Goal: Task Accomplishment & Management: Manage account settings

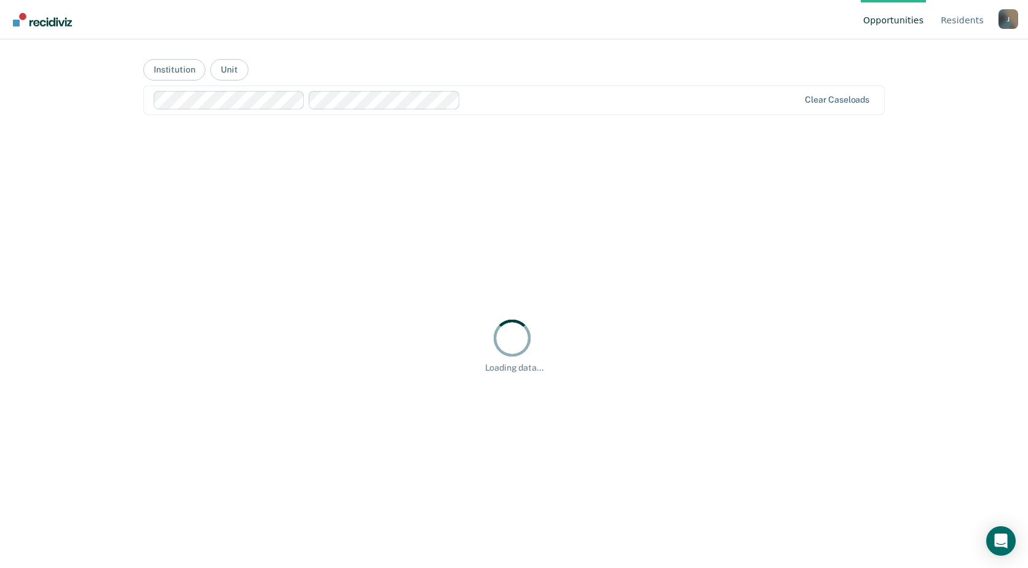
click at [22, 184] on div "Opportunities Resident s Julie.A.Ulmer@doc.mo.gov J Profile How it works Log Ou…" at bounding box center [514, 284] width 1028 height 568
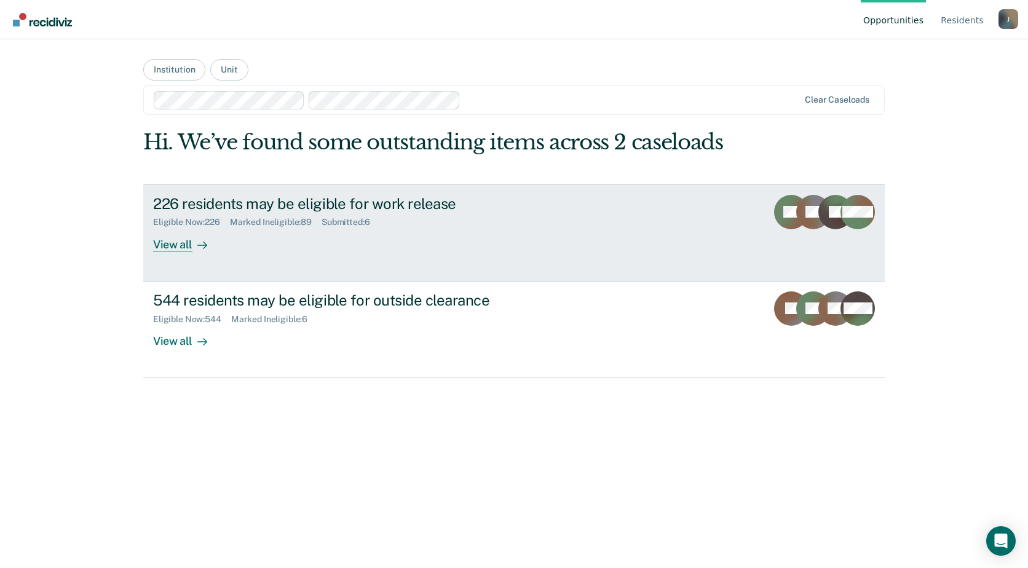
click at [236, 248] on div "226 residents may be eligible for work release Eligible Now : 226 Marked Inelig…" at bounding box center [383, 223] width 461 height 57
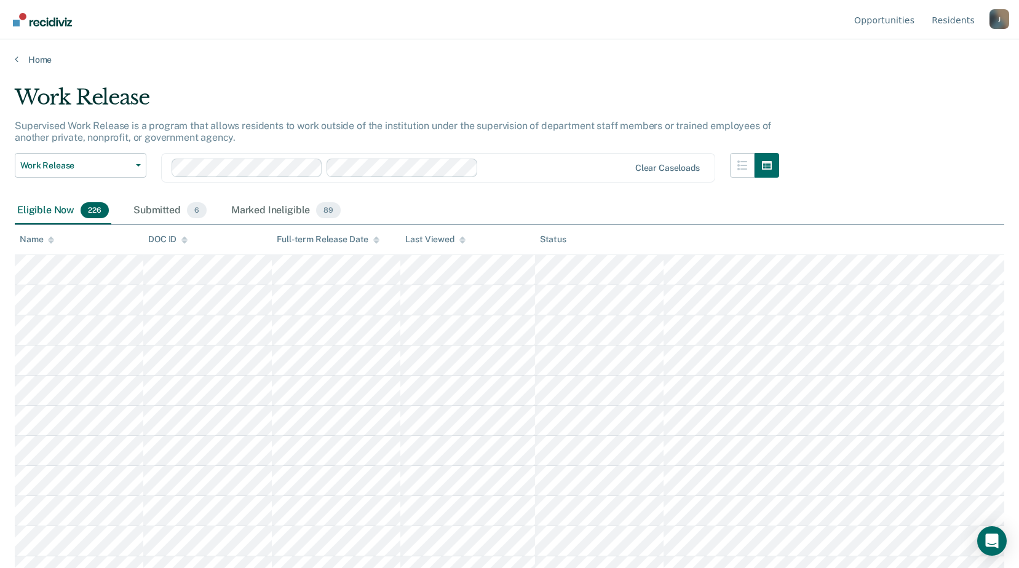
click at [42, 247] on th "Name" at bounding box center [79, 240] width 128 height 30
click at [52, 239] on icon at bounding box center [51, 238] width 6 height 3
click at [51, 247] on th "Name" at bounding box center [79, 240] width 128 height 30
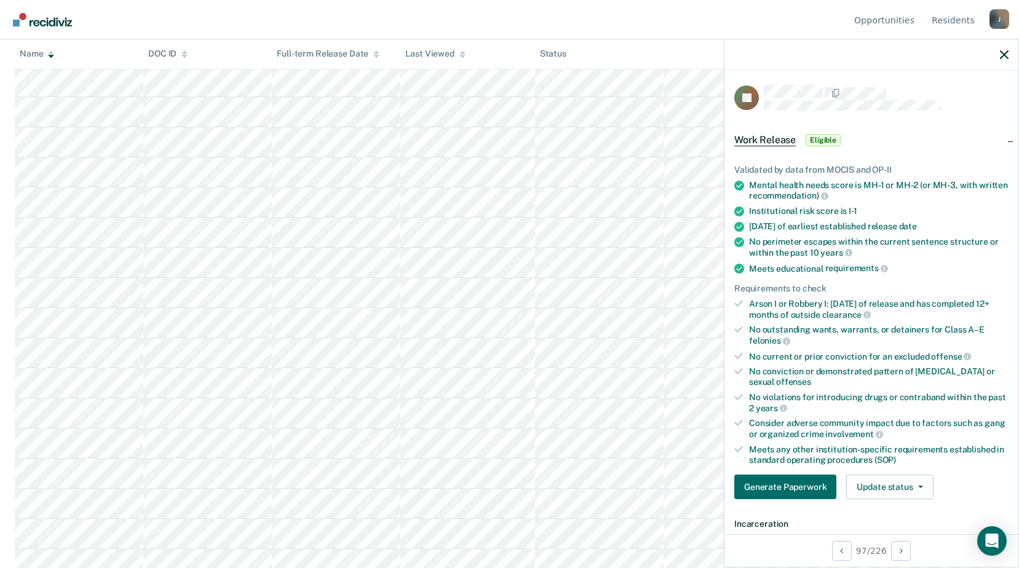
scroll to position [3074, 0]
click at [901, 493] on button "Update status" at bounding box center [889, 487] width 87 height 25
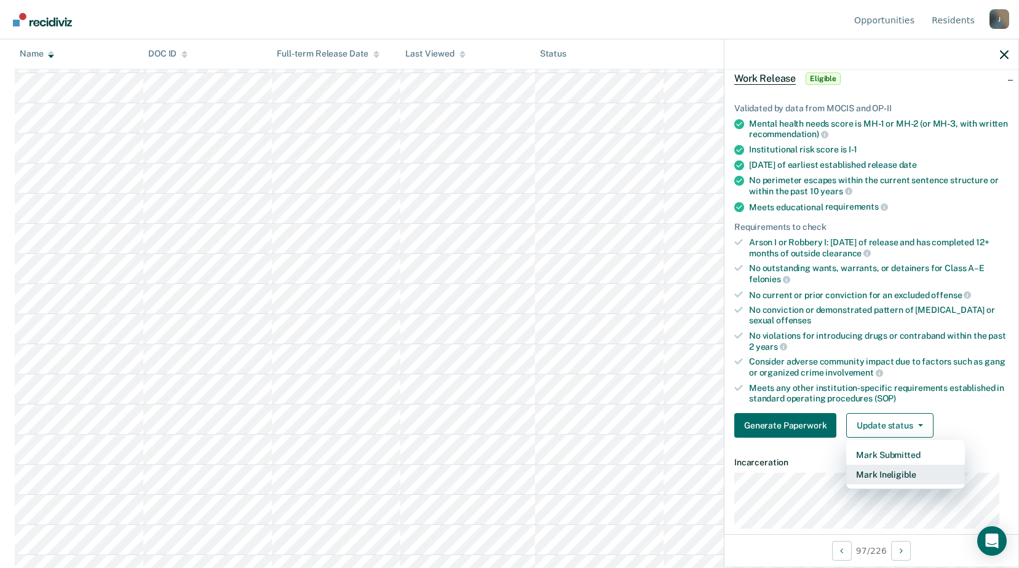
click at [886, 478] on button "Mark Ineligible" at bounding box center [905, 475] width 119 height 20
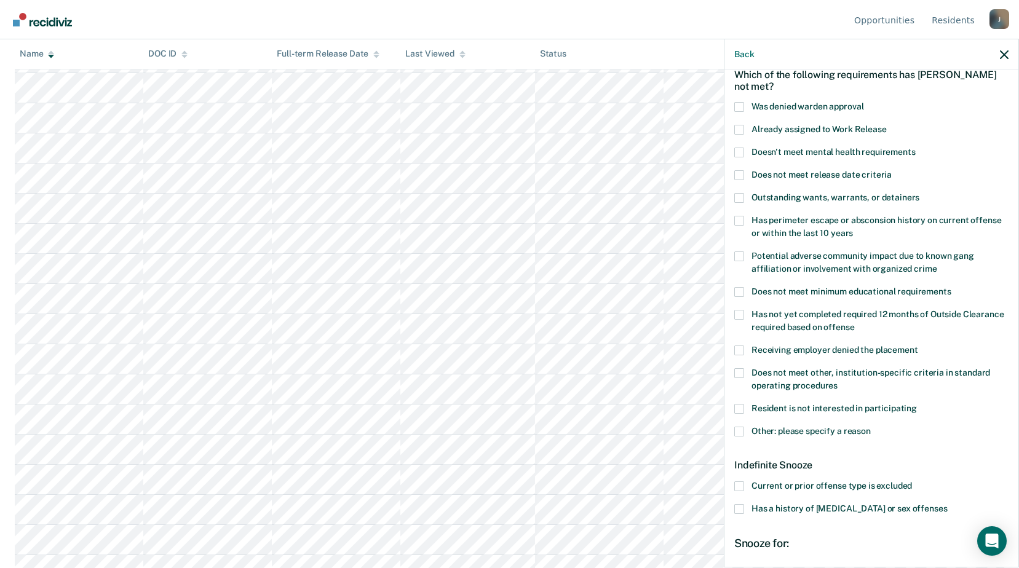
click at [743, 429] on span at bounding box center [739, 432] width 10 height 10
click at [870, 427] on input "Other: please specify a reason" at bounding box center [870, 427] width 0 height 0
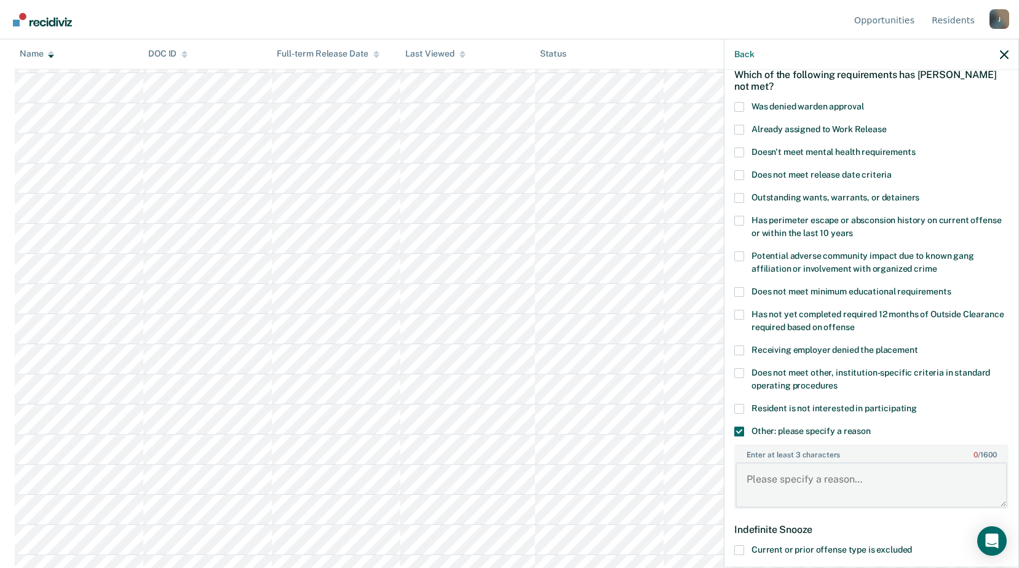
click at [771, 460] on div "Enter at least 3 characters 0 / 1600" at bounding box center [871, 476] width 274 height 65
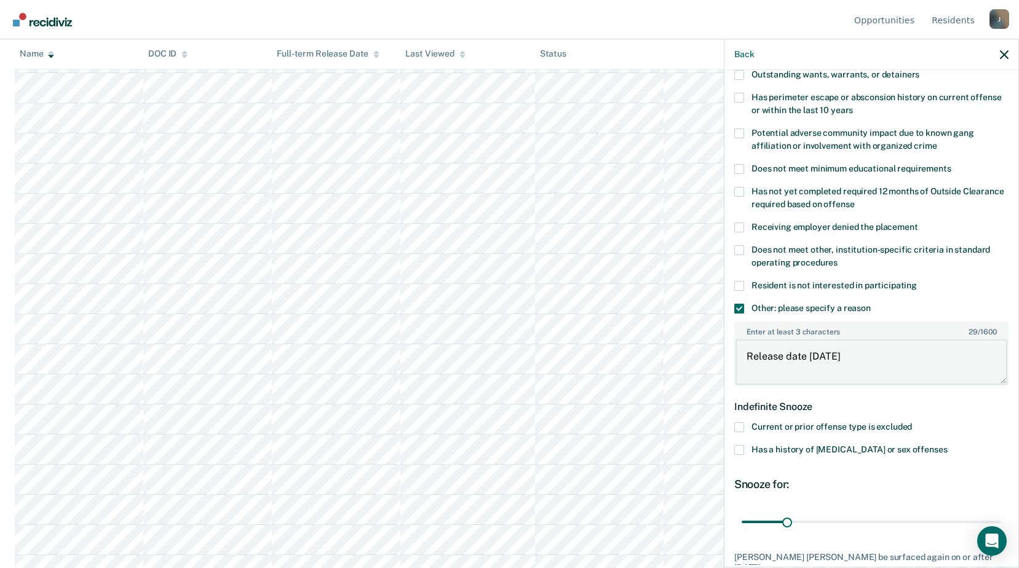
scroll to position [246, 0]
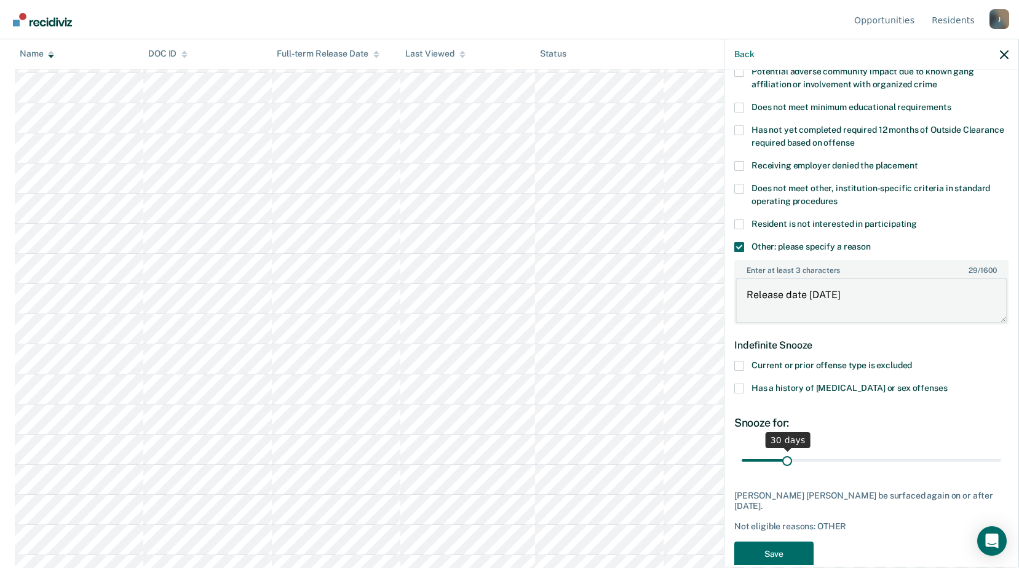
type textarea "Release date [DATE]"
drag, startPoint x: 784, startPoint y: 457, endPoint x: 878, endPoint y: 465, distance: 94.3
type input "99"
click at [878, 465] on input "range" at bounding box center [870, 460] width 259 height 22
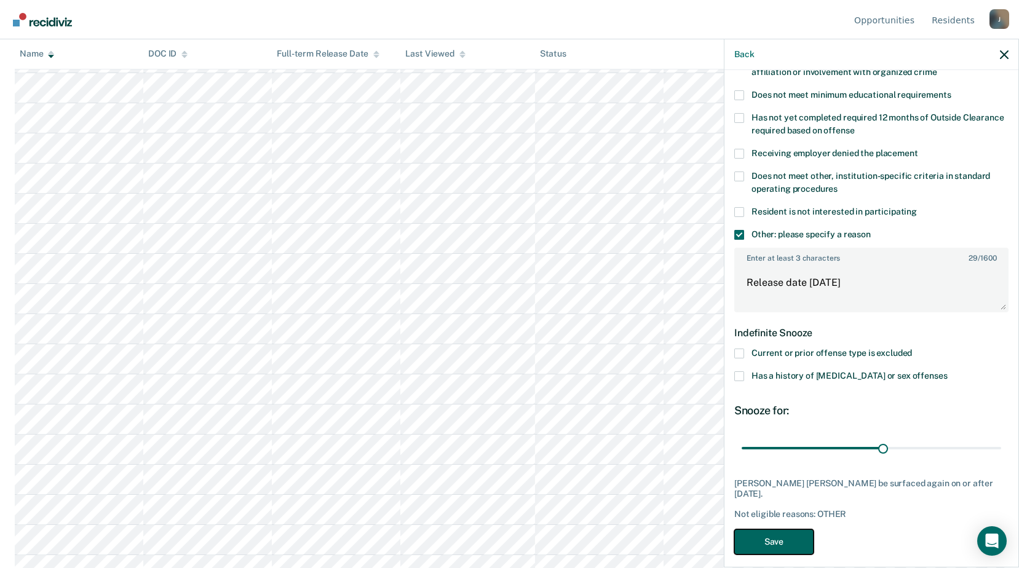
click at [794, 529] on button "Save" at bounding box center [773, 541] width 79 height 25
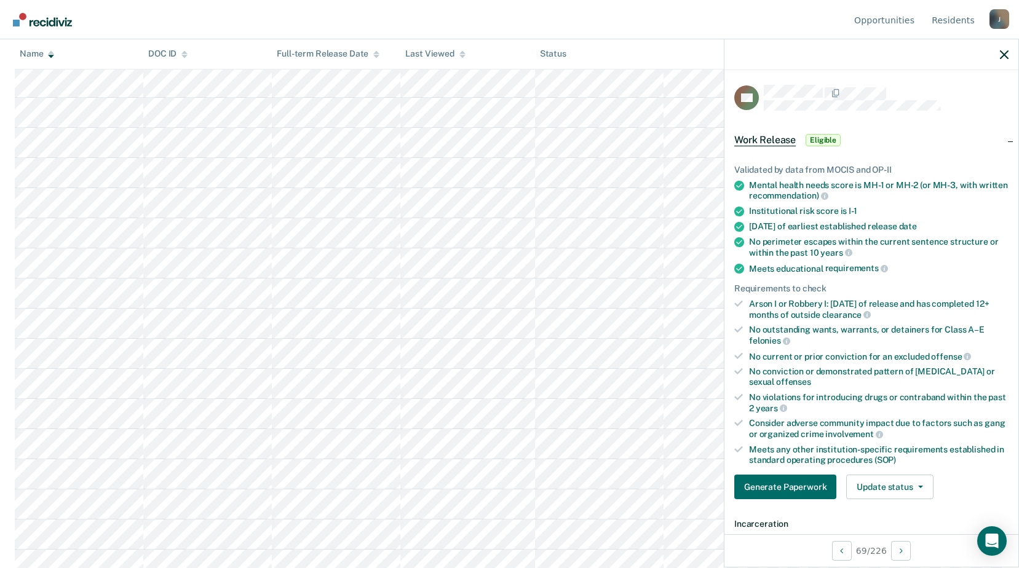
scroll to position [123, 0]
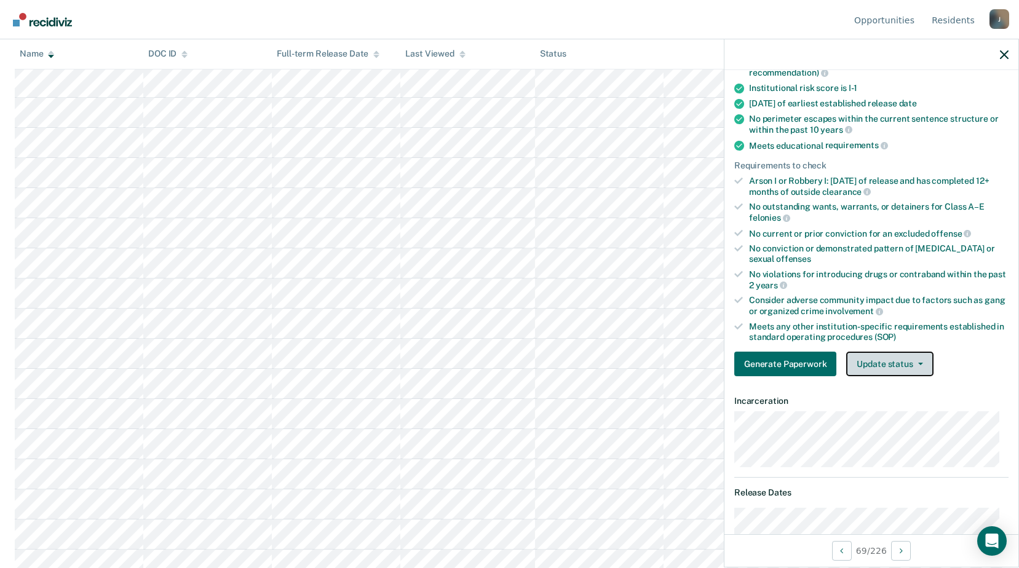
click at [866, 368] on button "Update status" at bounding box center [889, 364] width 87 height 25
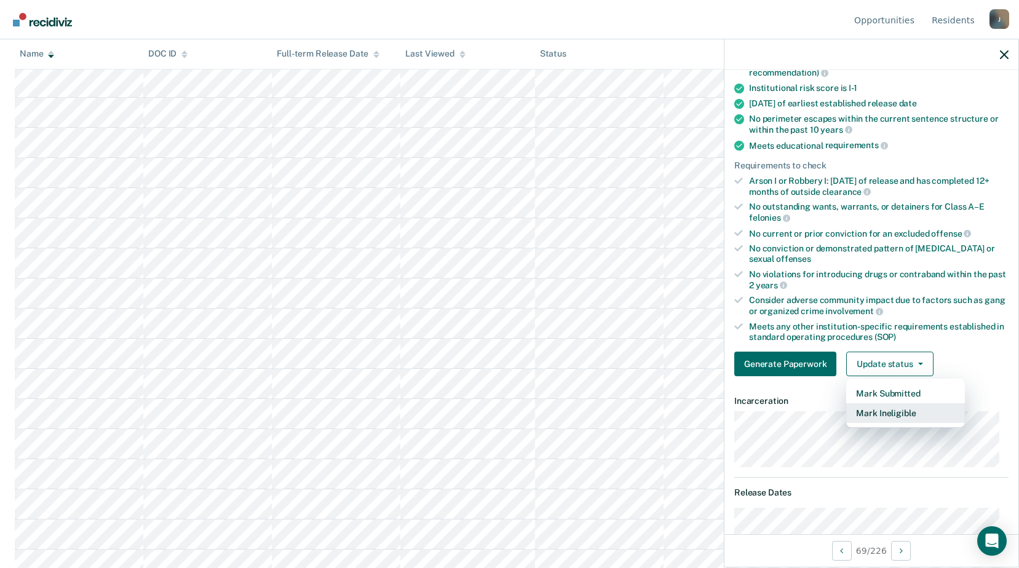
click at [869, 420] on button "Mark Ineligible" at bounding box center [905, 413] width 119 height 20
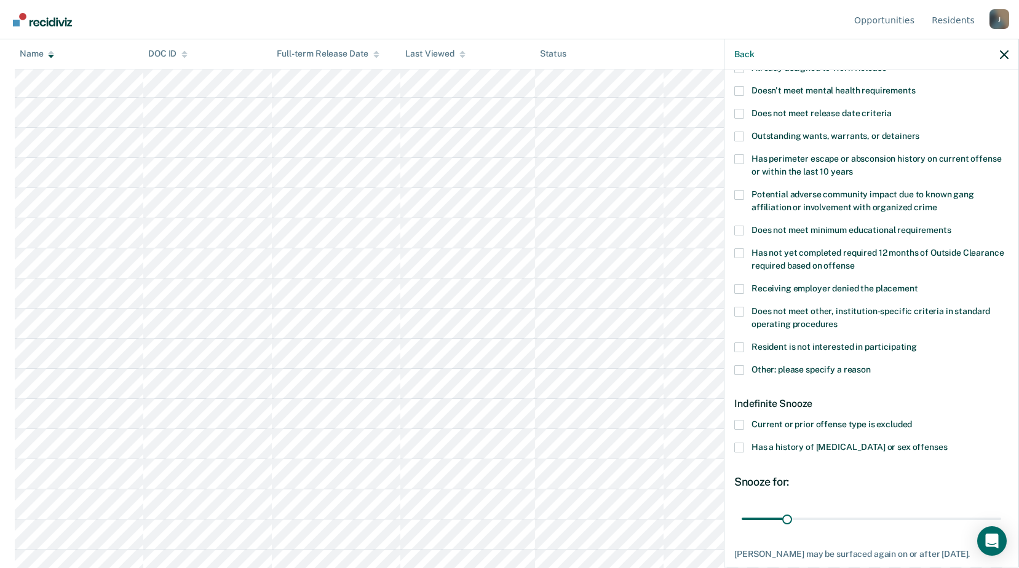
click at [741, 369] on span at bounding box center [739, 370] width 10 height 10
click at [870, 365] on input "Other: please specify a reason" at bounding box center [870, 365] width 0 height 0
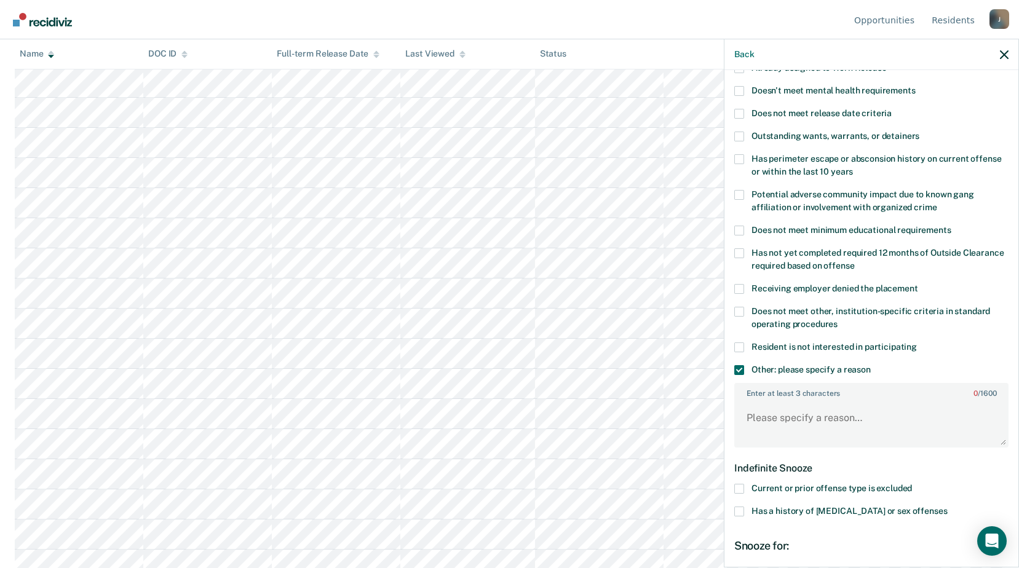
scroll to position [269, 0]
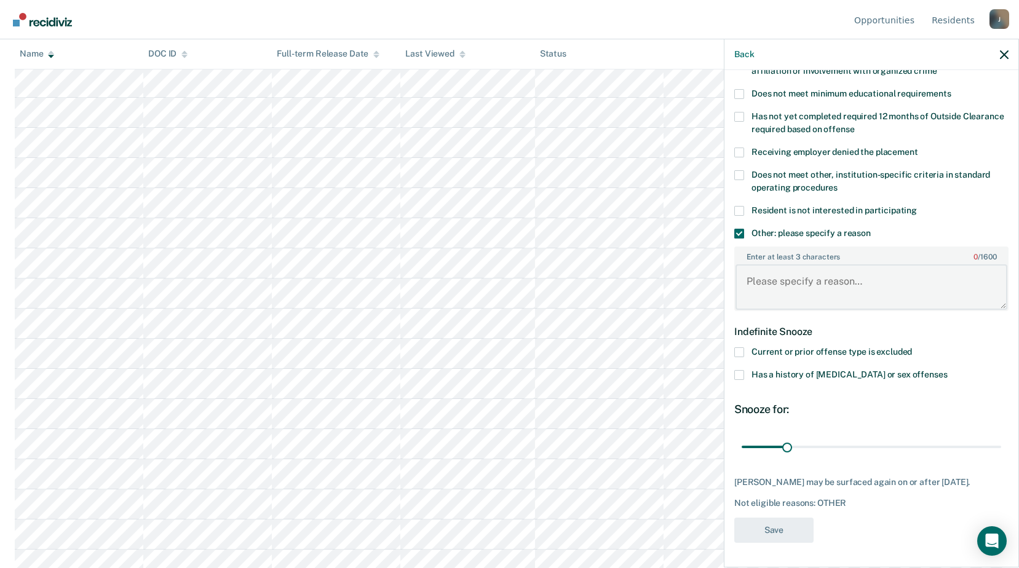
click at [767, 283] on textarea "Enter at least 3 characters 0 / 1600" at bounding box center [871, 286] width 272 height 45
type textarea "Release date [DATE]"
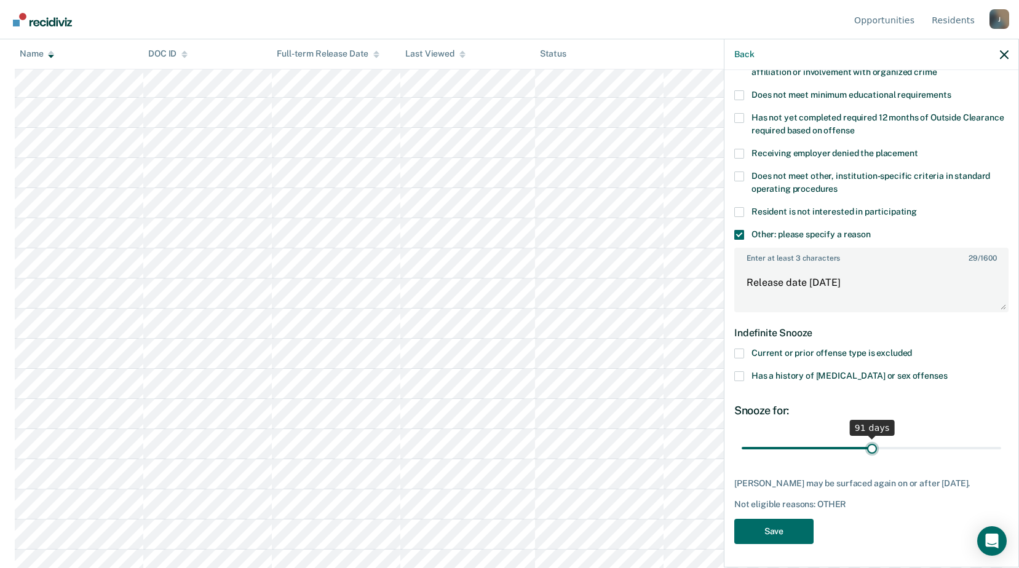
drag, startPoint x: 783, startPoint y: 436, endPoint x: 867, endPoint y: 445, distance: 84.1
type input "91"
click at [867, 445] on input "range" at bounding box center [870, 448] width 259 height 22
click at [791, 537] on button "Save" at bounding box center [773, 531] width 79 height 25
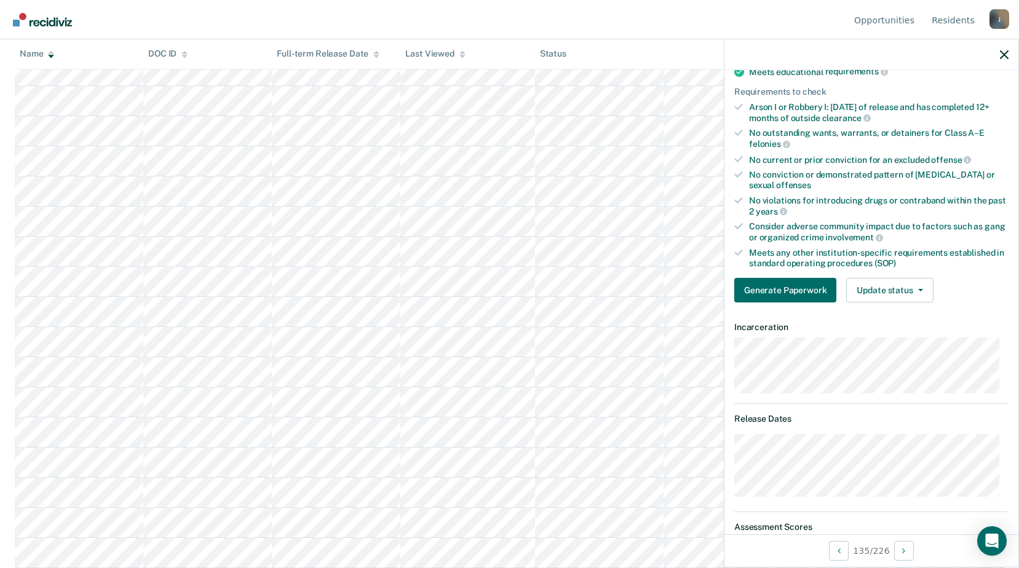
scroll to position [74, 0]
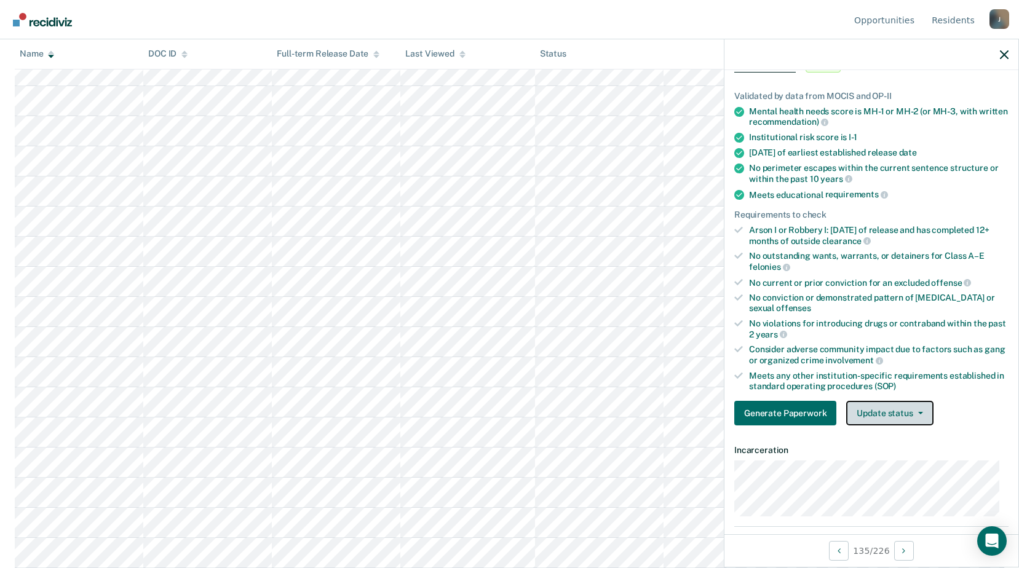
click at [909, 422] on button "Update status" at bounding box center [889, 413] width 87 height 25
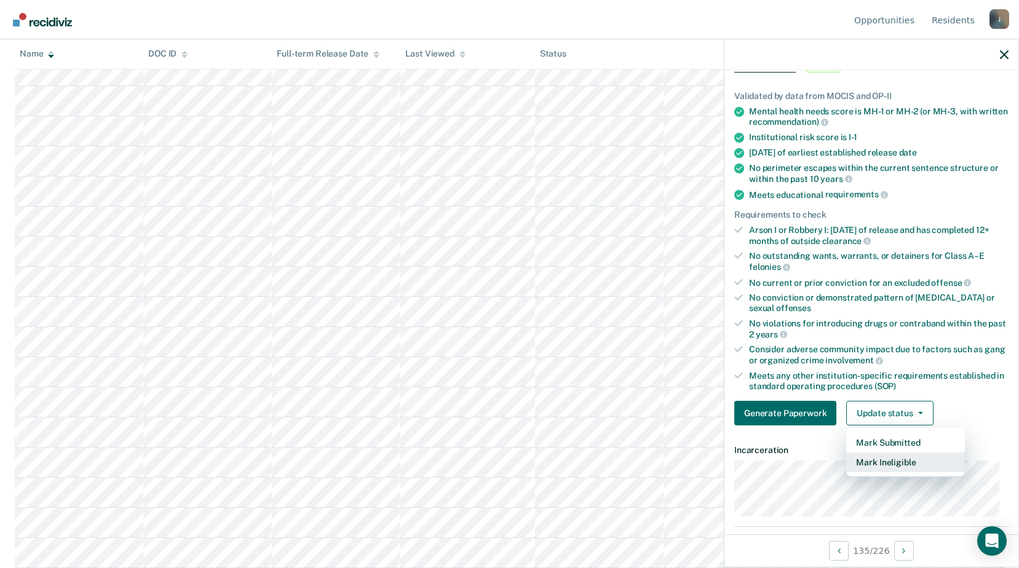
click at [890, 464] on button "Mark Ineligible" at bounding box center [905, 462] width 119 height 20
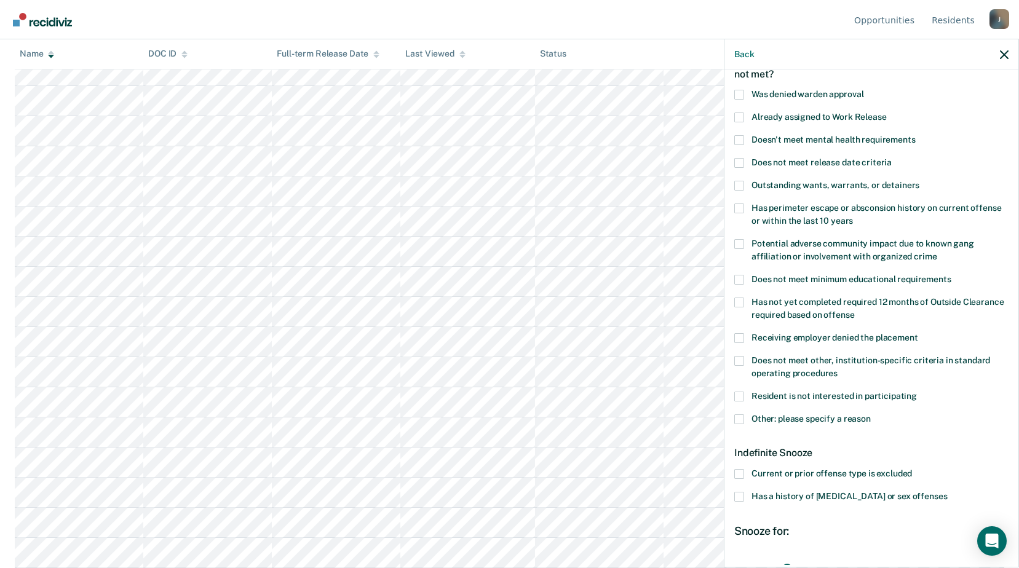
scroll to position [194, 0]
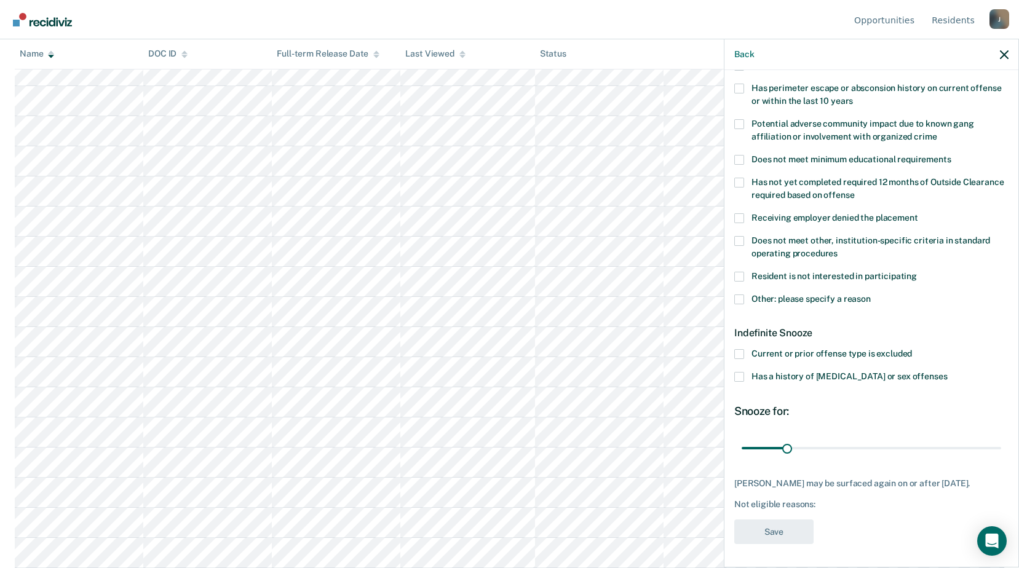
click at [741, 295] on span at bounding box center [739, 299] width 10 height 10
click at [870, 294] on input "Other: please specify a reason" at bounding box center [870, 294] width 0 height 0
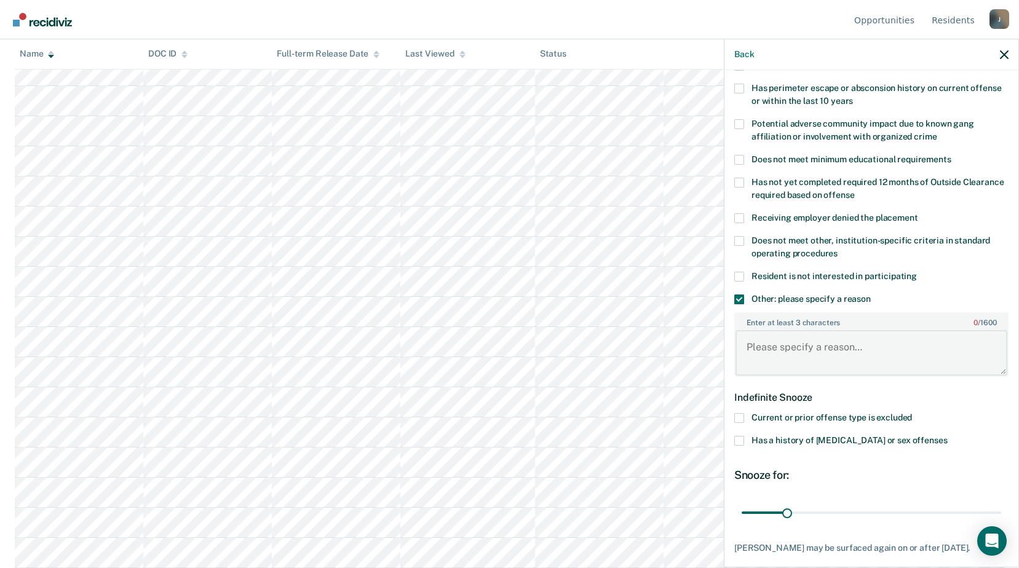
click at [759, 340] on textarea "Enter at least 3 characters 0 / 1600" at bounding box center [871, 352] width 272 height 45
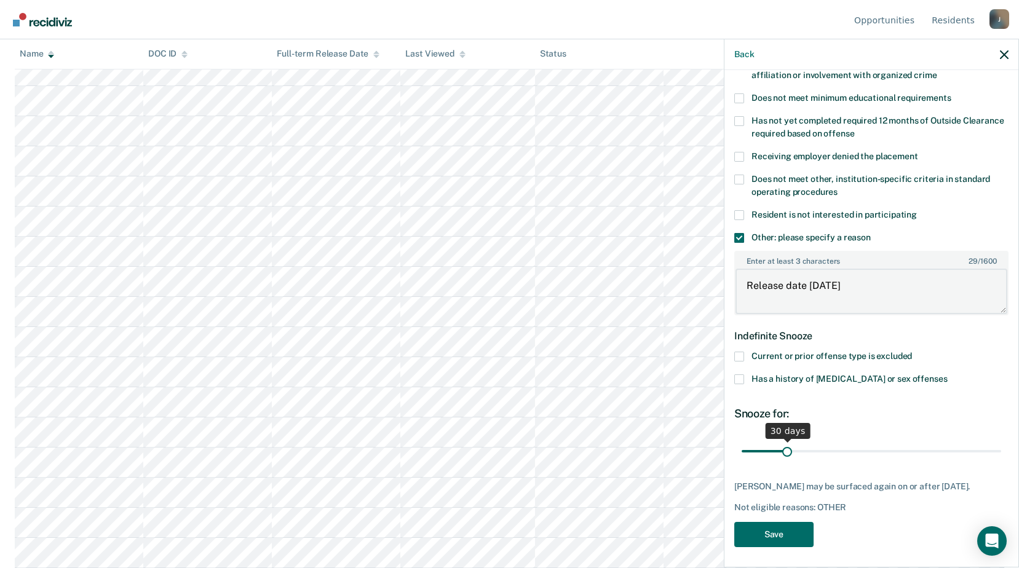
scroll to position [258, 0]
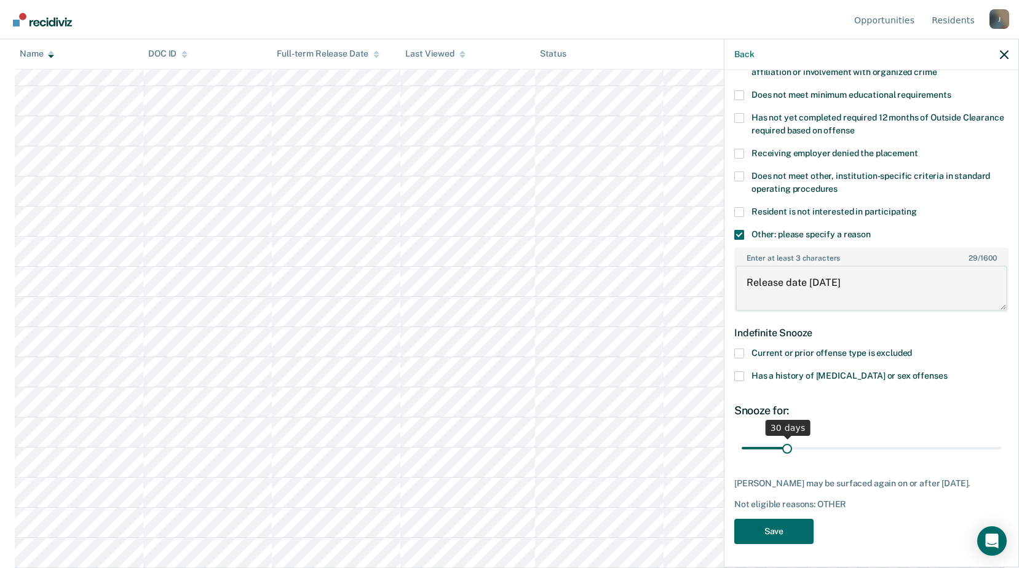
type textarea "Release date within 6 months"
drag, startPoint x: 784, startPoint y: 444, endPoint x: 876, endPoint y: 446, distance: 92.2
type input "98"
click at [876, 446] on input "range" at bounding box center [870, 448] width 259 height 22
click at [775, 540] on button "Save" at bounding box center [773, 531] width 79 height 25
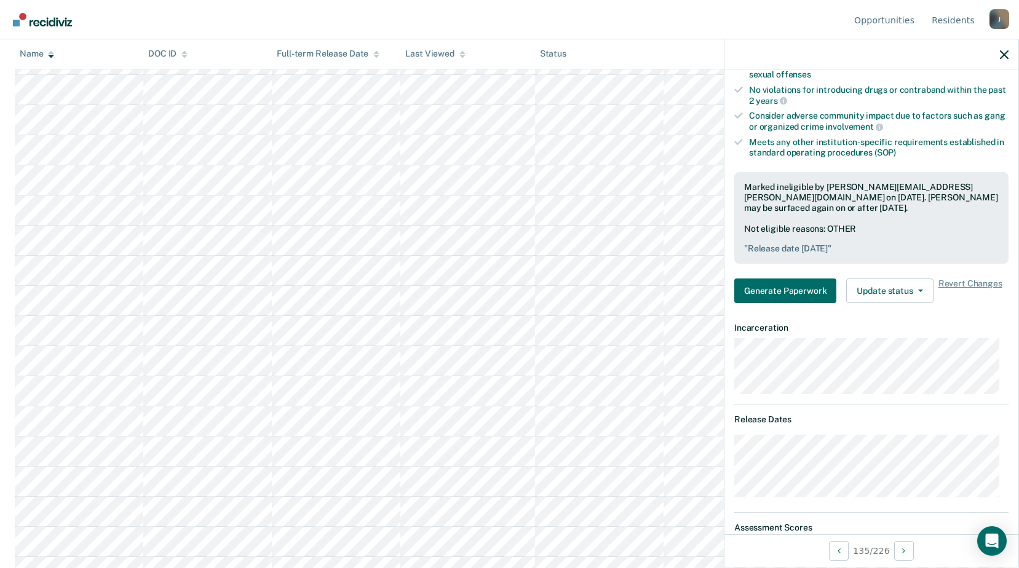
scroll to position [3884, 0]
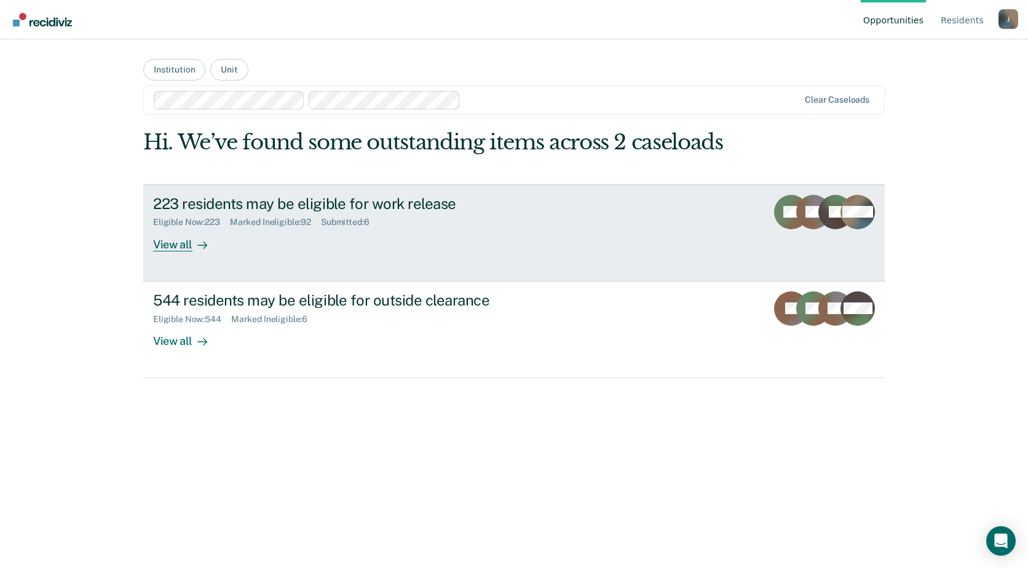
click at [216, 259] on link "223 residents may be eligible for work release Eligible Now : 223 Marked Inelig…" at bounding box center [513, 232] width 741 height 97
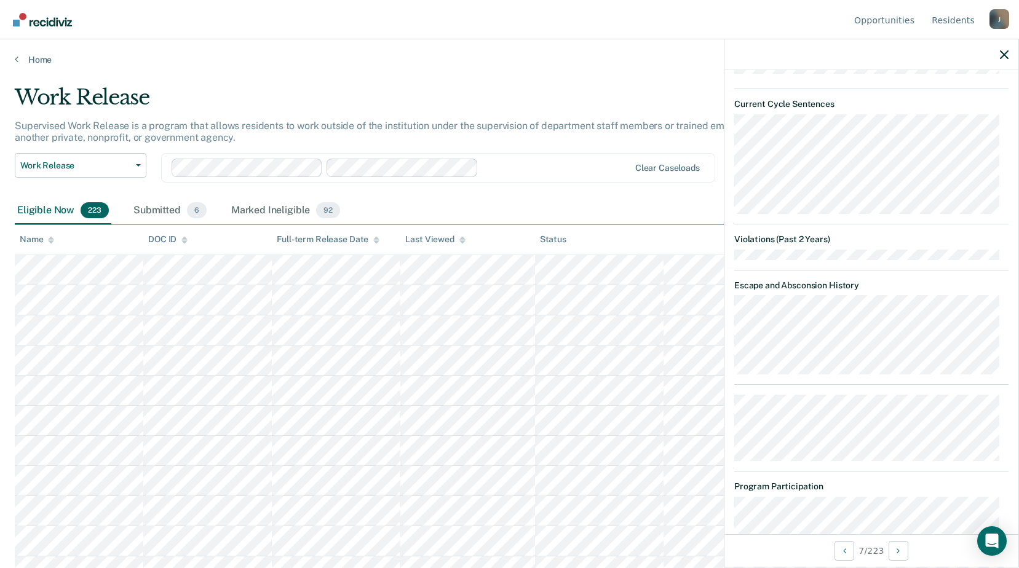
scroll to position [339, 0]
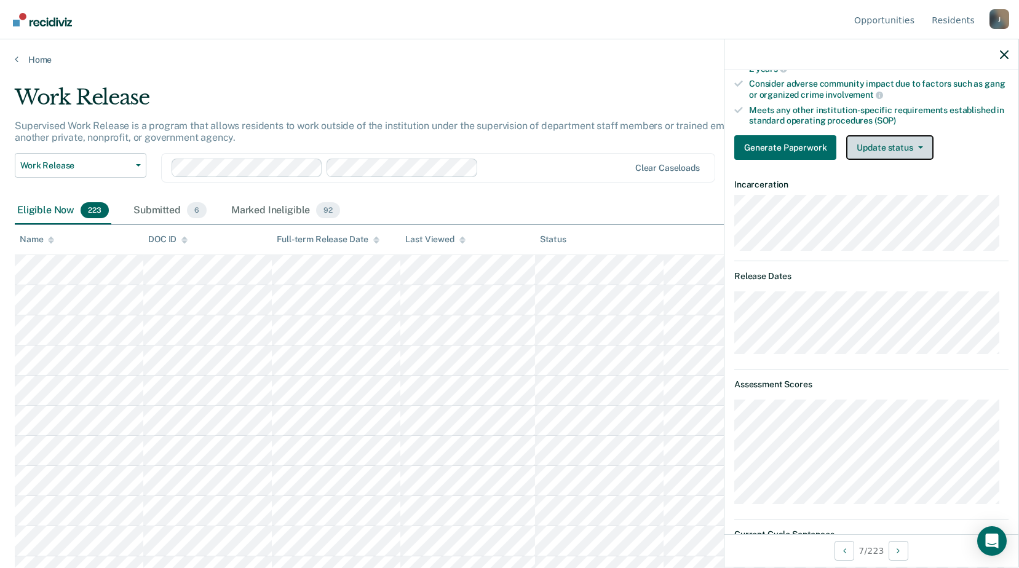
click at [901, 148] on button "Update status" at bounding box center [889, 147] width 87 height 25
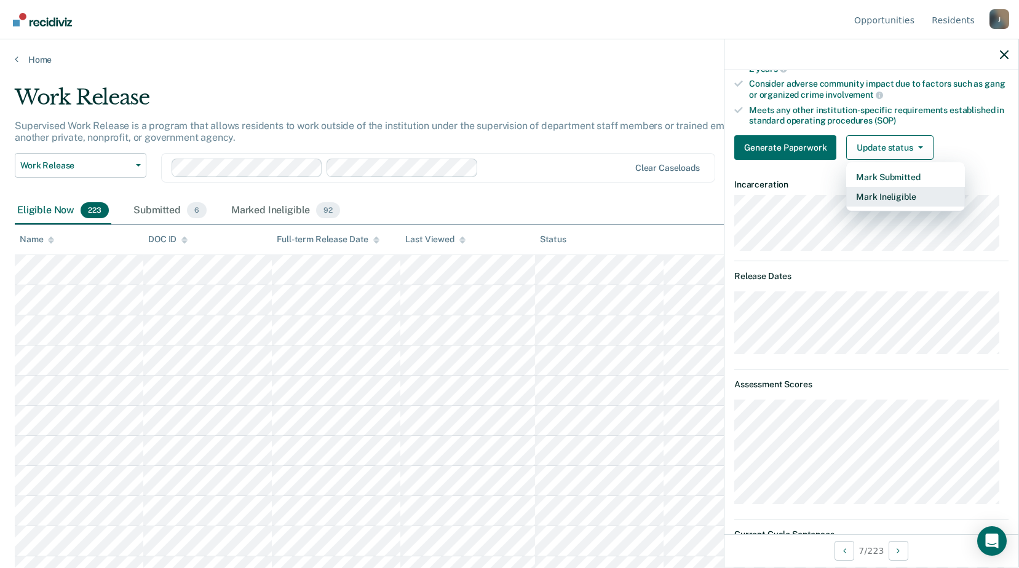
click at [875, 197] on button "Mark Ineligible" at bounding box center [905, 197] width 119 height 20
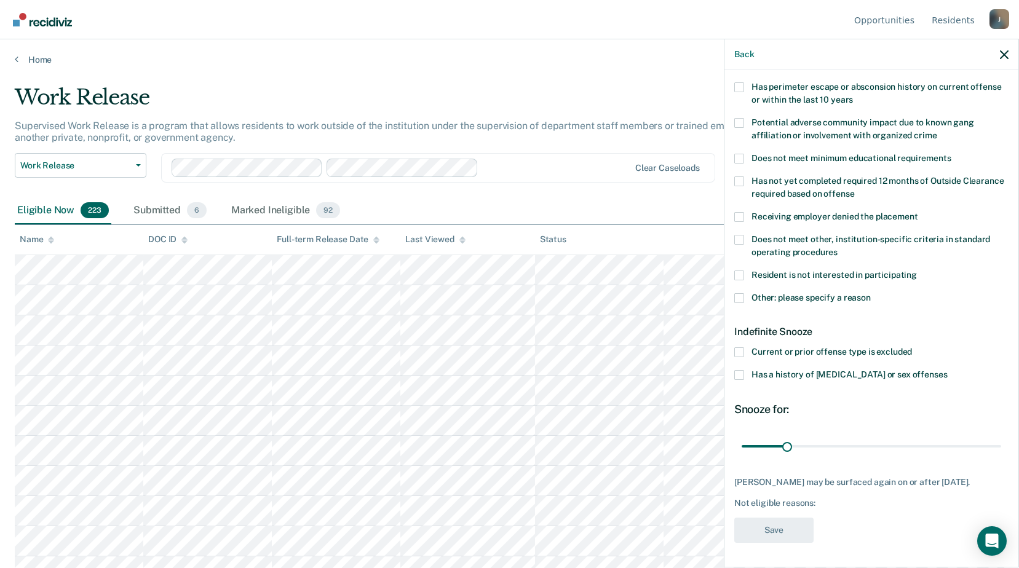
scroll to position [204, 0]
click at [738, 293] on span at bounding box center [739, 298] width 10 height 10
click at [870, 293] on input "Other: please specify a reason" at bounding box center [870, 293] width 0 height 0
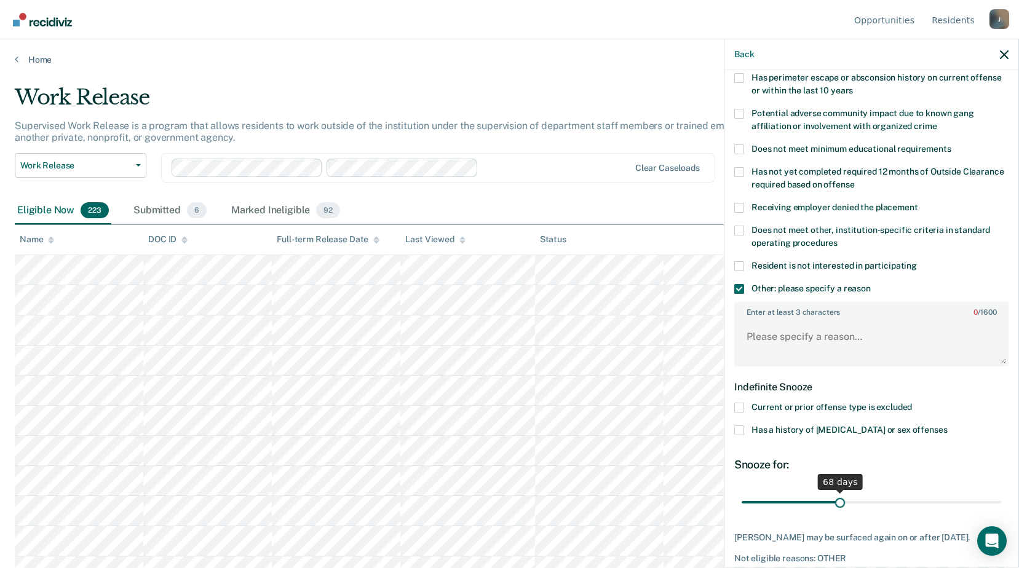
drag, startPoint x: 788, startPoint y: 504, endPoint x: 837, endPoint y: 499, distance: 48.9
type input "68"
click at [837, 499] on input "range" at bounding box center [870, 502] width 259 height 22
drag, startPoint x: 770, startPoint y: 320, endPoint x: 771, endPoint y: 328, distance: 7.6
click at [770, 323] on textarea "Enter at least 3 characters 0 / 1600" at bounding box center [871, 342] width 272 height 45
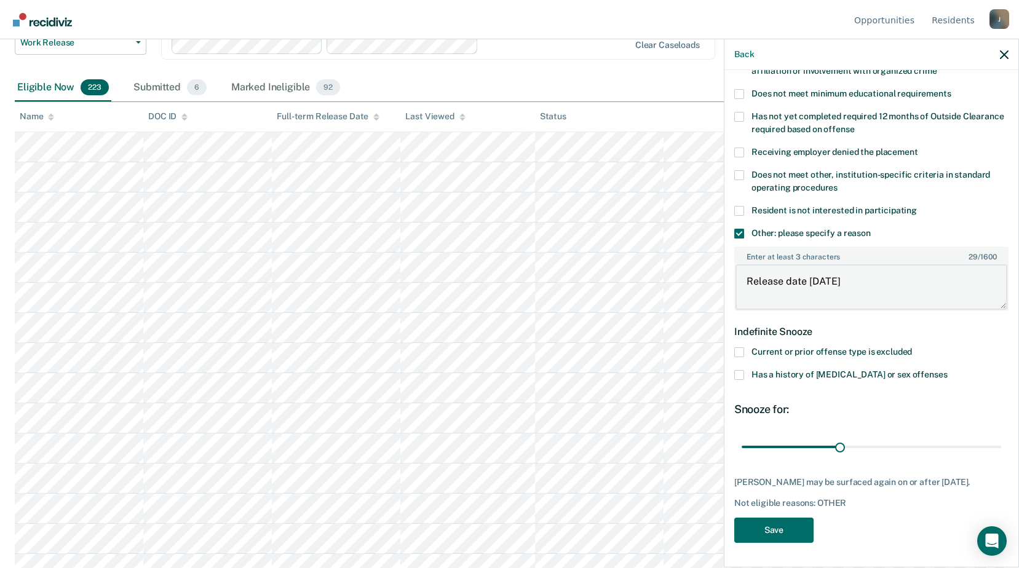
scroll to position [369, 0]
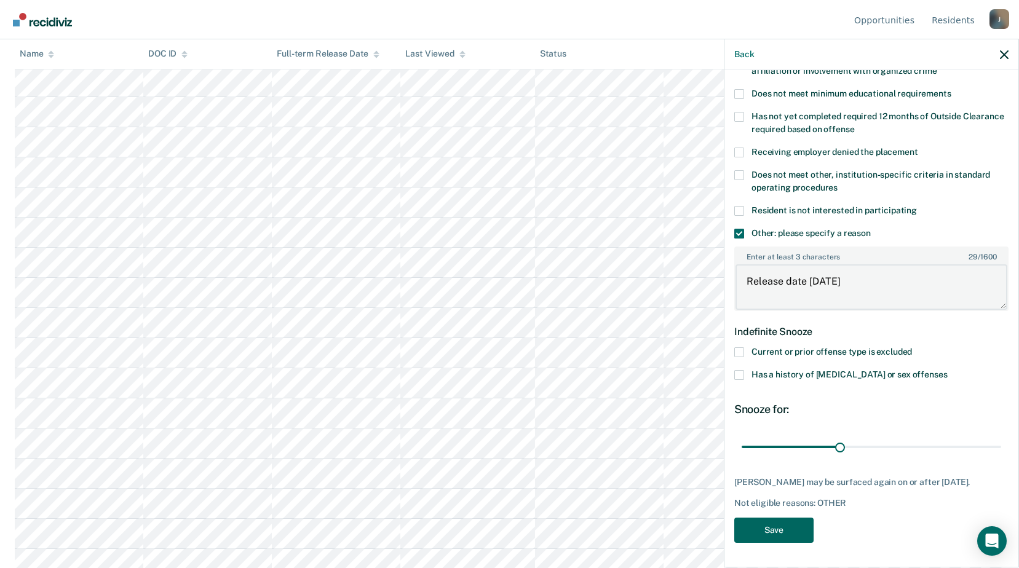
type textarea "Release date [DATE]"
click at [786, 523] on button "Save" at bounding box center [773, 530] width 79 height 25
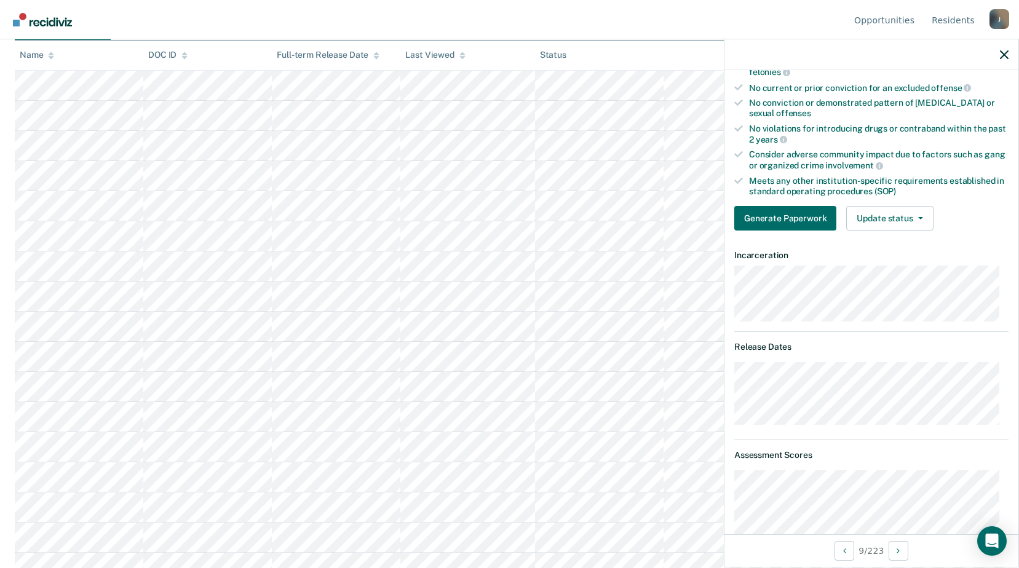
scroll to position [207, 0]
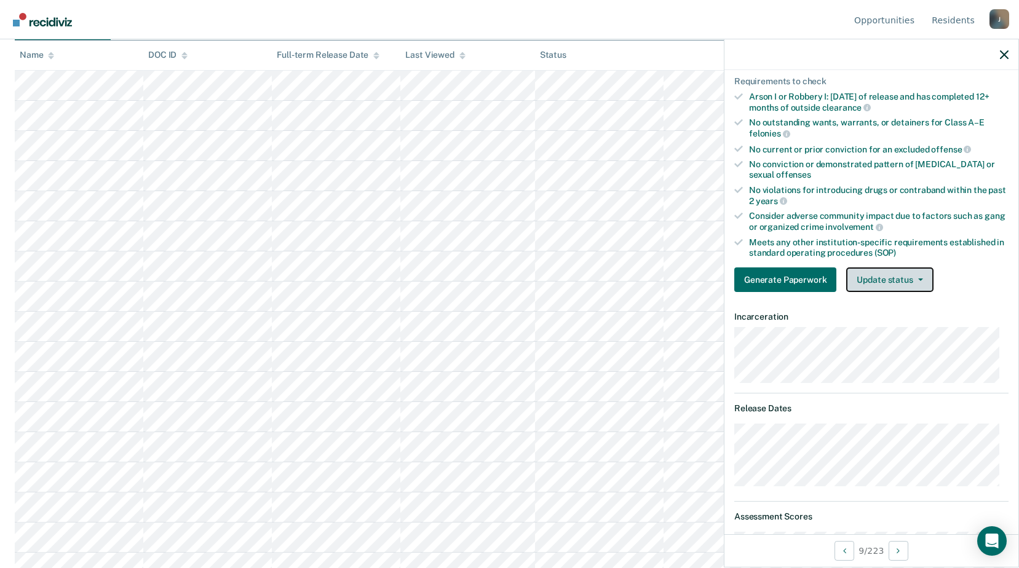
click at [910, 286] on button "Update status" at bounding box center [889, 279] width 87 height 25
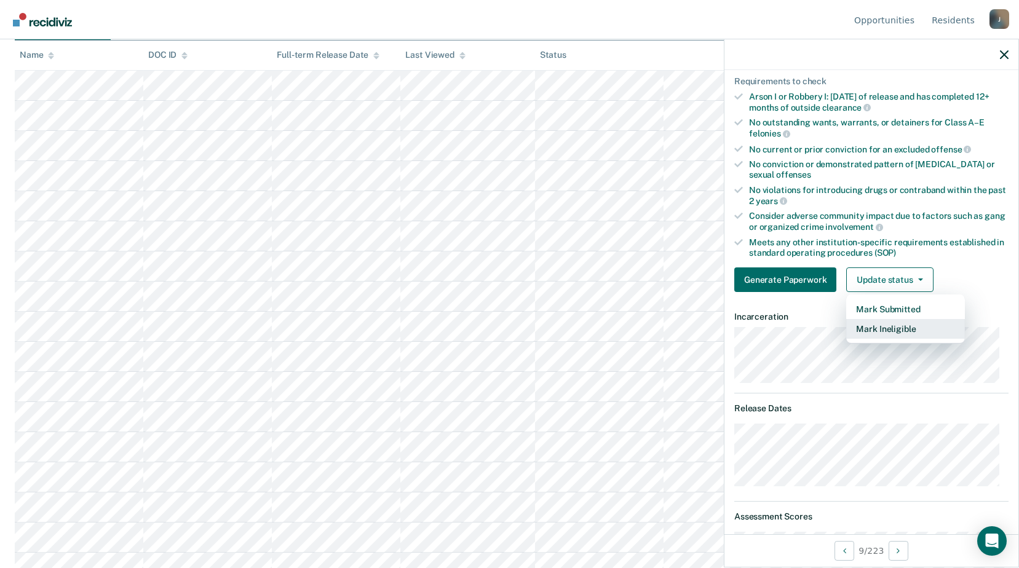
click at [894, 331] on button "Mark Ineligible" at bounding box center [905, 329] width 119 height 20
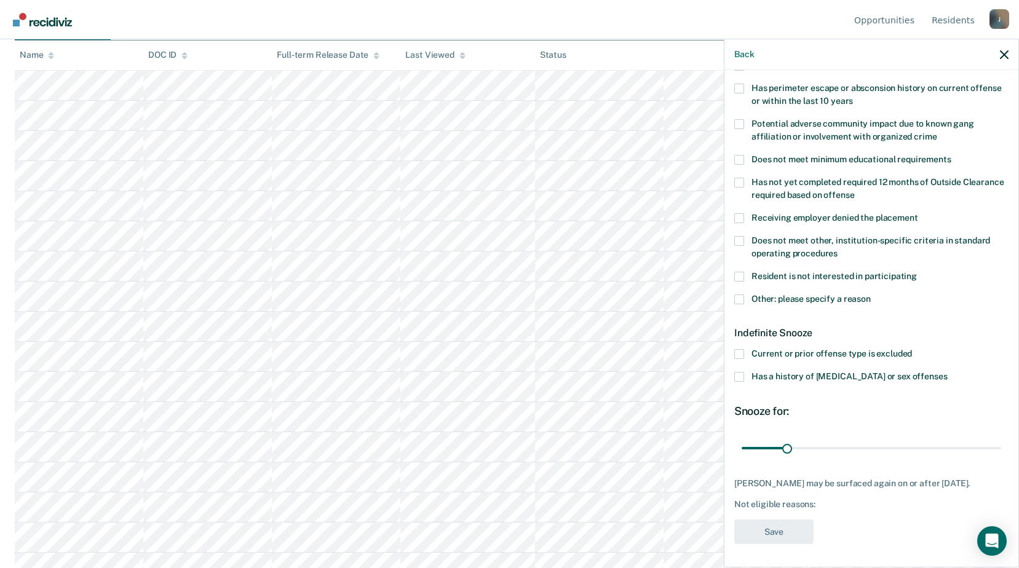
click at [744, 299] on label "Other: please specify a reason" at bounding box center [871, 300] width 274 height 13
click at [870, 294] on input "Other: please specify a reason" at bounding box center [870, 294] width 0 height 0
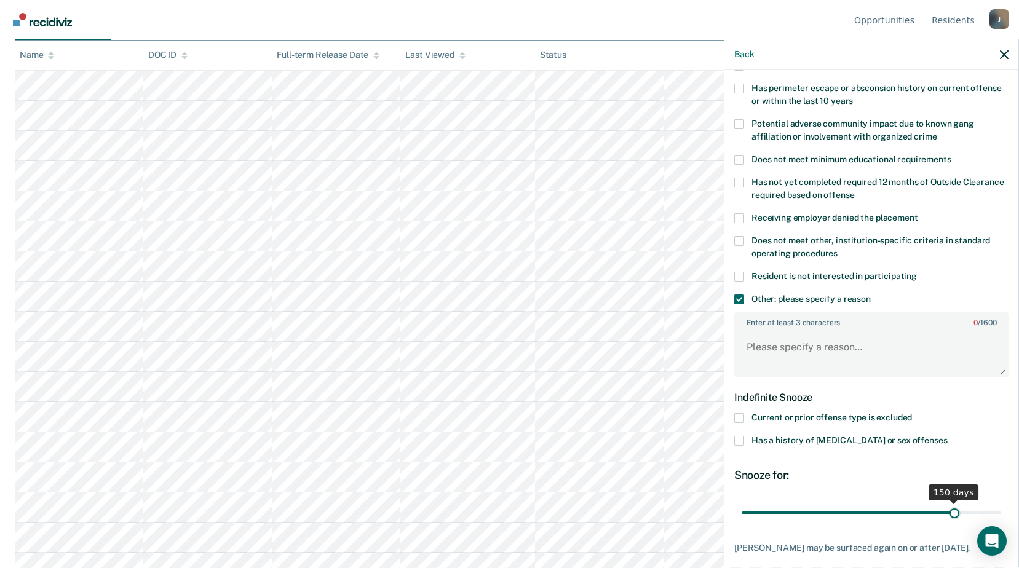
drag, startPoint x: 779, startPoint y: 510, endPoint x: 946, endPoint y: 507, distance: 167.2
click at [946, 507] on input "range" at bounding box center [870, 513] width 259 height 22
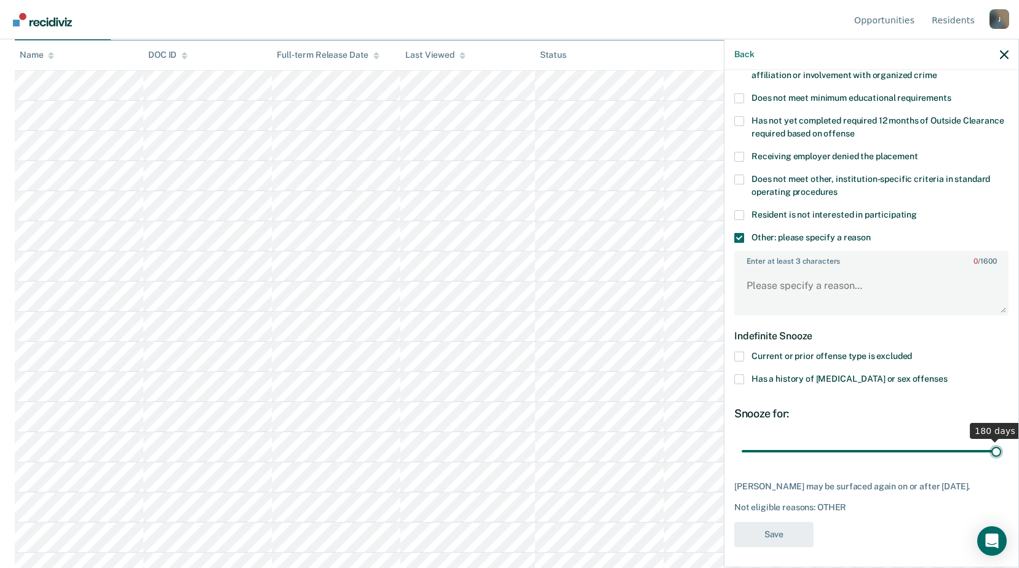
drag, startPoint x: 949, startPoint y: 451, endPoint x: 992, endPoint y: 448, distance: 43.8
type input "180"
click at [992, 448] on input "range" at bounding box center [870, 451] width 259 height 22
click at [789, 293] on textarea "Enter at least 3 characters 0 / 1600" at bounding box center [871, 291] width 272 height 45
type textarea "Release date [DATE]"
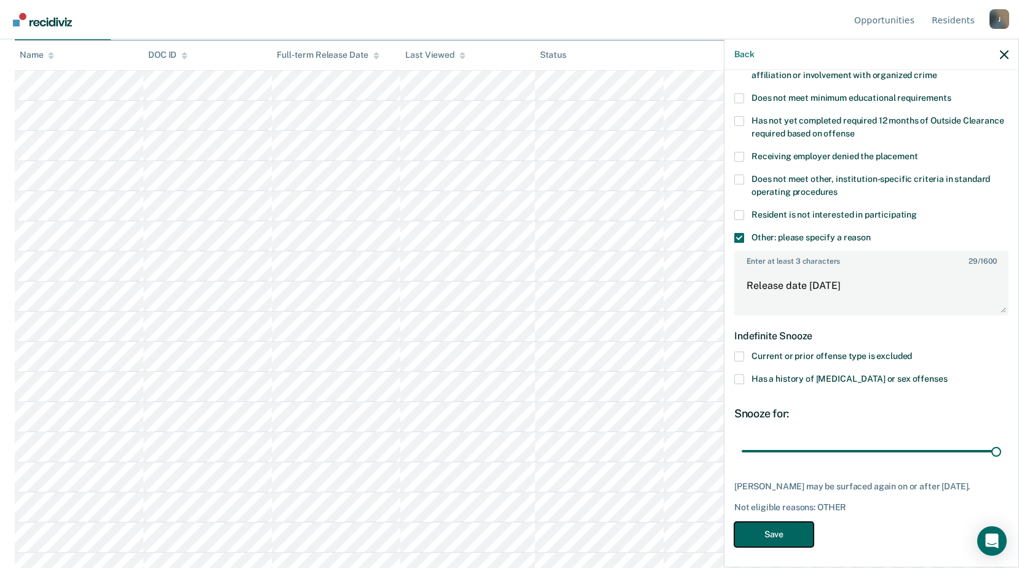
click at [798, 539] on button "Save" at bounding box center [773, 534] width 79 height 25
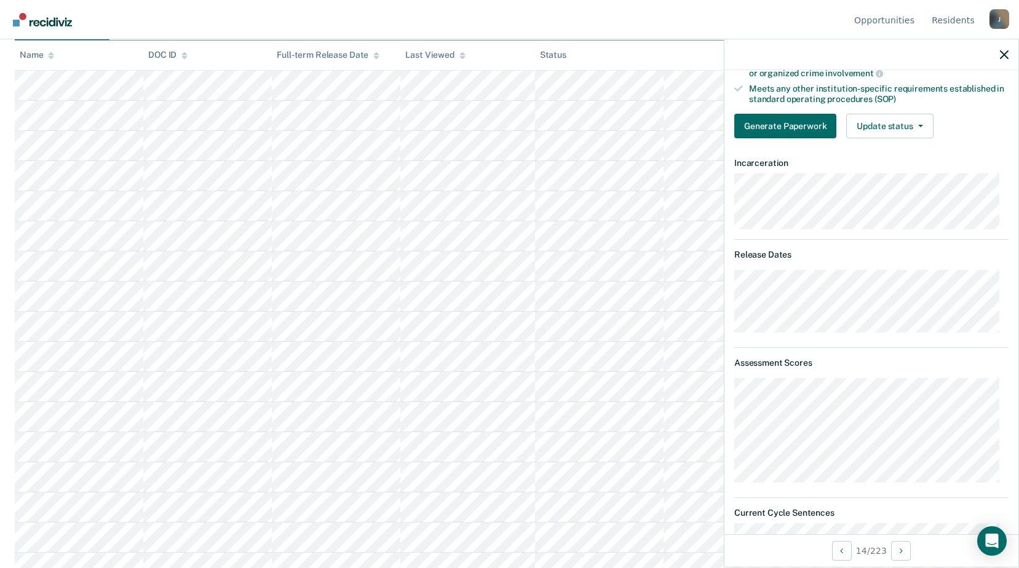
scroll to position [176, 0]
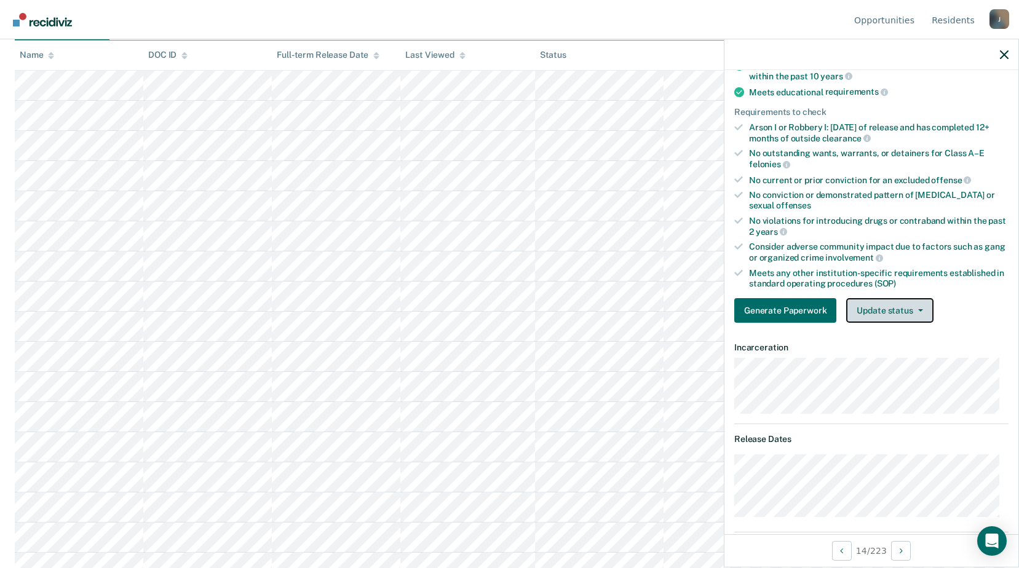
click at [907, 313] on button "Update status" at bounding box center [889, 310] width 87 height 25
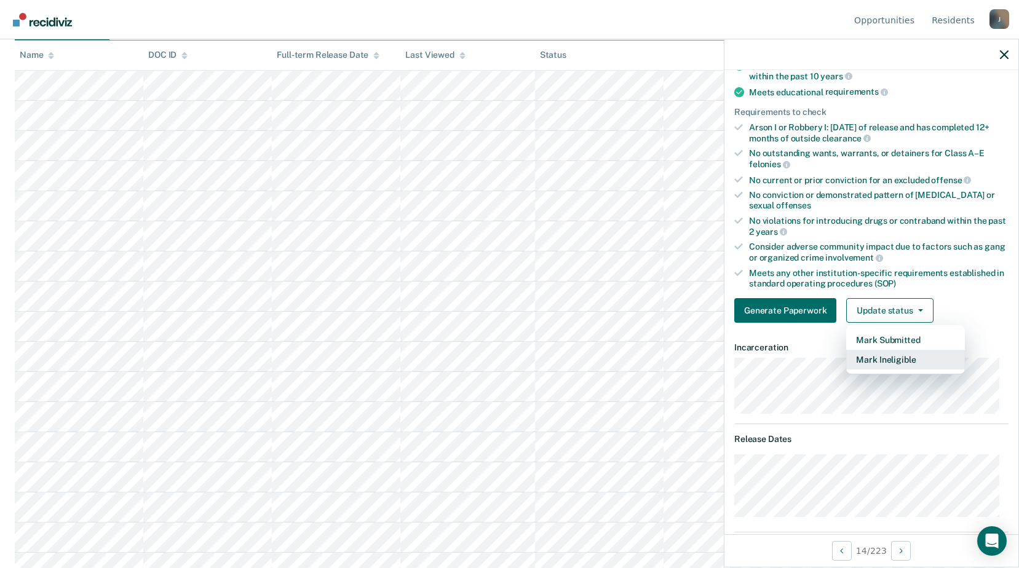
click at [876, 363] on button "Mark Ineligible" at bounding box center [905, 360] width 119 height 20
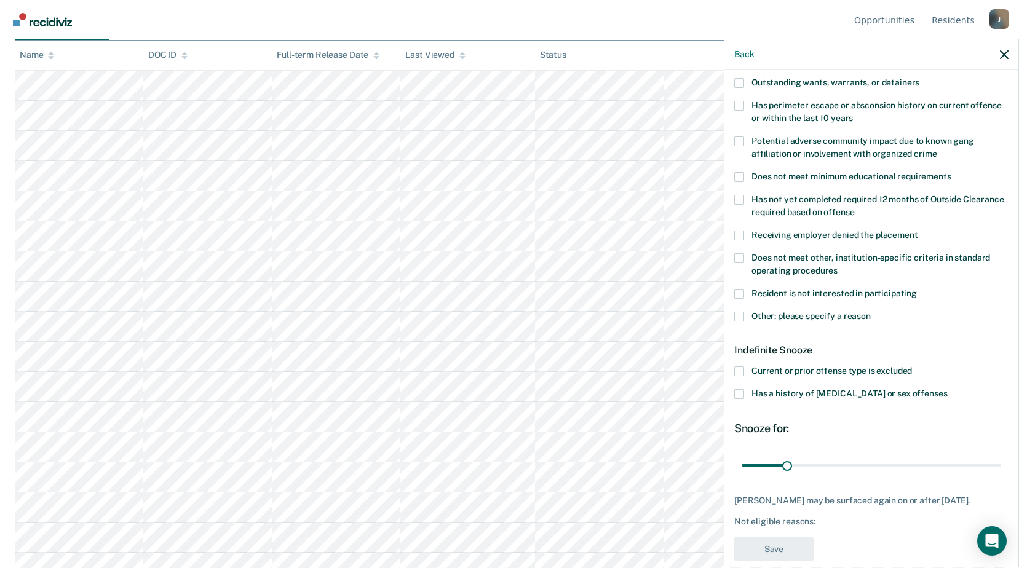
click at [740, 317] on span at bounding box center [739, 317] width 10 height 10
click at [870, 312] on input "Other: please specify a reason" at bounding box center [870, 312] width 0 height 0
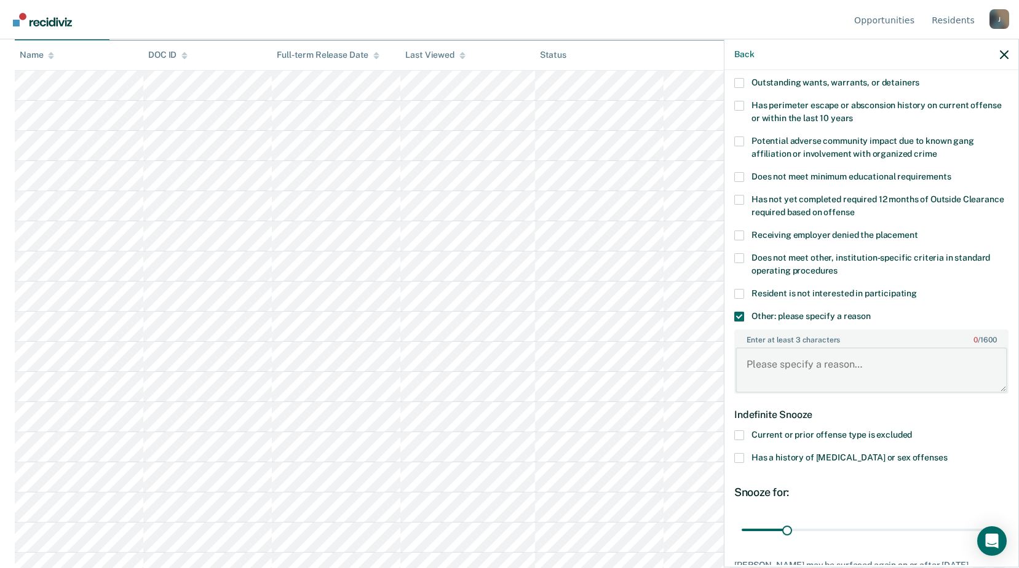
click at [793, 369] on textarea "Enter at least 3 characters 0 / 1600" at bounding box center [871, 369] width 272 height 45
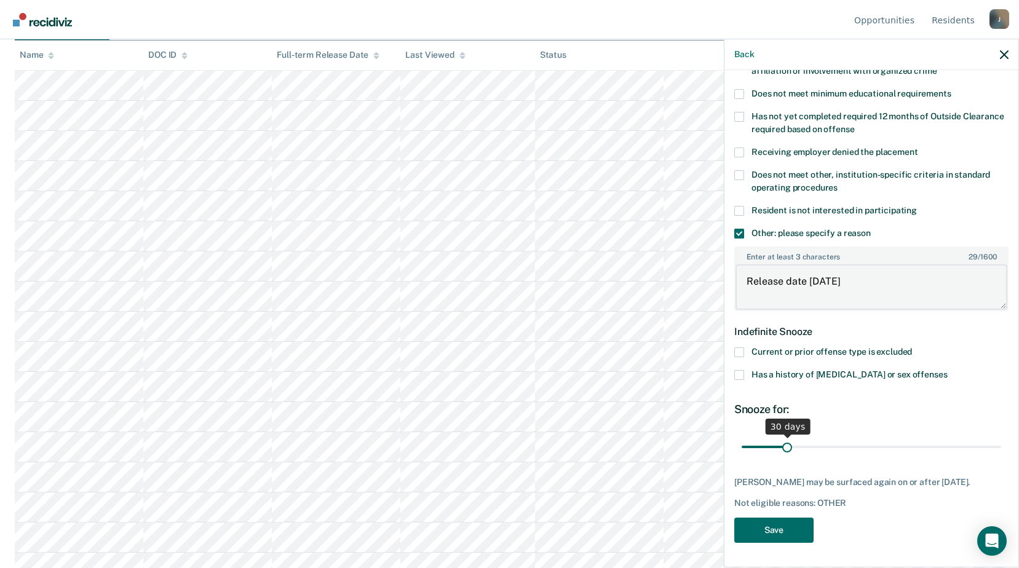
type textarea "Release date [DATE]"
drag, startPoint x: 784, startPoint y: 435, endPoint x: 896, endPoint y: 446, distance: 113.0
click at [896, 446] on input "range" at bounding box center [870, 447] width 259 height 22
drag, startPoint x: 899, startPoint y: 437, endPoint x: 931, endPoint y: 439, distance: 31.4
type input "138"
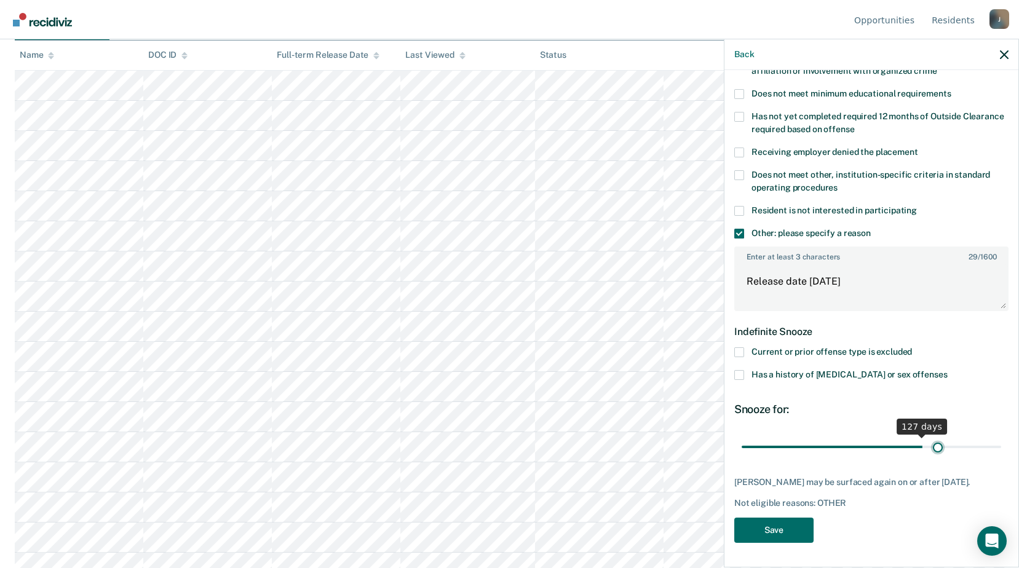
click at [931, 439] on input "range" at bounding box center [870, 447] width 259 height 22
click at [783, 535] on button "Save" at bounding box center [773, 530] width 79 height 25
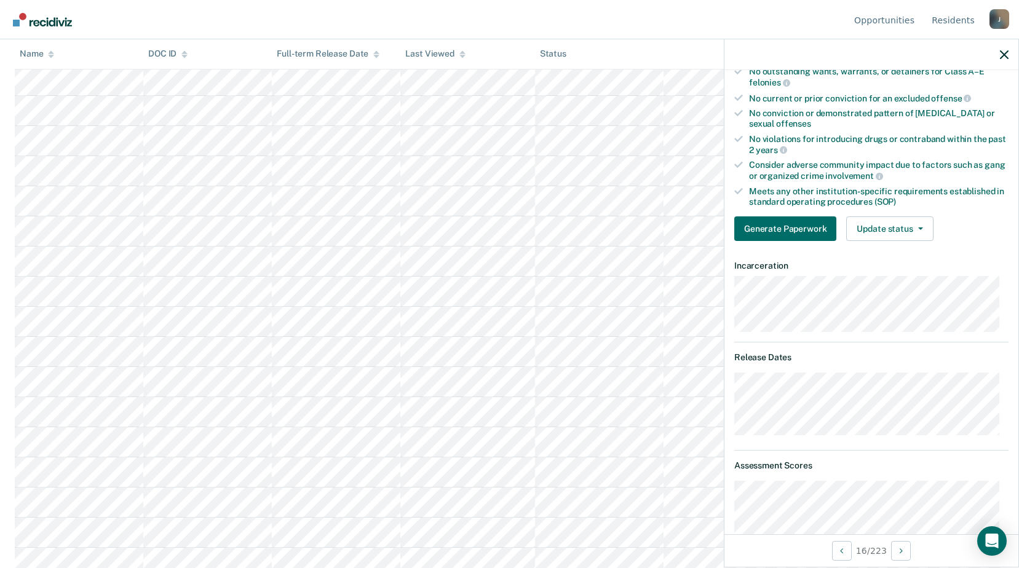
scroll to position [197, 0]
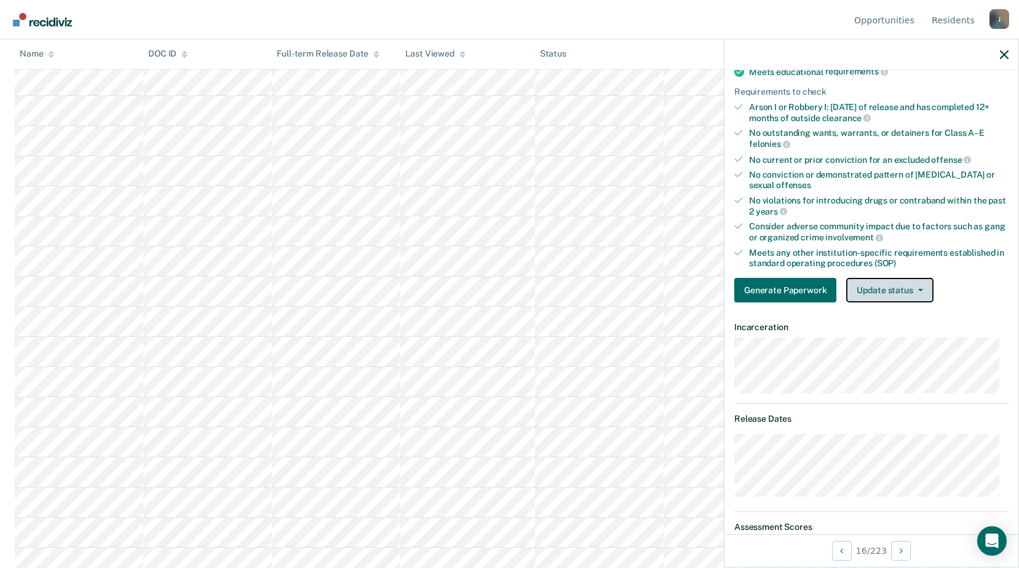
click at [896, 281] on button "Update status" at bounding box center [889, 290] width 87 height 25
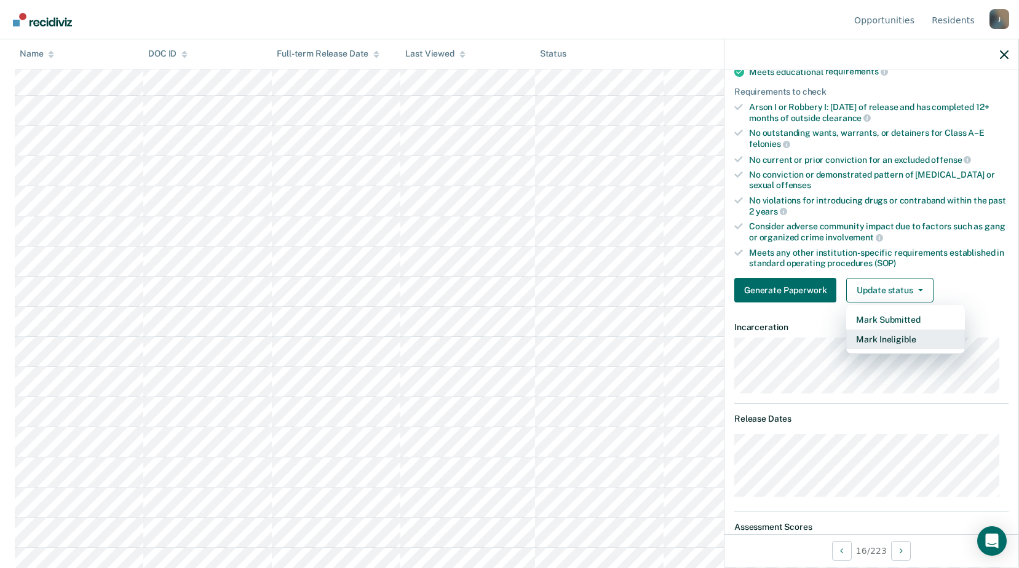
click at [872, 345] on button "Mark Ineligible" at bounding box center [905, 339] width 119 height 20
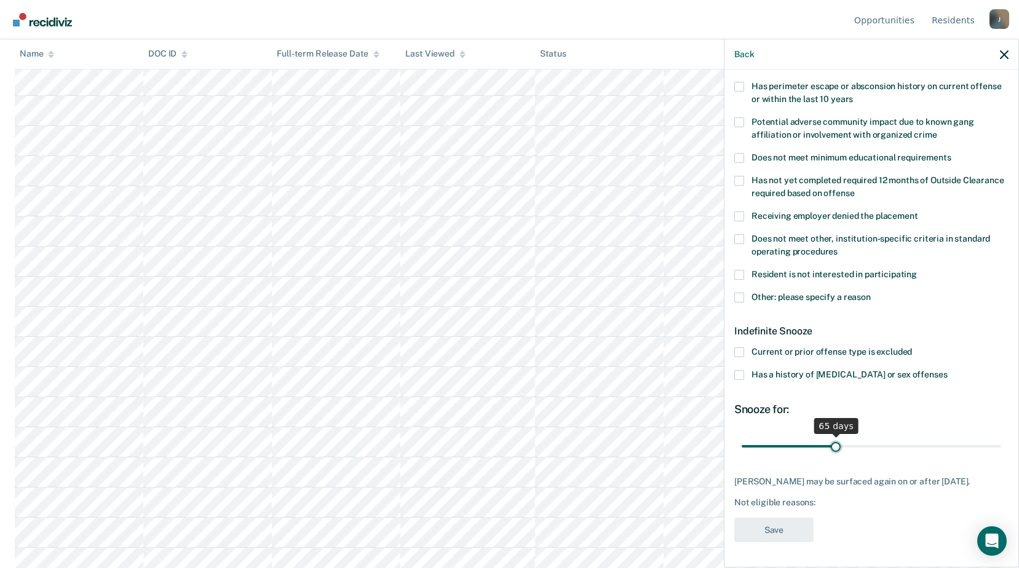
drag, startPoint x: 787, startPoint y: 444, endPoint x: 832, endPoint y: 451, distance: 45.3
type input "65"
click at [832, 451] on input "range" at bounding box center [870, 446] width 259 height 22
click at [744, 234] on label "Does not meet other, institution-specific criteria in standard operating proced…" at bounding box center [871, 247] width 274 height 26
click at [837, 247] on input "Does not meet other, institution-specific criteria in standard operating proced…" at bounding box center [837, 247] width 0 height 0
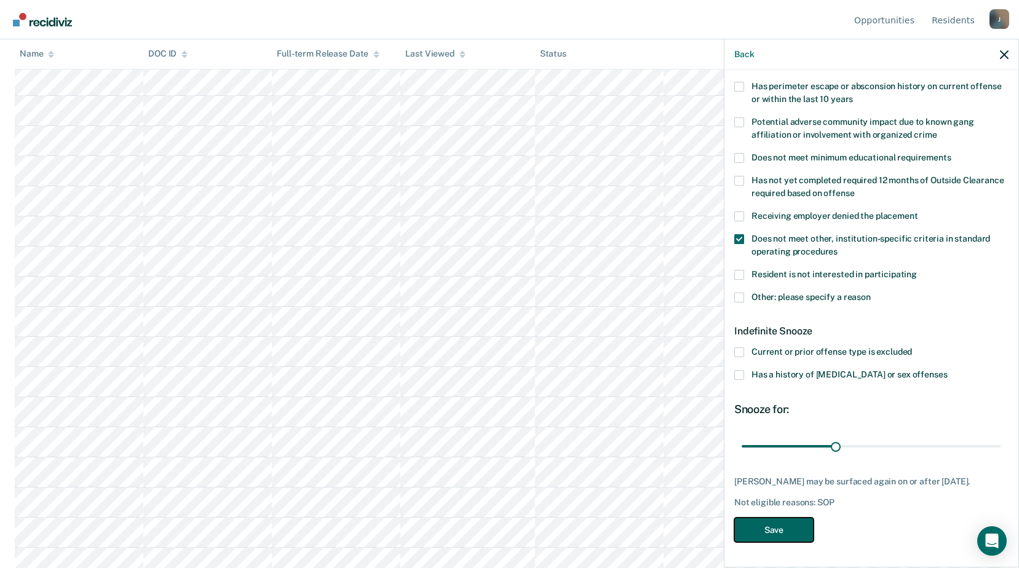
click at [786, 538] on button "Save" at bounding box center [773, 530] width 79 height 25
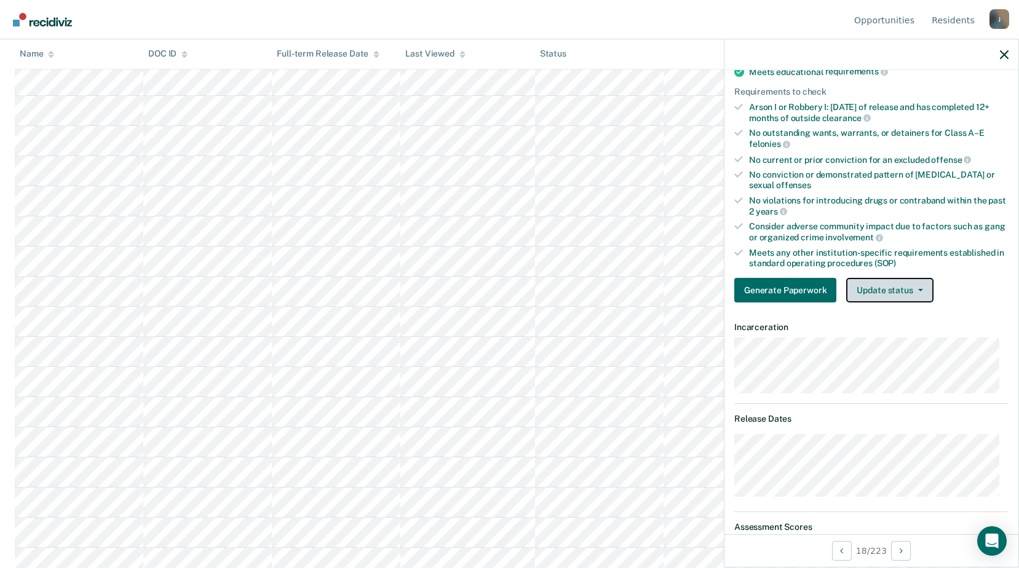
click at [890, 294] on button "Update status" at bounding box center [889, 290] width 87 height 25
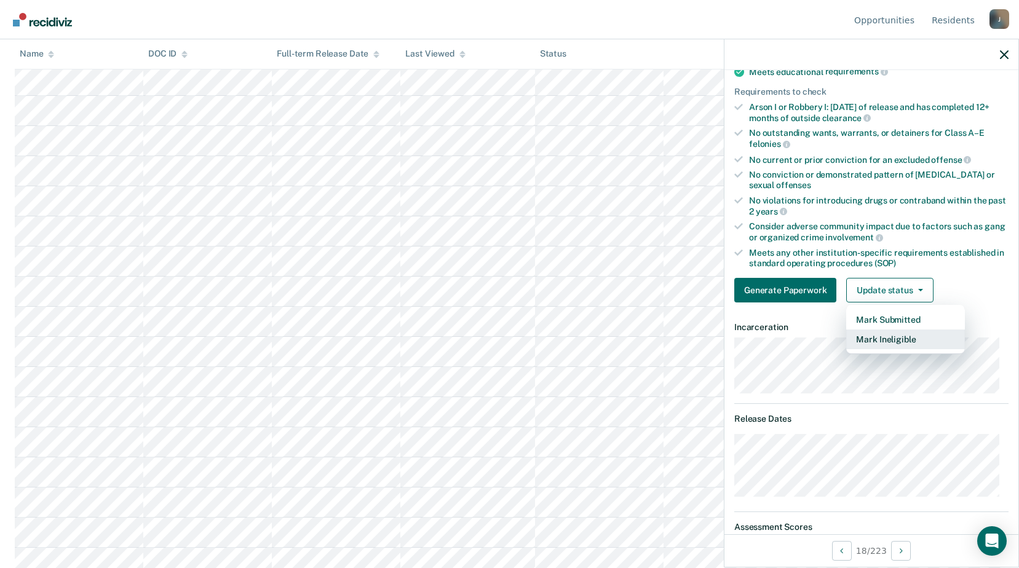
click at [865, 342] on button "Mark Ineligible" at bounding box center [905, 339] width 119 height 20
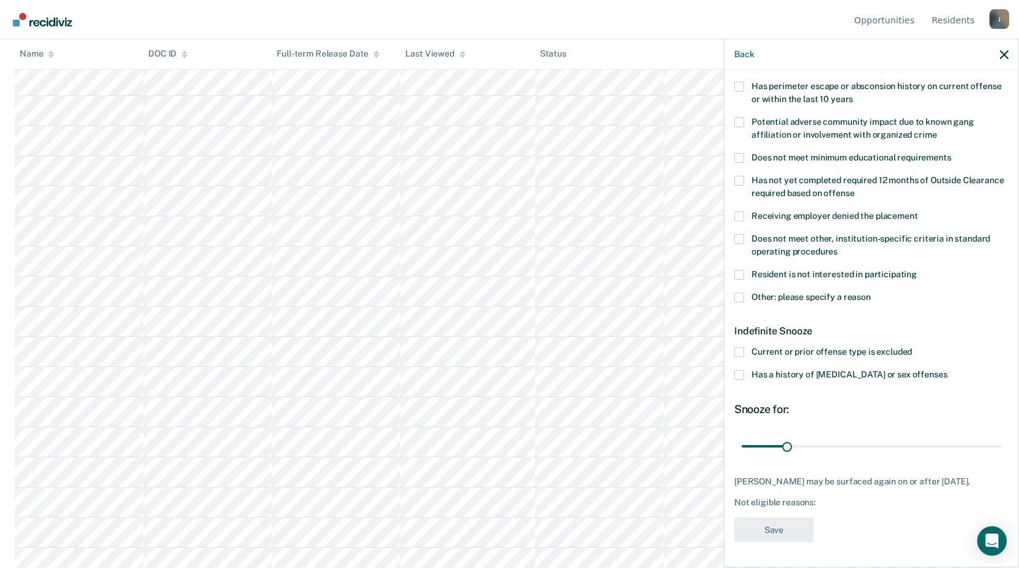
click at [740, 293] on span at bounding box center [739, 298] width 10 height 10
click at [870, 293] on input "Other: please specify a reason" at bounding box center [870, 293] width 0 height 0
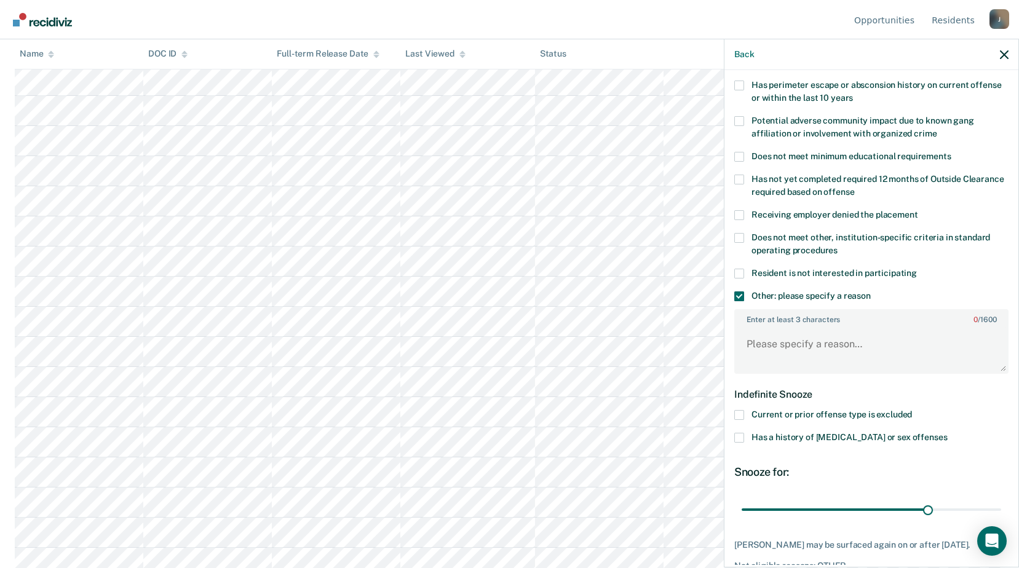
drag, startPoint x: 785, startPoint y: 509, endPoint x: 878, endPoint y: 412, distance: 133.9
type input "131"
click at [921, 499] on input "range" at bounding box center [870, 510] width 259 height 22
click at [816, 355] on textarea "Enter at least 3 characters 0 / 1600" at bounding box center [871, 349] width 272 height 45
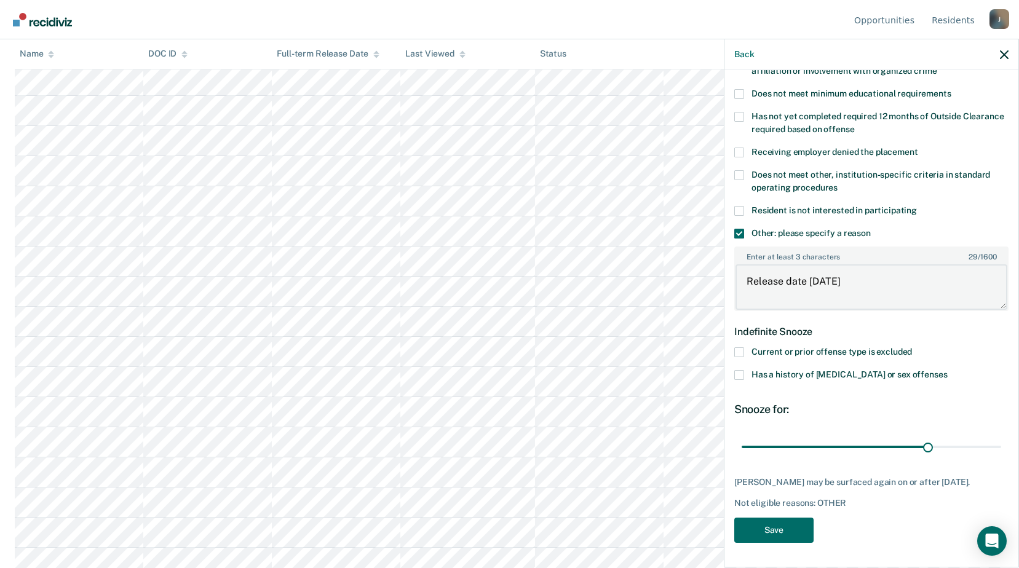
scroll to position [492, 0]
type textarea "Release date within 6 months"
click at [781, 524] on button "Save" at bounding box center [773, 530] width 79 height 25
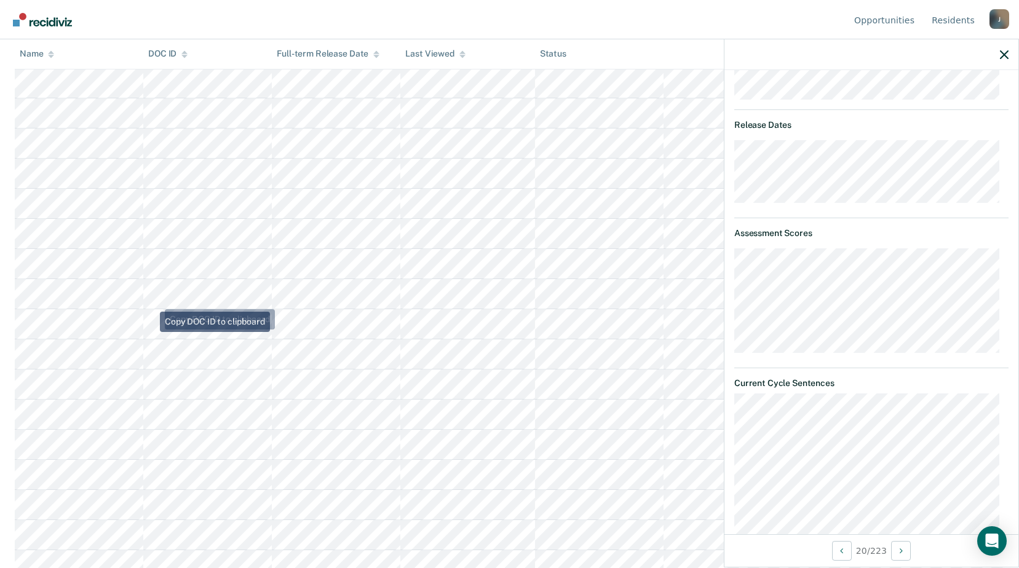
scroll to position [369, 0]
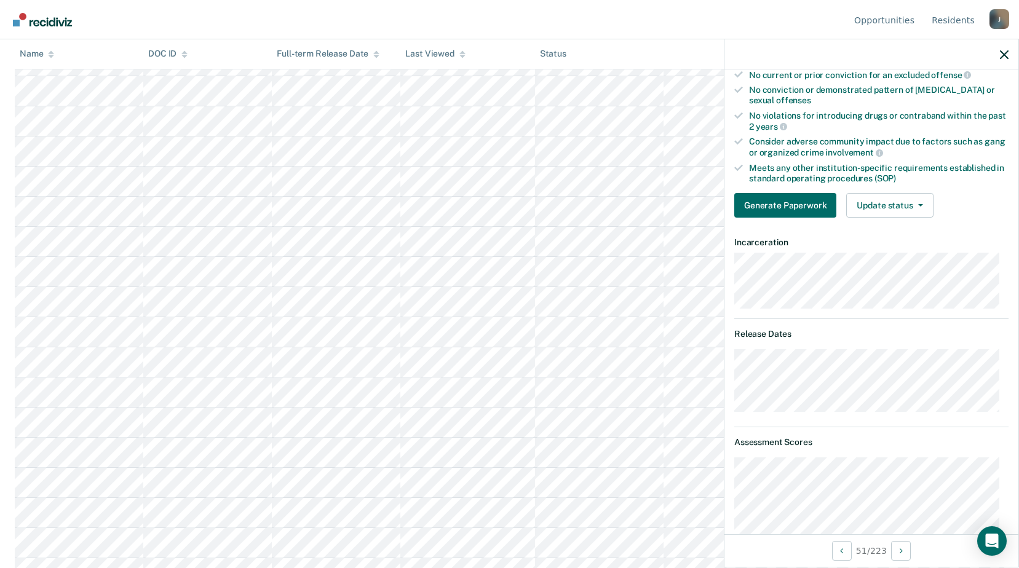
scroll to position [220, 0]
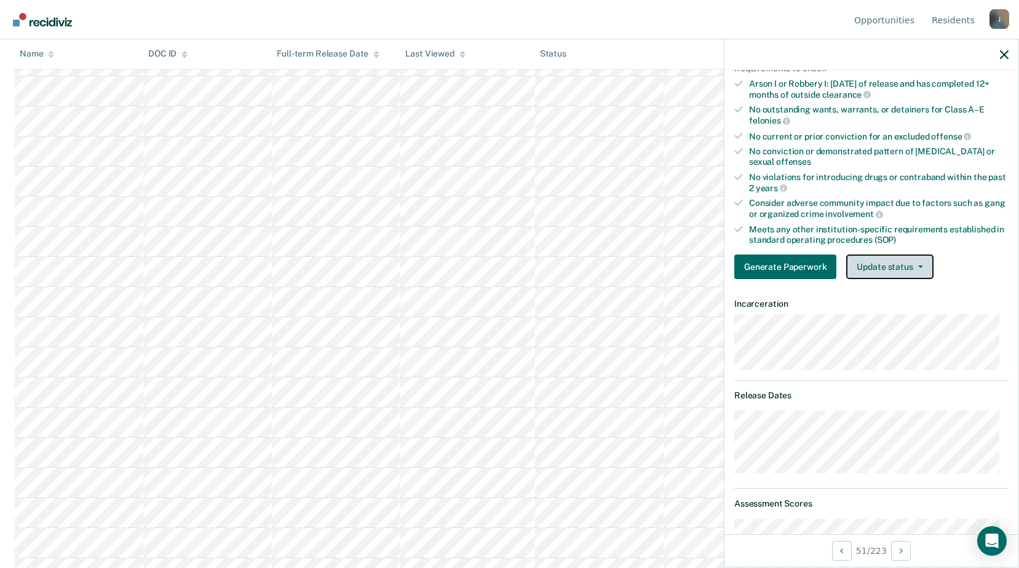
click at [901, 266] on button "Update status" at bounding box center [889, 266] width 87 height 25
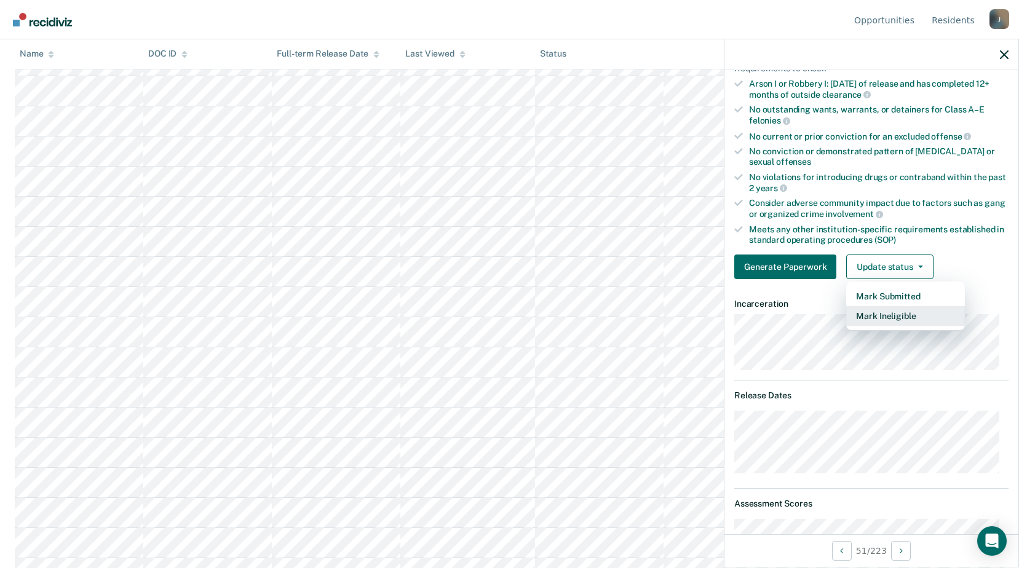
click at [871, 317] on button "Mark Ineligible" at bounding box center [905, 316] width 119 height 20
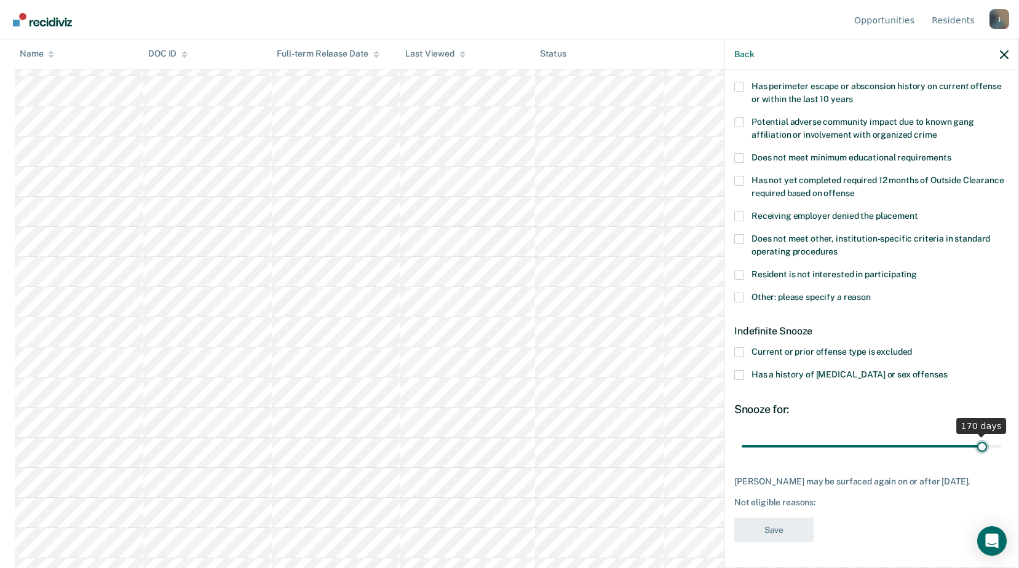
drag, startPoint x: 786, startPoint y: 438, endPoint x: 973, endPoint y: 448, distance: 187.2
type input "170"
click at [973, 448] on input "range" at bounding box center [870, 446] width 259 height 22
click at [746, 293] on label "Other: please specify a reason" at bounding box center [871, 299] width 274 height 13
click at [870, 293] on input "Other: please specify a reason" at bounding box center [870, 293] width 0 height 0
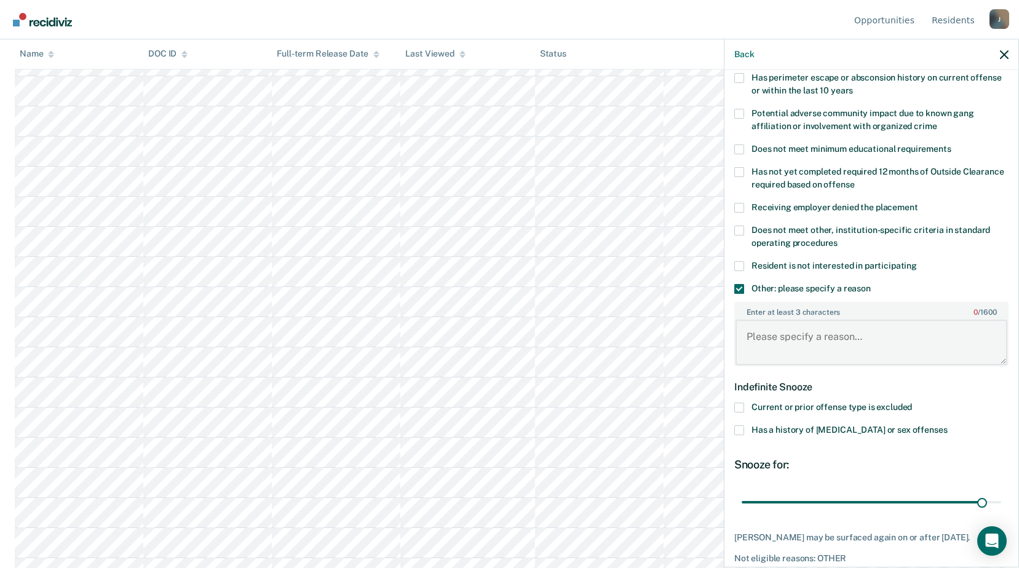
click at [771, 326] on textarea "Enter at least 3 characters 0 / 1600" at bounding box center [871, 342] width 272 height 45
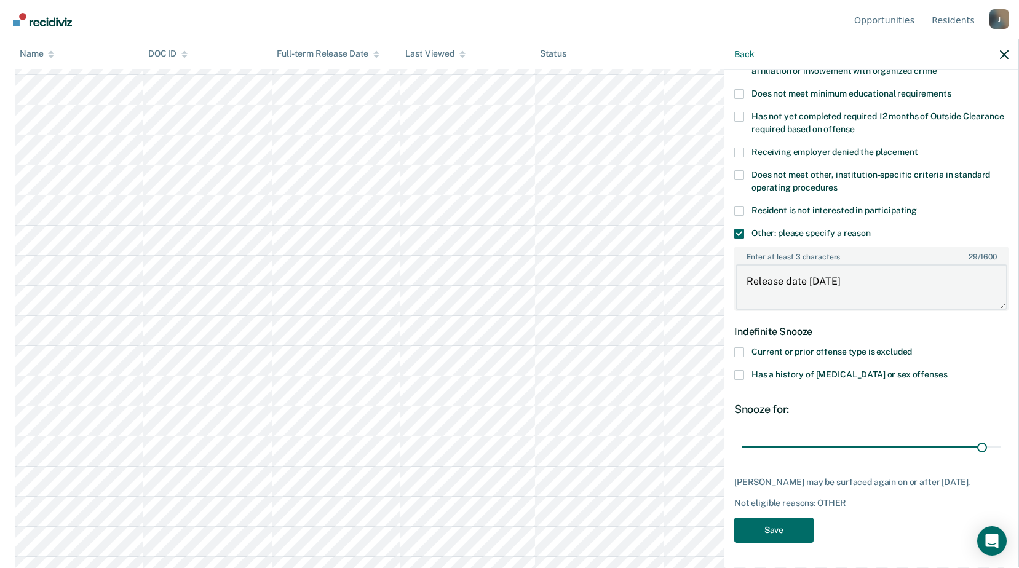
scroll to position [1598, 0]
type textarea "Release date [DATE]"
click at [786, 534] on button "Save" at bounding box center [773, 530] width 79 height 25
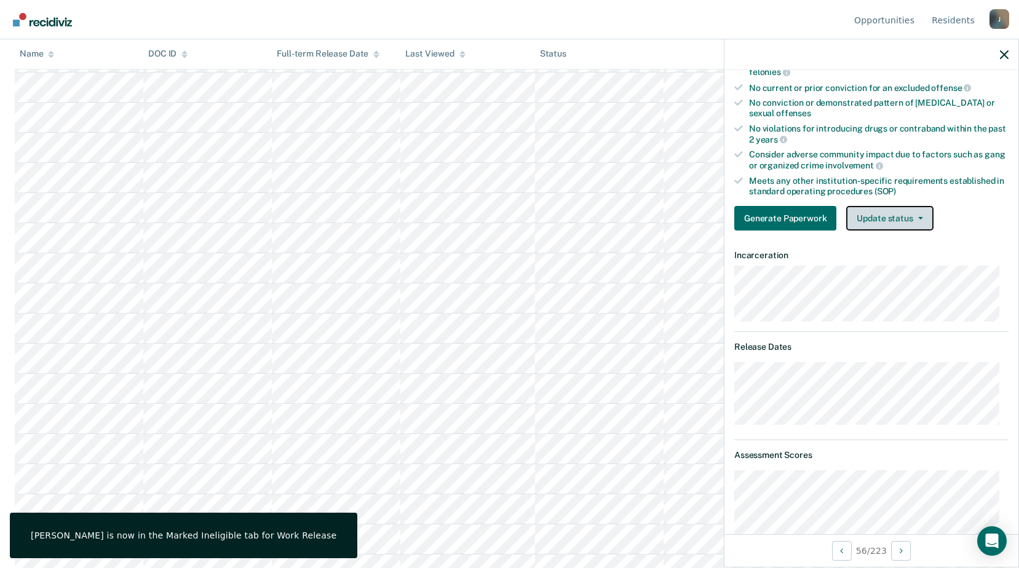
click at [888, 221] on button "Update status" at bounding box center [889, 218] width 87 height 25
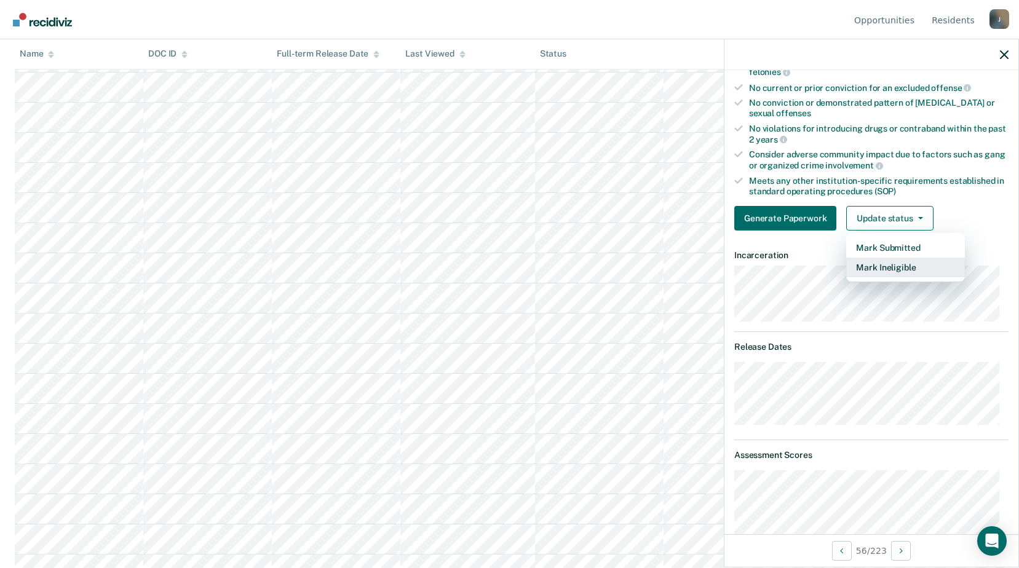
click at [880, 274] on button "Mark Ineligible" at bounding box center [905, 268] width 119 height 20
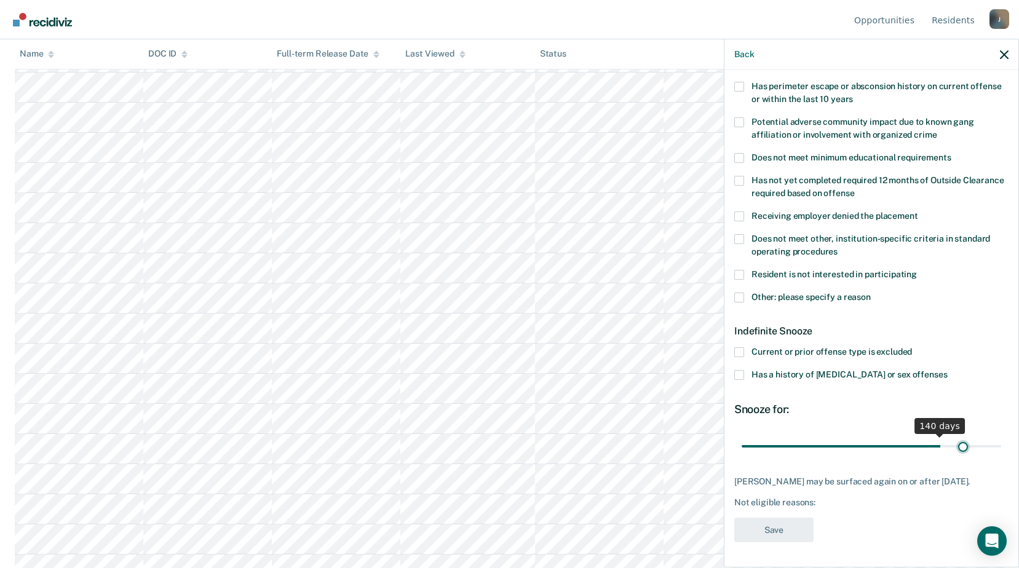
scroll to position [194, 0]
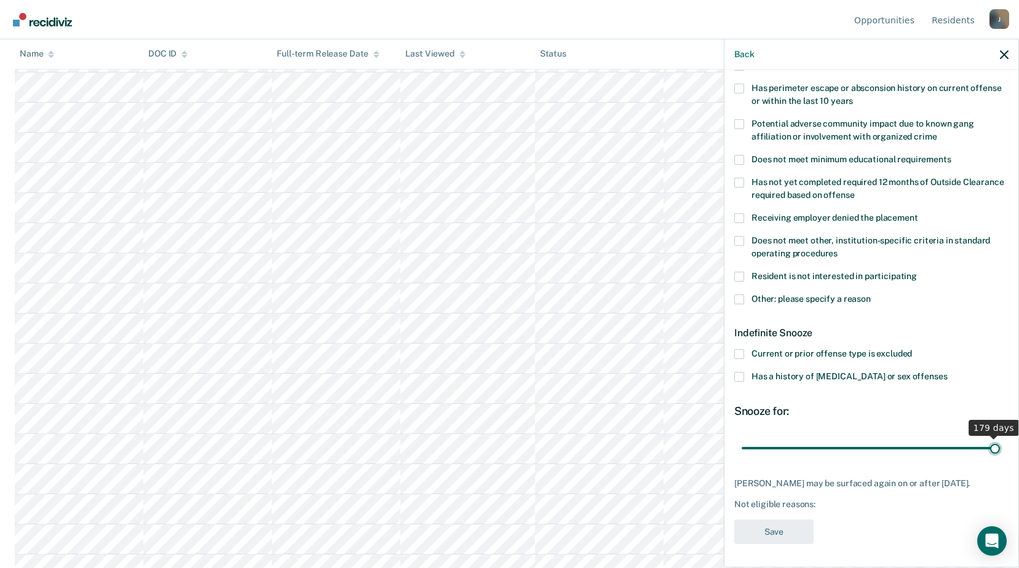
drag, startPoint x: 786, startPoint y: 437, endPoint x: 985, endPoint y: 454, distance: 199.3
type input "179"
click at [985, 454] on input "range" at bounding box center [870, 448] width 259 height 22
click at [746, 296] on label "Other: please specify a reason" at bounding box center [871, 300] width 274 height 13
click at [870, 294] on input "Other: please specify a reason" at bounding box center [870, 294] width 0 height 0
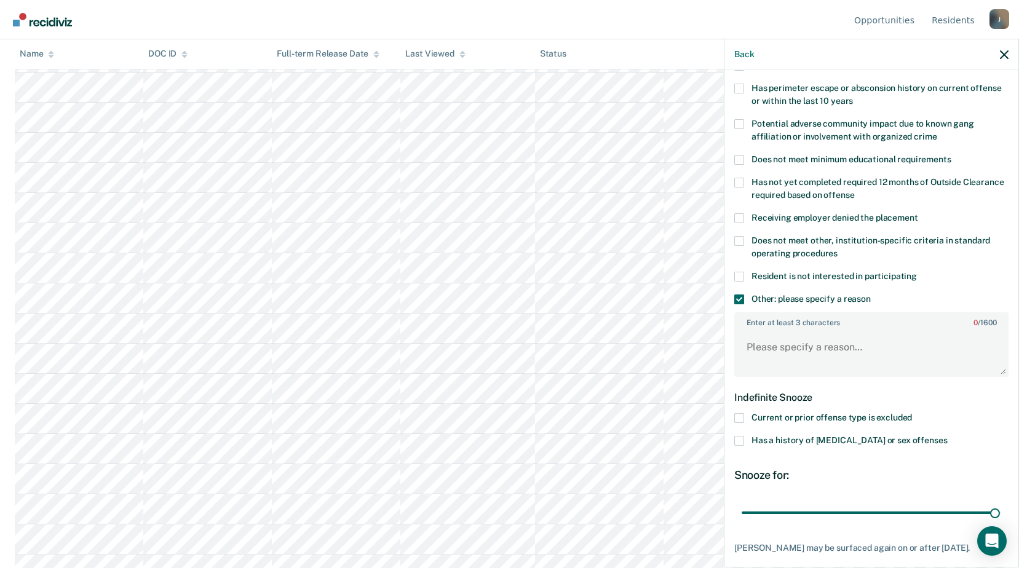
click at [774, 329] on div "Enter at least 3 characters 0 / 1600" at bounding box center [871, 344] width 274 height 65
click at [750, 347] on textarea "Enter at least 3 characters 0 / 1600" at bounding box center [871, 352] width 272 height 45
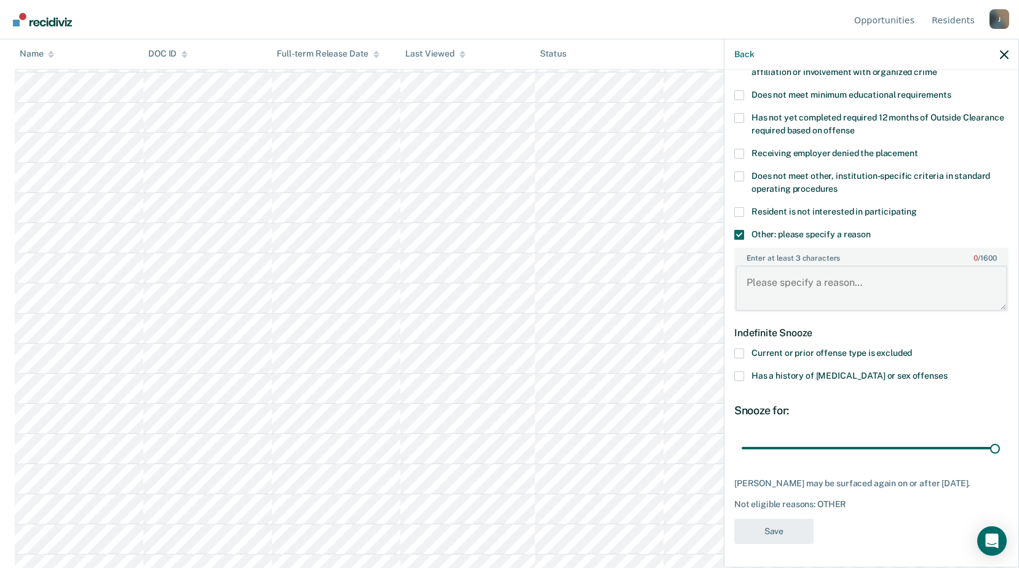
click at [874, 280] on textarea "Enter at least 3 characters 0 / 1600" at bounding box center [871, 288] width 272 height 45
click at [828, 283] on textarea "Enter at least 3 characters 0 / 1600" at bounding box center [871, 288] width 272 height 45
drag, startPoint x: 855, startPoint y: 277, endPoint x: 800, endPoint y: 275, distance: 55.3
click at [850, 277] on textarea "Enter at least 3 characters 0 / 1600" at bounding box center [871, 288] width 272 height 45
click at [748, 278] on textarea "Enter at least 3 characters 0 / 1600" at bounding box center [871, 288] width 272 height 45
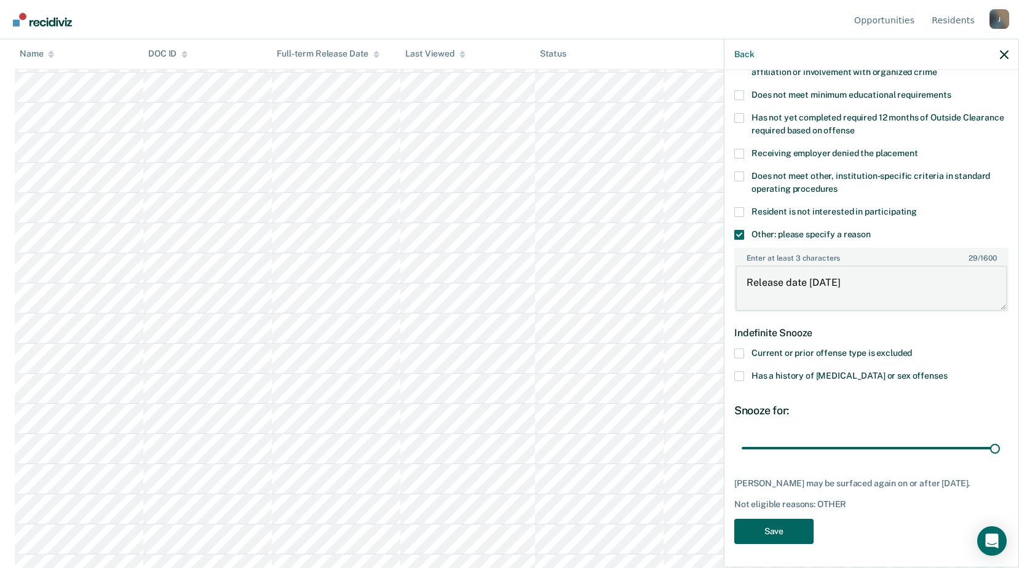
type textarea "Release date within 6 months"
click at [808, 533] on button "Save" at bounding box center [773, 531] width 79 height 25
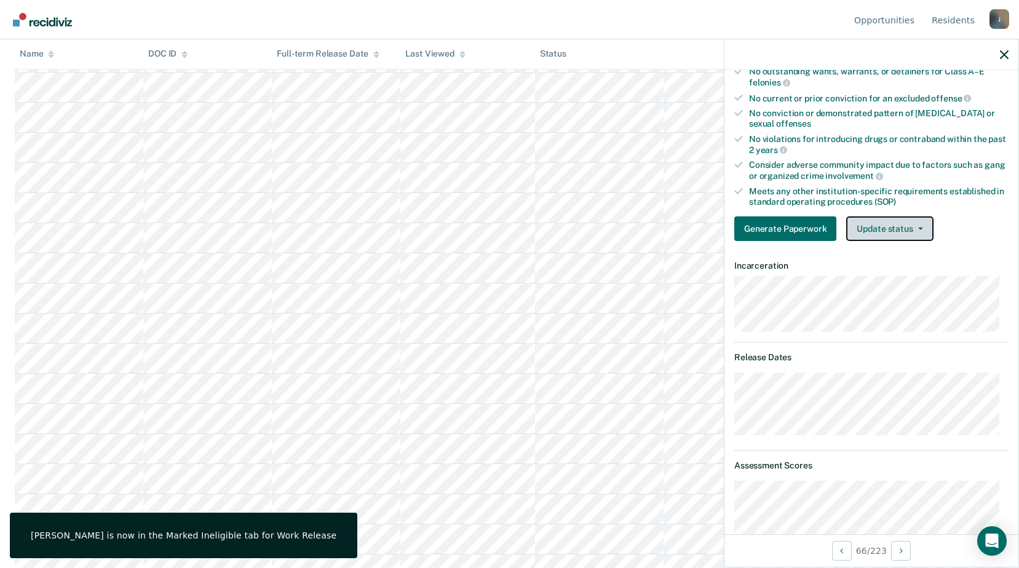
click at [881, 220] on button "Update status" at bounding box center [889, 228] width 87 height 25
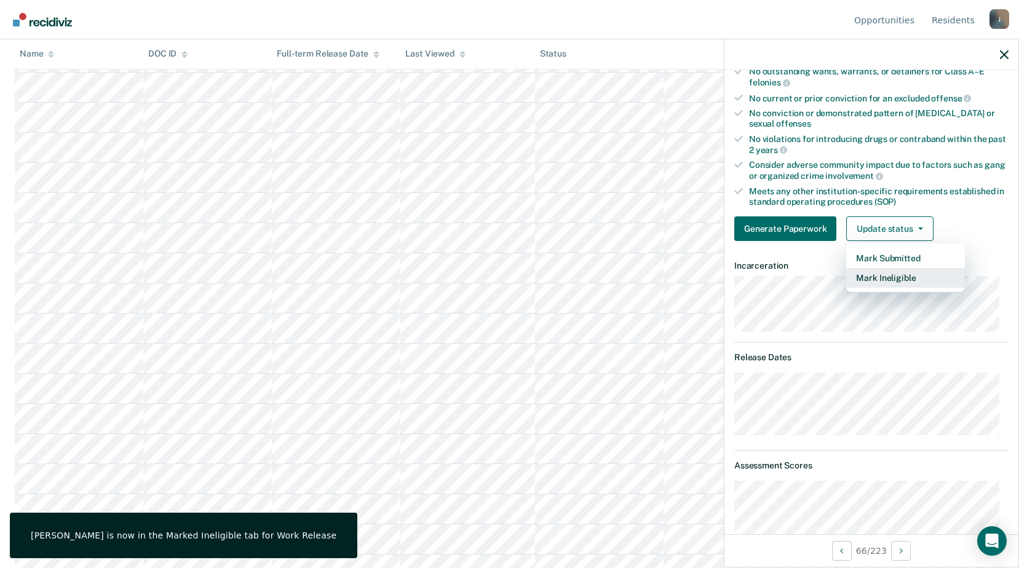
click at [875, 275] on button "Mark Ineligible" at bounding box center [905, 278] width 119 height 20
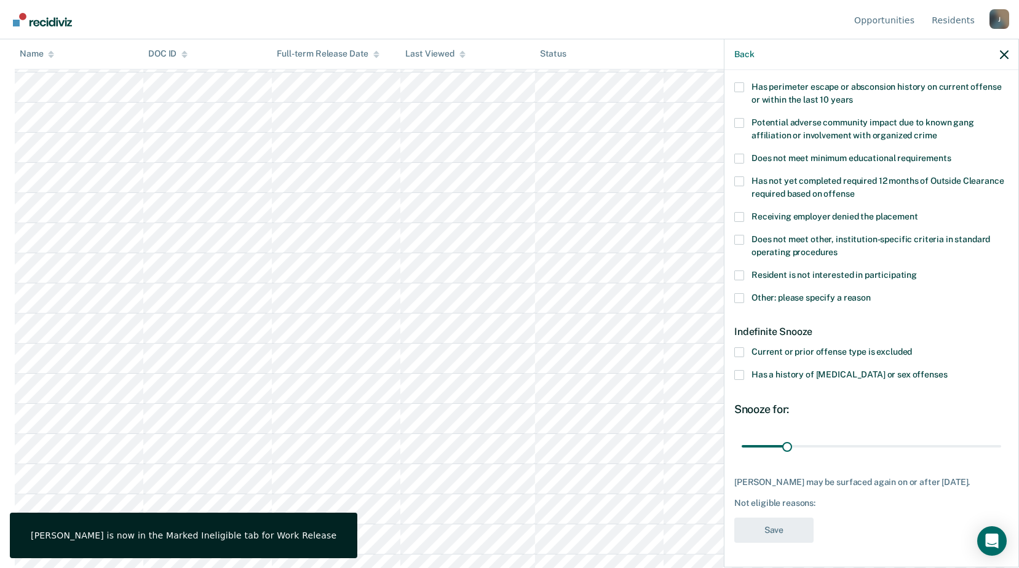
scroll to position [194, 0]
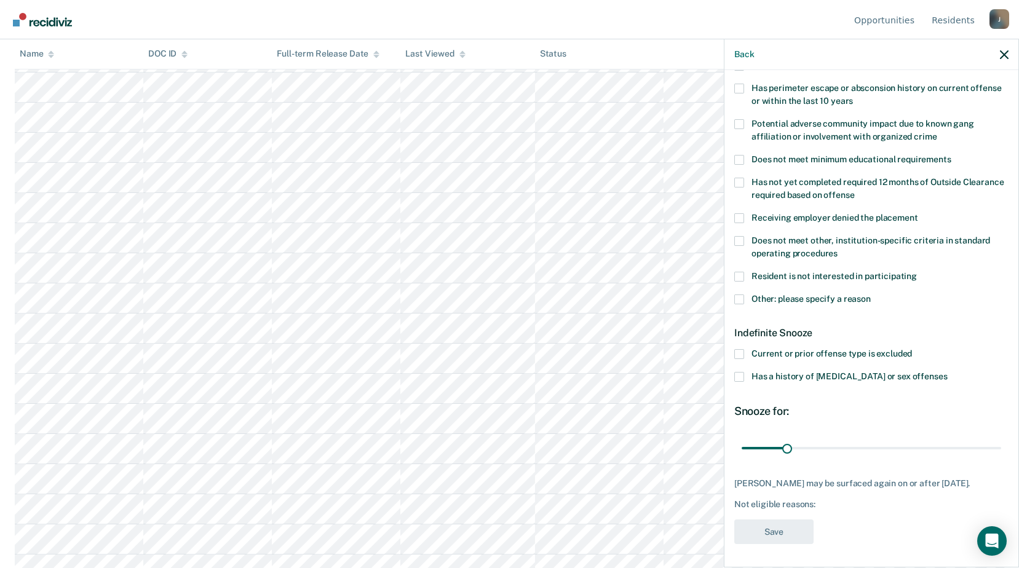
click at [742, 297] on span at bounding box center [739, 299] width 10 height 10
click at [870, 294] on input "Other: please specify a reason" at bounding box center [870, 294] width 0 height 0
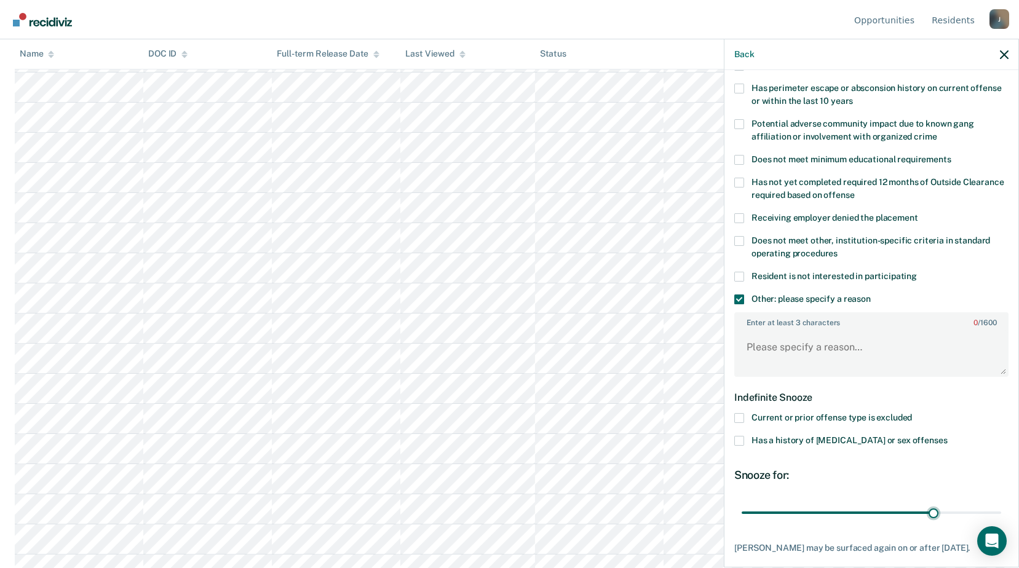
drag, startPoint x: 785, startPoint y: 514, endPoint x: 890, endPoint y: 499, distance: 105.5
type input "135"
click at [926, 519] on input "range" at bounding box center [870, 513] width 259 height 22
click at [782, 349] on textarea "Enter at least 3 characters 0 / 1600" at bounding box center [871, 352] width 272 height 45
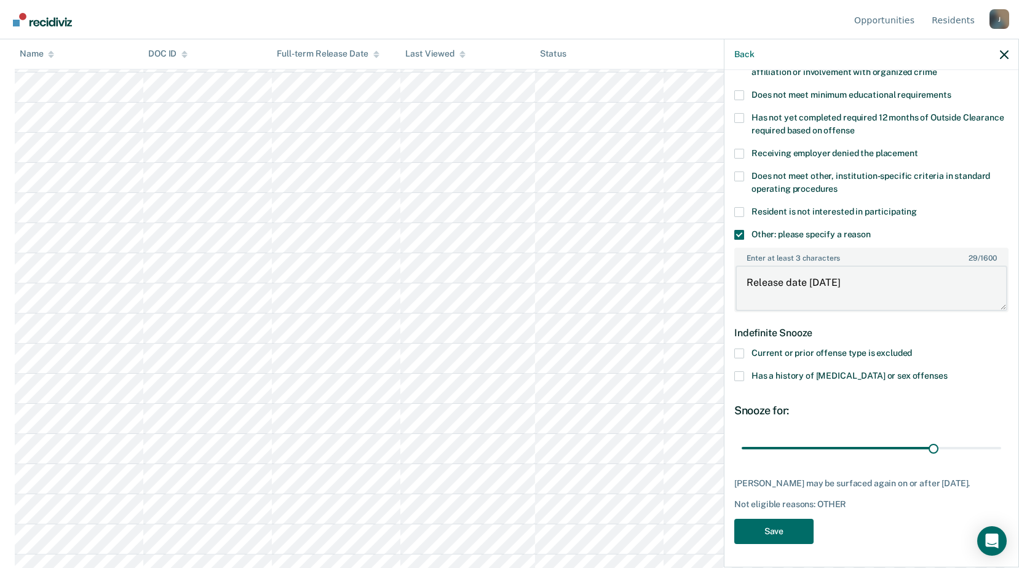
scroll to position [1660, 0]
type textarea "Release date within 6 months"
click at [784, 531] on button "Save" at bounding box center [773, 531] width 79 height 25
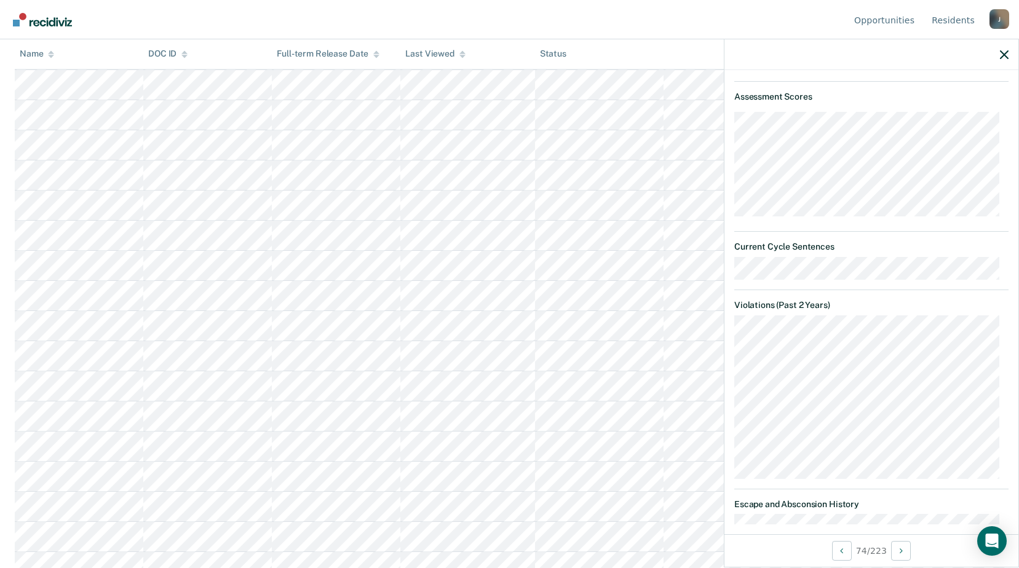
scroll to position [74, 0]
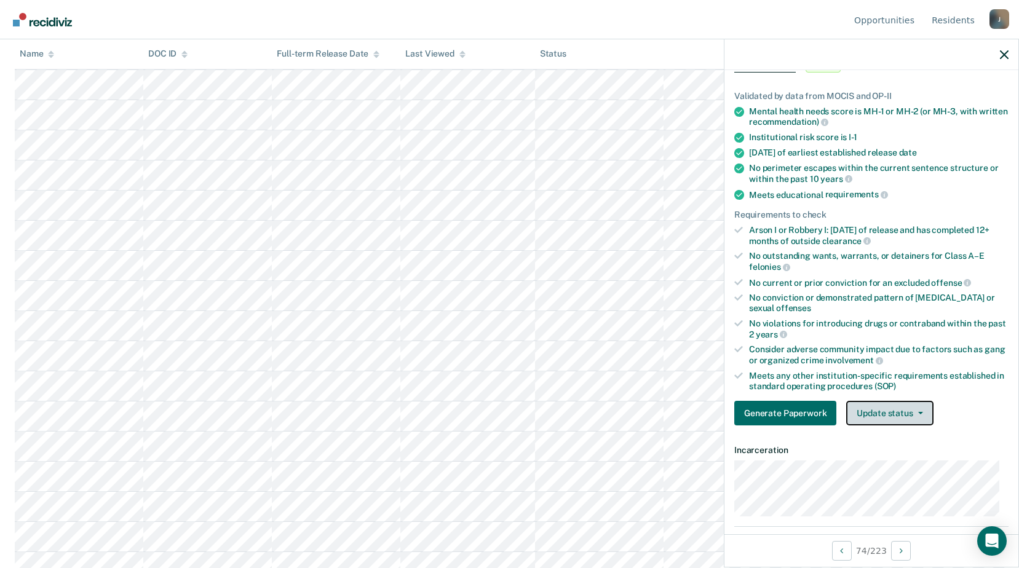
click at [893, 408] on button "Update status" at bounding box center [889, 413] width 87 height 25
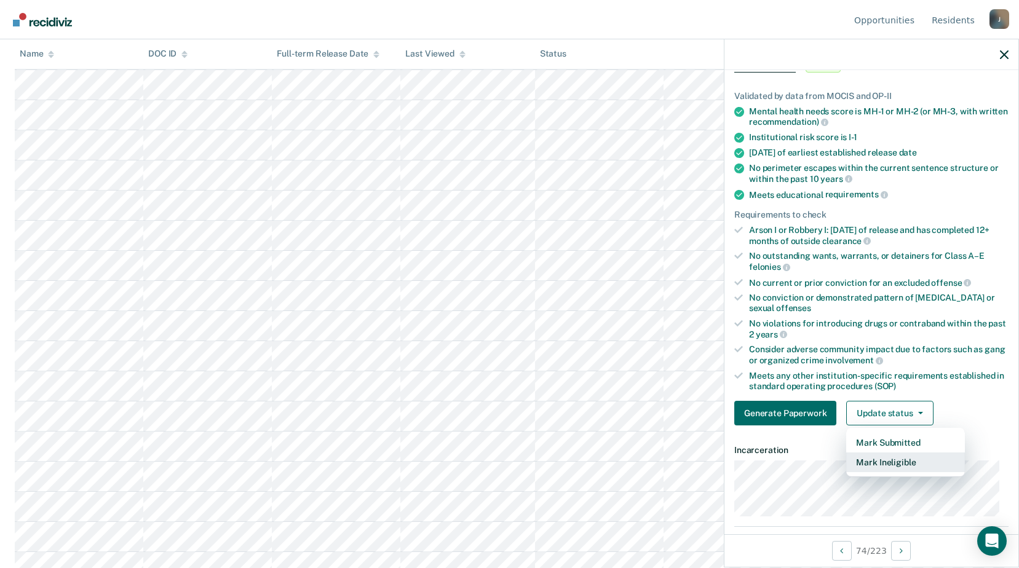
click at [885, 459] on button "Mark Ineligible" at bounding box center [905, 462] width 119 height 20
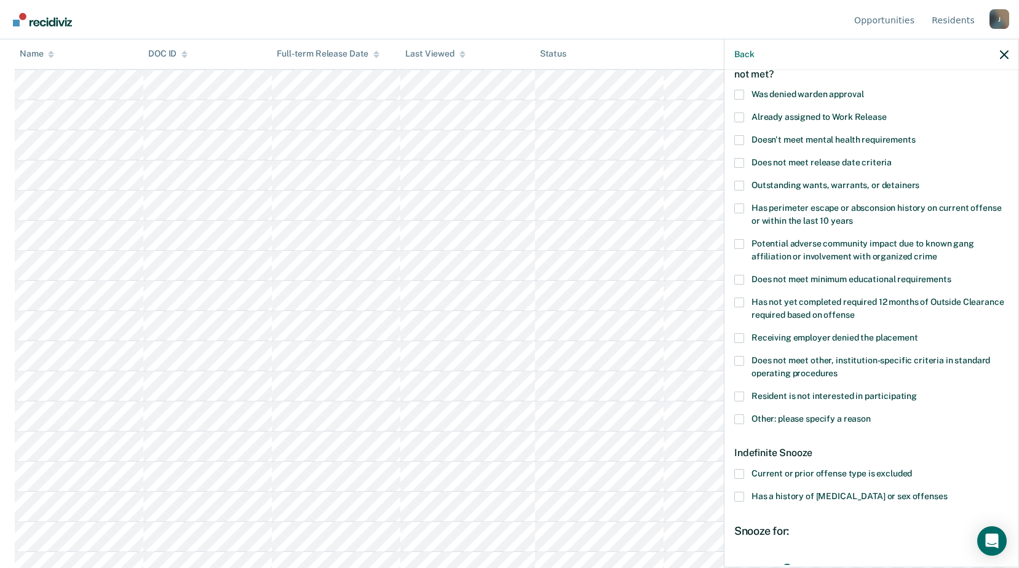
click at [740, 366] on label "Does not meet other, institution-specific criteria in standard operating proced…" at bounding box center [871, 369] width 274 height 26
click at [837, 369] on input "Does not meet other, institution-specific criteria in standard operating proced…" at bounding box center [837, 369] width 0 height 0
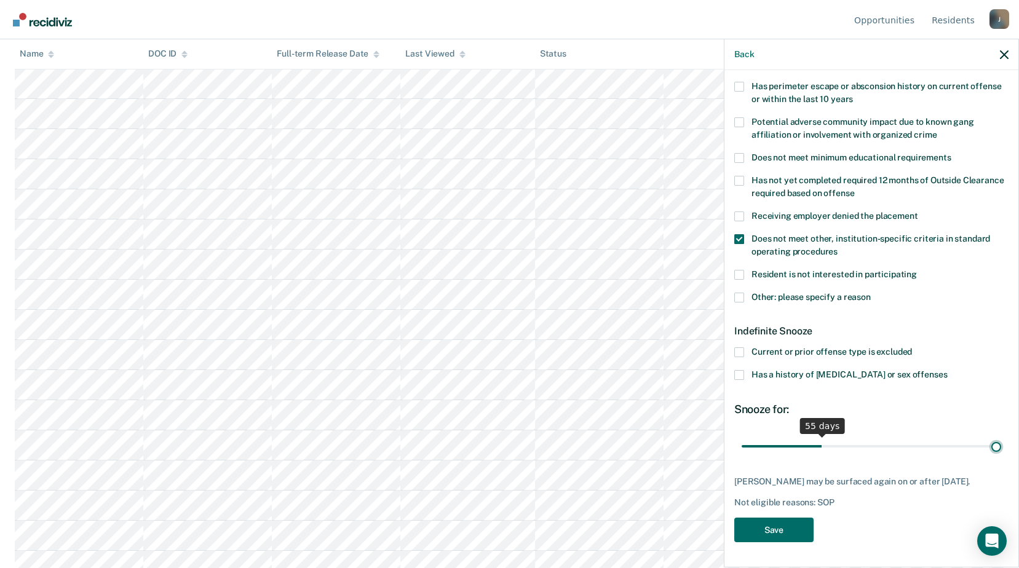
scroll to position [194, 0]
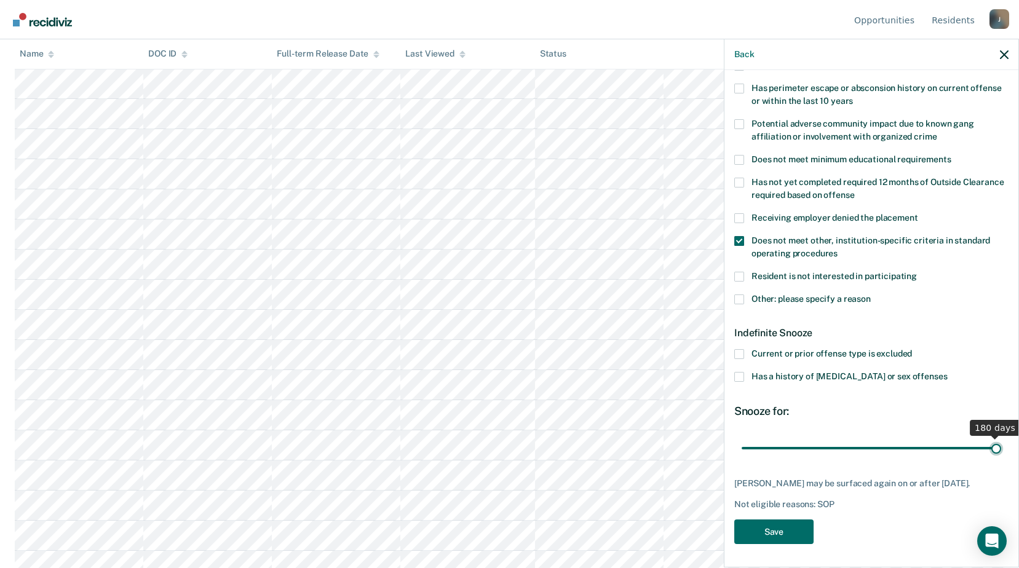
drag, startPoint x: 784, startPoint y: 435, endPoint x: 1015, endPoint y: 445, distance: 231.4
type input "180"
click at [1001, 445] on input "range" at bounding box center [870, 448] width 259 height 22
click at [789, 529] on button "Save" at bounding box center [773, 531] width 79 height 25
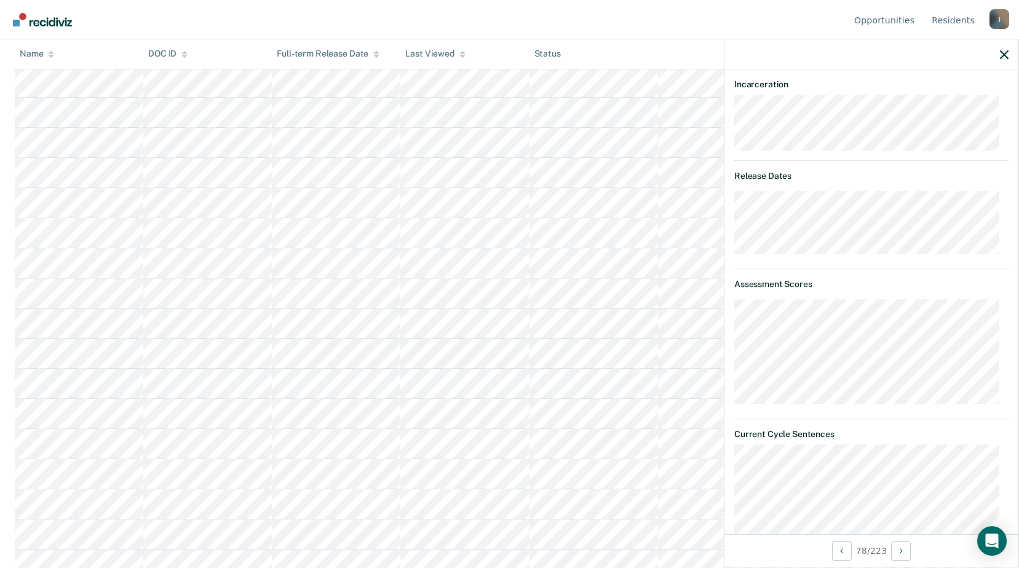
scroll to position [132, 0]
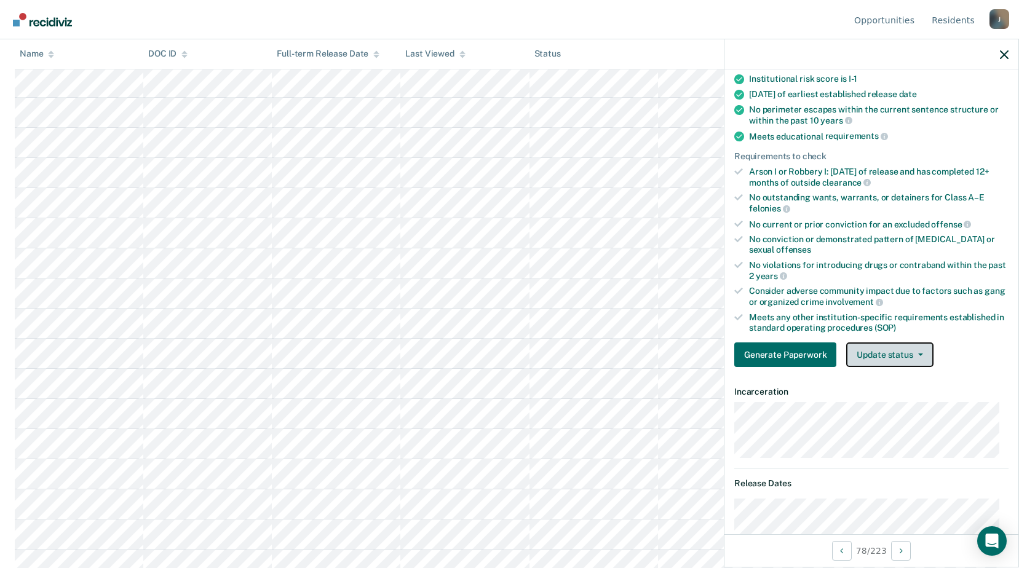
click at [910, 351] on button "Update status" at bounding box center [889, 354] width 87 height 25
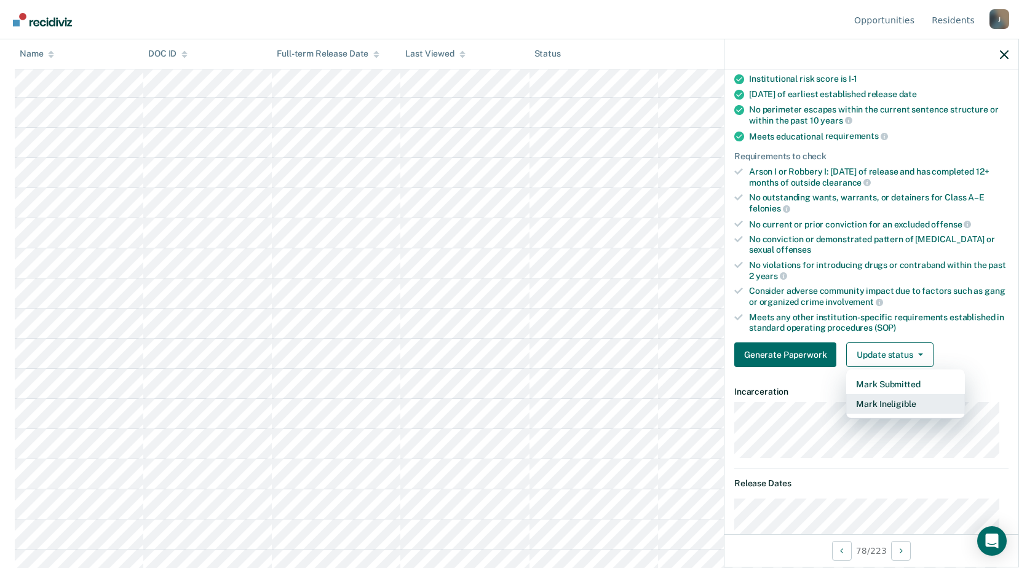
click at [890, 404] on button "Mark Ineligible" at bounding box center [905, 404] width 119 height 20
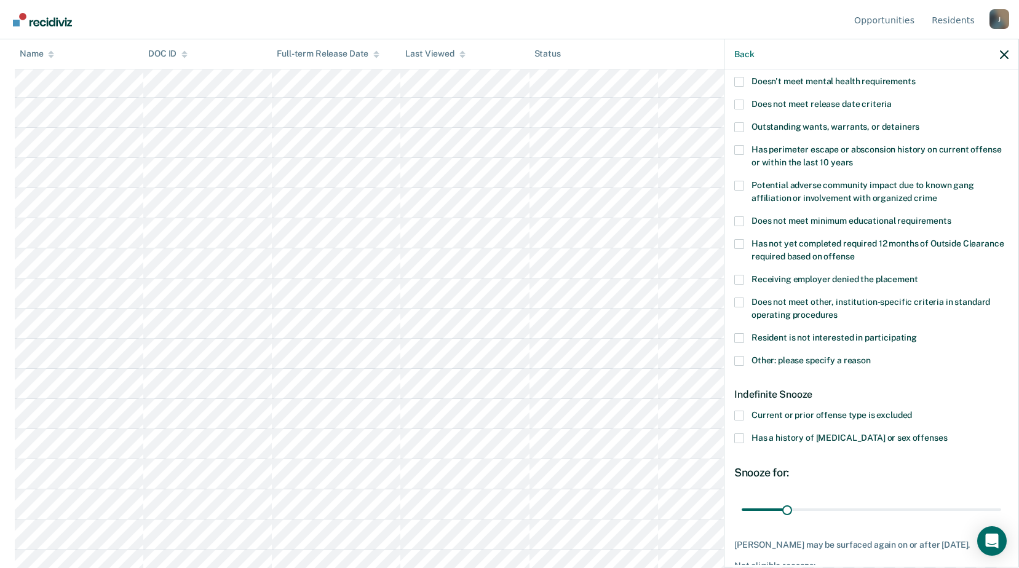
click at [735, 299] on span at bounding box center [739, 303] width 10 height 10
click at [837, 310] on input "Does not meet other, institution-specific criteria in standard operating proced…" at bounding box center [837, 310] width 0 height 0
drag, startPoint x: 860, startPoint y: 511, endPoint x: 1001, endPoint y: 505, distance: 140.9
type input "180"
click at [1001, 508] on input "range" at bounding box center [870, 510] width 259 height 22
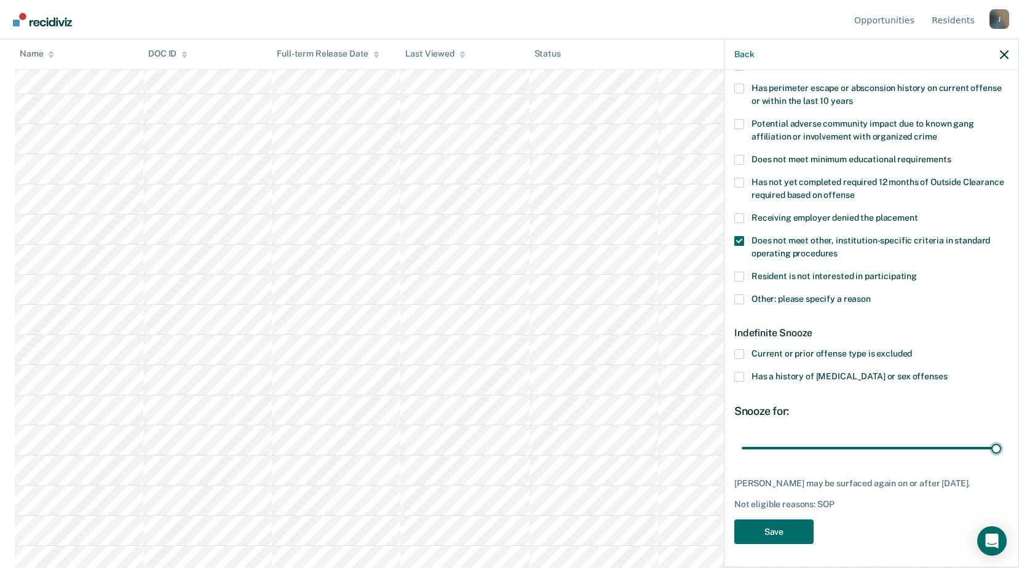
scroll to position [2090, 0]
click at [783, 524] on button "Save" at bounding box center [773, 531] width 79 height 25
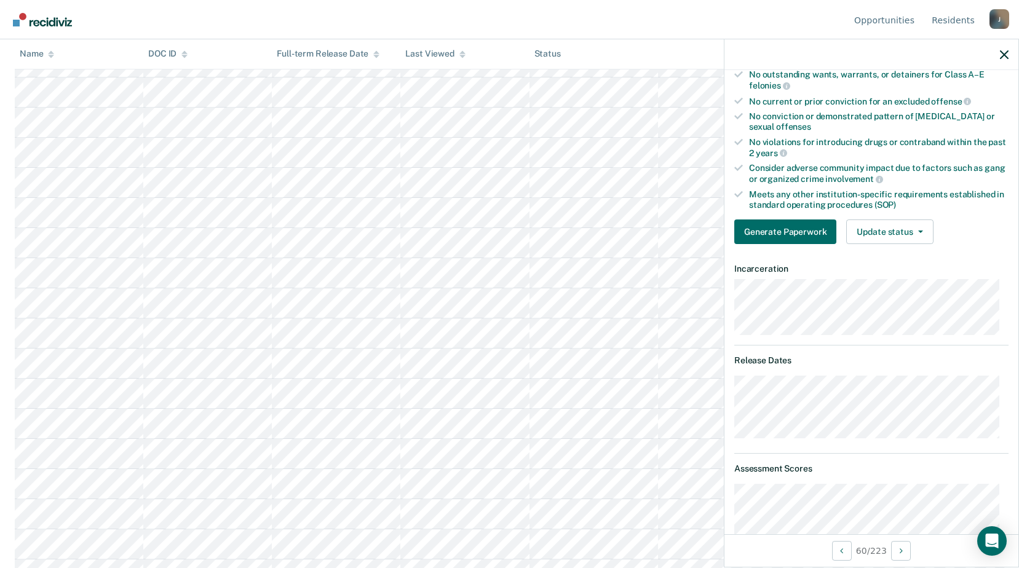
scroll to position [1414, 0]
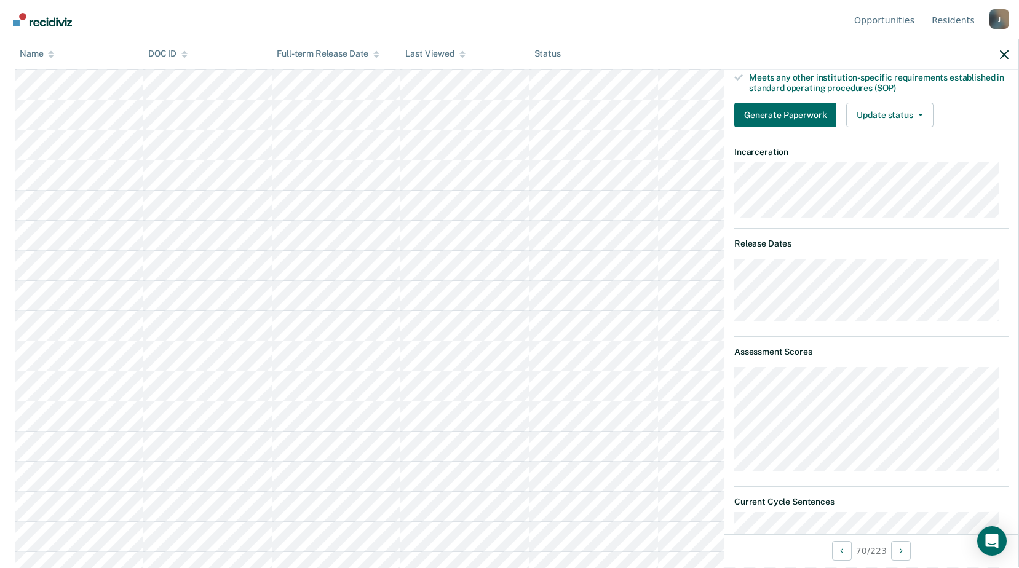
scroll to position [310, 0]
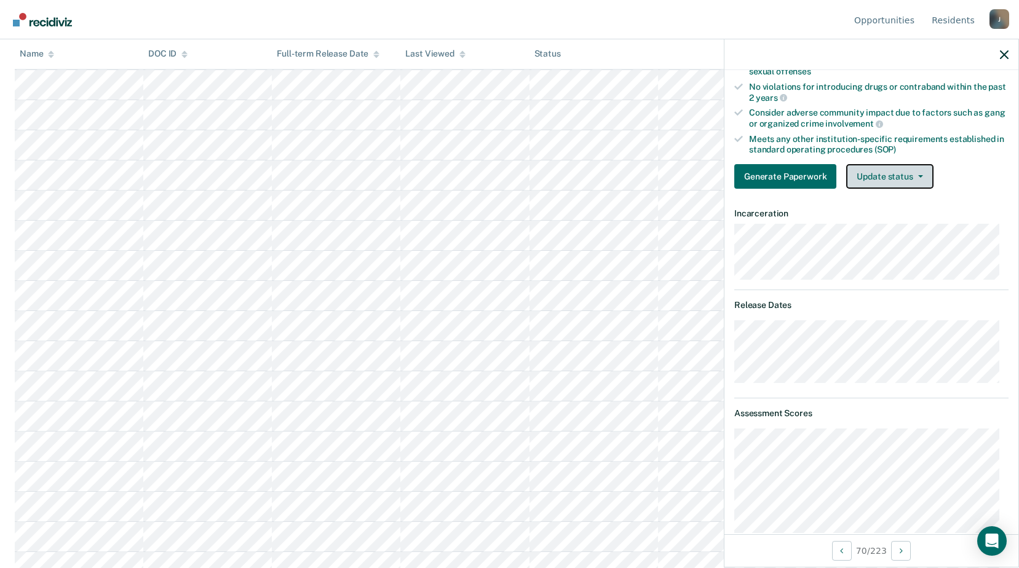
click at [879, 174] on button "Update status" at bounding box center [889, 176] width 87 height 25
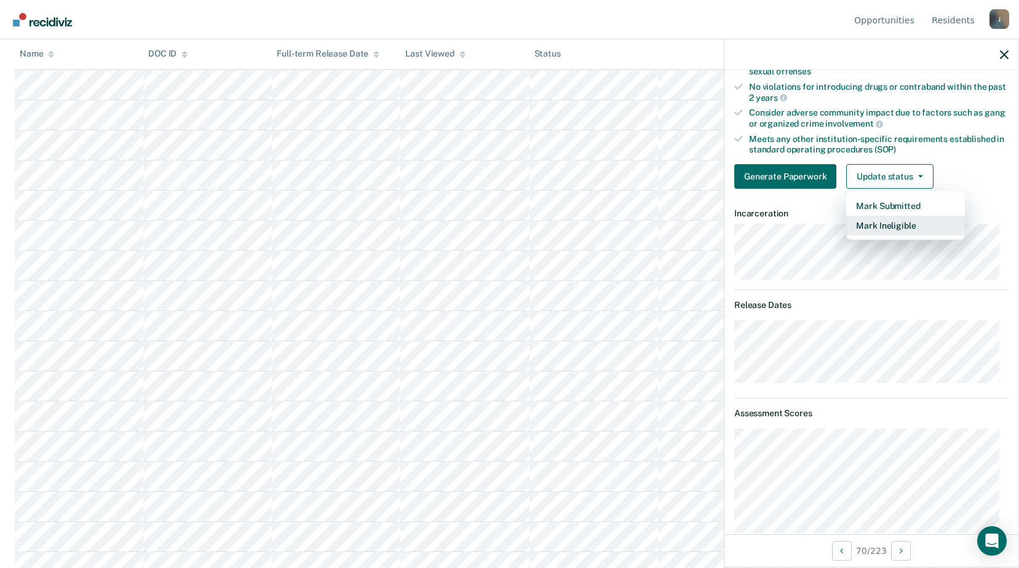
click at [886, 227] on button "Mark Ineligible" at bounding box center [905, 226] width 119 height 20
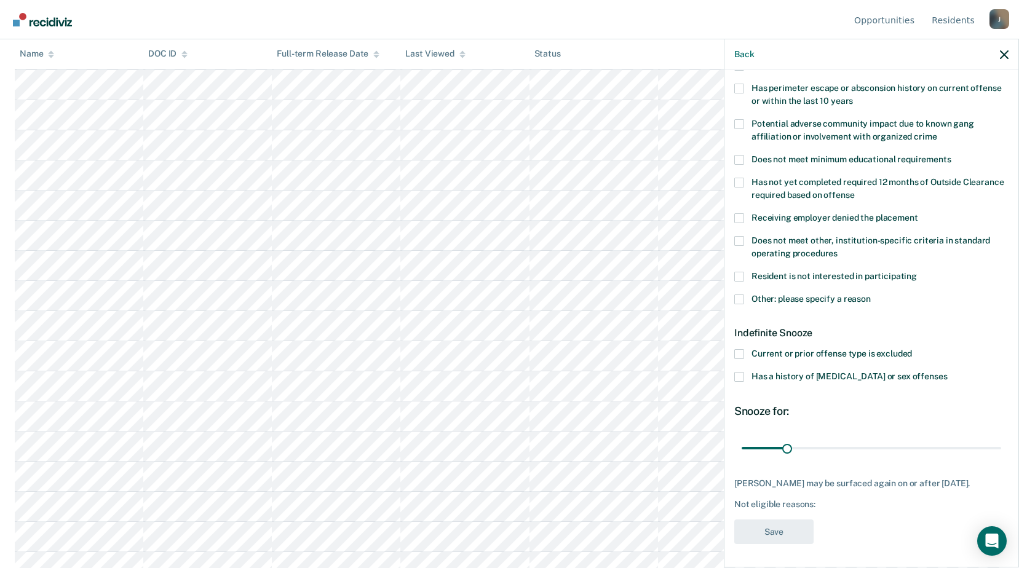
click at [741, 236] on span at bounding box center [739, 241] width 10 height 10
click at [837, 249] on input "Does not meet other, institution-specific criteria in standard operating proced…" at bounding box center [837, 249] width 0 height 0
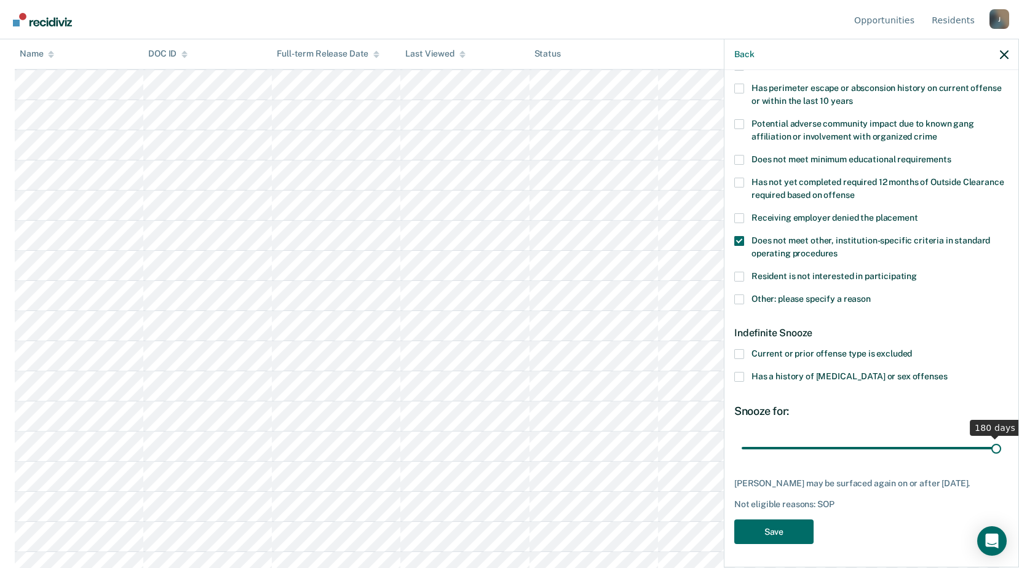
drag, startPoint x: 787, startPoint y: 449, endPoint x: 1028, endPoint y: 460, distance: 241.9
type input "180"
click at [1001, 459] on input "range" at bounding box center [870, 448] width 259 height 22
click at [784, 523] on button "Save" at bounding box center [773, 531] width 79 height 25
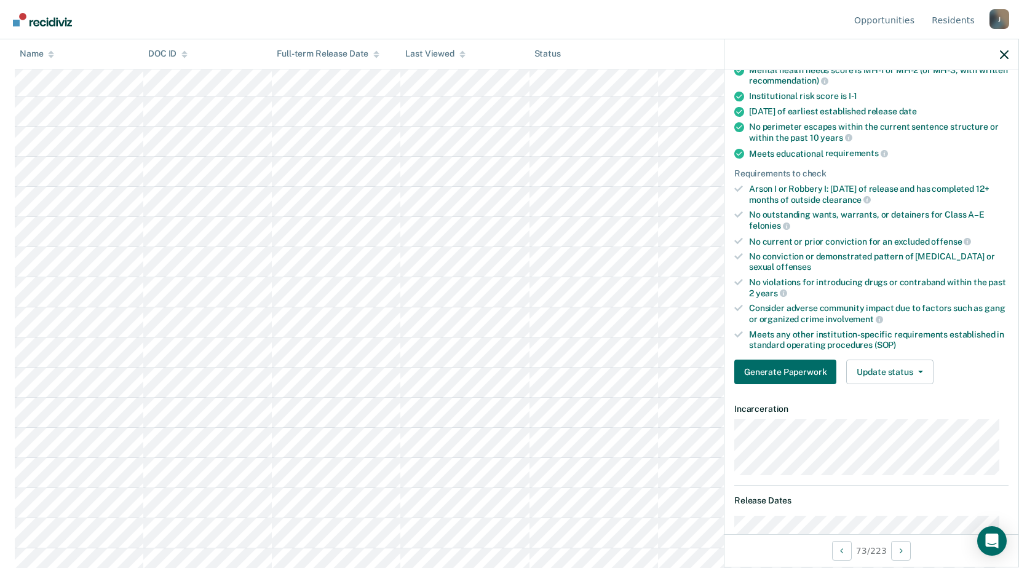
scroll to position [53, 0]
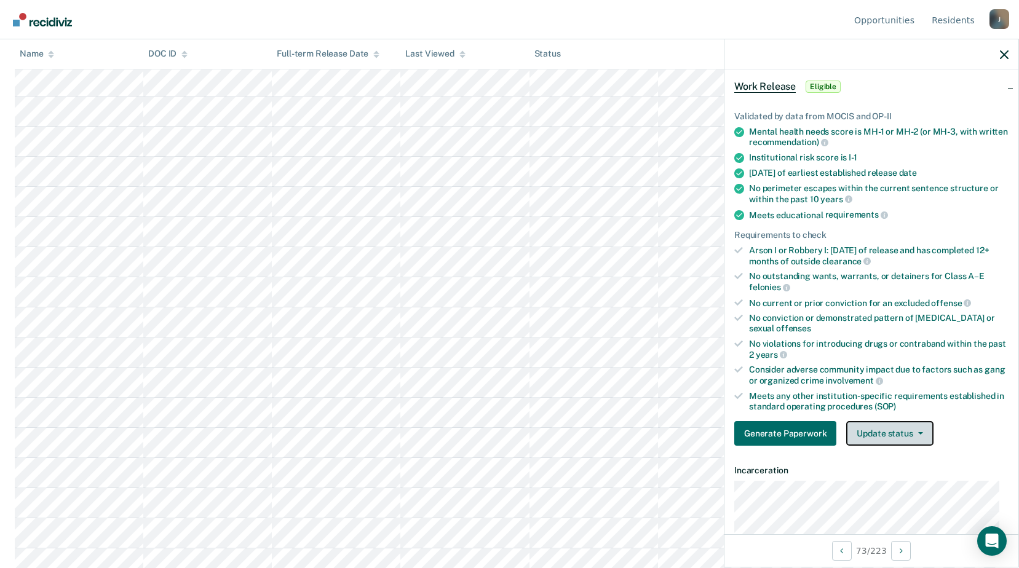
click at [920, 432] on icon "button" at bounding box center [920, 433] width 5 height 2
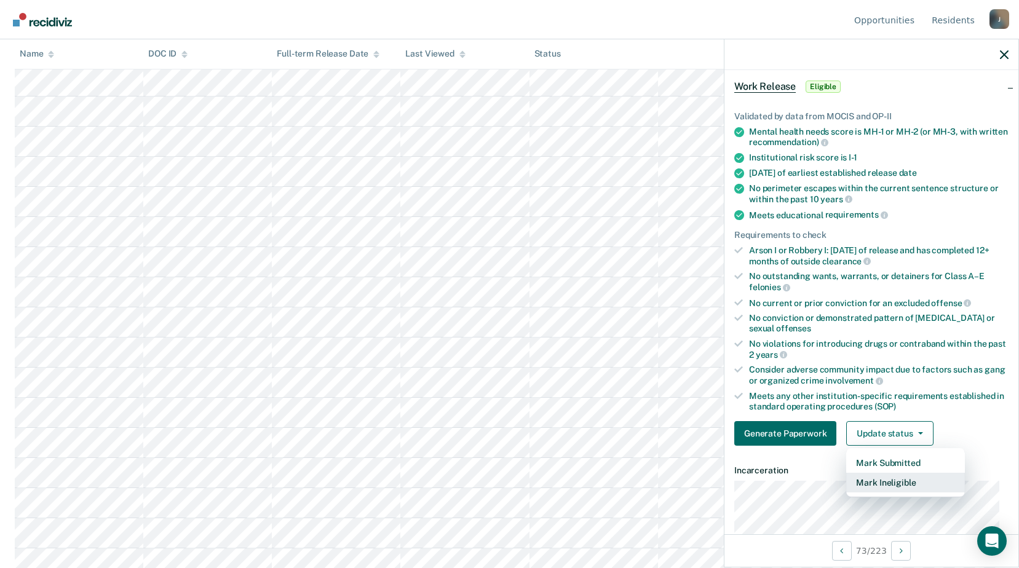
click at [902, 483] on button "Mark Ineligible" at bounding box center [905, 483] width 119 height 20
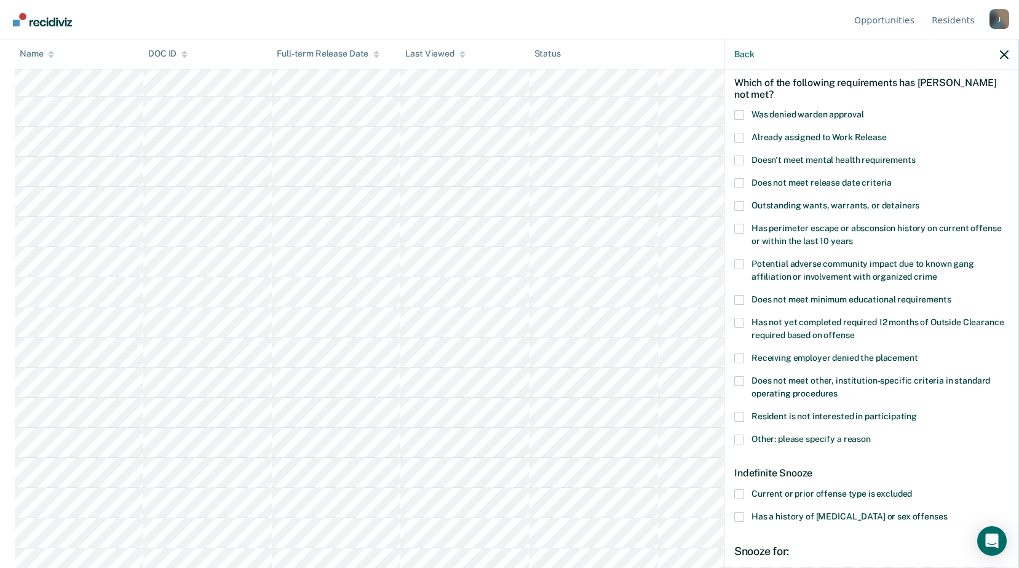
click at [741, 440] on span at bounding box center [739, 440] width 10 height 10
click at [870, 435] on input "Other: please specify a reason" at bounding box center [870, 435] width 0 height 0
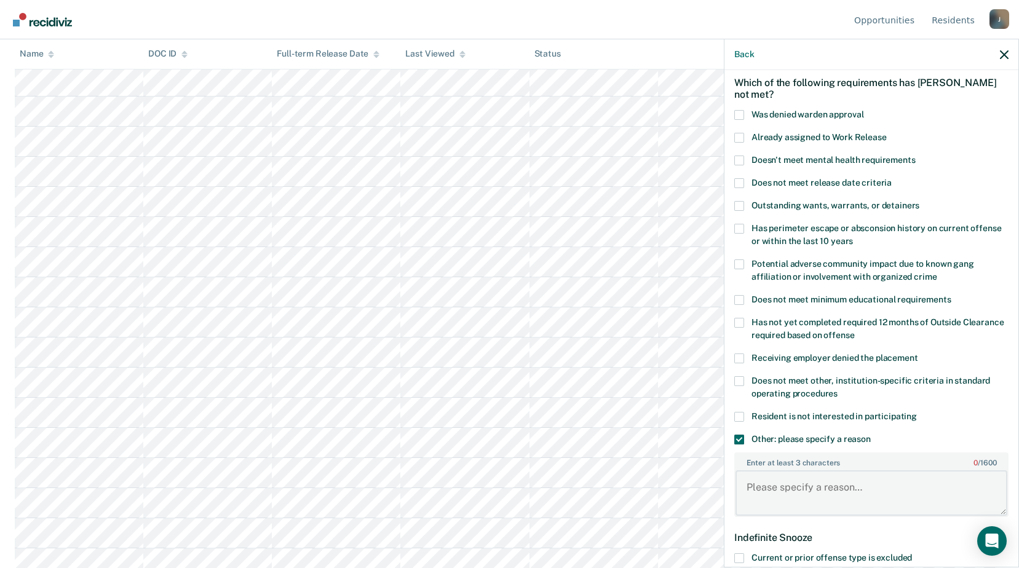
click at [805, 485] on textarea "Enter at least 3 characters 0 / 1600" at bounding box center [871, 492] width 272 height 45
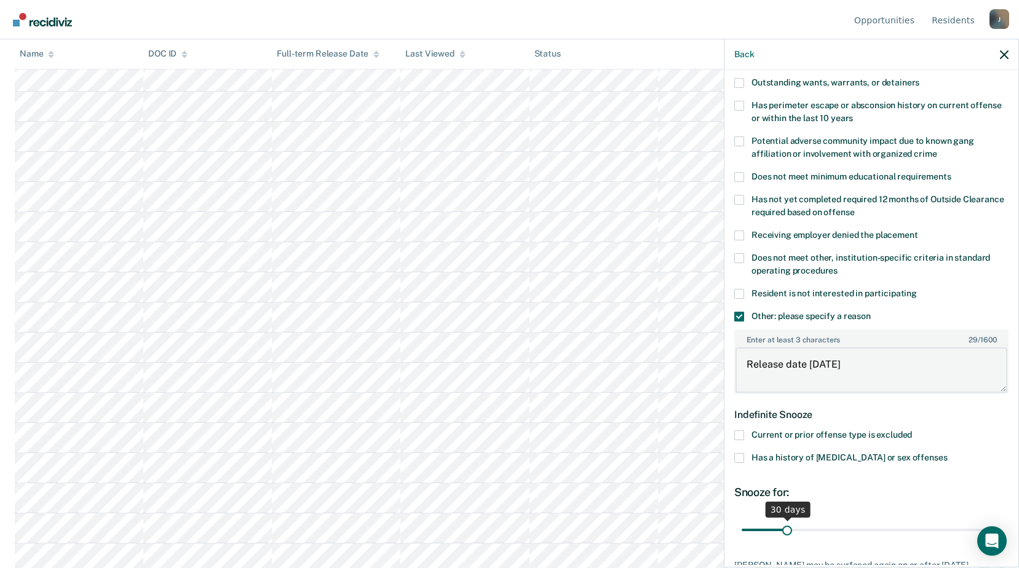
scroll to position [269, 0]
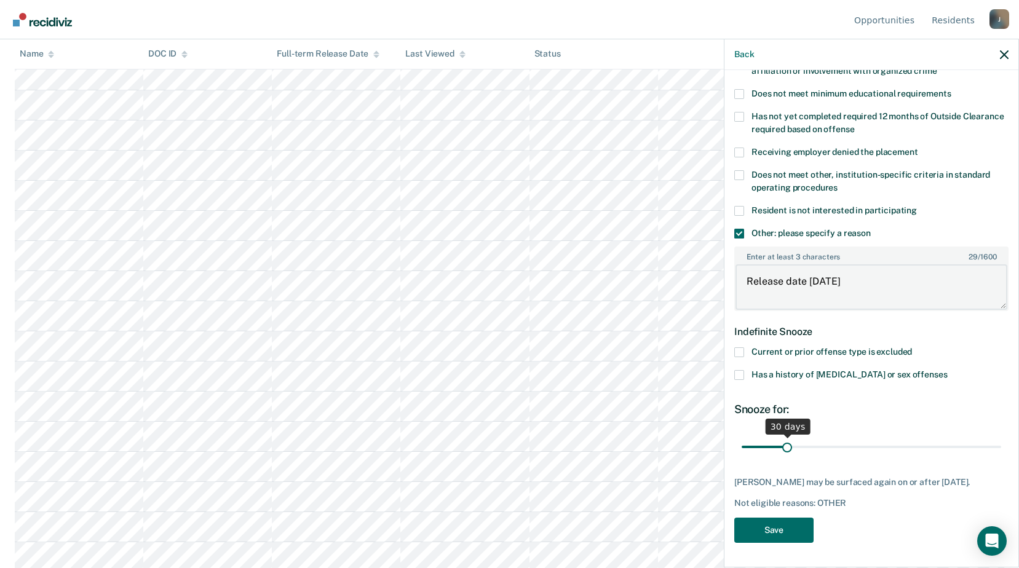
type textarea "Release date [DATE]"
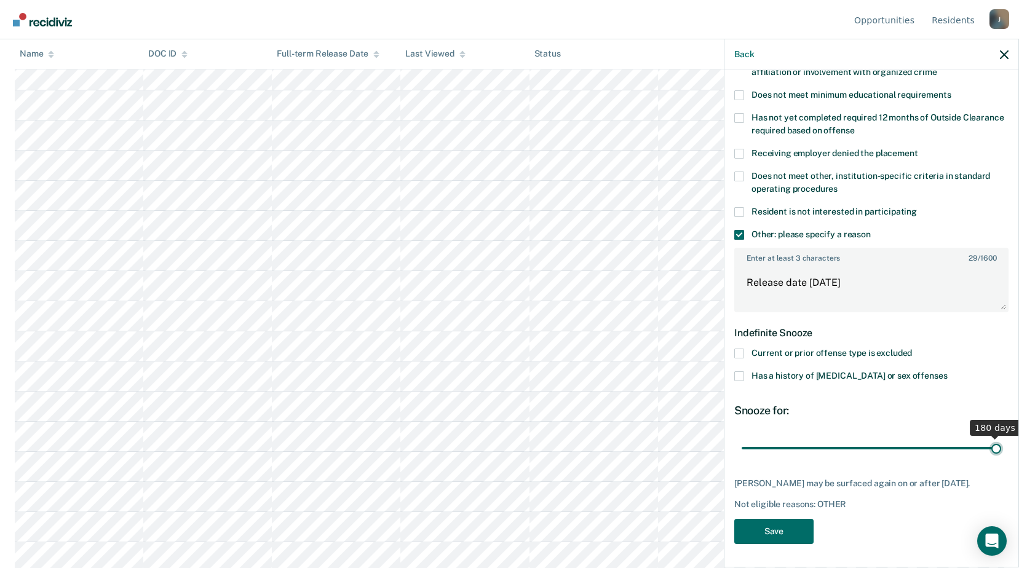
drag, startPoint x: 784, startPoint y: 437, endPoint x: 1008, endPoint y: 451, distance: 224.8
type input "180"
click at [1001, 451] on input "range" at bounding box center [870, 448] width 259 height 22
click at [769, 534] on button "Save" at bounding box center [773, 531] width 79 height 25
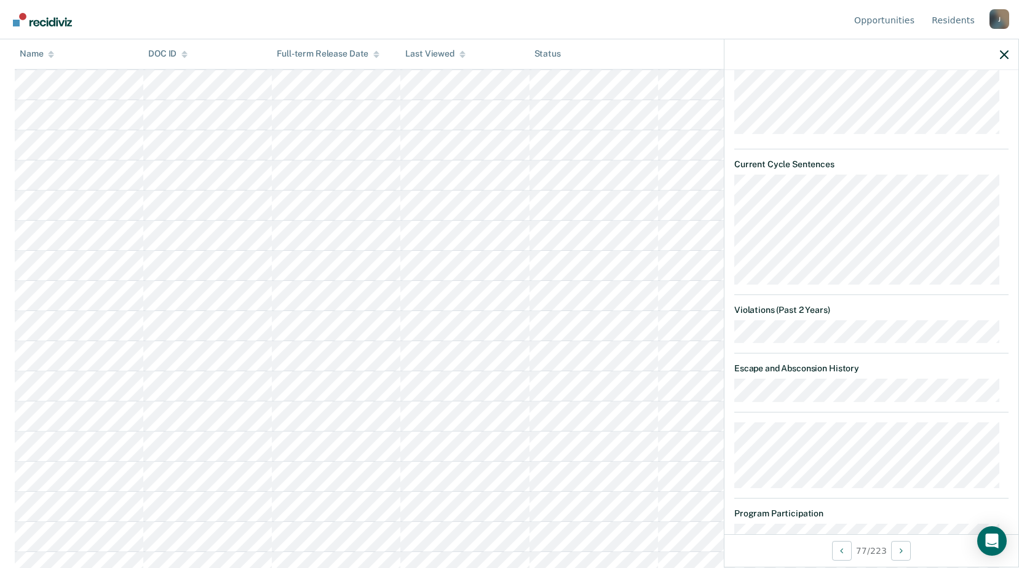
scroll to position [218, 0]
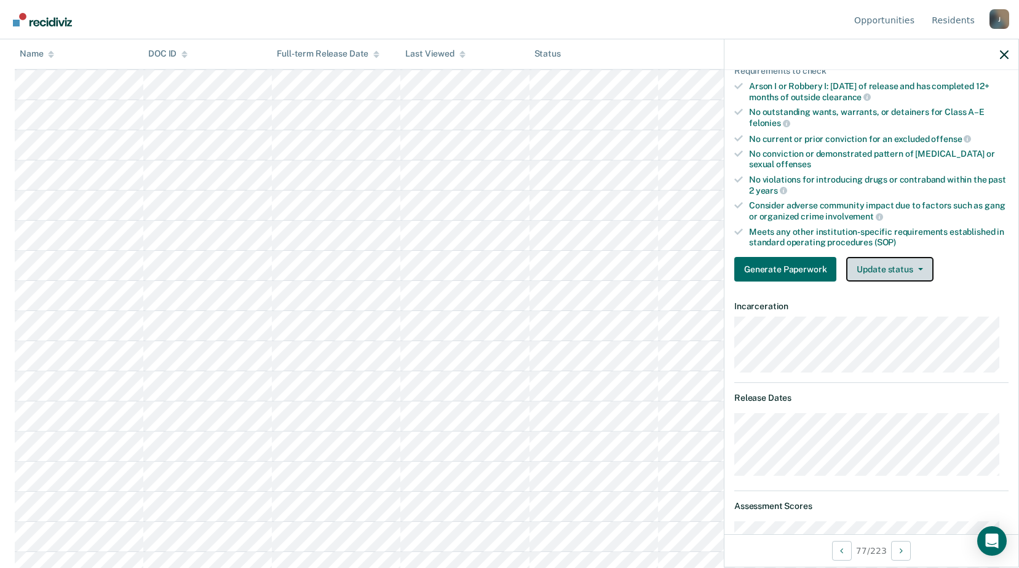
click at [890, 270] on button "Update status" at bounding box center [889, 269] width 87 height 25
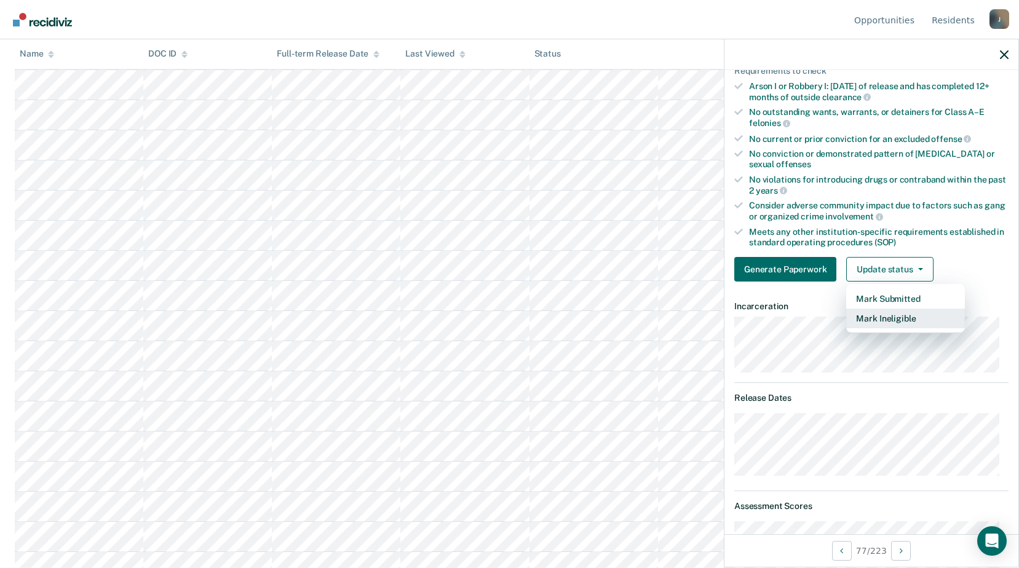
click at [882, 315] on button "Mark Ineligible" at bounding box center [905, 319] width 119 height 20
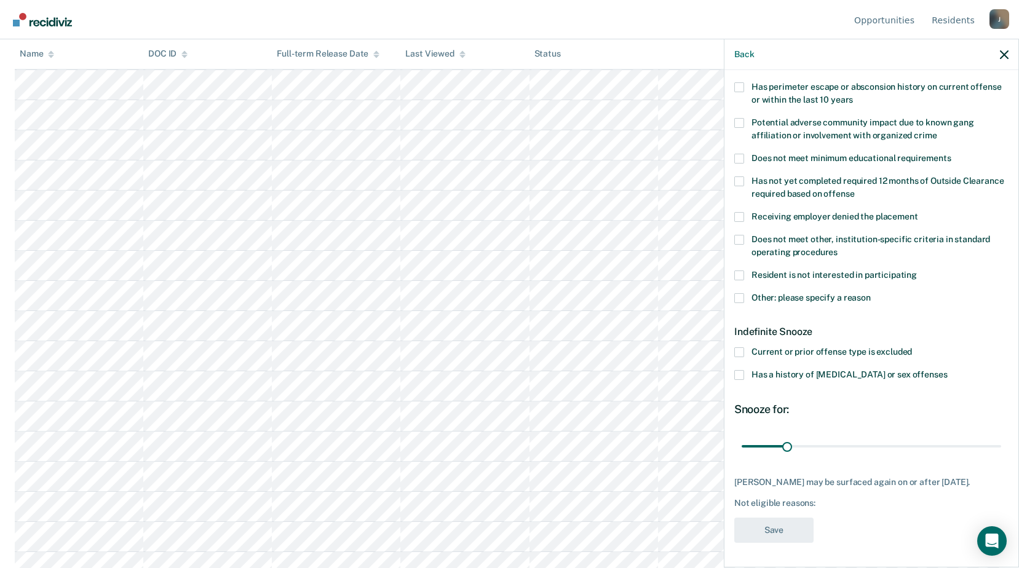
scroll to position [194, 0]
click at [733, 297] on div "SH Which of the following requirements has Shana Hayes not met? Was denied ward…" at bounding box center [871, 317] width 294 height 495
click at [734, 296] on span at bounding box center [739, 299] width 10 height 10
click at [870, 294] on input "Other: please specify a reason" at bounding box center [870, 294] width 0 height 0
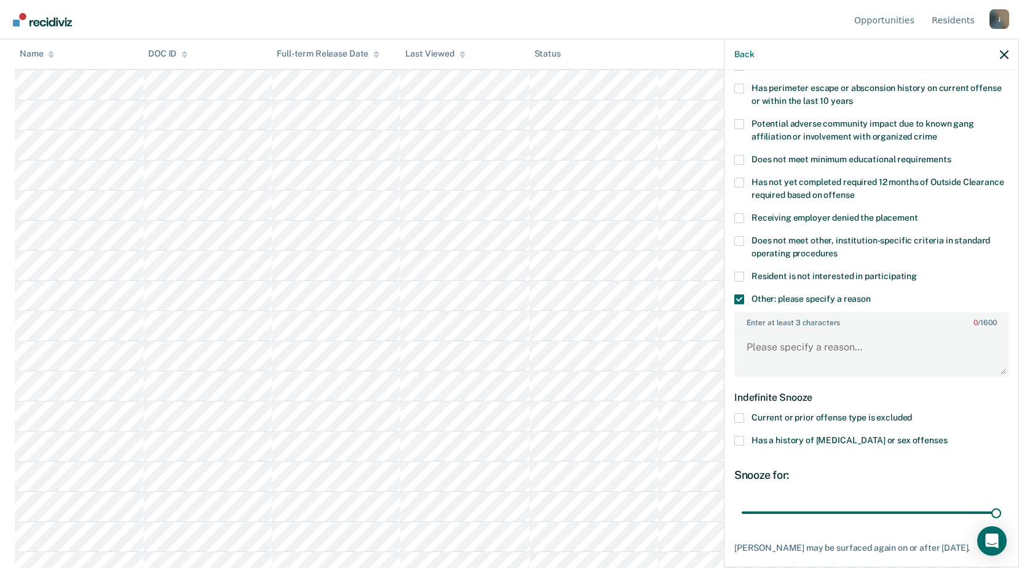
drag, startPoint x: 786, startPoint y: 511, endPoint x: 945, endPoint y: 425, distance: 181.5
type input "180"
click at [1001, 502] on input "range" at bounding box center [870, 513] width 259 height 22
click at [844, 344] on textarea "Enter at least 3 characters 0 / 1600" at bounding box center [871, 352] width 272 height 45
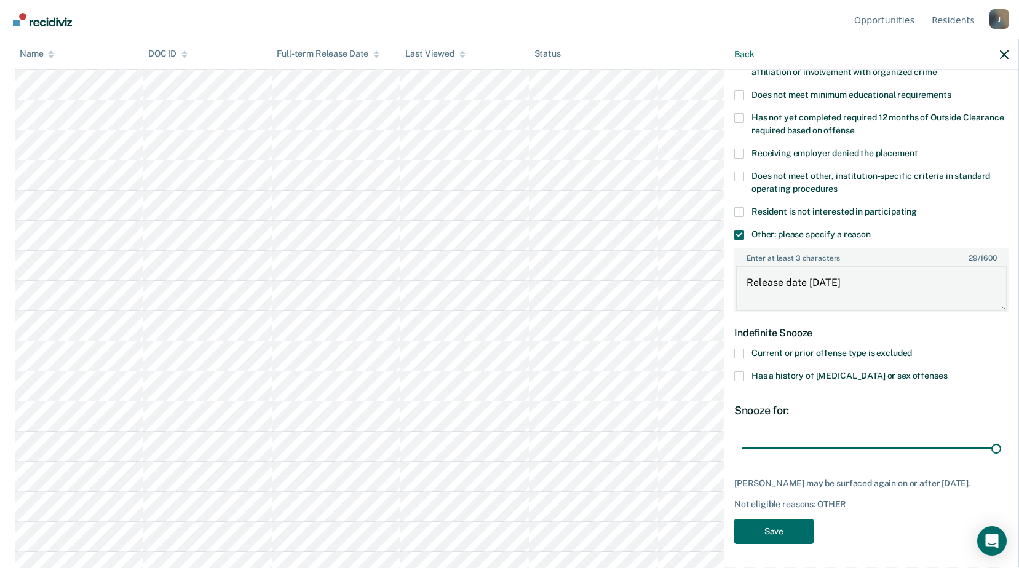
scroll to position [1844, 0]
type textarea "Release date [DATE]"
click at [794, 521] on button "Save" at bounding box center [773, 531] width 79 height 25
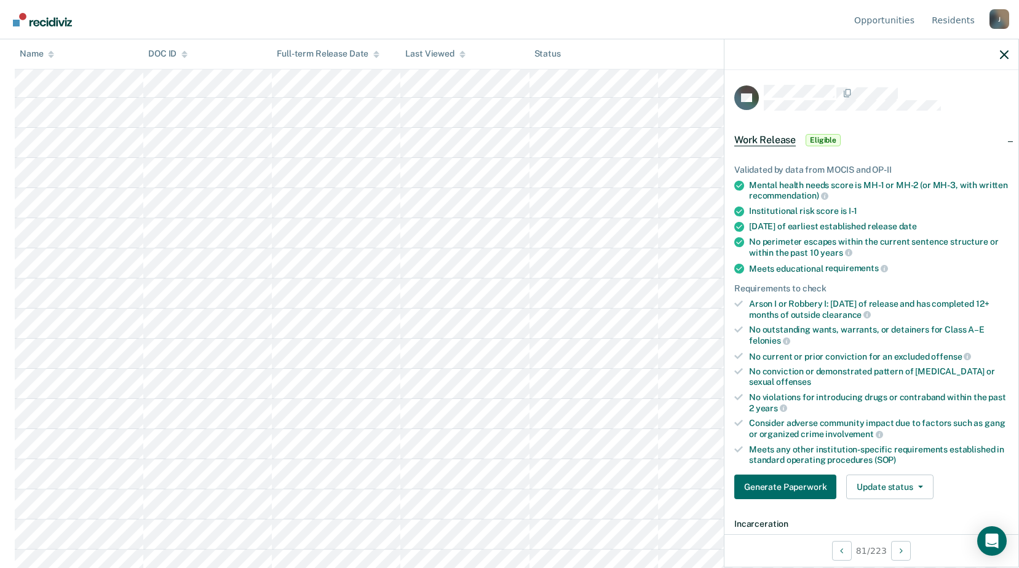
scroll to position [123, 0]
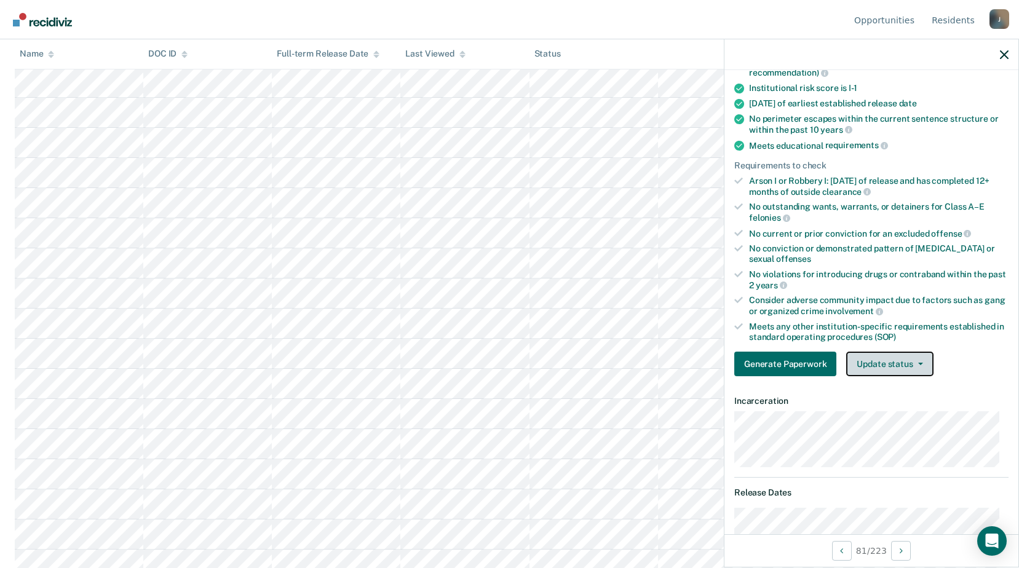
click at [908, 371] on button "Update status" at bounding box center [889, 364] width 87 height 25
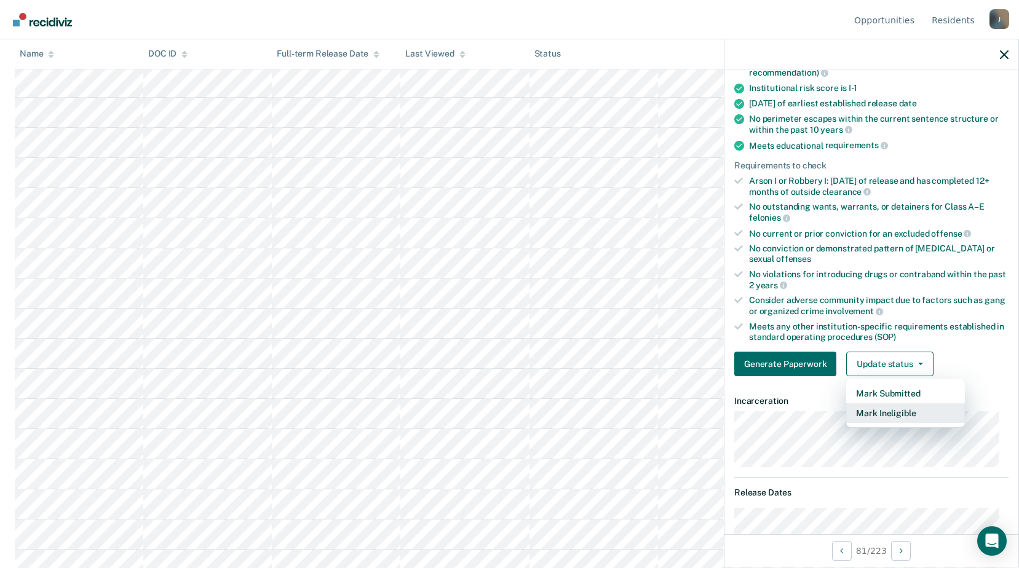
click at [870, 417] on button "Mark Ineligible" at bounding box center [905, 413] width 119 height 20
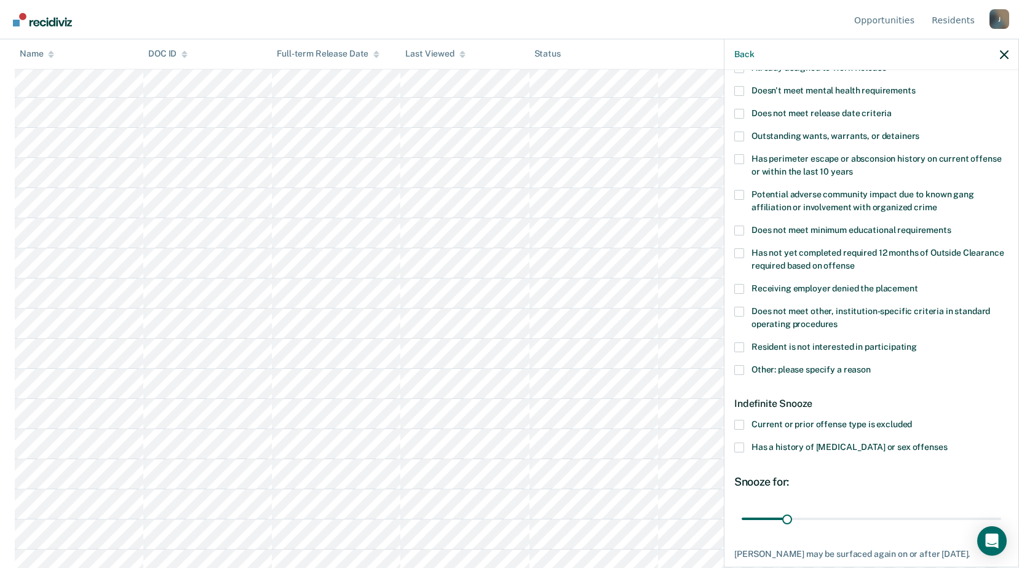
click at [737, 449] on span at bounding box center [739, 448] width 10 height 10
click at [947, 443] on input "Has a history of [MEDICAL_DATA] or sex offenses" at bounding box center [947, 443] width 0 height 0
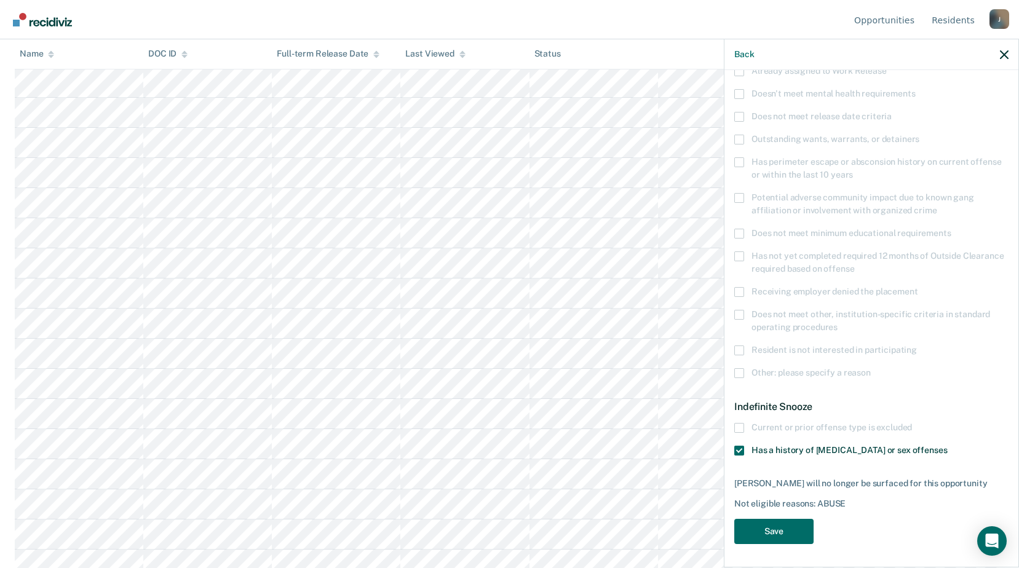
scroll to position [1967, 0]
click at [773, 527] on button "Save" at bounding box center [773, 531] width 79 height 25
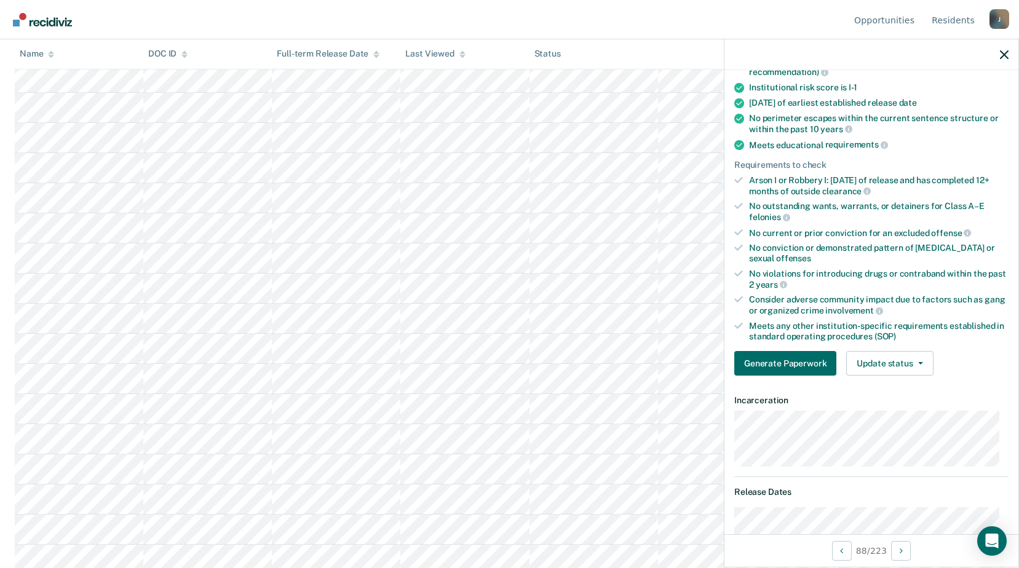
scroll to position [62, 0]
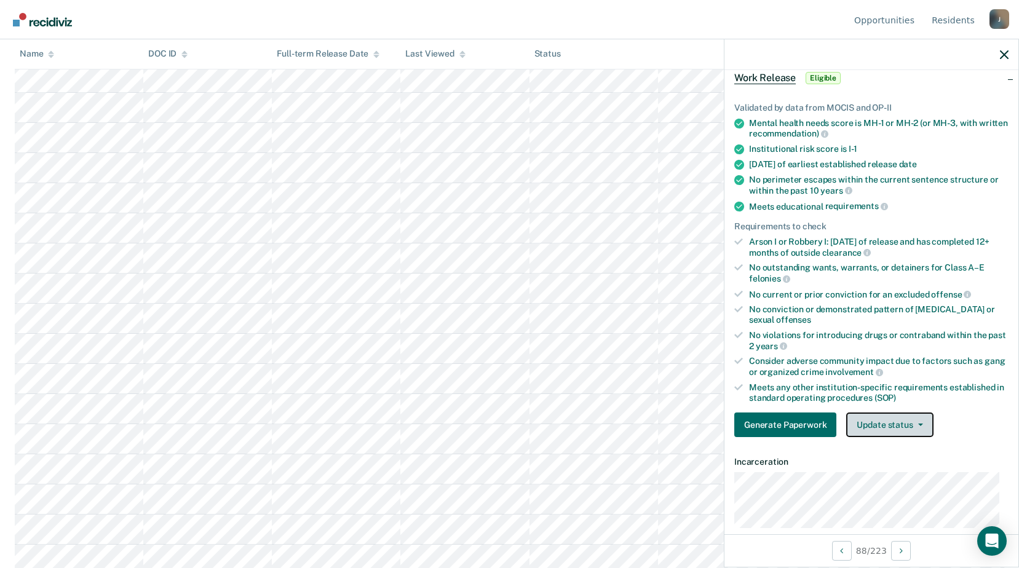
click at [907, 430] on button "Update status" at bounding box center [889, 424] width 87 height 25
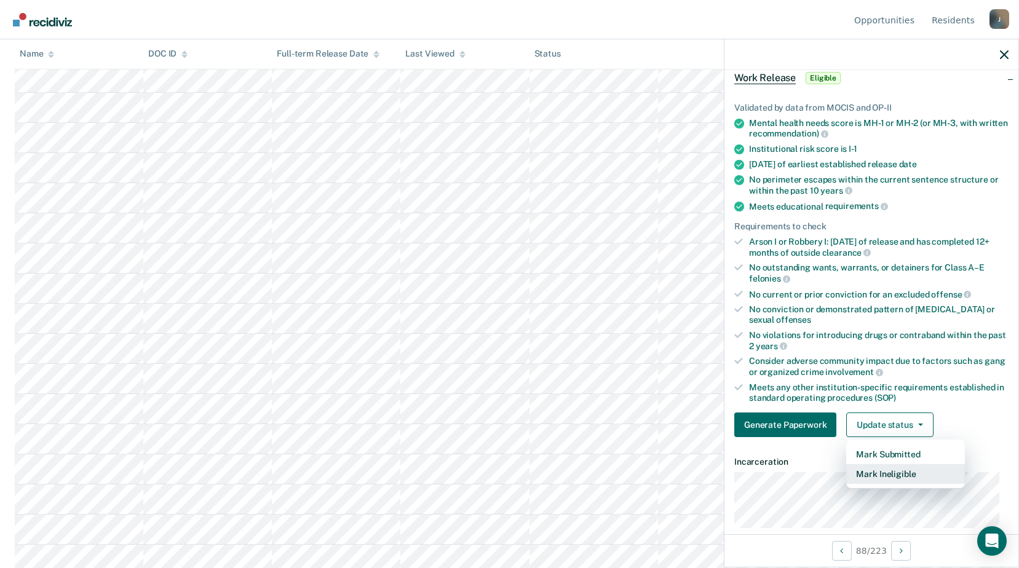
click at [888, 476] on button "Mark Ineligible" at bounding box center [905, 474] width 119 height 20
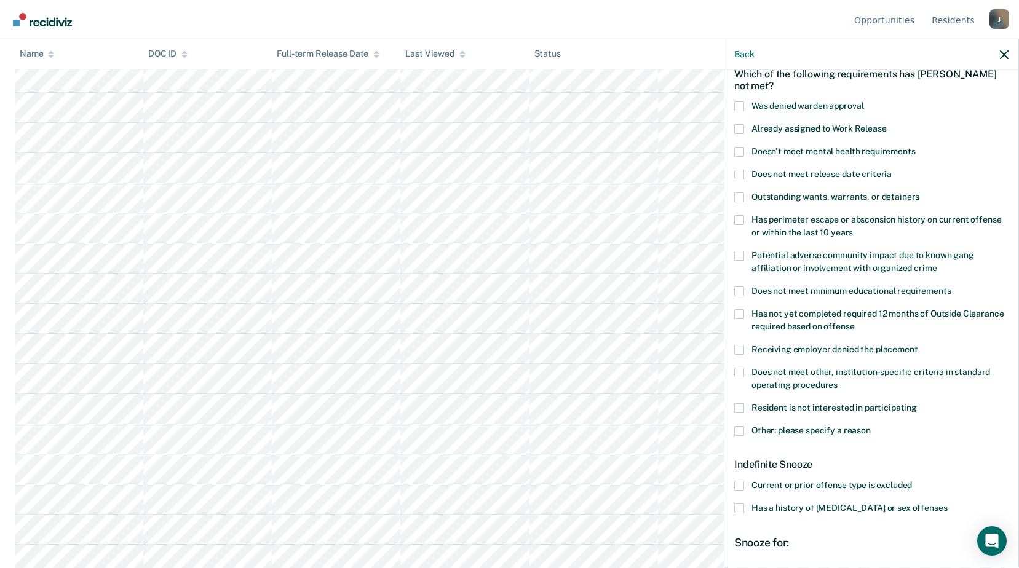
scroll to position [124, 0]
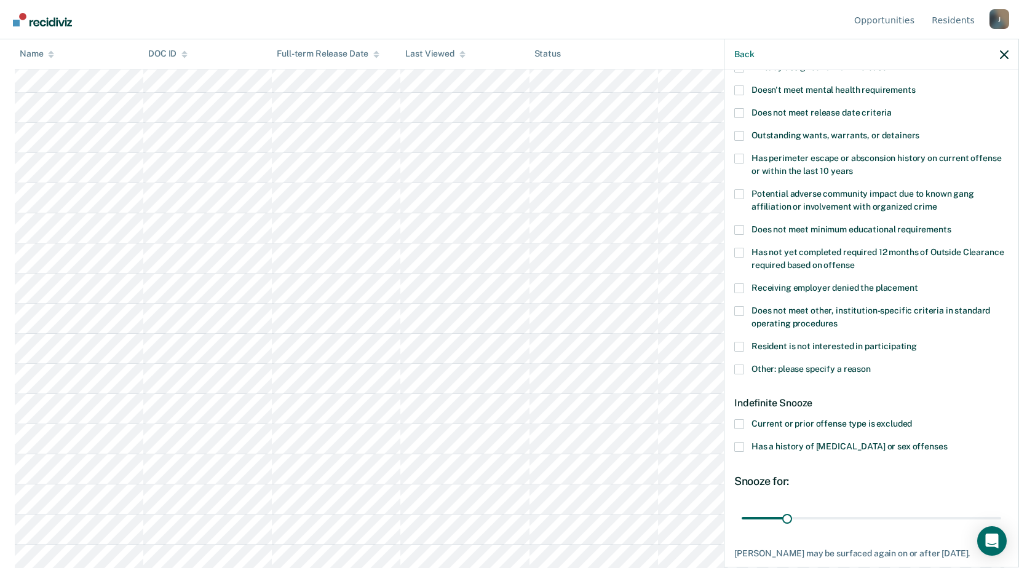
click at [738, 365] on span at bounding box center [739, 370] width 10 height 10
click at [870, 365] on input "Other: please specify a reason" at bounding box center [870, 365] width 0 height 0
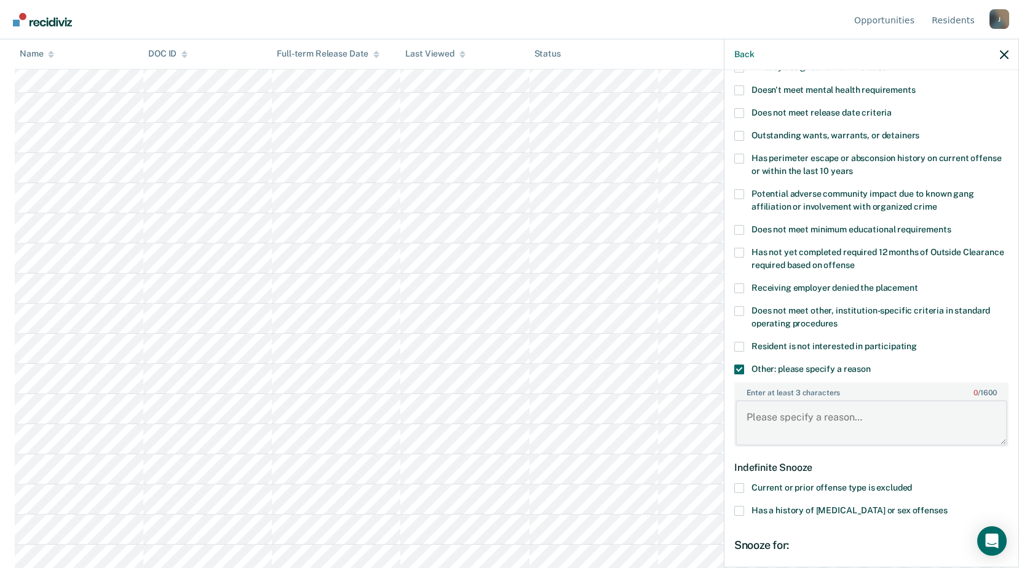
click at [791, 433] on textarea "Enter at least 3 characters 0 / 1600" at bounding box center [871, 422] width 272 height 45
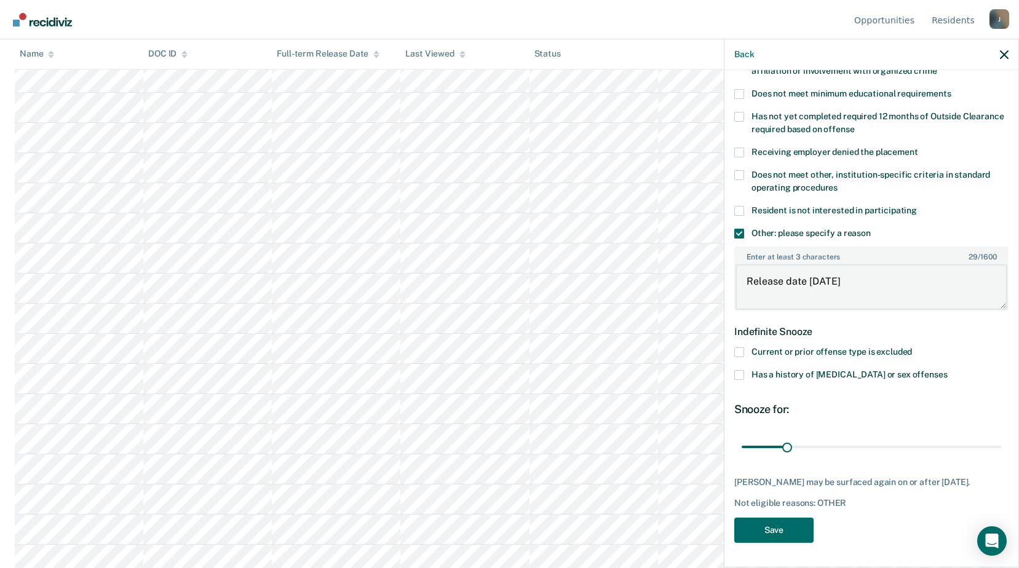
scroll to position [2275, 0]
type textarea "Release date [DATE]"
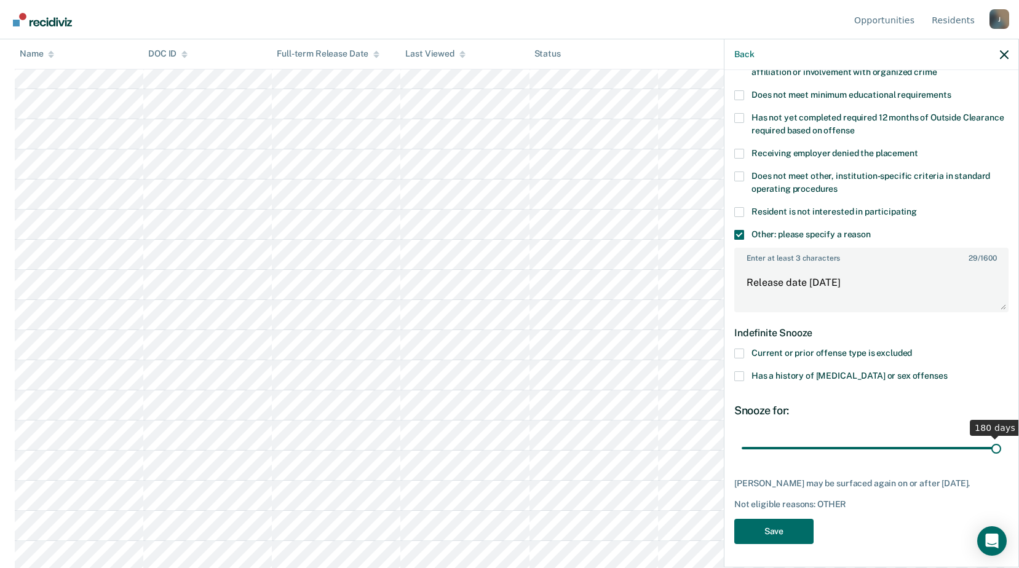
scroll to position [258, 0]
drag, startPoint x: 783, startPoint y: 437, endPoint x: 1024, endPoint y: 439, distance: 240.4
type input "180"
click at [1001, 439] on input "range" at bounding box center [870, 448] width 259 height 22
click at [778, 529] on button "Save" at bounding box center [773, 531] width 79 height 25
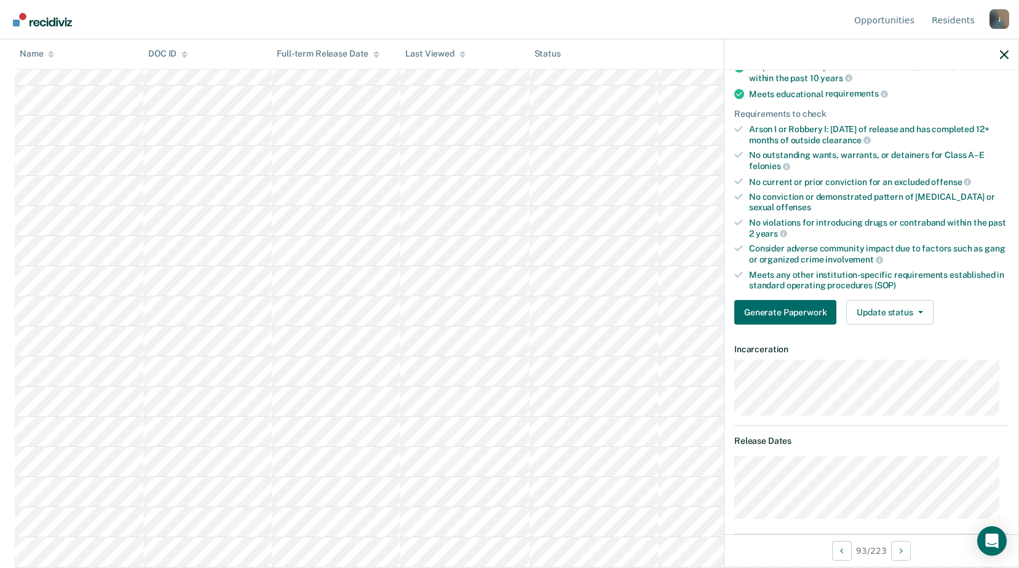
scroll to position [298, 0]
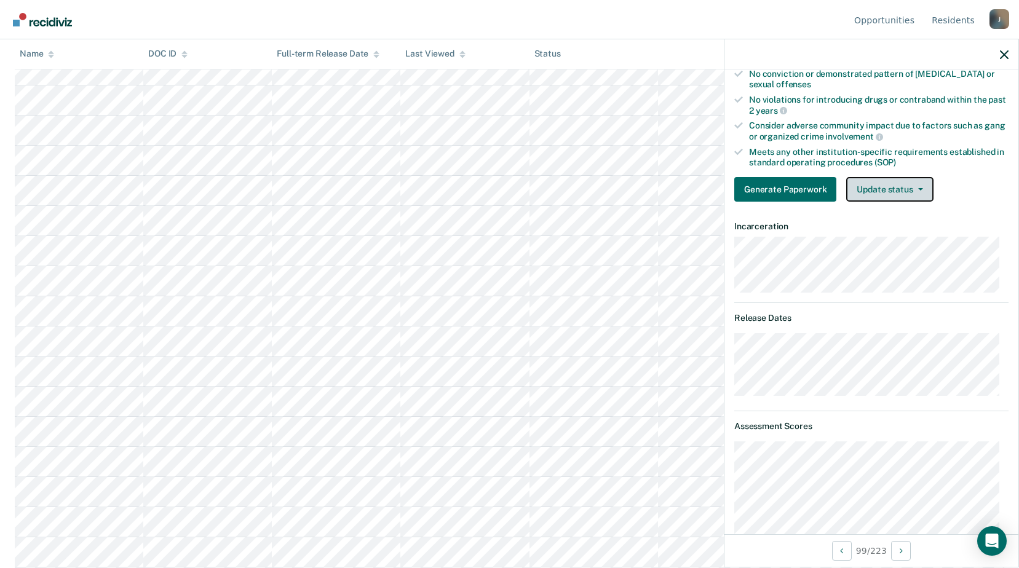
click at [917, 180] on button "Update status" at bounding box center [889, 189] width 87 height 25
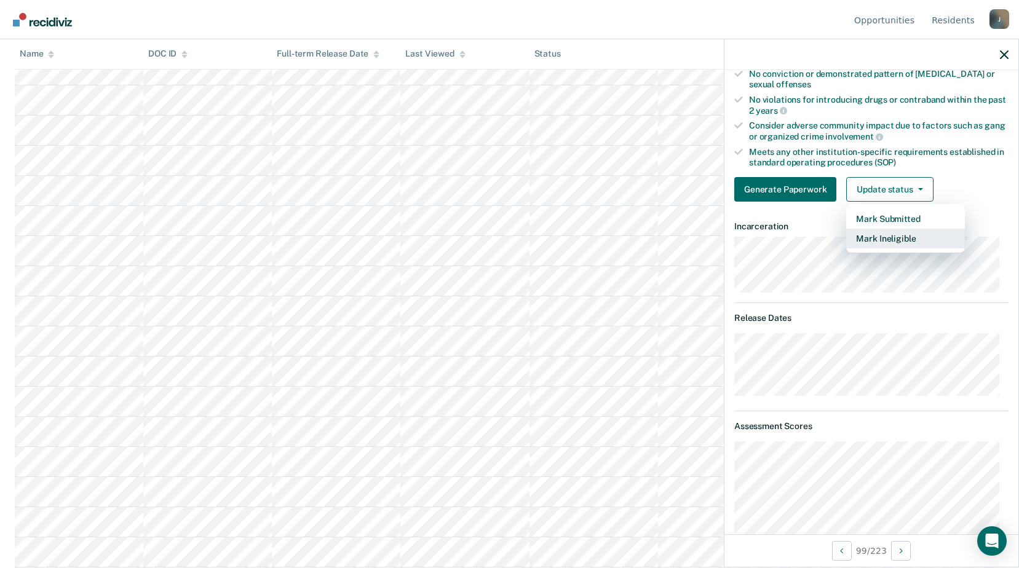
click at [873, 245] on button "Mark Ineligible" at bounding box center [905, 239] width 119 height 20
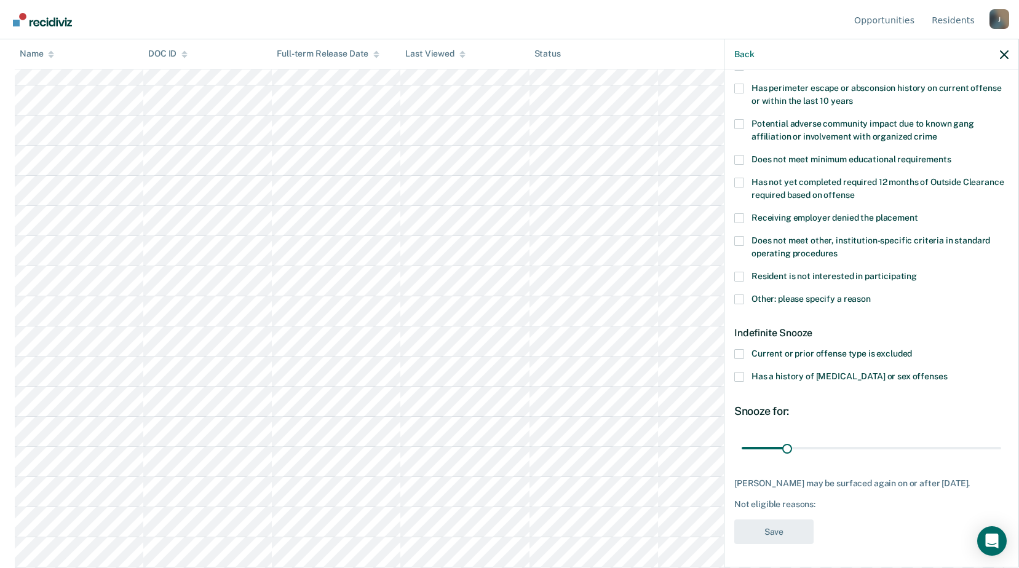
click at [743, 297] on span at bounding box center [739, 299] width 10 height 10
click at [870, 294] on input "Other: please specify a reason" at bounding box center [870, 294] width 0 height 0
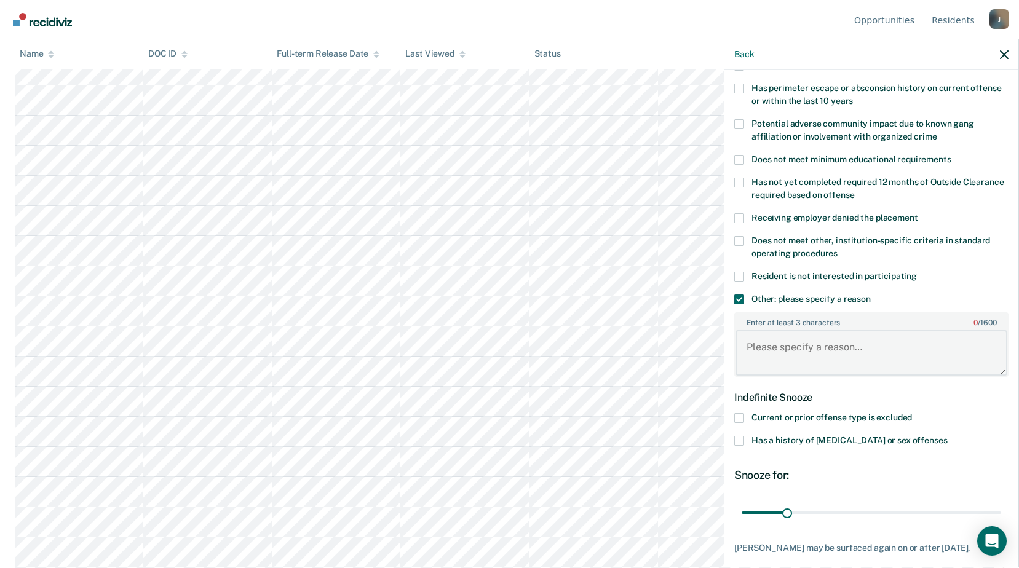
click at [811, 358] on textarea "Enter at least 3 characters 0 / 1600" at bounding box center [871, 352] width 272 height 45
type textarea "Release date [DATE]"
drag, startPoint x: 786, startPoint y: 510, endPoint x: 1030, endPoint y: 506, distance: 244.1
type input "180"
click at [1001, 506] on input "range" at bounding box center [870, 513] width 259 height 22
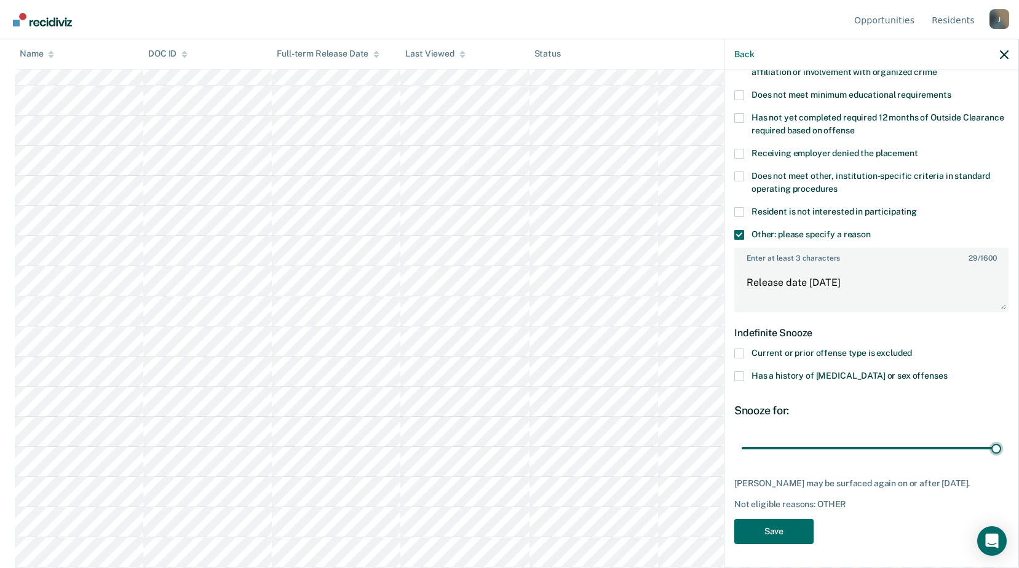
scroll to position [2582, 0]
click at [776, 524] on button "Save" at bounding box center [773, 531] width 79 height 25
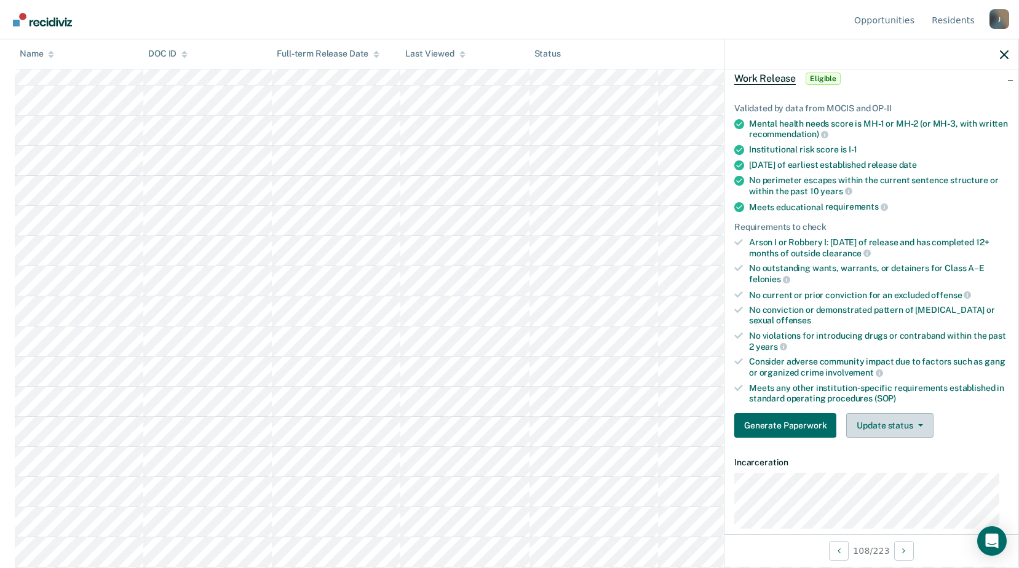
scroll to position [184, 0]
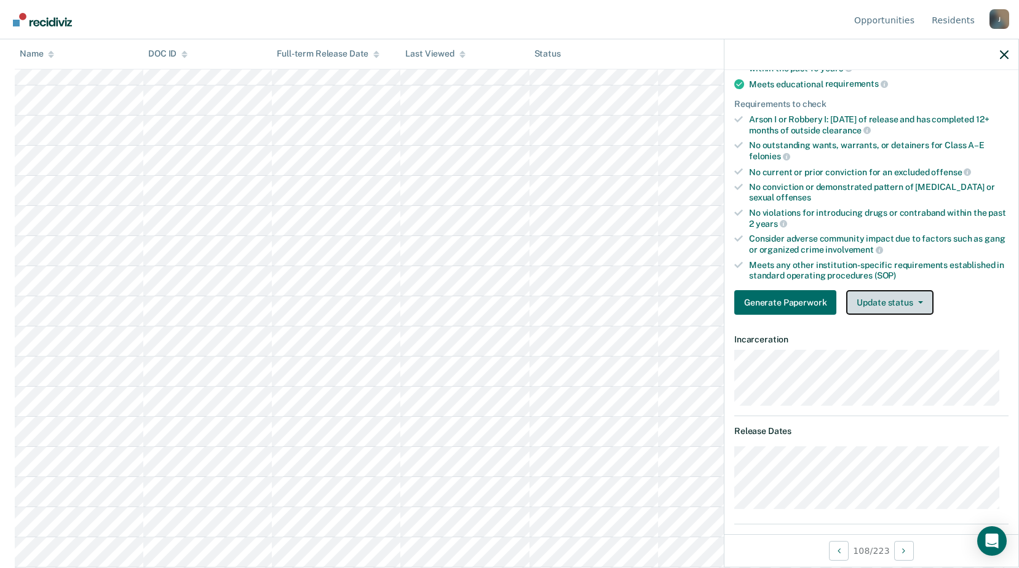
click at [900, 304] on button "Update status" at bounding box center [889, 302] width 87 height 25
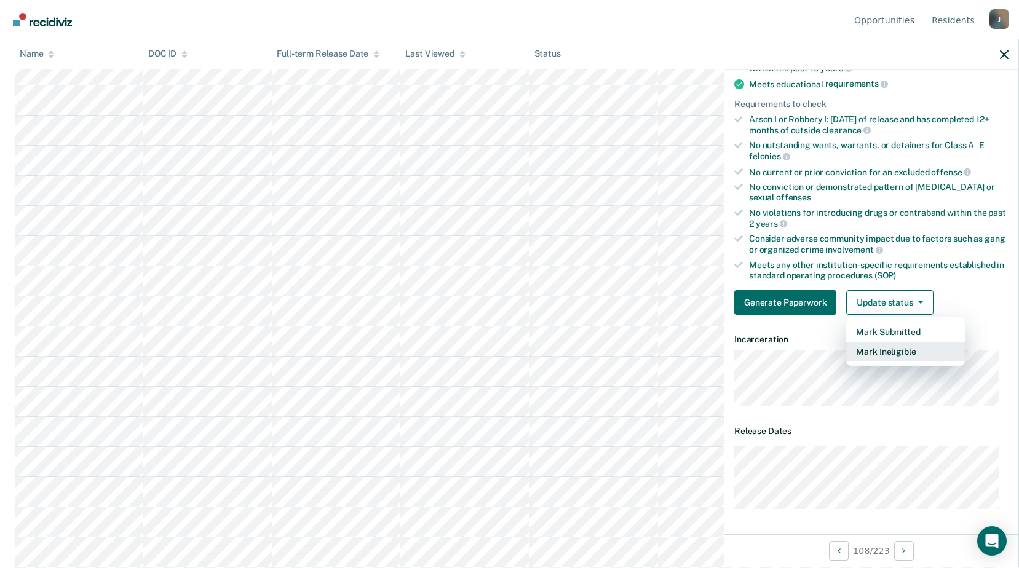
click at [866, 356] on button "Mark Ineligible" at bounding box center [905, 352] width 119 height 20
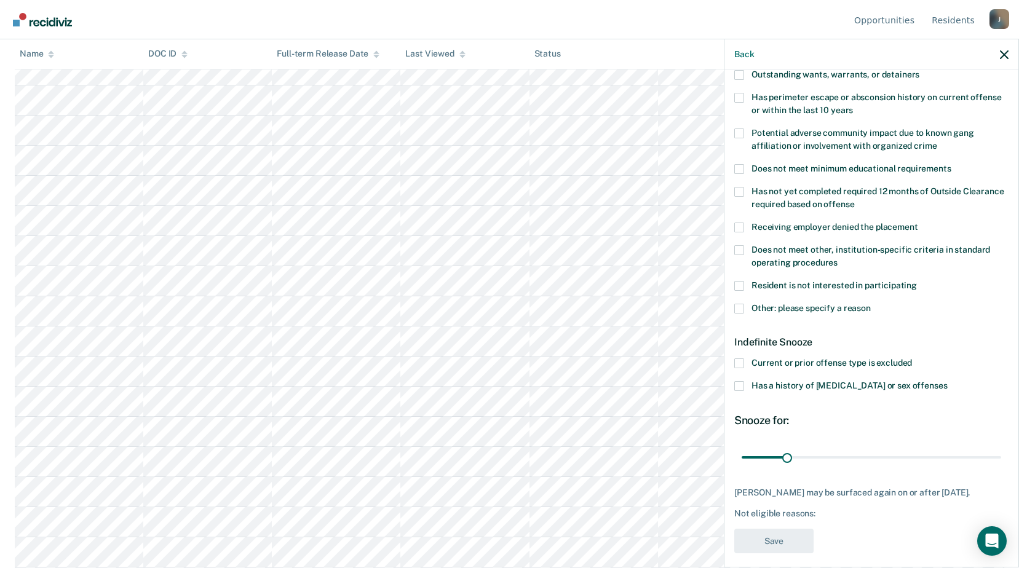
scroll to position [0, 0]
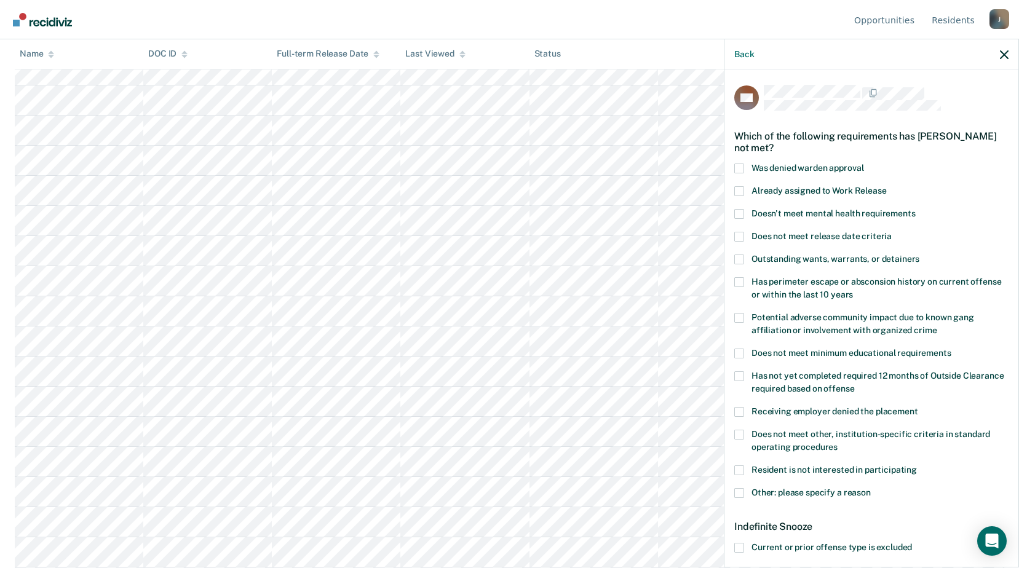
click at [736, 168] on span at bounding box center [739, 169] width 10 height 10
click at [863, 164] on input "Was denied warden approval" at bounding box center [863, 164] width 0 height 0
click at [732, 186] on div "ML Which of the following requirements has Mackenzie Leonard not met? Was denie…" at bounding box center [871, 317] width 294 height 495
click at [736, 187] on span at bounding box center [739, 191] width 10 height 10
click at [886, 186] on input "Already assigned to Work Release" at bounding box center [886, 186] width 0 height 0
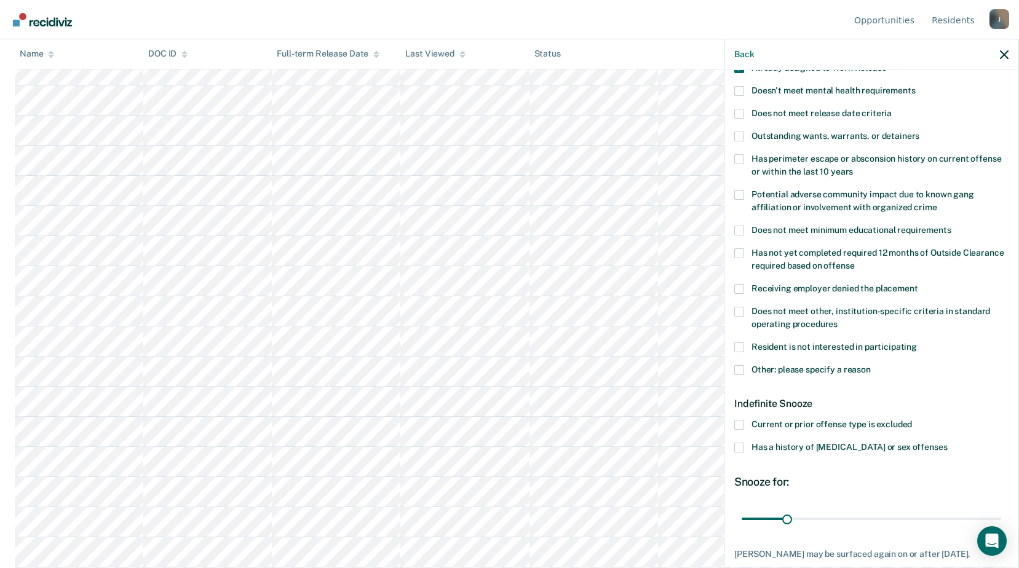
scroll to position [204, 0]
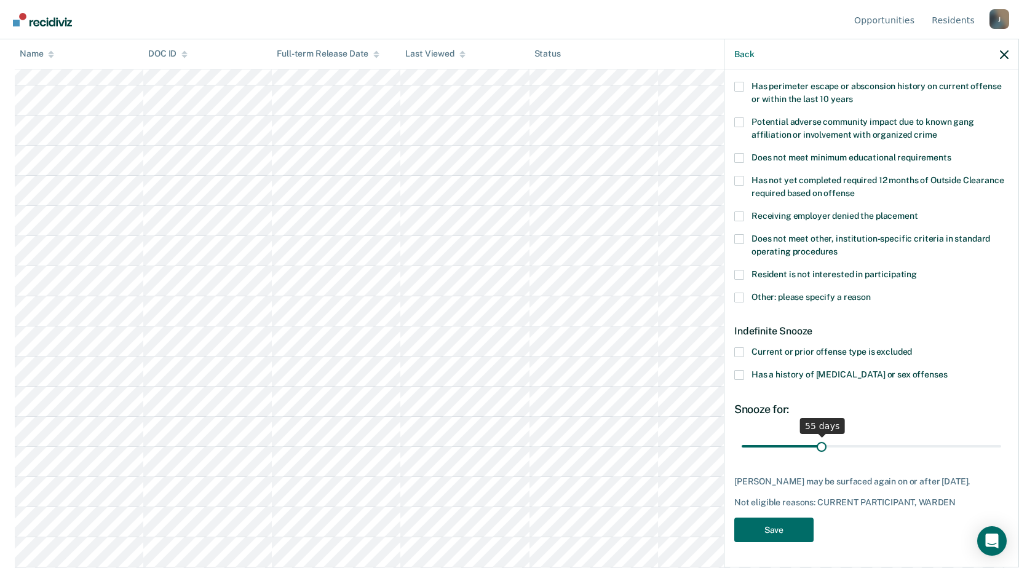
drag, startPoint x: 786, startPoint y: 434, endPoint x: 818, endPoint y: 440, distance: 33.2
type input "55"
click at [818, 440] on input "range" at bounding box center [870, 446] width 259 height 22
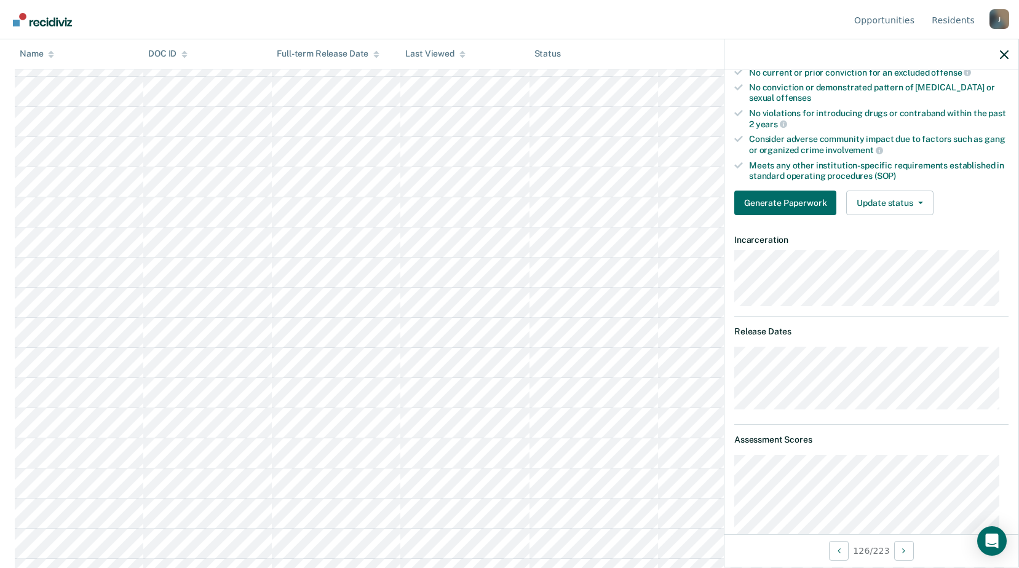
scroll to position [223, 0]
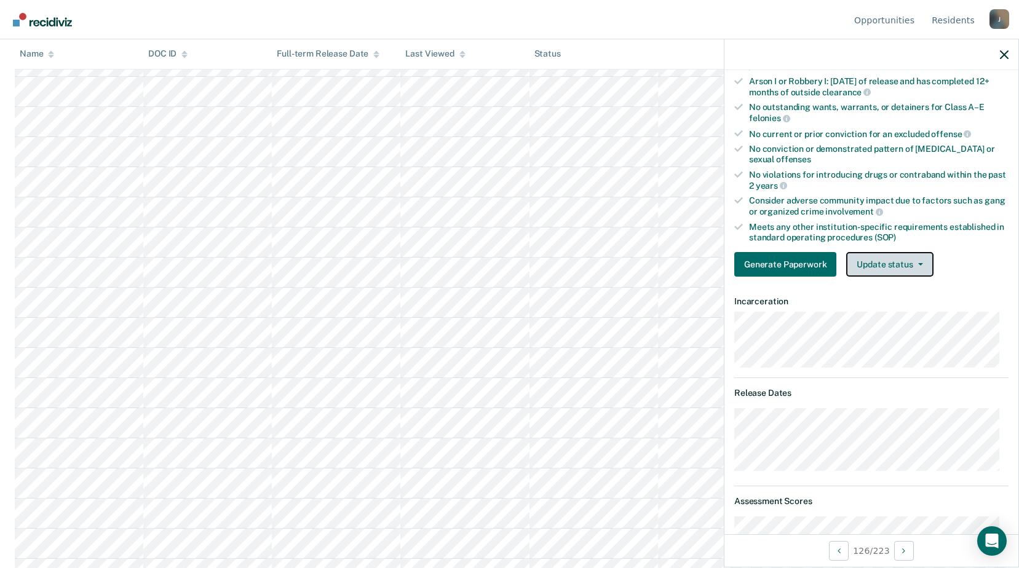
click at [899, 260] on button "Update status" at bounding box center [889, 264] width 87 height 25
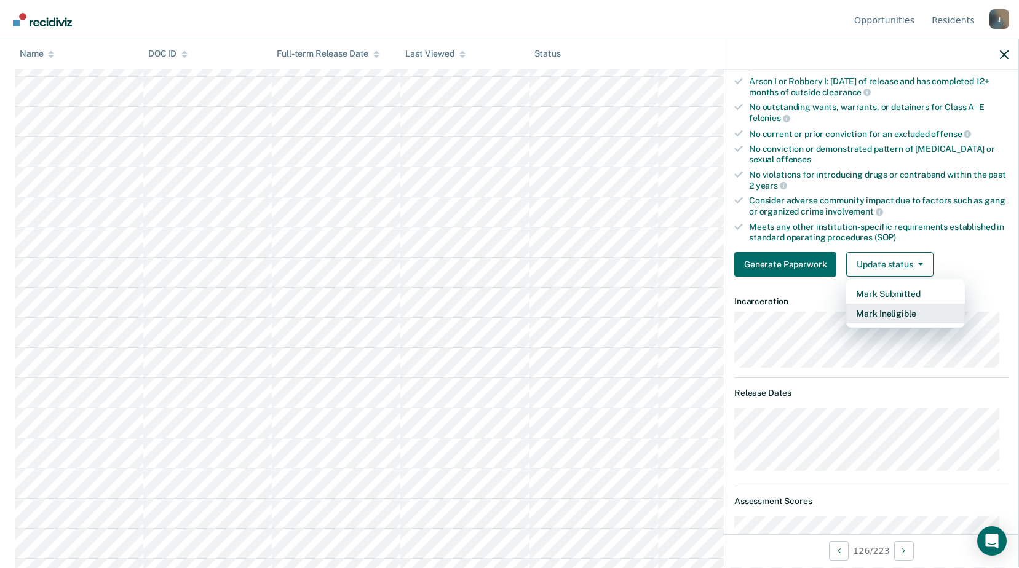
click at [875, 314] on button "Mark Ineligible" at bounding box center [905, 314] width 119 height 20
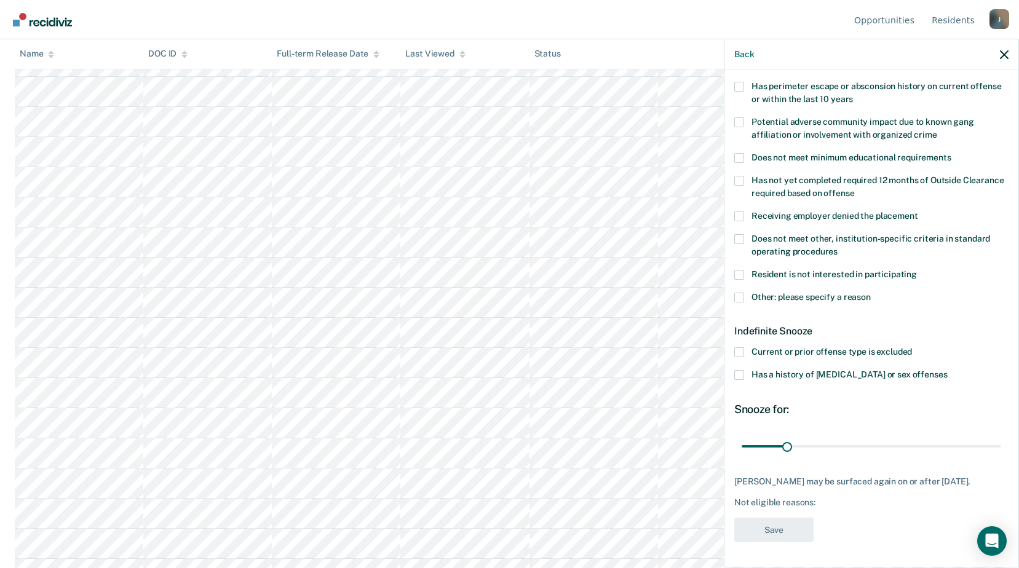
click at [741, 234] on span at bounding box center [739, 239] width 10 height 10
click at [837, 247] on input "Does not meet other, institution-specific criteria in standard operating proced…" at bounding box center [837, 247] width 0 height 0
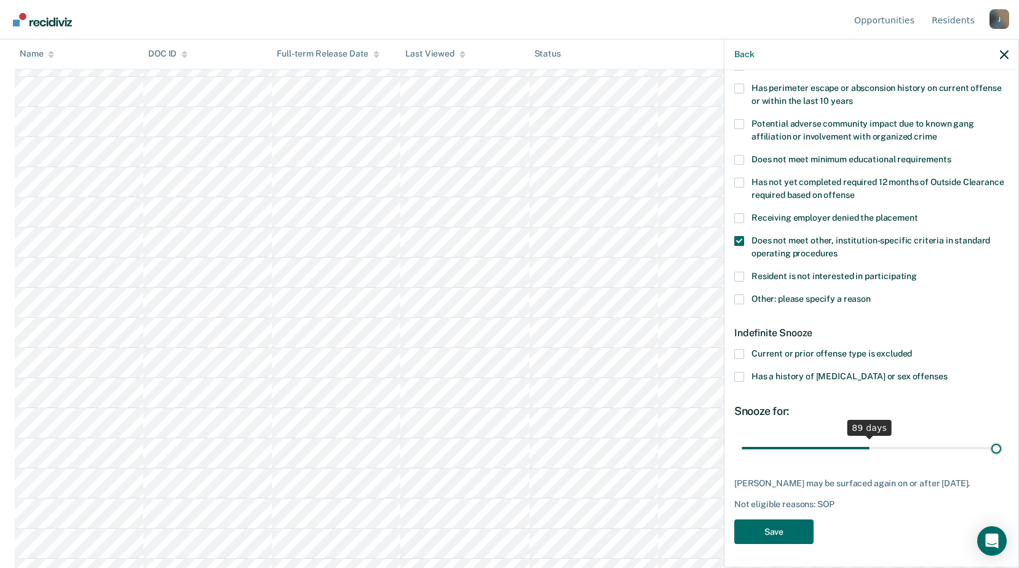
scroll to position [194, 0]
drag, startPoint x: 787, startPoint y: 435, endPoint x: 1003, endPoint y: 444, distance: 216.6
type input "180"
click at [1001, 444] on input "range" at bounding box center [870, 448] width 259 height 22
click at [802, 519] on button "Save" at bounding box center [773, 531] width 79 height 25
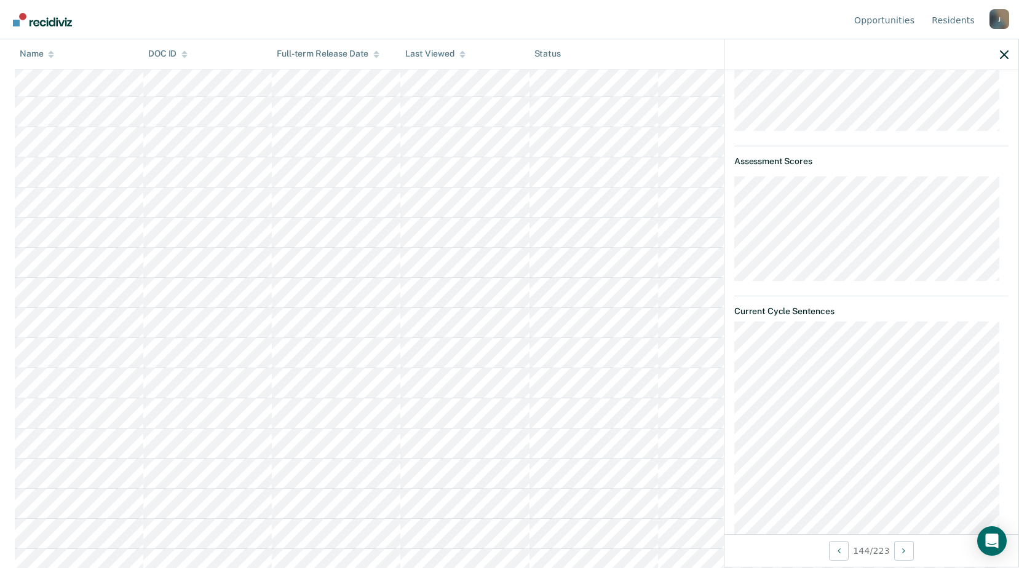
scroll to position [317, 0]
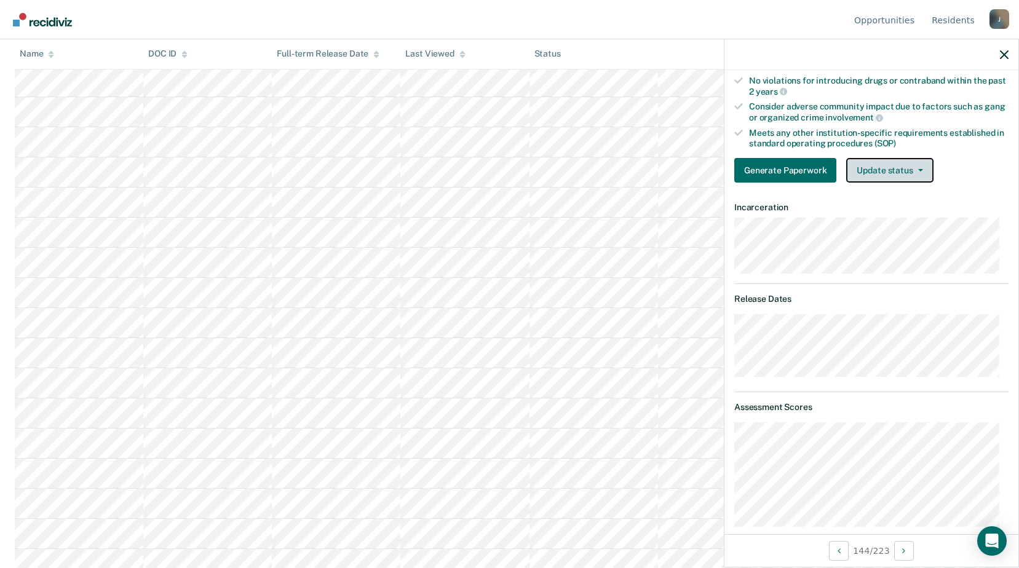
click at [894, 170] on button "Update status" at bounding box center [889, 170] width 87 height 25
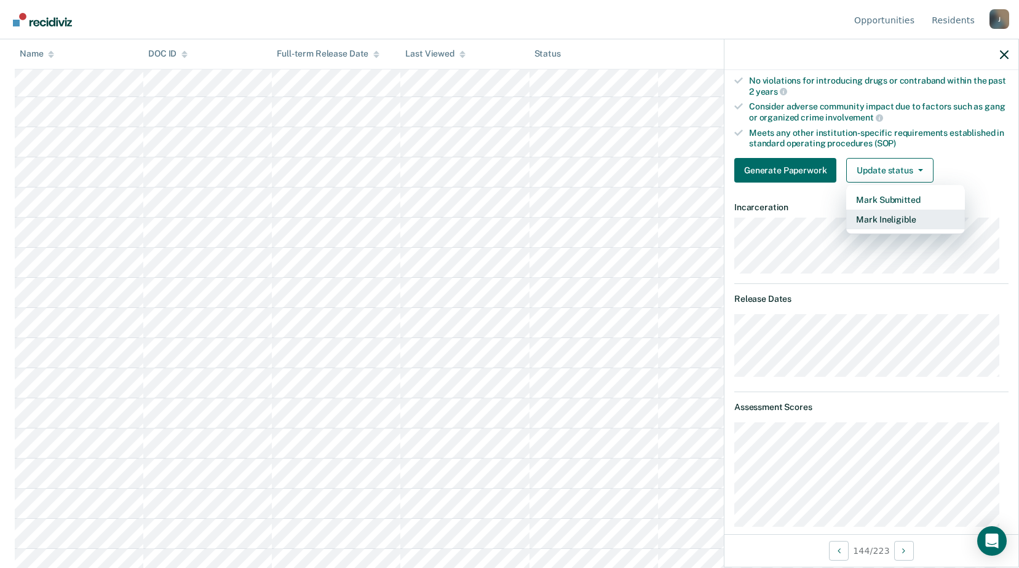
click at [863, 221] on button "Mark Ineligible" at bounding box center [905, 220] width 119 height 20
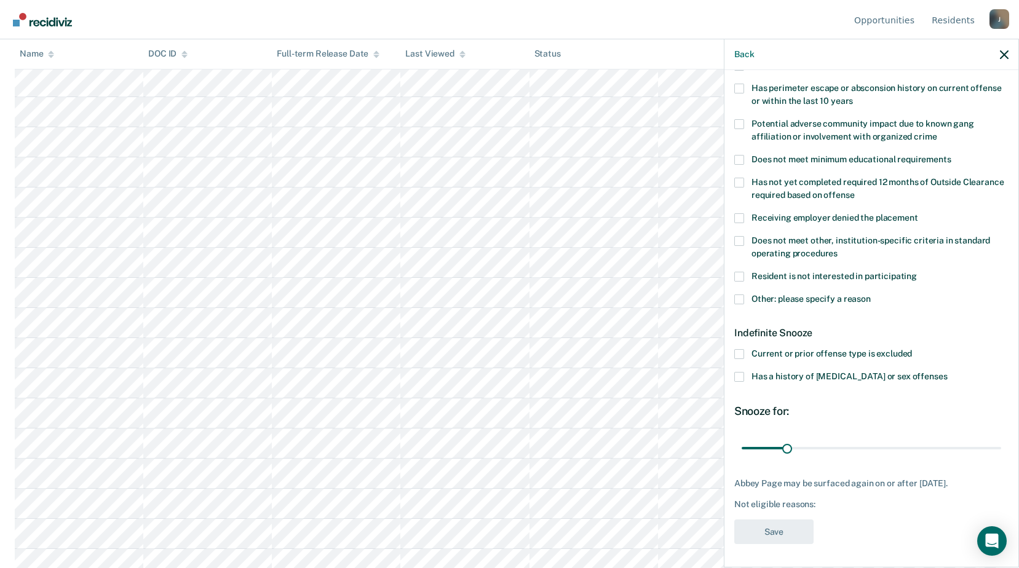
click at [743, 296] on span at bounding box center [739, 299] width 10 height 10
click at [870, 294] on input "Other: please specify a reason" at bounding box center [870, 294] width 0 height 0
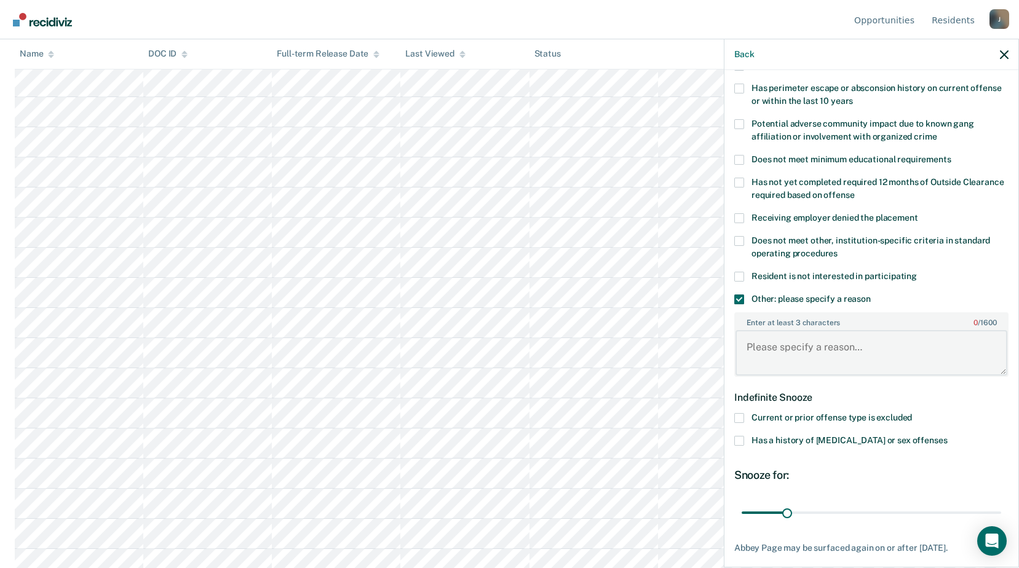
click at [772, 333] on textarea "Enter at least 3 characters 0 / 1600" at bounding box center [871, 352] width 272 height 45
type textarea "z"
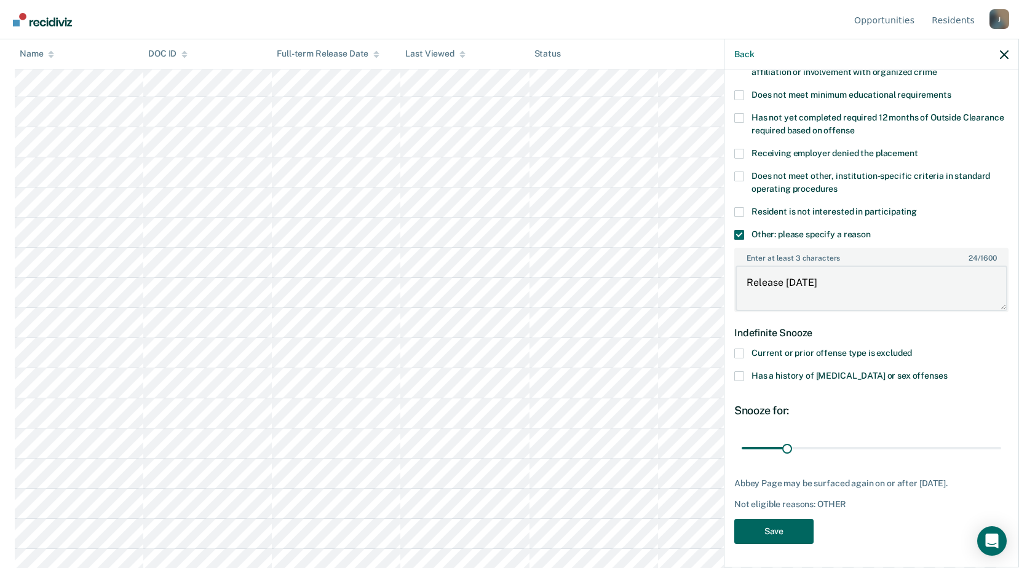
type textarea "Release [DATE]"
click at [803, 523] on button "Save" at bounding box center [773, 531] width 79 height 25
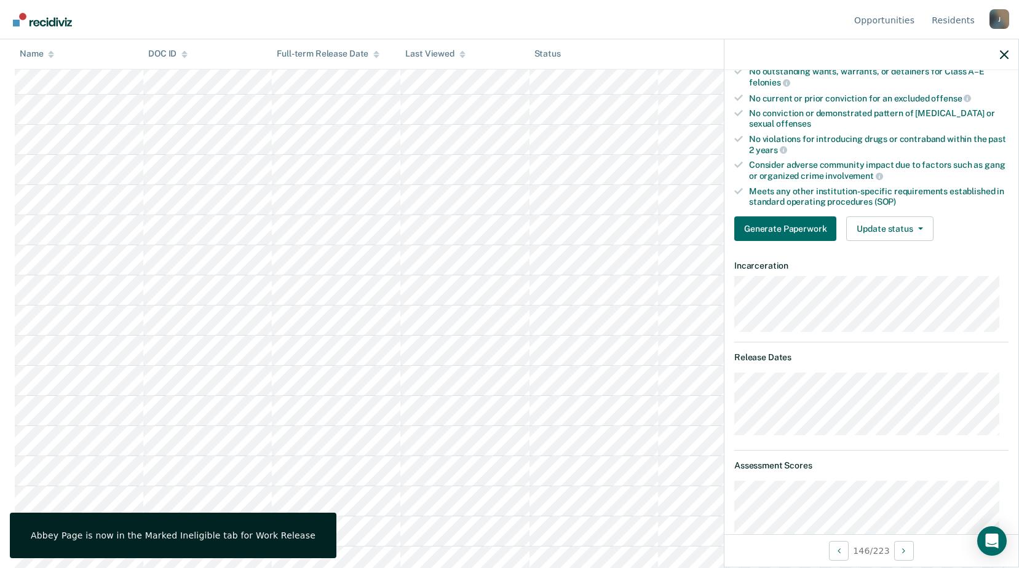
scroll to position [3565, 0]
click at [894, 232] on button "Update status" at bounding box center [889, 228] width 87 height 25
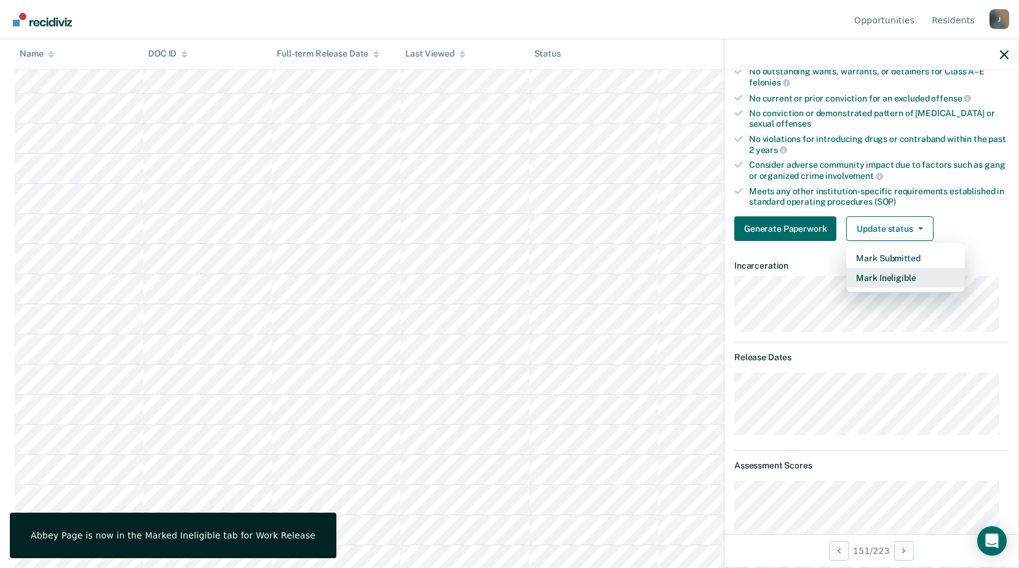
click at [864, 282] on button "Mark Ineligible" at bounding box center [905, 278] width 119 height 20
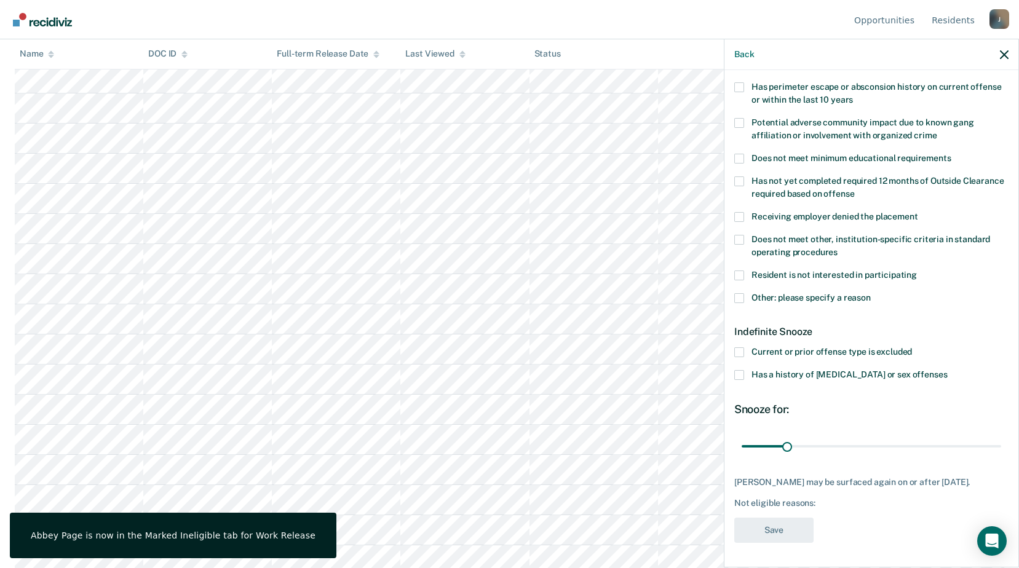
scroll to position [194, 0]
click at [744, 300] on label "Other: please specify a reason" at bounding box center [871, 300] width 274 height 13
click at [870, 294] on input "Other: please specify a reason" at bounding box center [870, 294] width 0 height 0
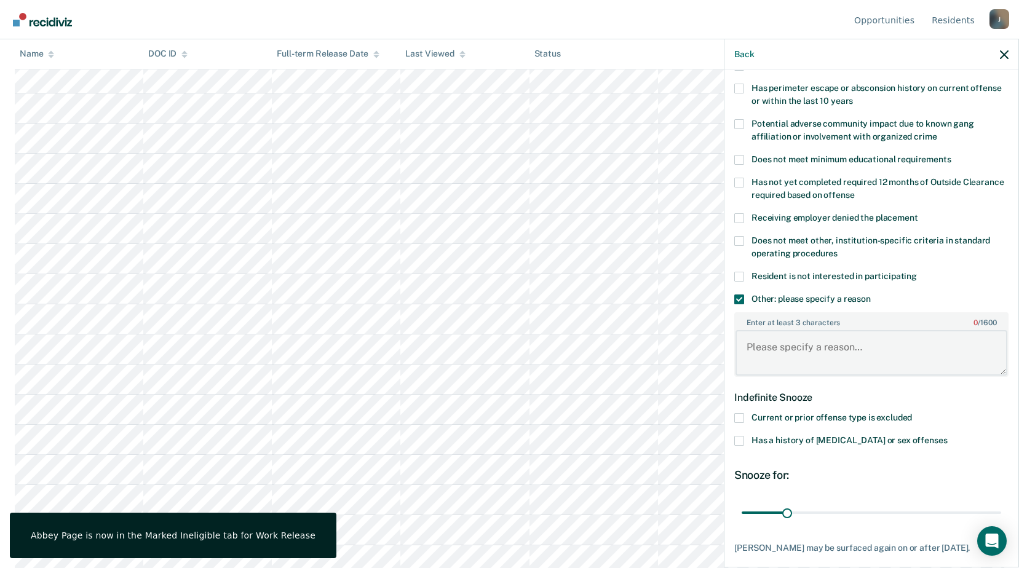
click at [765, 355] on textarea "Enter at least 3 characters 0 / 1600" at bounding box center [871, 352] width 272 height 45
type textarea "Release [DATE]"
drag, startPoint x: 787, startPoint y: 515, endPoint x: 851, endPoint y: 512, distance: 64.0
type input "79"
click at [851, 512] on input "range" at bounding box center [870, 513] width 259 height 22
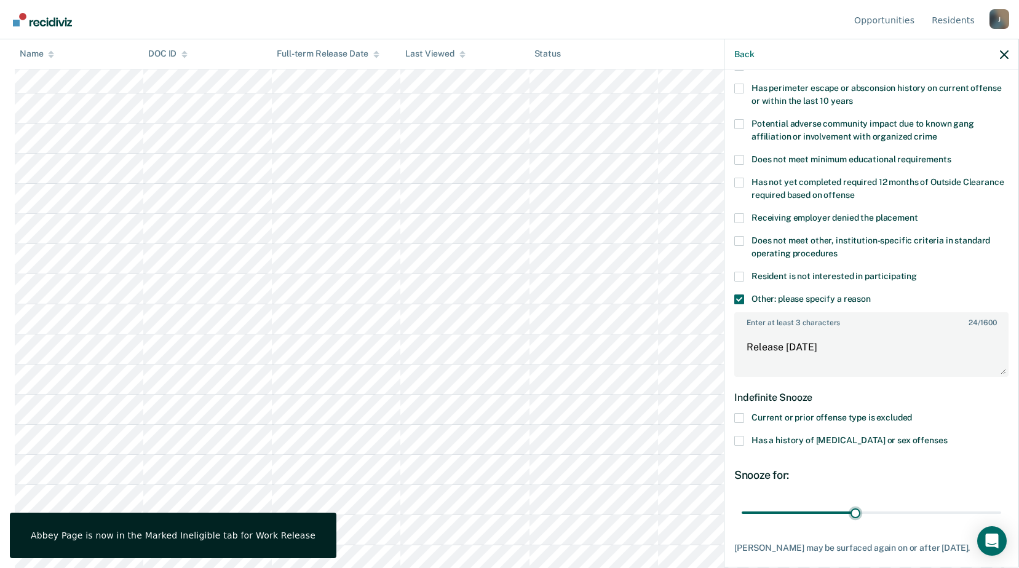
scroll to position [255, 0]
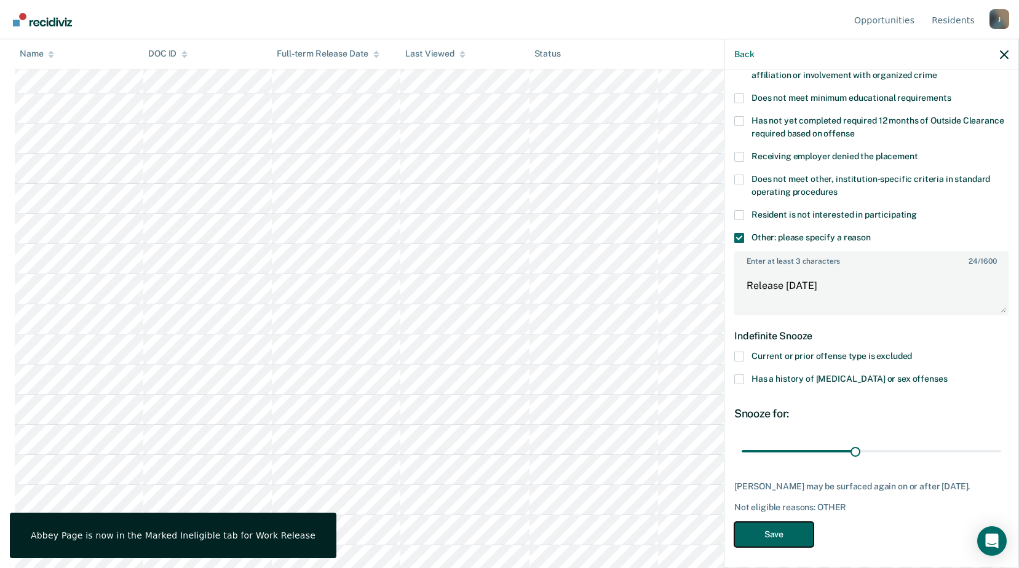
click at [759, 534] on button "Save" at bounding box center [773, 534] width 79 height 25
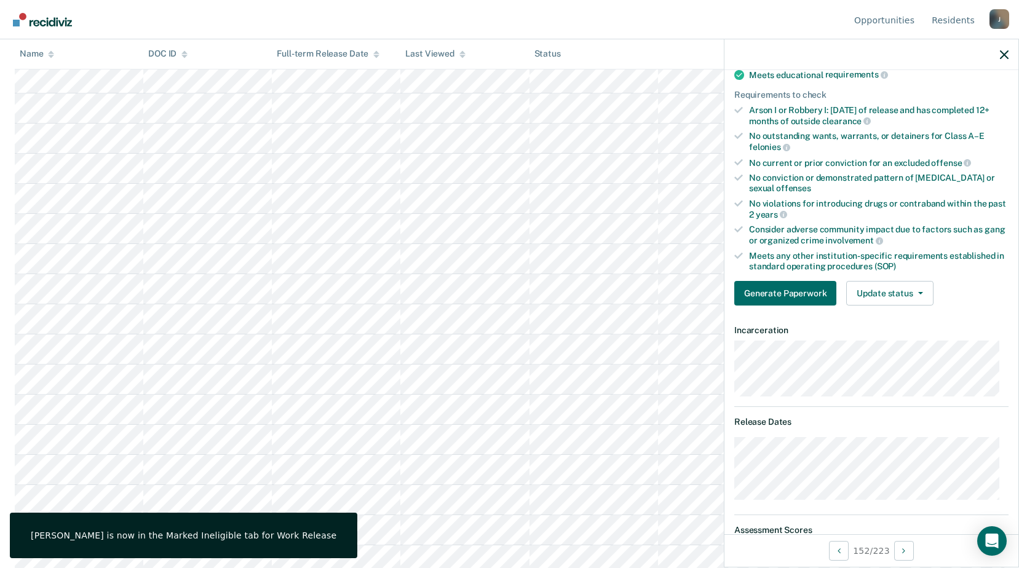
scroll to position [132, 0]
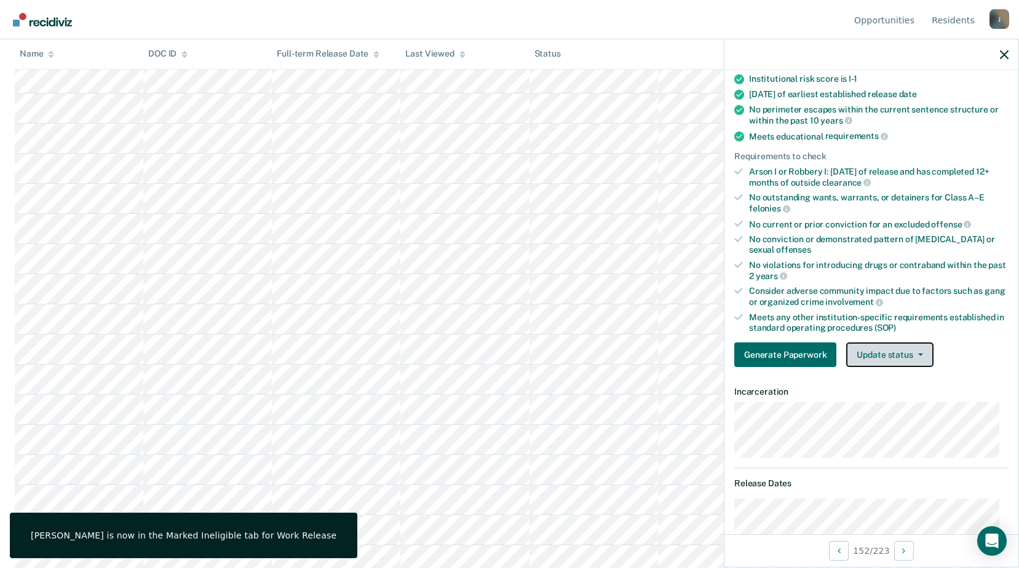
click at [907, 346] on button "Update status" at bounding box center [889, 354] width 87 height 25
click at [902, 349] on button "Update status" at bounding box center [889, 354] width 87 height 25
click at [896, 353] on button "Update status" at bounding box center [889, 354] width 87 height 25
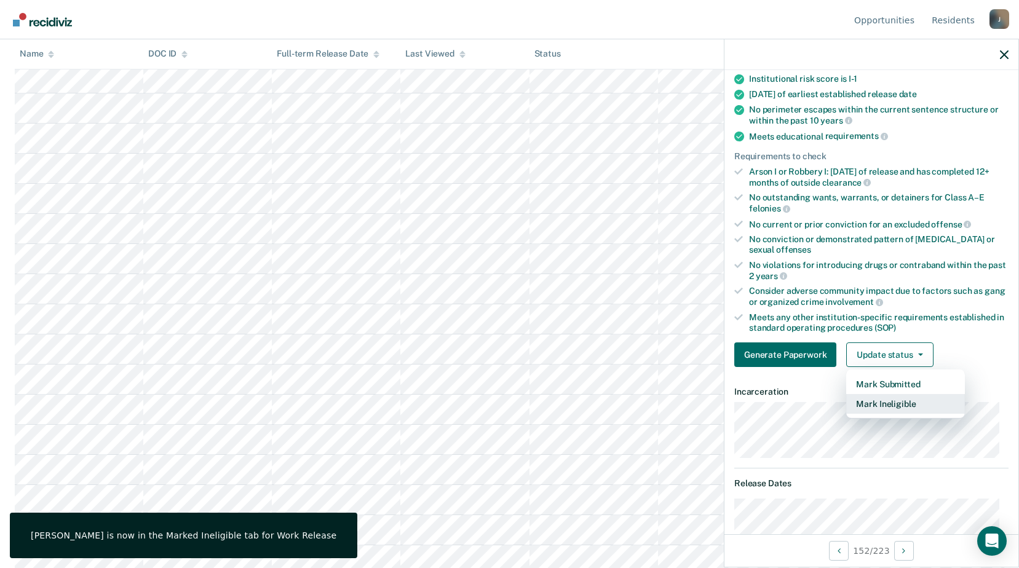
click at [890, 404] on button "Mark Ineligible" at bounding box center [905, 404] width 119 height 20
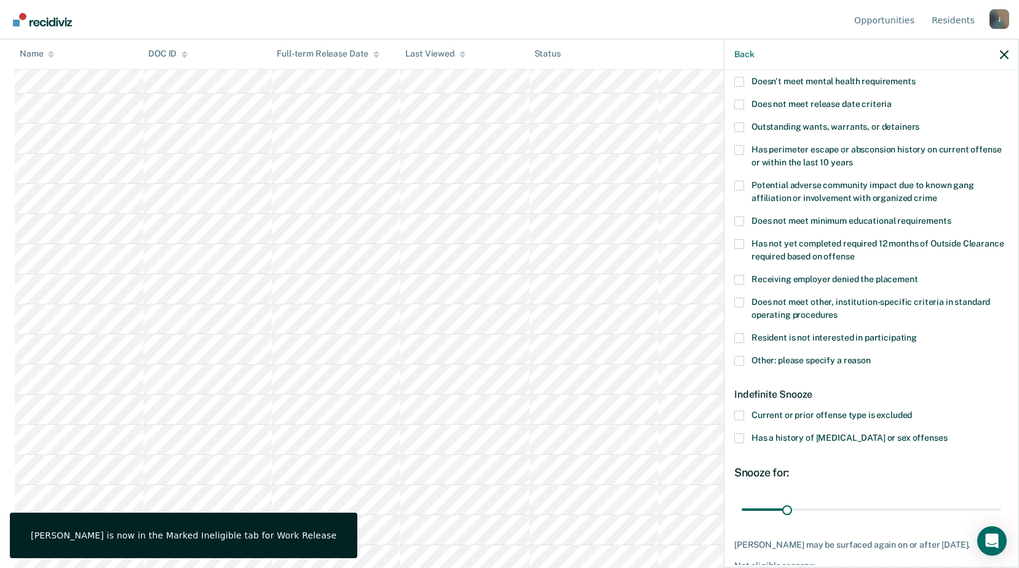
click at [742, 303] on span at bounding box center [739, 303] width 10 height 10
click at [837, 310] on input "Does not meet other, institution-specific criteria in standard operating proced…" at bounding box center [837, 310] width 0 height 0
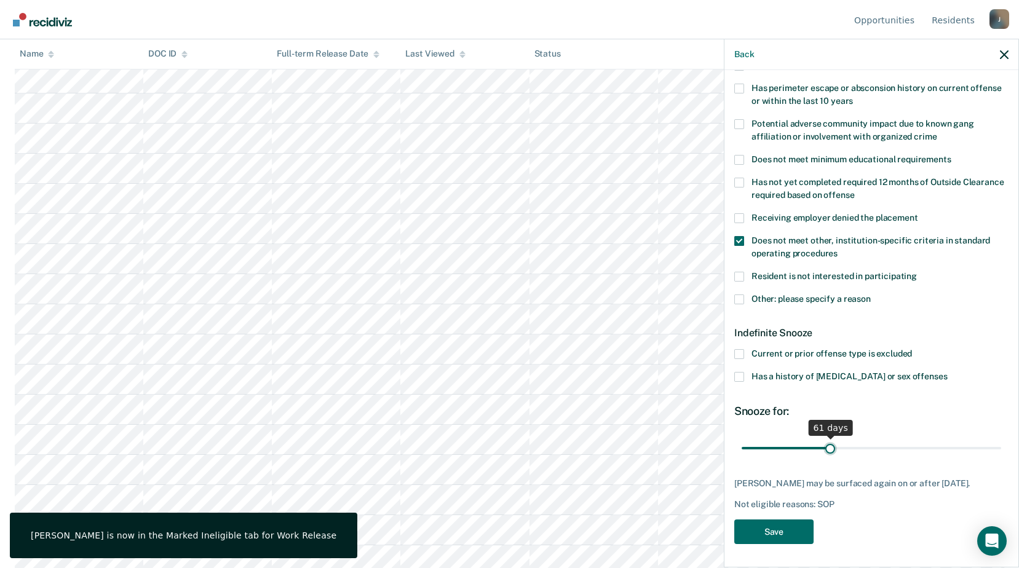
drag, startPoint x: 783, startPoint y: 443, endPoint x: 827, endPoint y: 449, distance: 44.1
type input "61"
click at [827, 449] on input "range" at bounding box center [870, 448] width 259 height 22
click at [791, 523] on button "Save" at bounding box center [773, 531] width 79 height 25
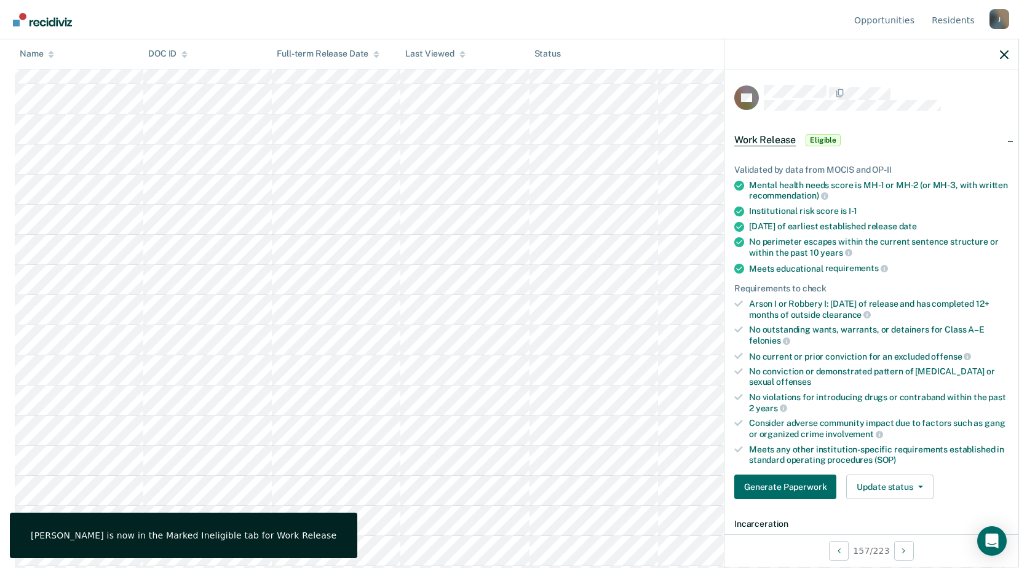
scroll to position [5591, 0]
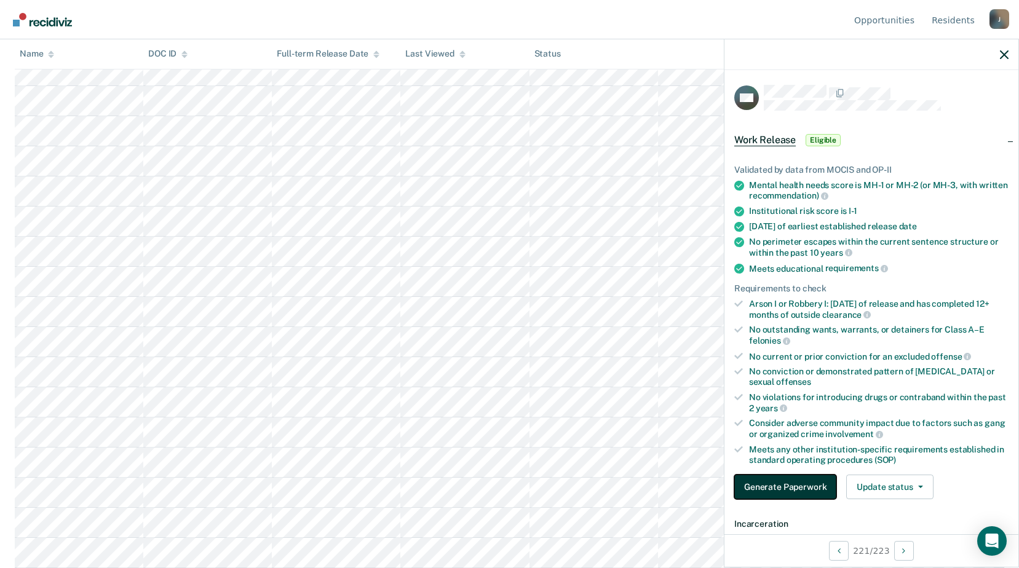
click at [762, 489] on button "Generate Paperwork" at bounding box center [785, 487] width 102 height 25
click at [883, 497] on button "Update status" at bounding box center [889, 487] width 87 height 25
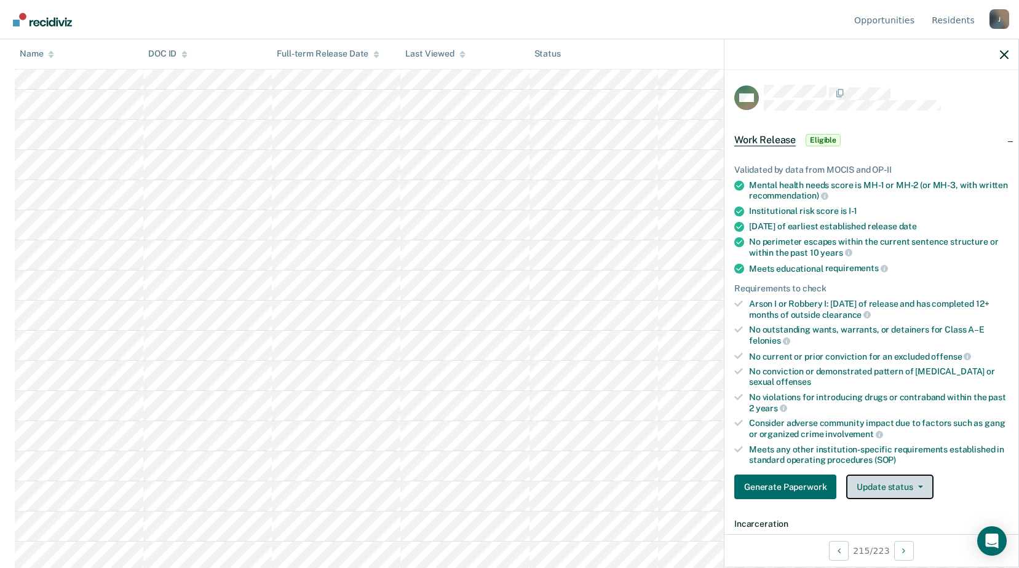
click at [893, 483] on button "Update status" at bounding box center [889, 487] width 87 height 25
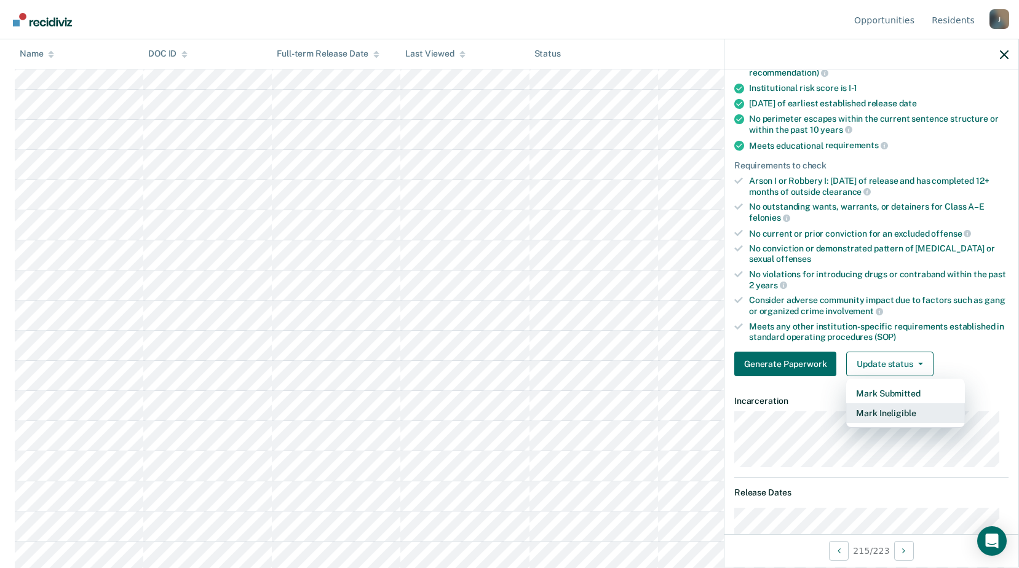
click at [894, 414] on button "Mark Ineligible" at bounding box center [905, 413] width 119 height 20
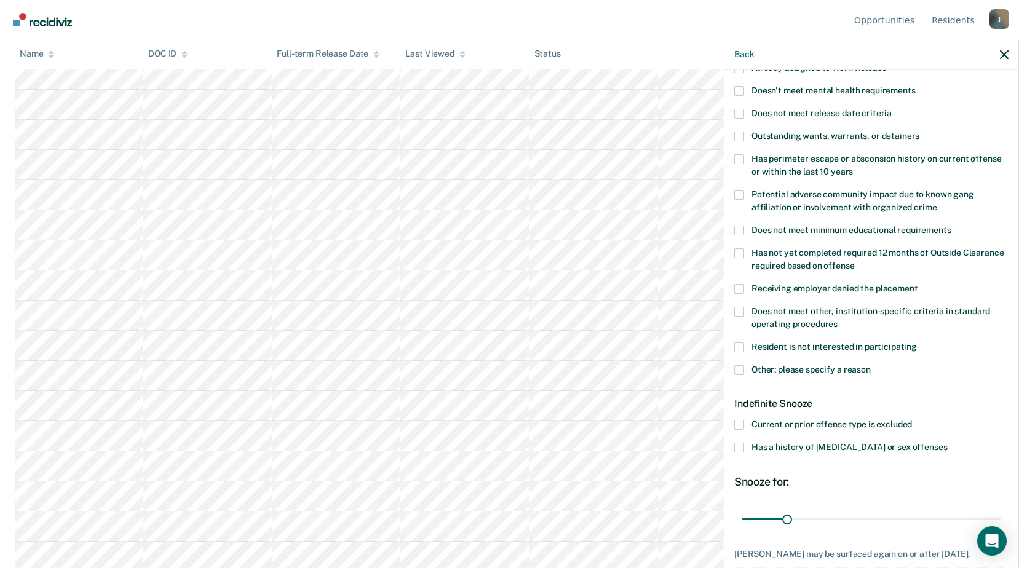
scroll to position [184, 0]
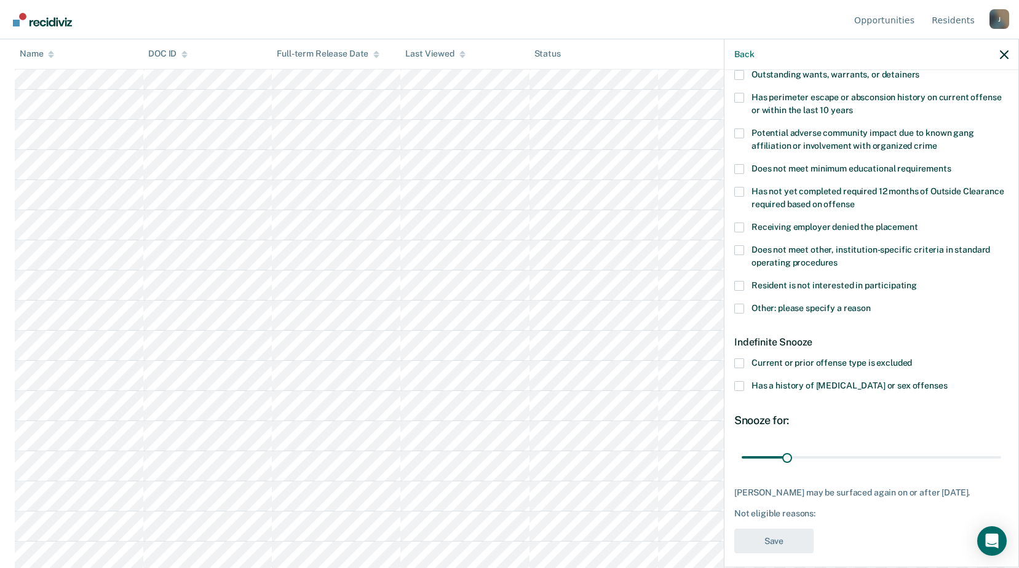
click at [735, 301] on div "Resident is not interested in participating" at bounding box center [871, 292] width 274 height 23
click at [736, 305] on span at bounding box center [739, 309] width 10 height 10
click at [870, 304] on input "Other: please specify a reason" at bounding box center [870, 304] width 0 height 0
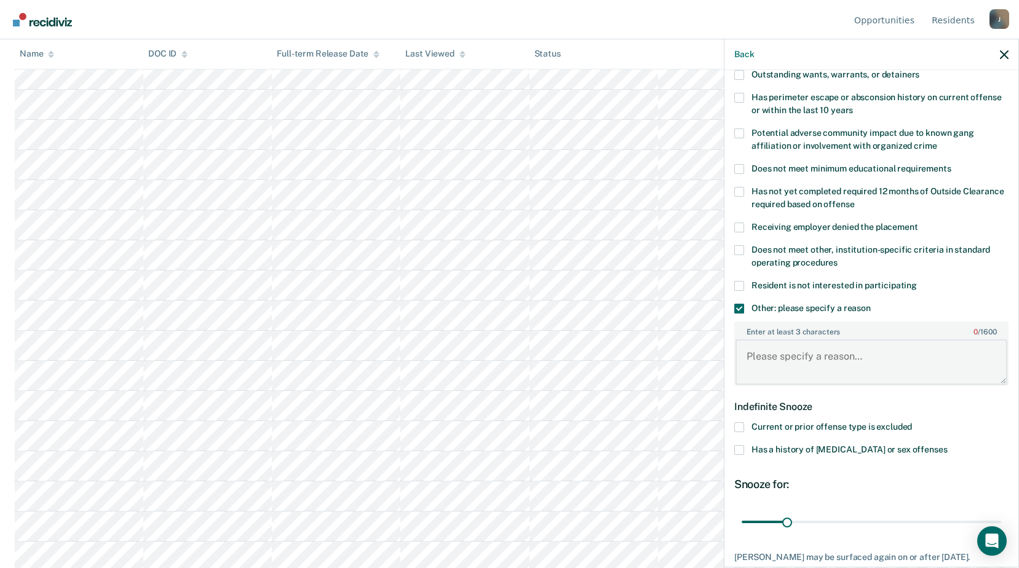
click at [779, 354] on textarea "Enter at least 3 characters 0 / 1600" at bounding box center [871, 361] width 272 height 45
type textarea "Release [DATE]"
drag, startPoint x: 786, startPoint y: 521, endPoint x: 1030, endPoint y: 513, distance: 244.2
type input "180"
click at [1001, 513] on input "range" at bounding box center [870, 522] width 259 height 22
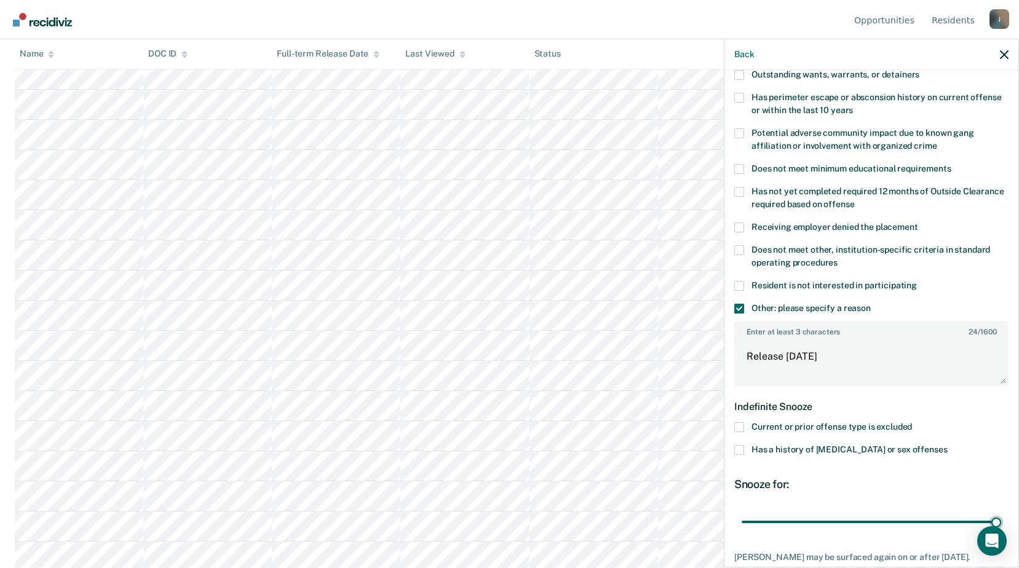
scroll to position [258, 0]
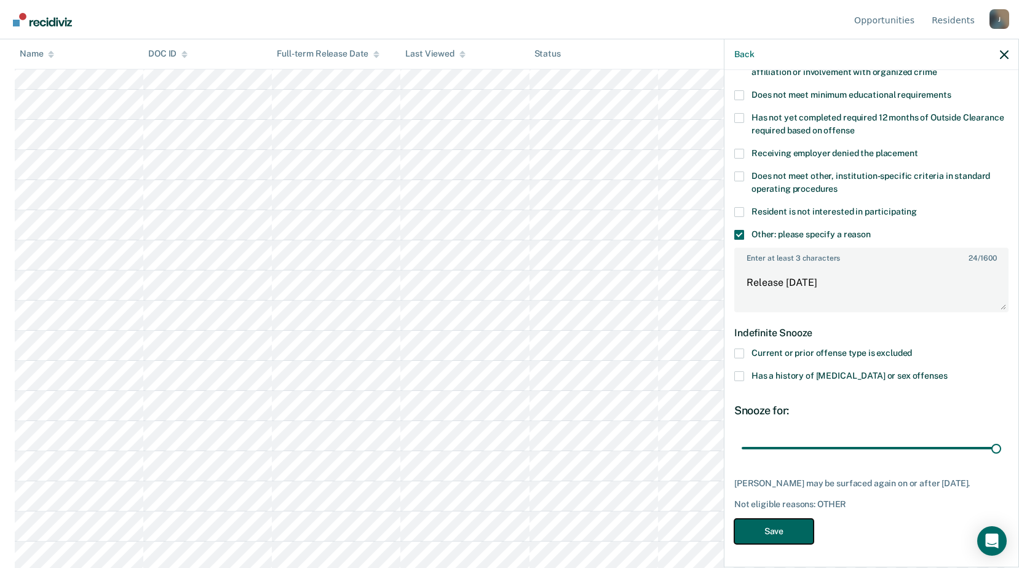
click at [779, 524] on button "Save" at bounding box center [773, 531] width 79 height 25
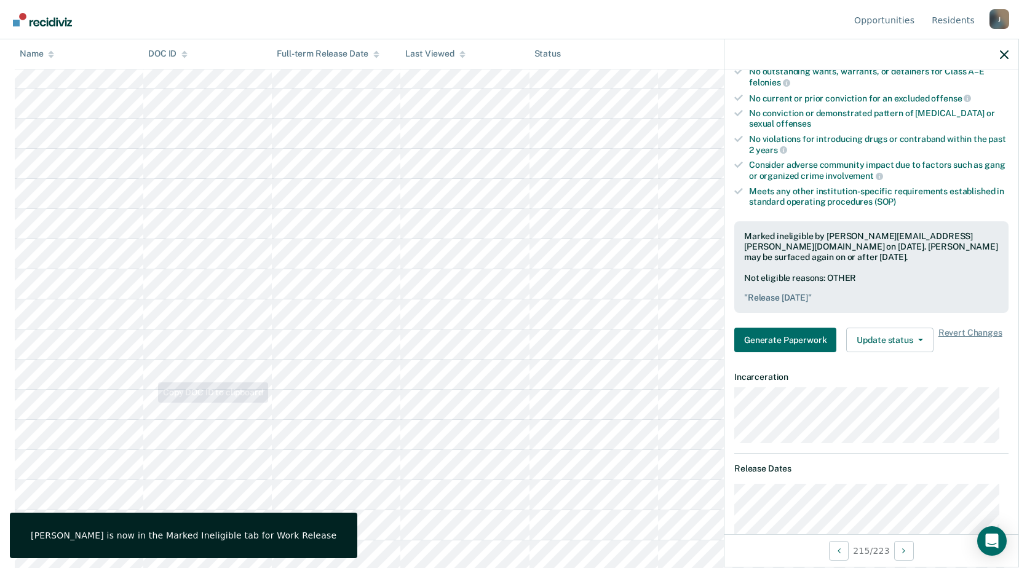
scroll to position [5561, 0]
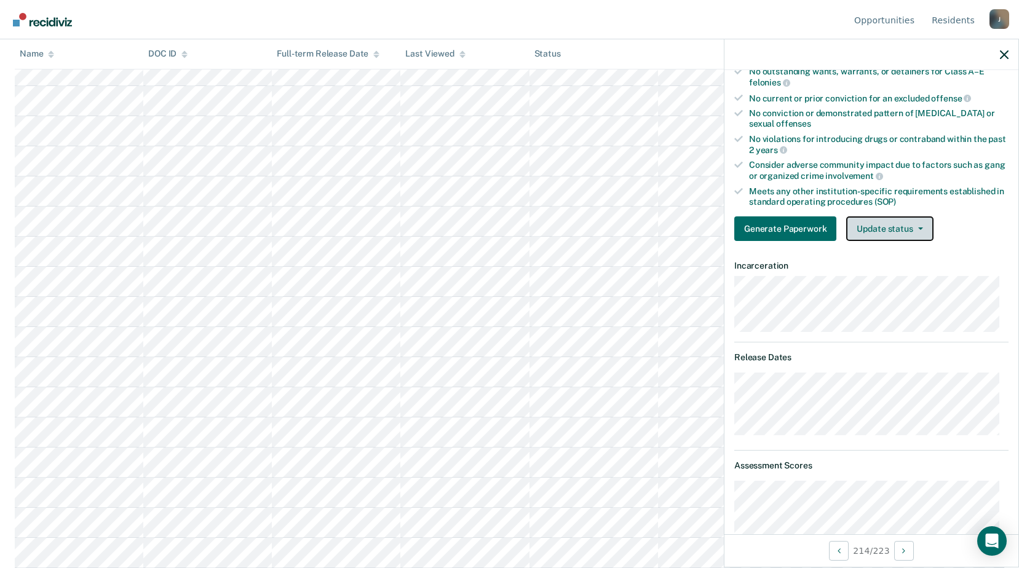
click at [907, 229] on button "Update status" at bounding box center [889, 228] width 87 height 25
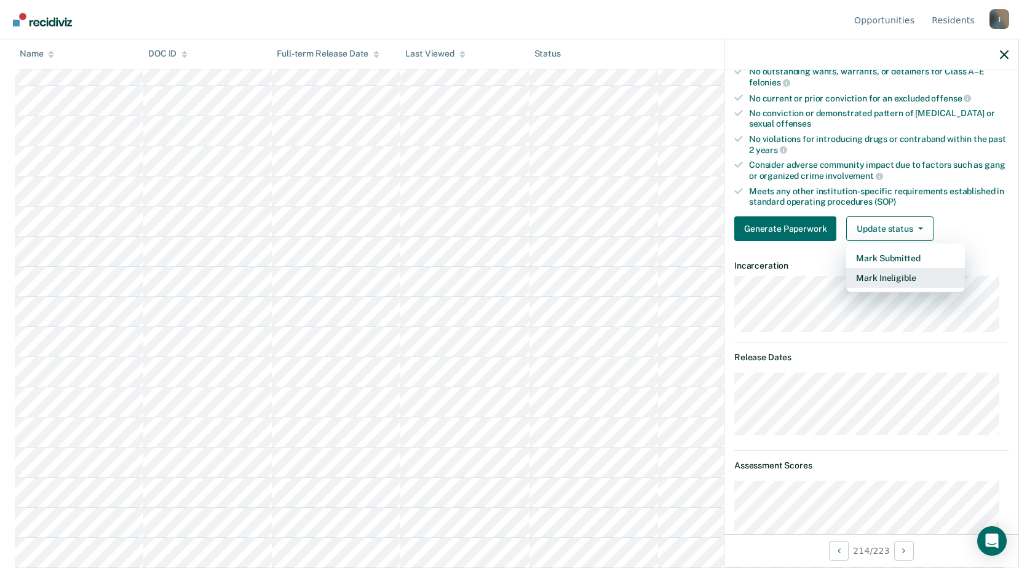
click at [873, 274] on button "Mark Ineligible" at bounding box center [905, 278] width 119 height 20
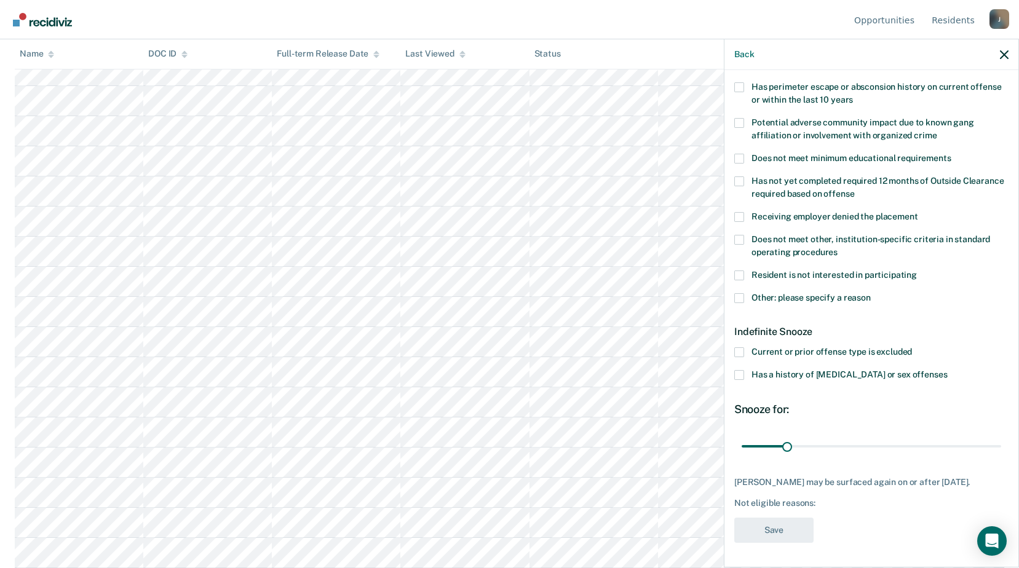
scroll to position [204, 0]
click at [741, 293] on span at bounding box center [739, 298] width 10 height 10
click at [870, 293] on input "Other: please specify a reason" at bounding box center [870, 293] width 0 height 0
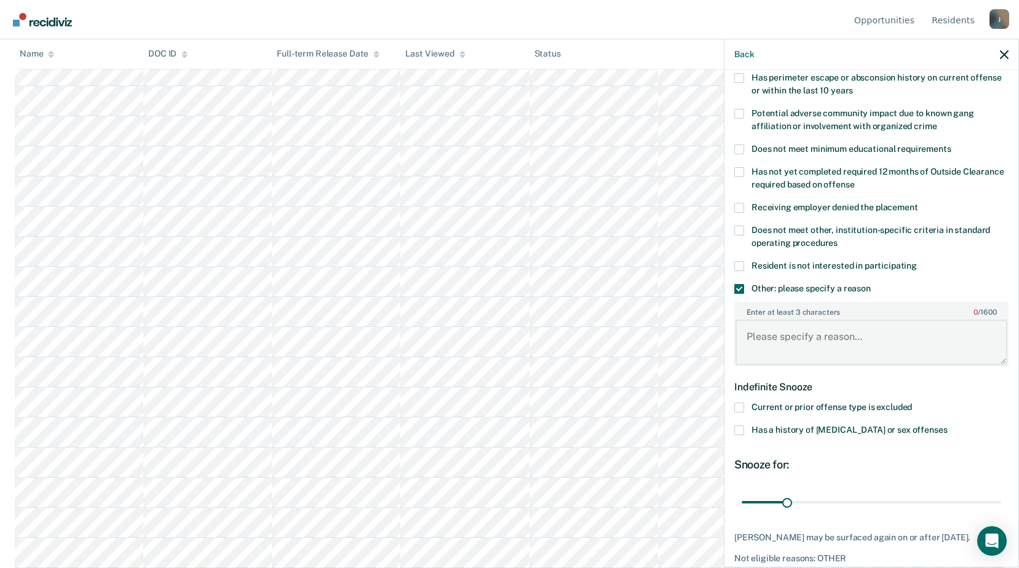
click at [772, 339] on textarea "Enter at least 3 characters 0 / 1600" at bounding box center [871, 342] width 272 height 45
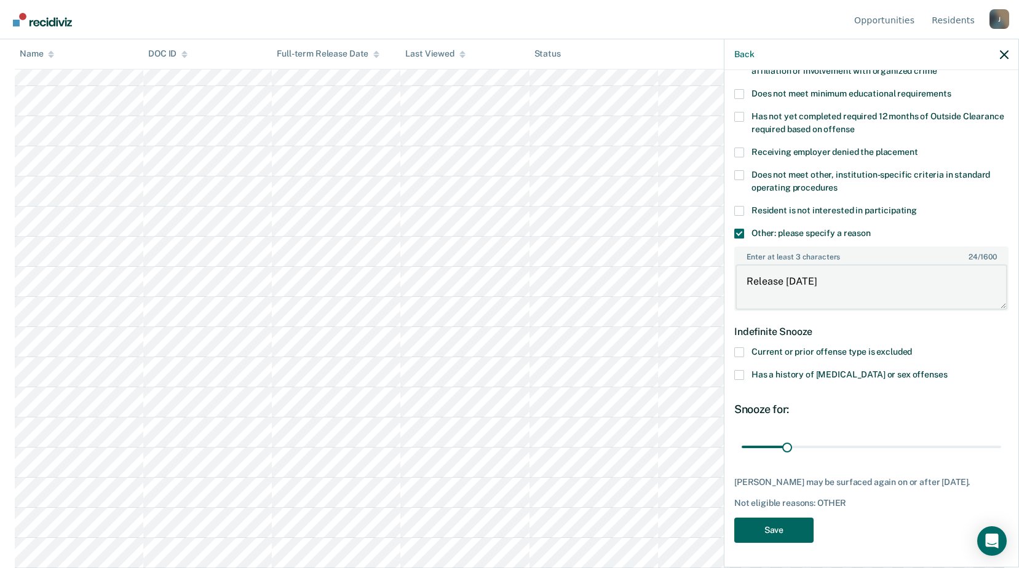
type textarea "Release [DATE]"
click at [792, 528] on button "Save" at bounding box center [773, 530] width 79 height 25
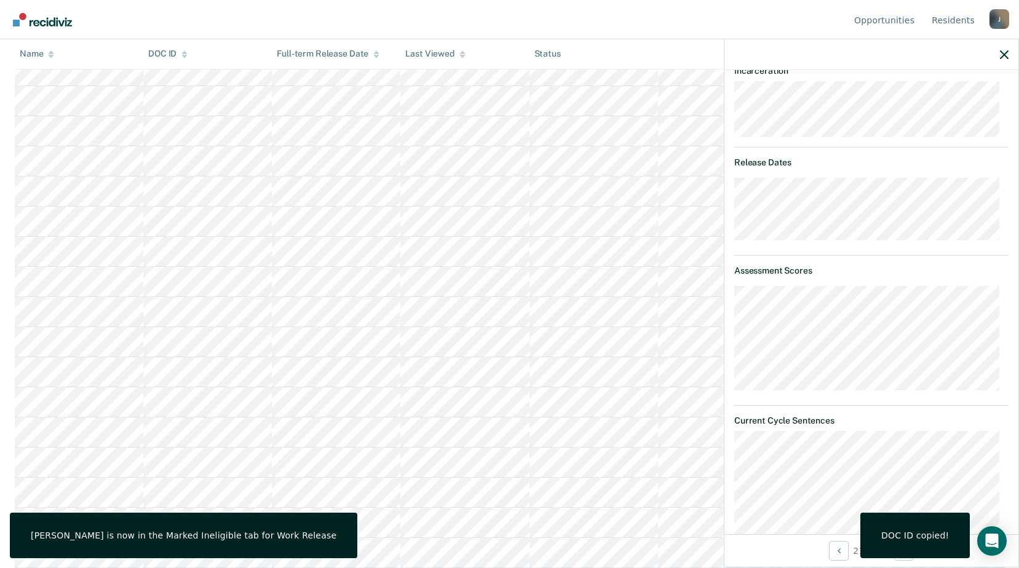
scroll to position [207, 0]
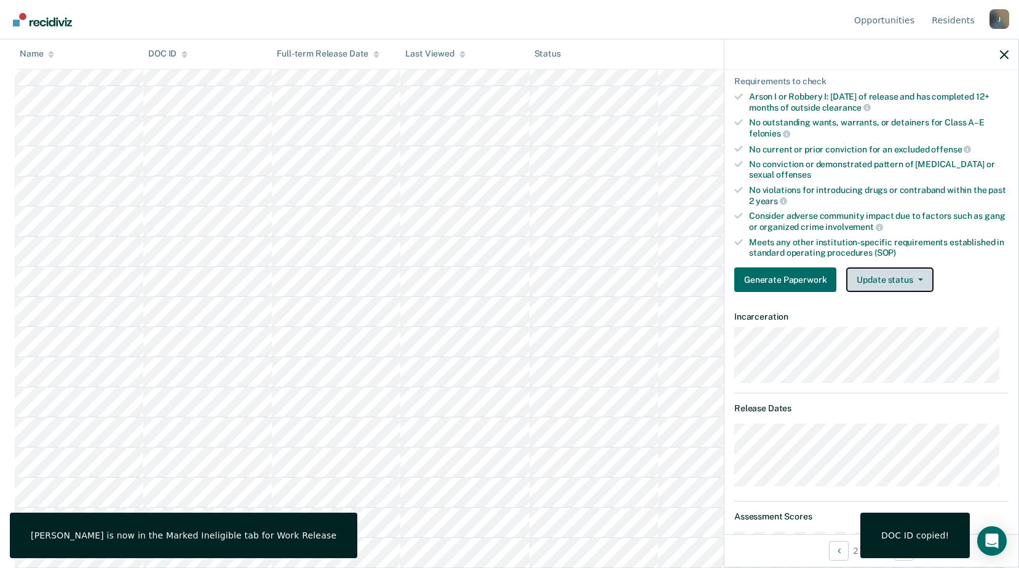
click at [893, 277] on button "Update status" at bounding box center [889, 279] width 87 height 25
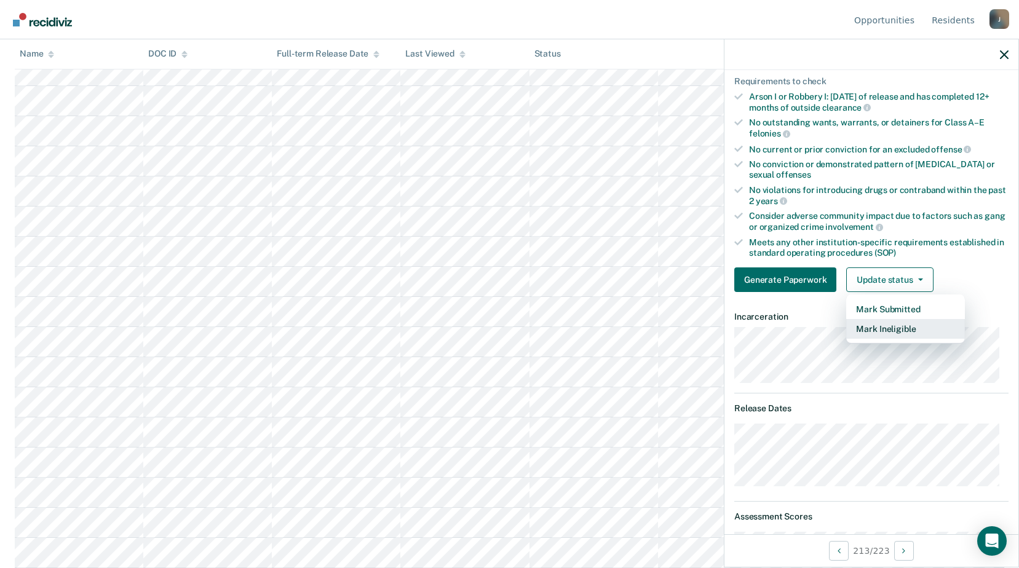
click at [878, 329] on button "Mark Ineligible" at bounding box center [905, 329] width 119 height 20
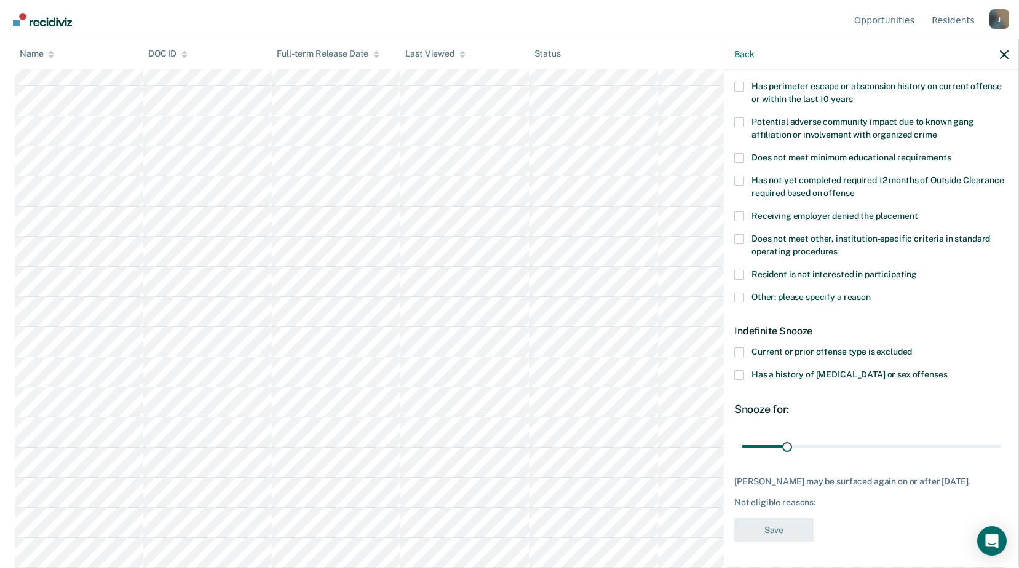
click at [742, 293] on span at bounding box center [739, 298] width 10 height 10
click at [870, 293] on input "Other: please specify a reason" at bounding box center [870, 293] width 0 height 0
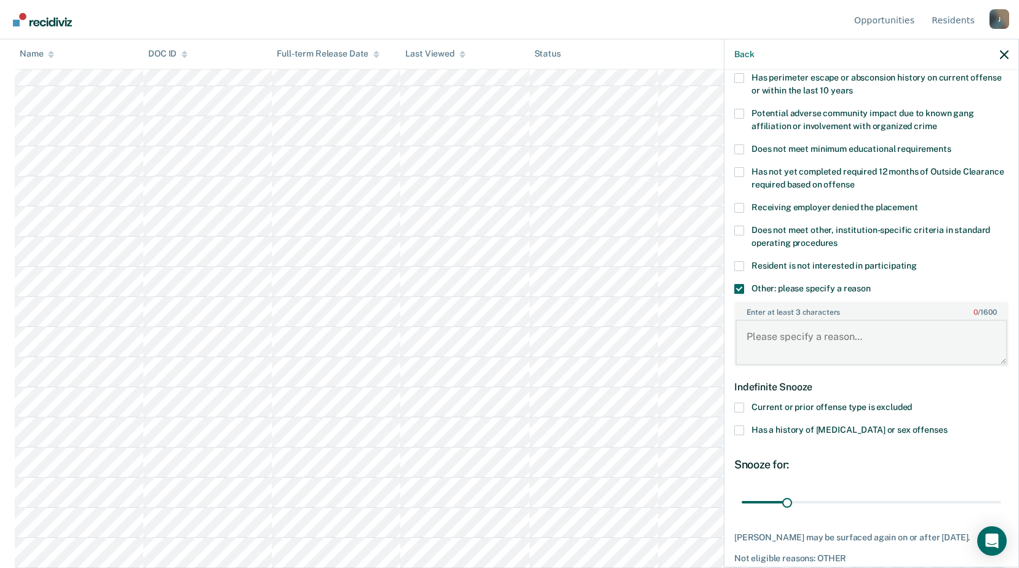
click at [787, 345] on textarea "Enter at least 3 characters 0 / 1600" at bounding box center [871, 342] width 272 height 45
type textarea "Release [DATE]"
drag, startPoint x: 783, startPoint y: 493, endPoint x: 853, endPoint y: 495, distance: 69.5
type input "80"
click at [853, 495] on input "range" at bounding box center [870, 502] width 259 height 22
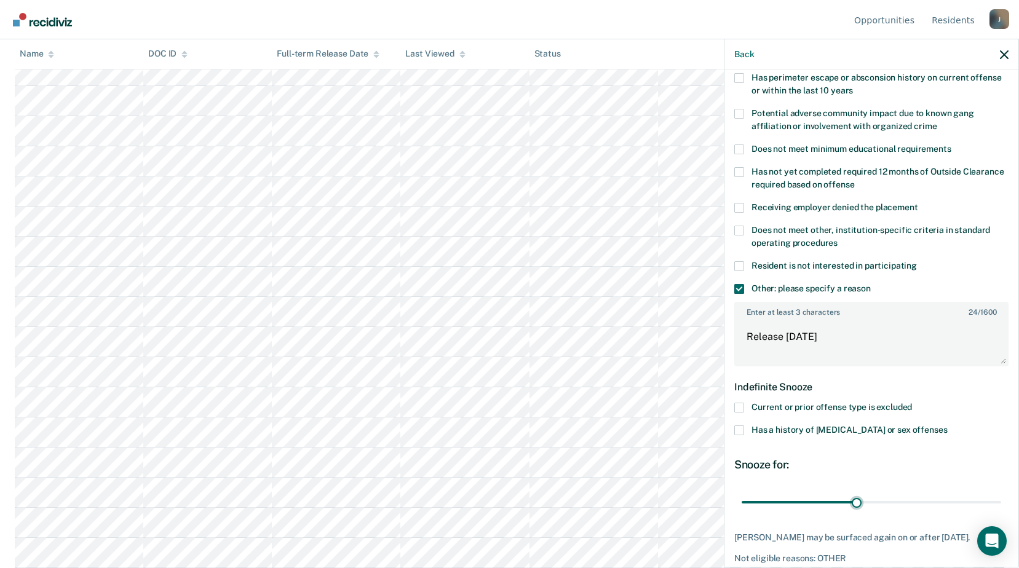
scroll to position [269, 0]
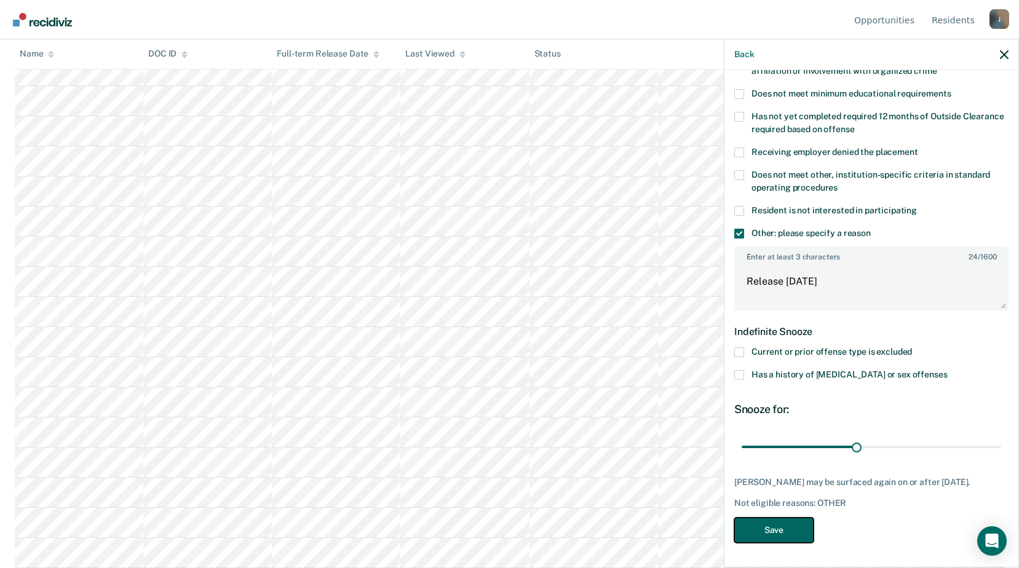
click at [786, 521] on button "Save" at bounding box center [773, 530] width 79 height 25
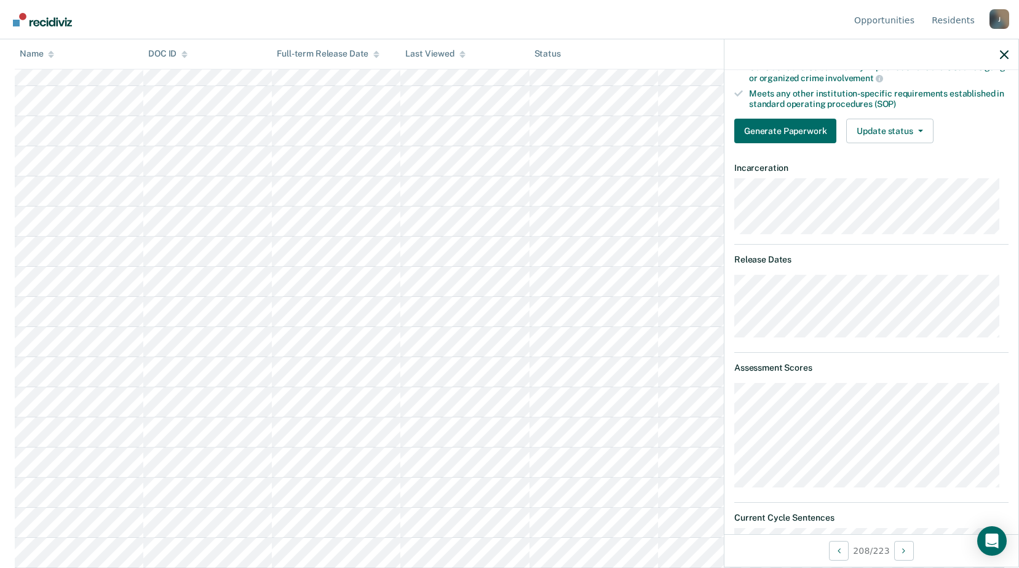
scroll to position [5439, 0]
click at [870, 124] on button "Update status" at bounding box center [889, 131] width 87 height 25
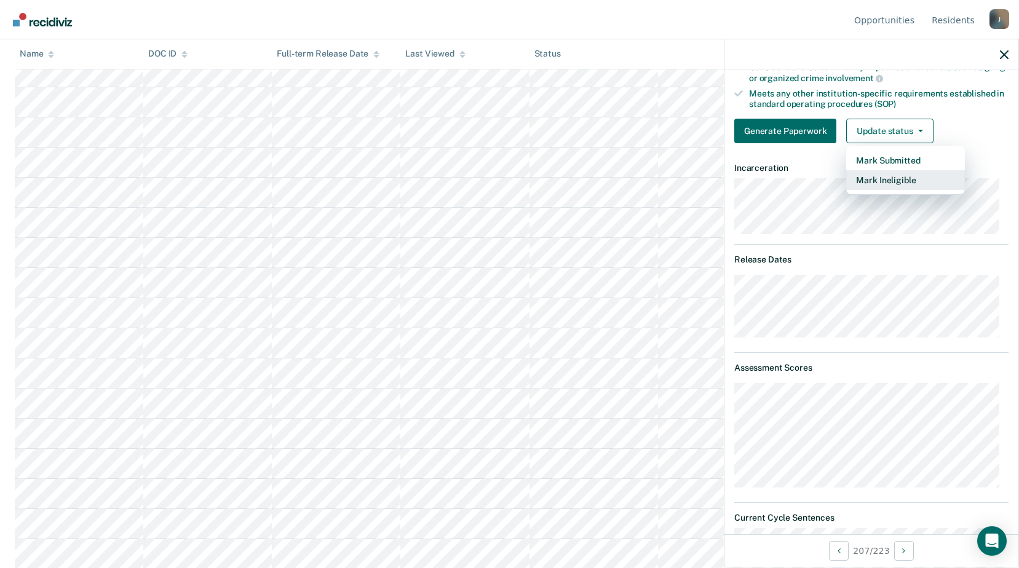
click at [869, 181] on button "Mark Ineligible" at bounding box center [905, 180] width 119 height 20
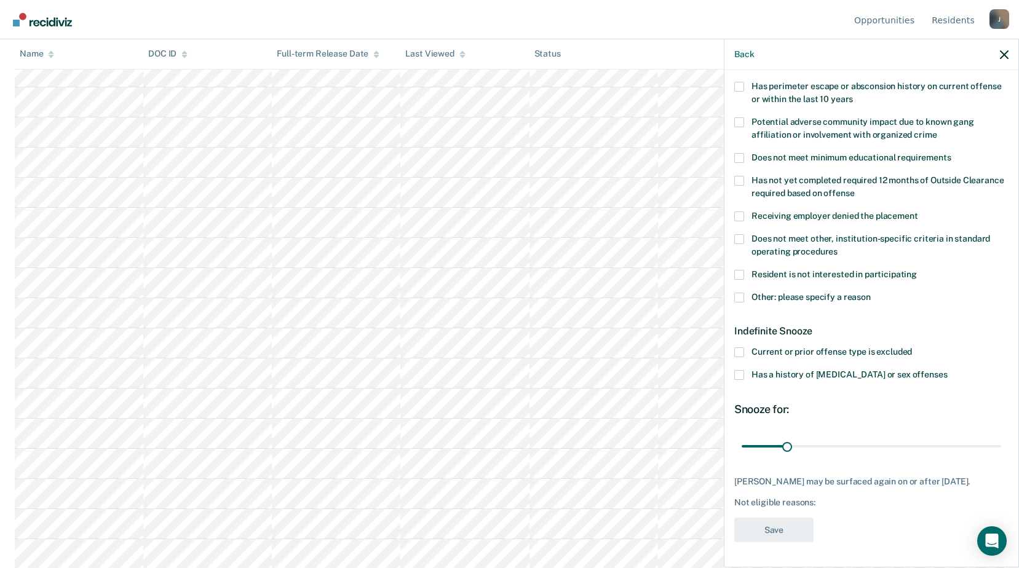
click at [740, 293] on span at bounding box center [739, 298] width 10 height 10
click at [870, 293] on input "Other: please specify a reason" at bounding box center [870, 293] width 0 height 0
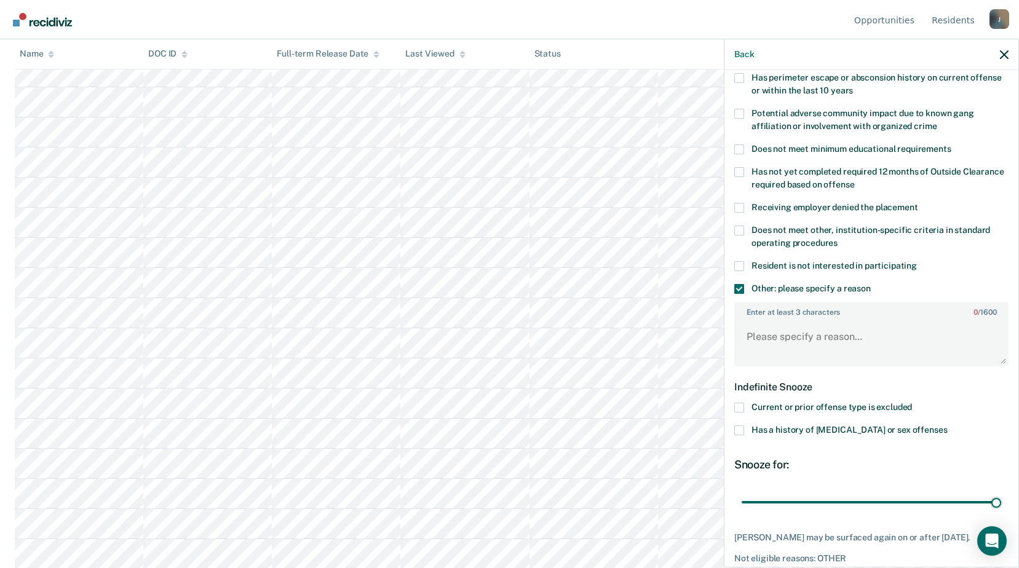
drag, startPoint x: 784, startPoint y: 499, endPoint x: 980, endPoint y: 470, distance: 198.1
type input "180"
click at [1001, 513] on input "range" at bounding box center [870, 502] width 259 height 22
click at [795, 340] on textarea "Enter at least 3 characters 0 / 1600" at bounding box center [871, 342] width 272 height 45
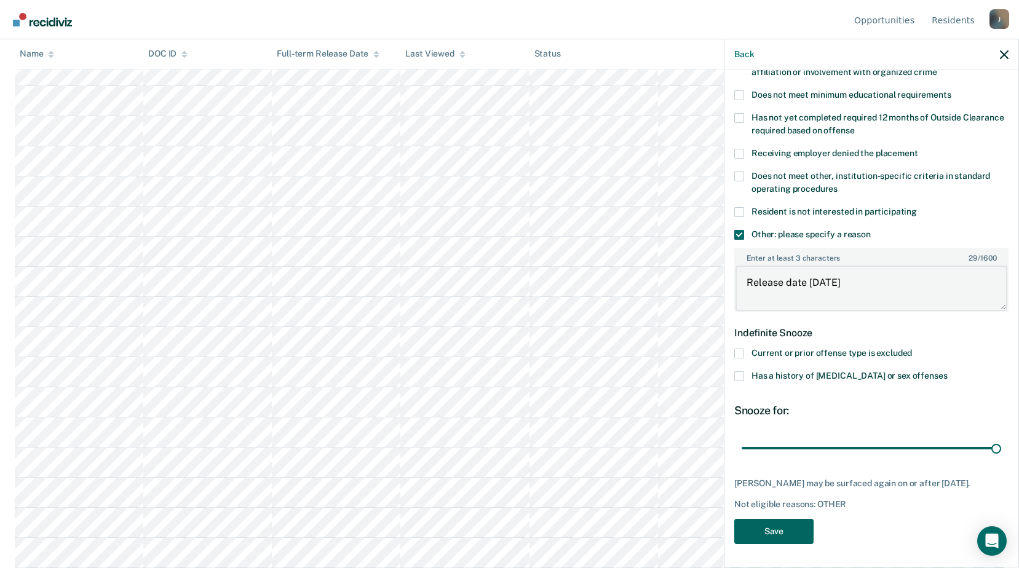
type textarea "Release date [DATE]"
click at [792, 527] on button "Save" at bounding box center [773, 531] width 79 height 25
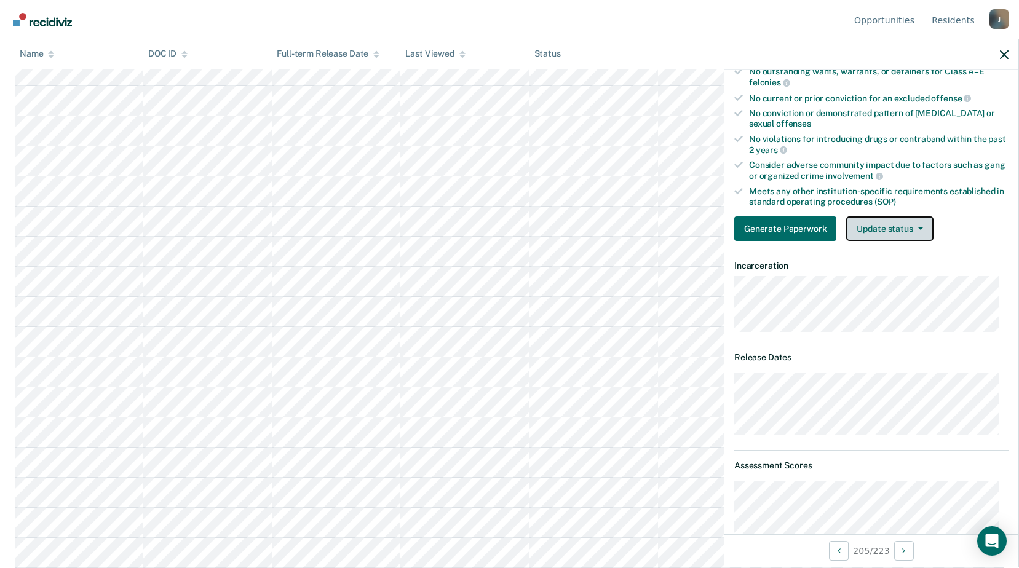
click at [914, 227] on span "button" at bounding box center [918, 228] width 10 height 2
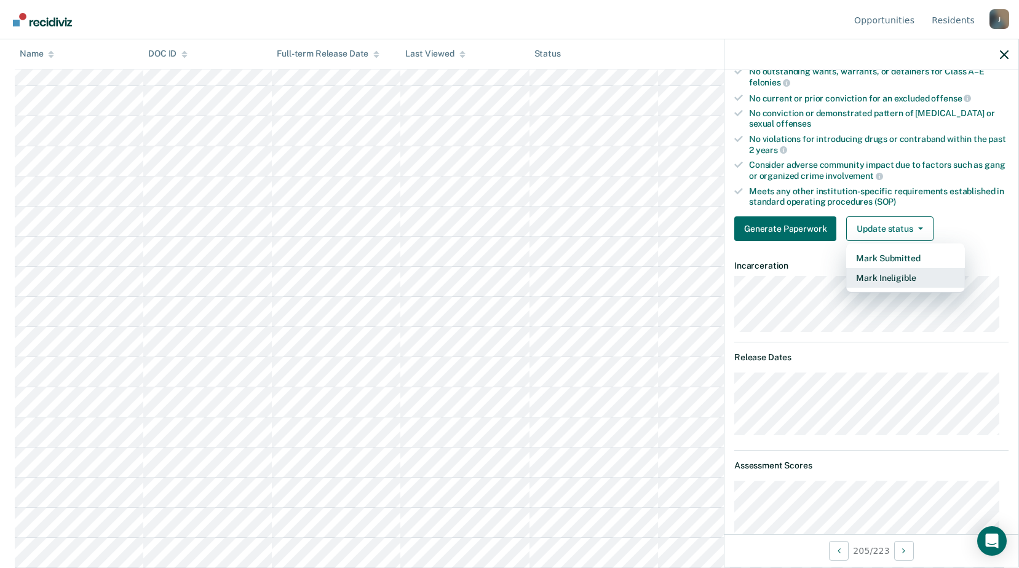
click at [899, 277] on button "Mark Ineligible" at bounding box center [905, 278] width 119 height 20
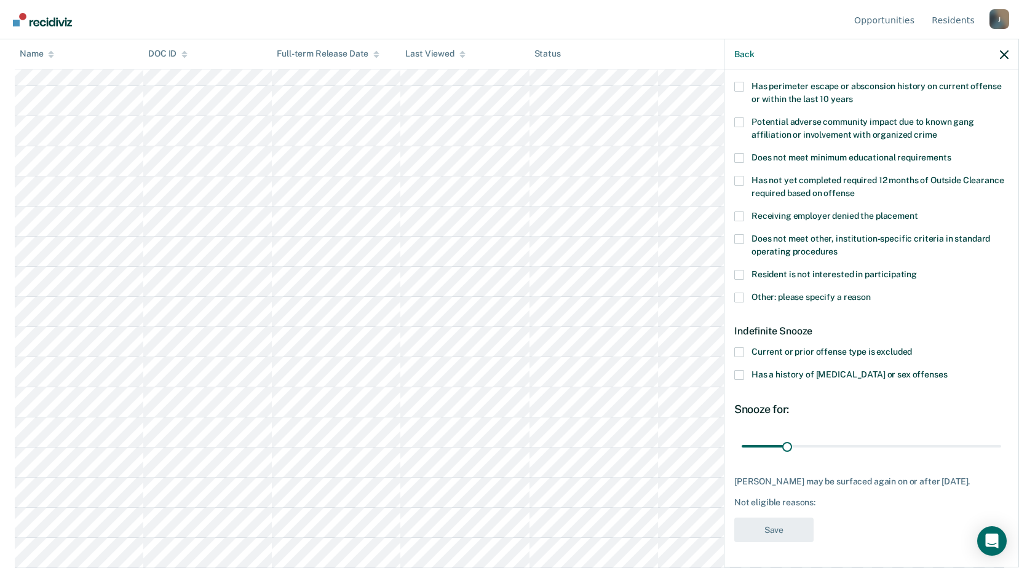
click at [743, 293] on span at bounding box center [739, 298] width 10 height 10
click at [870, 293] on input "Other: please specify a reason" at bounding box center [870, 293] width 0 height 0
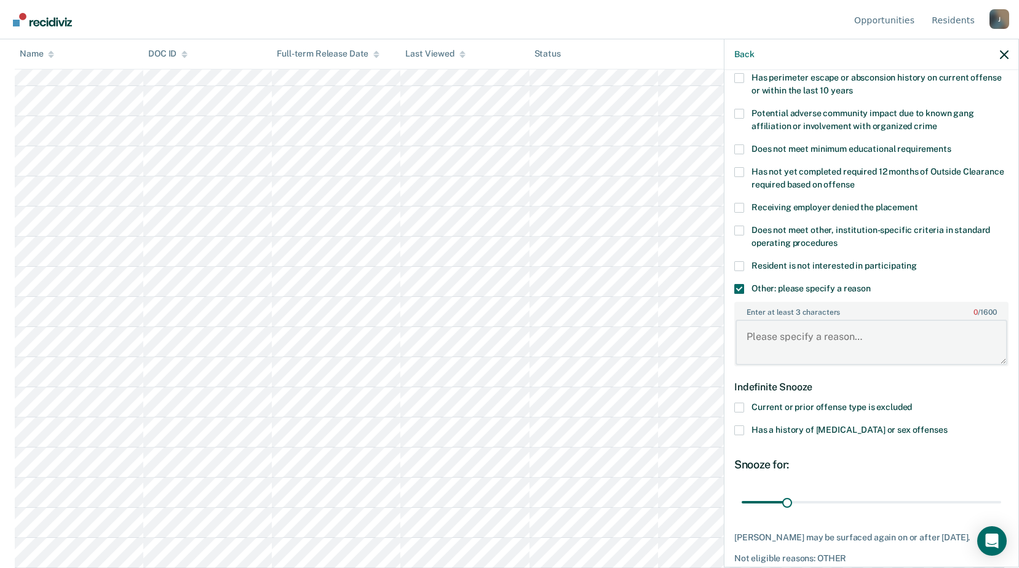
click at [777, 344] on textarea "Enter at least 3 characters 0 / 1600" at bounding box center [871, 342] width 272 height 45
type textarea "Release date [DATE]"
drag, startPoint x: 786, startPoint y: 500, endPoint x: 826, endPoint y: 503, distance: 39.5
type input "60"
click at [826, 503] on input "range" at bounding box center [870, 502] width 259 height 22
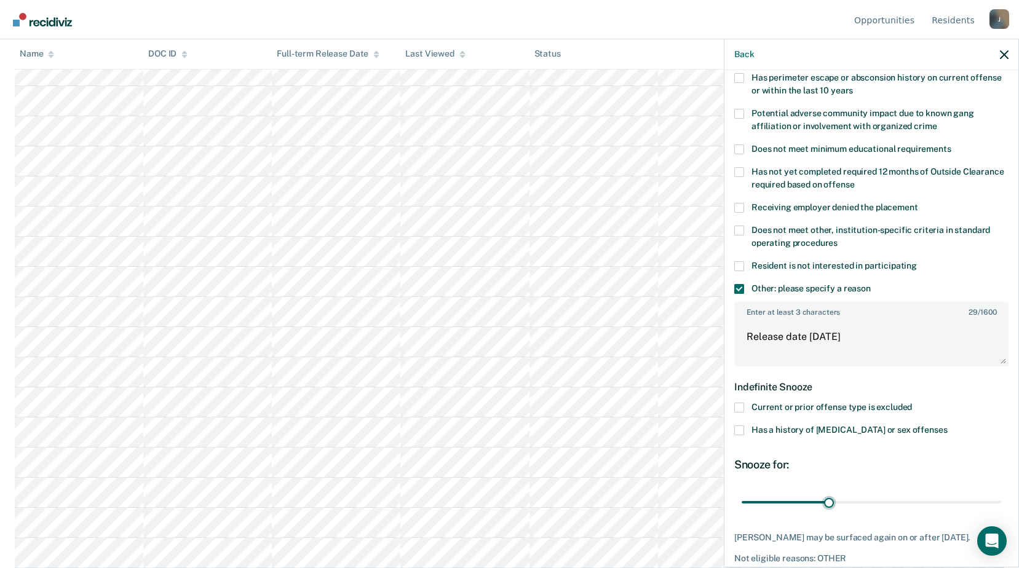
scroll to position [269, 0]
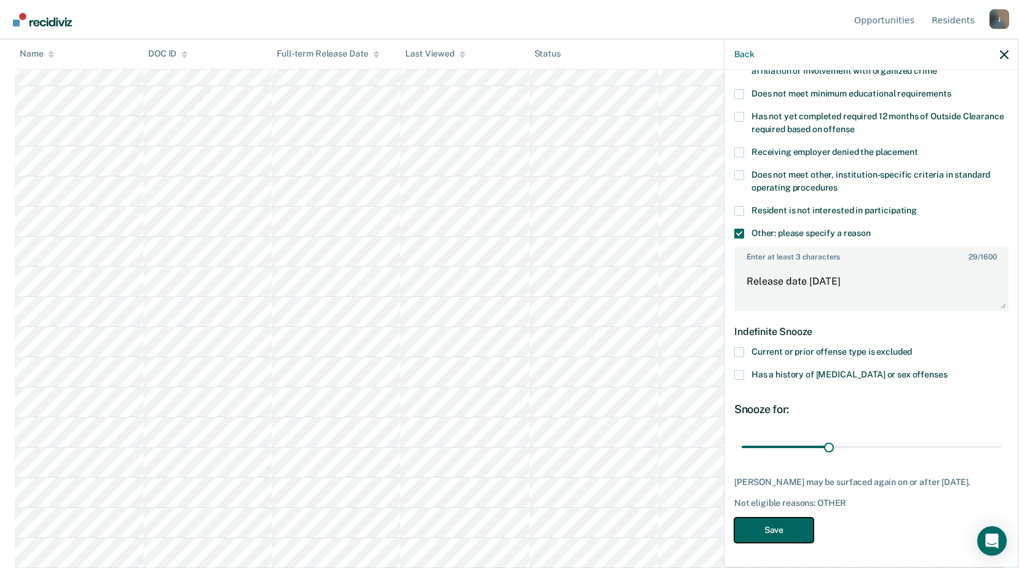
click at [797, 521] on button "Save" at bounding box center [773, 530] width 79 height 25
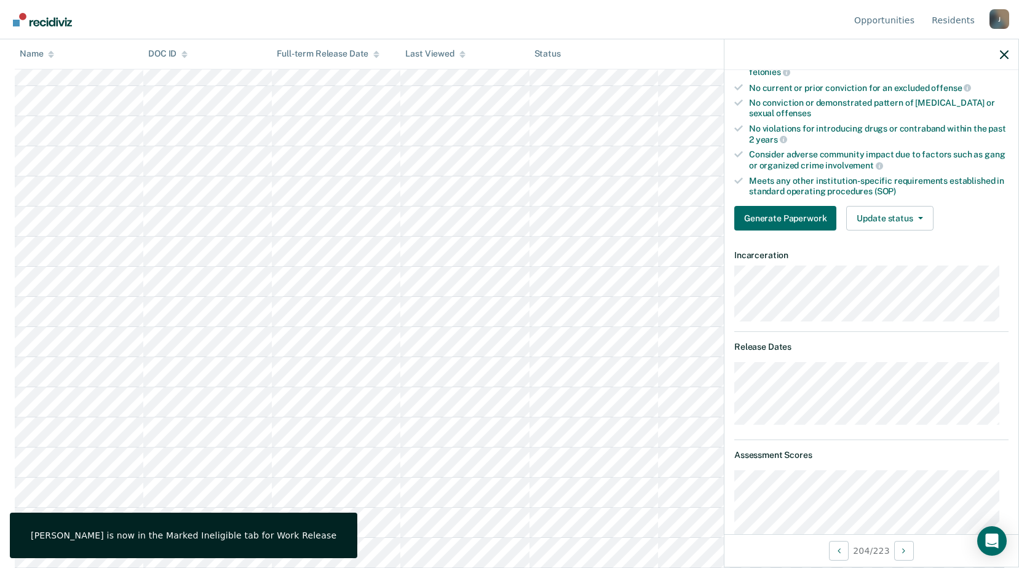
scroll to position [330, 0]
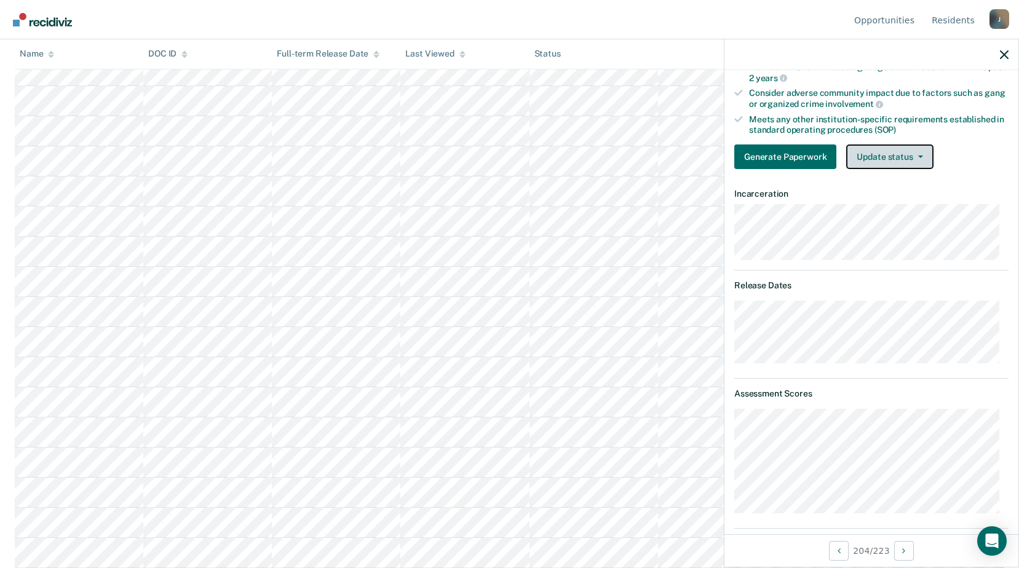
click at [907, 148] on button "Update status" at bounding box center [889, 156] width 87 height 25
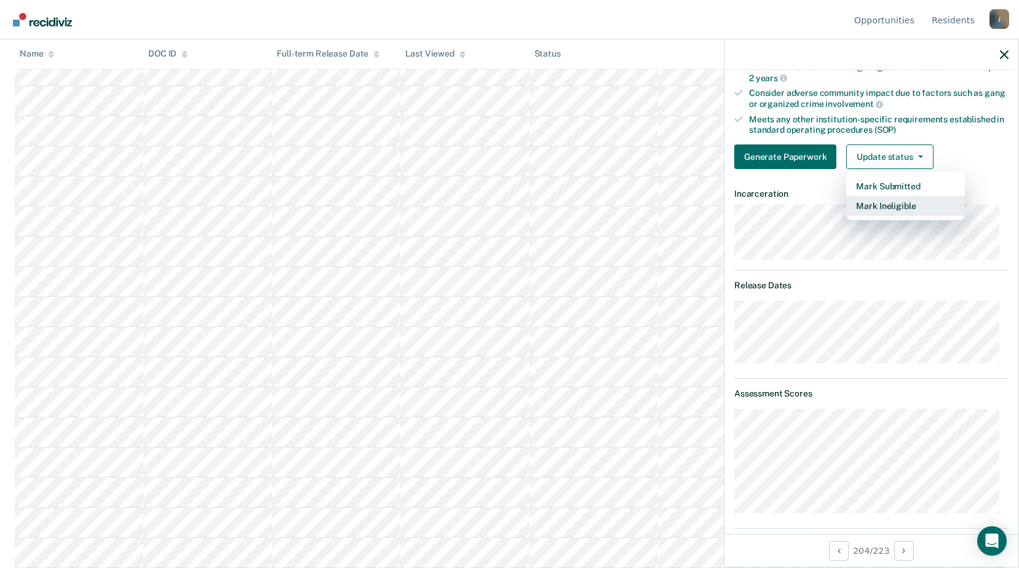
click at [888, 209] on button "Mark Ineligible" at bounding box center [905, 206] width 119 height 20
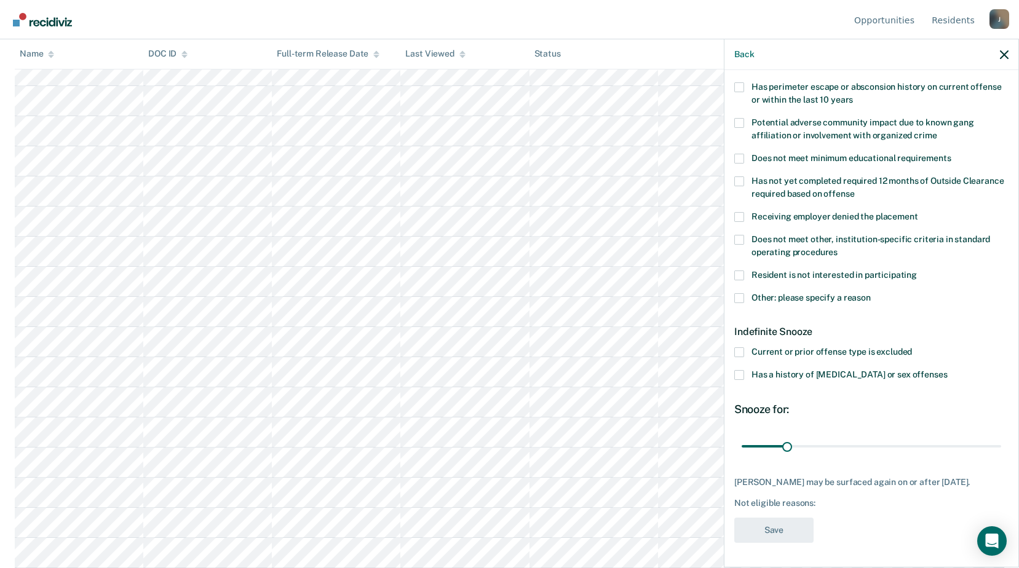
scroll to position [204, 0]
click at [744, 293] on label "Other: please specify a reason" at bounding box center [871, 299] width 274 height 13
click at [870, 293] on input "Other: please specify a reason" at bounding box center [870, 293] width 0 height 0
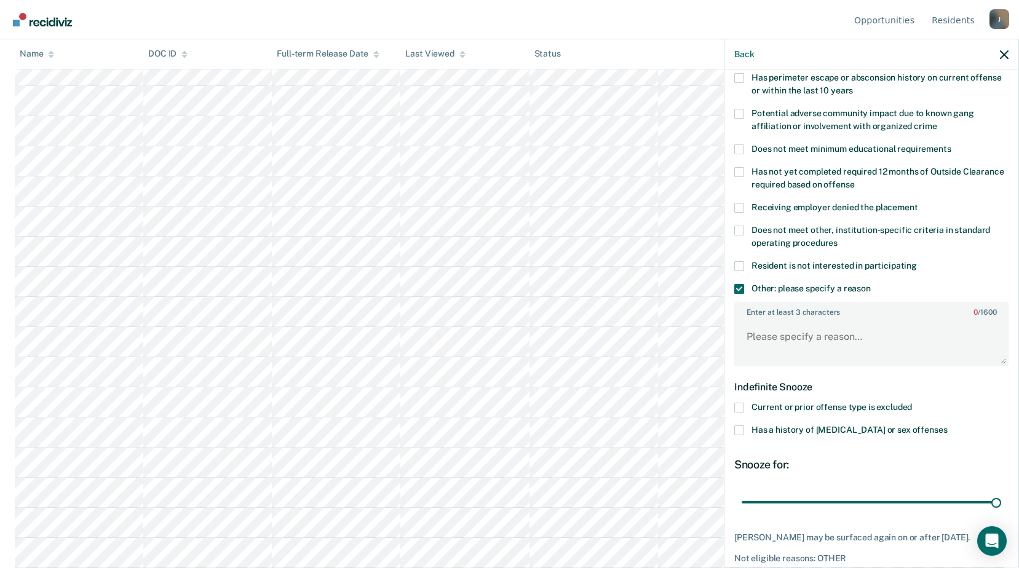
drag, startPoint x: 788, startPoint y: 500, endPoint x: 928, endPoint y: 385, distance: 181.7
type input "180"
click at [1001, 501] on input "range" at bounding box center [870, 502] width 259 height 22
click at [805, 339] on textarea "Enter at least 3 characters 0 / 1600" at bounding box center [871, 342] width 272 height 45
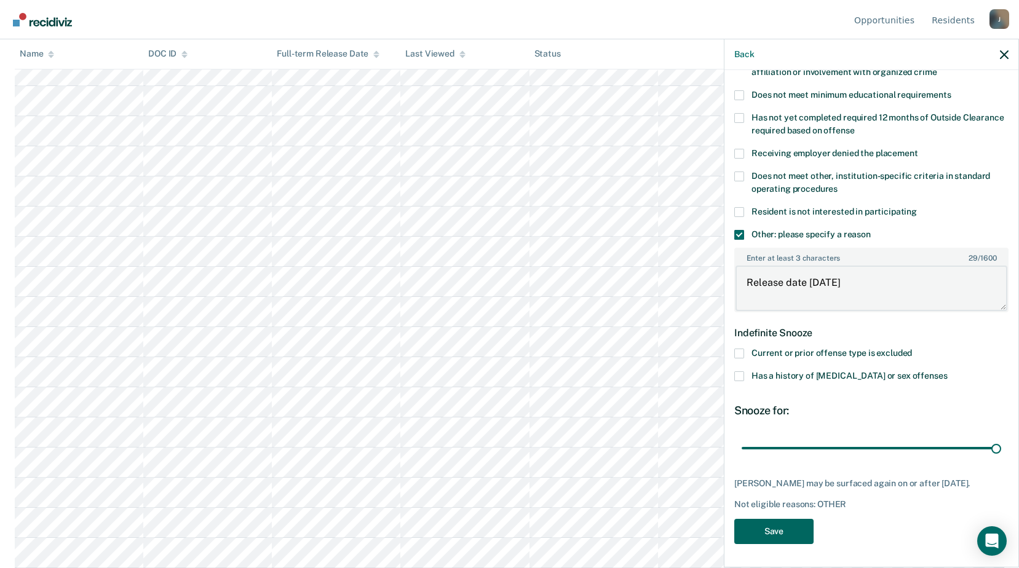
type textarea "Release date [DATE]"
click at [759, 521] on button "Save" at bounding box center [773, 531] width 79 height 25
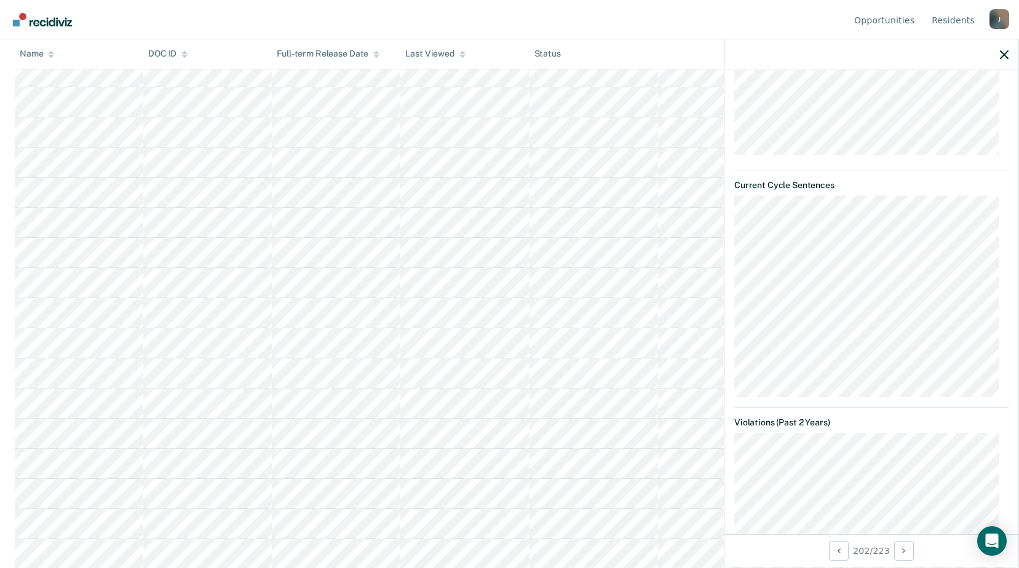
scroll to position [381, 0]
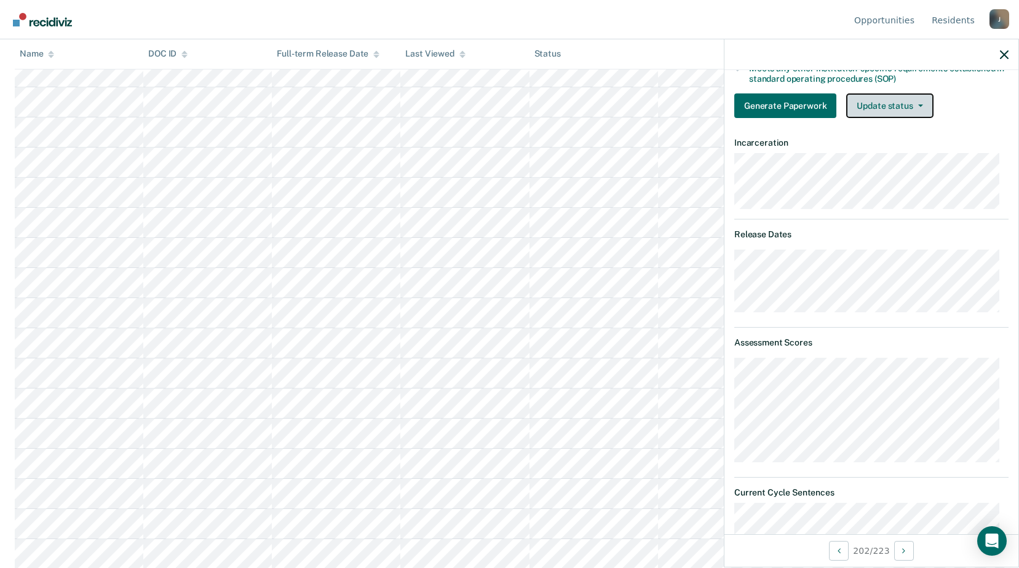
click at [882, 105] on button "Update status" at bounding box center [889, 105] width 87 height 25
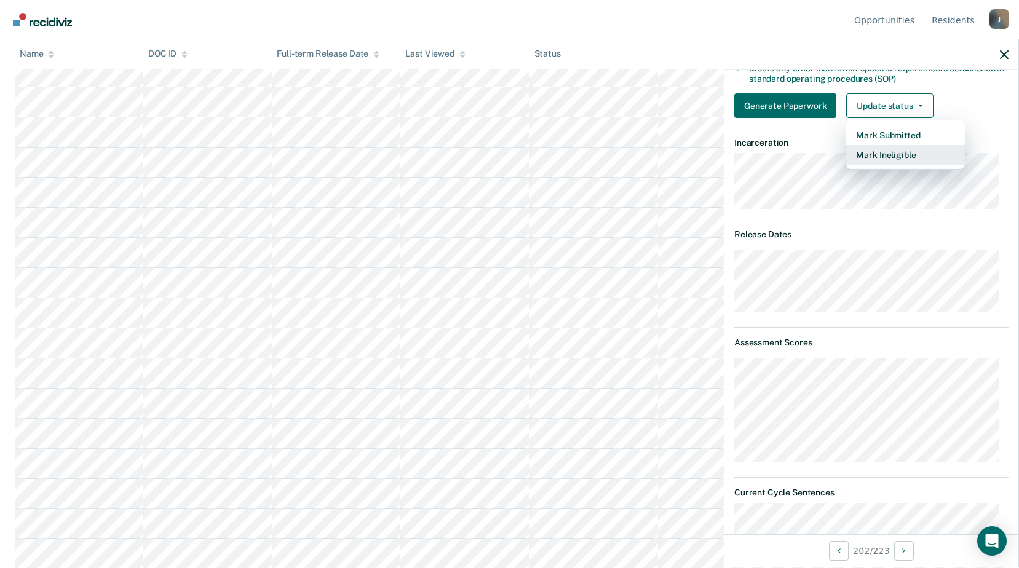
click at [883, 159] on button "Mark Ineligible" at bounding box center [905, 155] width 119 height 20
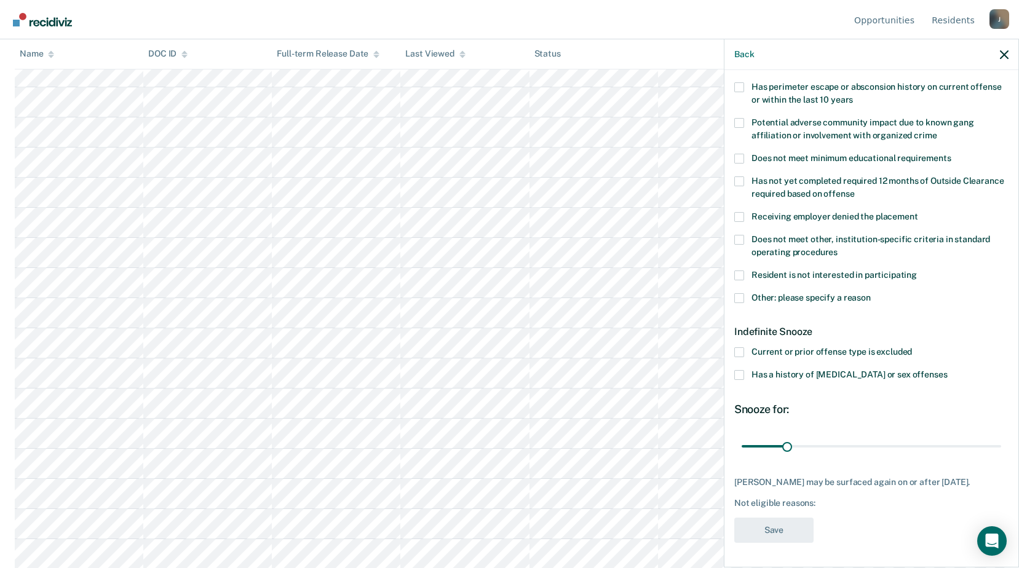
scroll to position [204, 0]
click at [740, 293] on span at bounding box center [739, 298] width 10 height 10
click at [870, 293] on input "Other: please specify a reason" at bounding box center [870, 293] width 0 height 0
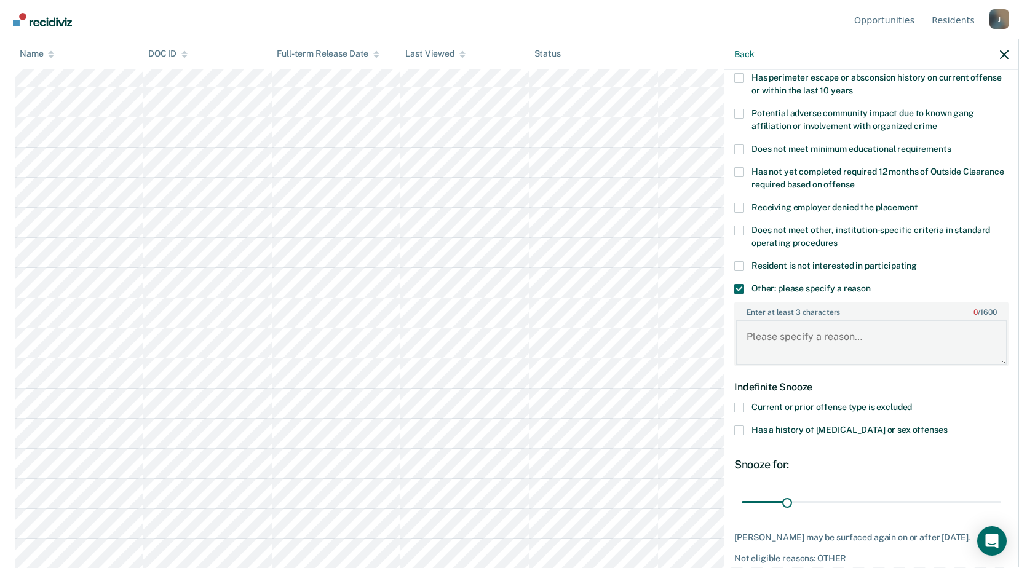
click at [767, 353] on textarea "Enter at least 3 characters 0 / 1600" at bounding box center [871, 342] width 272 height 45
type textarea "Release date within 6 months"
drag, startPoint x: 780, startPoint y: 506, endPoint x: 1001, endPoint y: 491, distance: 221.2
type input "180"
click at [1001, 493] on input "range" at bounding box center [870, 502] width 259 height 22
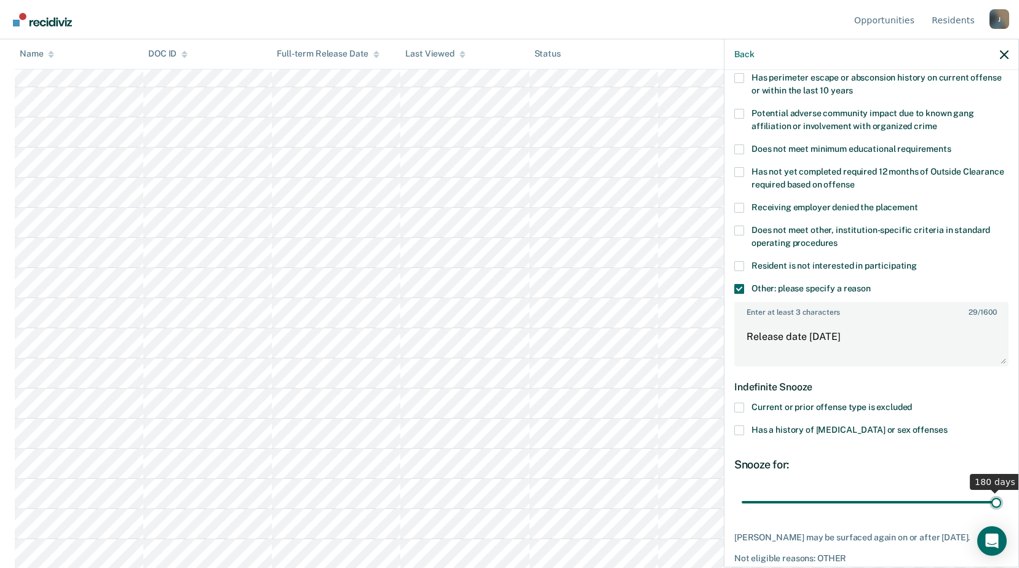
scroll to position [258, 0]
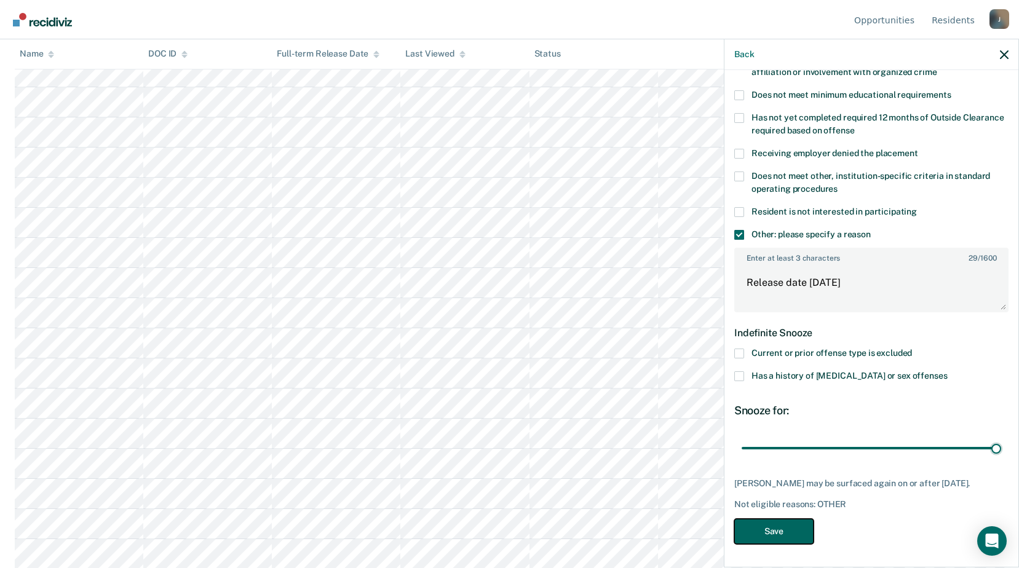
click at [782, 531] on button "Save" at bounding box center [773, 531] width 79 height 25
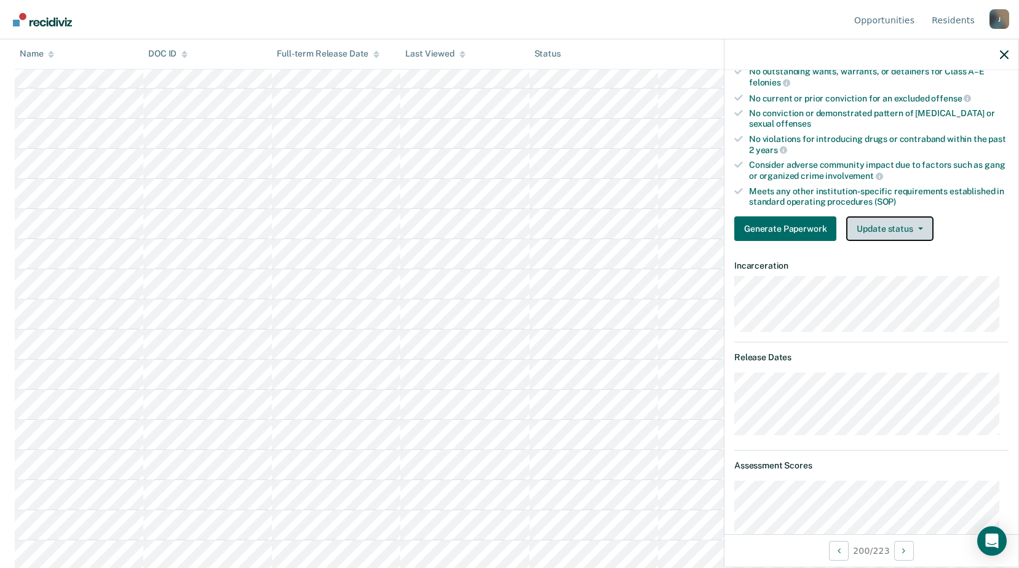
click at [870, 221] on button "Update status" at bounding box center [889, 228] width 87 height 25
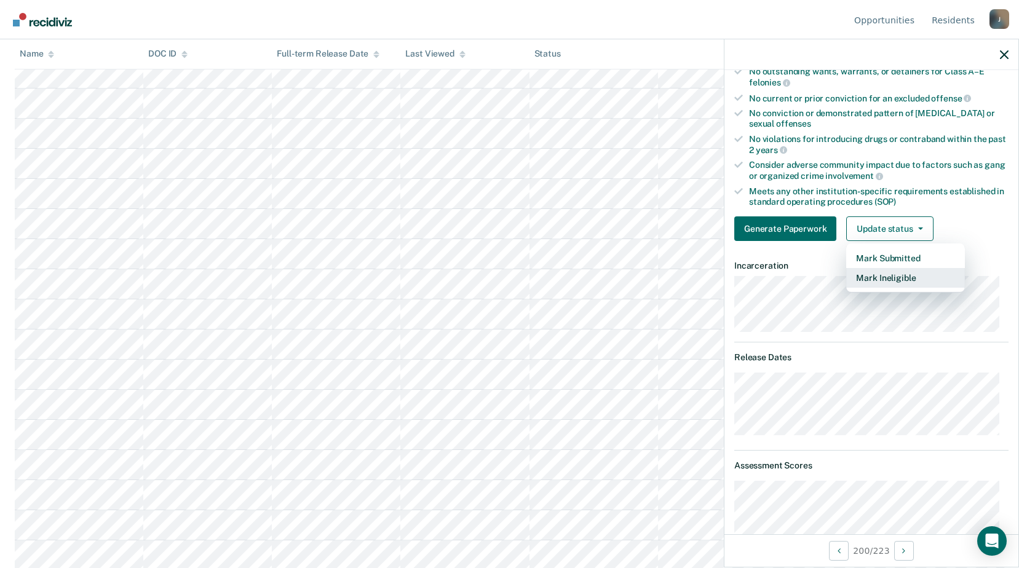
click at [858, 282] on button "Mark Ineligible" at bounding box center [905, 278] width 119 height 20
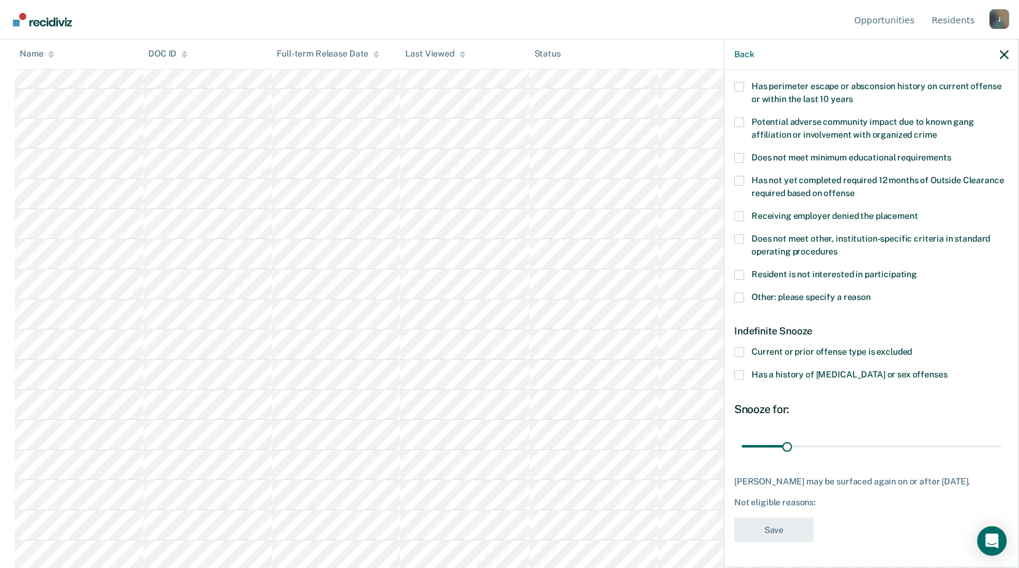
click at [737, 282] on div "Resident is not interested in participating" at bounding box center [871, 281] width 274 height 23
click at [738, 293] on span at bounding box center [739, 298] width 10 height 10
click at [870, 293] on input "Other: please specify a reason" at bounding box center [870, 293] width 0 height 0
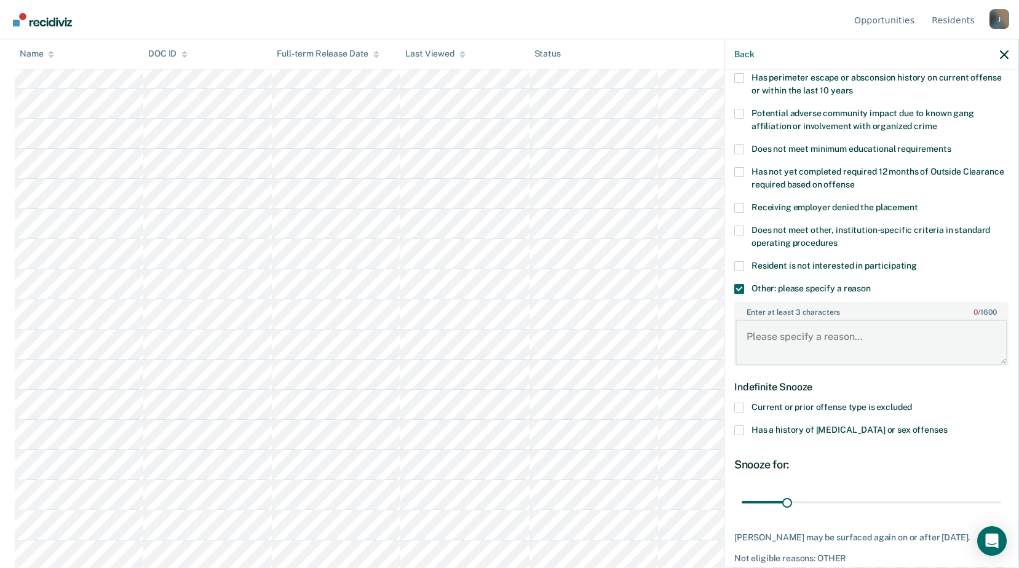
click at [754, 341] on textarea "Enter at least 3 characters 0 / 1600" at bounding box center [871, 342] width 272 height 45
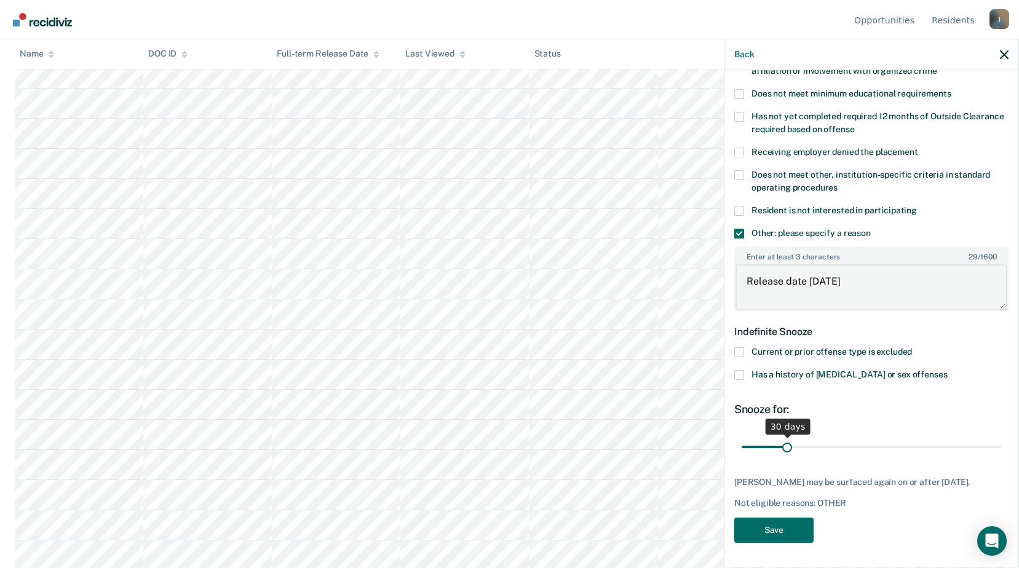
type textarea "Release date within 6 months"
drag, startPoint x: 789, startPoint y: 440, endPoint x: 874, endPoint y: 435, distance: 84.4
type input "96"
click at [874, 436] on input "range" at bounding box center [870, 447] width 259 height 22
click at [800, 531] on button "Save" at bounding box center [773, 530] width 79 height 25
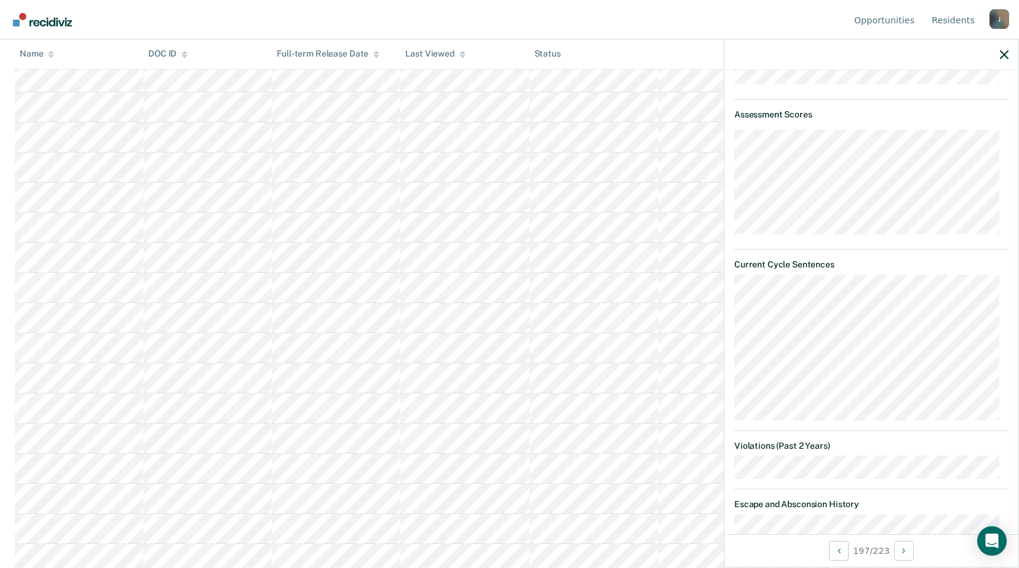
scroll to position [179, 0]
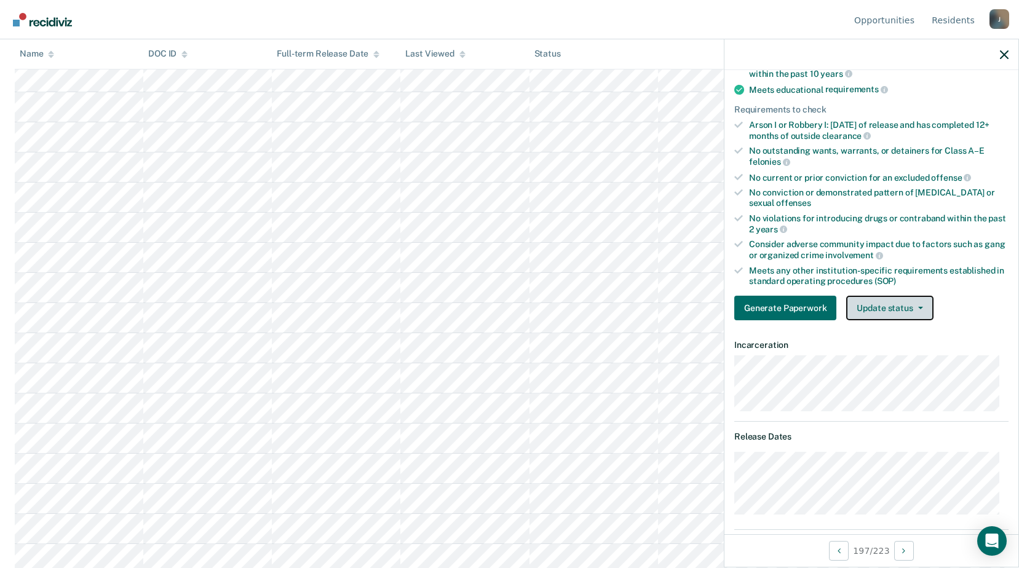
click at [912, 301] on button "Update status" at bounding box center [889, 308] width 87 height 25
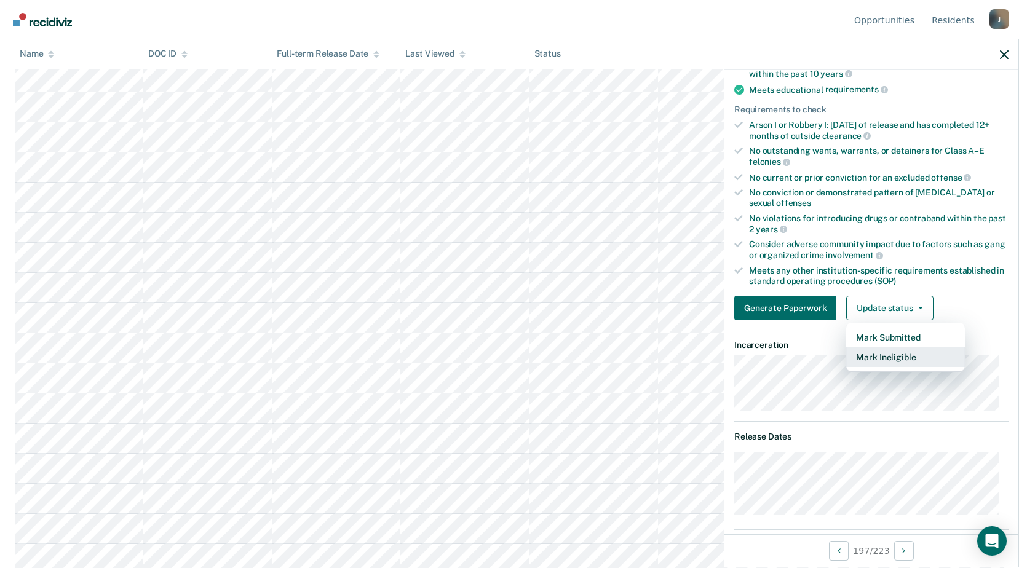
click at [898, 361] on button "Mark Ineligible" at bounding box center [905, 357] width 119 height 20
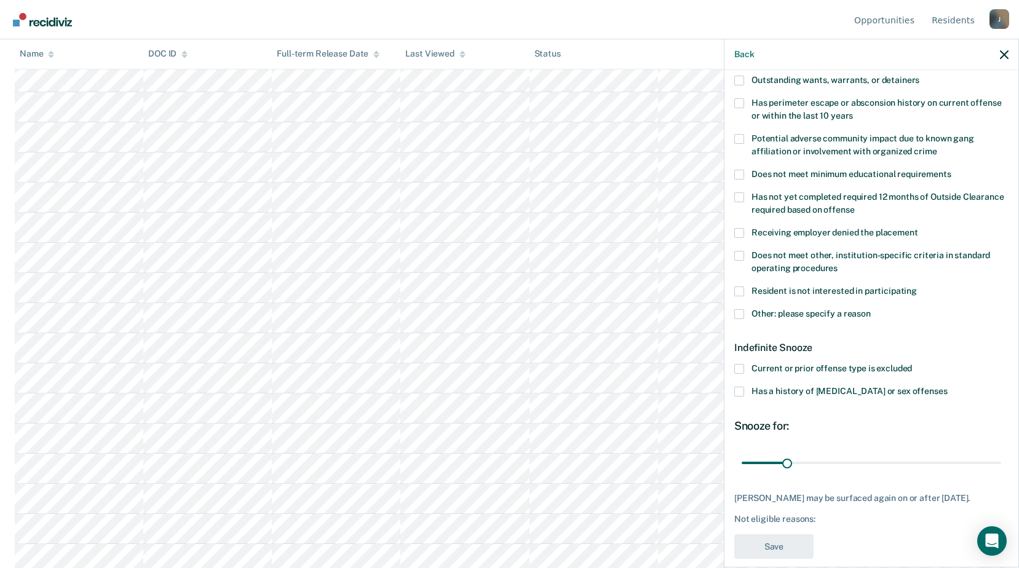
click at [743, 251] on span at bounding box center [739, 256] width 10 height 10
click at [837, 264] on input "Does not meet other, institution-specific criteria in standard operating proced…" at bounding box center [837, 264] width 0 height 0
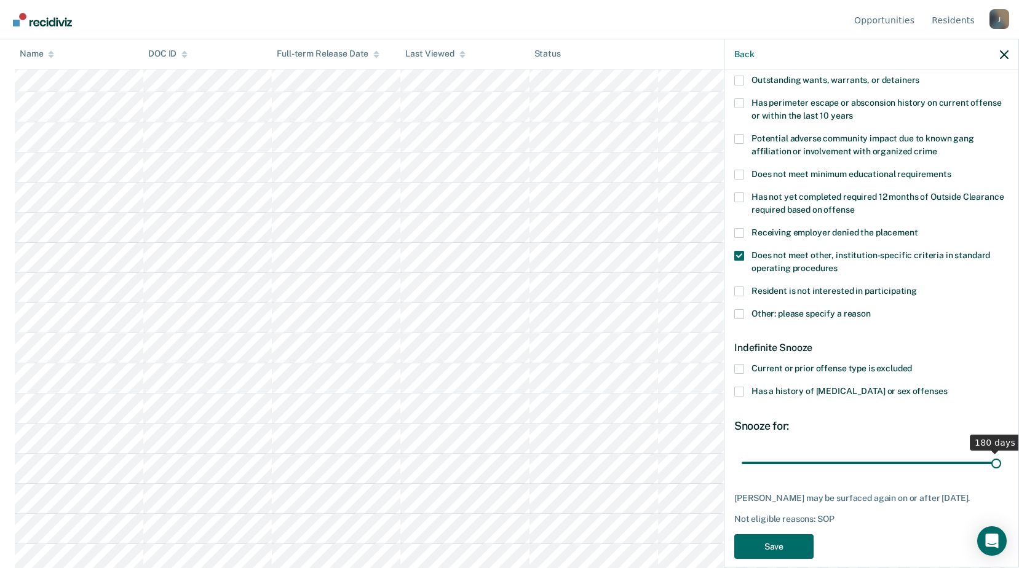
drag, startPoint x: 784, startPoint y: 462, endPoint x: 998, endPoint y: 474, distance: 214.2
type input "180"
click at [998, 473] on input "range" at bounding box center [870, 463] width 259 height 22
click at [767, 541] on button "Save" at bounding box center [773, 546] width 79 height 25
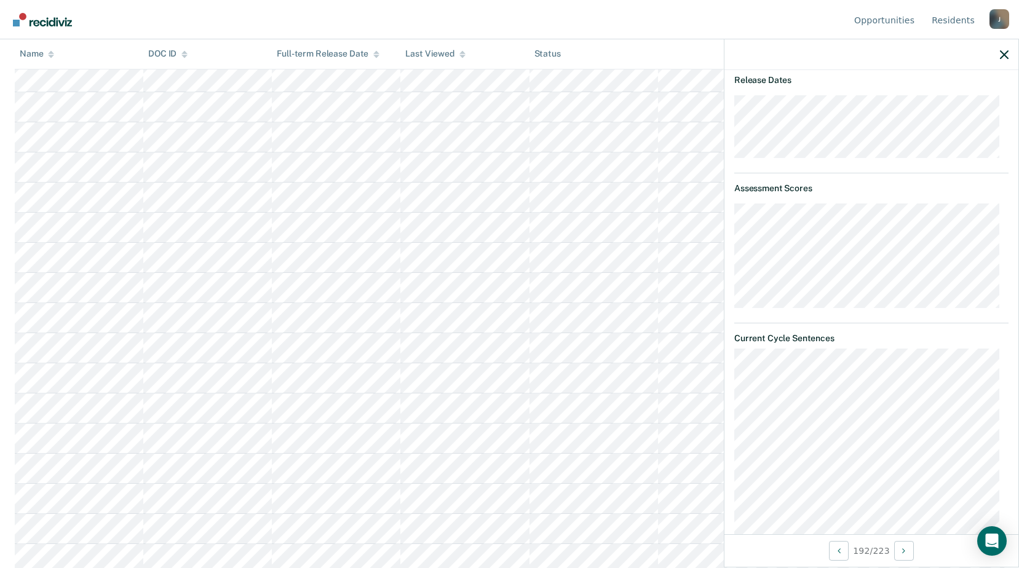
scroll to position [290, 0]
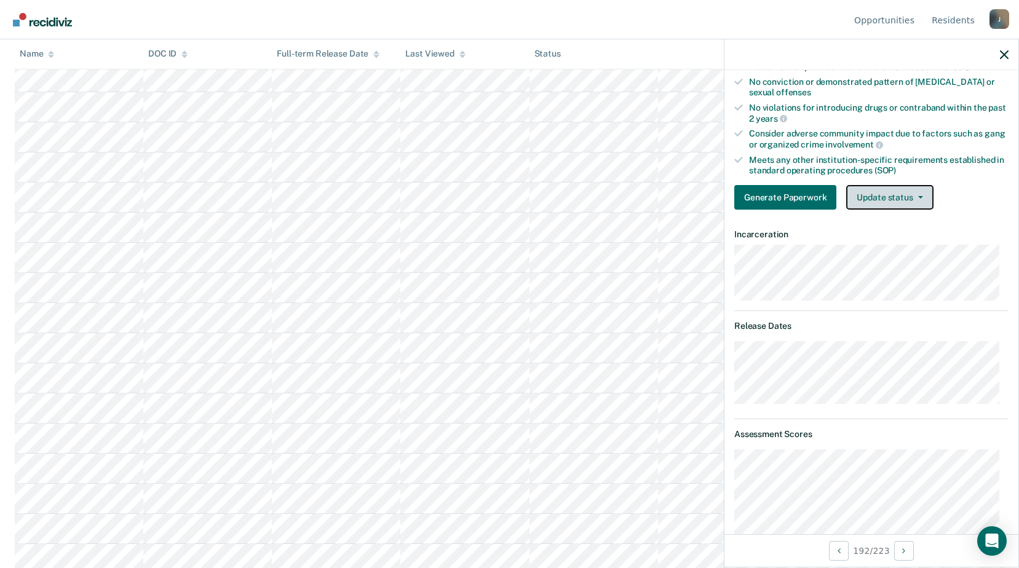
click at [863, 200] on button "Update status" at bounding box center [889, 197] width 87 height 25
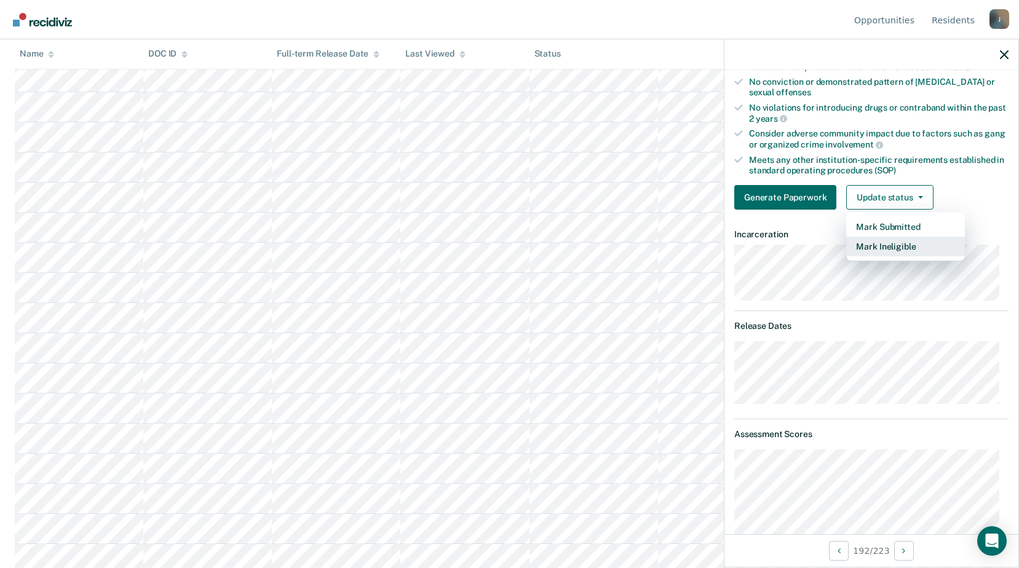
click at [875, 248] on button "Mark Ineligible" at bounding box center [905, 247] width 119 height 20
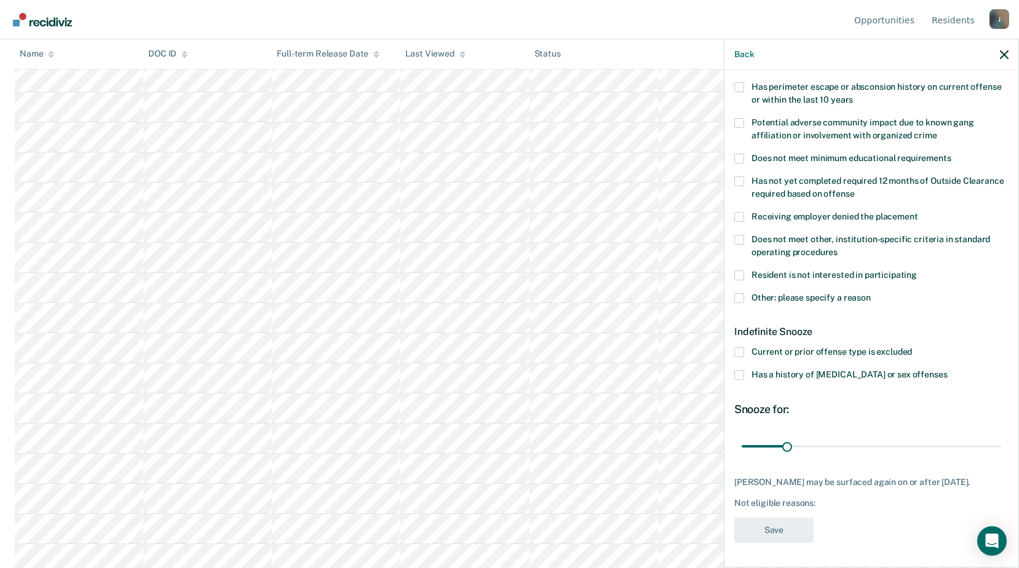
scroll to position [204, 0]
click at [741, 293] on span at bounding box center [739, 298] width 10 height 10
click at [870, 293] on input "Other: please specify a reason" at bounding box center [870, 293] width 0 height 0
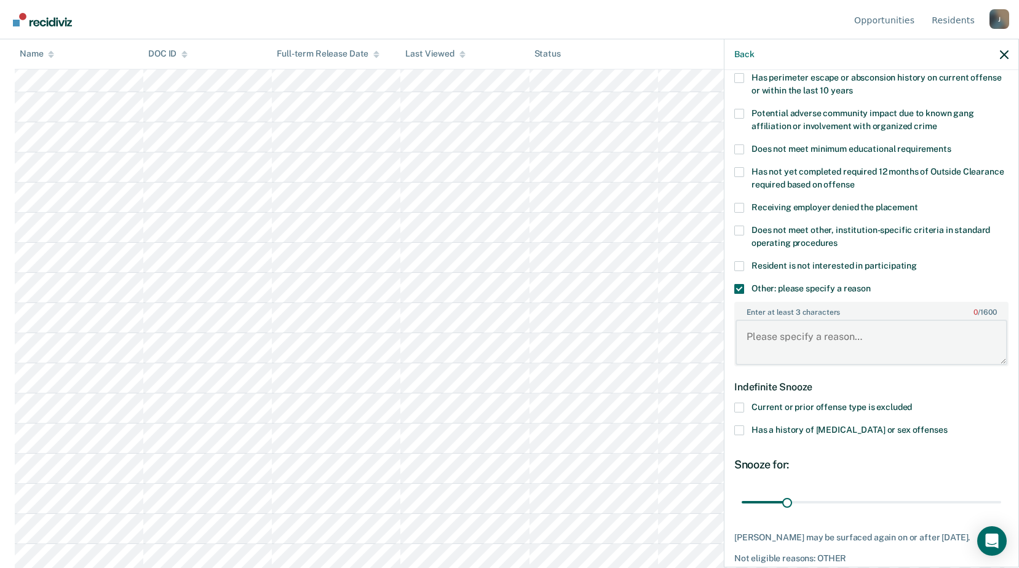
click at [775, 352] on textarea "Enter at least 3 characters 0 / 1600" at bounding box center [871, 342] width 272 height 45
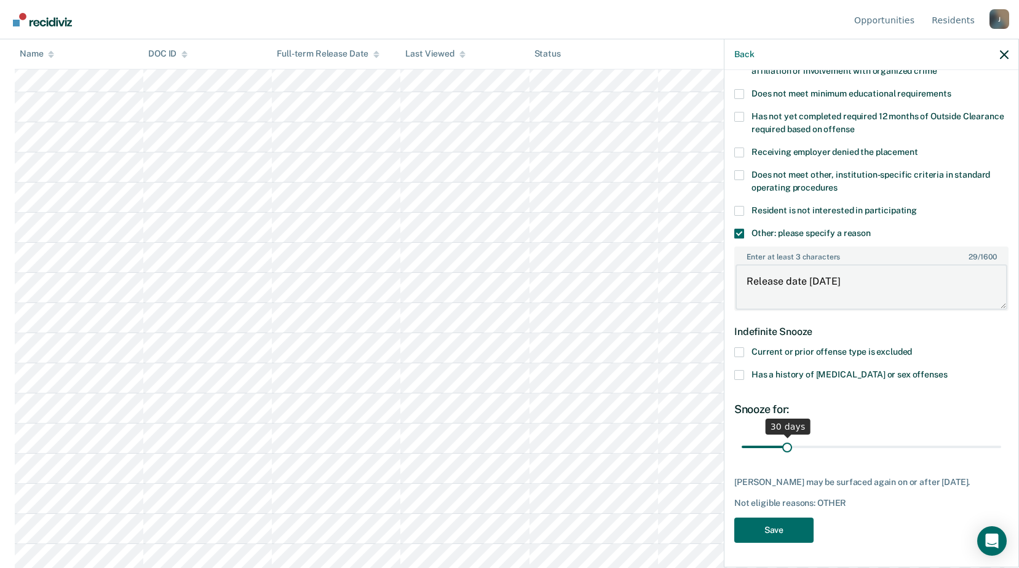
type textarea "Release date [DATE]"
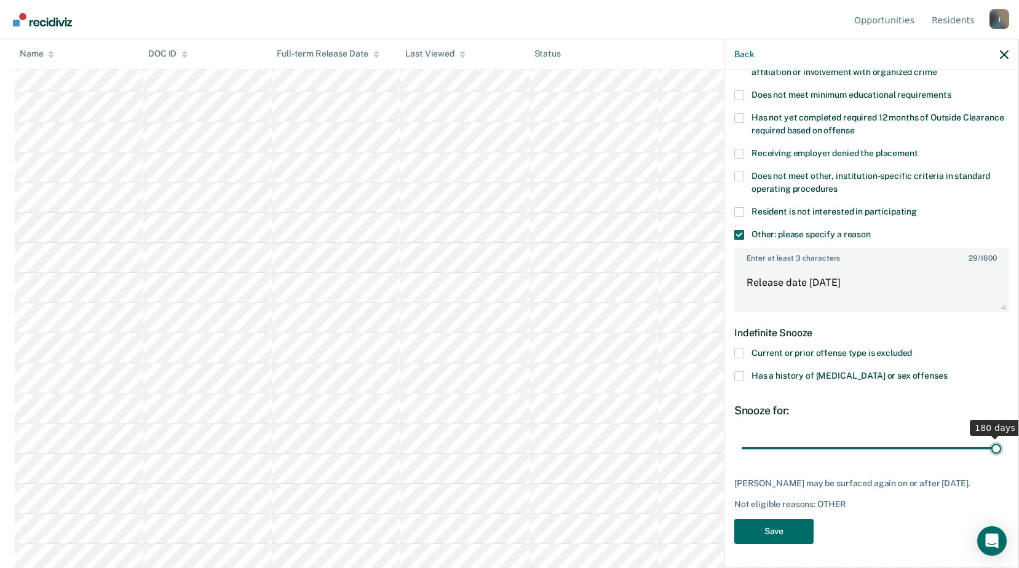
drag, startPoint x: 789, startPoint y: 439, endPoint x: 1002, endPoint y: 443, distance: 213.3
type input "180"
click at [1001, 443] on input "range" at bounding box center [870, 448] width 259 height 22
click at [782, 528] on button "Save" at bounding box center [773, 531] width 79 height 25
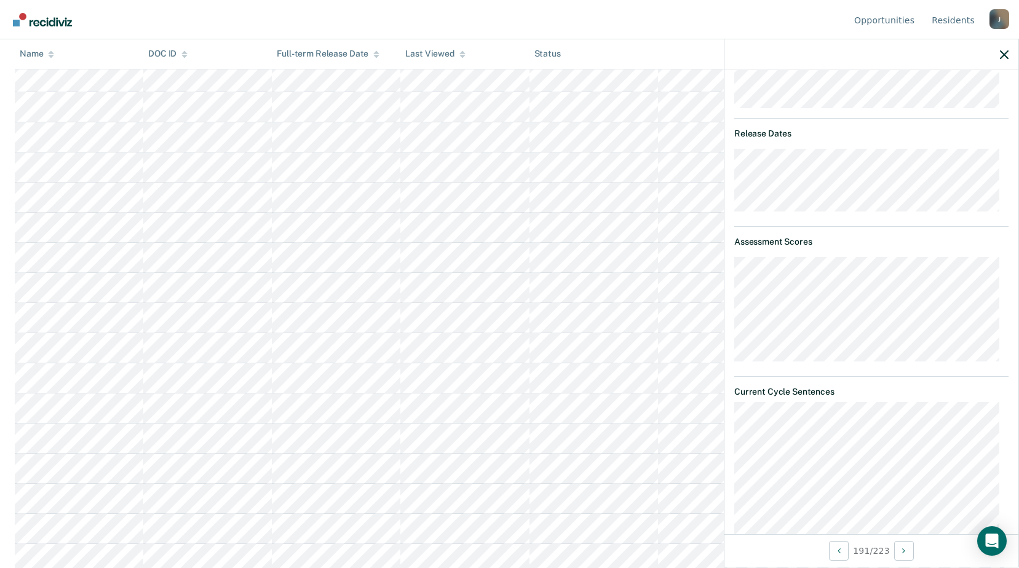
scroll to position [113, 0]
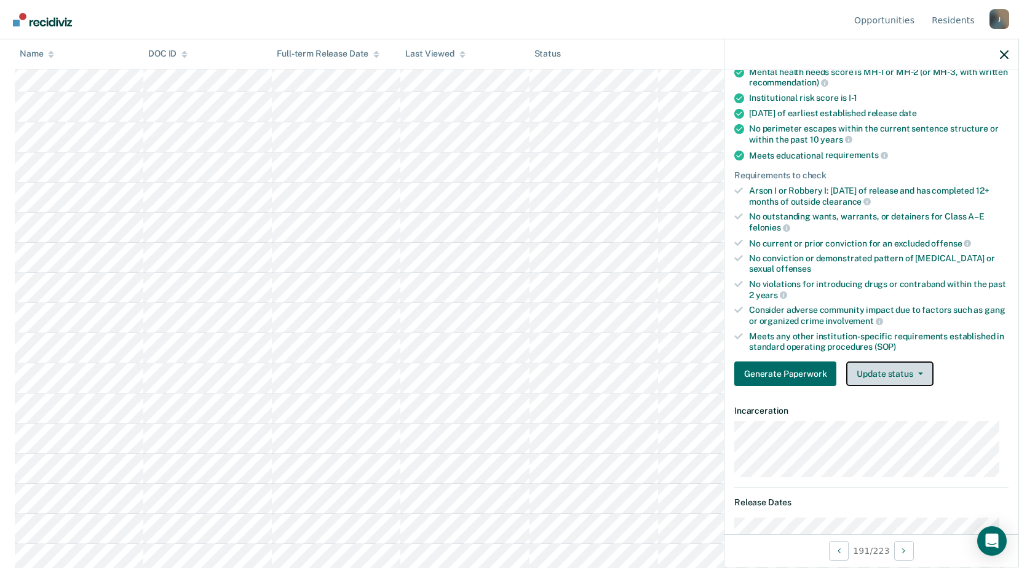
click at [890, 368] on button "Update status" at bounding box center [889, 373] width 87 height 25
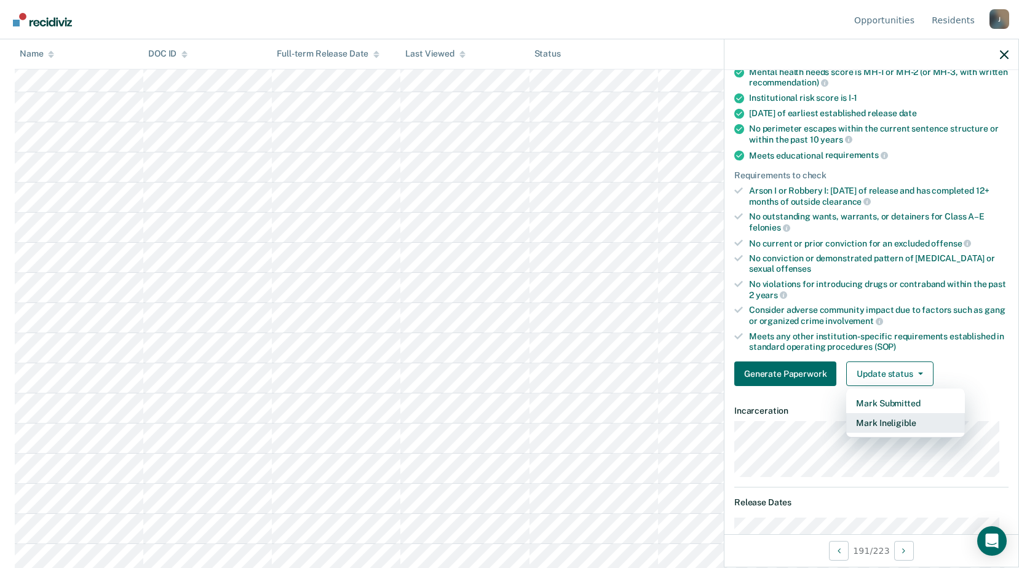
click at [886, 420] on button "Mark Ineligible" at bounding box center [905, 423] width 119 height 20
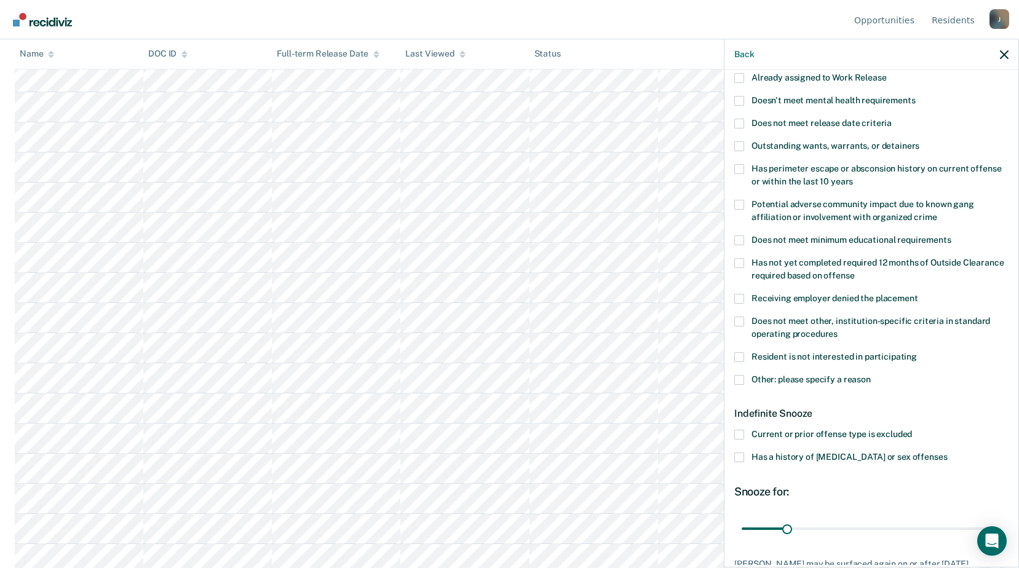
click at [742, 317] on span at bounding box center [739, 322] width 10 height 10
click at [837, 329] on input "Does not meet other, institution-specific criteria in standard operating proced…" at bounding box center [837, 329] width 0 height 0
drag, startPoint x: 784, startPoint y: 528, endPoint x: 985, endPoint y: 526, distance: 201.0
type input "179"
click at [985, 527] on input "range" at bounding box center [870, 529] width 259 height 22
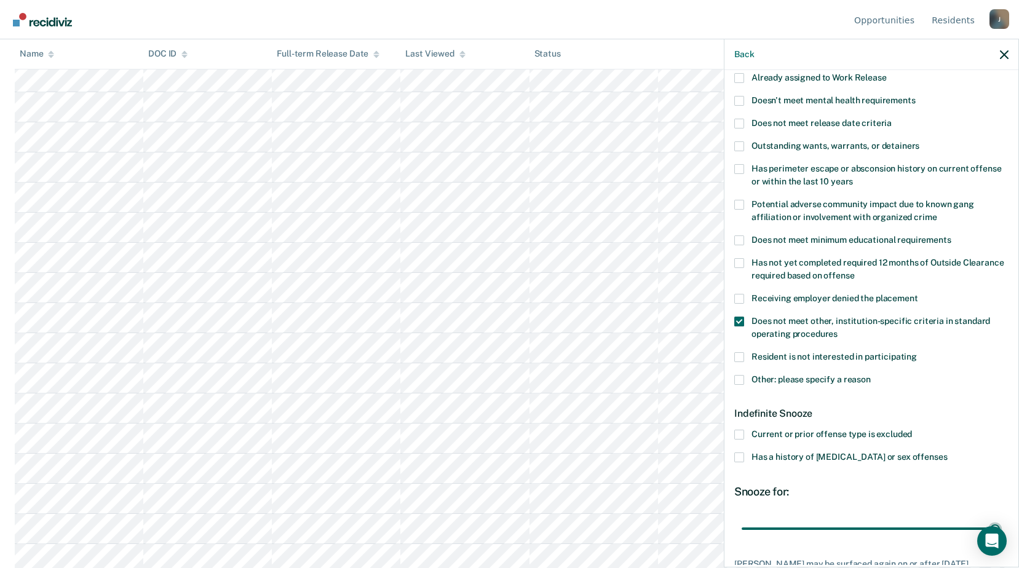
scroll to position [204, 0]
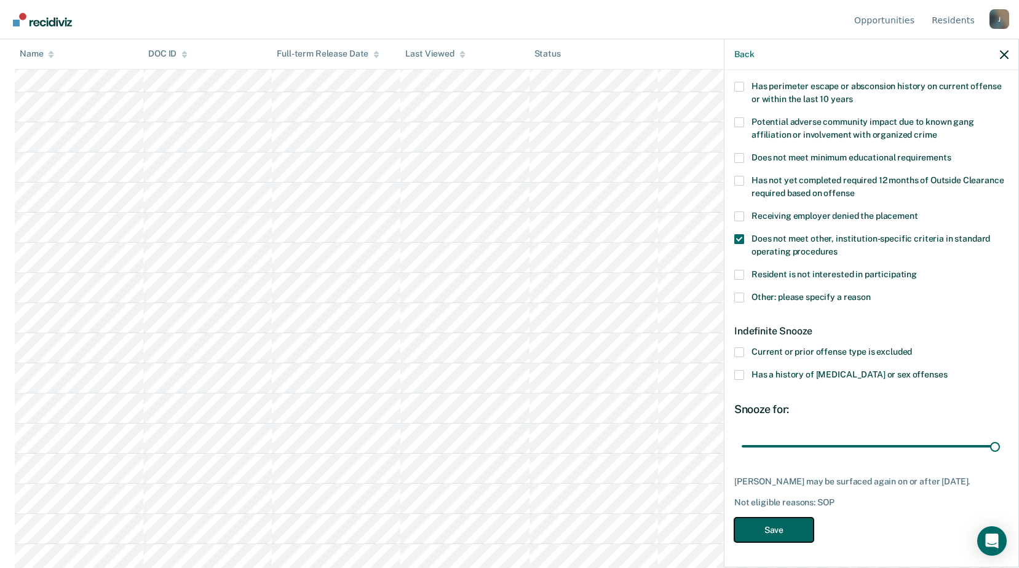
click at [782, 521] on button "Save" at bounding box center [773, 530] width 79 height 25
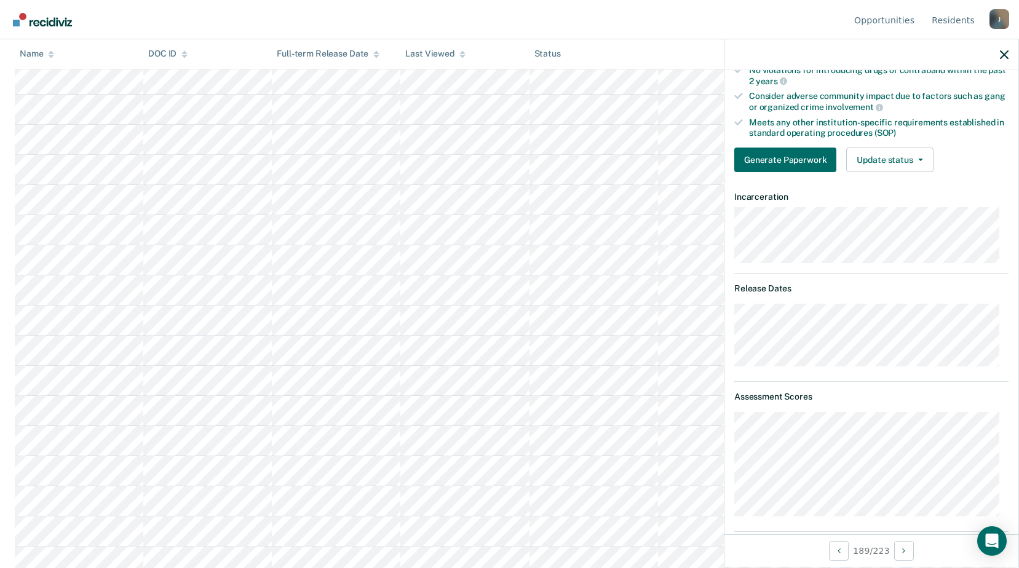
scroll to position [266, 0]
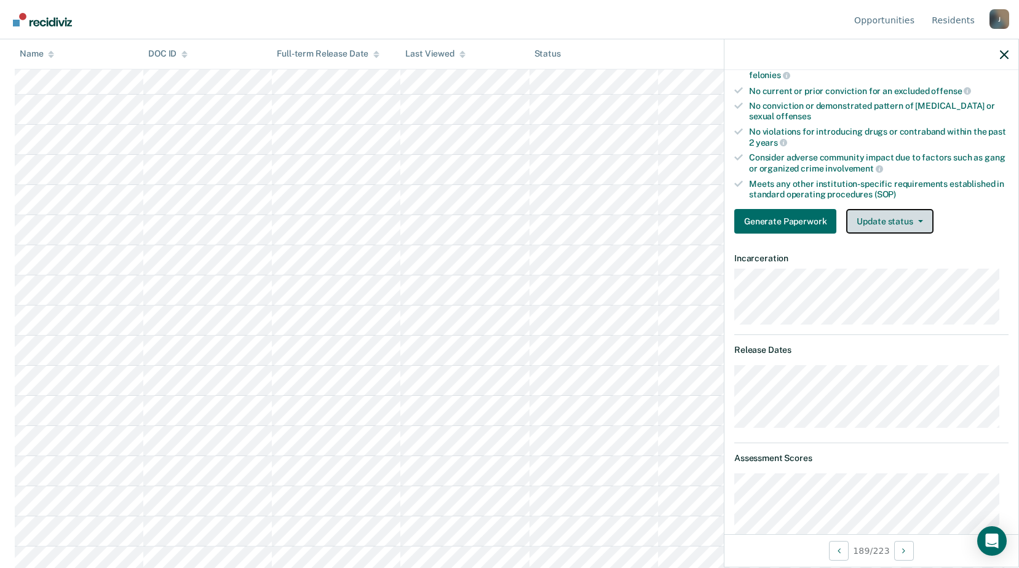
click at [871, 227] on button "Update status" at bounding box center [889, 221] width 87 height 25
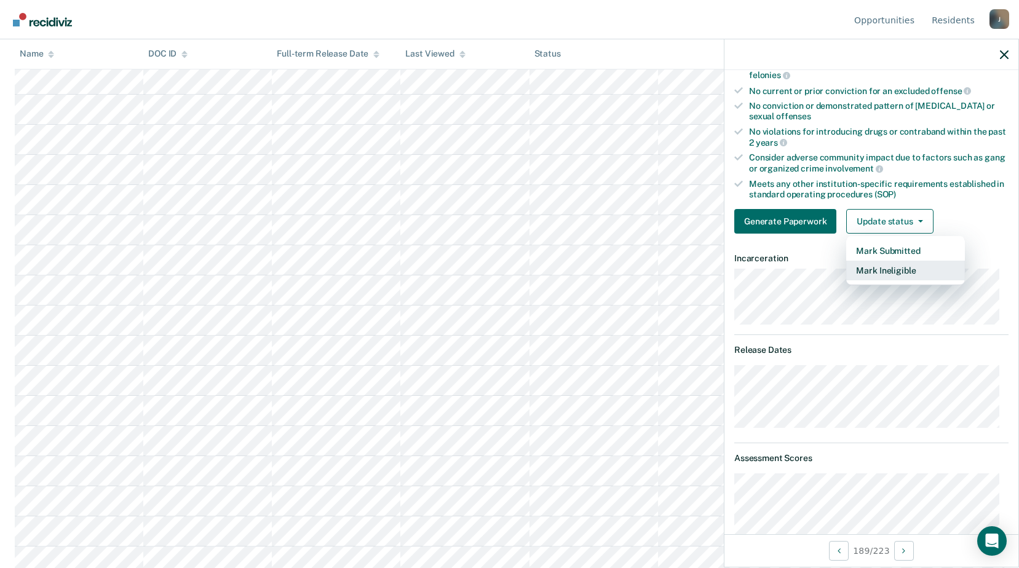
click at [875, 265] on button "Mark Ineligible" at bounding box center [905, 271] width 119 height 20
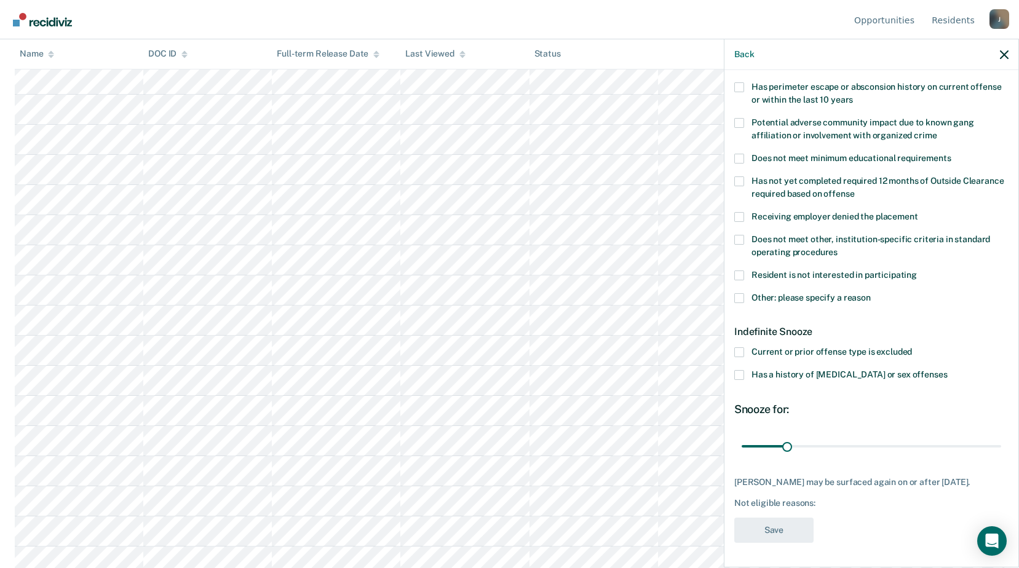
scroll to position [204, 0]
click at [740, 234] on span at bounding box center [739, 239] width 10 height 10
click at [837, 247] on input "Does not meet other, institution-specific criteria in standard operating proced…" at bounding box center [837, 247] width 0 height 0
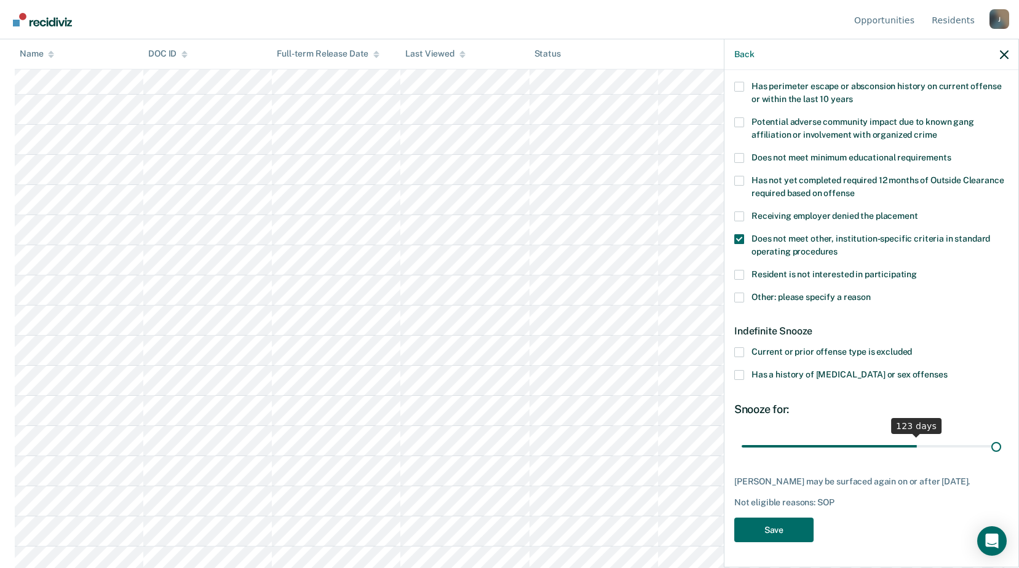
scroll to position [194, 0]
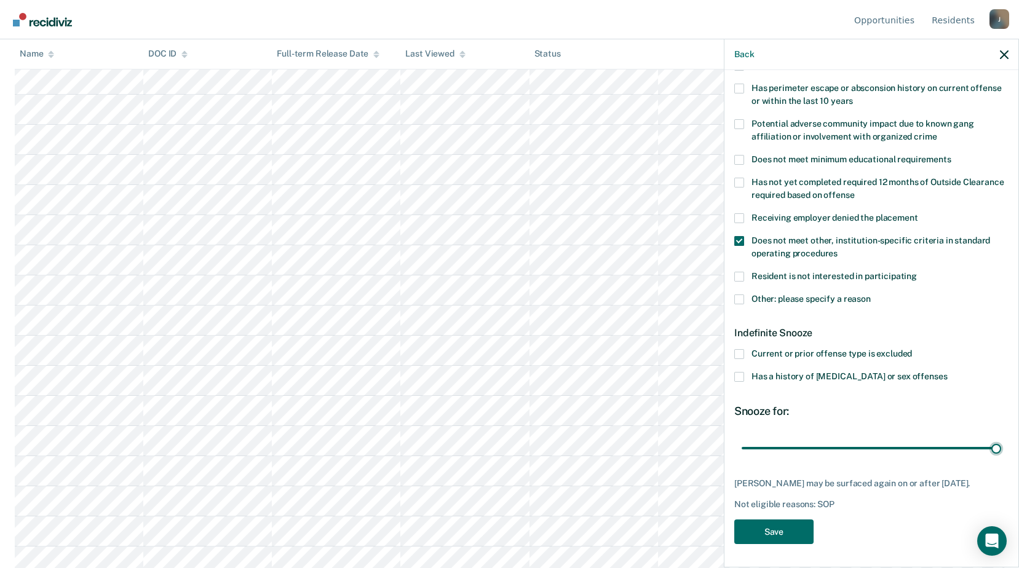
drag, startPoint x: 786, startPoint y: 435, endPoint x: 1004, endPoint y: 448, distance: 218.6
type input "180"
click at [1001, 451] on input "range" at bounding box center [870, 448] width 259 height 22
drag, startPoint x: 768, startPoint y: 532, endPoint x: 746, endPoint y: 518, distance: 26.3
click at [767, 532] on button "Save" at bounding box center [773, 531] width 79 height 25
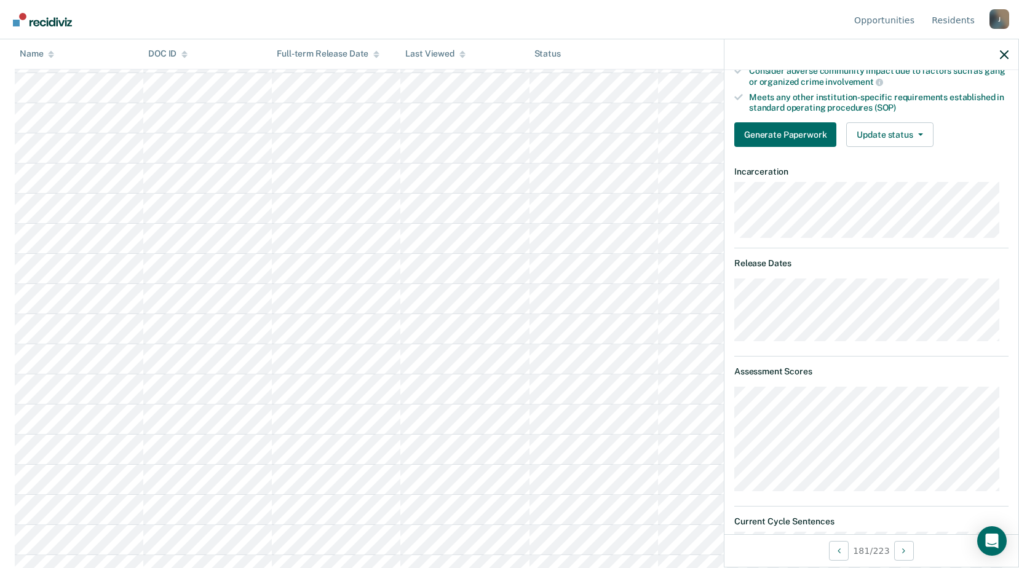
scroll to position [168, 0]
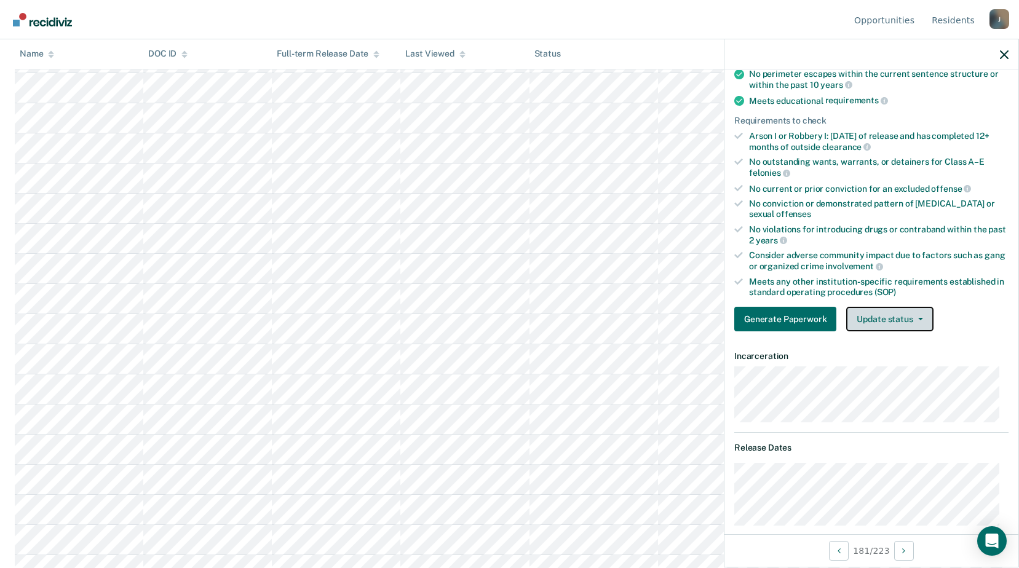
click at [920, 321] on button "Update status" at bounding box center [889, 319] width 87 height 25
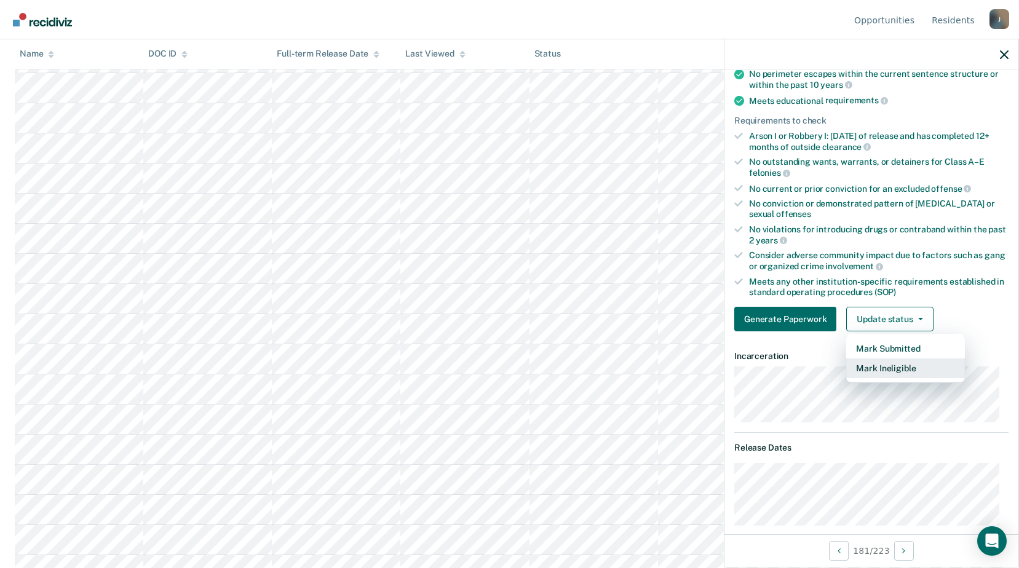
click at [875, 372] on button "Mark Ineligible" at bounding box center [905, 368] width 119 height 20
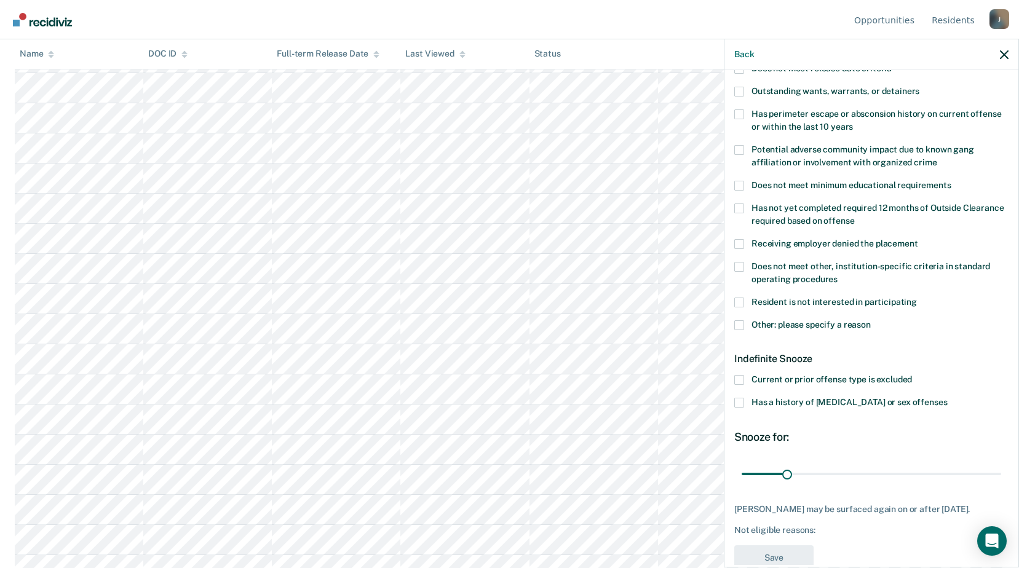
click at [746, 323] on label "Other: please specify a reason" at bounding box center [871, 326] width 274 height 13
click at [870, 320] on input "Other: please specify a reason" at bounding box center [870, 320] width 0 height 0
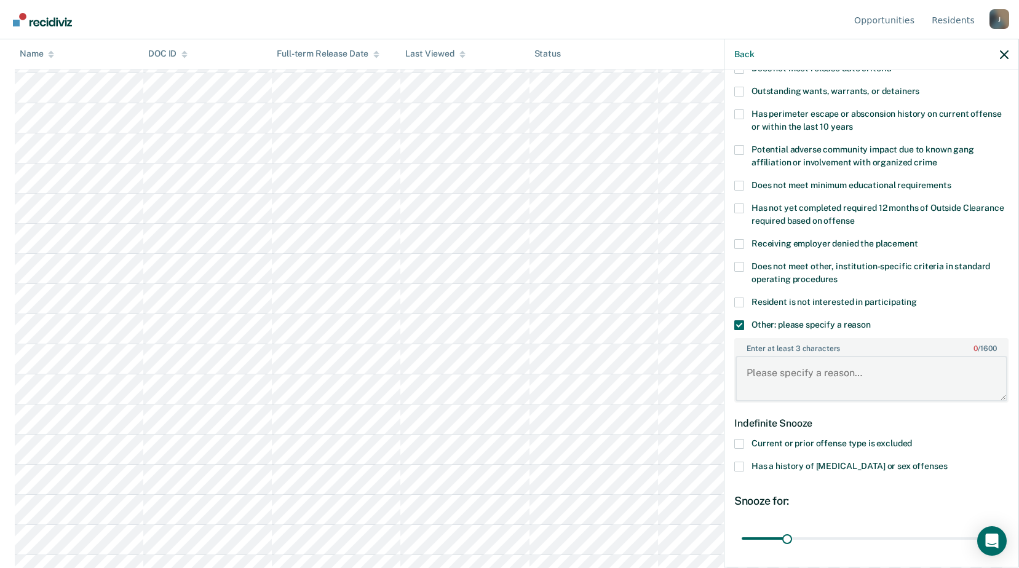
click at [775, 383] on textarea "Enter at least 3 characters 0 / 1600" at bounding box center [871, 378] width 272 height 45
type textarea "Release [DATE]"
drag, startPoint x: 789, startPoint y: 536, endPoint x: 994, endPoint y: 493, distance: 209.8
type input "180"
click at [994, 527] on input "range" at bounding box center [870, 538] width 259 height 22
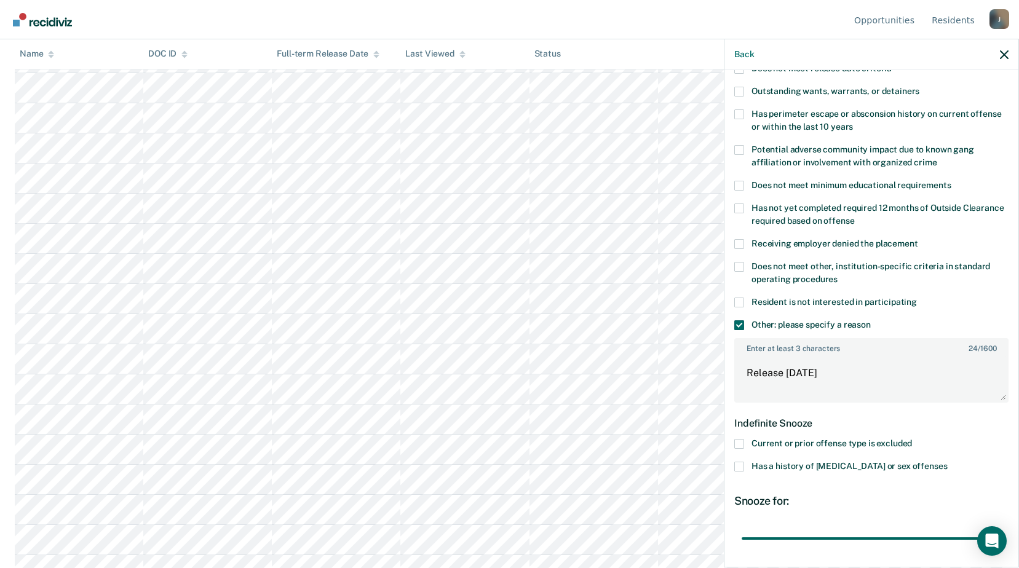
scroll to position [258, 0]
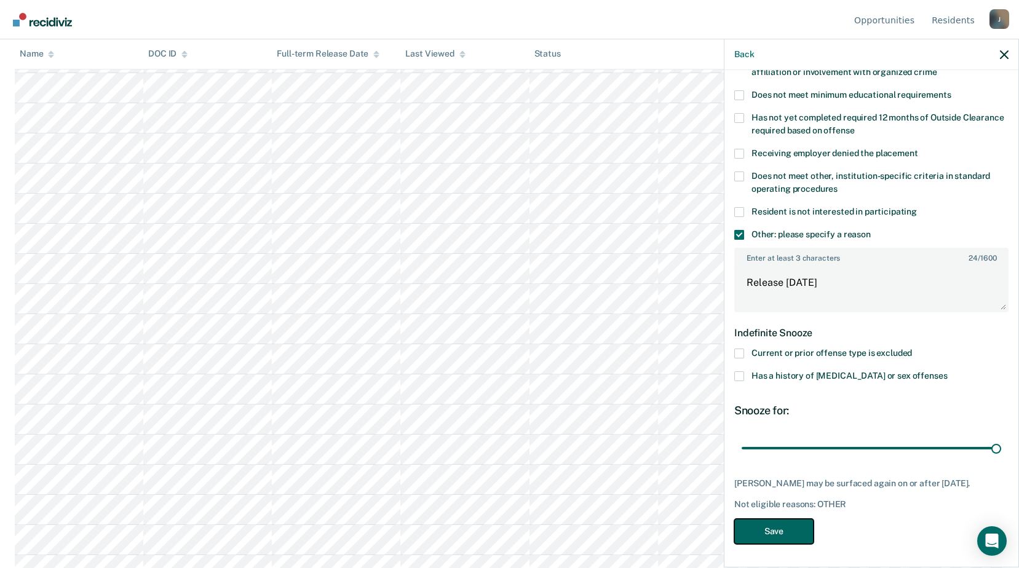
click at [795, 528] on button "Save" at bounding box center [773, 531] width 79 height 25
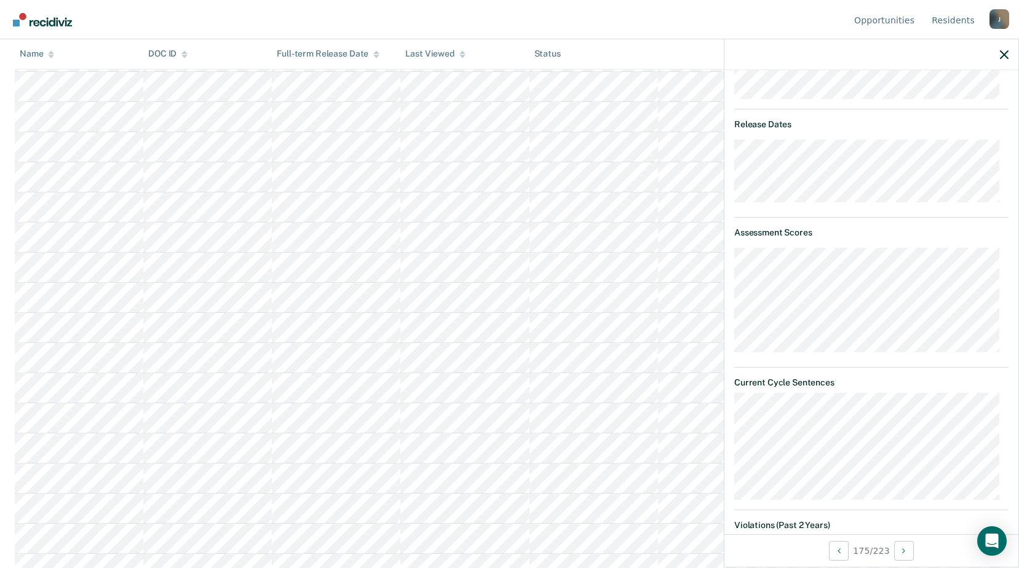
scroll to position [307, 0]
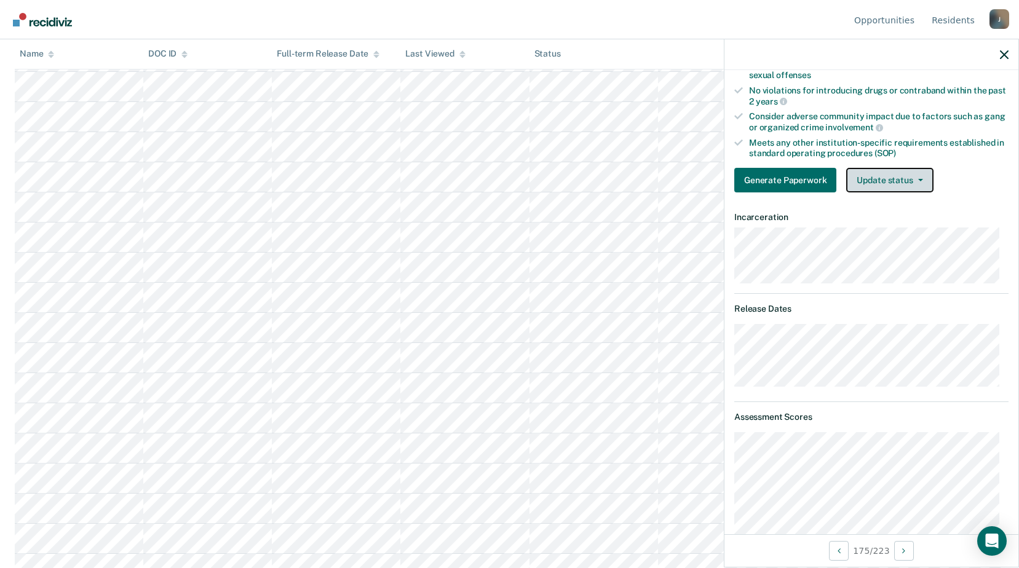
click at [891, 181] on button "Update status" at bounding box center [889, 180] width 87 height 25
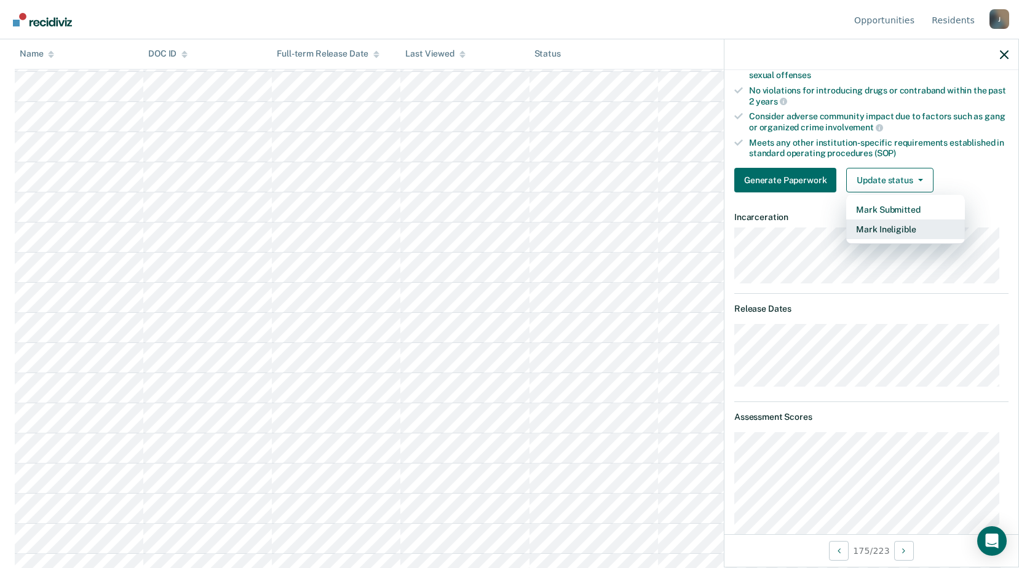
click at [887, 233] on button "Mark Ineligible" at bounding box center [905, 229] width 119 height 20
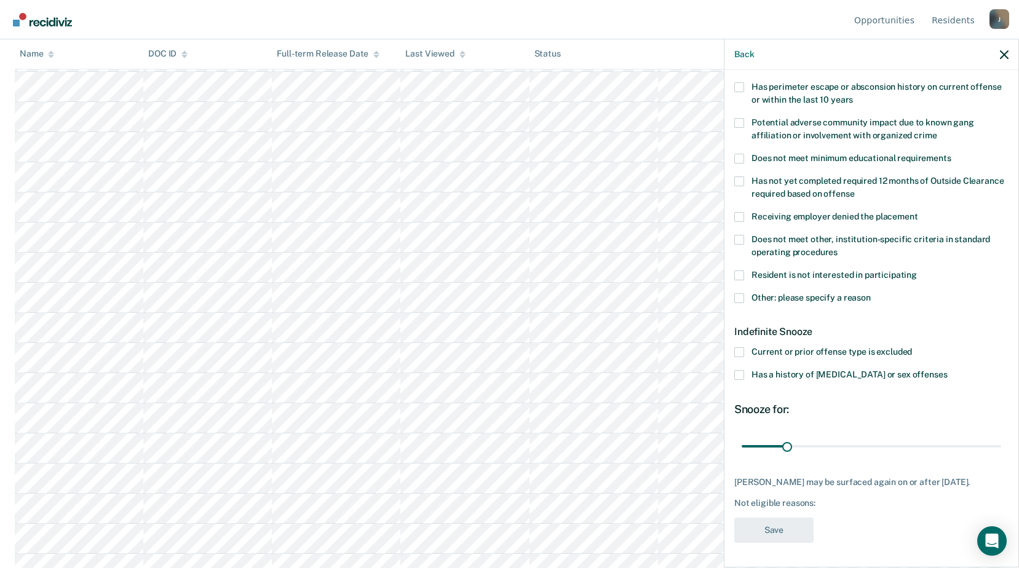
scroll to position [204, 0]
click at [739, 234] on span at bounding box center [739, 239] width 10 height 10
click at [837, 247] on input "Does not meet other, institution-specific criteria in standard operating proced…" at bounding box center [837, 247] width 0 height 0
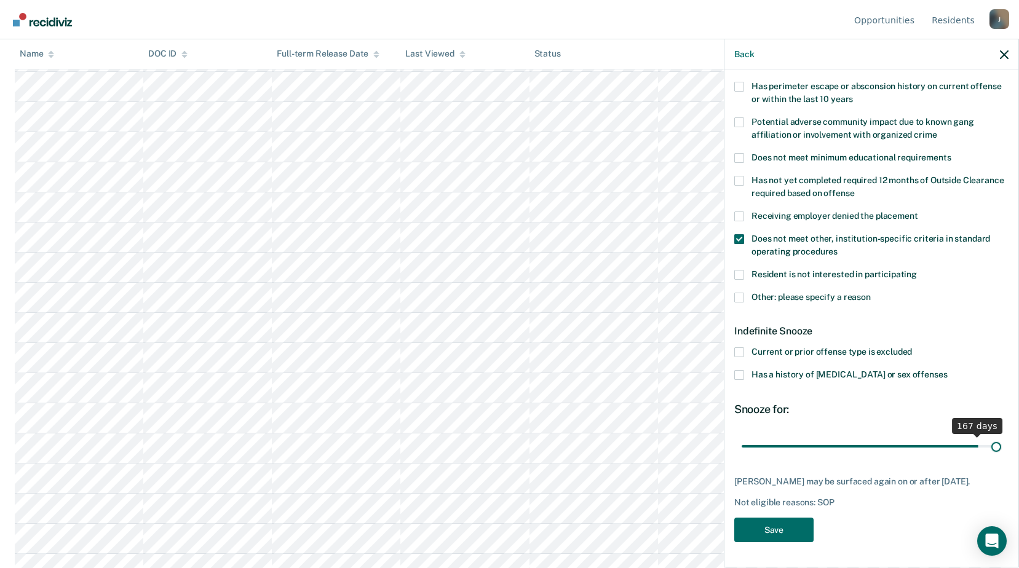
scroll to position [194, 0]
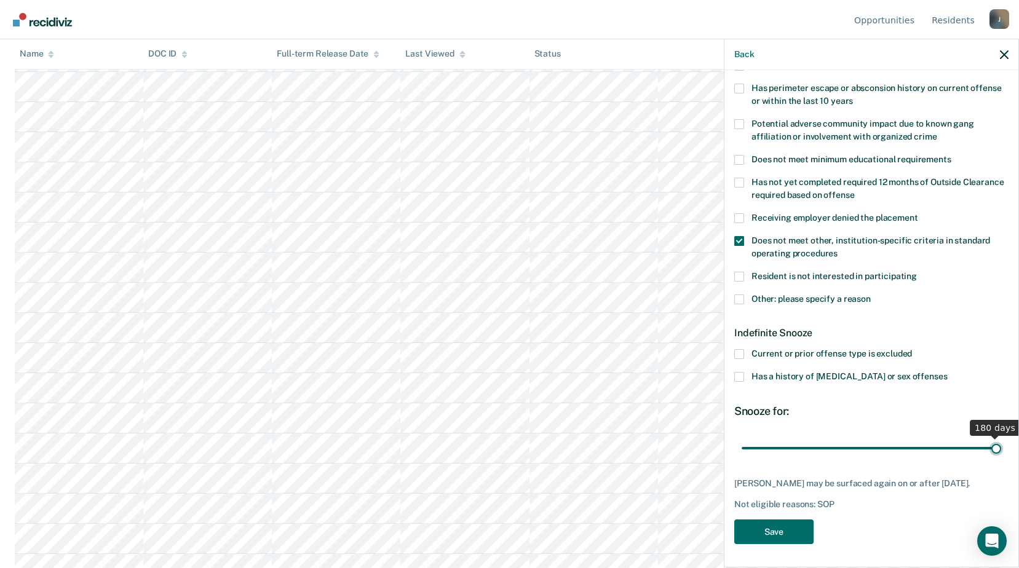
drag, startPoint x: 789, startPoint y: 438, endPoint x: 1001, endPoint y: 433, distance: 212.1
type input "180"
click at [1001, 437] on input "range" at bounding box center [870, 448] width 259 height 22
click at [784, 531] on button "Save" at bounding box center [773, 531] width 79 height 25
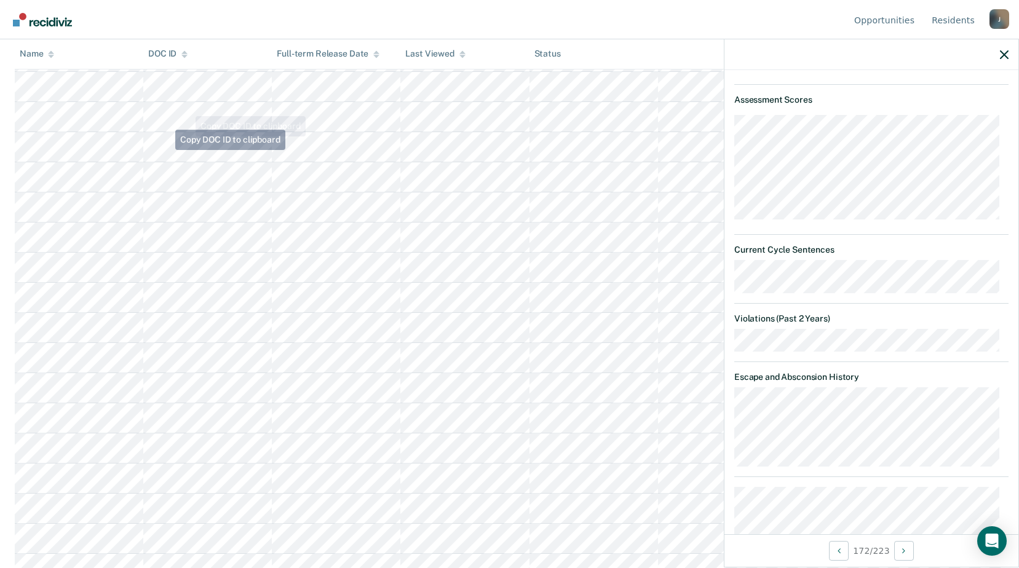
scroll to position [4429, 0]
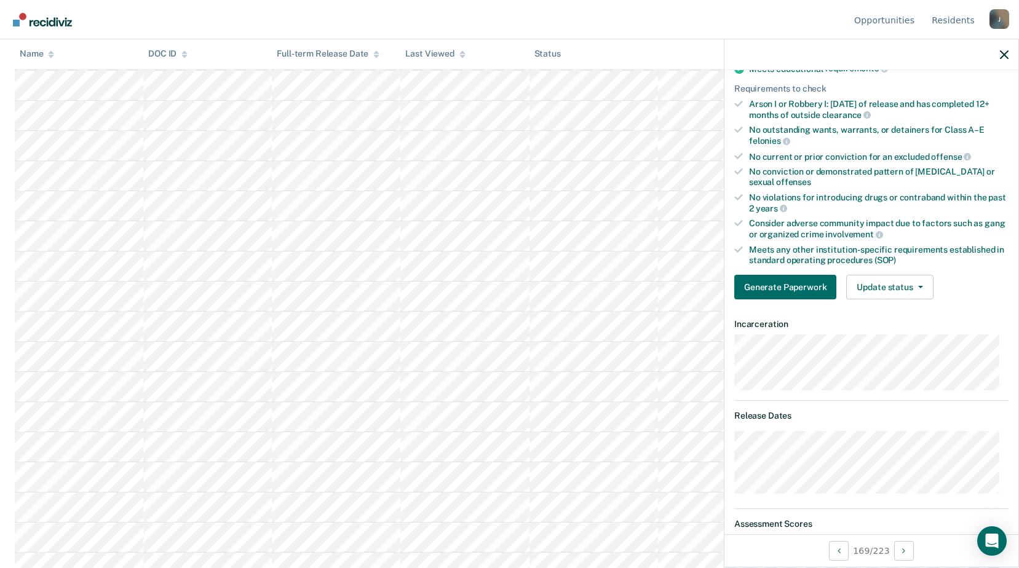
scroll to position [138, 0]
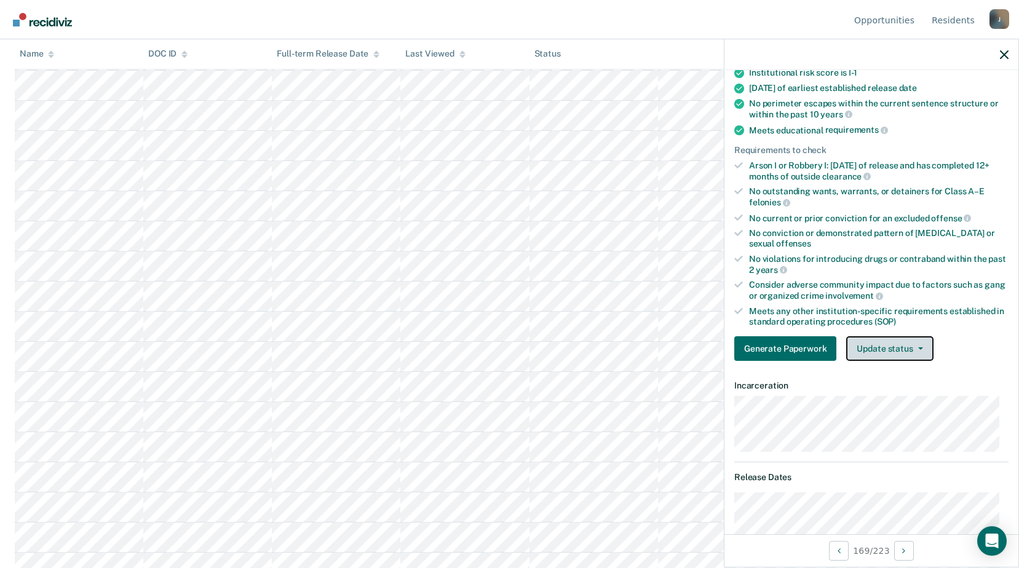
click at [865, 360] on button "Update status" at bounding box center [889, 348] width 87 height 25
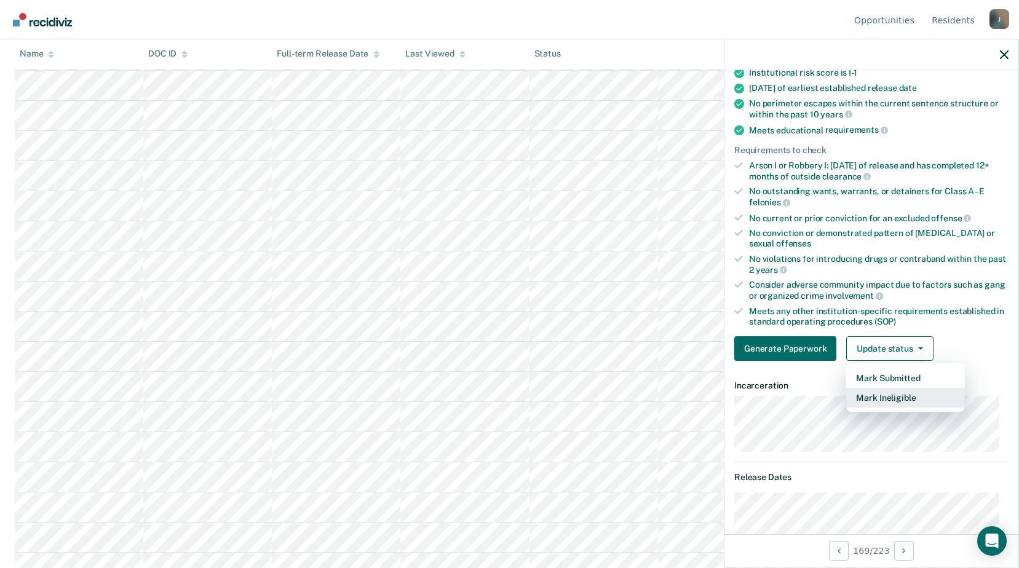
click at [872, 397] on button "Mark Ineligible" at bounding box center [905, 398] width 119 height 20
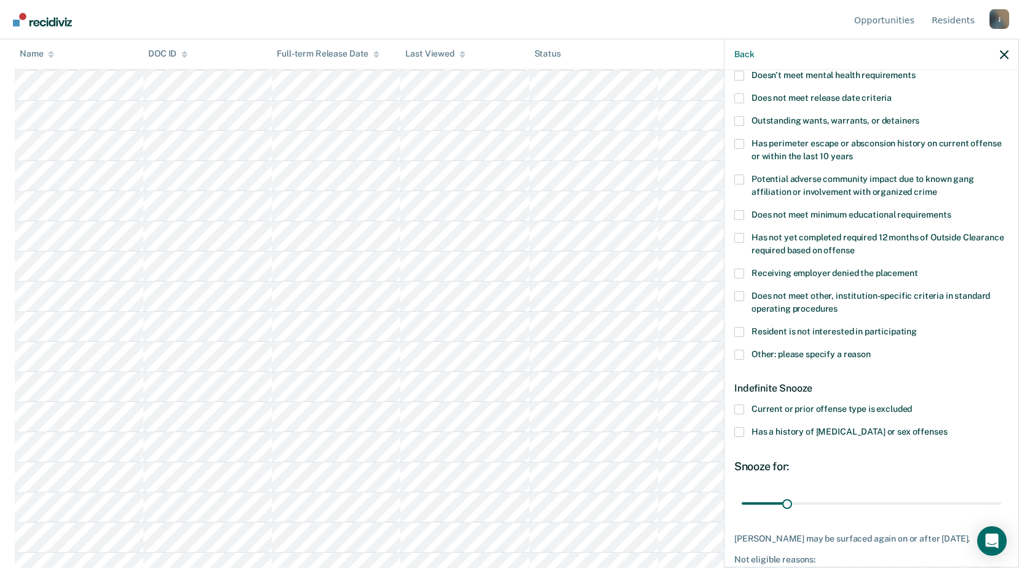
click at [743, 355] on span at bounding box center [739, 355] width 10 height 10
click at [870, 350] on input "Other: please specify a reason" at bounding box center [870, 350] width 0 height 0
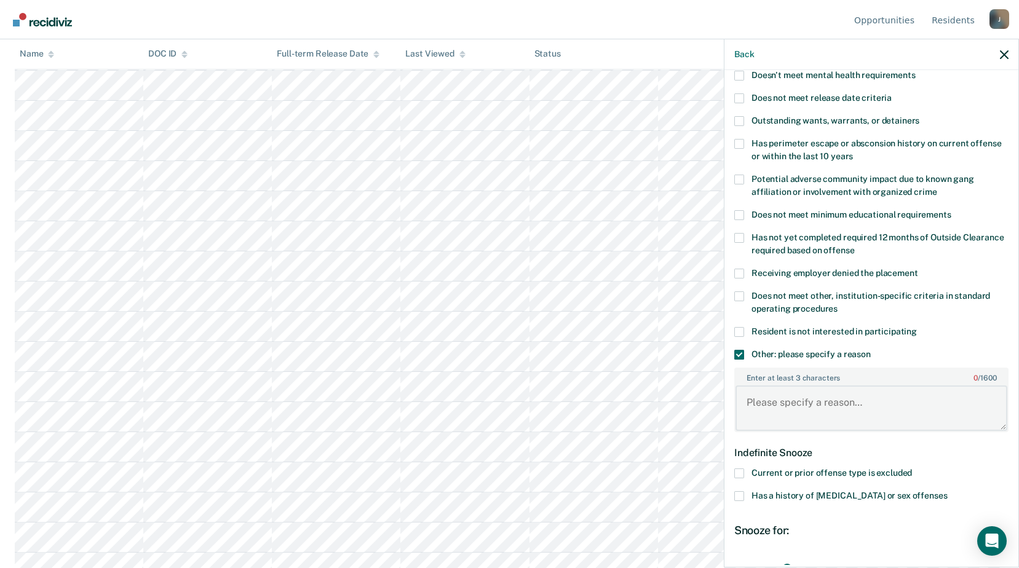
click at [786, 419] on textarea "Enter at least 3 characters 0 / 1600" at bounding box center [871, 407] width 272 height 45
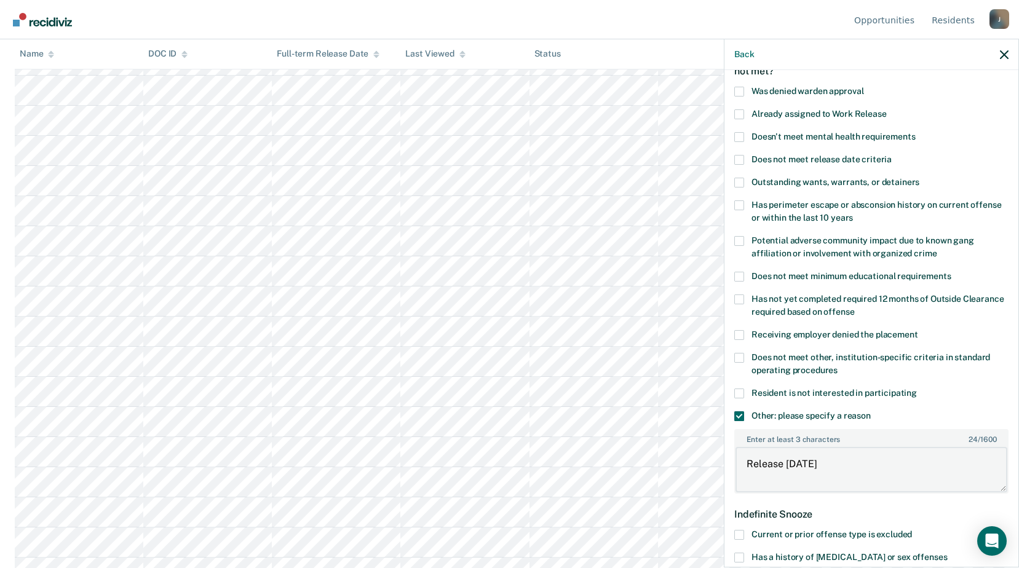
scroll to position [200, 0]
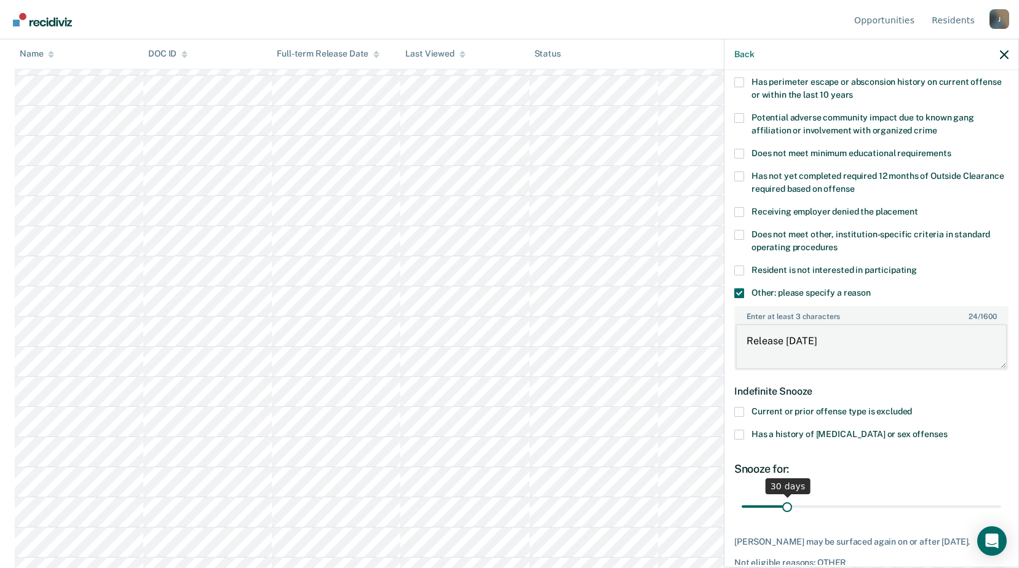
type textarea "Release [DATE]"
drag, startPoint x: 808, startPoint y: 511, endPoint x: 974, endPoint y: 511, distance: 166.6
type input "171"
click at [974, 511] on input "range" at bounding box center [870, 506] width 259 height 22
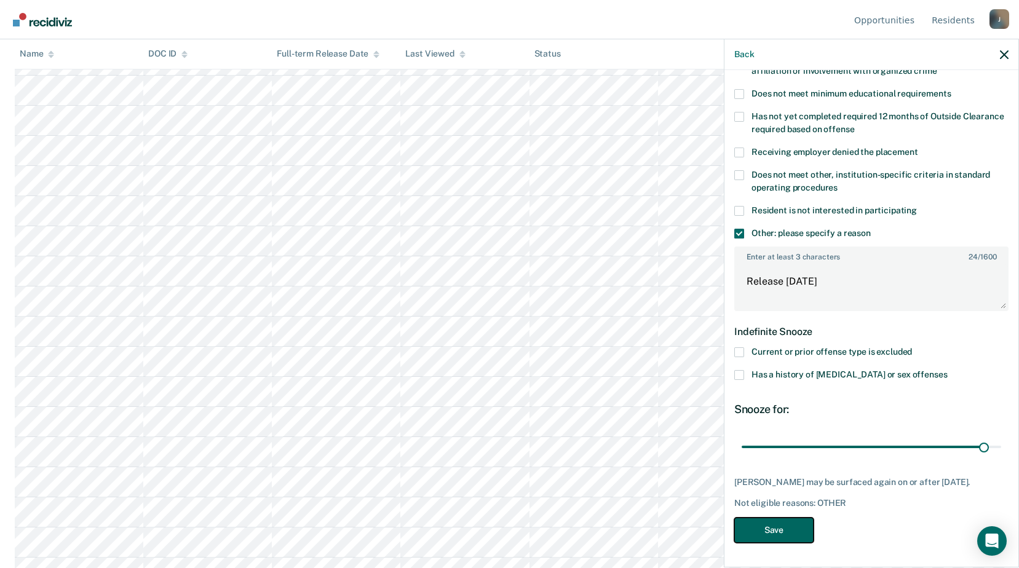
click at [778, 525] on button "Save" at bounding box center [773, 530] width 79 height 25
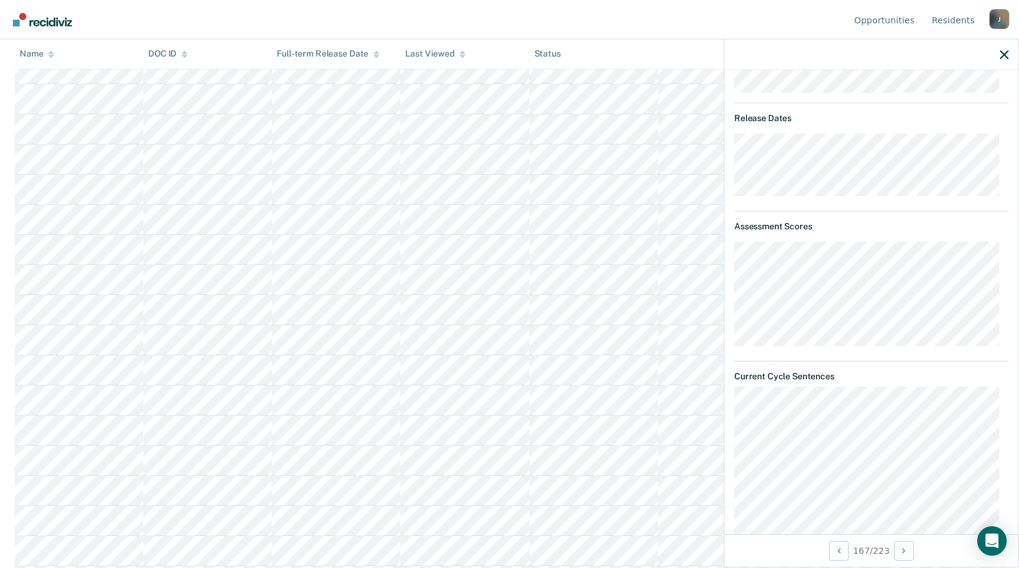
scroll to position [190, 0]
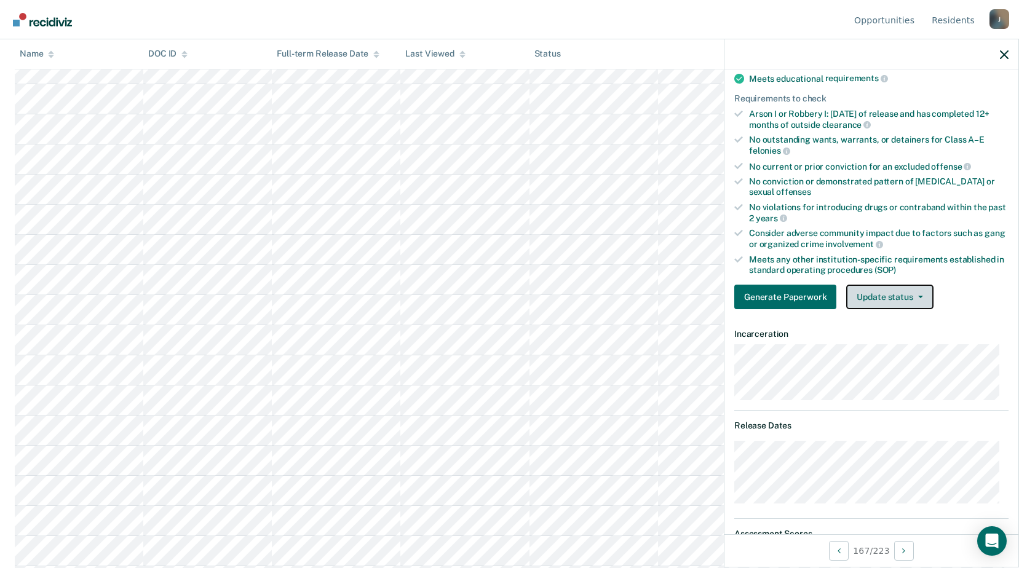
click at [923, 302] on button "Update status" at bounding box center [889, 297] width 87 height 25
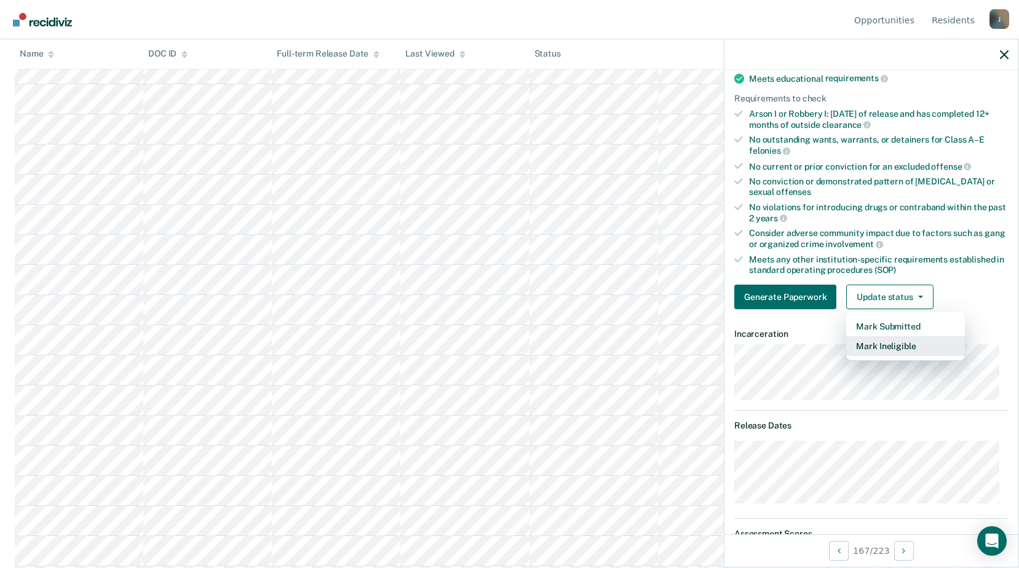
click at [916, 341] on button "Mark Ineligible" at bounding box center [905, 346] width 119 height 20
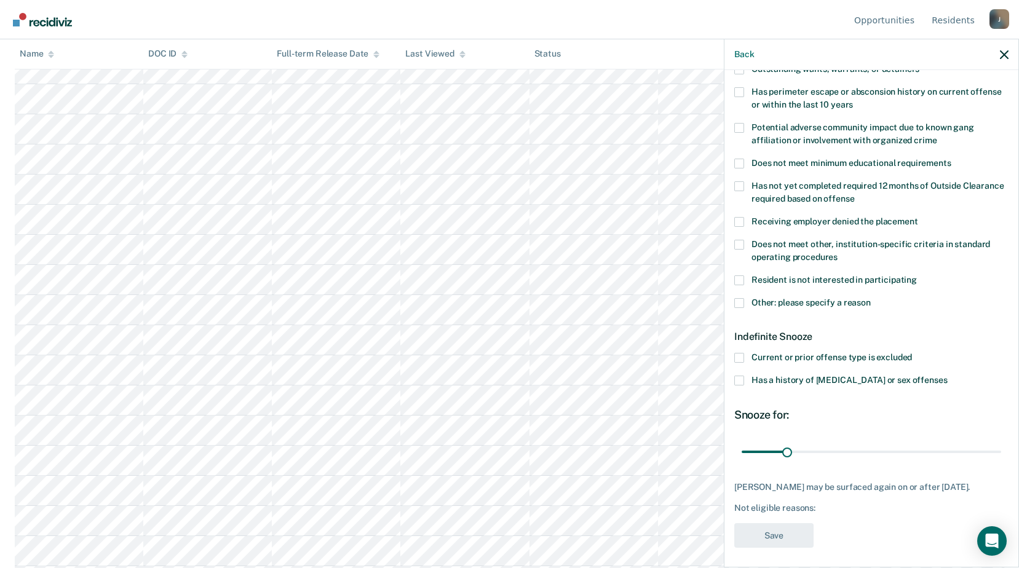
click at [736, 300] on span at bounding box center [739, 303] width 10 height 10
click at [870, 298] on input "Other: please specify a reason" at bounding box center [870, 298] width 0 height 0
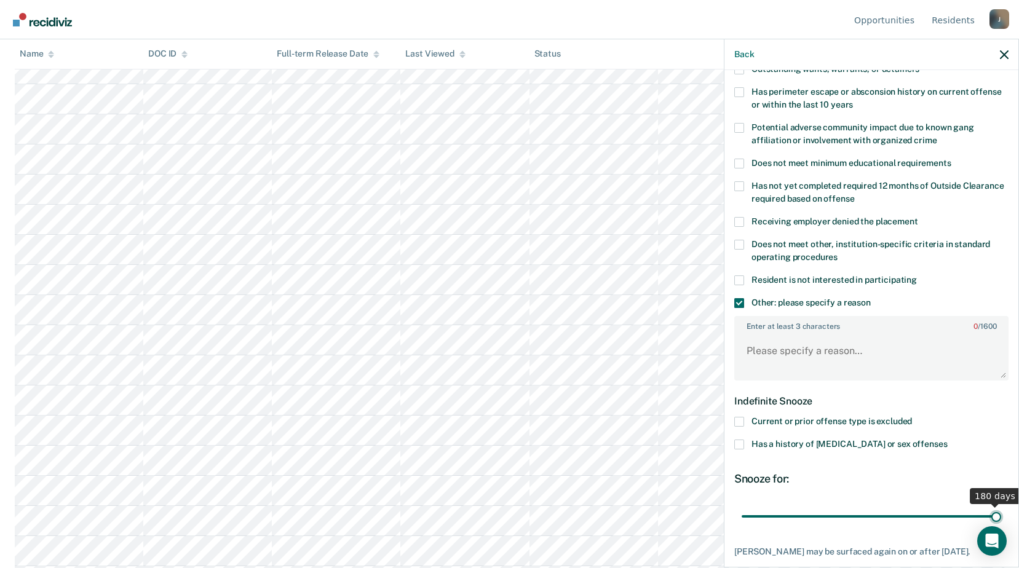
drag, startPoint x: 786, startPoint y: 510, endPoint x: 1008, endPoint y: 499, distance: 221.6
type input "180"
click at [1001, 511] on input "range" at bounding box center [870, 516] width 259 height 22
click at [792, 357] on textarea "Enter at least 3 characters 0 / 1600" at bounding box center [871, 356] width 272 height 45
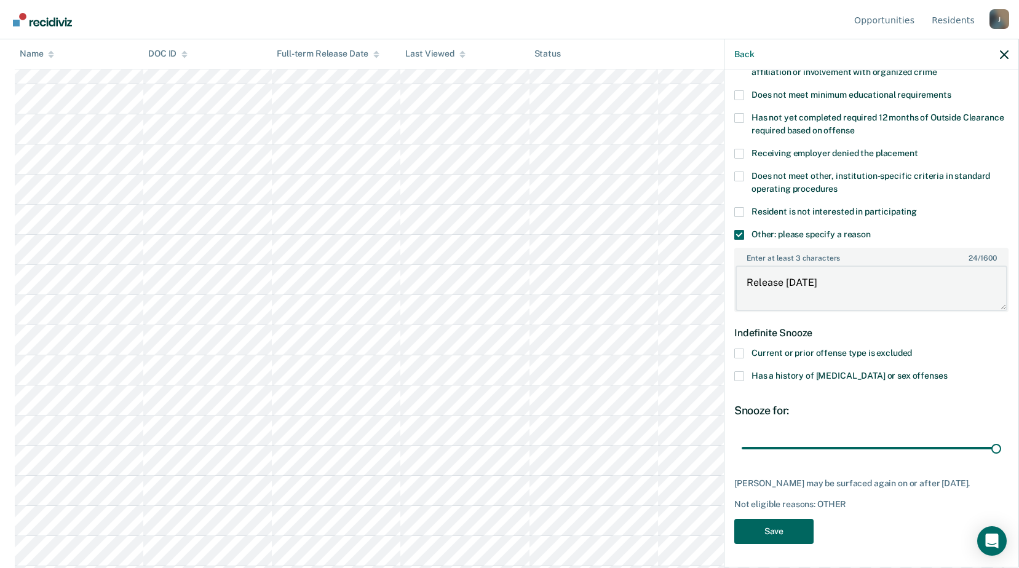
type textarea "Release [DATE]"
click at [789, 529] on button "Save" at bounding box center [773, 531] width 79 height 25
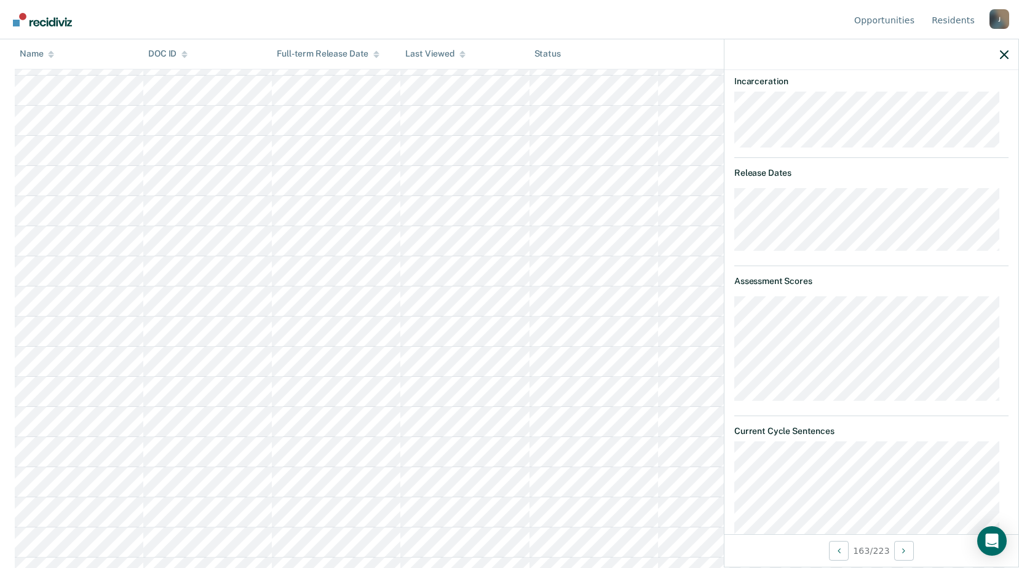
scroll to position [197, 0]
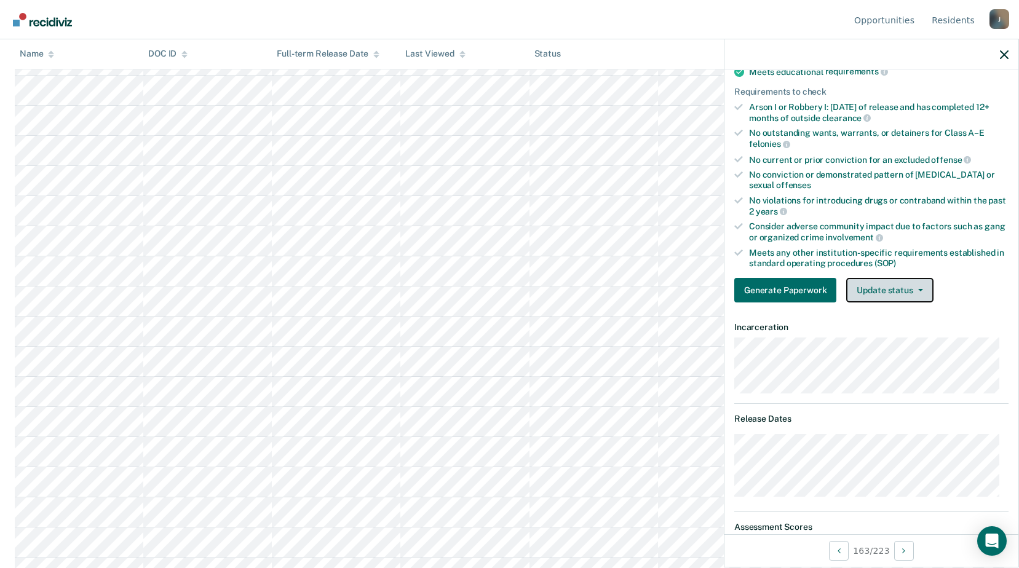
click at [882, 291] on button "Update status" at bounding box center [889, 290] width 87 height 25
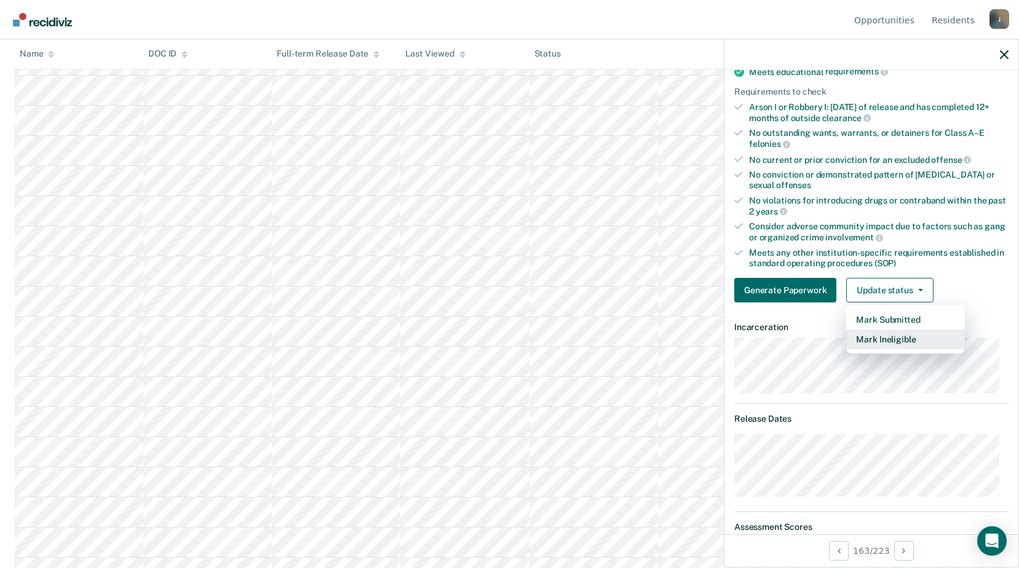
click at [880, 339] on button "Mark Ineligible" at bounding box center [905, 339] width 119 height 20
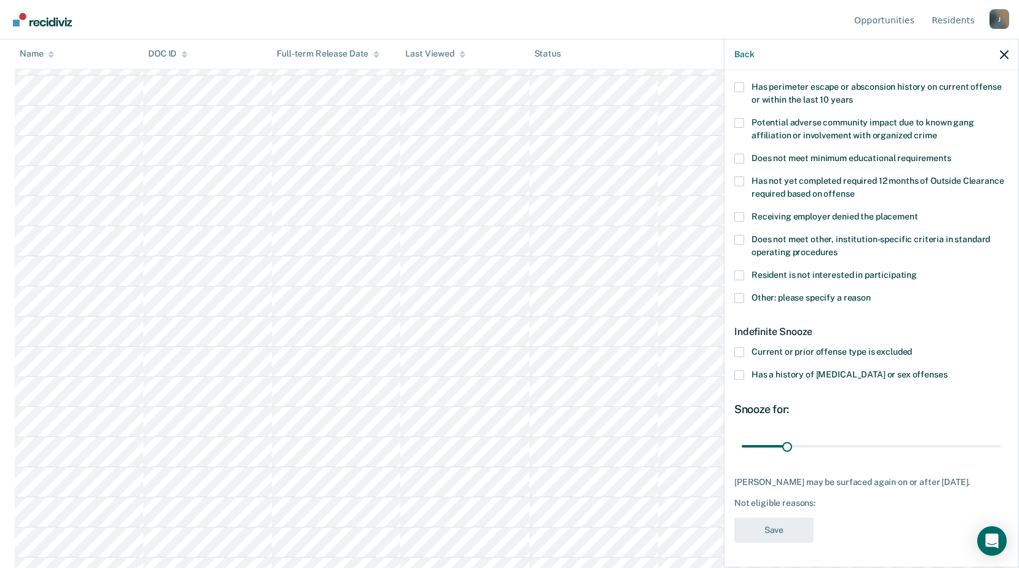
scroll to position [194, 0]
click at [736, 295] on span at bounding box center [739, 299] width 10 height 10
click at [870, 294] on input "Other: please specify a reason" at bounding box center [870, 294] width 0 height 0
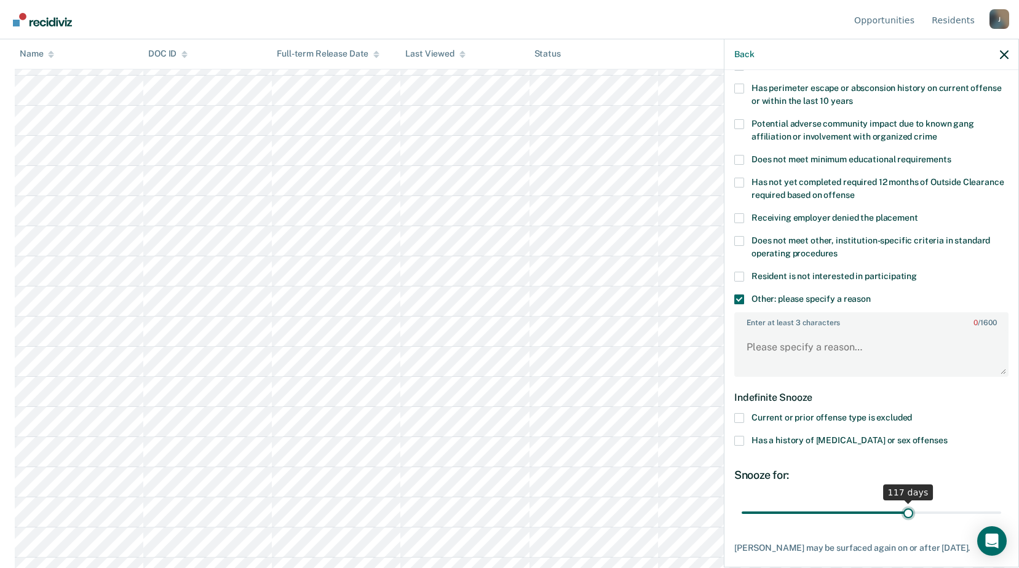
drag, startPoint x: 785, startPoint y: 507, endPoint x: 897, endPoint y: 492, distance: 112.9
type input "116"
click at [901, 502] on input "range" at bounding box center [870, 513] width 259 height 22
click at [813, 340] on textarea "Enter at least 3 characters 0 / 1600" at bounding box center [871, 352] width 272 height 45
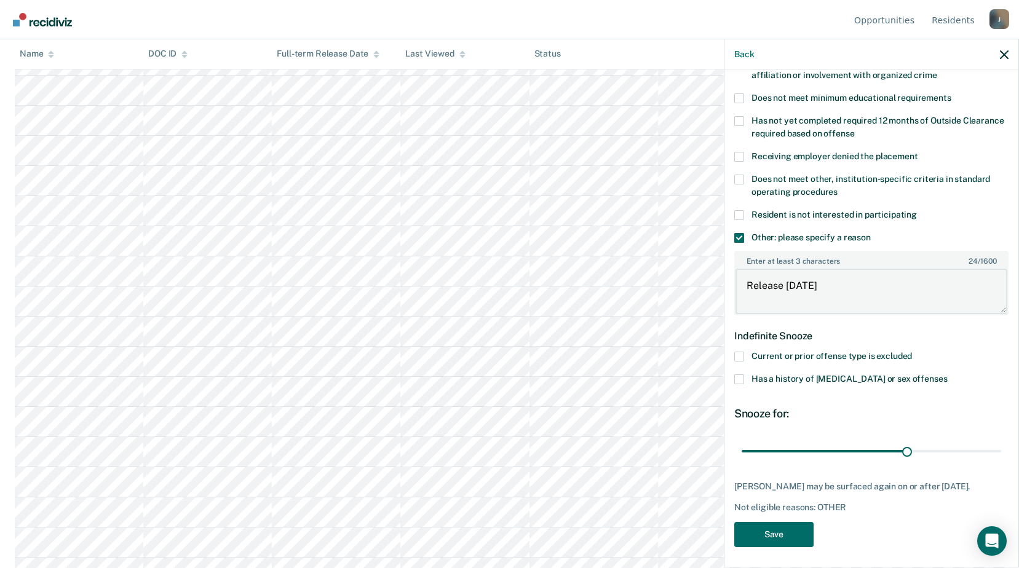
scroll to position [258, 0]
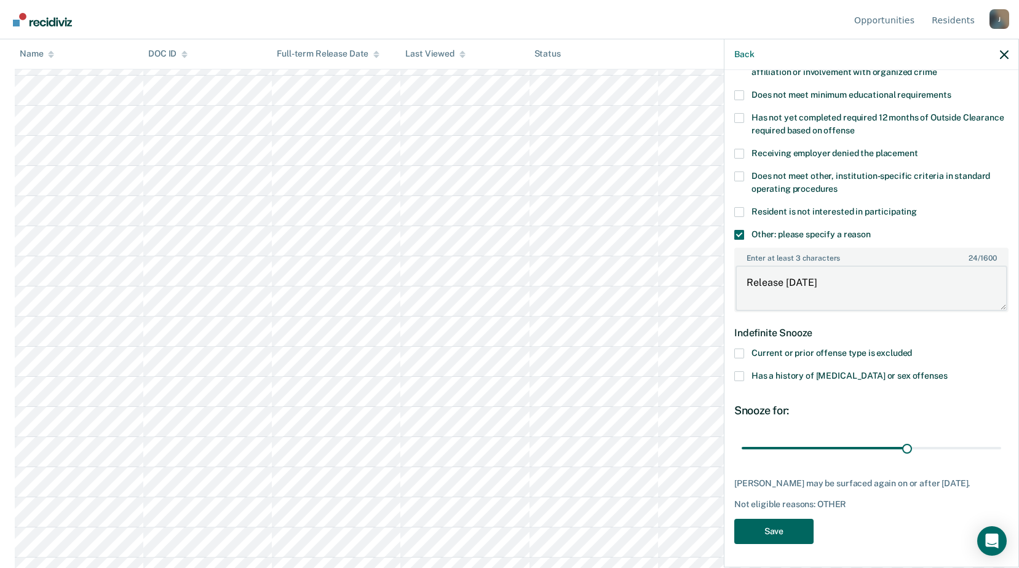
type textarea "Release [DATE]"
click at [793, 524] on button "Save" at bounding box center [773, 531] width 79 height 25
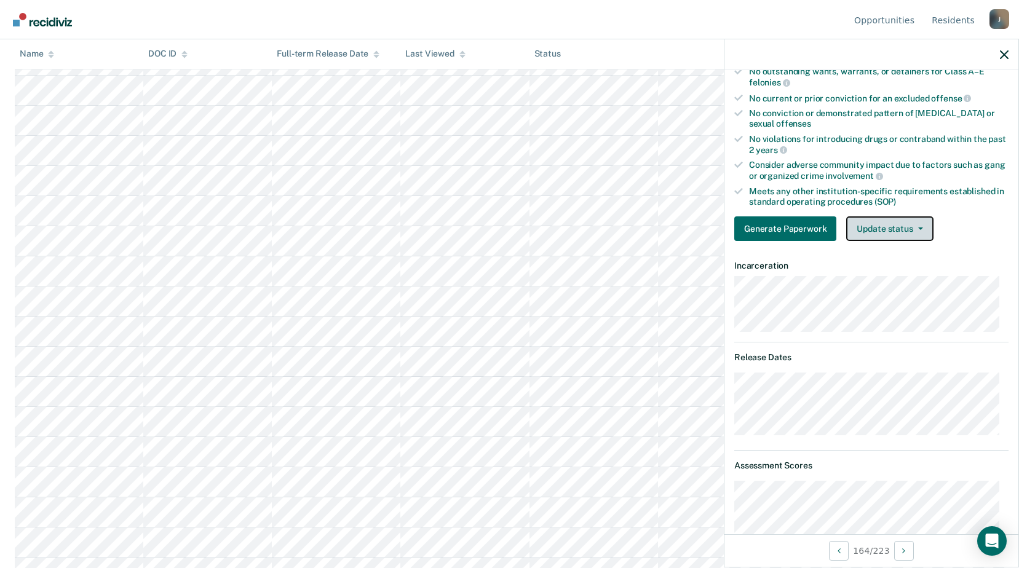
click at [883, 229] on button "Update status" at bounding box center [889, 228] width 87 height 25
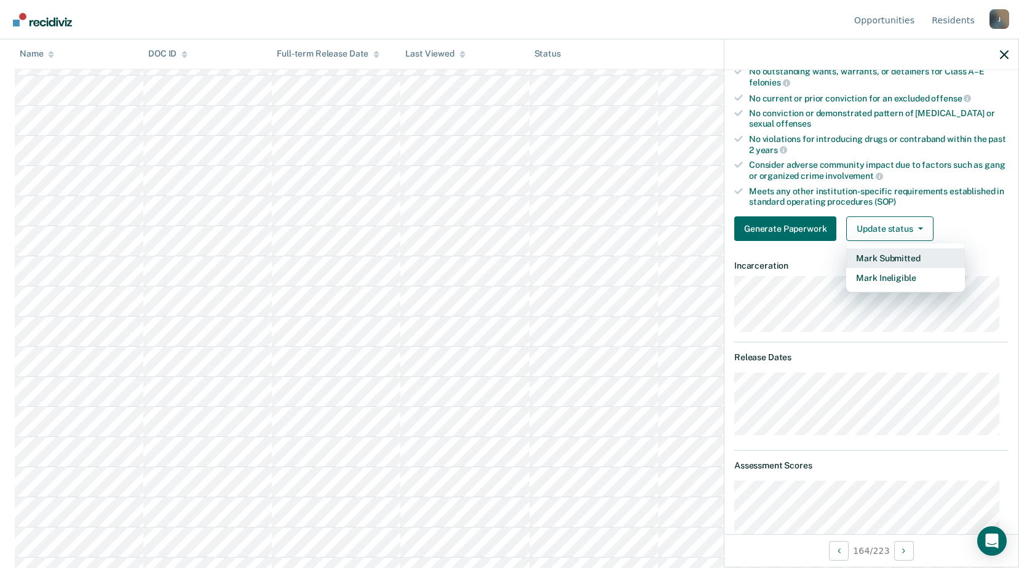
click at [888, 259] on button "Mark Submitted" at bounding box center [905, 258] width 119 height 20
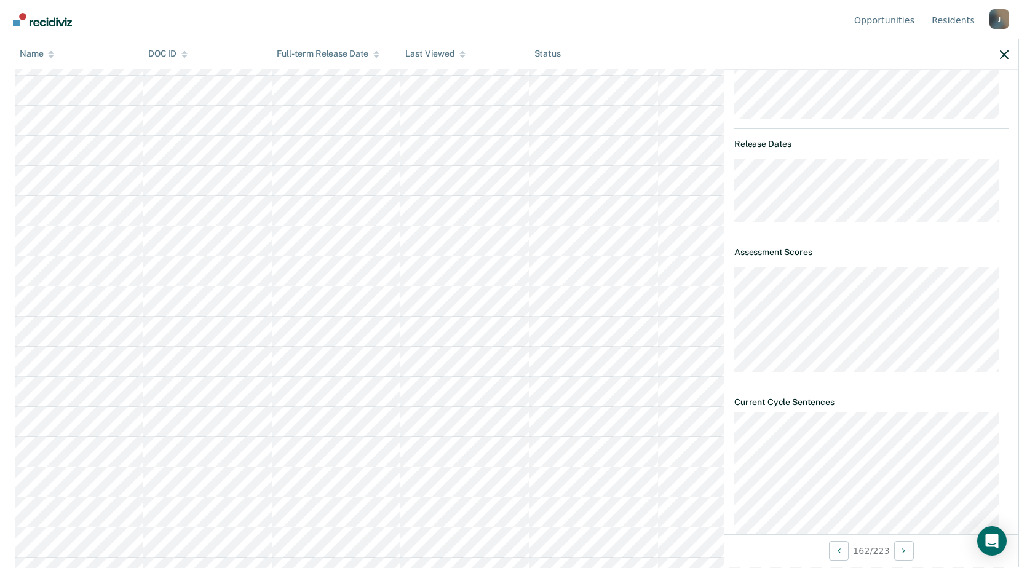
scroll to position [287, 0]
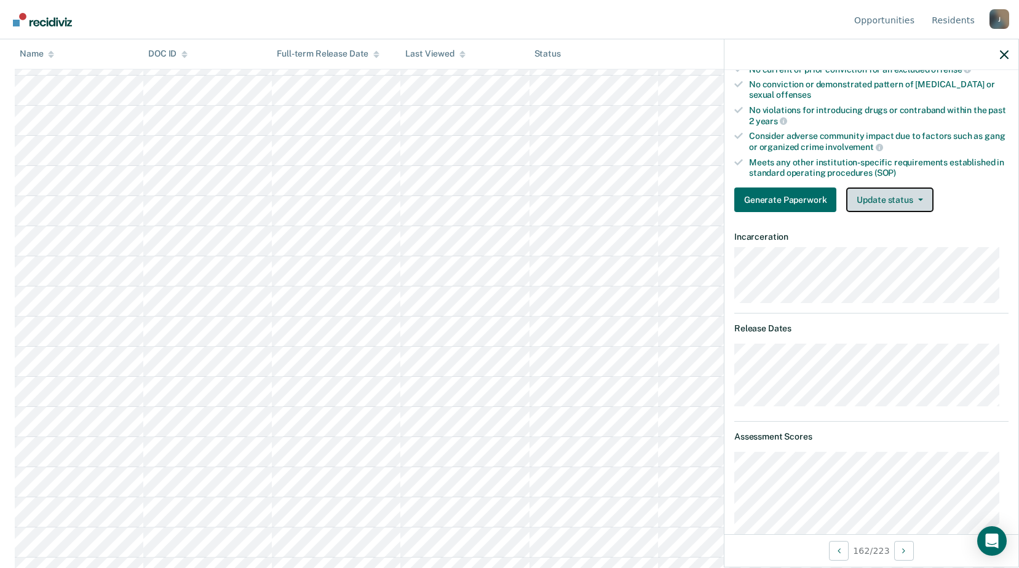
click at [882, 205] on button "Update status" at bounding box center [889, 199] width 87 height 25
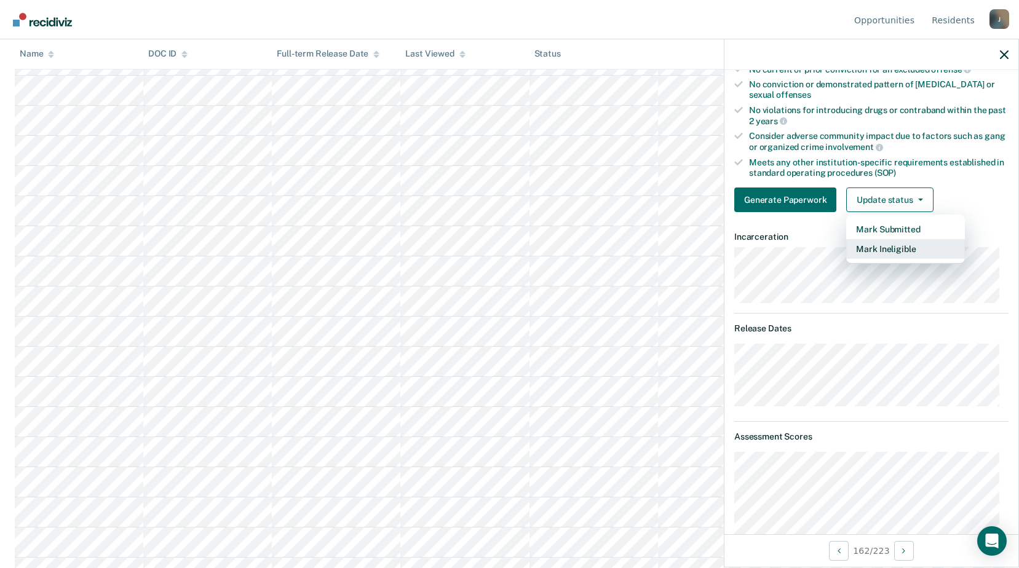
click at [883, 248] on button "Mark Ineligible" at bounding box center [905, 249] width 119 height 20
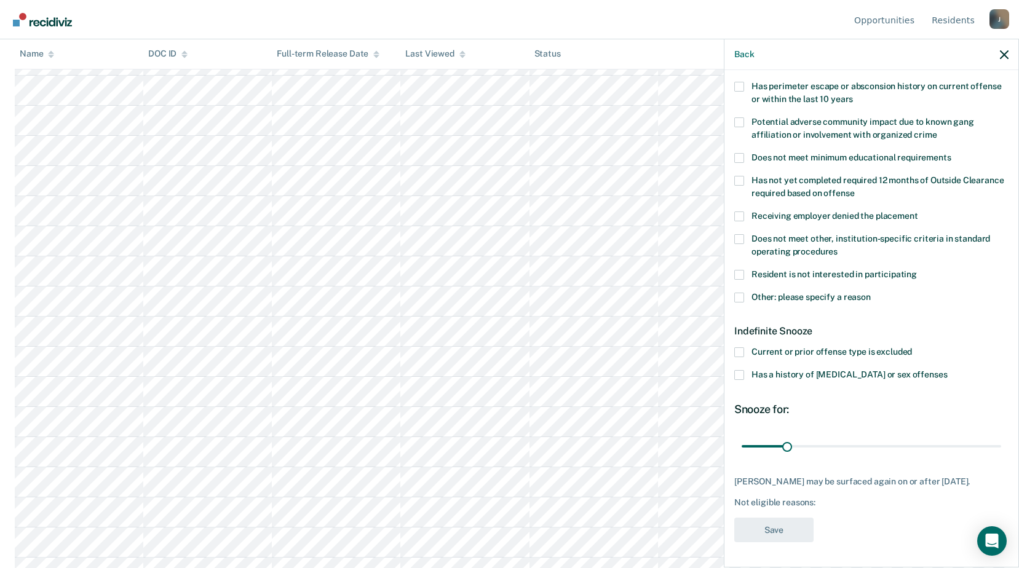
click at [741, 293] on span at bounding box center [739, 298] width 10 height 10
click at [870, 293] on input "Other: please specify a reason" at bounding box center [870, 293] width 0 height 0
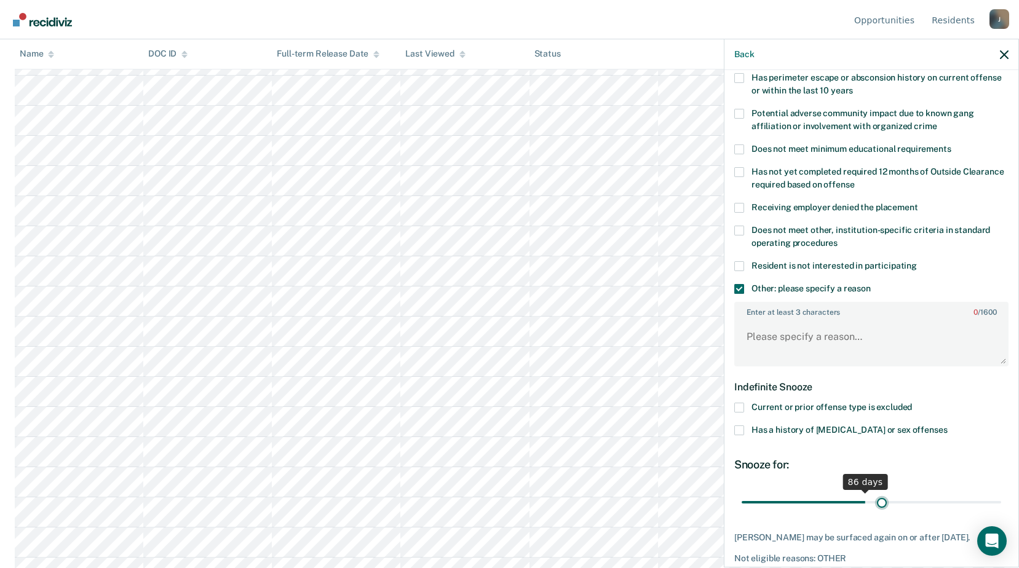
drag, startPoint x: 783, startPoint y: 497, endPoint x: 878, endPoint y: 494, distance: 95.9
type input "99"
click at [878, 502] on input "range" at bounding box center [870, 502] width 259 height 22
click at [832, 332] on textarea "Enter at least 3 characters 0 / 1600" at bounding box center [871, 342] width 272 height 45
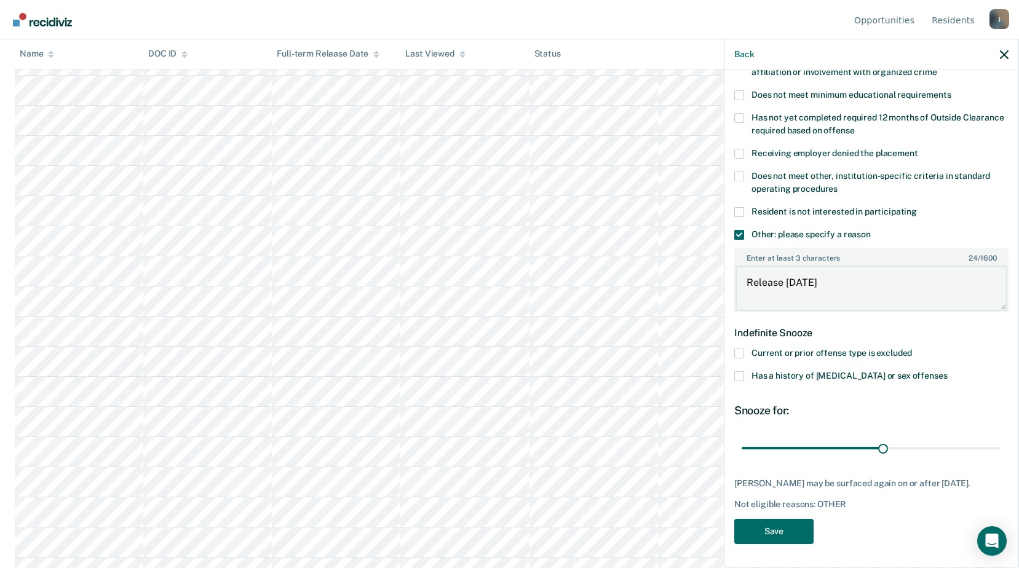
scroll to position [4127, 0]
type textarea "Release [DATE]"
click at [781, 529] on button "Save" at bounding box center [773, 531] width 79 height 25
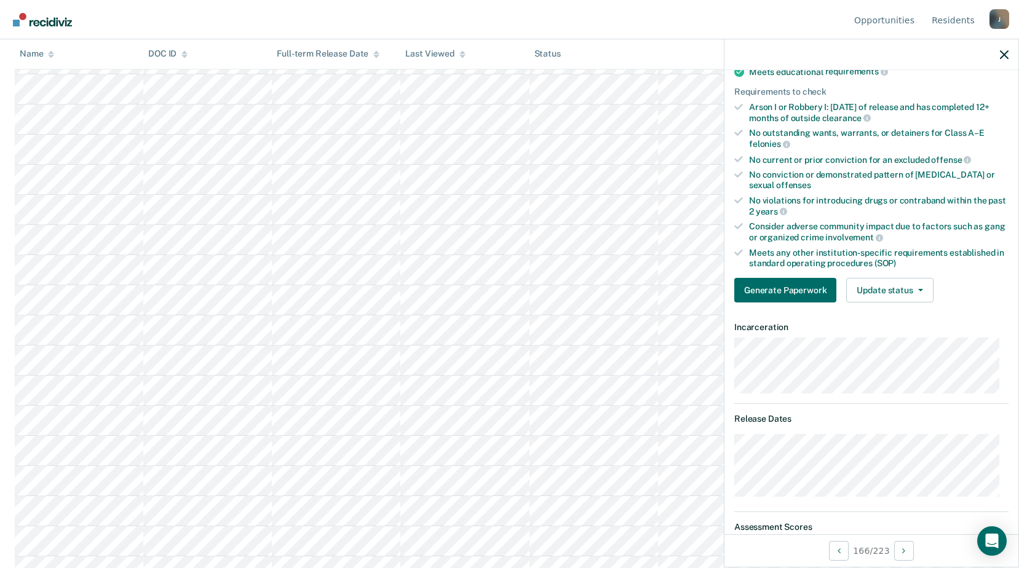
scroll to position [135, 0]
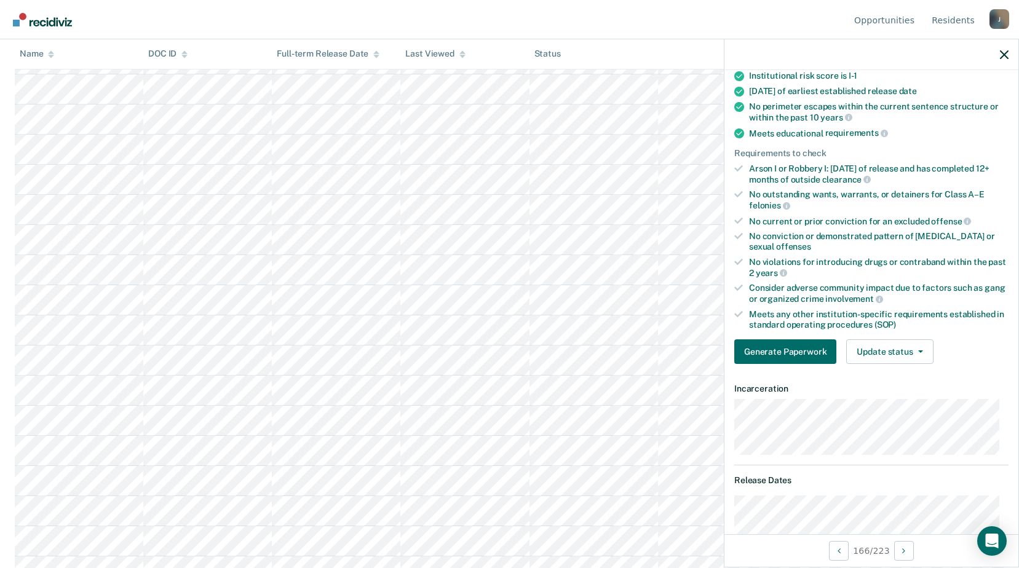
click at [877, 331] on div "Validated by data from MOCIS and OP-II Mental health needs score is MH-1 or MH-…" at bounding box center [871, 192] width 294 height 364
click at [878, 345] on button "Update status" at bounding box center [889, 351] width 87 height 25
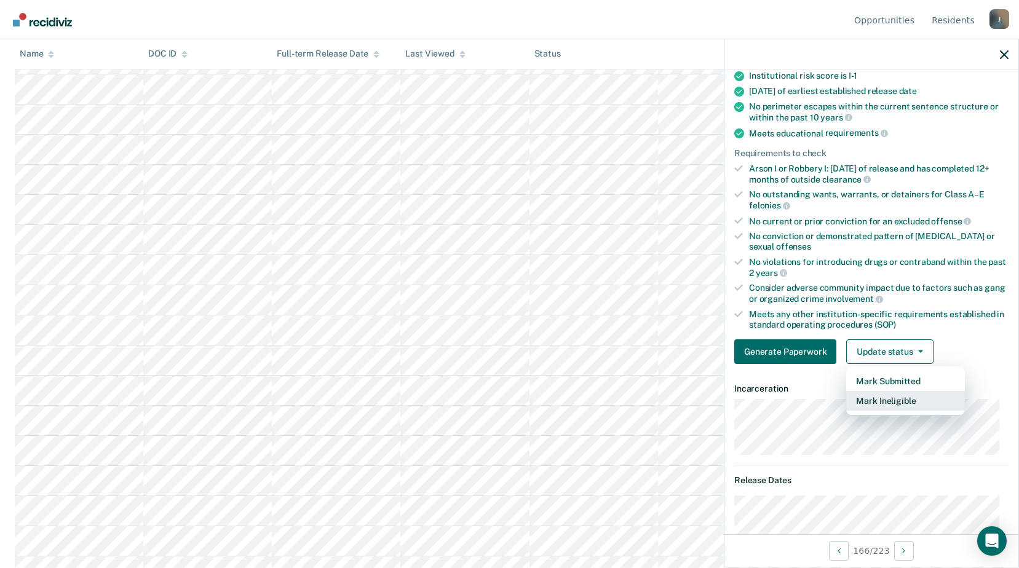
click at [875, 398] on button "Mark Ineligible" at bounding box center [905, 401] width 119 height 20
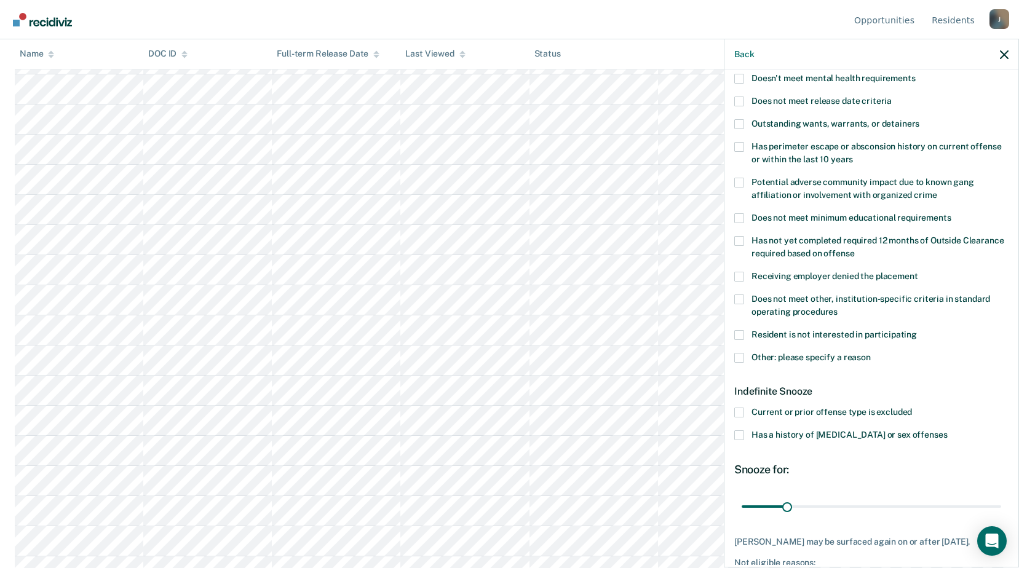
click at [735, 356] on span at bounding box center [739, 358] width 10 height 10
click at [870, 353] on input "Other: please specify a reason" at bounding box center [870, 353] width 0 height 0
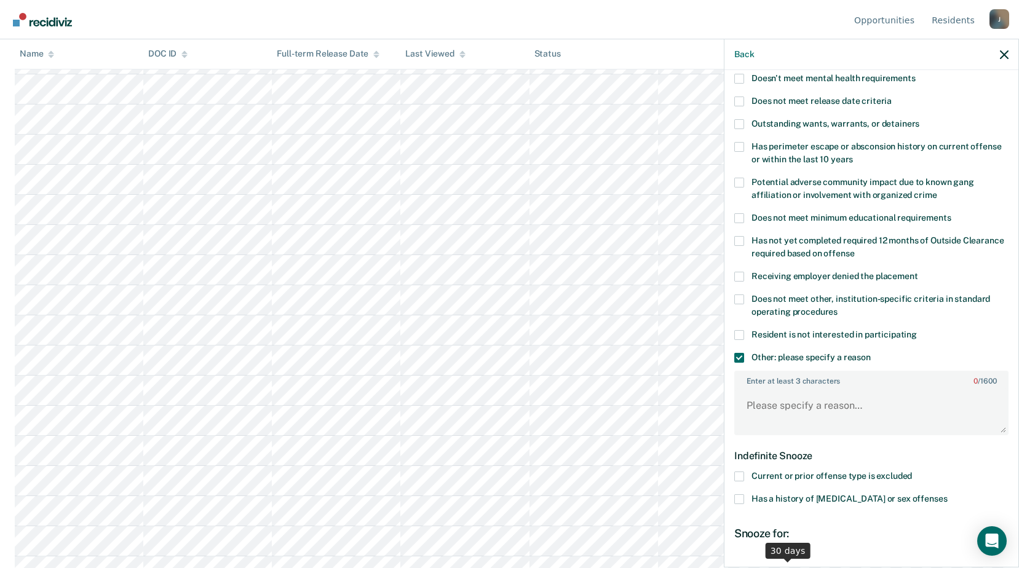
scroll to position [258, 0]
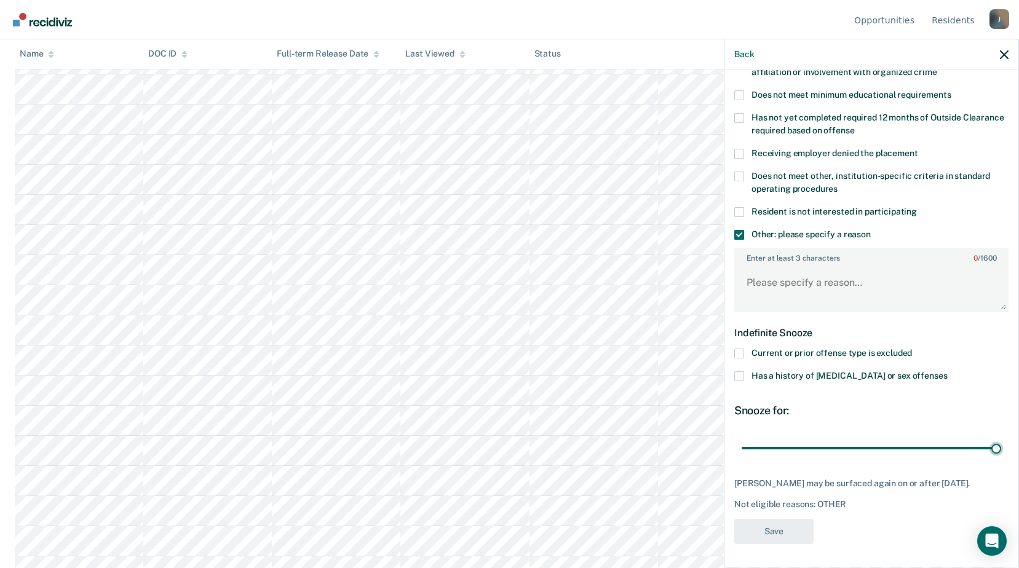
drag, startPoint x: 786, startPoint y: 441, endPoint x: 899, endPoint y: 357, distance: 141.5
type input "180"
click at [1001, 437] on input "range" at bounding box center [870, 448] width 259 height 22
drag, startPoint x: 797, startPoint y: 258, endPoint x: 787, endPoint y: 265, distance: 11.4
click at [797, 259] on label "Enter at least 3 characters 0 / 1600" at bounding box center [871, 256] width 272 height 14
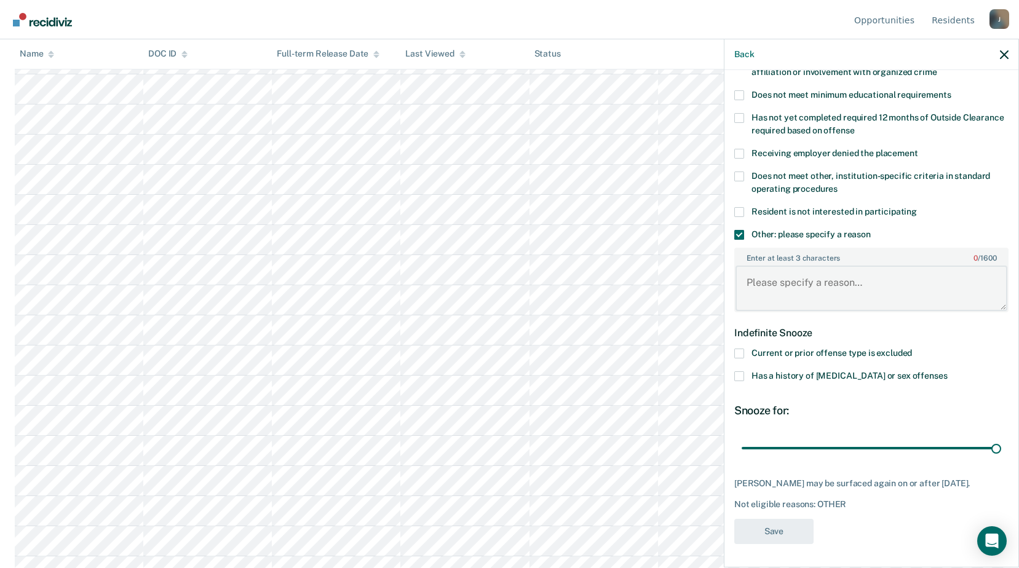
click at [797, 266] on textarea "Enter at least 3 characters 0 / 1600" at bounding box center [871, 288] width 272 height 45
type textarea "Release [DATE]"
click at [786, 527] on button "Save" at bounding box center [773, 531] width 79 height 25
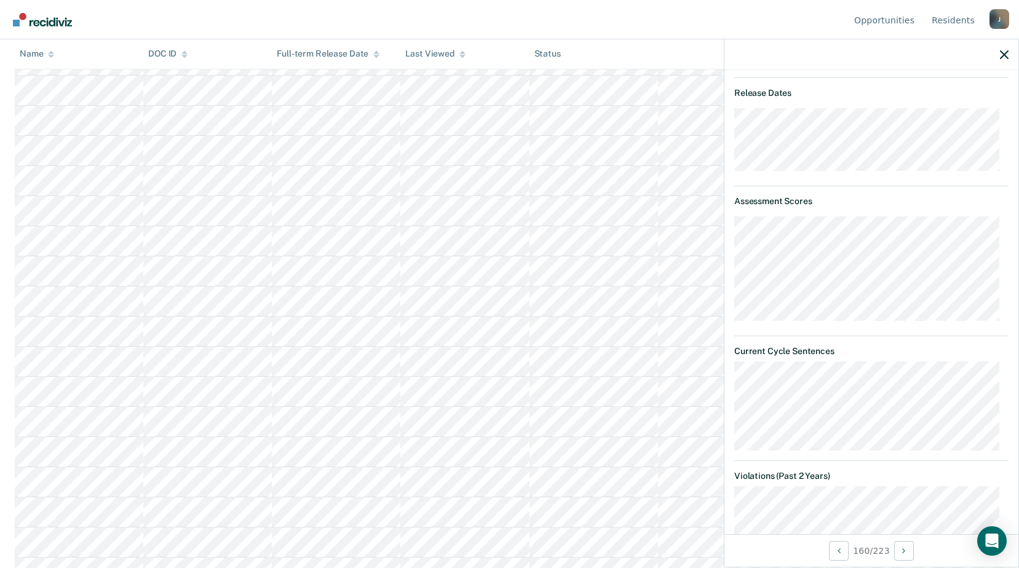
scroll to position [461, 0]
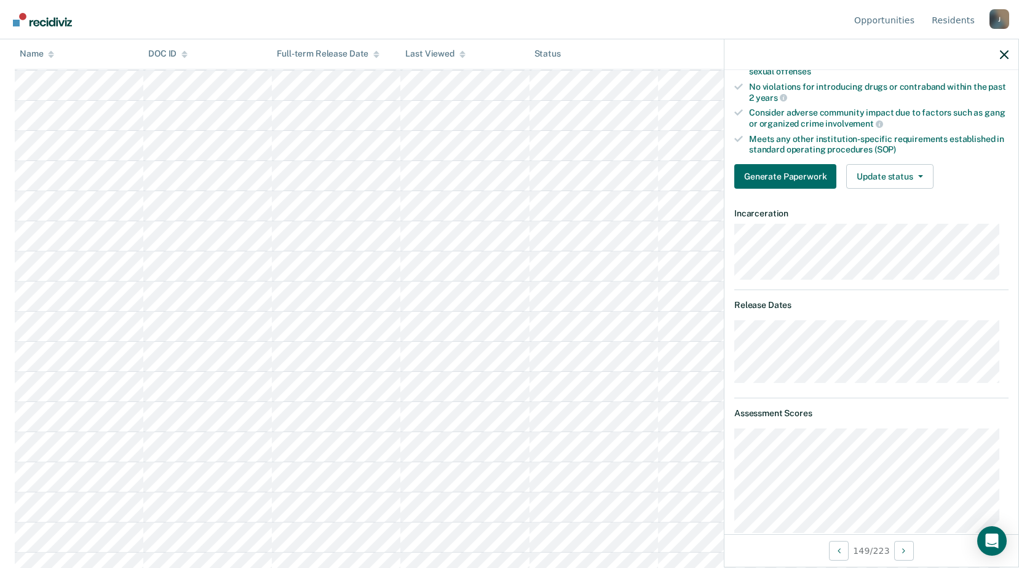
scroll to position [65, 0]
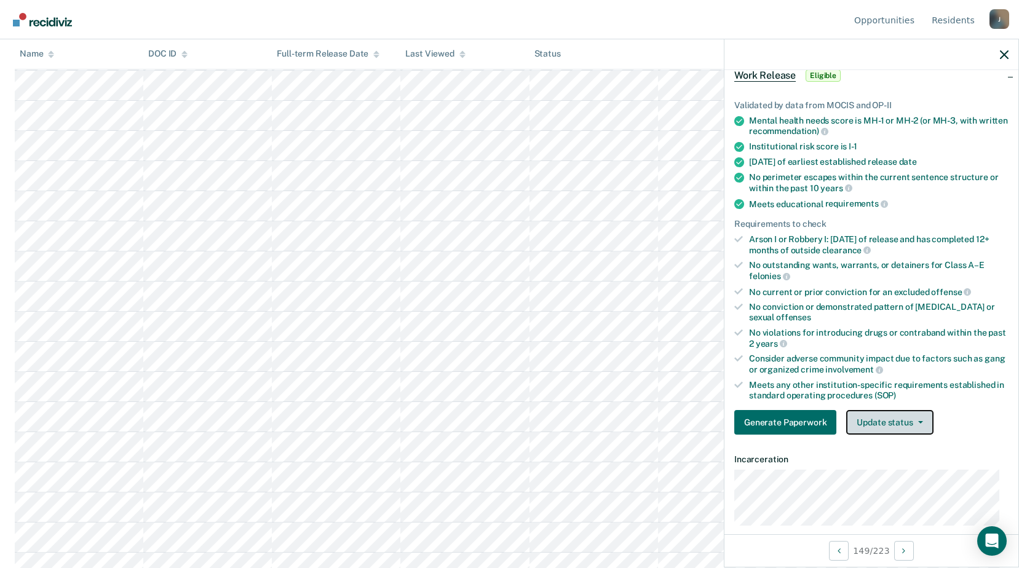
click at [880, 419] on button "Update status" at bounding box center [889, 422] width 87 height 25
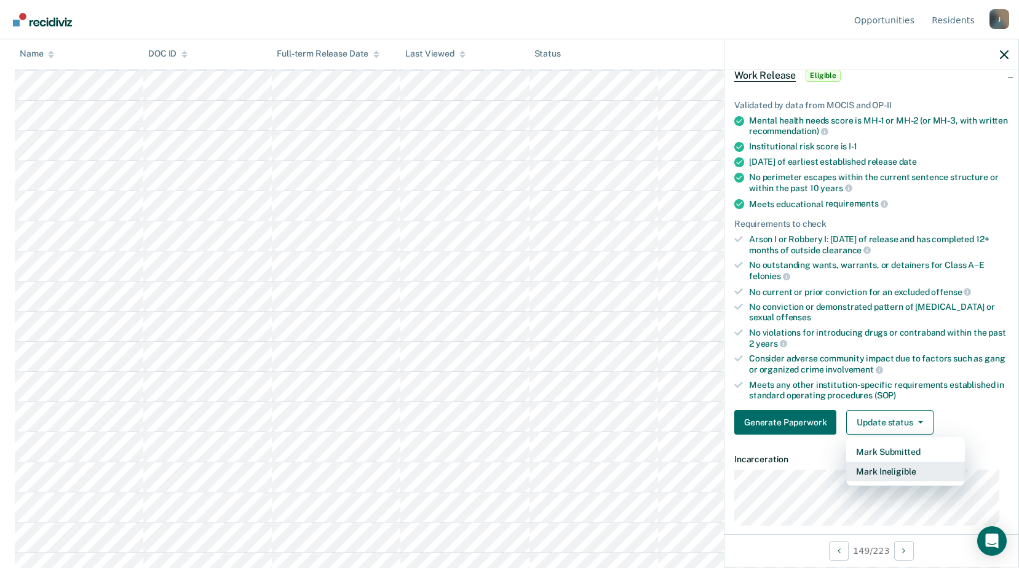
click at [879, 470] on button "Mark Ineligible" at bounding box center [905, 472] width 119 height 20
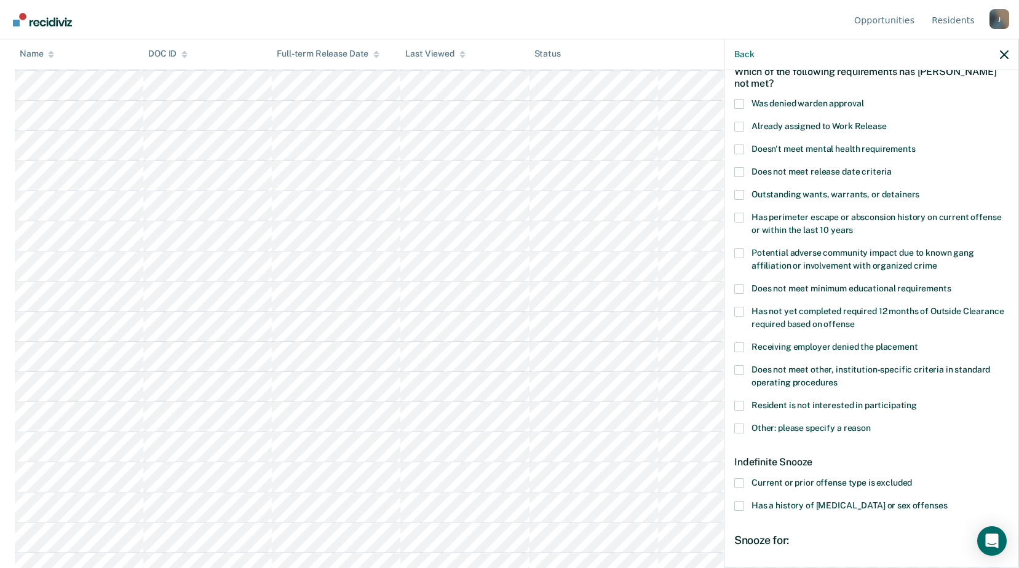
click at [741, 427] on span at bounding box center [739, 429] width 10 height 10
click at [870, 424] on input "Other: please specify a reason" at bounding box center [870, 424] width 0 height 0
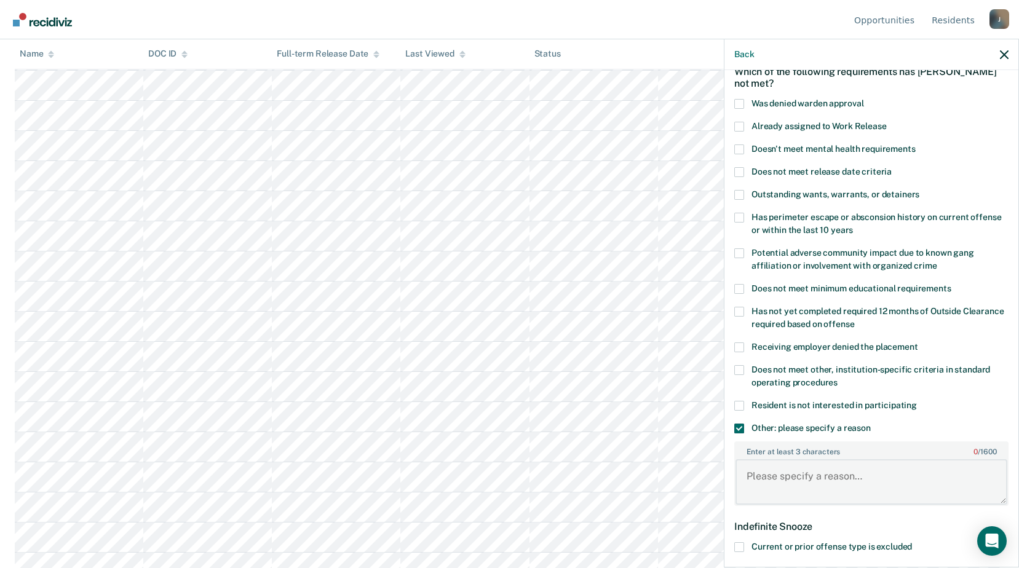
click at [780, 467] on textarea "Enter at least 3 characters 0 / 1600" at bounding box center [871, 481] width 272 height 45
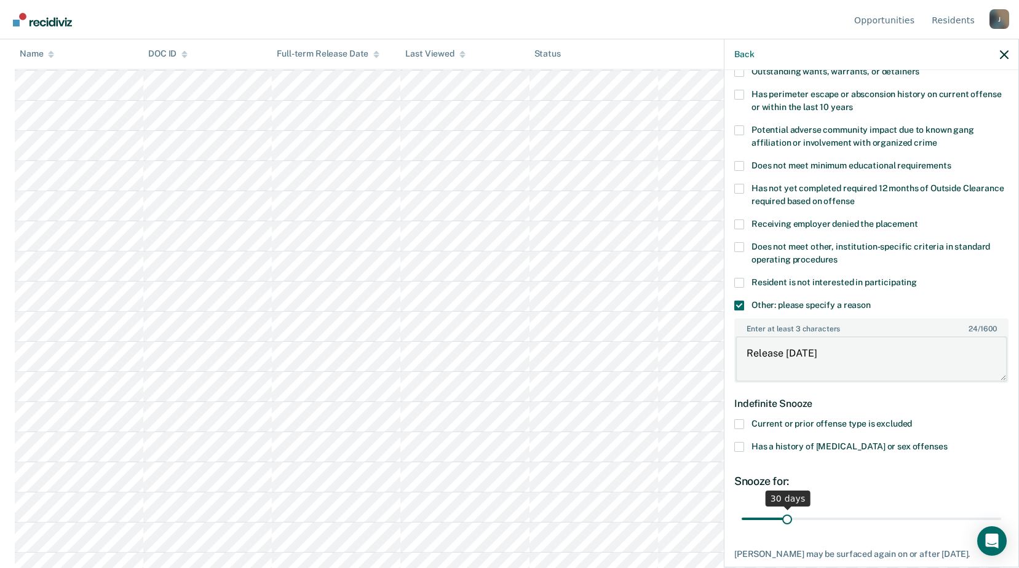
type textarea "Release [DATE]"
drag, startPoint x: 799, startPoint y: 522, endPoint x: 942, endPoint y: 515, distance: 144.0
type input "142"
click at [936, 519] on input "range" at bounding box center [870, 519] width 259 height 22
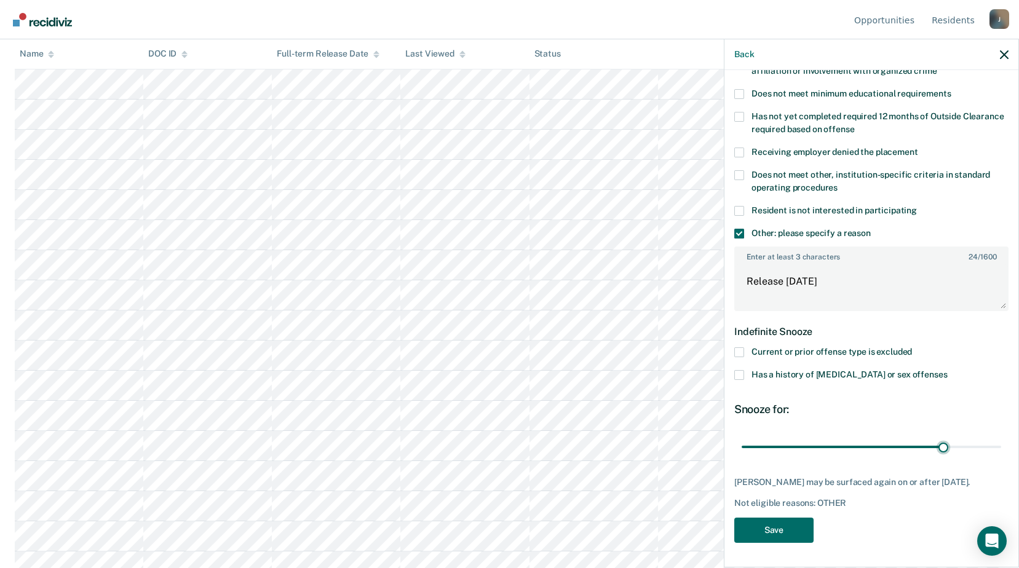
scroll to position [4434, 0]
click at [782, 526] on button "Save" at bounding box center [773, 530] width 79 height 25
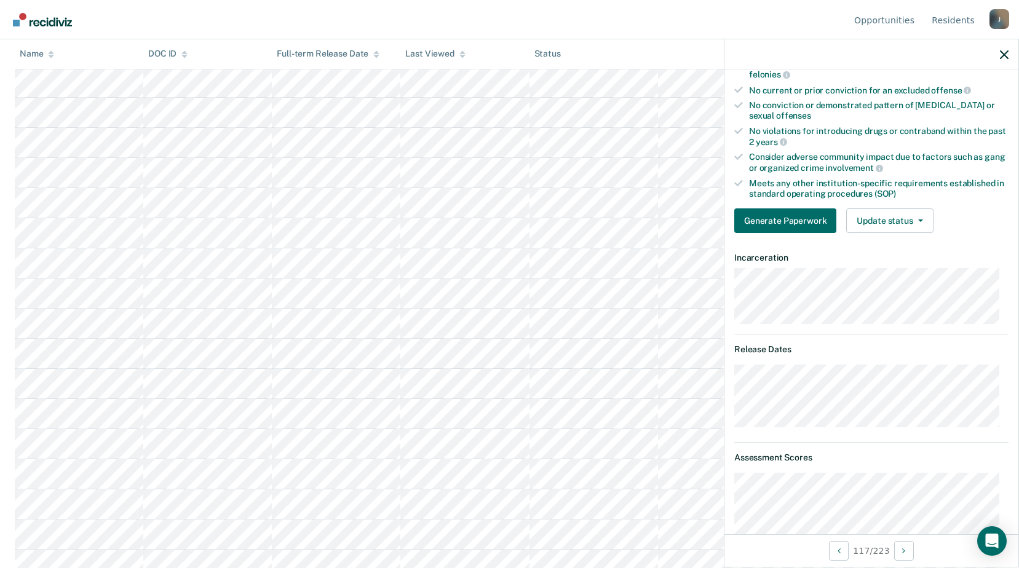
scroll to position [2897, 0]
click at [918, 219] on icon "button" at bounding box center [920, 220] width 5 height 2
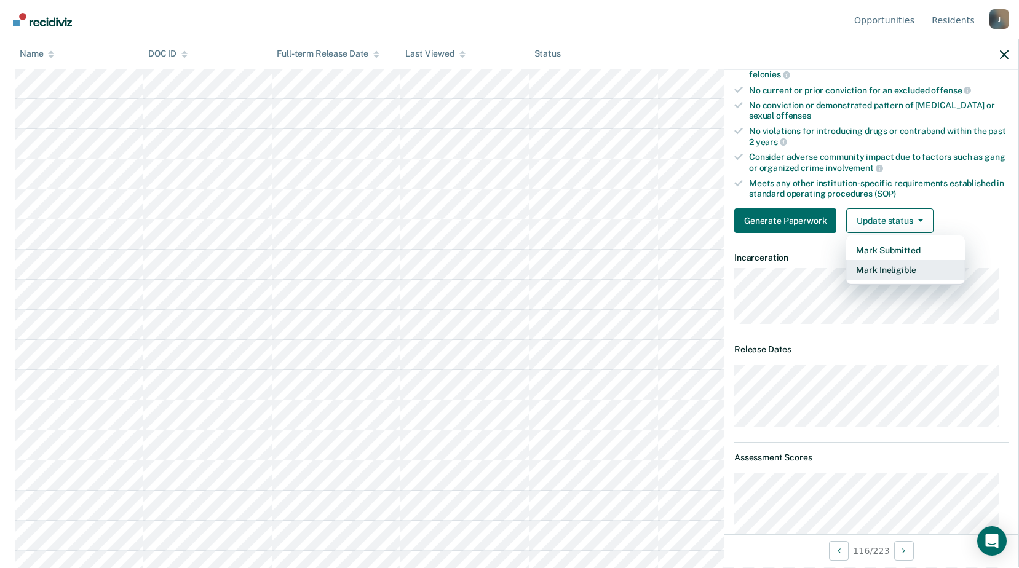
click at [897, 272] on button "Mark Ineligible" at bounding box center [905, 270] width 119 height 20
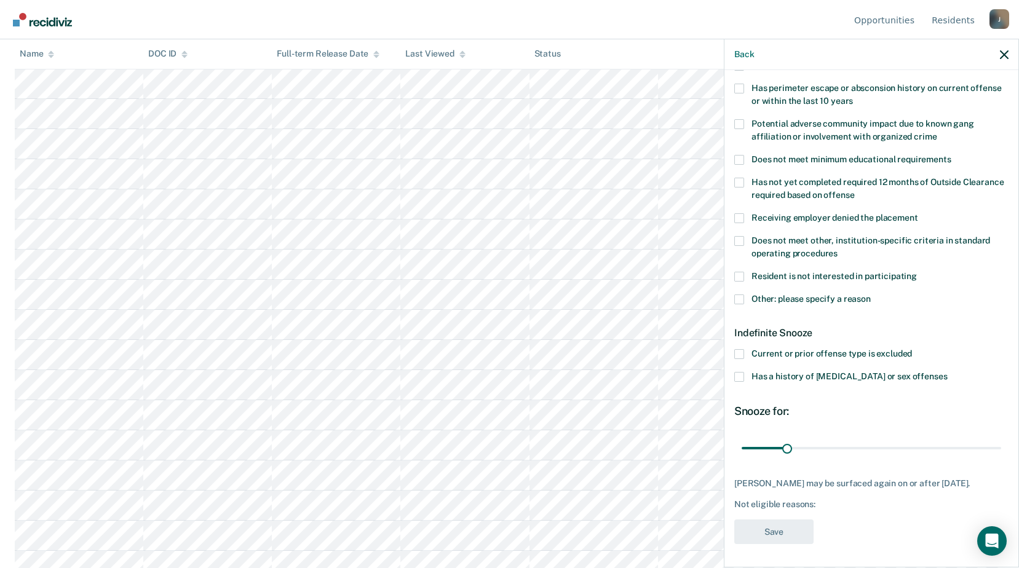
click at [736, 301] on span at bounding box center [739, 299] width 10 height 10
click at [870, 294] on input "Other: please specify a reason" at bounding box center [870, 294] width 0 height 0
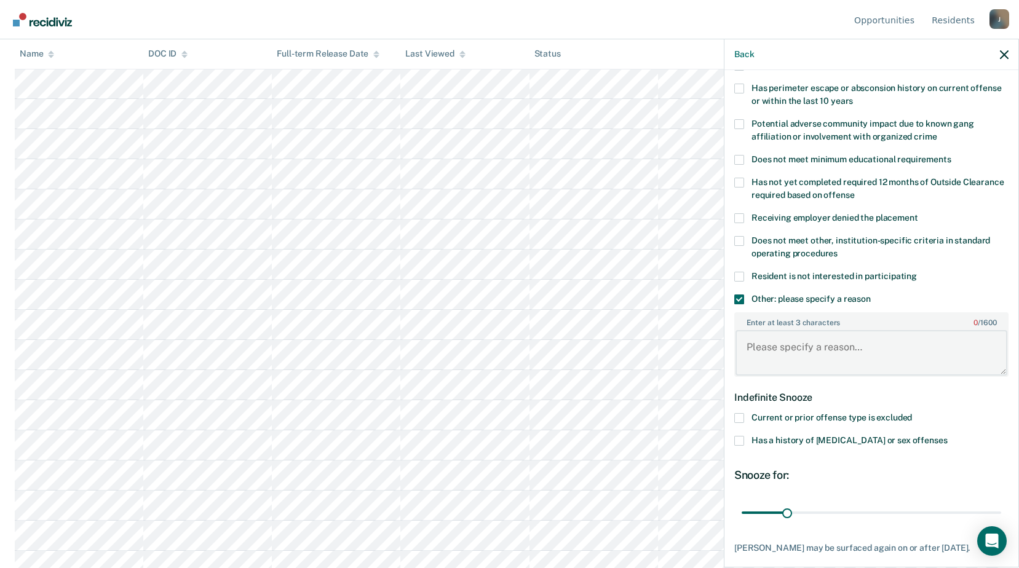
click at [766, 354] on textarea "Enter at least 3 characters 0 / 1600" at bounding box center [871, 352] width 272 height 45
type textarea "Release [DATE]"
drag, startPoint x: 775, startPoint y: 514, endPoint x: 998, endPoint y: 502, distance: 223.5
type input "180"
click at [998, 502] on input "range" at bounding box center [870, 513] width 259 height 22
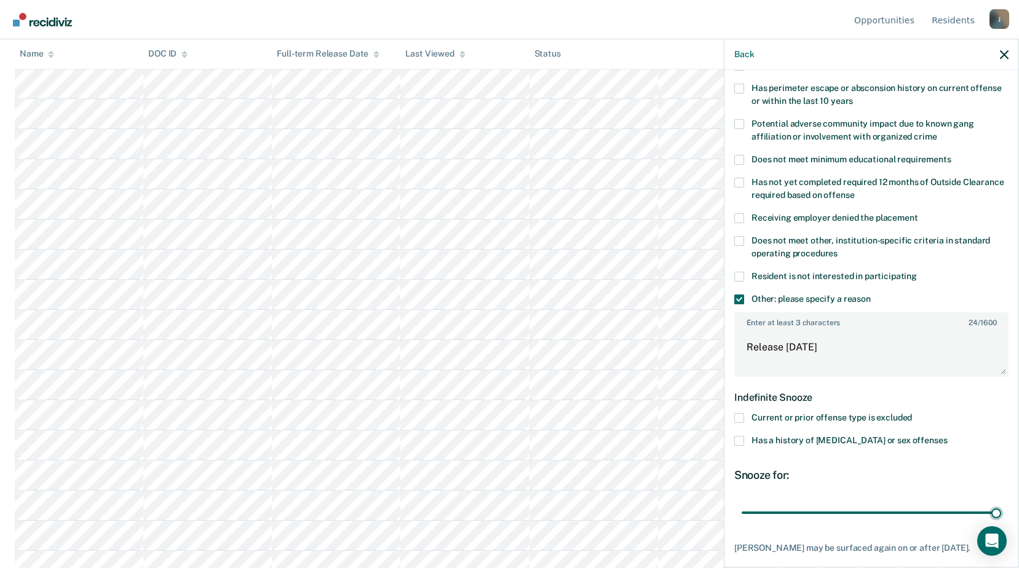
scroll to position [258, 0]
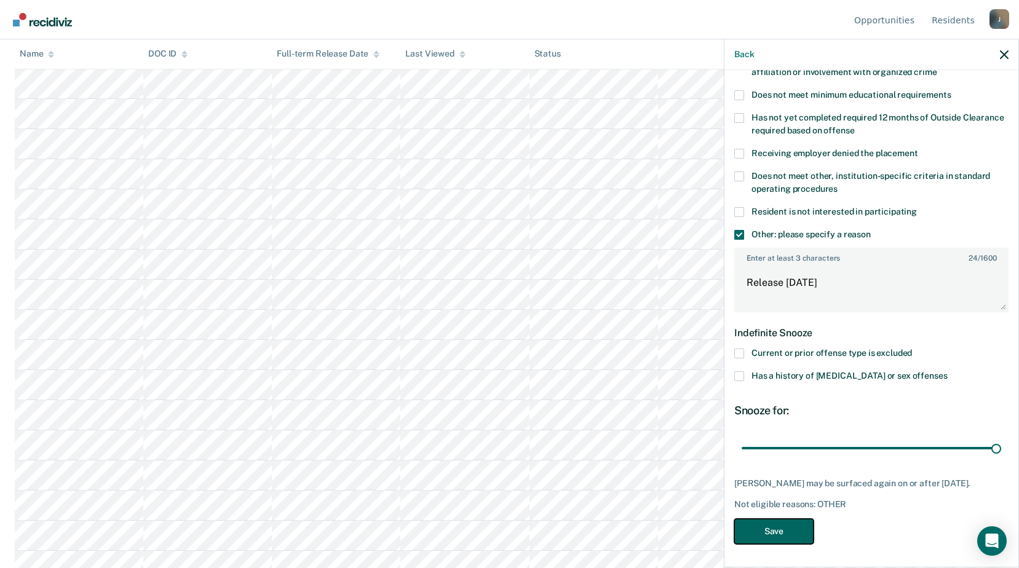
click at [789, 533] on button "Save" at bounding box center [773, 531] width 79 height 25
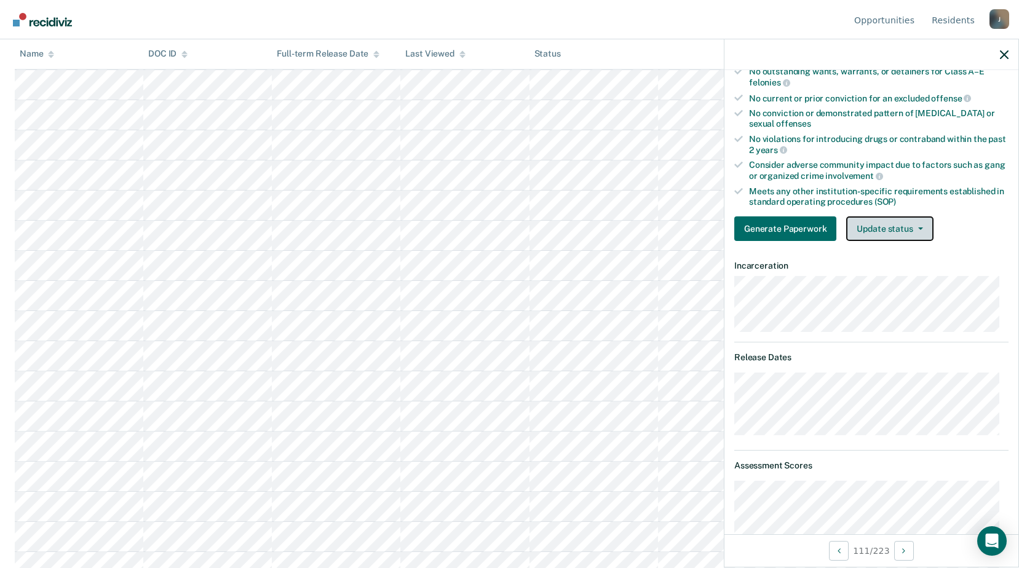
click at [905, 229] on button "Update status" at bounding box center [889, 228] width 87 height 25
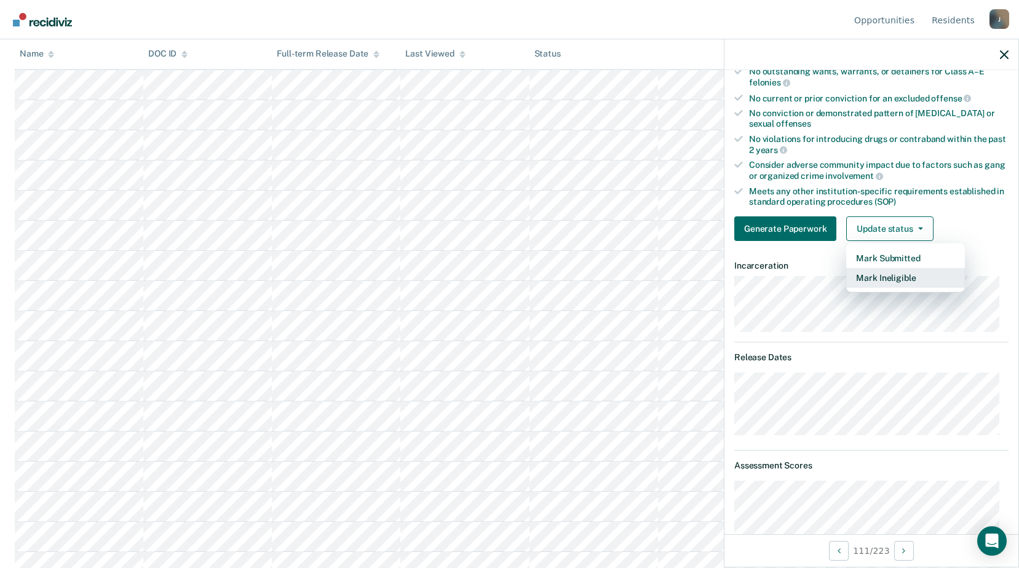
click at [865, 286] on button "Mark Ineligible" at bounding box center [905, 278] width 119 height 20
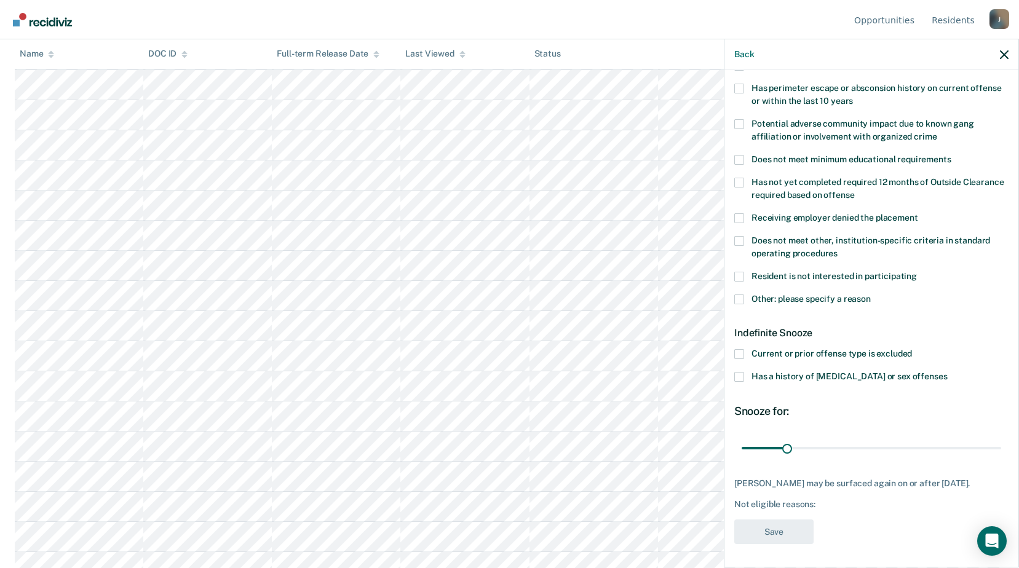
click at [738, 298] on span at bounding box center [739, 299] width 10 height 10
click at [870, 294] on input "Other: please specify a reason" at bounding box center [870, 294] width 0 height 0
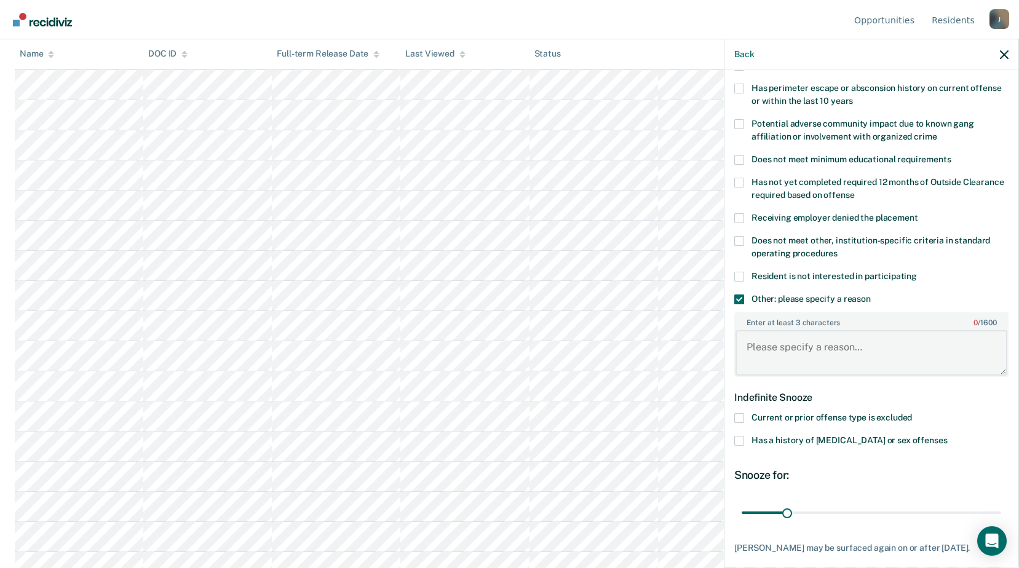
click at [770, 335] on textarea "Enter at least 3 characters 0 / 1600" at bounding box center [871, 352] width 272 height 45
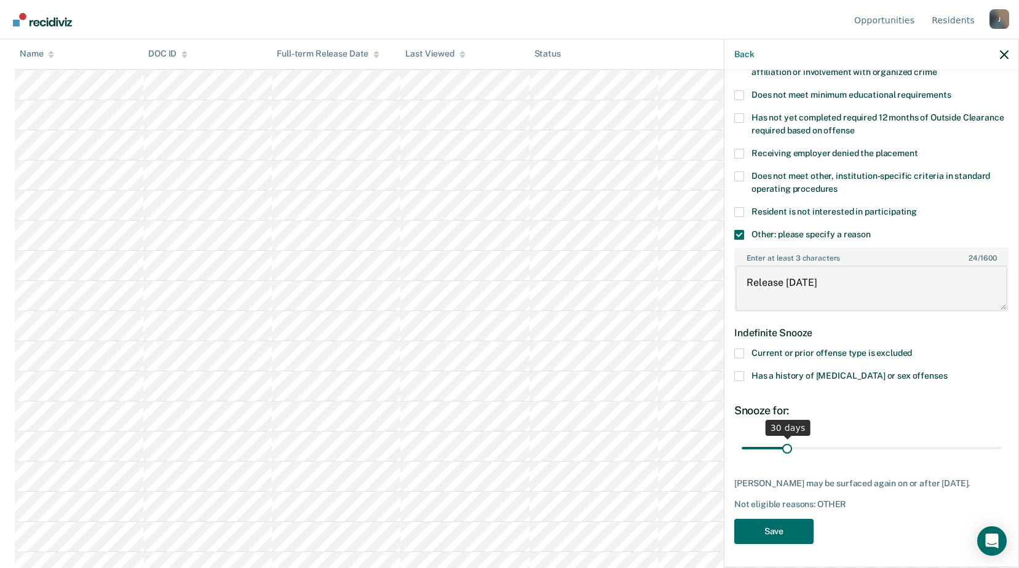
type textarea "Release [DATE]"
drag, startPoint x: 784, startPoint y: 446, endPoint x: 955, endPoint y: 450, distance: 170.9
type input "157"
click at [955, 450] on input "range" at bounding box center [870, 448] width 259 height 22
click at [795, 534] on button "Save" at bounding box center [773, 531] width 79 height 25
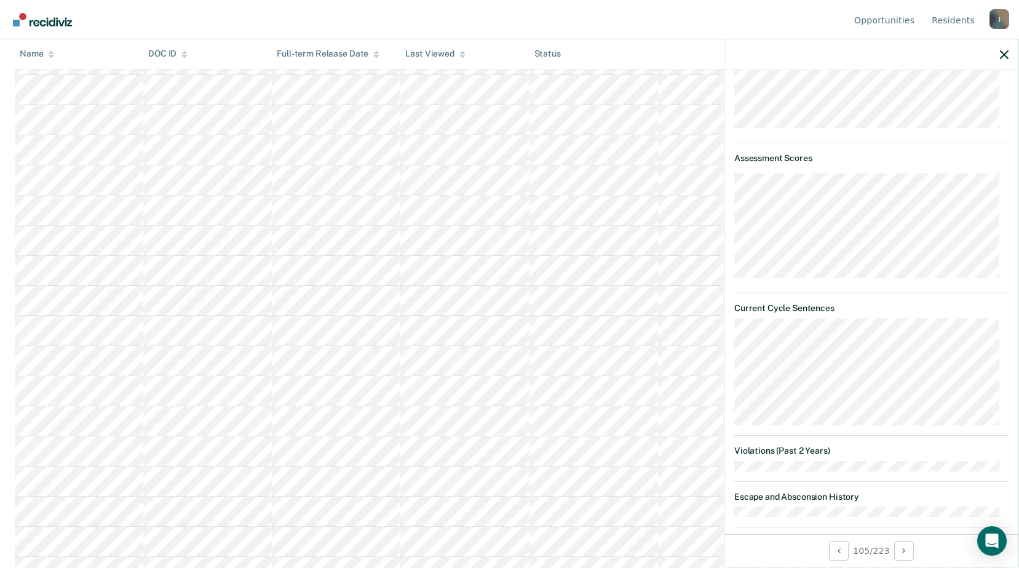
scroll to position [381, 0]
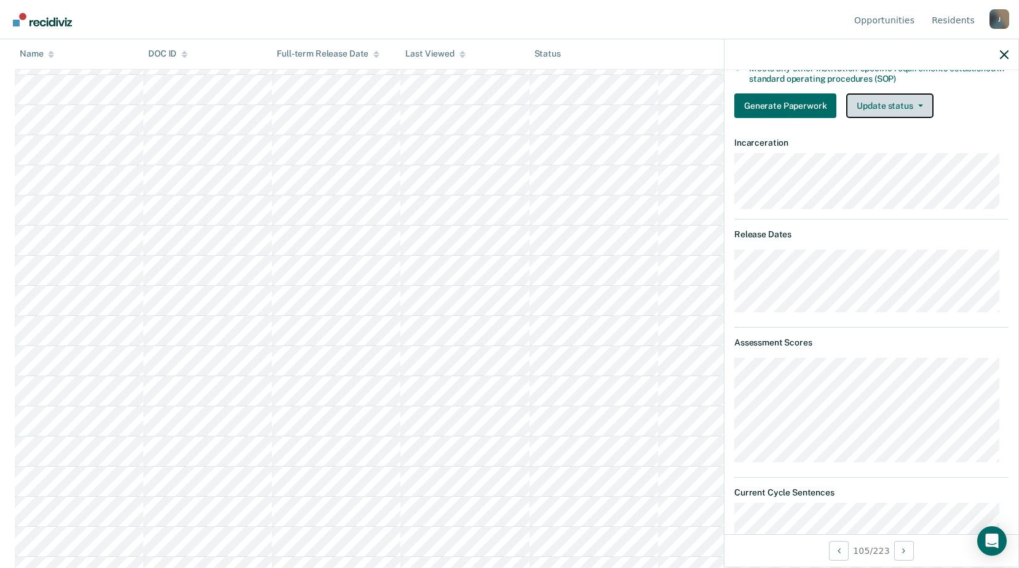
click at [880, 113] on button "Update status" at bounding box center [889, 105] width 87 height 25
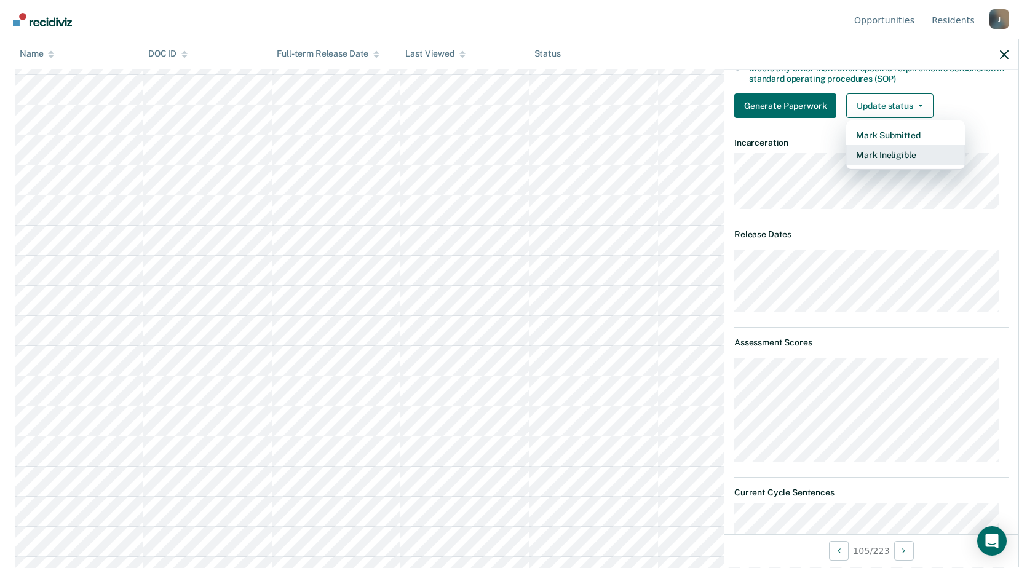
click at [902, 160] on button "Mark Ineligible" at bounding box center [905, 155] width 119 height 20
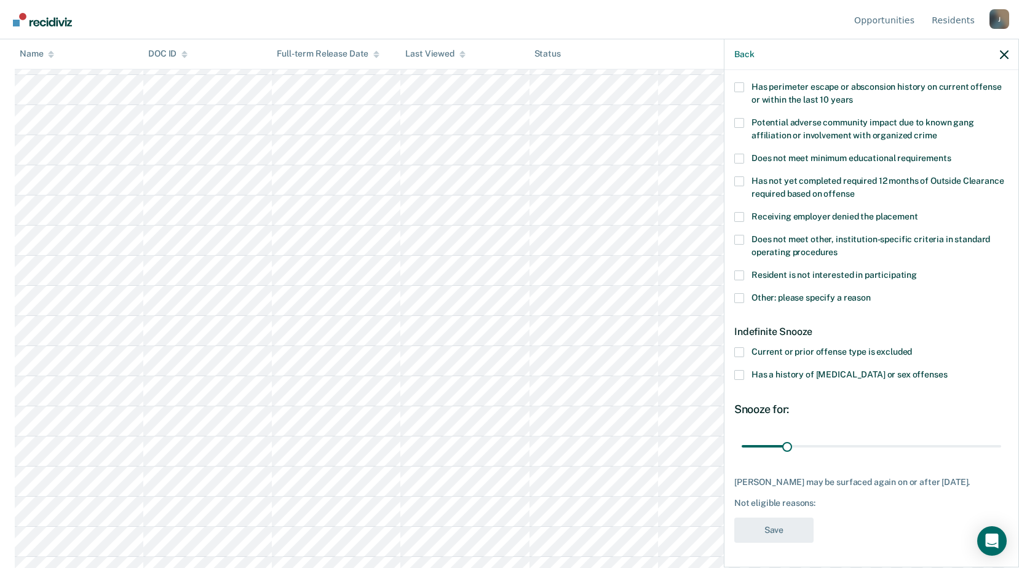
scroll to position [204, 0]
click at [738, 293] on span at bounding box center [739, 298] width 10 height 10
click at [870, 293] on input "Other: please specify a reason" at bounding box center [870, 293] width 0 height 0
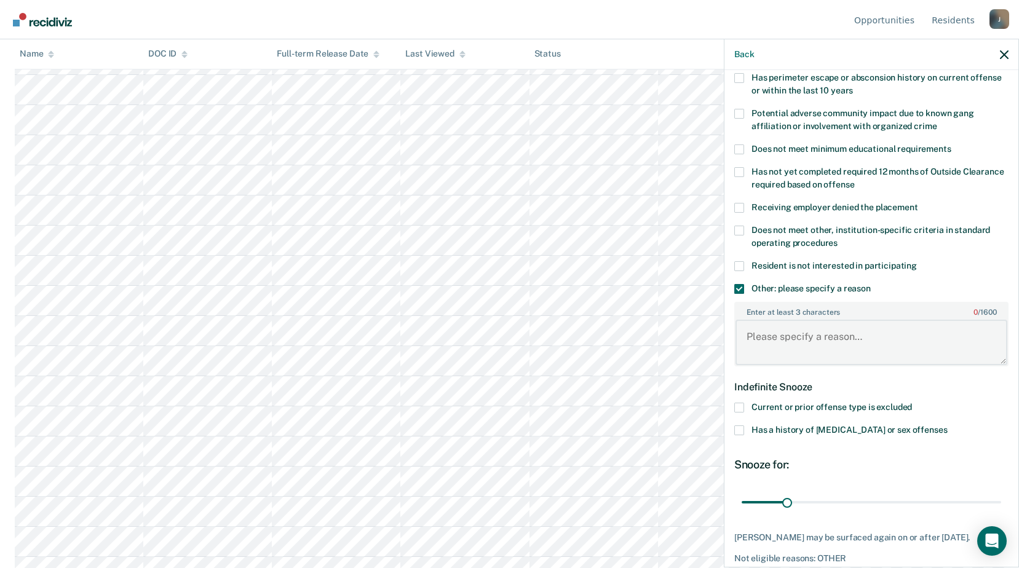
click at [776, 337] on textarea "Enter at least 3 characters 0 / 1600" at bounding box center [871, 342] width 272 height 45
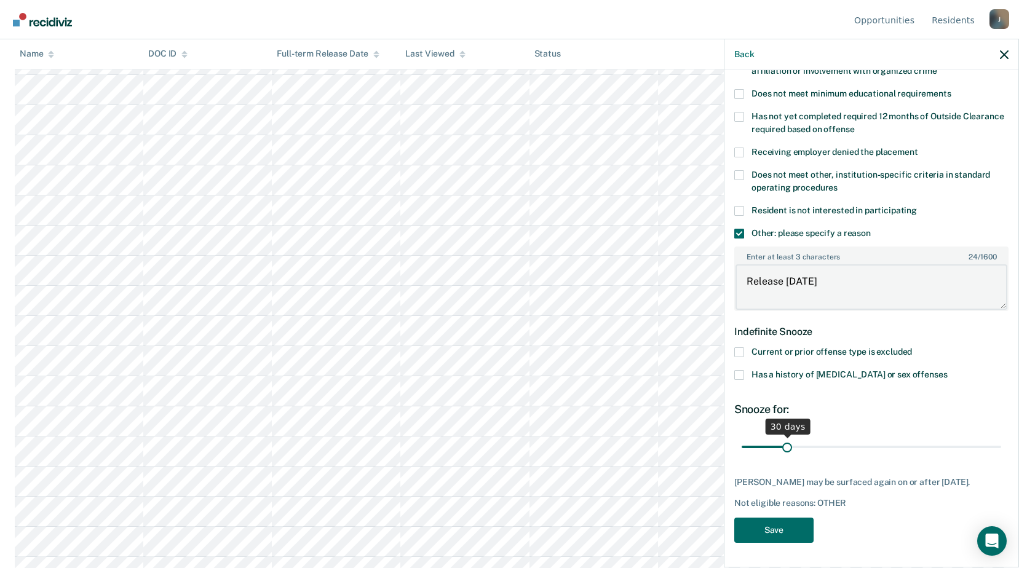
type textarea "Release [DATE]"
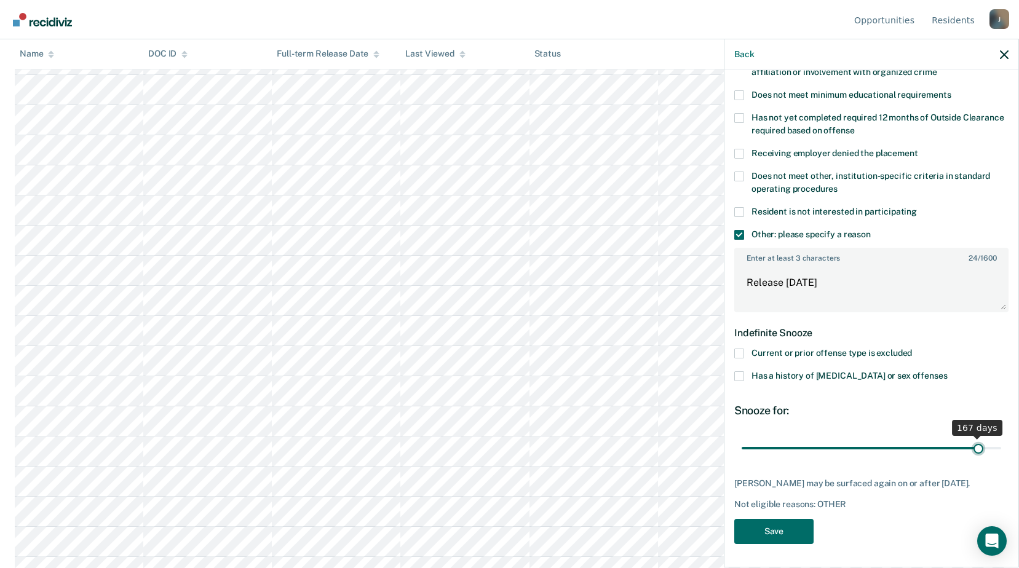
drag, startPoint x: 789, startPoint y: 438, endPoint x: 969, endPoint y: 442, distance: 180.8
type input "167"
click at [969, 442] on input "range" at bounding box center [870, 448] width 259 height 22
click at [765, 516] on div "RL Which of the following requirements has Rebecca Lane not met? Was denied war…" at bounding box center [871, 189] width 274 height 725
click at [765, 528] on button "Save" at bounding box center [773, 531] width 79 height 25
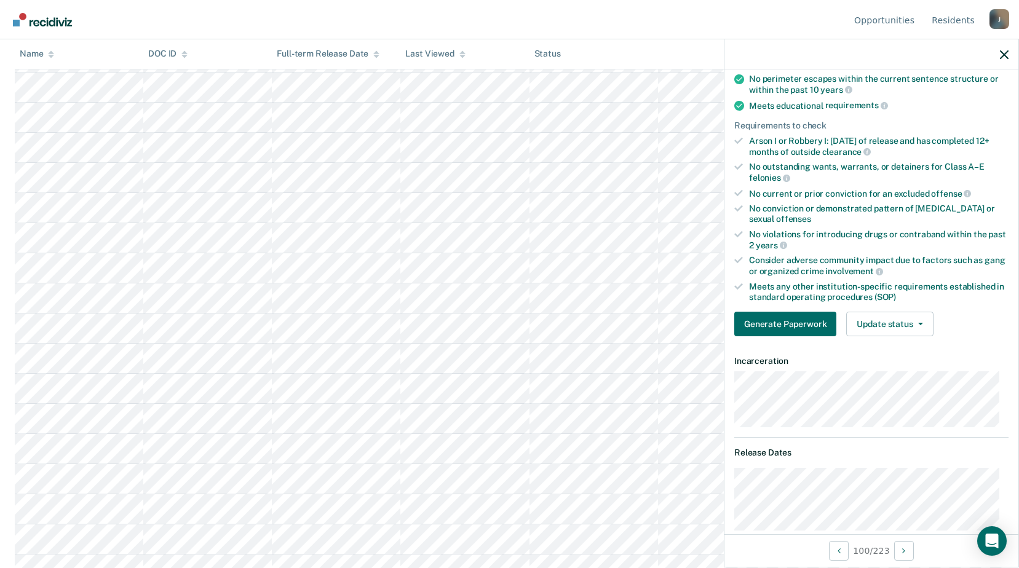
scroll to position [101, 0]
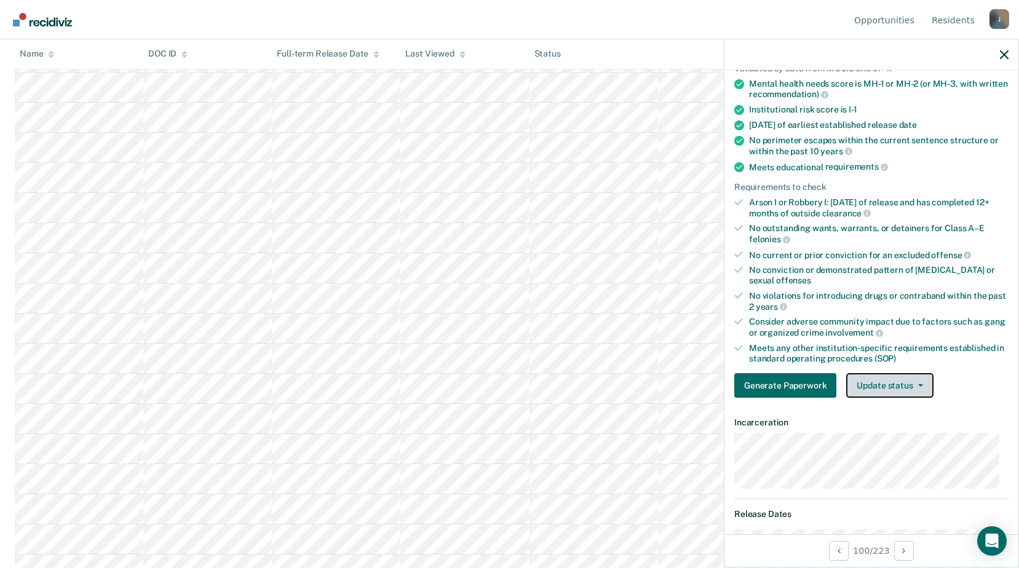
click at [920, 382] on button "Update status" at bounding box center [889, 385] width 87 height 25
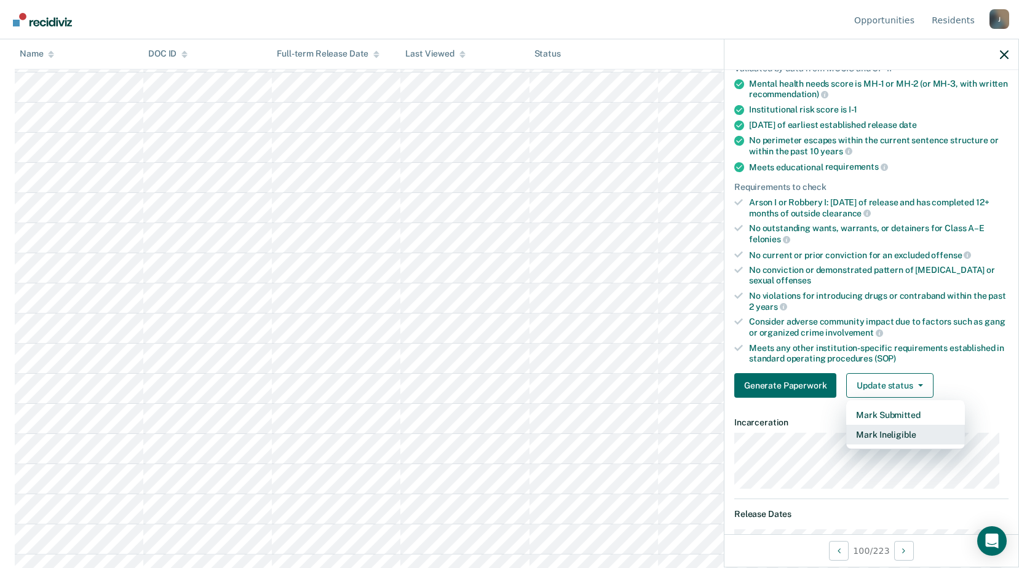
click at [892, 436] on button "Mark Ineligible" at bounding box center [905, 435] width 119 height 20
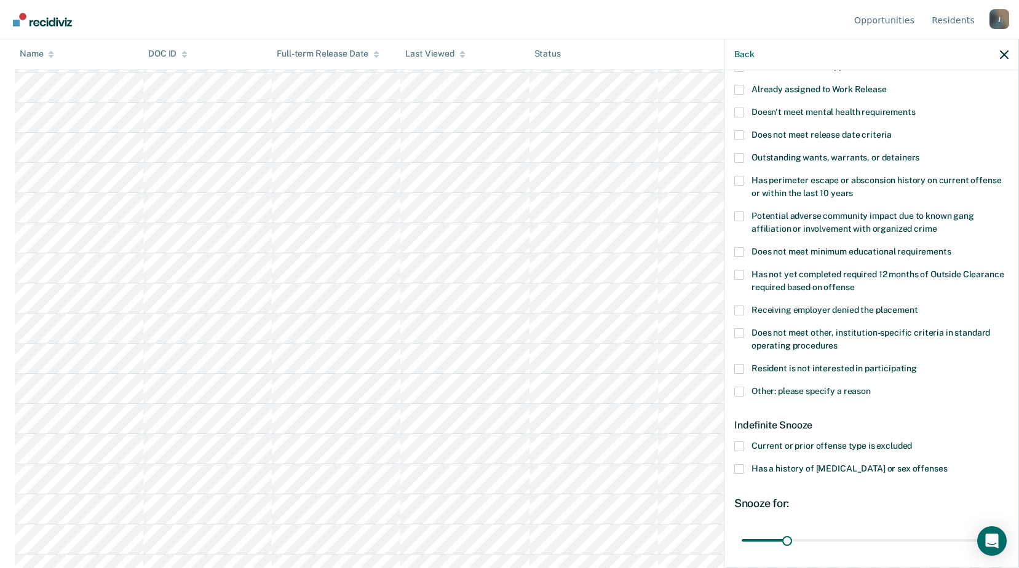
click at [747, 387] on label "Other: please specify a reason" at bounding box center [871, 393] width 274 height 13
click at [870, 387] on input "Other: please specify a reason" at bounding box center [870, 387] width 0 height 0
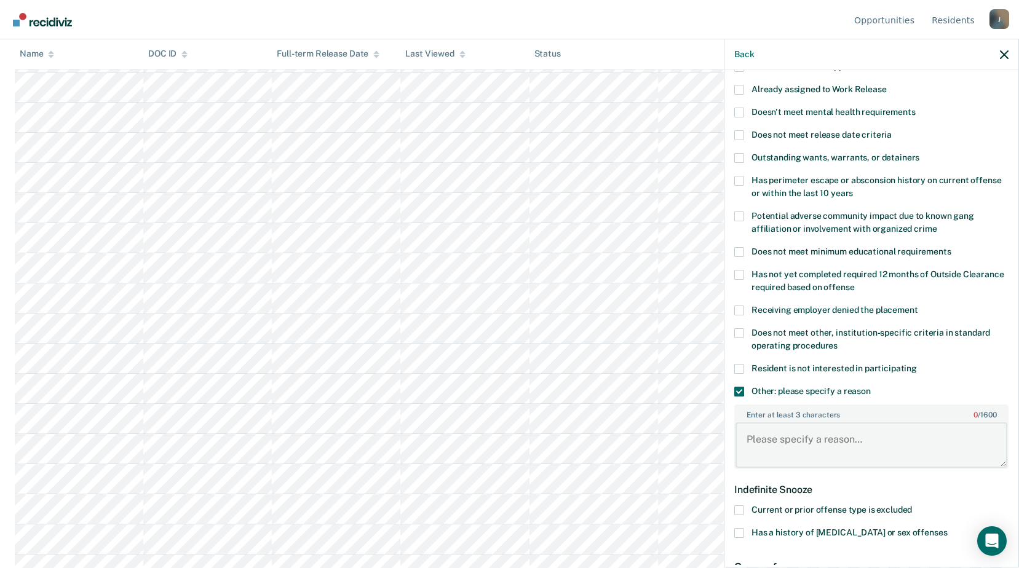
click at [754, 430] on textarea "Enter at least 3 characters 0 / 1600" at bounding box center [871, 444] width 272 height 45
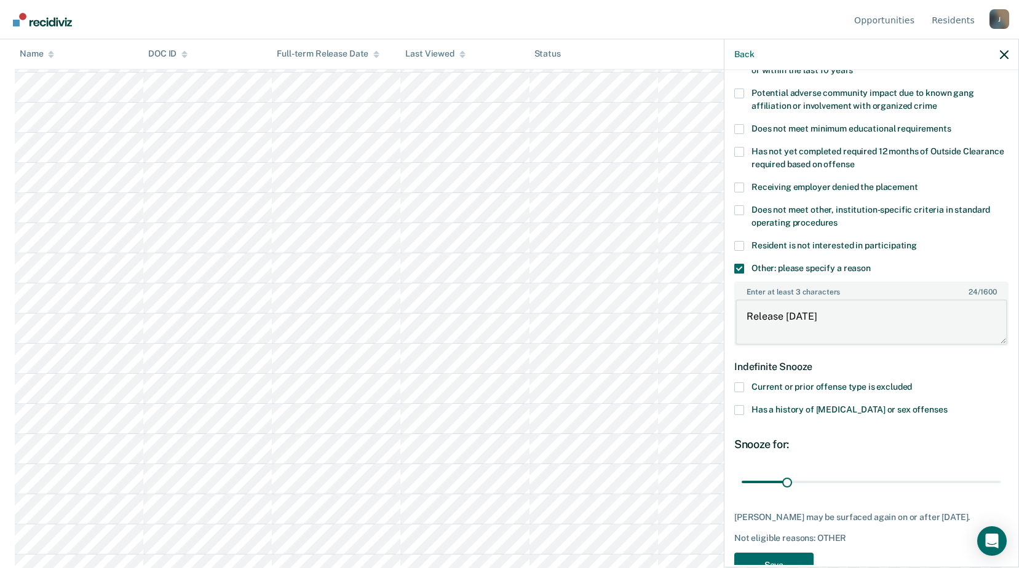
scroll to position [2836, 0]
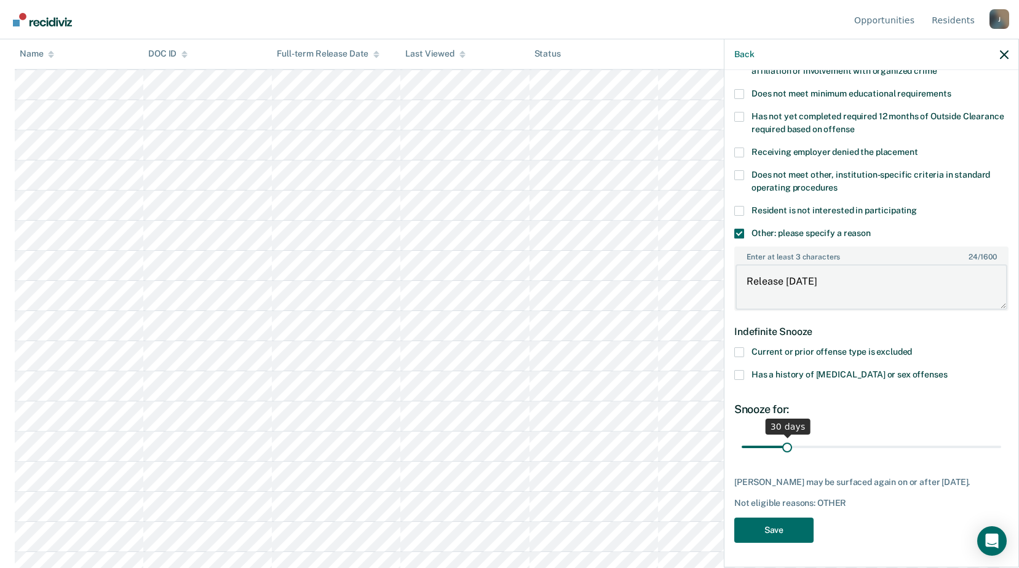
type textarea "Release [DATE]"
drag, startPoint x: 782, startPoint y: 440, endPoint x: 815, endPoint y: 457, distance: 37.1
type input "55"
click at [818, 442] on input "range" at bounding box center [870, 447] width 259 height 22
click at [801, 534] on button "Save" at bounding box center [773, 530] width 79 height 25
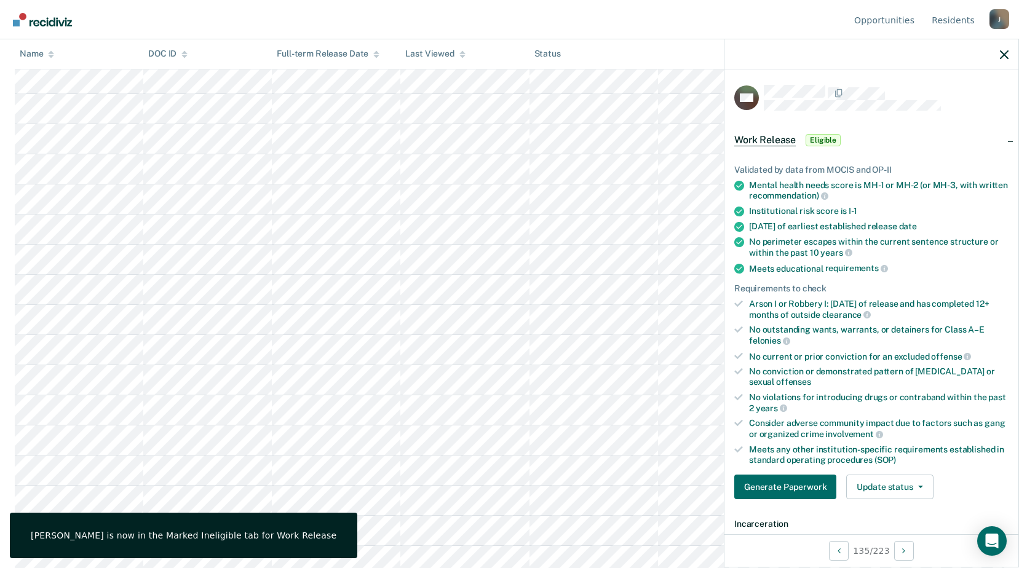
scroll to position [194, 0]
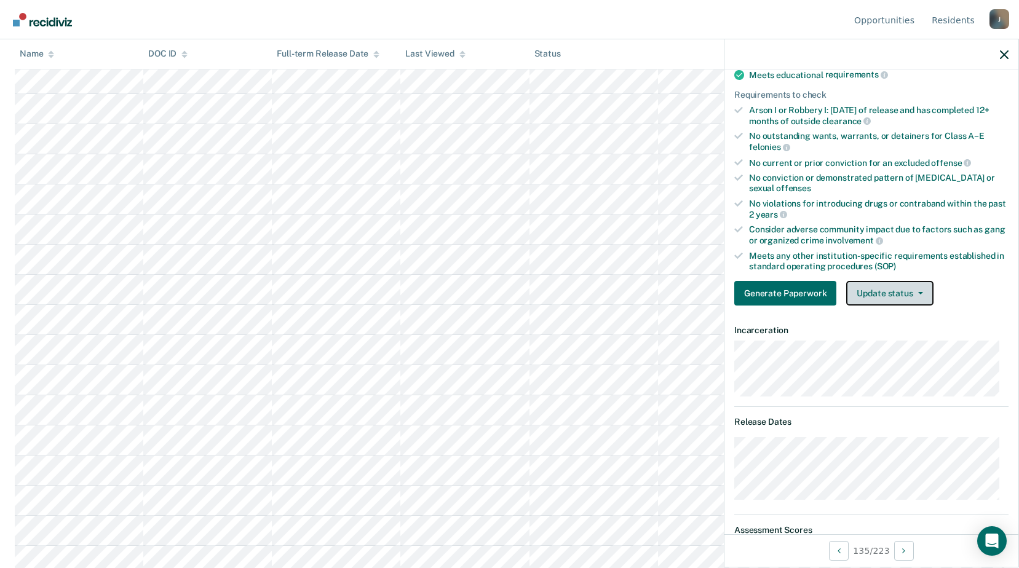
click at [922, 285] on button "Update status" at bounding box center [889, 293] width 87 height 25
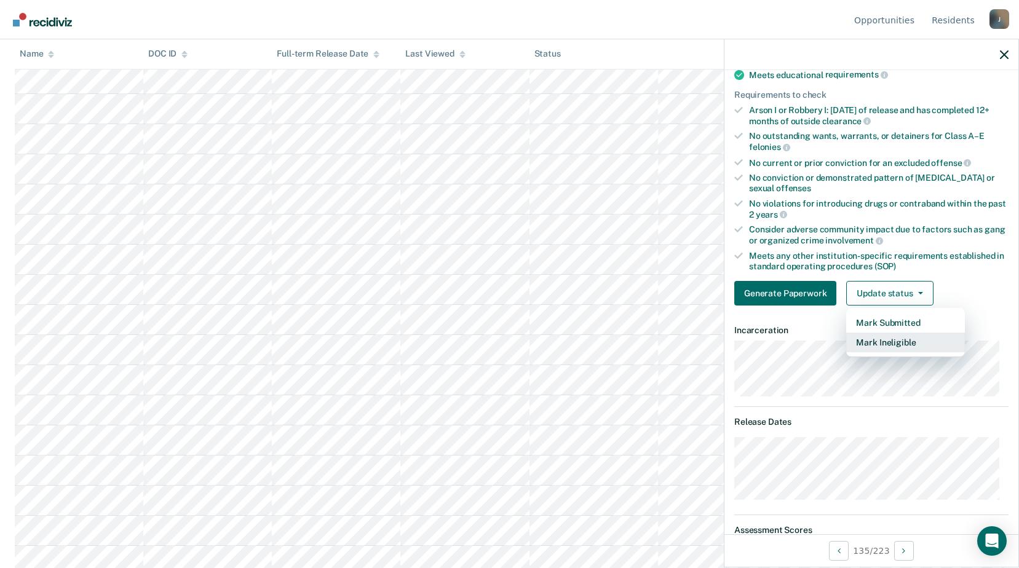
click at [885, 337] on button "Mark Ineligible" at bounding box center [905, 343] width 119 height 20
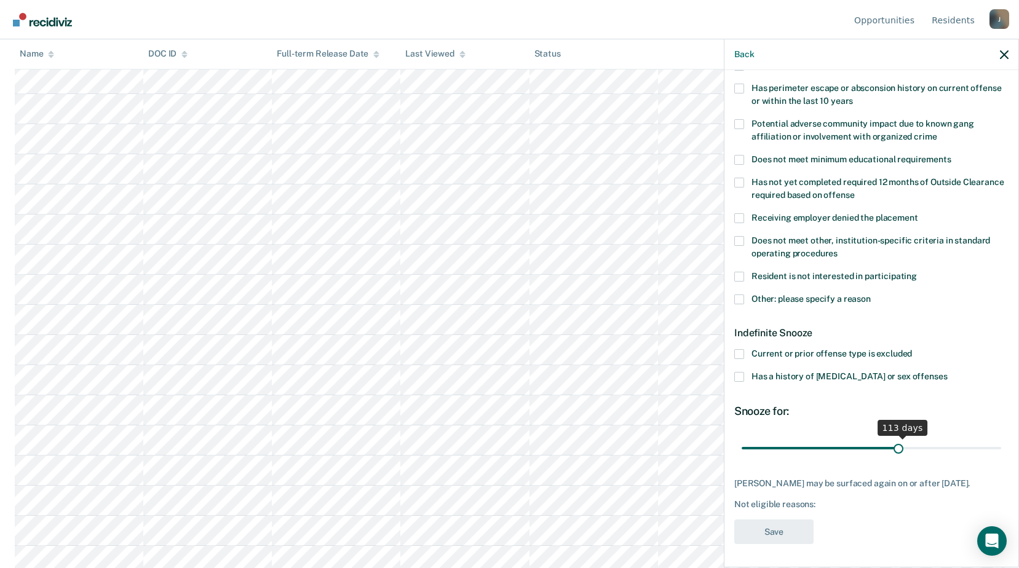
drag, startPoint x: 784, startPoint y: 446, endPoint x: 893, endPoint y: 430, distance: 110.5
type input "110"
click at [893, 437] on input "range" at bounding box center [870, 448] width 259 height 22
click at [738, 301] on span at bounding box center [739, 299] width 10 height 10
click at [870, 294] on input "Other: please specify a reason" at bounding box center [870, 294] width 0 height 0
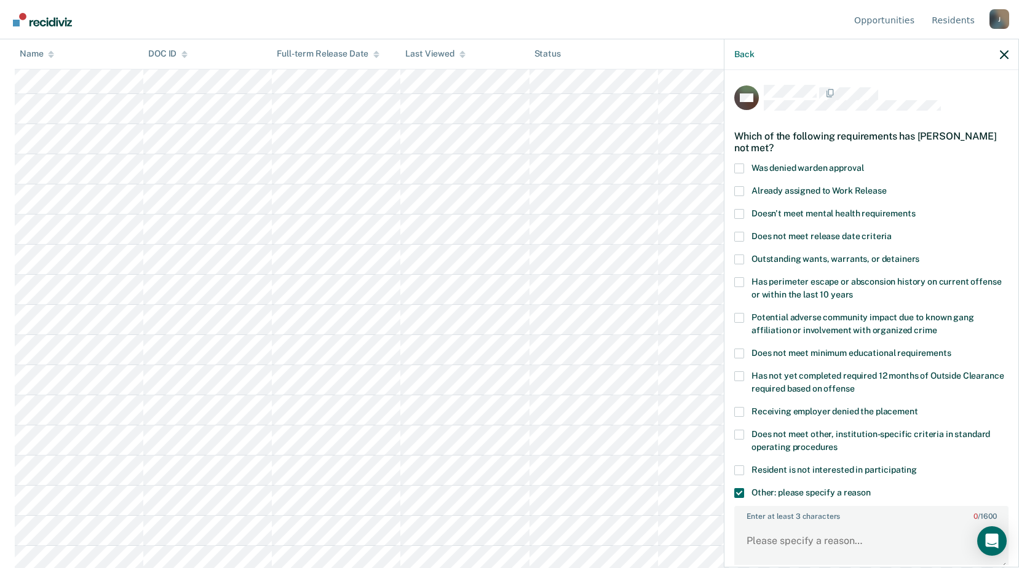
scroll to position [258, 0]
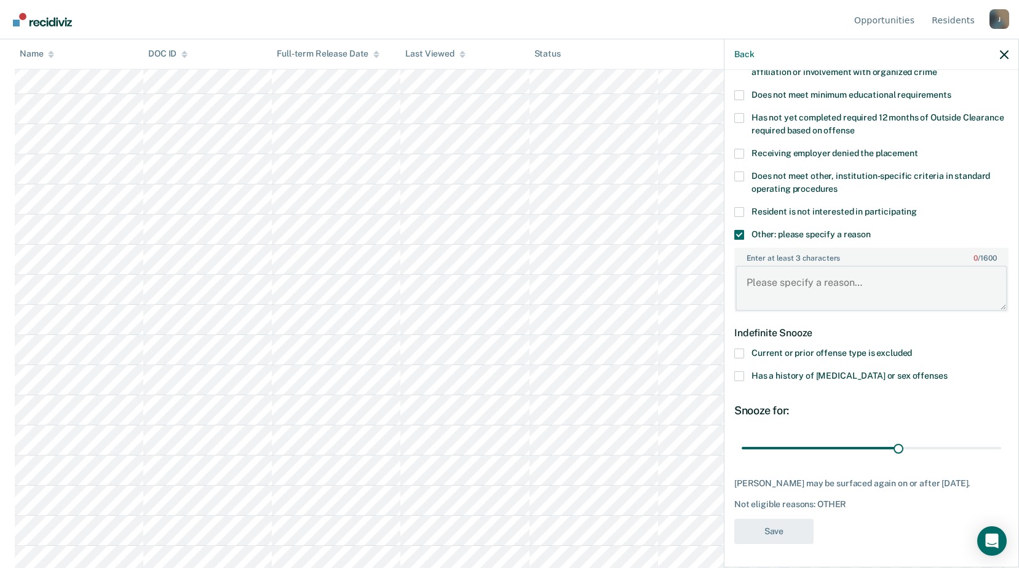
click at [778, 300] on textarea "Enter at least 3 characters 0 / 1600" at bounding box center [871, 288] width 272 height 45
type textarea "Release [DATE]"
drag, startPoint x: 896, startPoint y: 449, endPoint x: 917, endPoint y: 446, distance: 20.5
type input "129"
click at [918, 448] on input "range" at bounding box center [870, 448] width 259 height 22
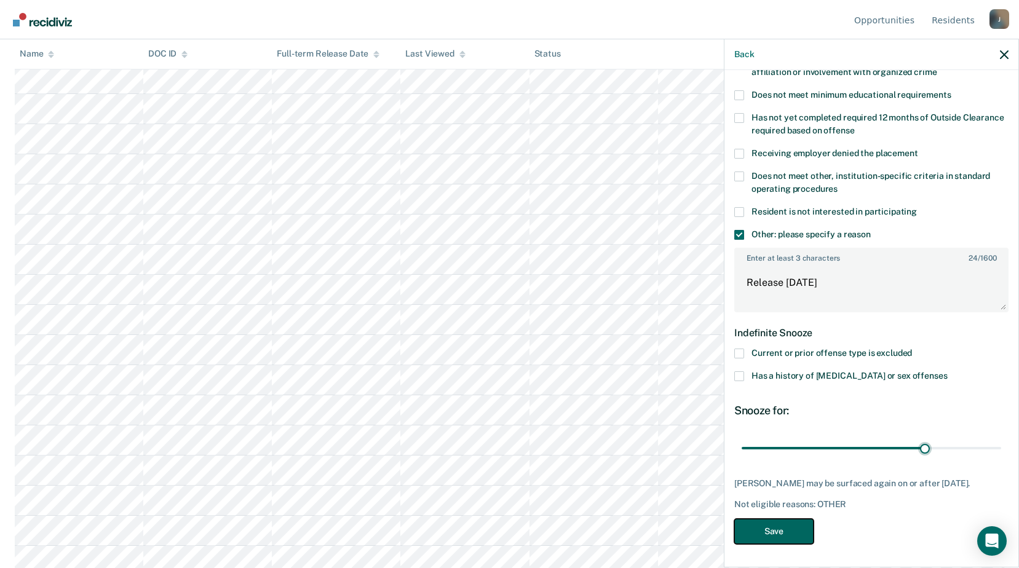
drag, startPoint x: 771, startPoint y: 541, endPoint x: 771, endPoint y: 532, distance: 8.6
click at [772, 541] on button "Save" at bounding box center [773, 531] width 79 height 25
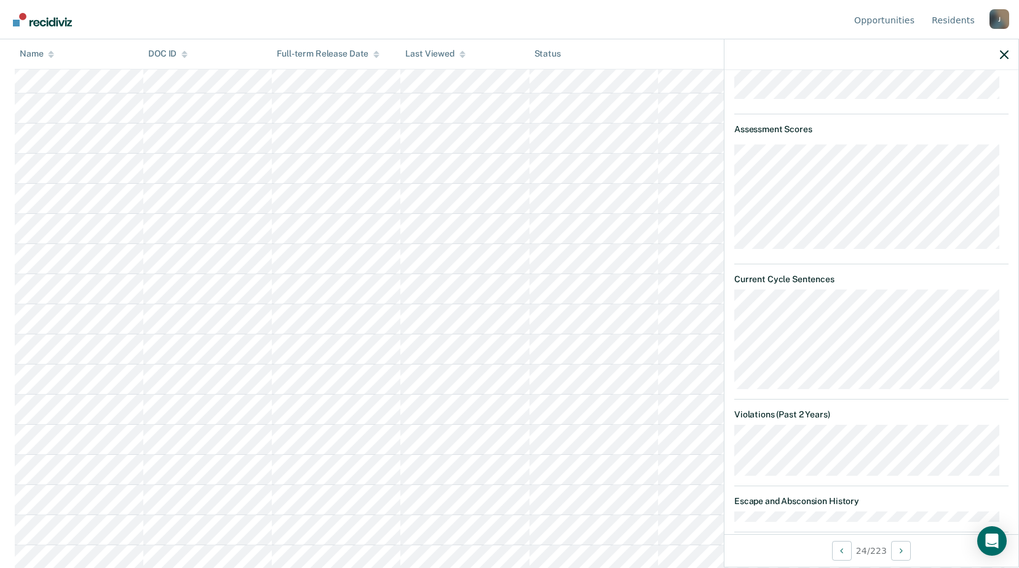
scroll to position [287, 0]
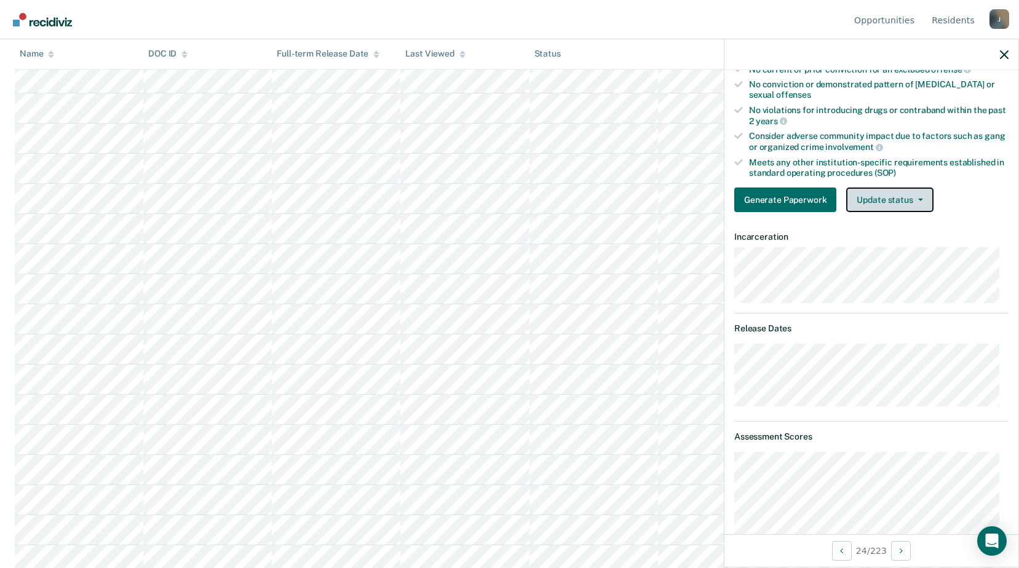
click at [903, 204] on button "Update status" at bounding box center [889, 199] width 87 height 25
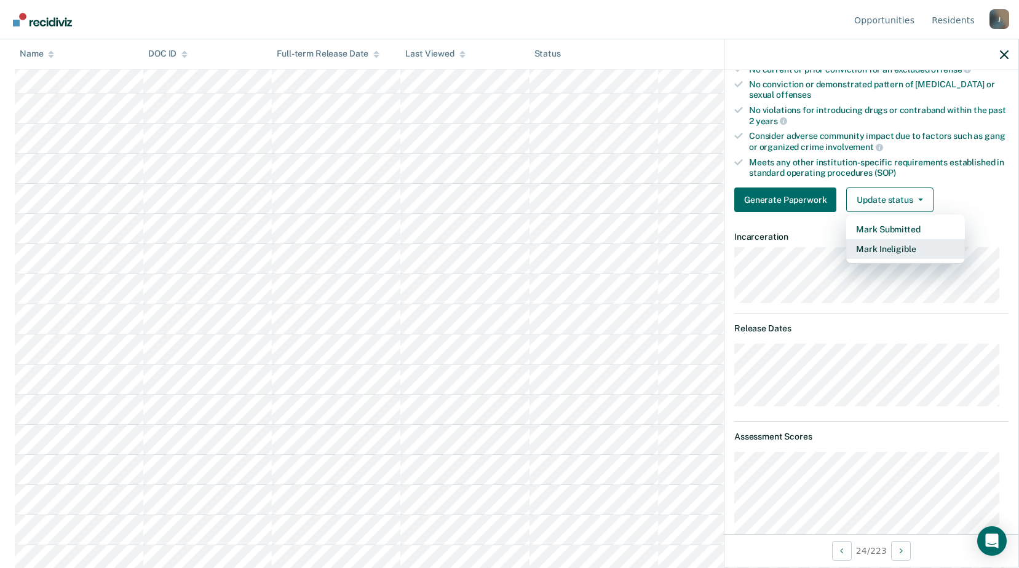
click at [887, 255] on button "Mark Ineligible" at bounding box center [905, 249] width 119 height 20
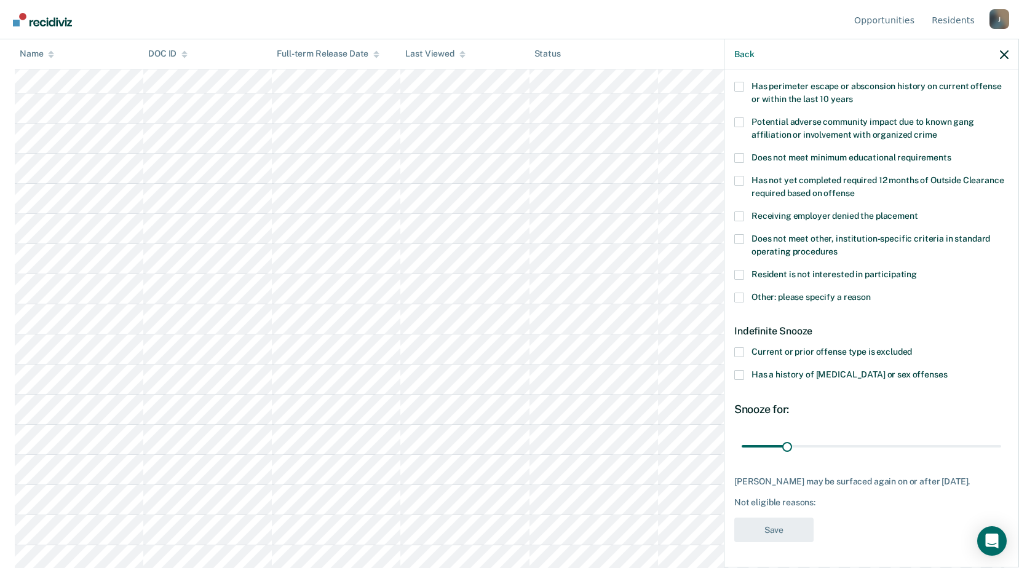
scroll to position [204, 0]
click at [736, 293] on span at bounding box center [739, 298] width 10 height 10
click at [870, 293] on input "Other: please specify a reason" at bounding box center [870, 293] width 0 height 0
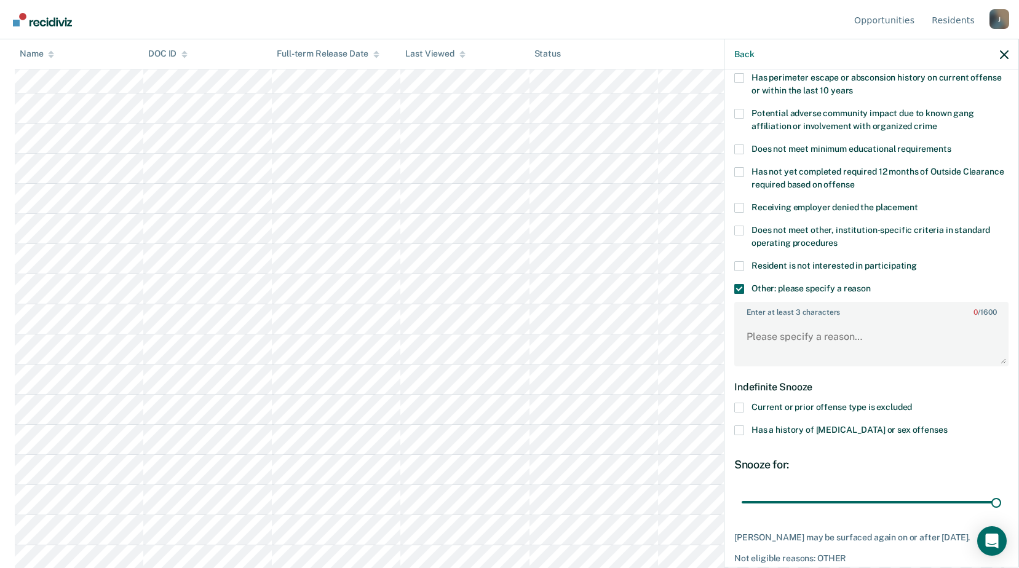
drag, startPoint x: 779, startPoint y: 502, endPoint x: 992, endPoint y: 492, distance: 213.5
type input "180"
click at [992, 492] on input "range" at bounding box center [870, 502] width 259 height 22
click at [787, 336] on textarea "Enter at least 3 characters 0 / 1600" at bounding box center [871, 342] width 272 height 45
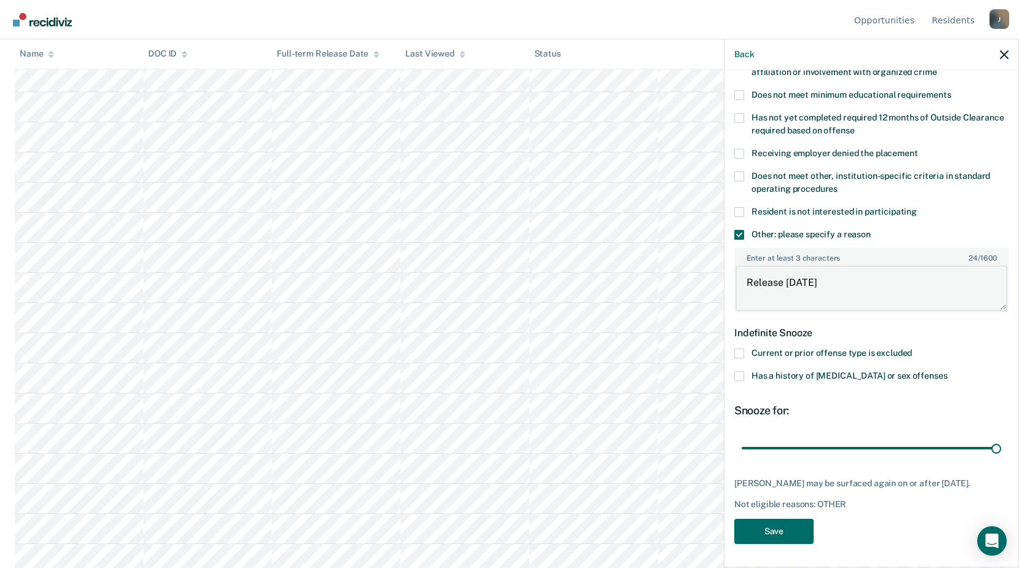
scroll to position [676, 0]
type textarea "Release within 6 months"
drag, startPoint x: 790, startPoint y: 524, endPoint x: 737, endPoint y: 487, distance: 64.1
click at [787, 524] on button "Save" at bounding box center [773, 531] width 79 height 25
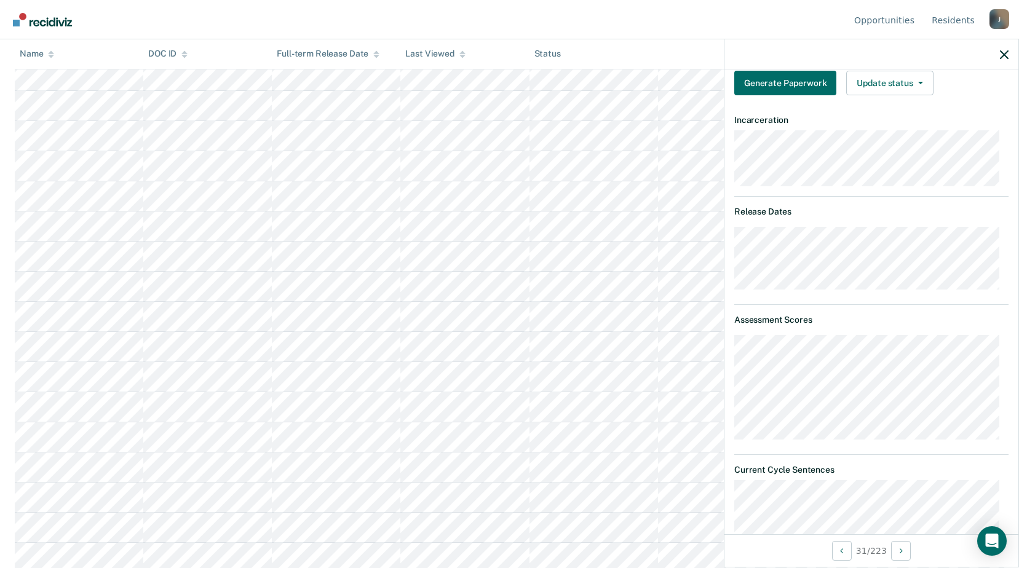
scroll to position [342, 0]
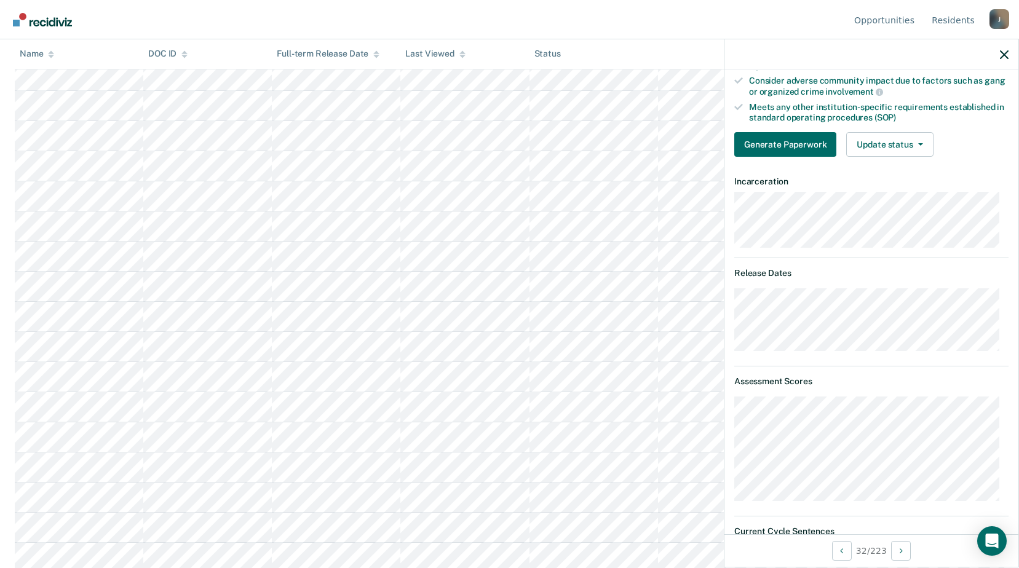
click at [882, 142] on button "Update status" at bounding box center [889, 144] width 87 height 25
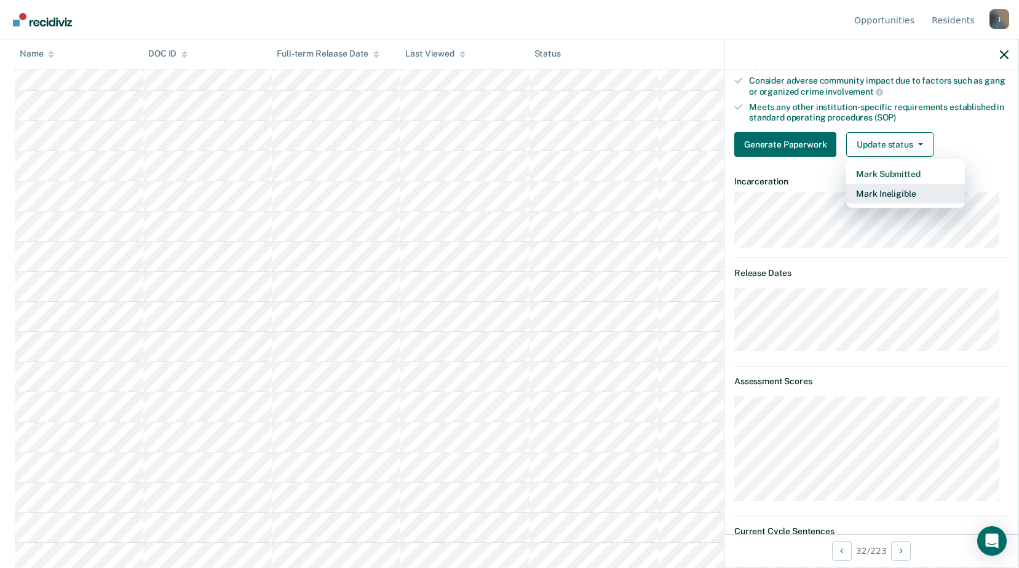
click at [885, 192] on button "Mark Ineligible" at bounding box center [905, 194] width 119 height 20
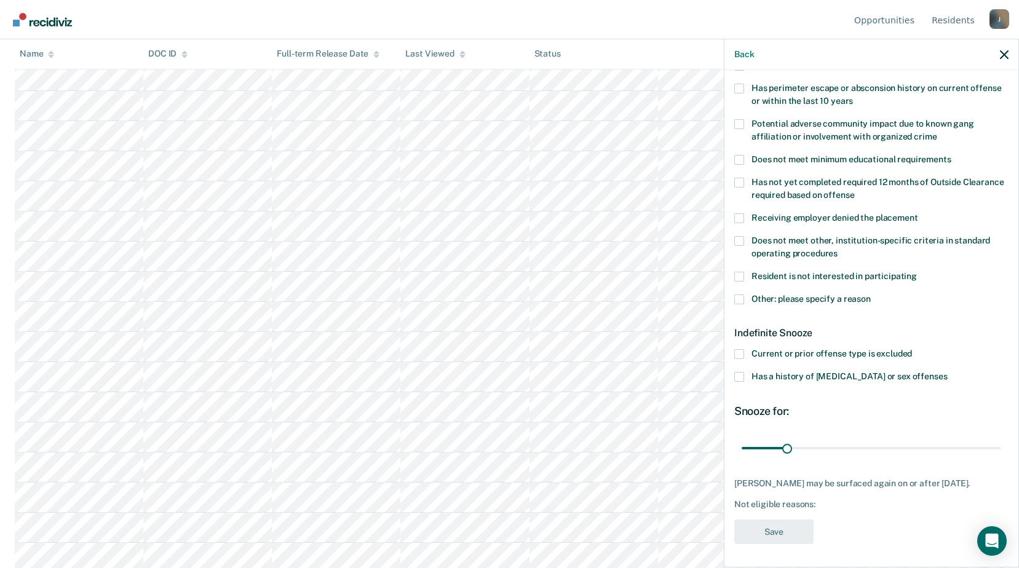
click at [740, 304] on label "Other: please specify a reason" at bounding box center [871, 300] width 274 height 13
click at [870, 294] on input "Other: please specify a reason" at bounding box center [870, 294] width 0 height 0
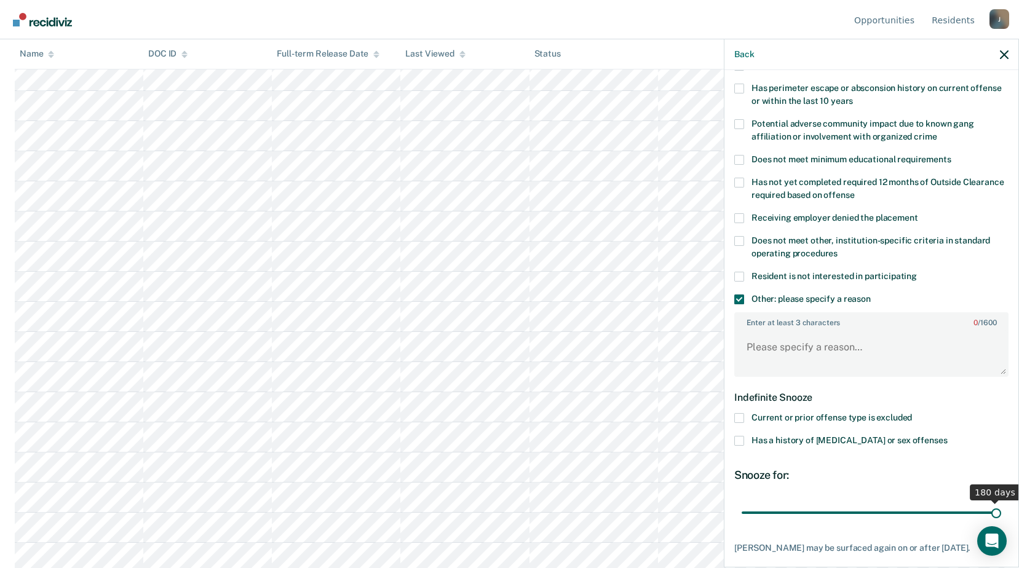
drag, startPoint x: 788, startPoint y: 505, endPoint x: 941, endPoint y: 353, distance: 214.7
type input "180"
click at [1001, 515] on input "range" at bounding box center [870, 513] width 259 height 22
drag, startPoint x: 821, startPoint y: 344, endPoint x: 830, endPoint y: 342, distance: 9.4
click at [830, 342] on textarea "Enter at least 3 characters 0 / 1600" at bounding box center [871, 352] width 272 height 45
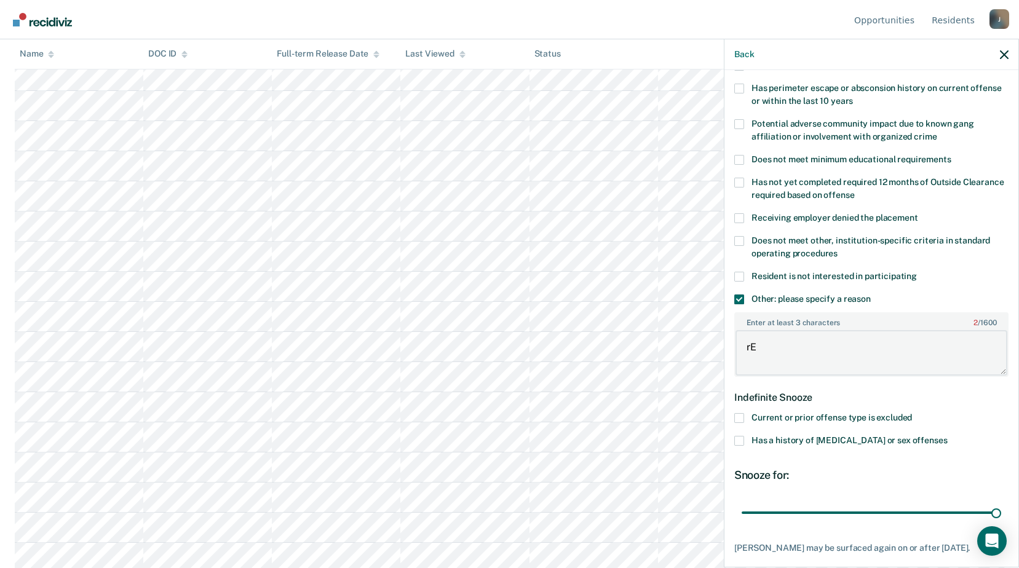
type textarea "r"
drag, startPoint x: 830, startPoint y: 342, endPoint x: 815, endPoint y: 372, distance: 33.0
click at [826, 361] on textarea "Release within 6 months" at bounding box center [871, 352] width 272 height 45
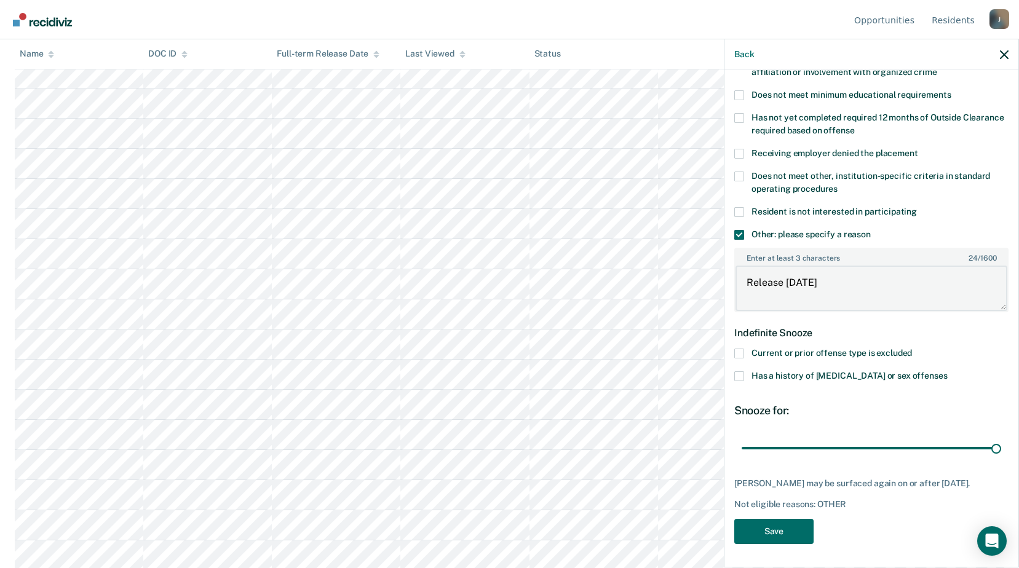
type textarea "Release within 6 months"
click at [774, 517] on div "MC Which of the following requirements has Mary Clark not met? Was denied warde…" at bounding box center [871, 189] width 274 height 725
click at [775, 521] on button "Save" at bounding box center [773, 531] width 79 height 25
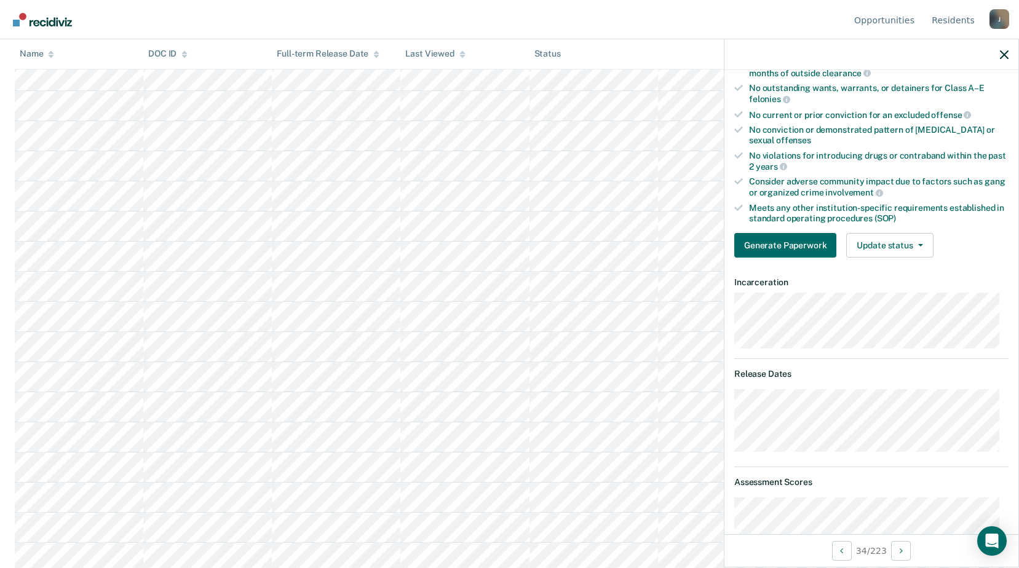
scroll to position [180, 0]
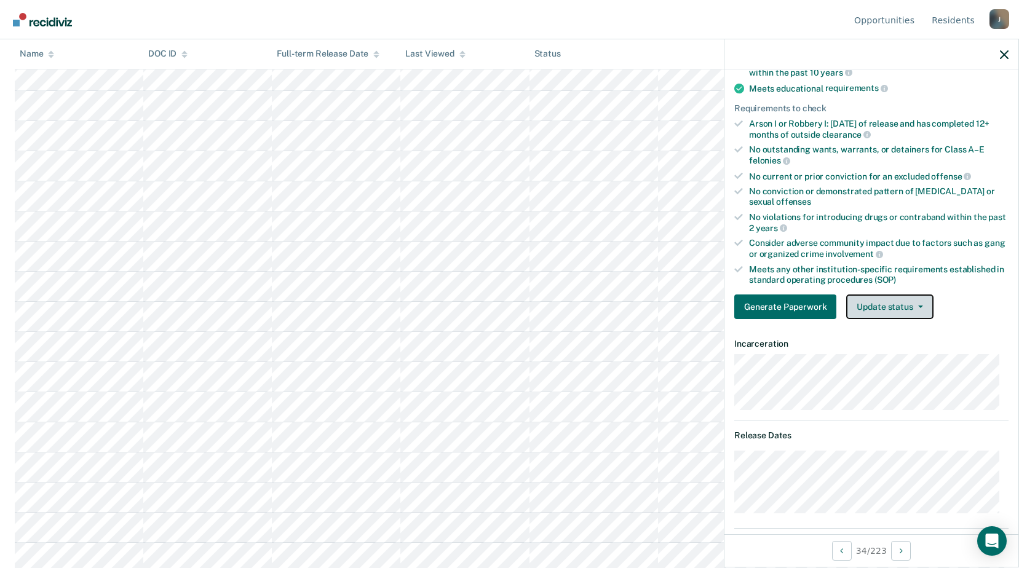
click at [896, 300] on button "Update status" at bounding box center [889, 306] width 87 height 25
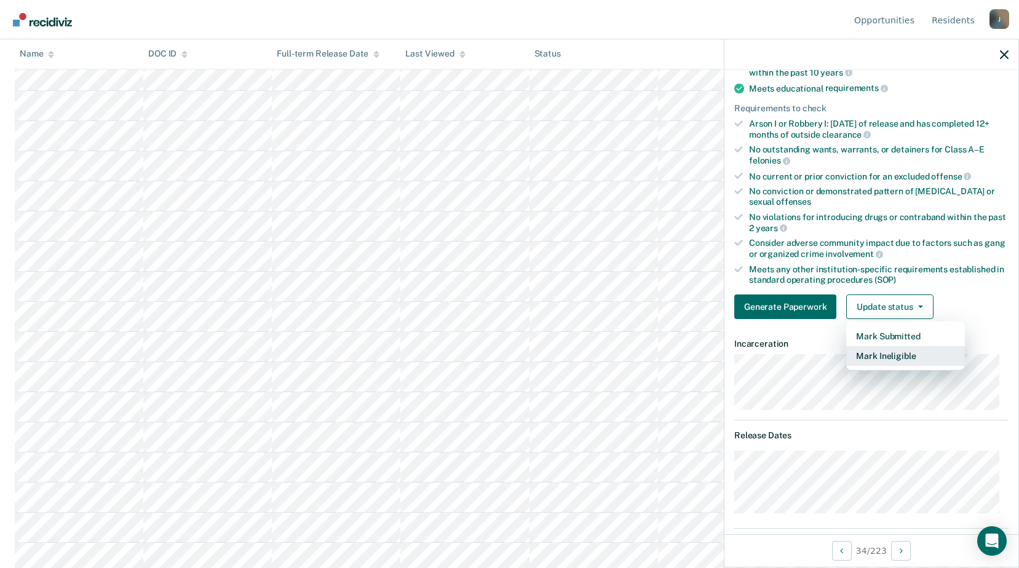
click at [890, 352] on button "Mark Ineligible" at bounding box center [905, 356] width 119 height 20
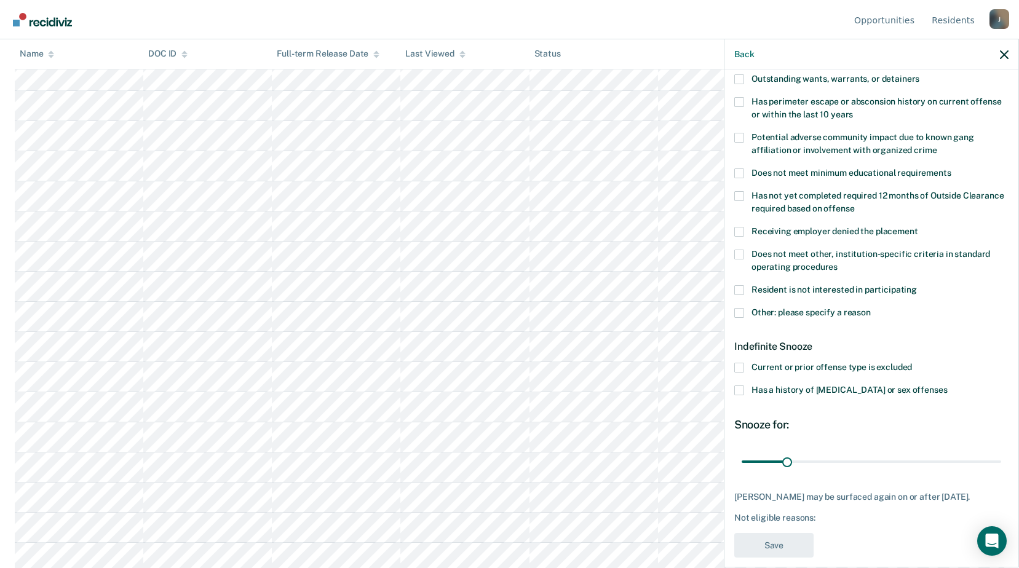
click at [738, 254] on span at bounding box center [739, 255] width 10 height 10
click at [837, 262] on input "Does not meet other, institution-specific criteria in standard operating proced…" at bounding box center [837, 262] width 0 height 0
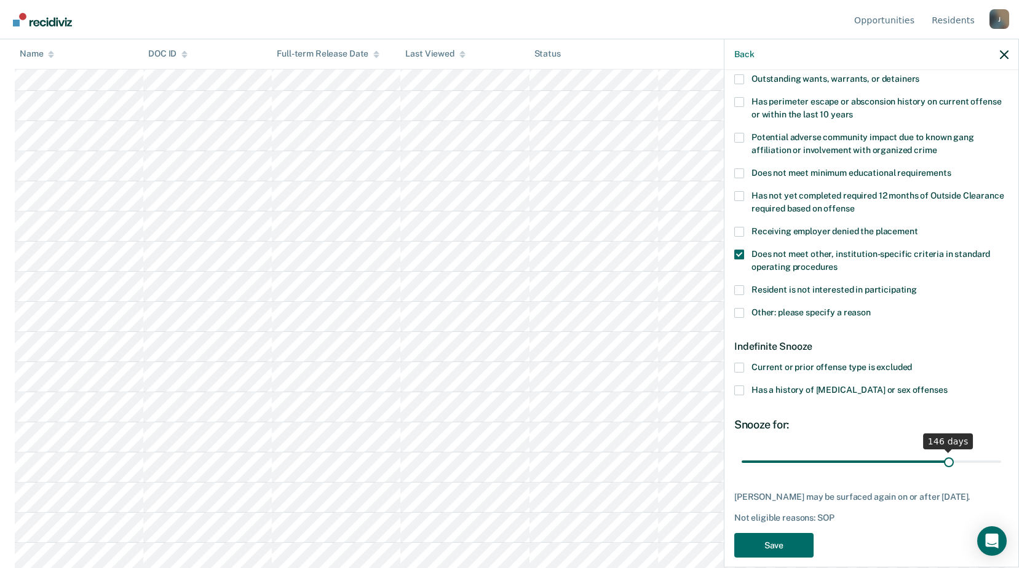
drag, startPoint x: 785, startPoint y: 460, endPoint x: 941, endPoint y: 483, distance: 157.9
type input "146"
click at [941, 472] on input "range" at bounding box center [870, 462] width 259 height 22
click at [779, 545] on button "Save" at bounding box center [773, 545] width 79 height 25
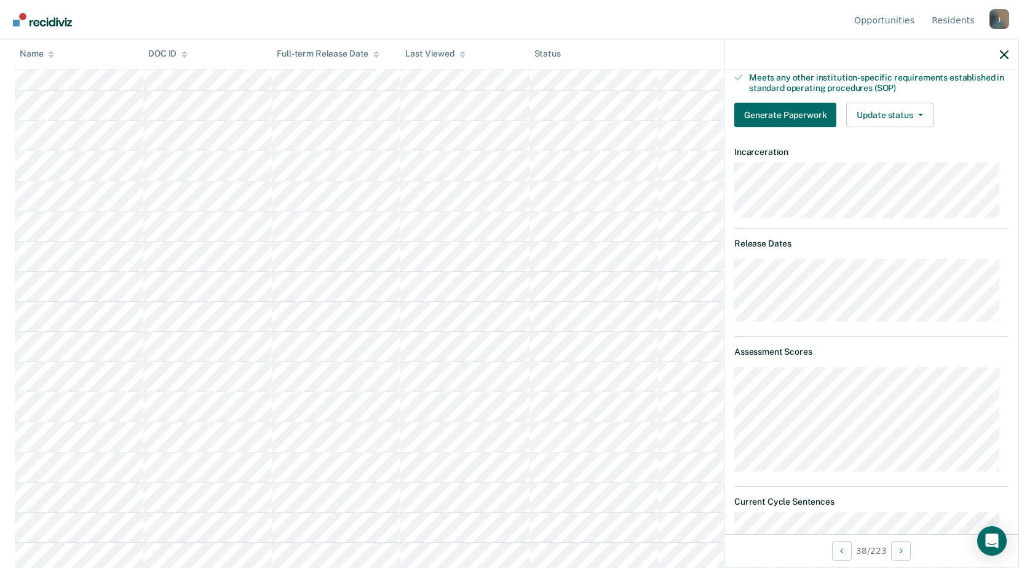
scroll to position [249, 0]
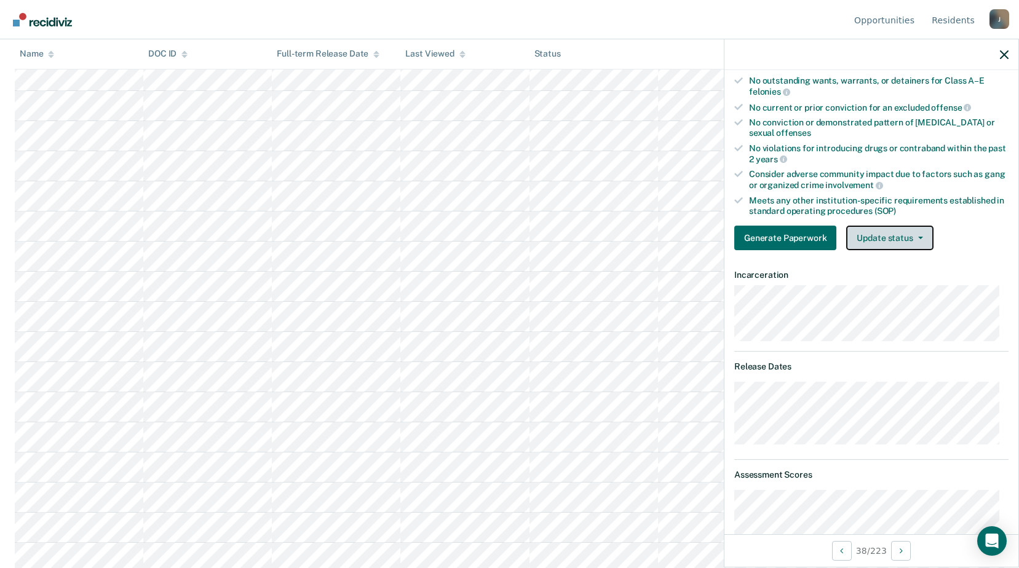
click at [910, 239] on button "Update status" at bounding box center [889, 238] width 87 height 25
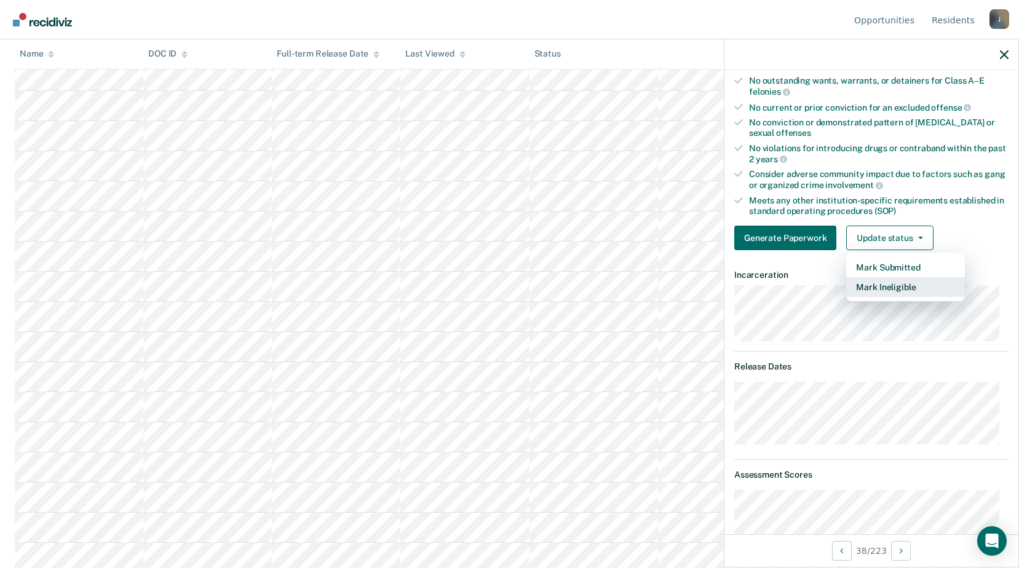
click at [877, 294] on button "Mark Ineligible" at bounding box center [905, 287] width 119 height 20
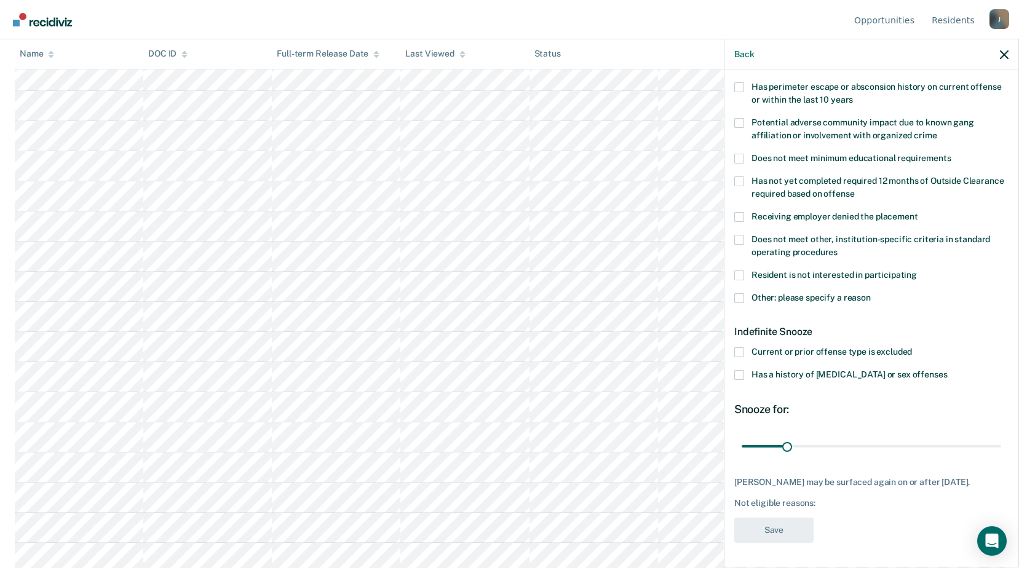
scroll to position [204, 0]
click at [736, 293] on span at bounding box center [739, 298] width 10 height 10
click at [870, 293] on input "Other: please specify a reason" at bounding box center [870, 293] width 0 height 0
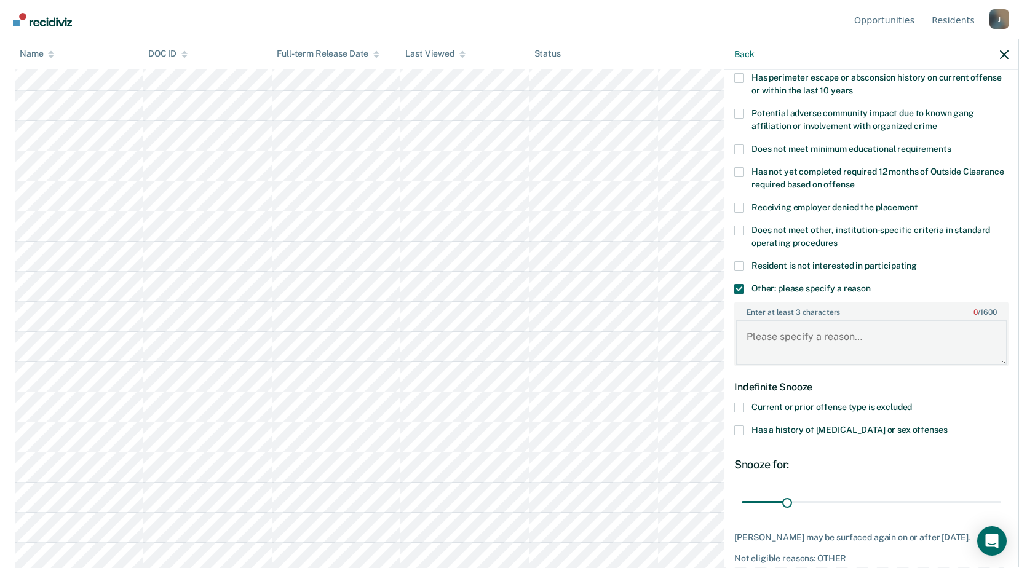
click at [774, 335] on textarea "Enter at least 3 characters 0 / 1600" at bounding box center [871, 342] width 272 height 45
type textarea "Release [DATE]"
drag, startPoint x: 784, startPoint y: 502, endPoint x: 847, endPoint y: 506, distance: 62.9
type input "76"
click at [847, 506] on input "range" at bounding box center [870, 502] width 259 height 22
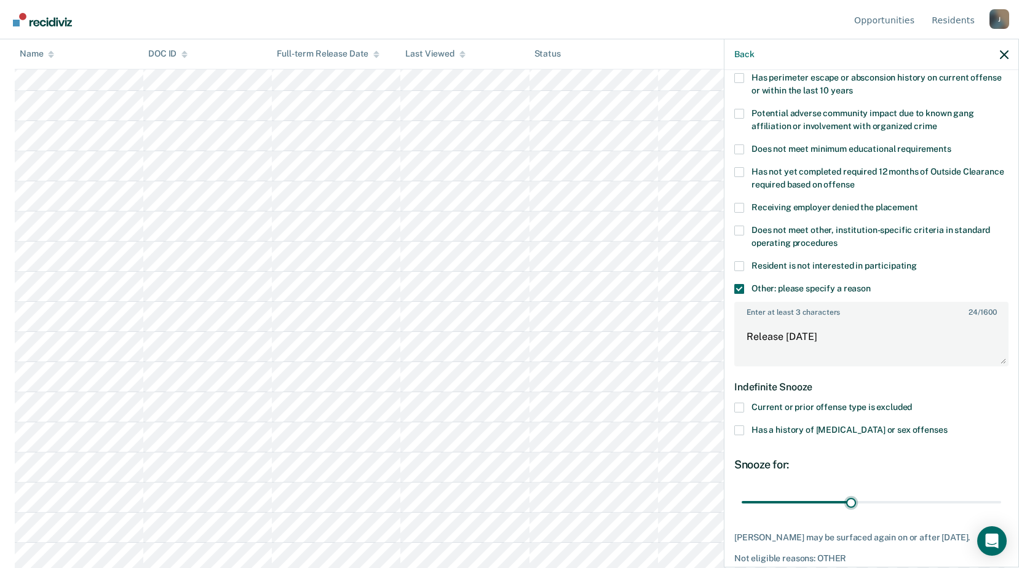
scroll to position [269, 0]
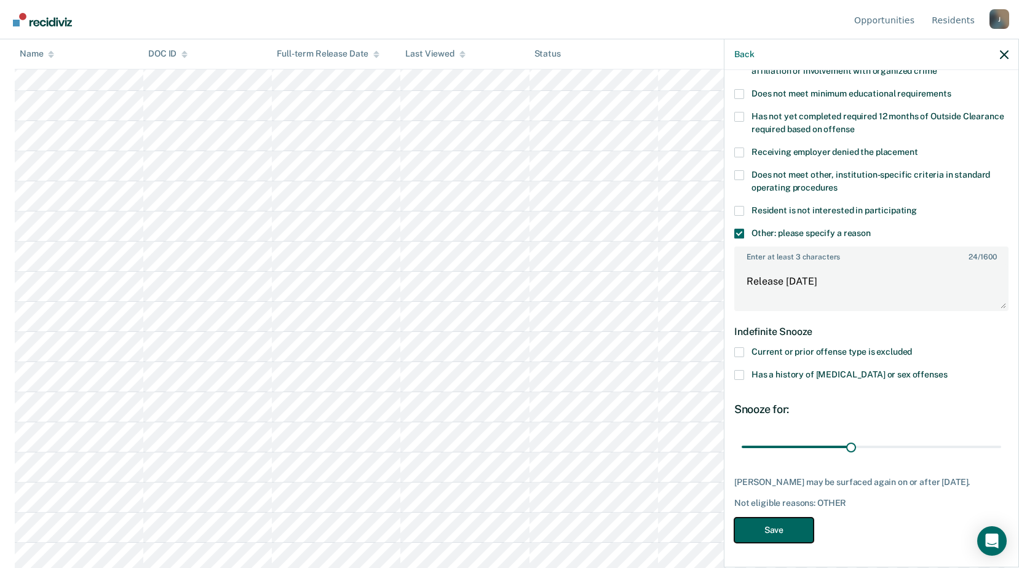
click at [788, 527] on button "Save" at bounding box center [773, 530] width 79 height 25
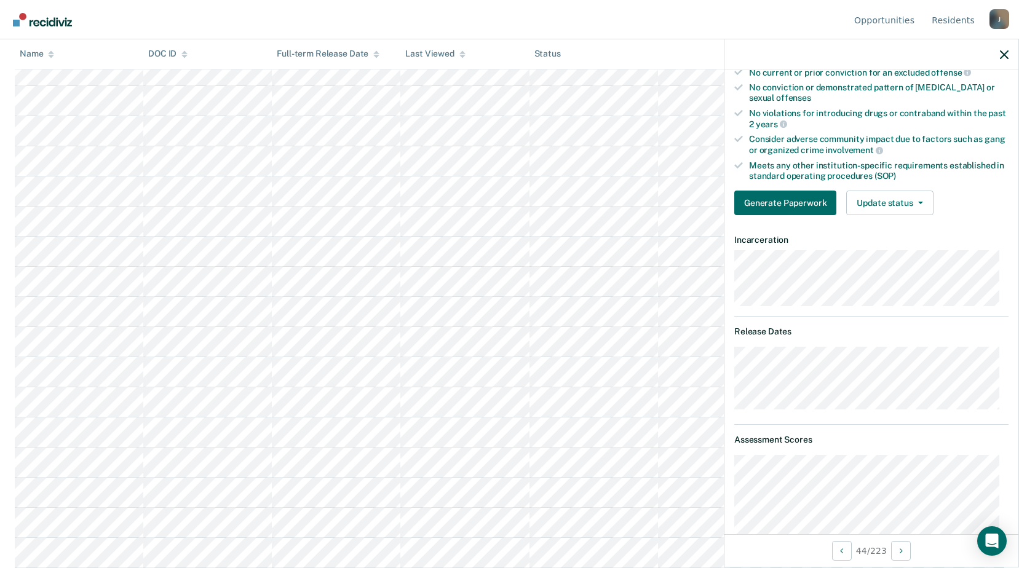
scroll to position [223, 0]
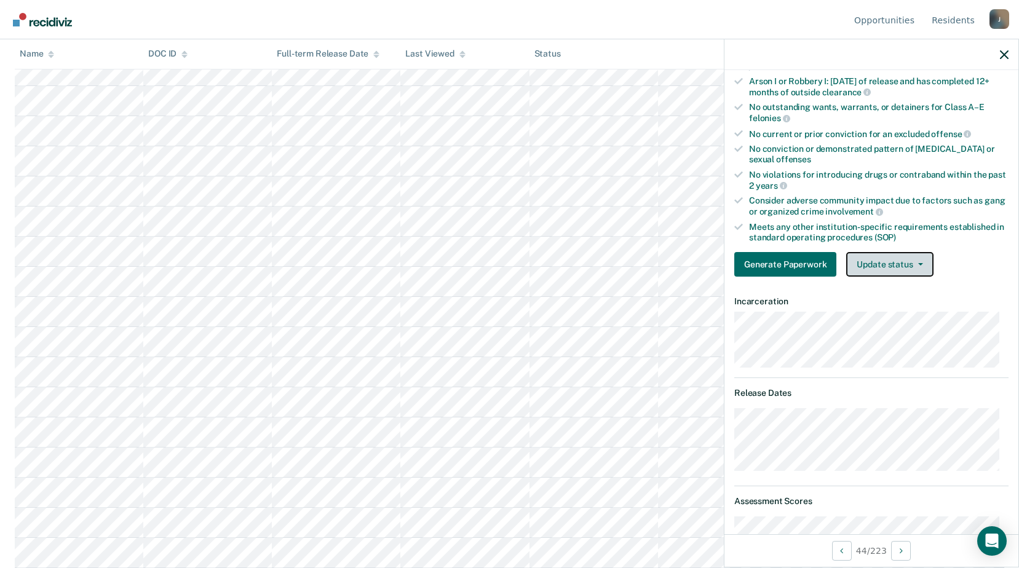
click at [899, 256] on button "Update status" at bounding box center [889, 264] width 87 height 25
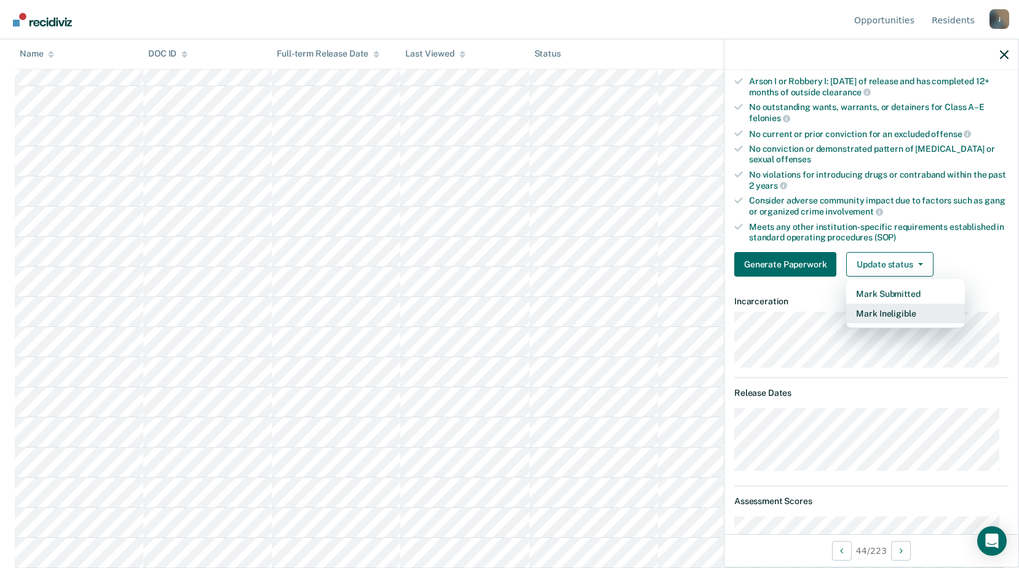
click at [907, 319] on button "Mark Ineligible" at bounding box center [905, 314] width 119 height 20
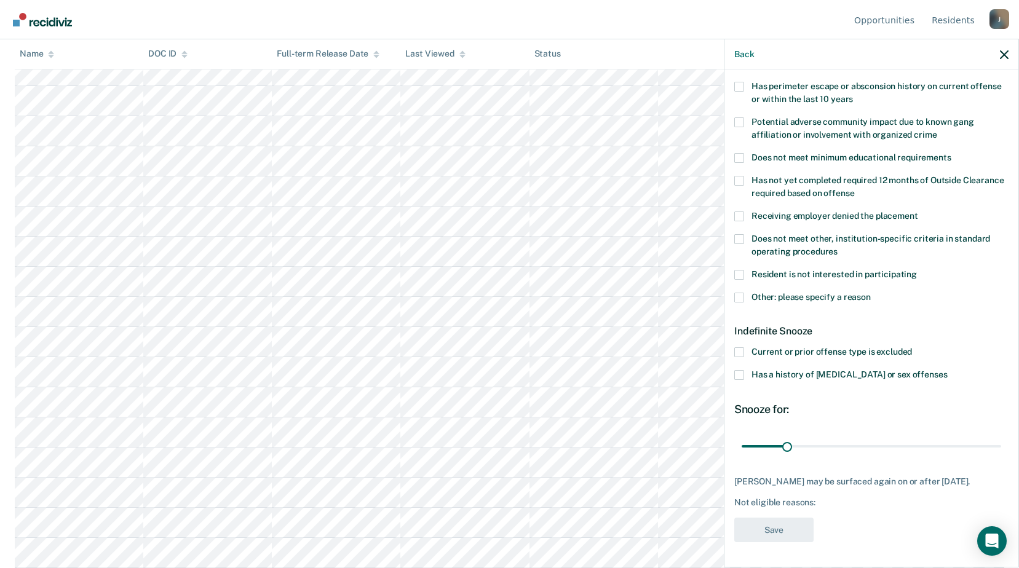
click at [743, 293] on span at bounding box center [739, 298] width 10 height 10
click at [870, 293] on input "Other: please specify a reason" at bounding box center [870, 293] width 0 height 0
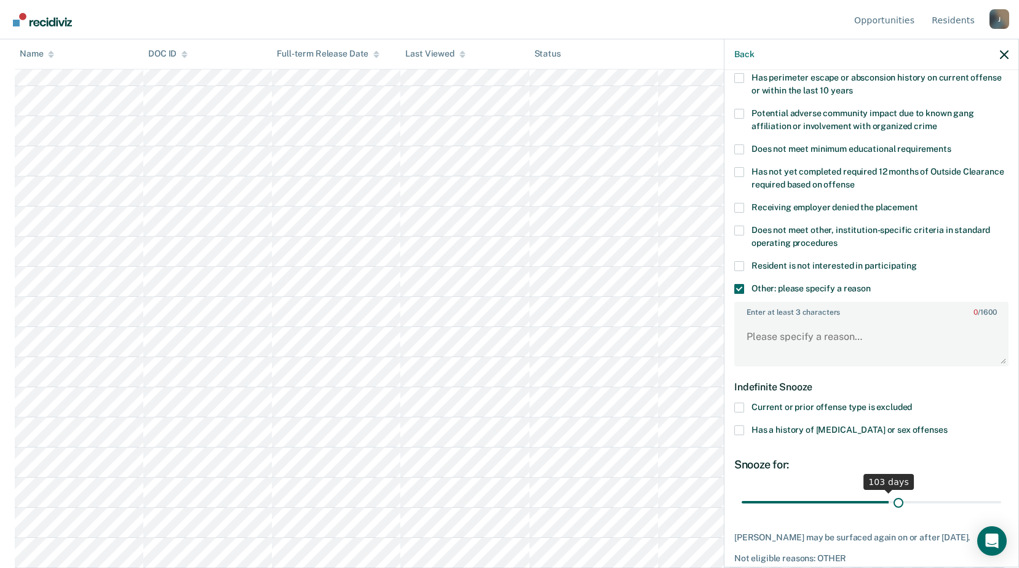
drag, startPoint x: 789, startPoint y: 500, endPoint x: 892, endPoint y: 494, distance: 102.8
type input "109"
click at [892, 494] on input "range" at bounding box center [870, 502] width 259 height 22
click at [777, 336] on textarea "Enter at least 3 characters 0 / 1600" at bounding box center [871, 342] width 272 height 45
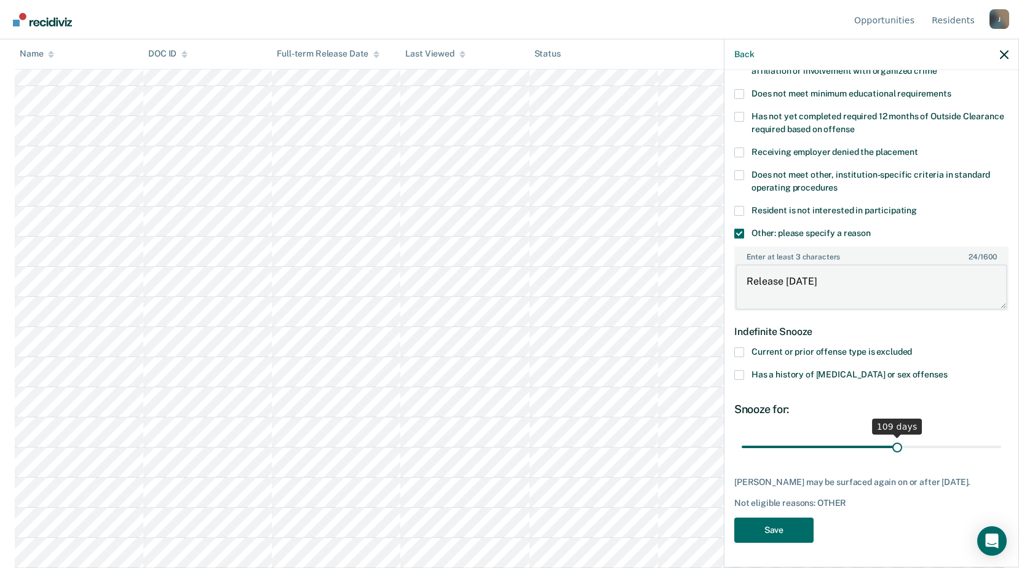
scroll to position [1045, 0]
type textarea "Release [DATE]"
click at [801, 529] on button "Save" at bounding box center [773, 530] width 79 height 25
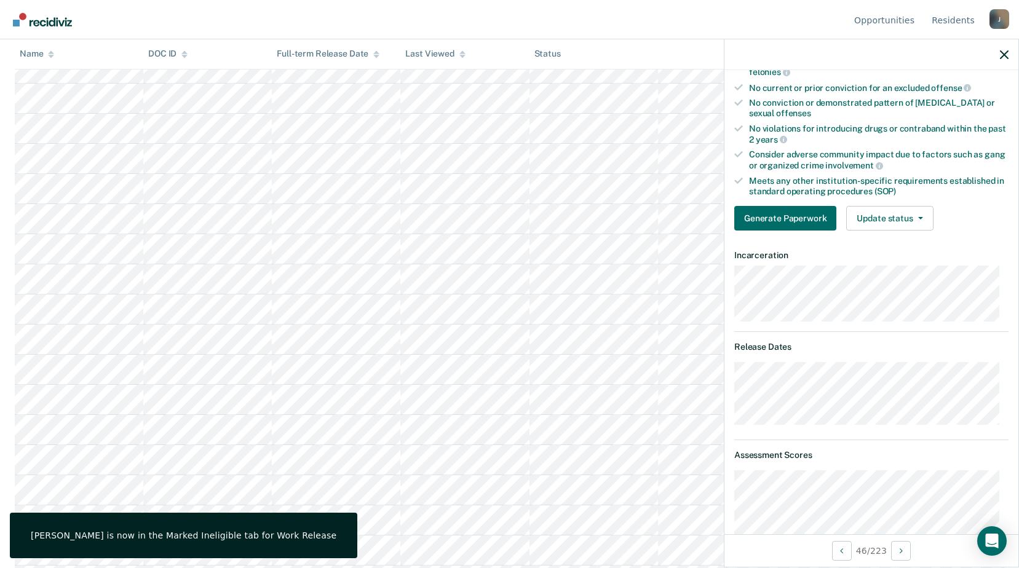
scroll to position [330, 0]
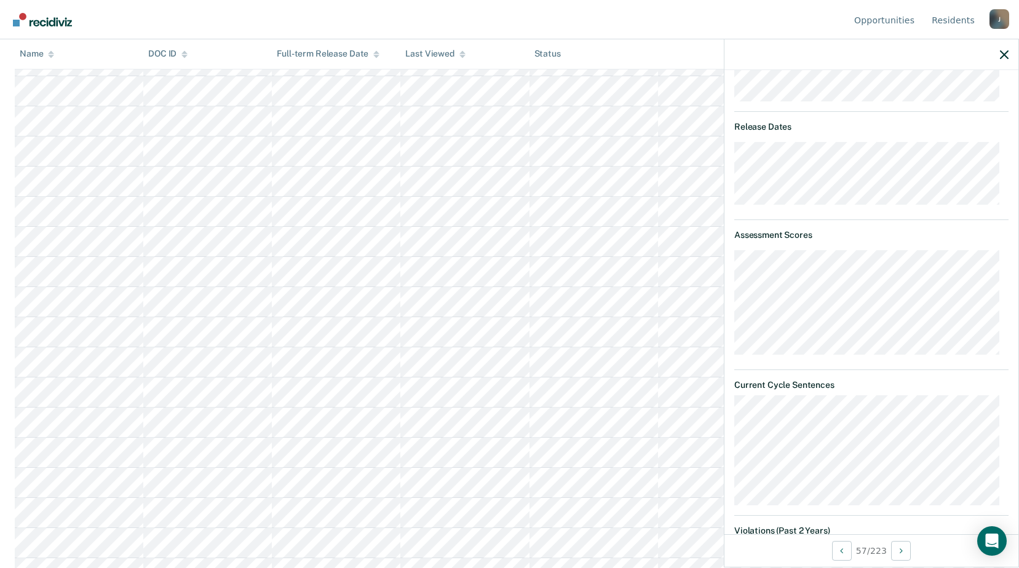
scroll to position [243, 0]
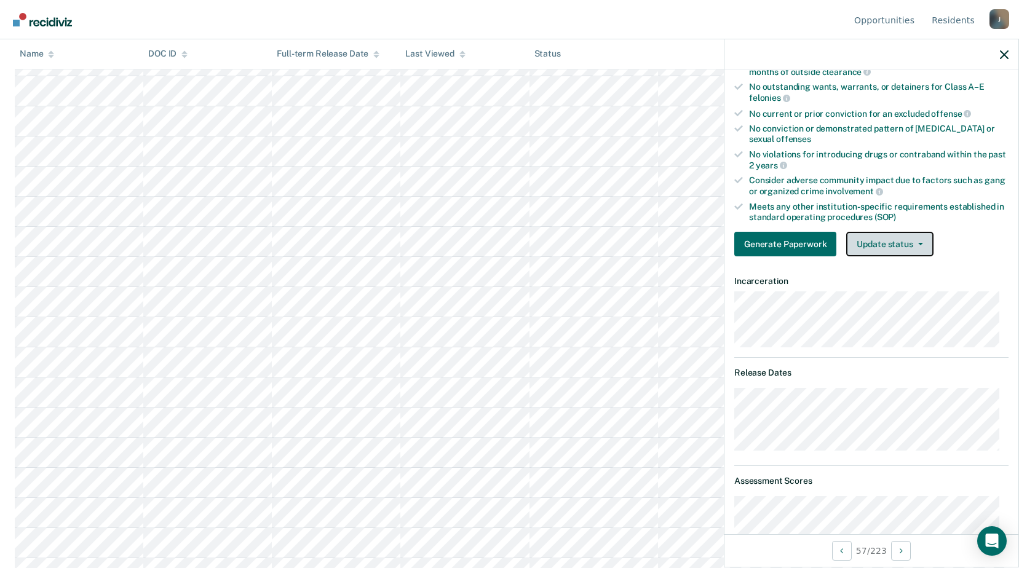
click at [912, 245] on button "Update status" at bounding box center [889, 244] width 87 height 25
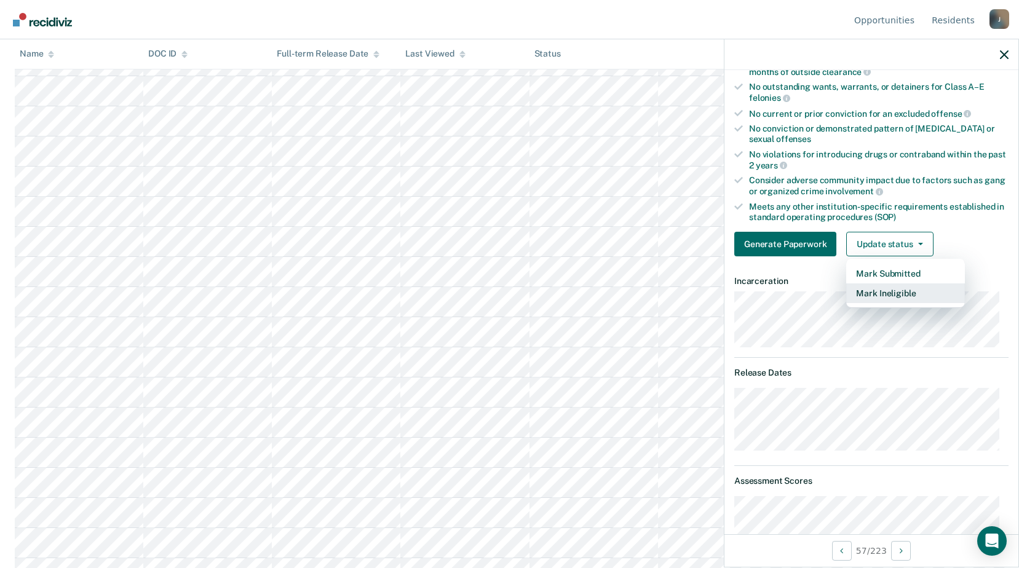
click at [890, 295] on button "Mark Ineligible" at bounding box center [905, 293] width 119 height 20
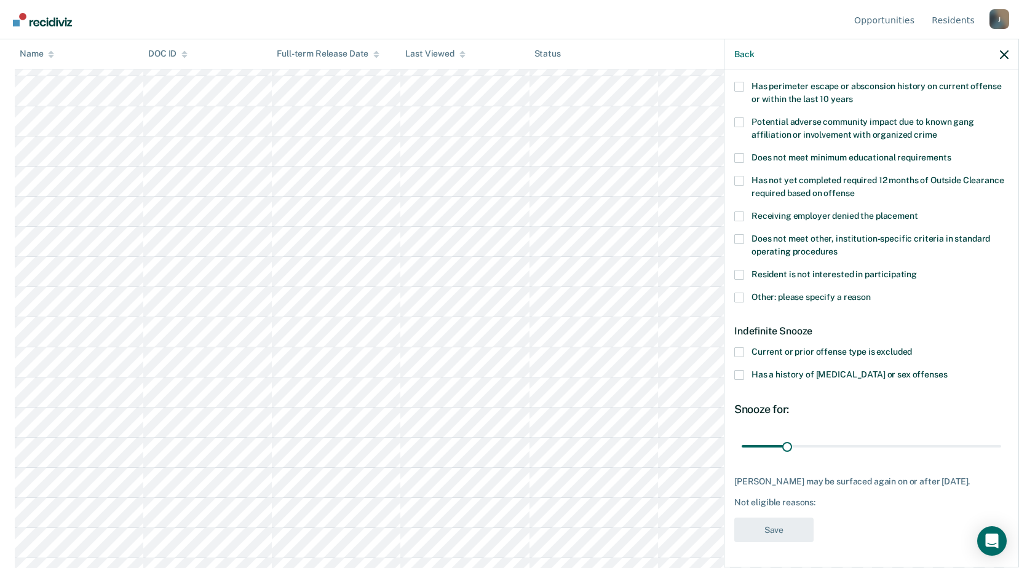
click at [744, 234] on label "Does not meet other, institution-specific criteria in standard operating proced…" at bounding box center [871, 247] width 274 height 26
click at [837, 247] on input "Does not meet other, institution-specific criteria in standard operating proced…" at bounding box center [837, 247] width 0 height 0
drag, startPoint x: 783, startPoint y: 429, endPoint x: 794, endPoint y: 434, distance: 11.5
click at [794, 435] on span "30 days" at bounding box center [870, 446] width 259 height 22
click at [887, 436] on input "range" at bounding box center [870, 446] width 259 height 22
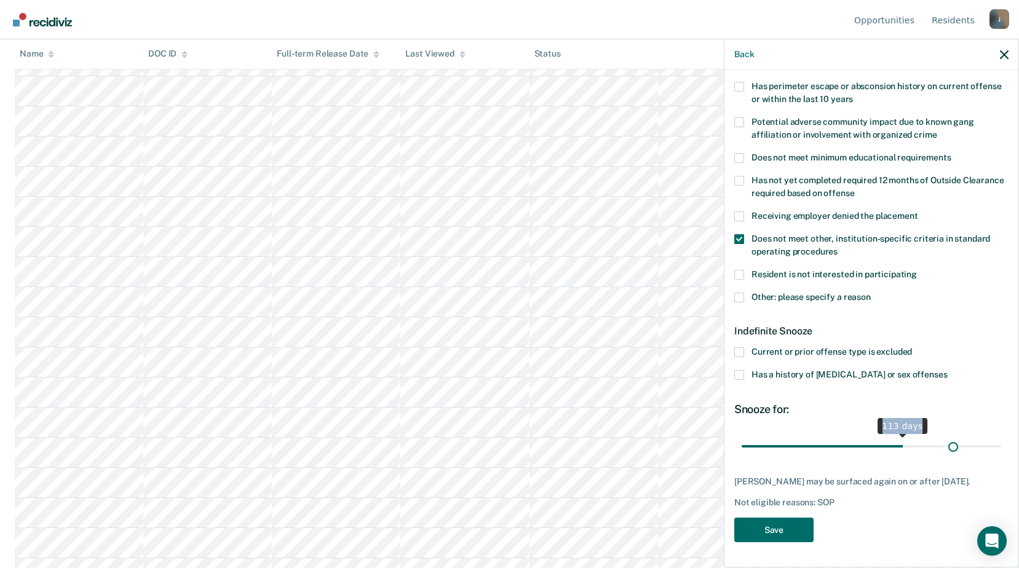
scroll to position [194, 0]
click at [945, 437] on input "range" at bounding box center [870, 448] width 259 height 22
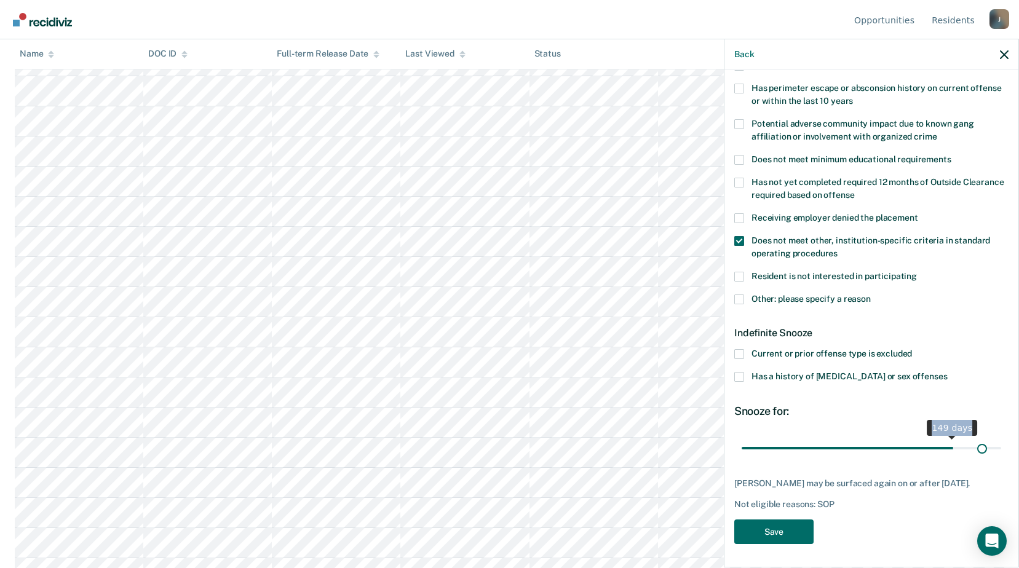
click at [974, 444] on input "range" at bounding box center [870, 448] width 259 height 22
type input "180"
click at [990, 449] on input "range" at bounding box center [870, 448] width 259 height 22
click at [782, 521] on button "Save" at bounding box center [773, 531] width 79 height 25
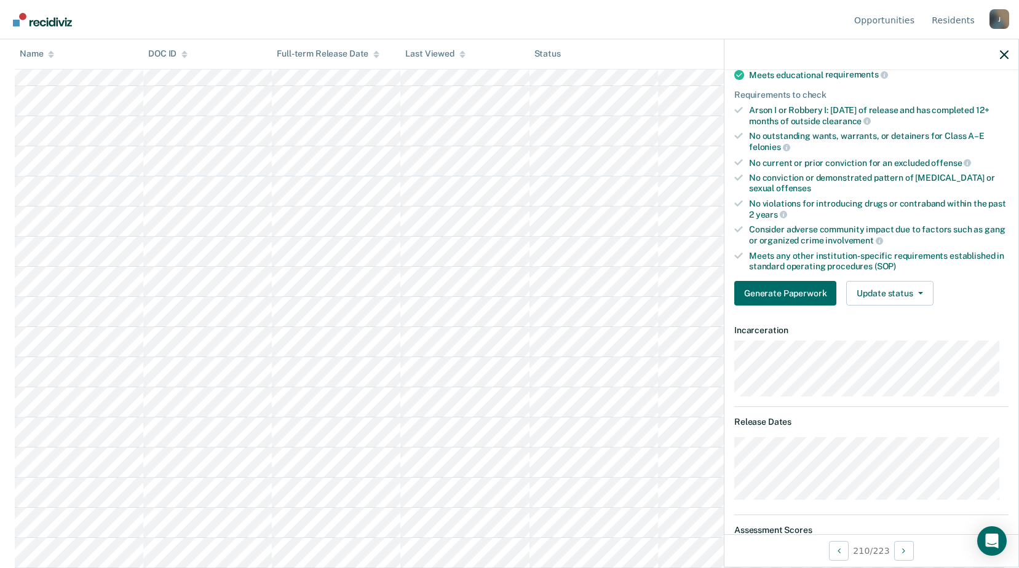
scroll to position [255, 0]
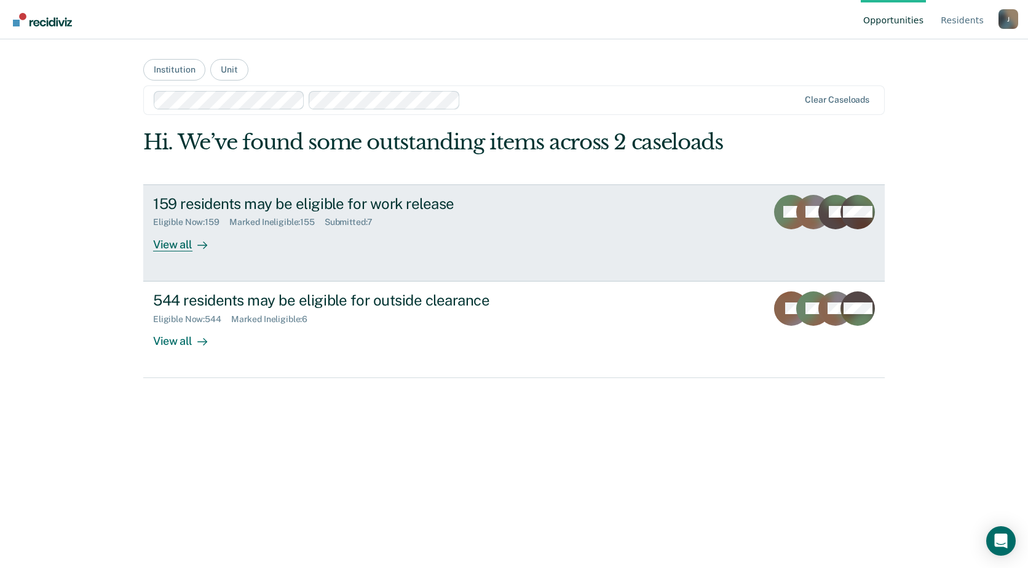
click at [282, 232] on div "159 residents may be eligible for work release Eligible Now : 159 Marked Inelig…" at bounding box center [383, 223] width 461 height 57
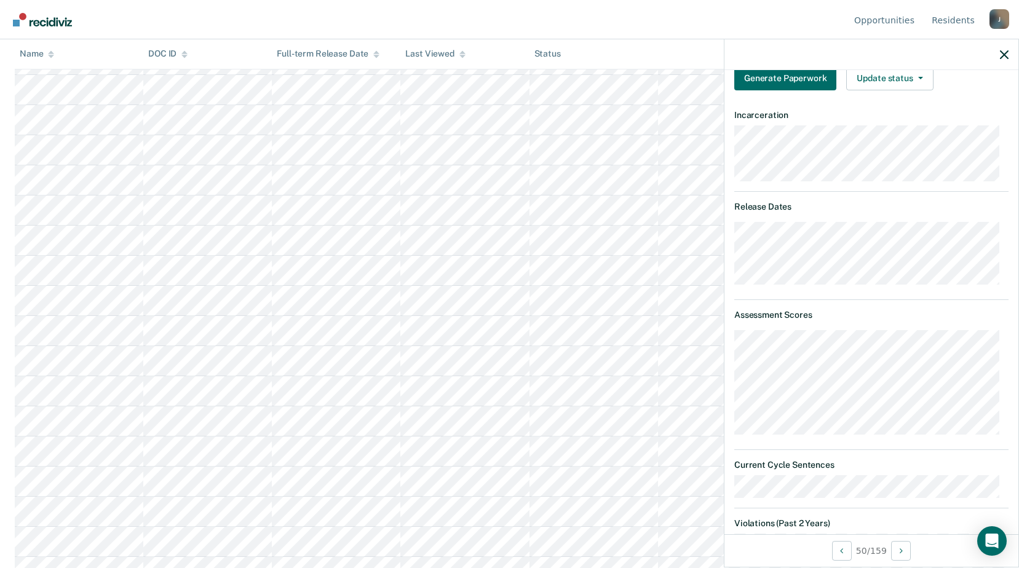
scroll to position [163, 0]
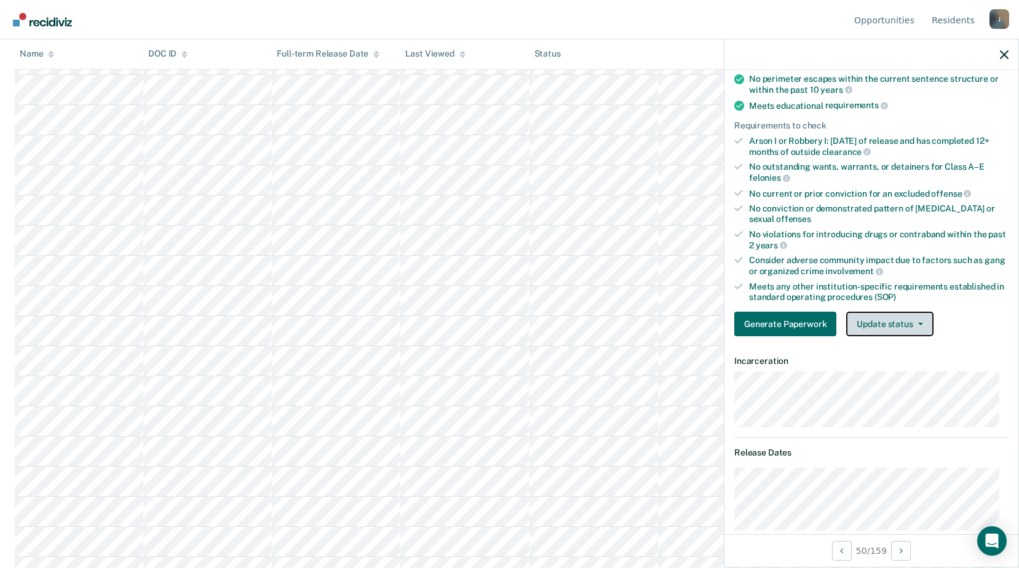
click at [912, 312] on button "Update status" at bounding box center [889, 324] width 87 height 25
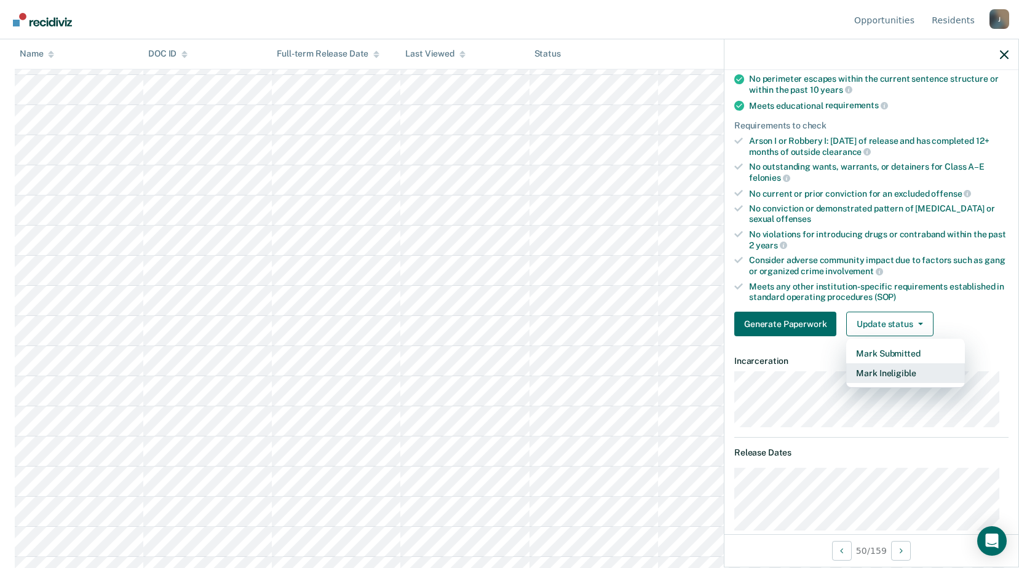
click at [892, 376] on button "Mark Ineligible" at bounding box center [905, 373] width 119 height 20
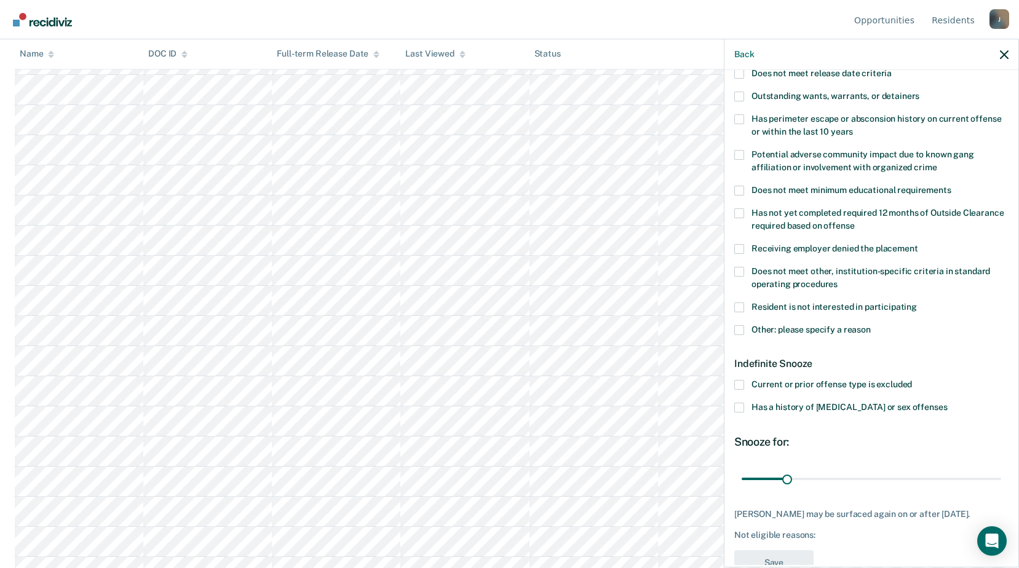
click at [743, 331] on label "Other: please specify a reason" at bounding box center [871, 331] width 274 height 13
click at [870, 325] on input "Other: please specify a reason" at bounding box center [870, 325] width 0 height 0
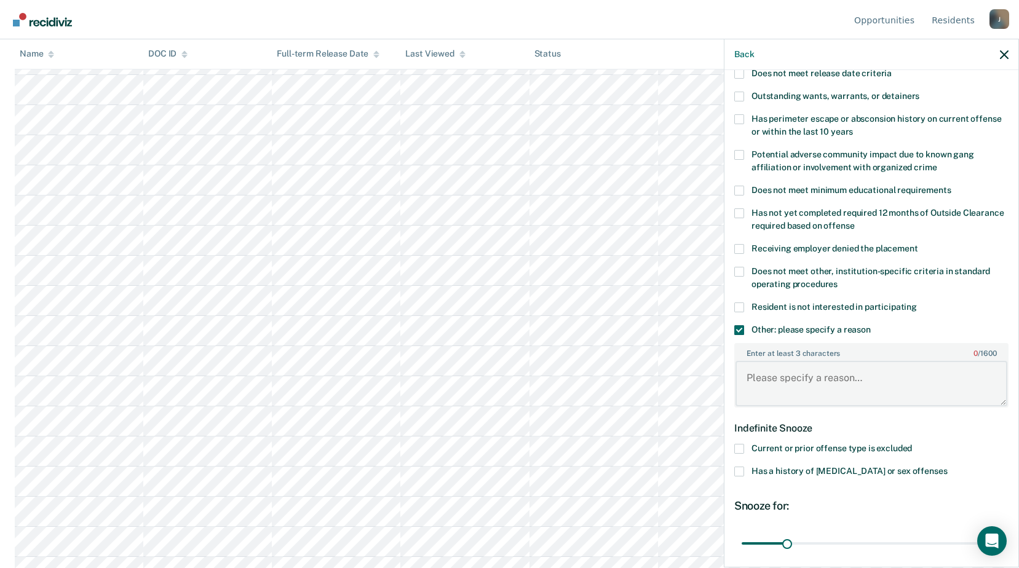
click at [810, 381] on textarea "Enter at least 3 characters 0 / 1600" at bounding box center [871, 383] width 272 height 45
type textarea "Release date within 6 months"
drag, startPoint x: 824, startPoint y: 543, endPoint x: 1027, endPoint y: 550, distance: 203.0
type input "180"
click at [1001, 553] on input "range" at bounding box center [870, 543] width 259 height 22
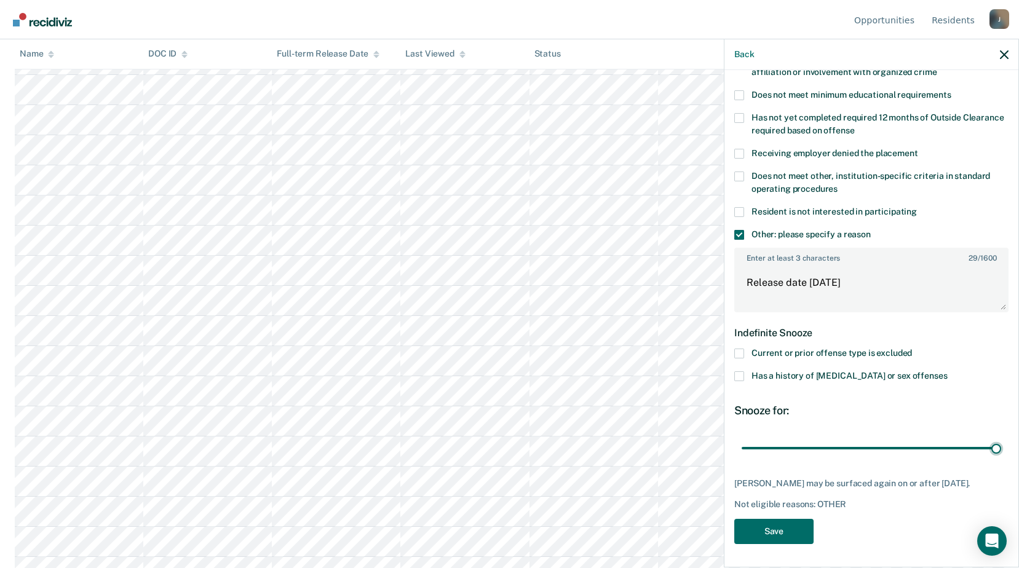
scroll to position [1537, 0]
drag, startPoint x: 757, startPoint y: 529, endPoint x: 746, endPoint y: 523, distance: 11.8
click at [755, 529] on button "Save" at bounding box center [773, 531] width 79 height 25
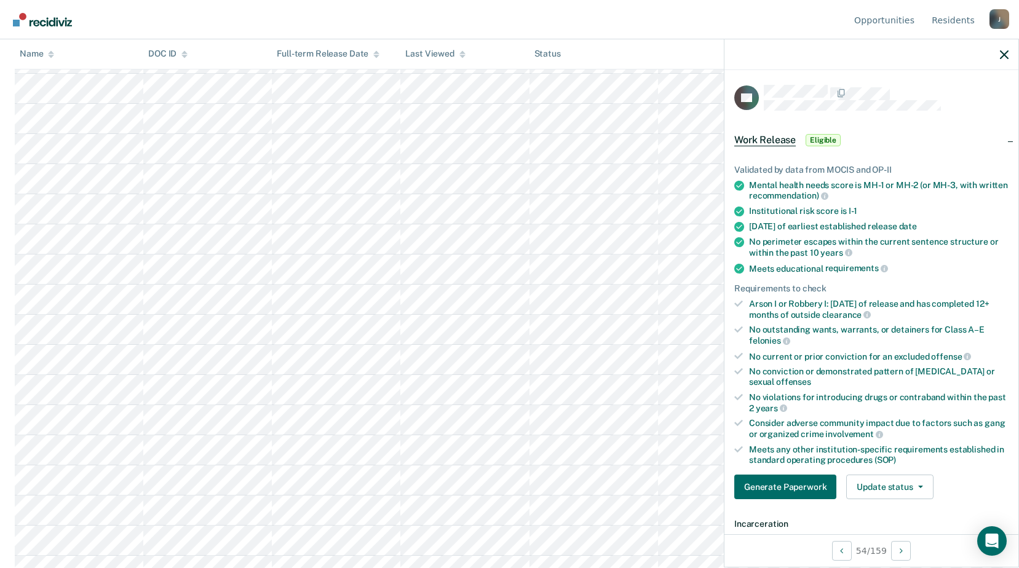
scroll to position [61, 0]
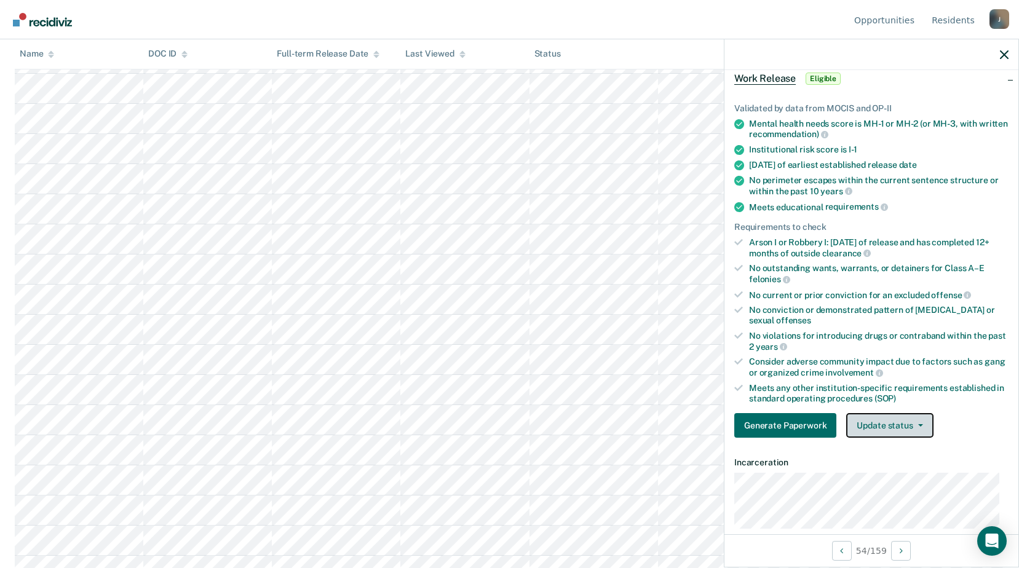
click at [906, 429] on button "Update status" at bounding box center [889, 425] width 87 height 25
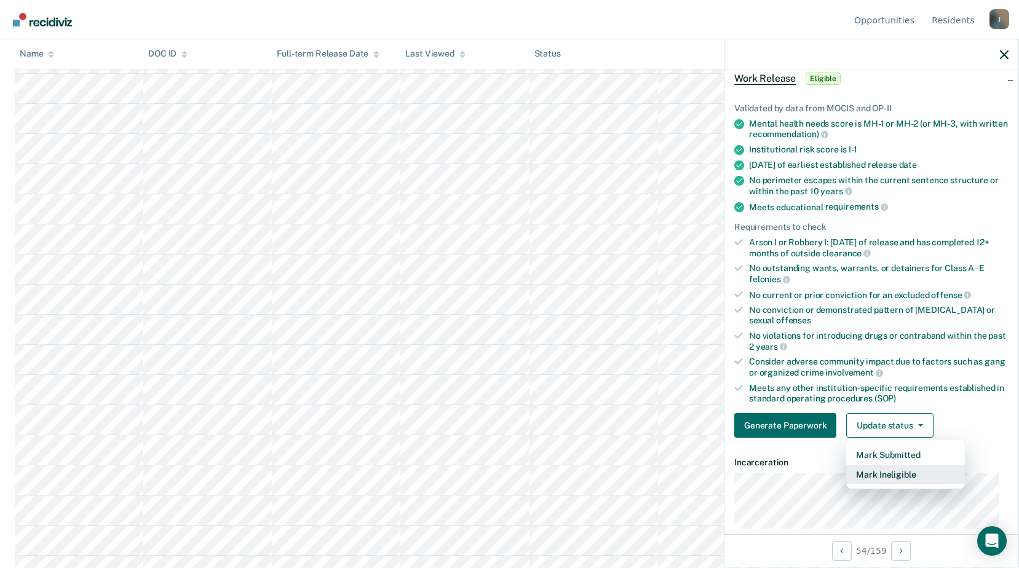
click at [861, 476] on button "Mark Ineligible" at bounding box center [905, 475] width 119 height 20
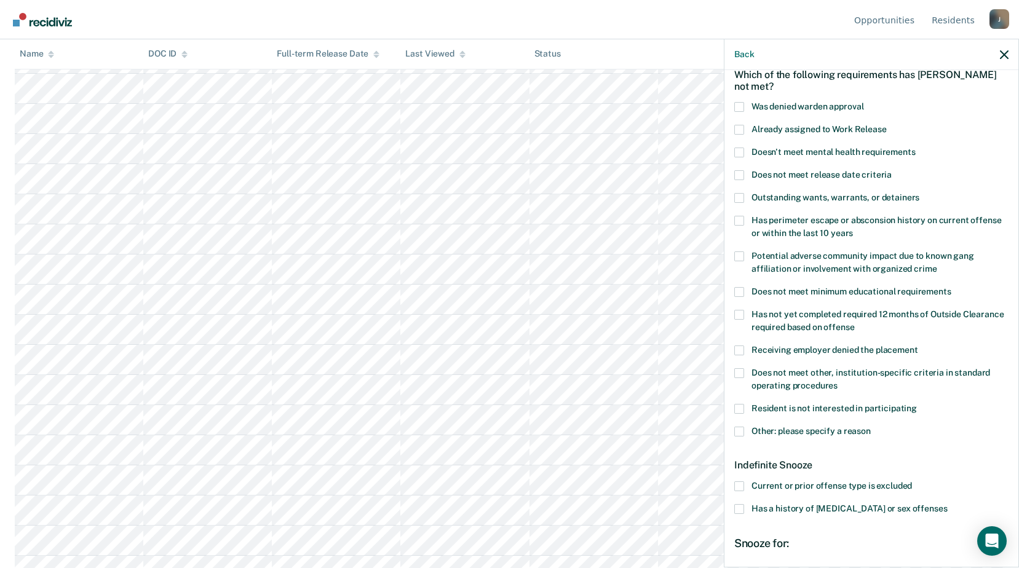
click at [742, 428] on span at bounding box center [739, 432] width 10 height 10
click at [870, 427] on input "Other: please specify a reason" at bounding box center [870, 427] width 0 height 0
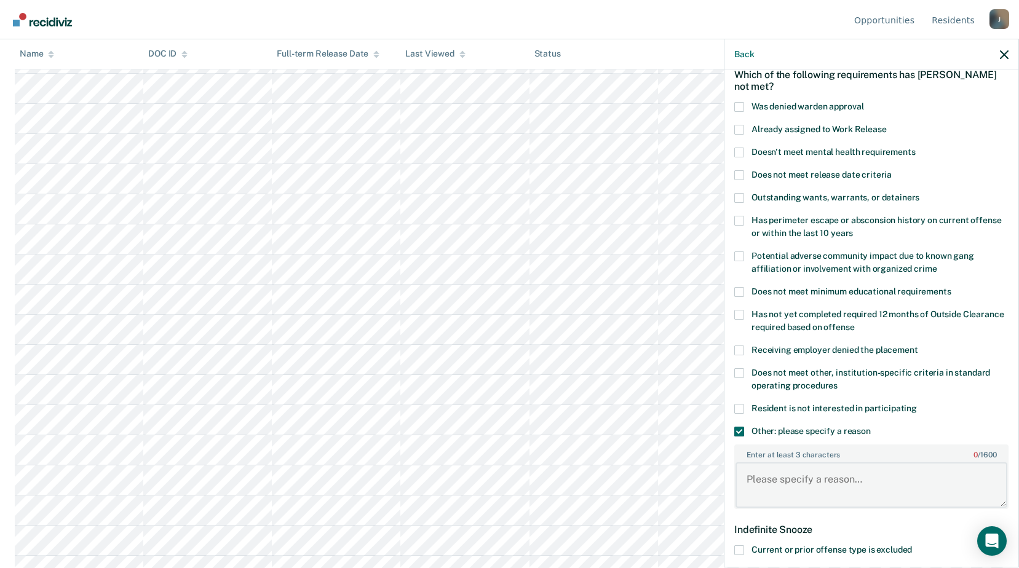
click at [799, 456] on div "Enter at least 3 characters 0 / 1600" at bounding box center [871, 476] width 274 height 65
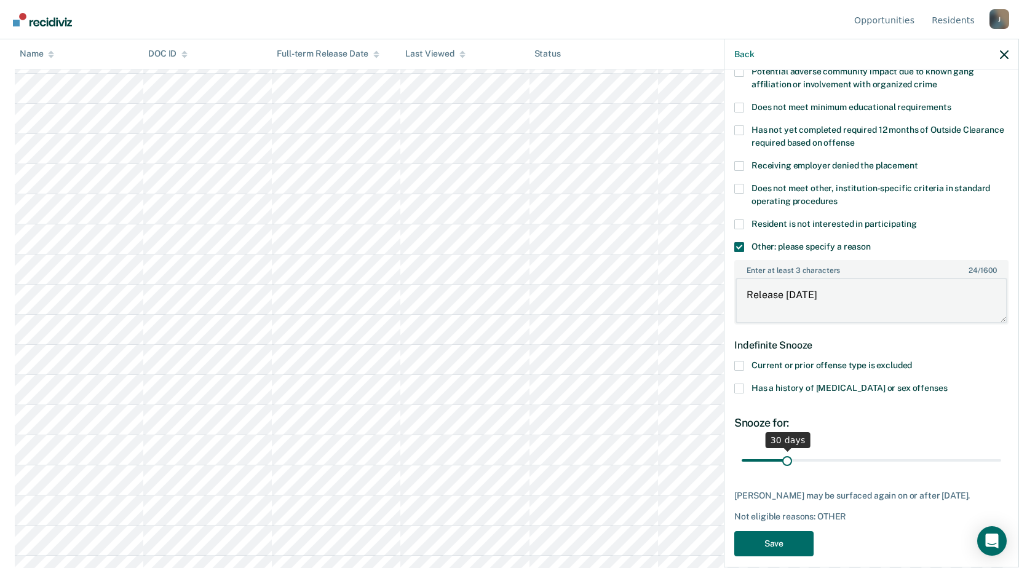
type textarea "Release [DATE]"
drag, startPoint x: 785, startPoint y: 464, endPoint x: 993, endPoint y: 476, distance: 208.1
type input "180"
click at [993, 471] on input "range" at bounding box center [870, 460] width 259 height 22
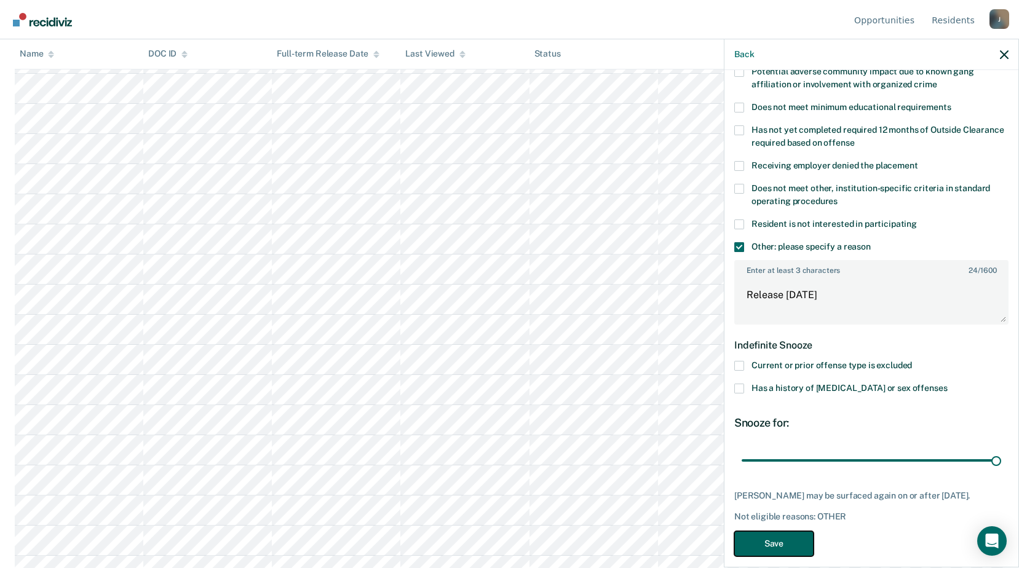
click at [784, 543] on button "Save" at bounding box center [773, 543] width 79 height 25
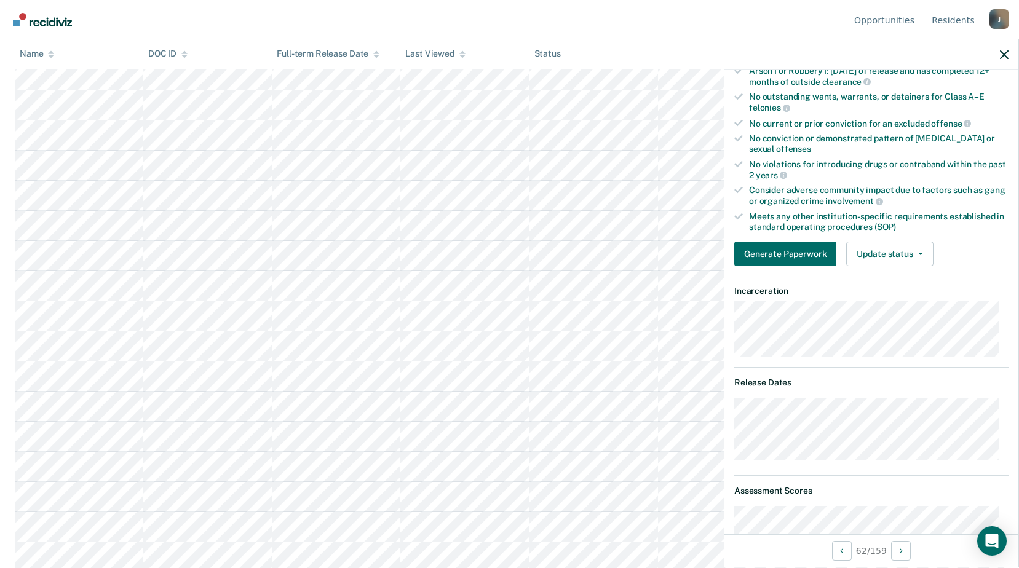
scroll to position [110, 0]
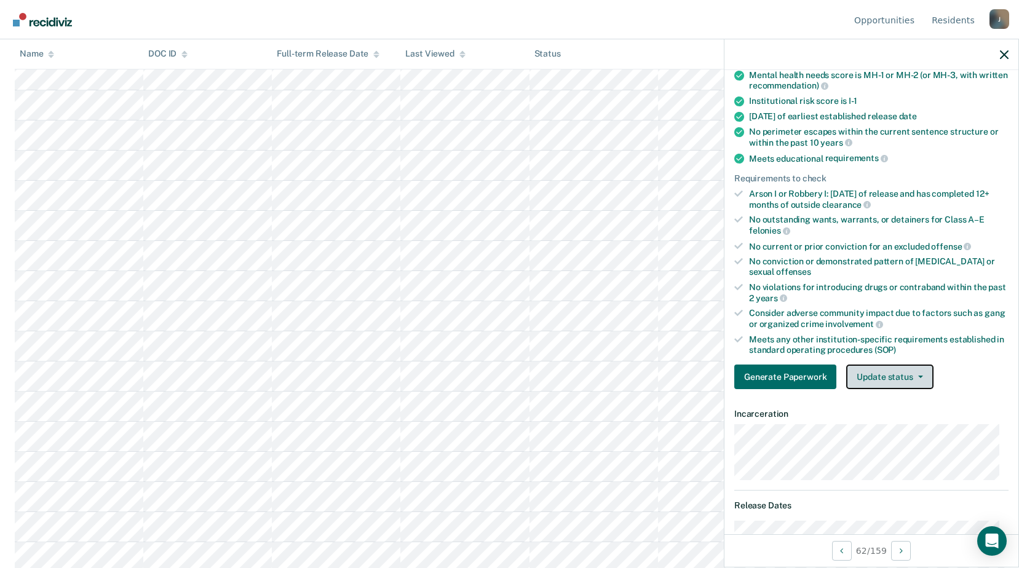
click at [889, 372] on button "Update status" at bounding box center [889, 377] width 87 height 25
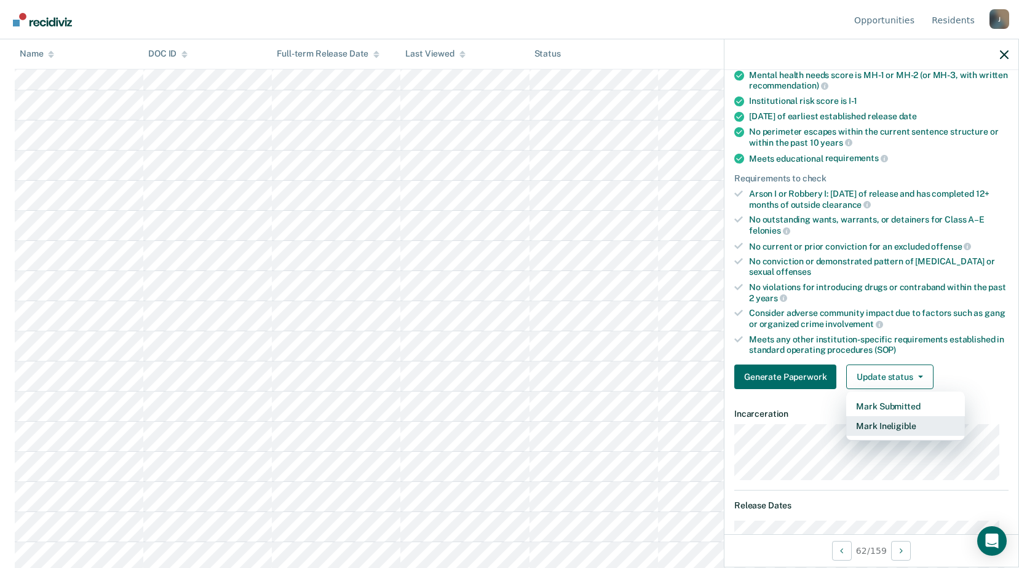
click at [888, 425] on button "Mark Ineligible" at bounding box center [905, 426] width 119 height 20
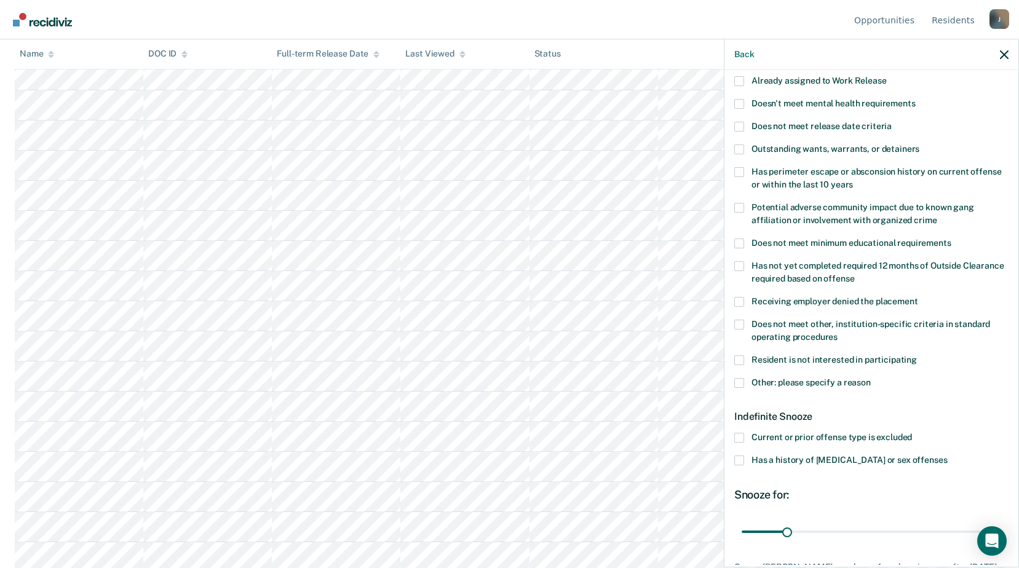
click at [741, 328] on span at bounding box center [739, 325] width 10 height 10
click at [837, 333] on input "Does not meet other, institution-specific criteria in standard operating proced…" at bounding box center [837, 333] width 0 height 0
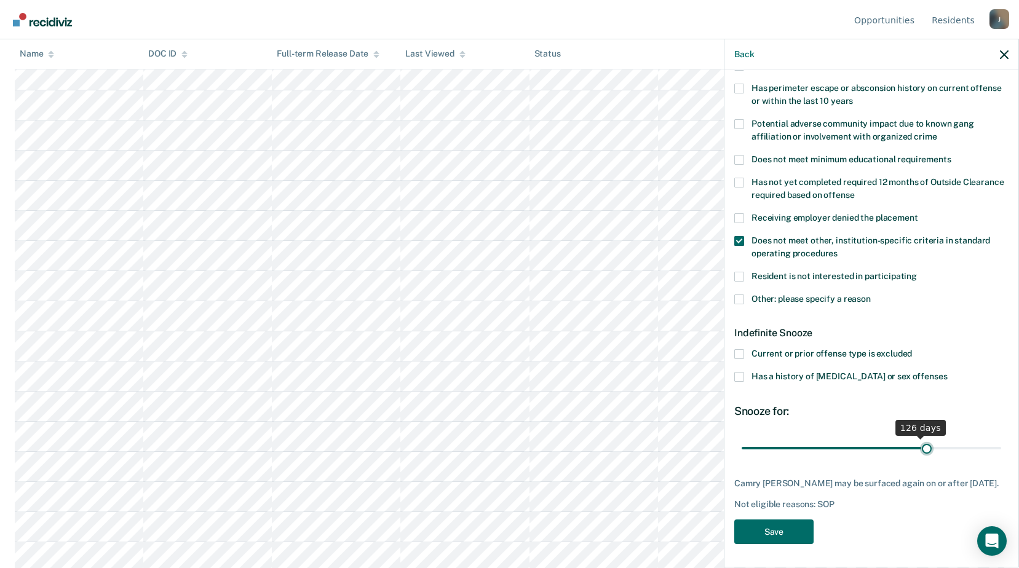
scroll to position [204, 0]
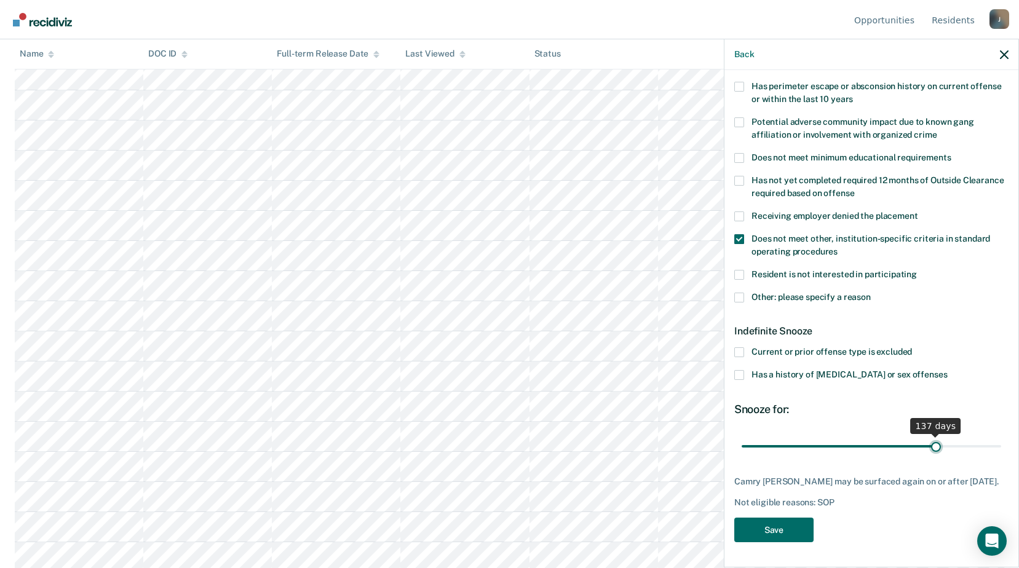
drag, startPoint x: 786, startPoint y: 440, endPoint x: 929, endPoint y: 448, distance: 144.1
type input "137"
click at [929, 448] on input "range" at bounding box center [870, 446] width 259 height 22
click at [776, 534] on button "Save" at bounding box center [773, 530] width 79 height 25
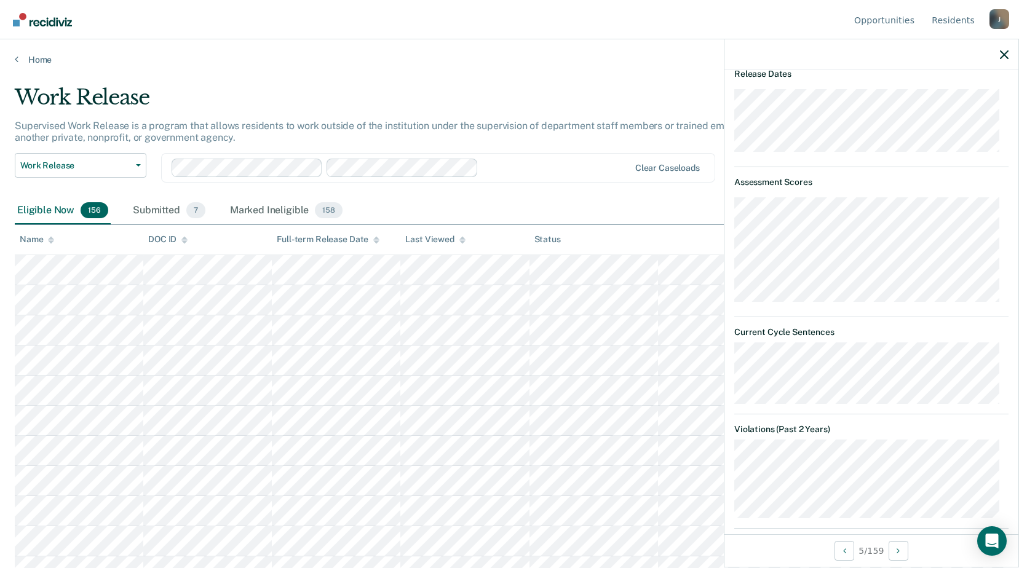
scroll to position [296, 0]
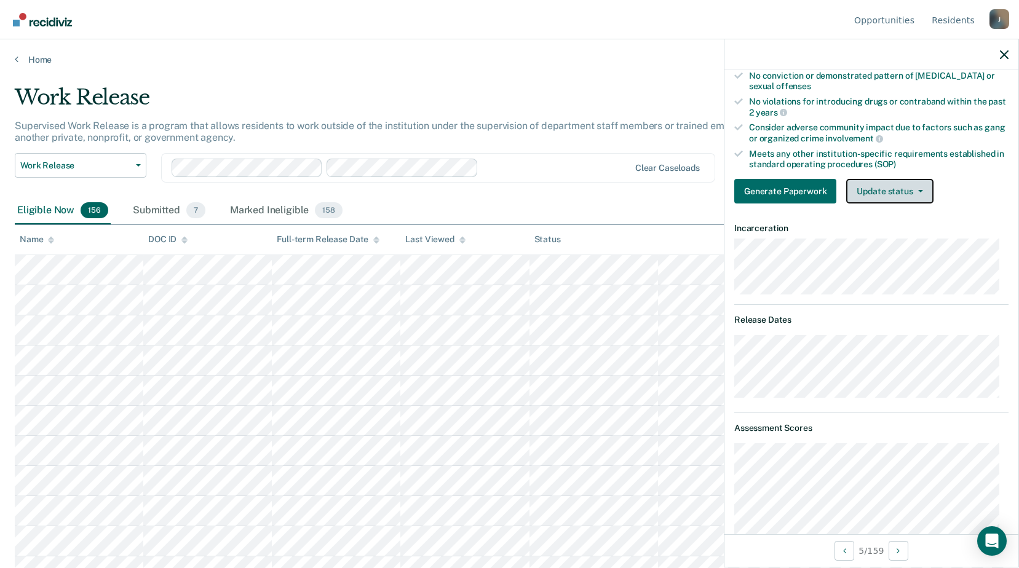
click at [892, 199] on button "Update status" at bounding box center [889, 191] width 87 height 25
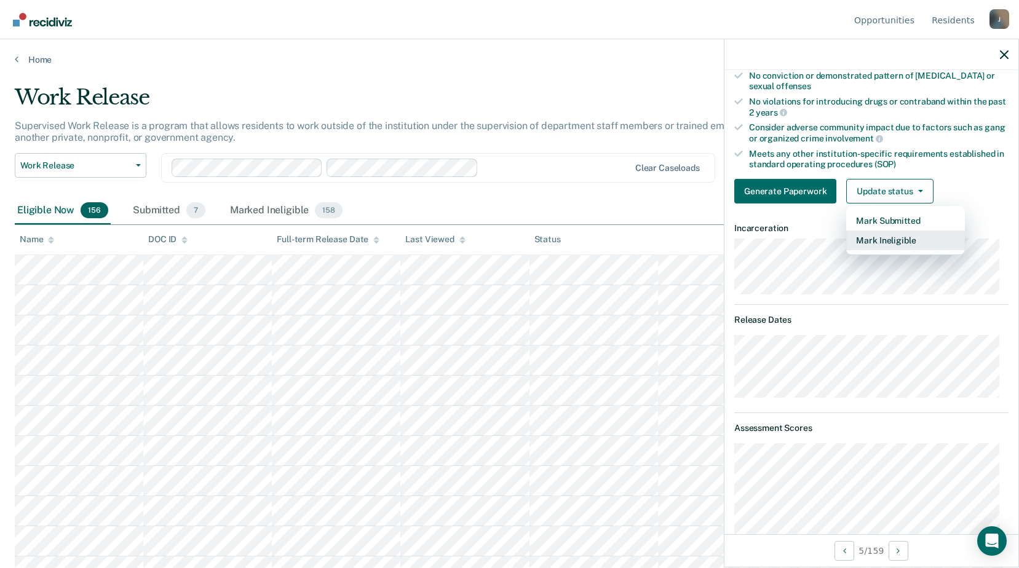
click at [886, 242] on button "Mark Ineligible" at bounding box center [905, 241] width 119 height 20
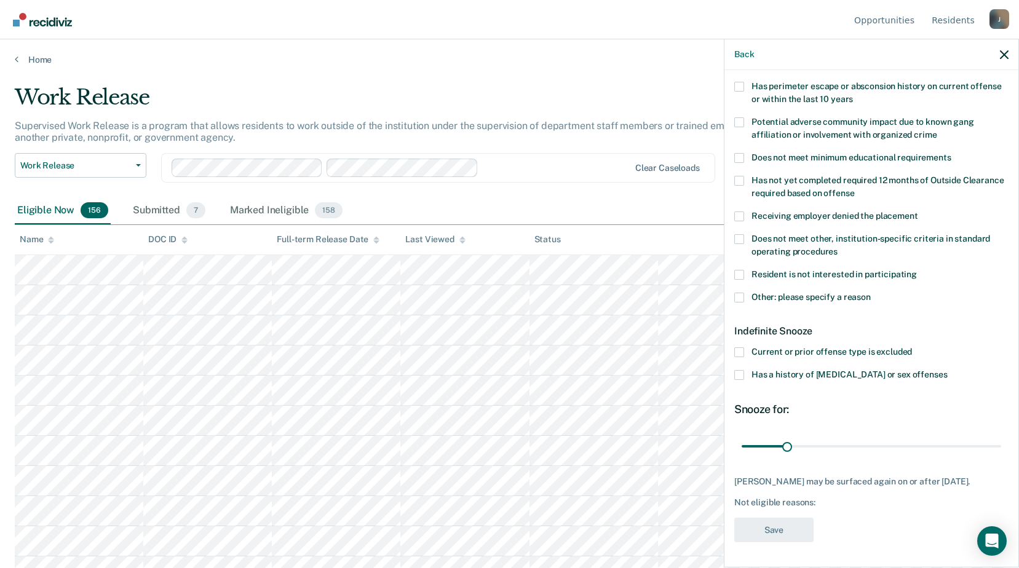
click at [738, 293] on span at bounding box center [739, 298] width 10 height 10
click at [870, 293] on input "Other: please specify a reason" at bounding box center [870, 293] width 0 height 0
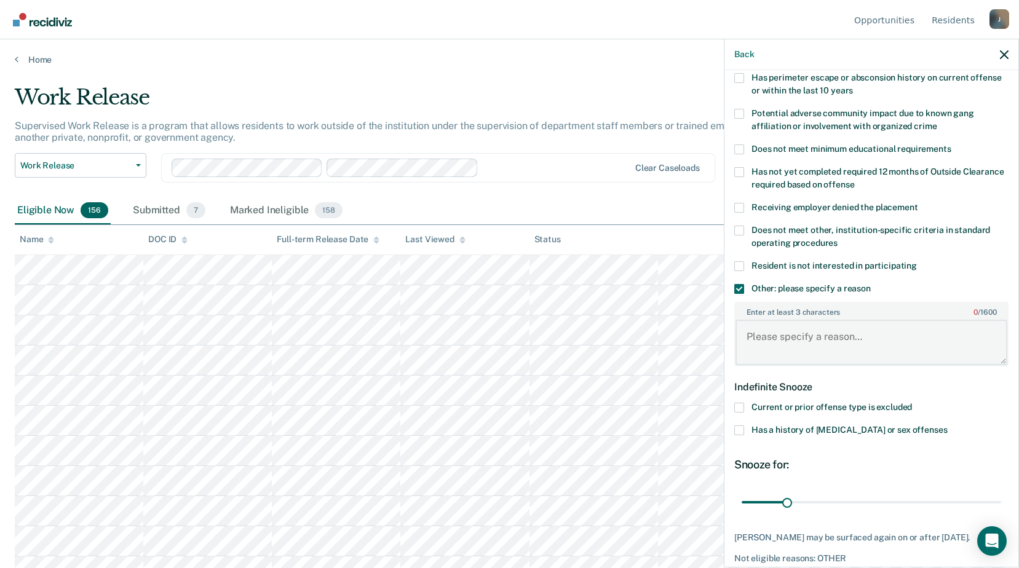
click at [787, 336] on textarea "Enter at least 3 characters 0 / 1600" at bounding box center [871, 342] width 272 height 45
type textarea "Release [DATE]"
drag, startPoint x: 787, startPoint y: 497, endPoint x: 1030, endPoint y: 488, distance: 243.0
type input "180"
click at [1001, 491] on input "range" at bounding box center [870, 502] width 259 height 22
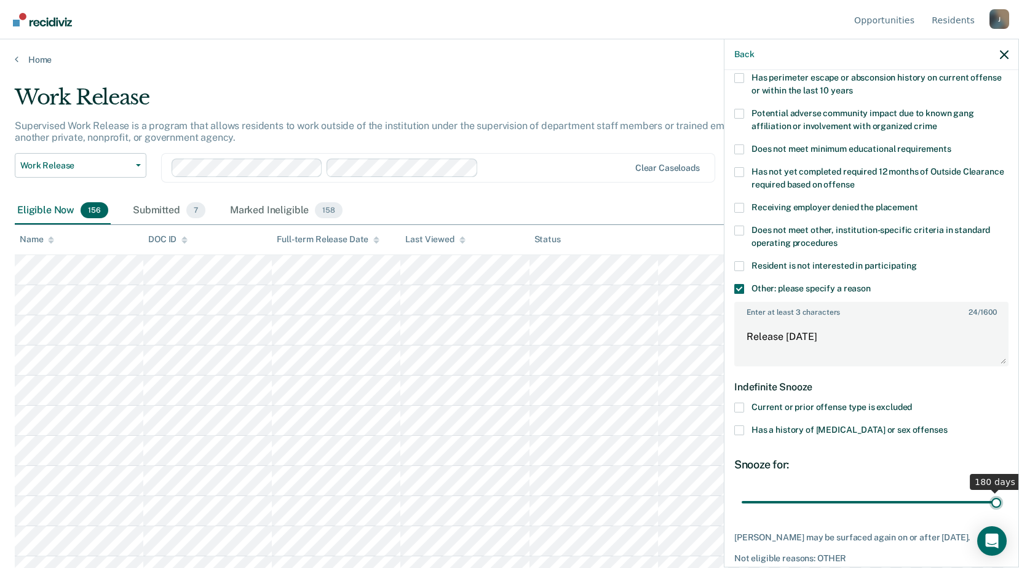
scroll to position [258, 0]
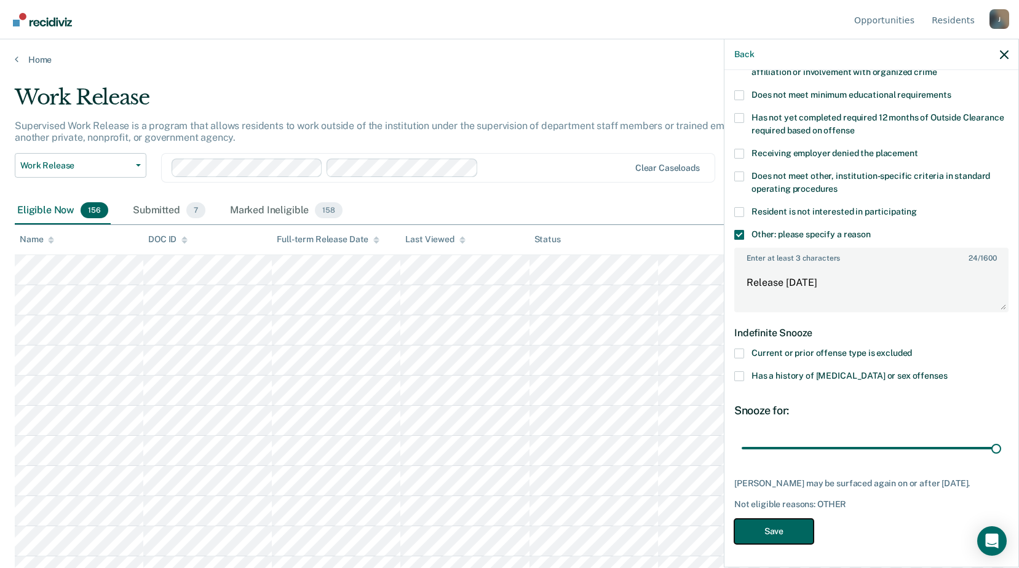
click at [787, 527] on button "Save" at bounding box center [773, 531] width 79 height 25
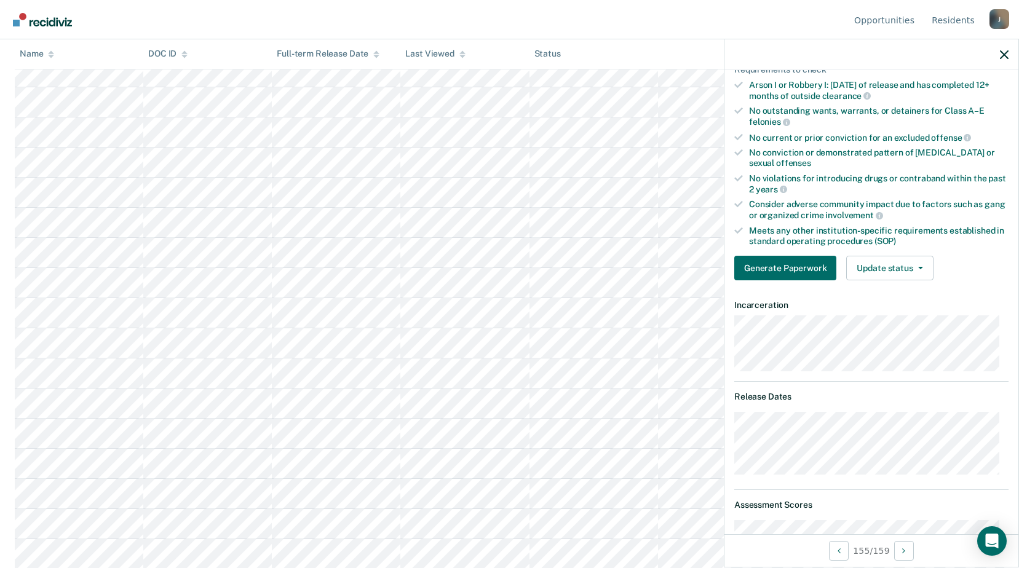
scroll to position [157, 0]
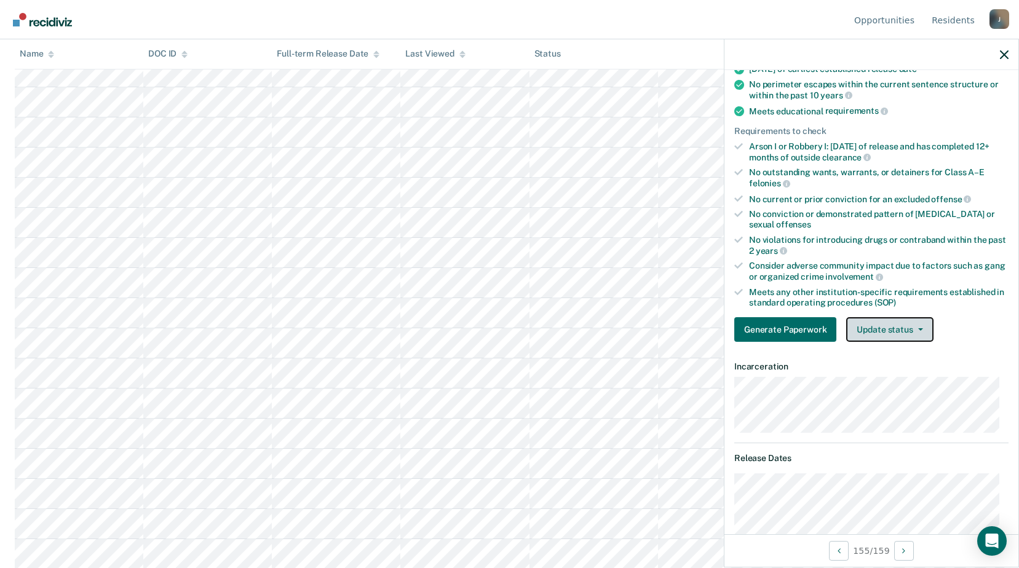
click at [875, 336] on button "Update status" at bounding box center [889, 329] width 87 height 25
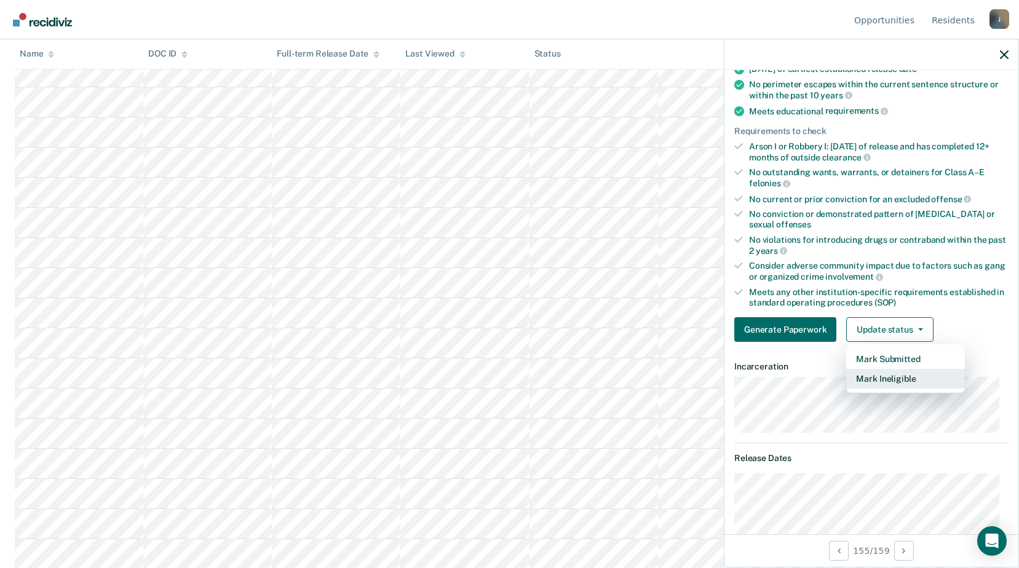
click at [879, 376] on button "Mark Ineligible" at bounding box center [905, 379] width 119 height 20
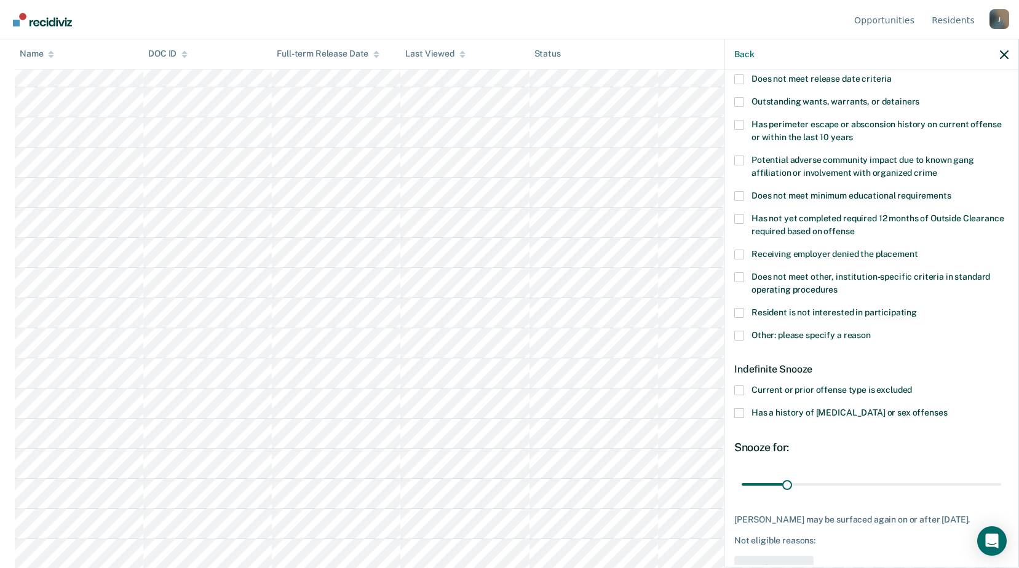
click at [749, 334] on label "Other: please specify a reason" at bounding box center [871, 337] width 274 height 13
click at [870, 331] on input "Other: please specify a reason" at bounding box center [870, 331] width 0 height 0
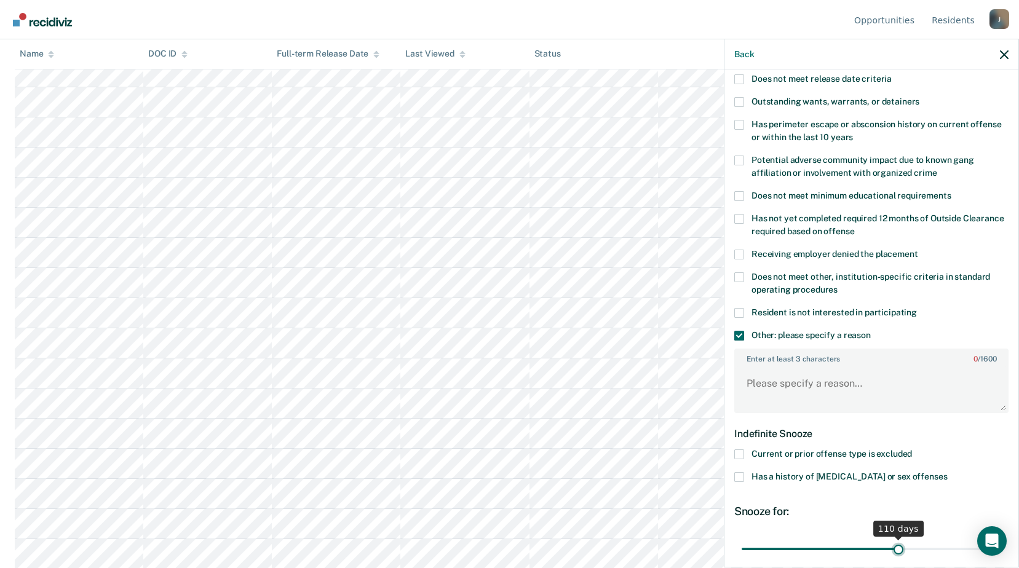
drag, startPoint x: 790, startPoint y: 553, endPoint x: 893, endPoint y: 544, distance: 103.6
type input "110"
click at [893, 544] on input "range" at bounding box center [870, 549] width 259 height 22
click at [755, 384] on textarea "Enter at least 3 characters 0 / 1600" at bounding box center [871, 388] width 272 height 45
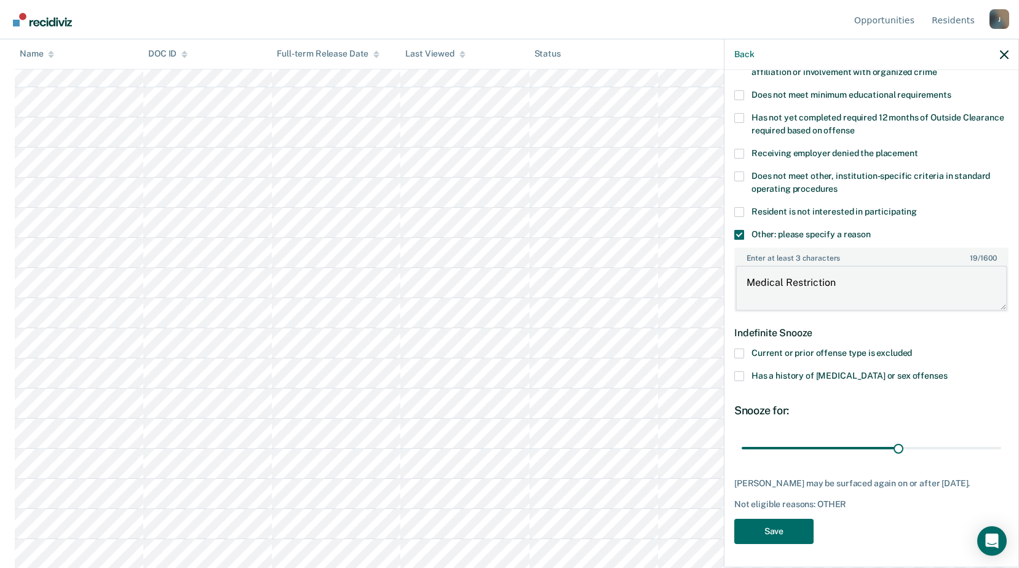
scroll to position [4356, 0]
type textarea "Medical Restriction"
click at [744, 522] on button "Save" at bounding box center [773, 531] width 79 height 25
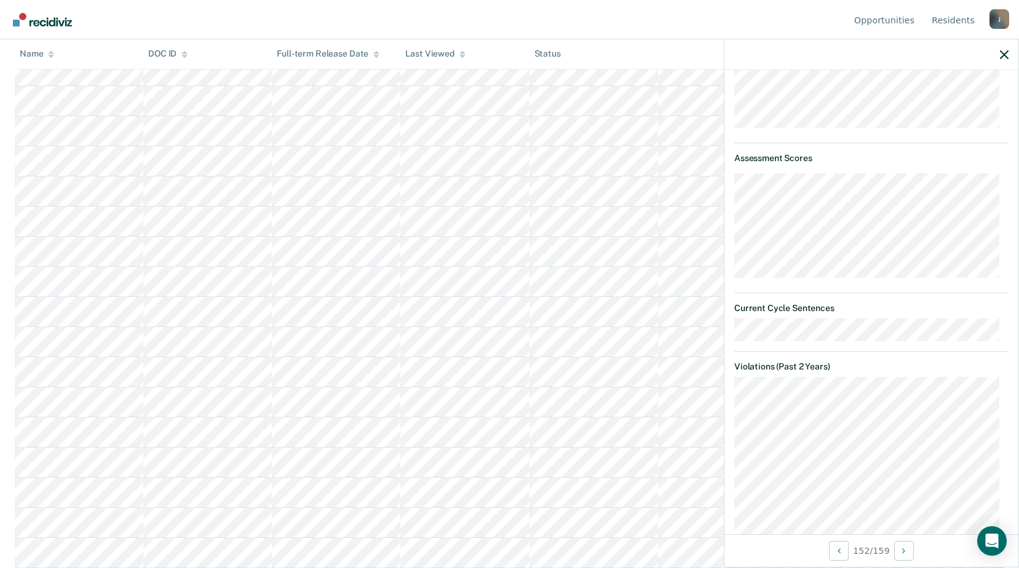
scroll to position [688, 0]
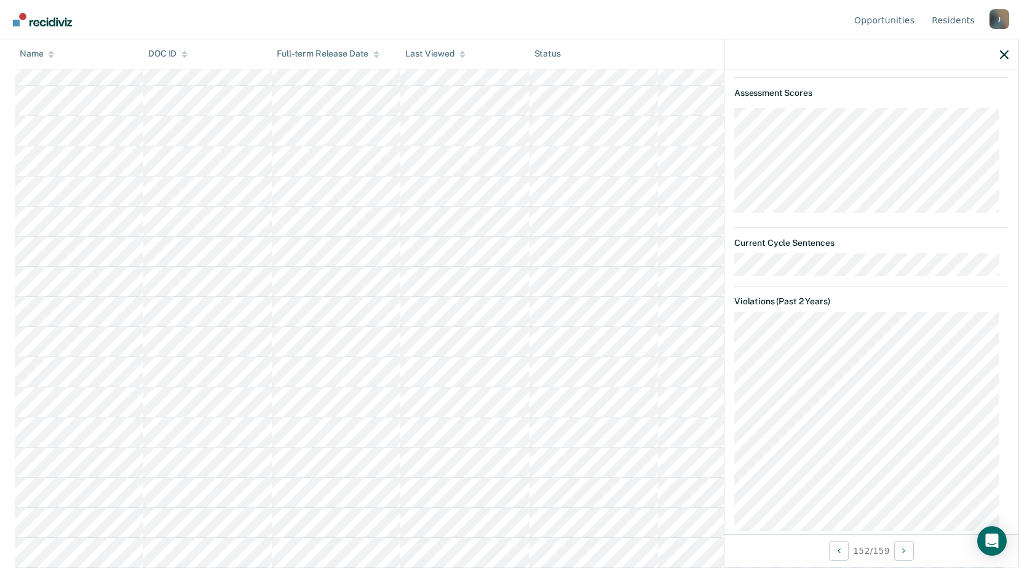
scroll to position [77, 0]
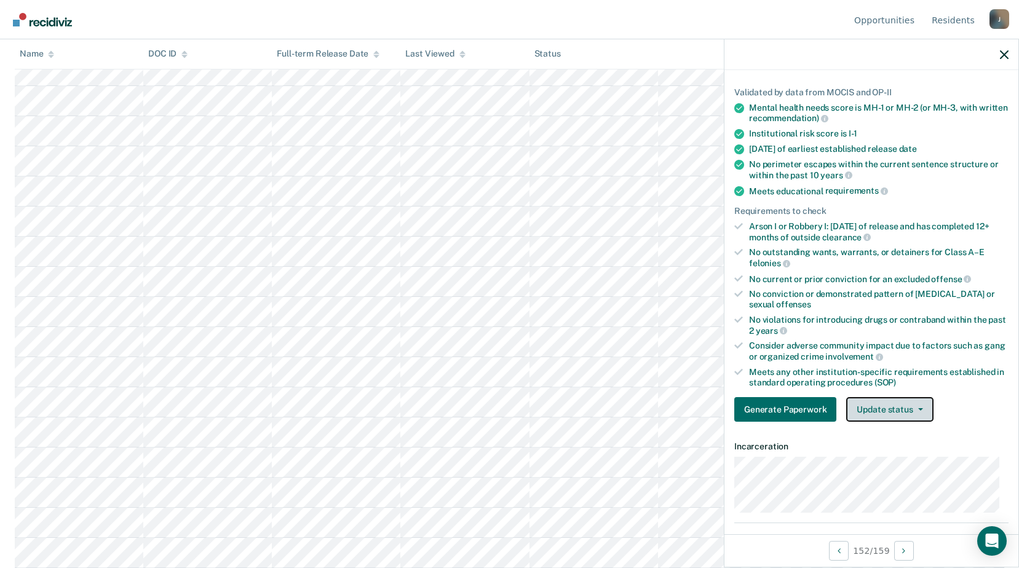
drag, startPoint x: 919, startPoint y: 404, endPoint x: 913, endPoint y: 409, distance: 8.3
click at [917, 405] on button "Update status" at bounding box center [889, 409] width 87 height 25
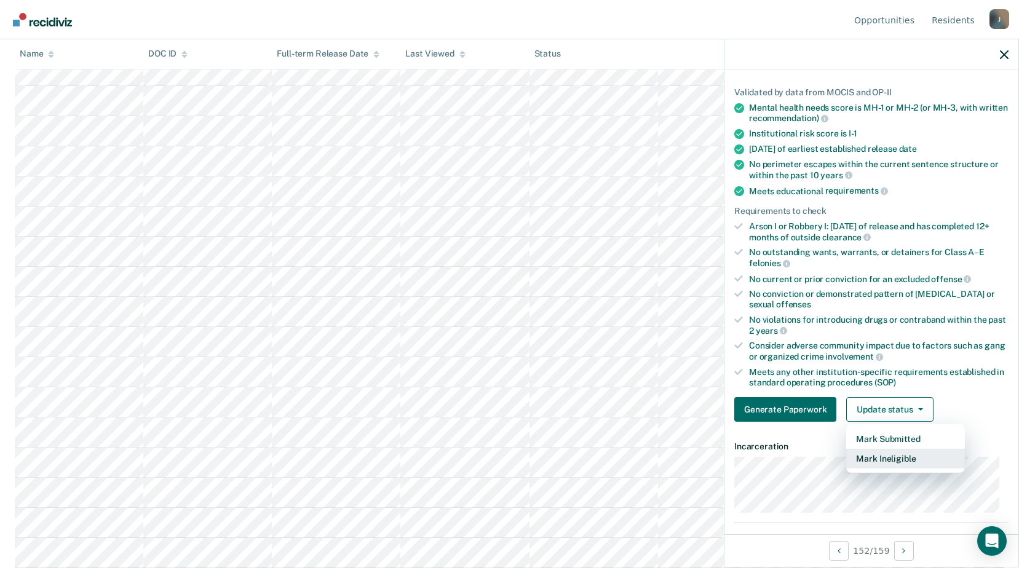
click at [894, 460] on button "Mark Ineligible" at bounding box center [905, 459] width 119 height 20
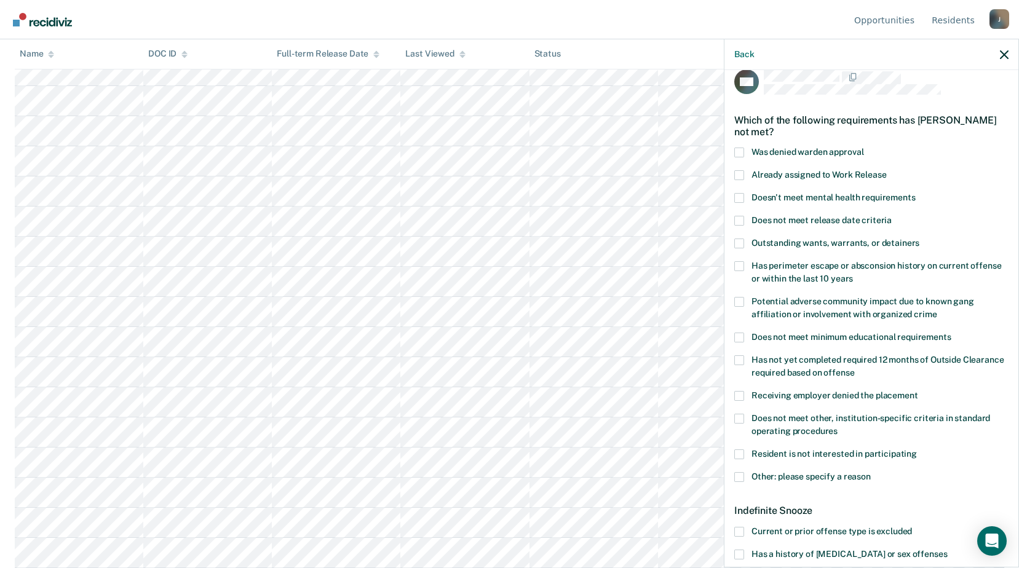
scroll to position [0, 0]
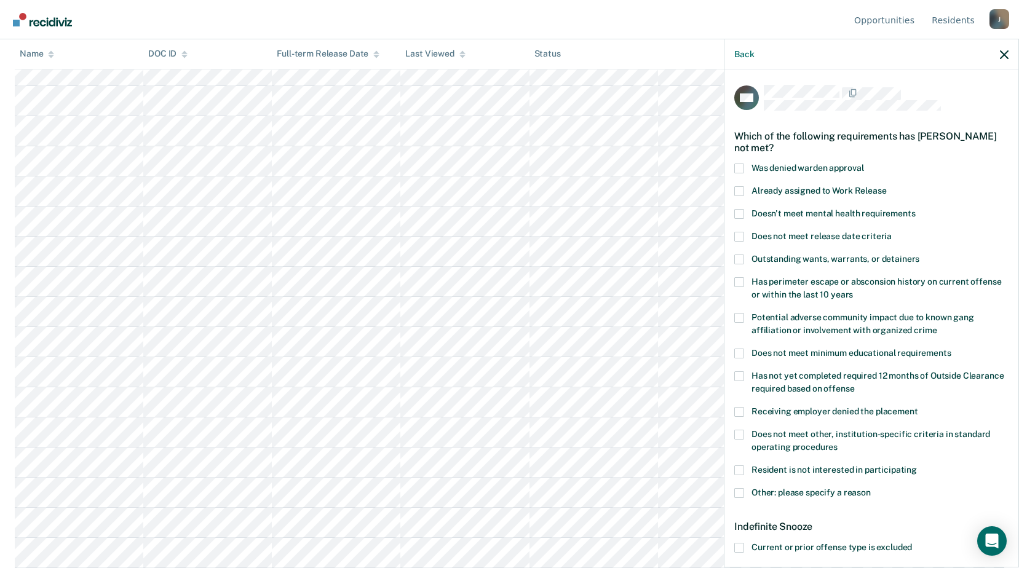
click at [736, 412] on span at bounding box center [739, 412] width 10 height 10
click at [918, 407] on input "Receiving employer denied the placement" at bounding box center [918, 407] width 0 height 0
click at [741, 409] on span at bounding box center [739, 412] width 10 height 10
click at [918, 407] on input "Receiving employer denied the placement" at bounding box center [918, 407] width 0 height 0
click at [740, 427] on div "Receiving employer denied the placement" at bounding box center [871, 418] width 274 height 23
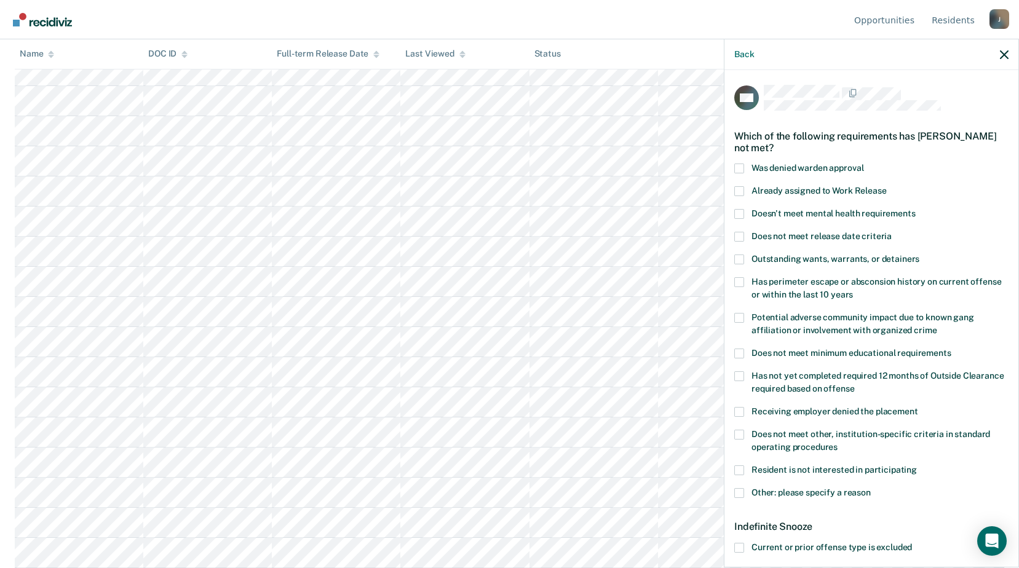
click at [741, 432] on span at bounding box center [739, 435] width 10 height 10
click at [837, 443] on input "Does not meet other, institution-specific criteria in standard operating proced…" at bounding box center [837, 443] width 0 height 0
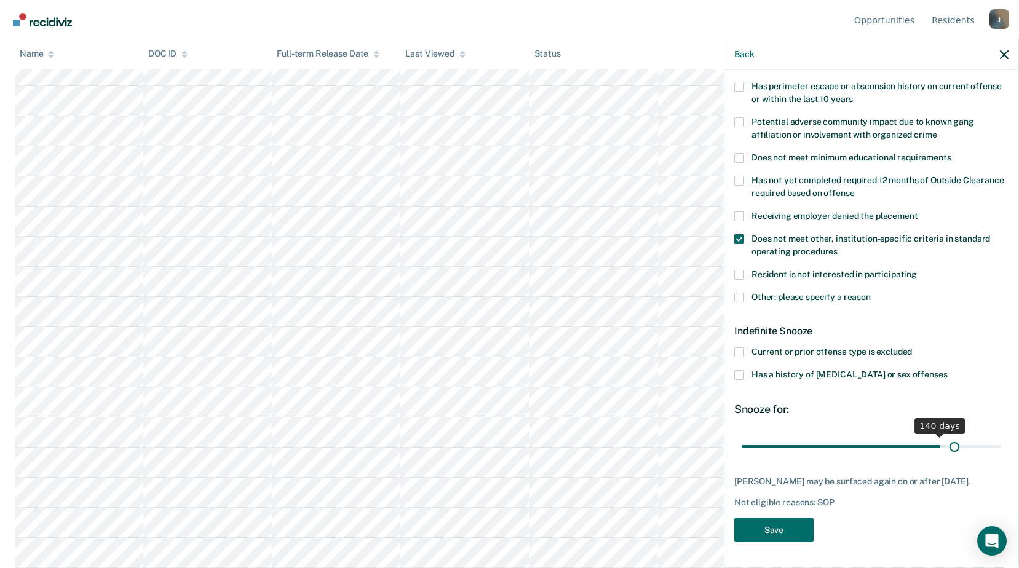
scroll to position [194, 0]
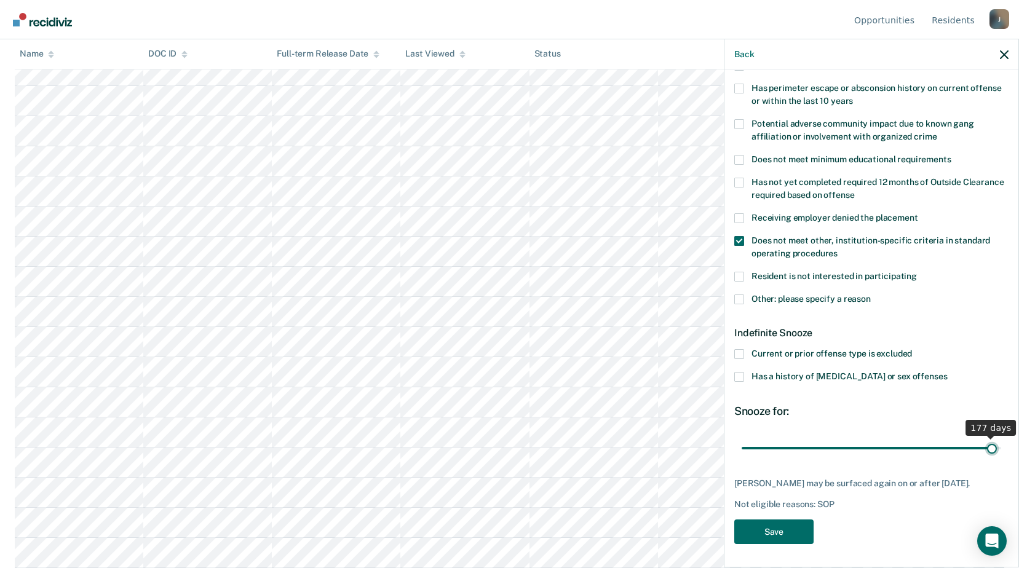
drag, startPoint x: 789, startPoint y: 428, endPoint x: 982, endPoint y: 440, distance: 193.3
type input "177"
click at [982, 440] on input "range" at bounding box center [870, 448] width 259 height 22
click at [773, 539] on button "Save" at bounding box center [773, 531] width 79 height 25
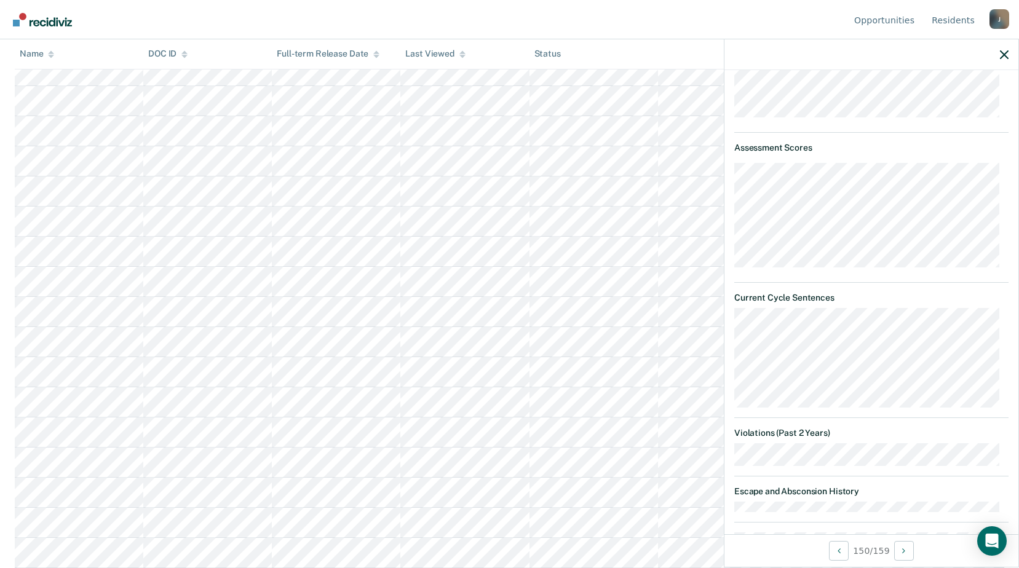
scroll to position [269, 0]
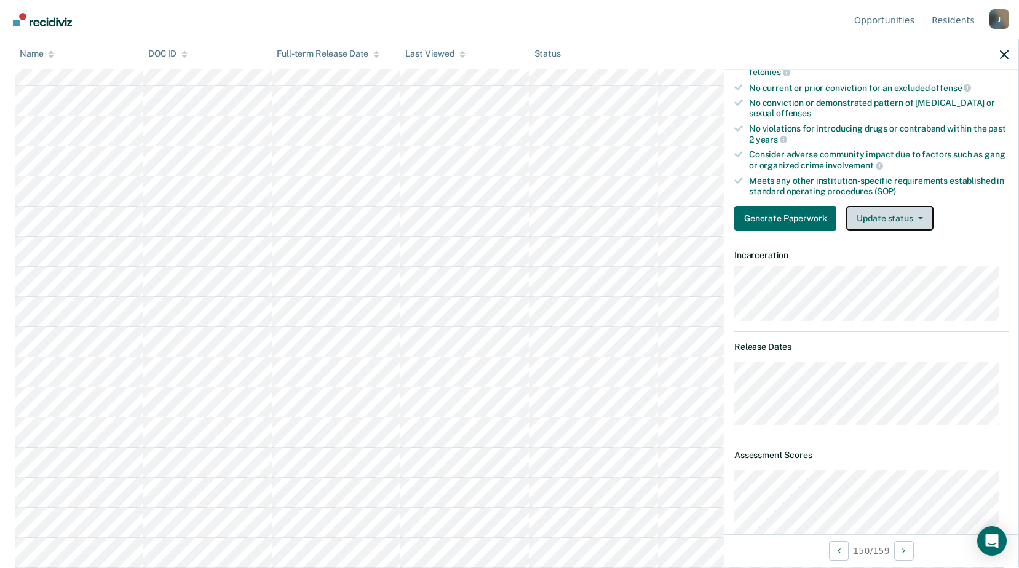
click at [896, 211] on button "Update status" at bounding box center [889, 218] width 87 height 25
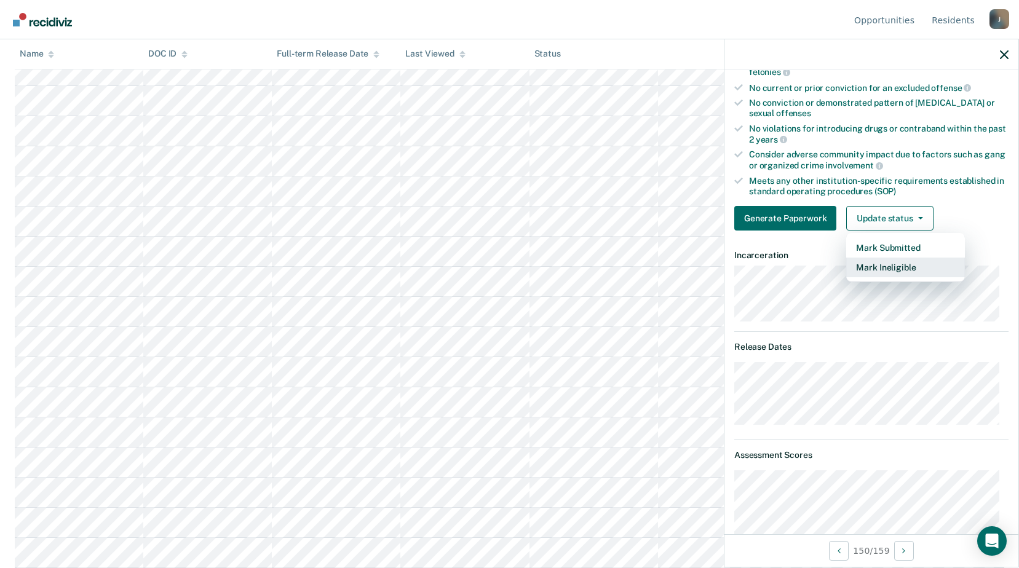
click at [884, 267] on button "Mark Ineligible" at bounding box center [905, 268] width 119 height 20
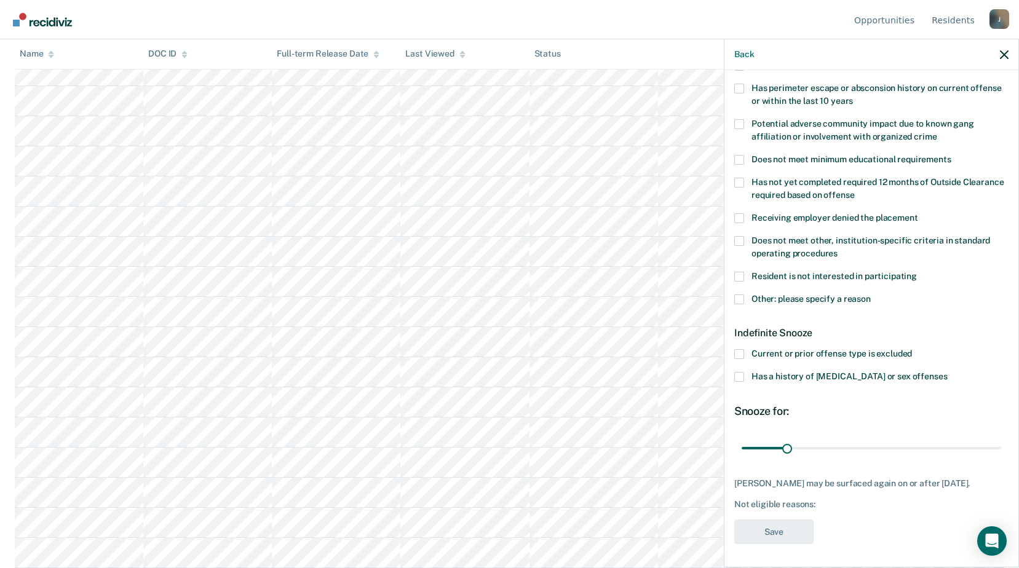
click at [740, 299] on span at bounding box center [739, 299] width 10 height 10
click at [870, 294] on input "Other: please specify a reason" at bounding box center [870, 294] width 0 height 0
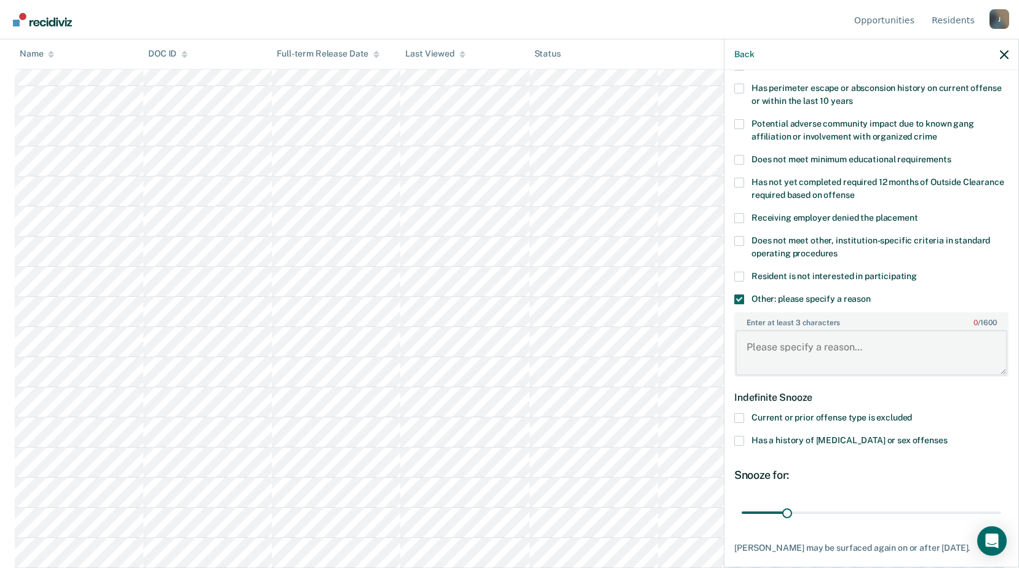
click at [775, 341] on textarea "Enter at least 3 characters 0 / 1600" at bounding box center [871, 352] width 272 height 45
type textarea "m"
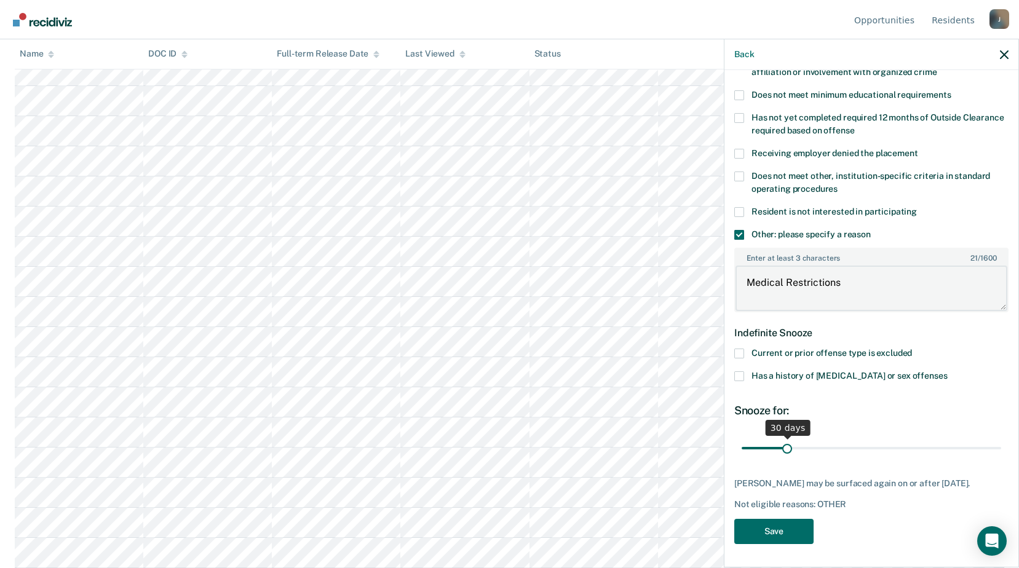
type textarea "Medical Restrictions"
drag, startPoint x: 787, startPoint y: 452, endPoint x: 949, endPoint y: 453, distance: 161.7
click at [949, 453] on input "range" at bounding box center [870, 448] width 259 height 22
drag, startPoint x: 950, startPoint y: 449, endPoint x: 997, endPoint y: 451, distance: 47.4
type input "180"
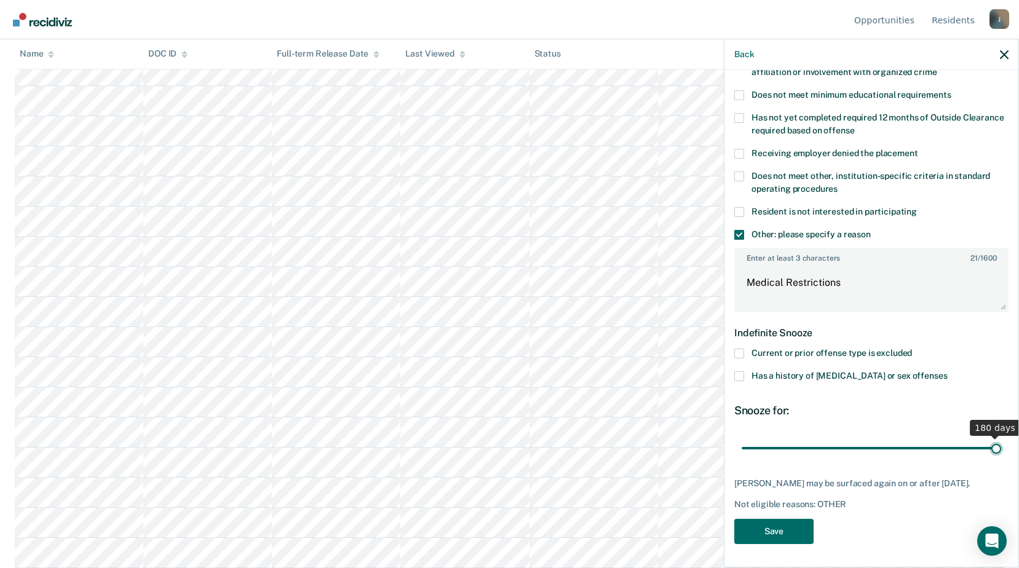
click at [997, 451] on input "range" at bounding box center [870, 448] width 259 height 22
click at [790, 528] on button "Save" at bounding box center [773, 531] width 79 height 25
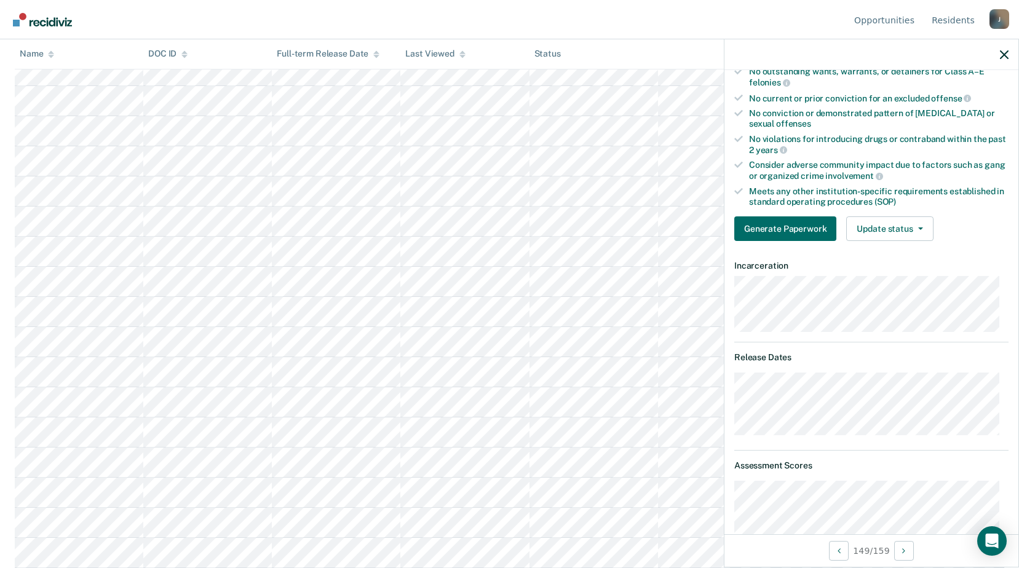
click at [888, 261] on dt "Incarceration" at bounding box center [871, 266] width 274 height 10
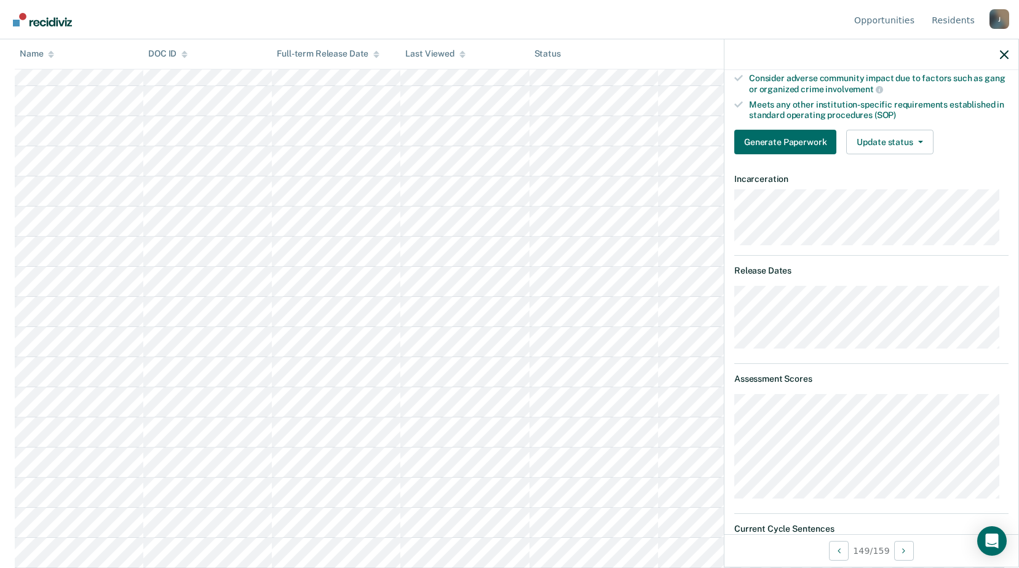
scroll to position [222, 0]
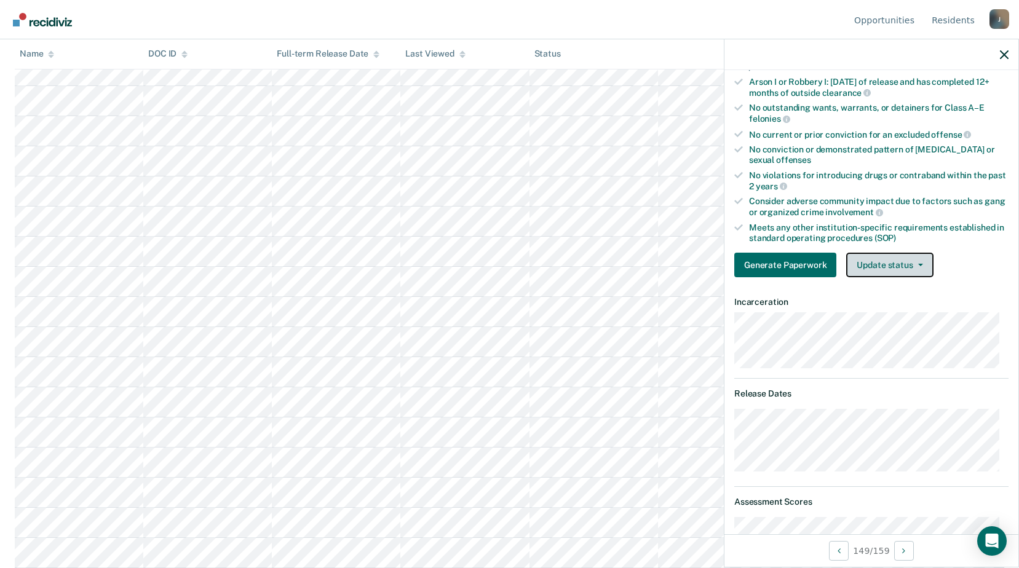
click at [918, 264] on icon "button" at bounding box center [920, 265] width 5 height 2
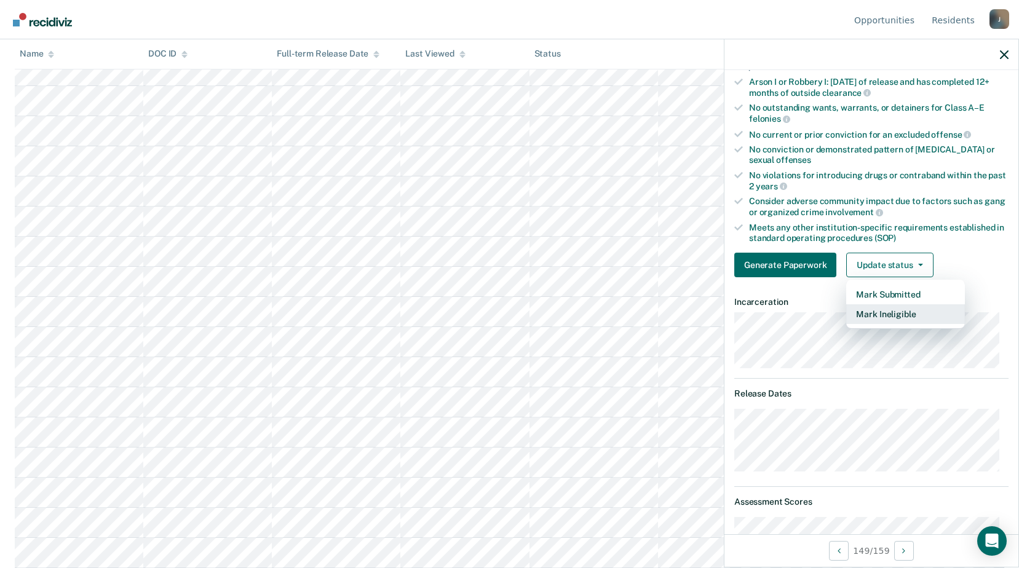
click at [895, 311] on button "Mark Ineligible" at bounding box center [905, 314] width 119 height 20
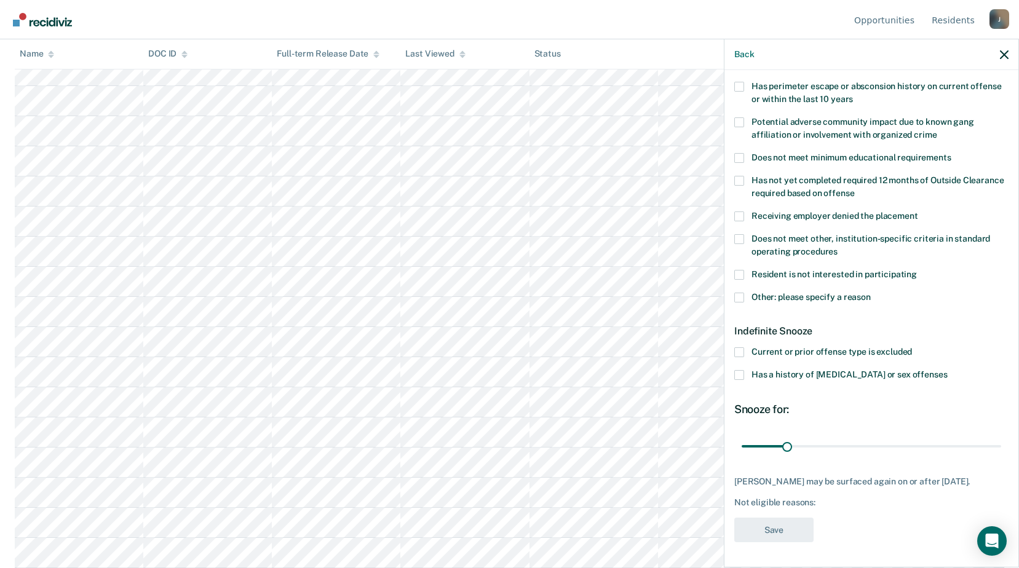
click at [739, 370] on span at bounding box center [739, 375] width 10 height 10
click at [947, 370] on input "Has a history of [MEDICAL_DATA] or sex offenses" at bounding box center [947, 370] width 0 height 0
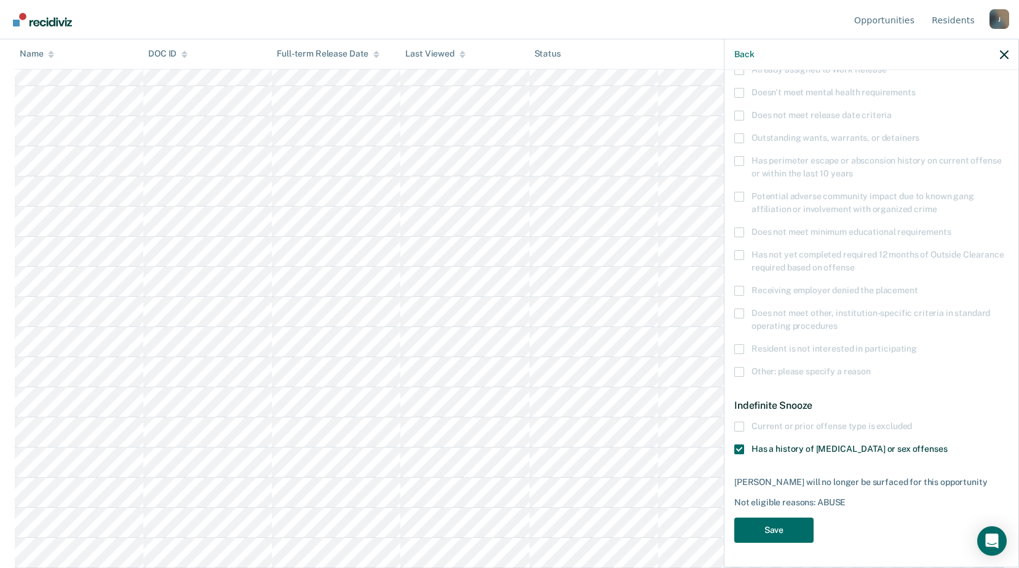
scroll to position [120, 0]
click at [770, 531] on button "Save" at bounding box center [773, 531] width 79 height 25
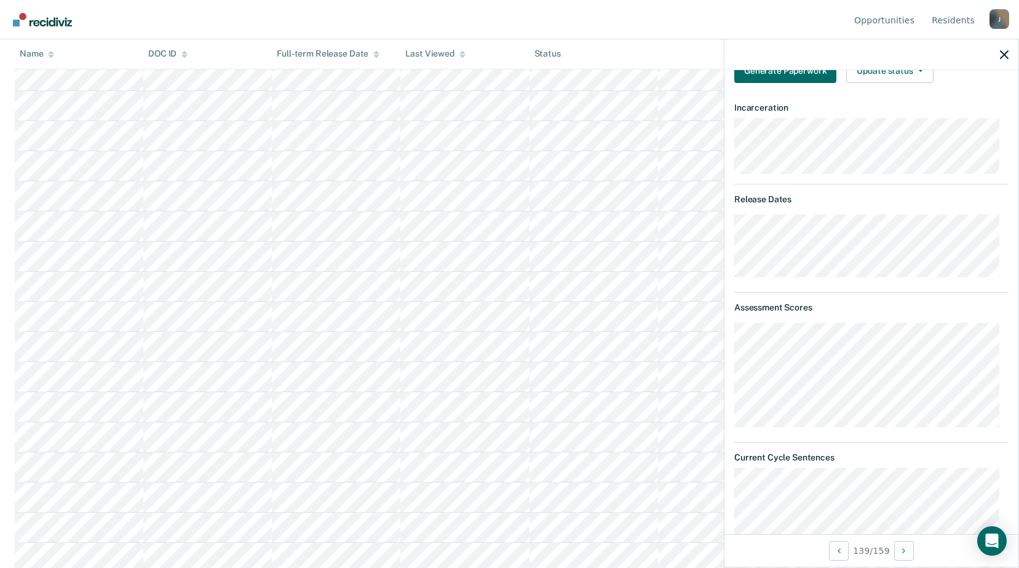
scroll to position [170, 0]
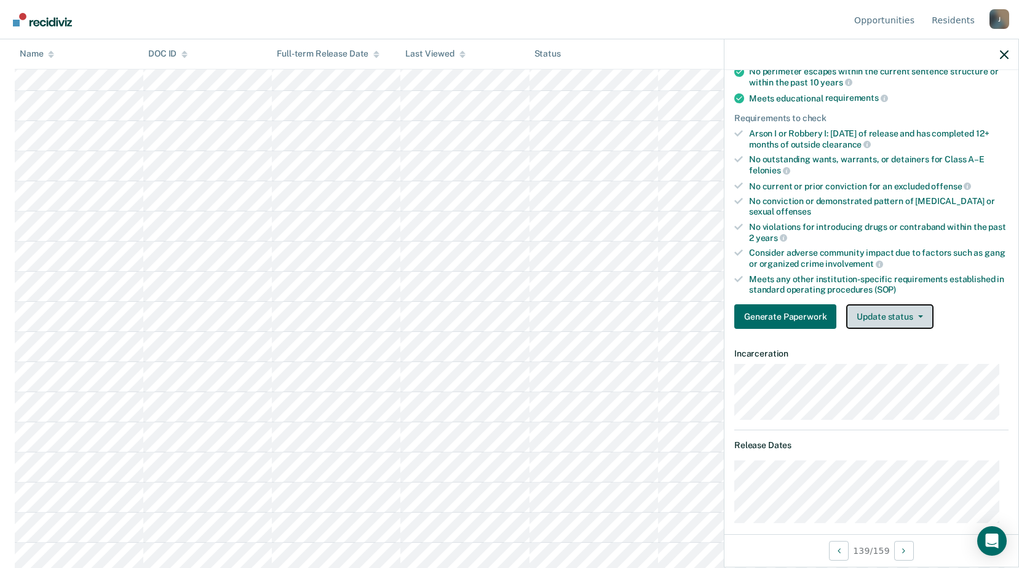
click at [894, 323] on button "Update status" at bounding box center [889, 316] width 87 height 25
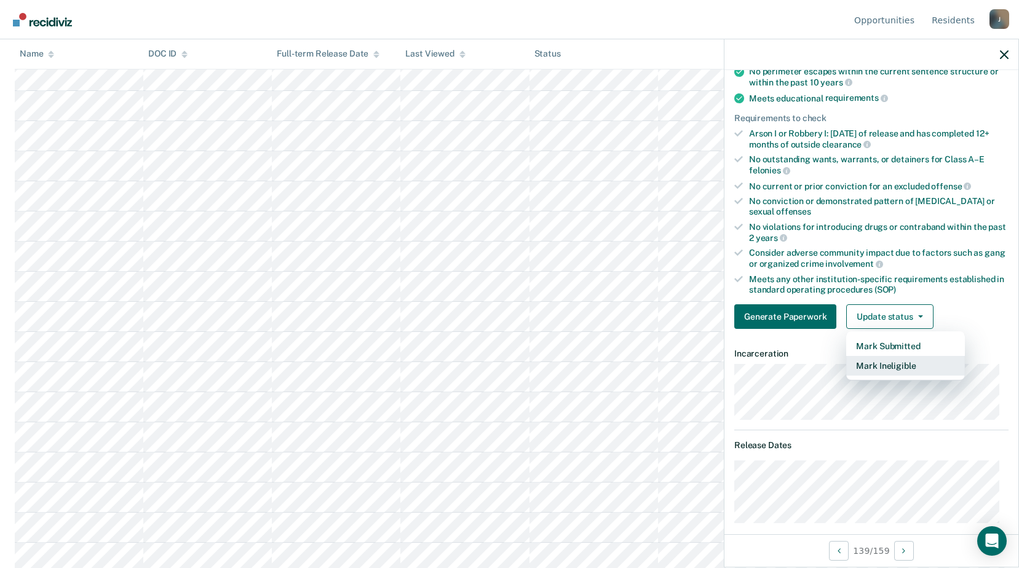
click at [886, 368] on button "Mark Ineligible" at bounding box center [905, 366] width 119 height 20
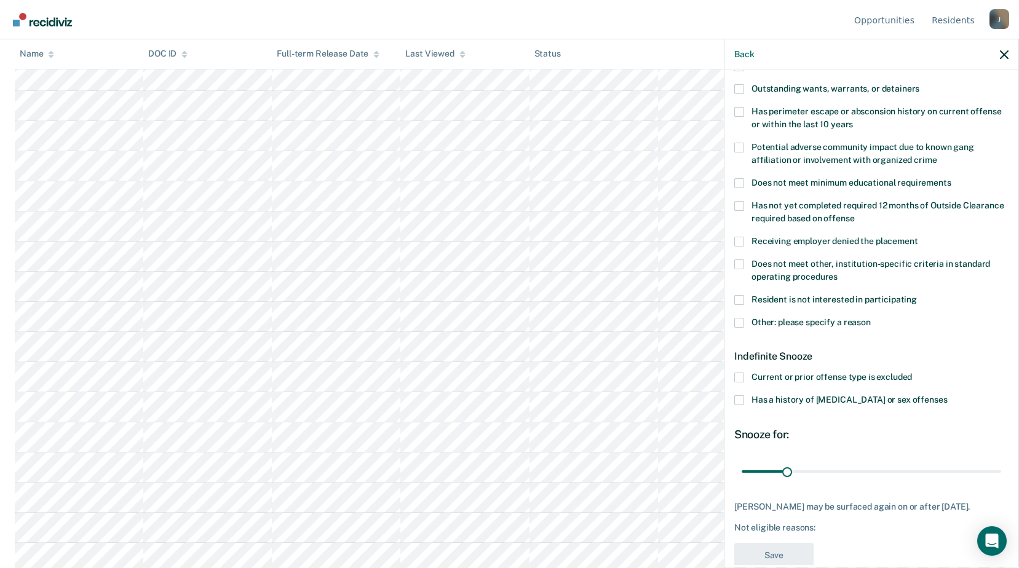
click at [745, 322] on label "Other: please specify a reason" at bounding box center [871, 324] width 274 height 13
click at [870, 318] on input "Other: please specify a reason" at bounding box center [870, 318] width 0 height 0
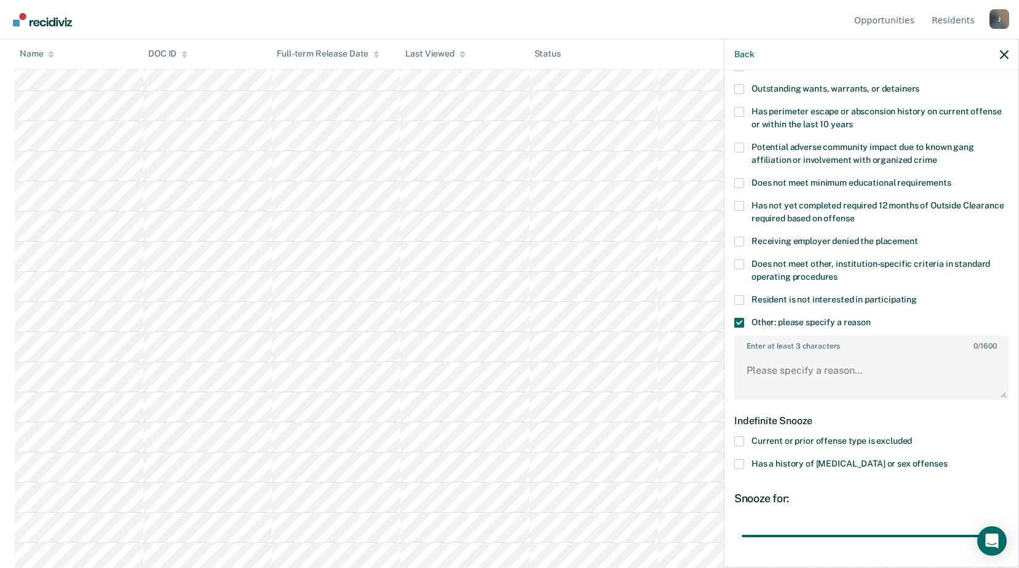
drag, startPoint x: 786, startPoint y: 532, endPoint x: 1027, endPoint y: 505, distance: 243.0
type input "180"
click at [1001, 525] on input "range" at bounding box center [870, 536] width 259 height 22
click at [802, 367] on textarea "Enter at least 3 characters 0 / 1600" at bounding box center [871, 375] width 272 height 45
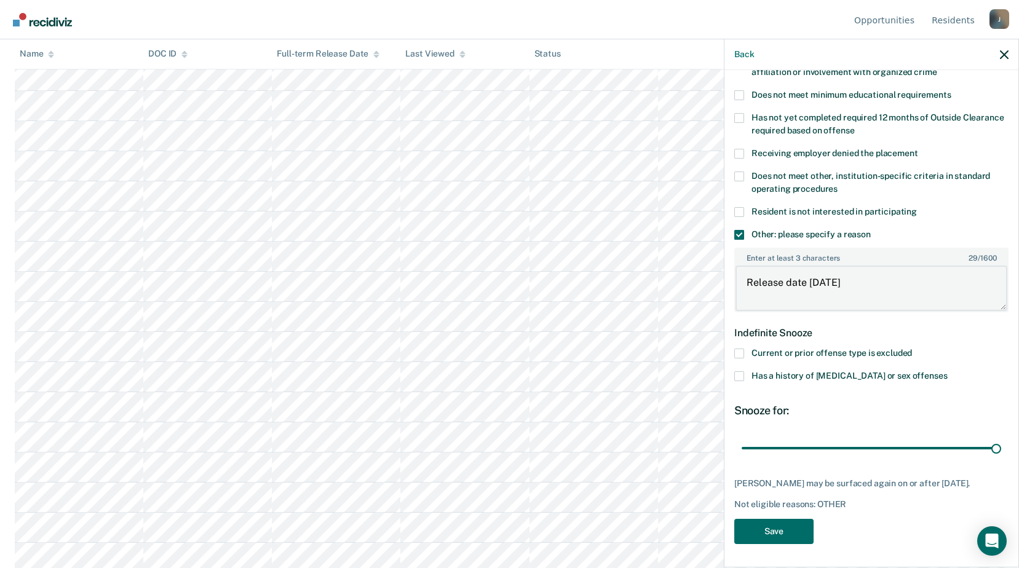
scroll to position [4113, 0]
type textarea "Release date [DATE]"
click at [783, 532] on button "Save" at bounding box center [773, 531] width 79 height 25
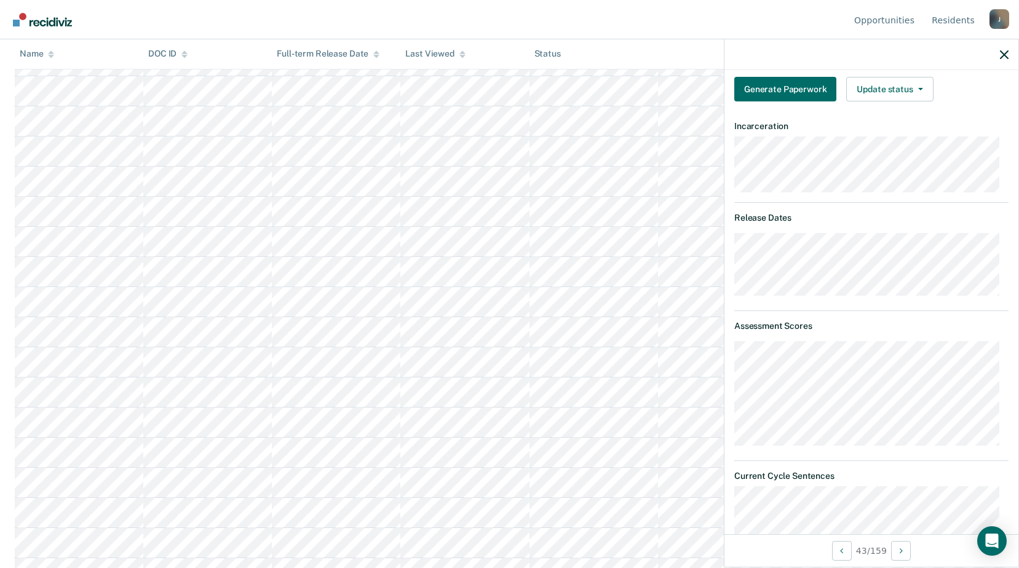
scroll to position [90, 0]
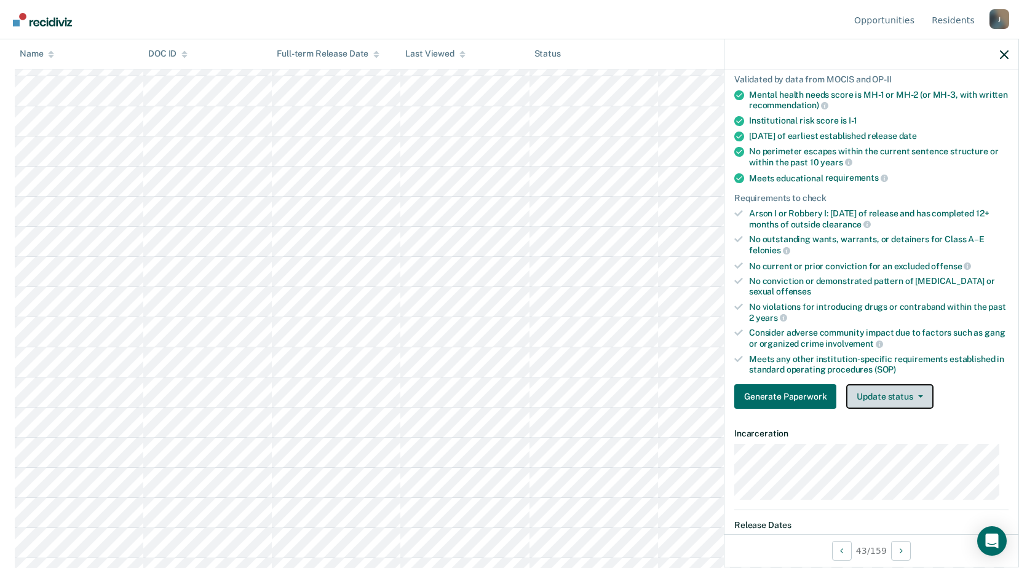
click at [902, 399] on button "Update status" at bounding box center [889, 396] width 87 height 25
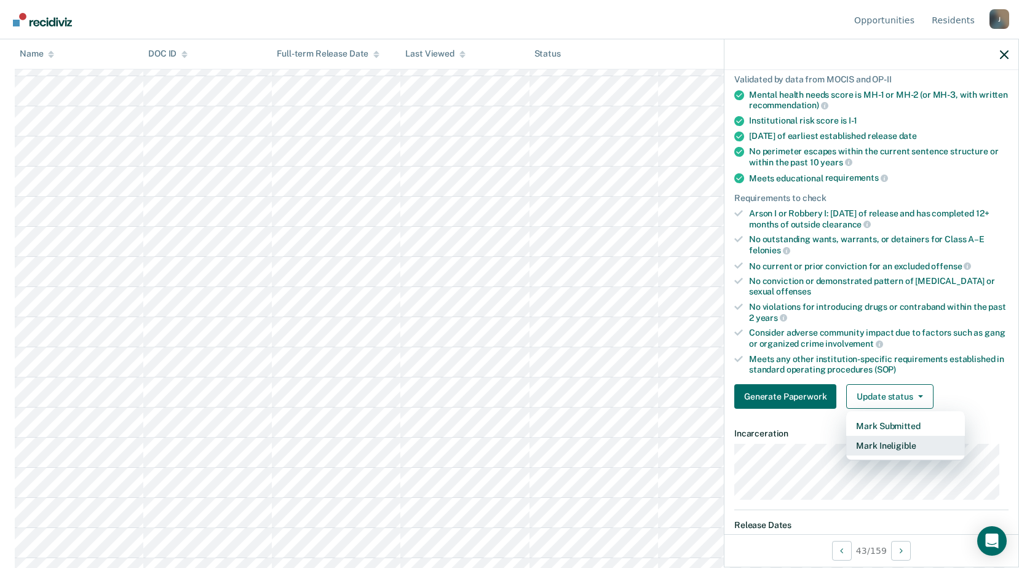
click at [872, 454] on button "Mark Ineligible" at bounding box center [905, 446] width 119 height 20
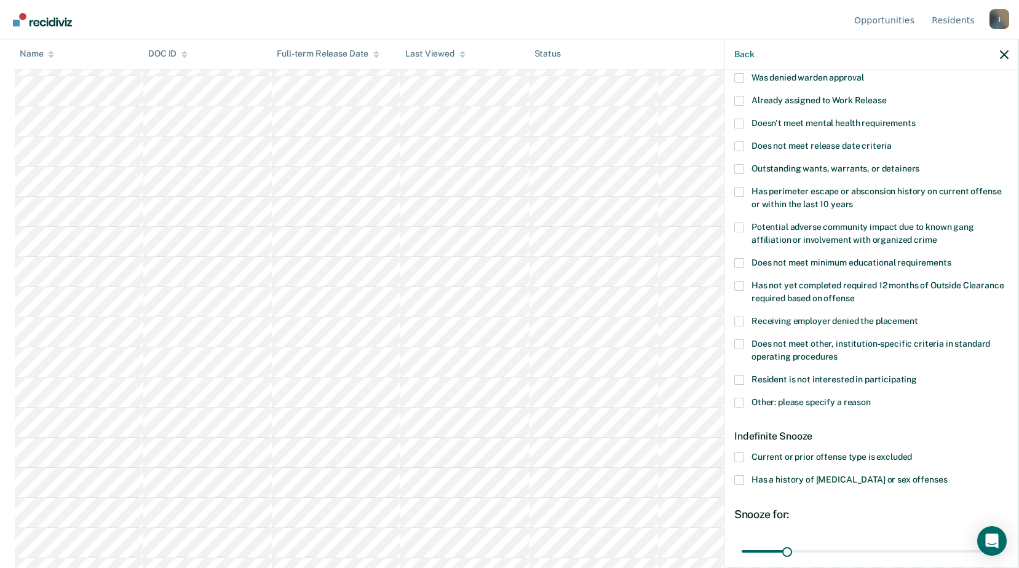
click at [743, 406] on span at bounding box center [739, 403] width 10 height 10
click at [870, 398] on input "Other: please specify a reason" at bounding box center [870, 398] width 0 height 0
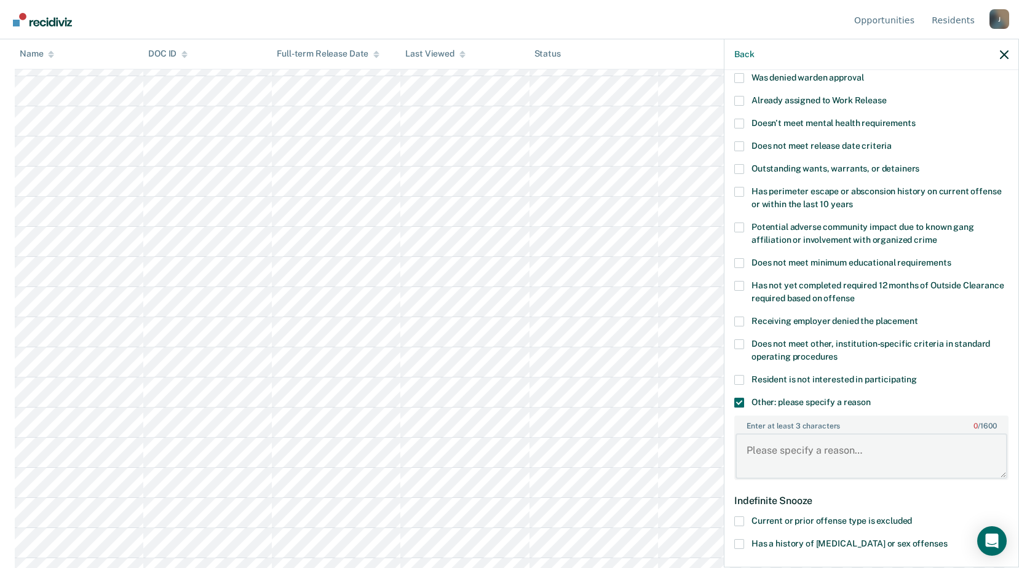
click at [774, 464] on textarea "Enter at least 3 characters 0 / 1600" at bounding box center [871, 455] width 272 height 45
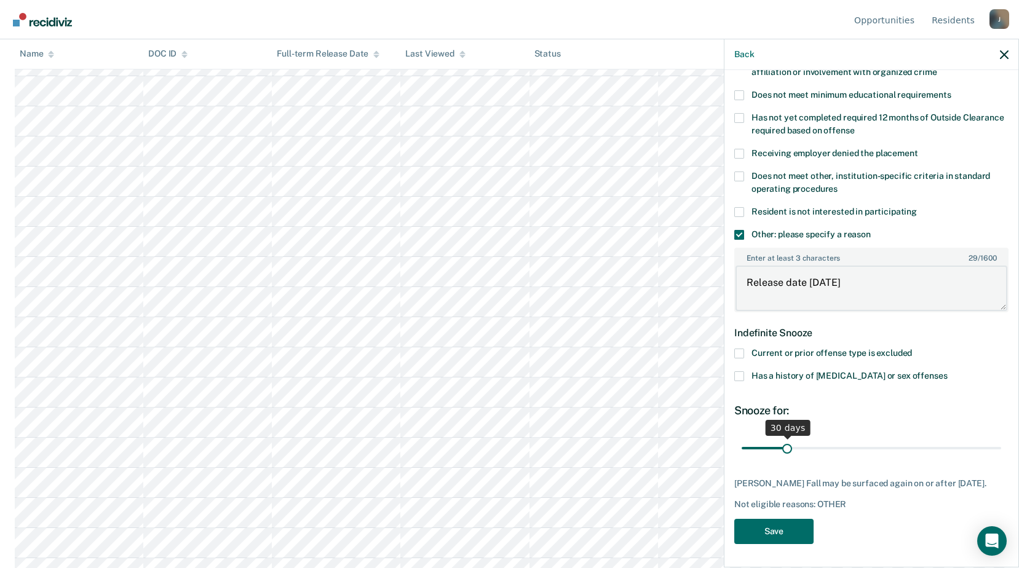
type textarea "Release date [DATE]"
drag, startPoint x: 800, startPoint y: 449, endPoint x: 953, endPoint y: 457, distance: 153.3
type input "155"
click at [953, 457] on input "range" at bounding box center [870, 448] width 259 height 22
drag, startPoint x: 756, startPoint y: 534, endPoint x: 0, endPoint y: 184, distance: 833.1
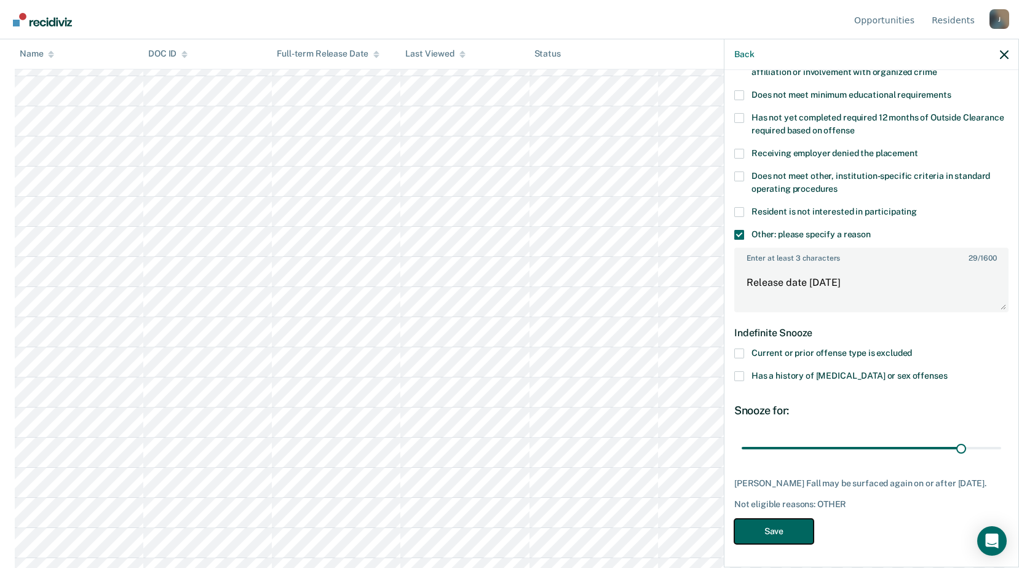
click at [757, 533] on button "Save" at bounding box center [773, 531] width 79 height 25
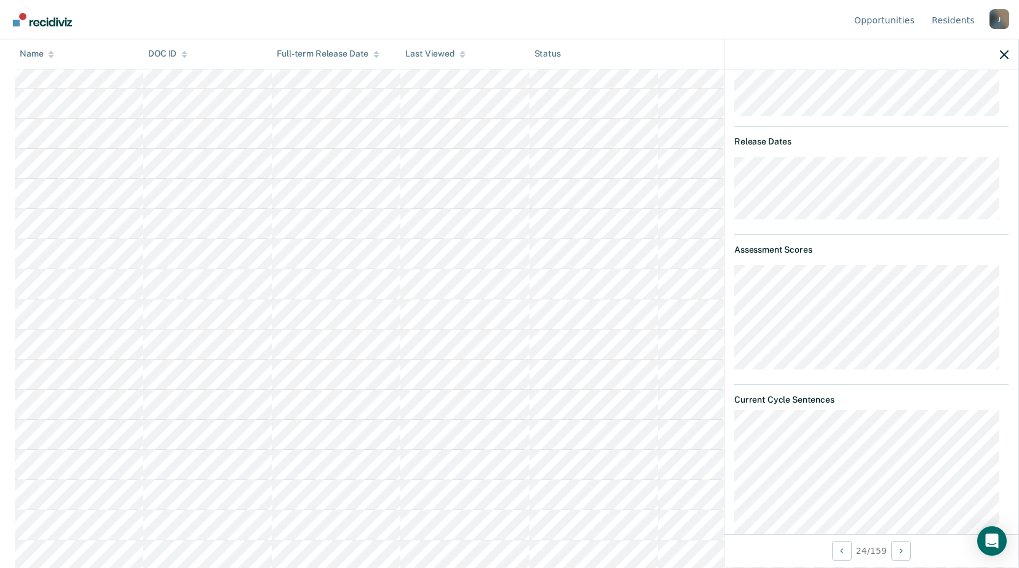
scroll to position [597, 0]
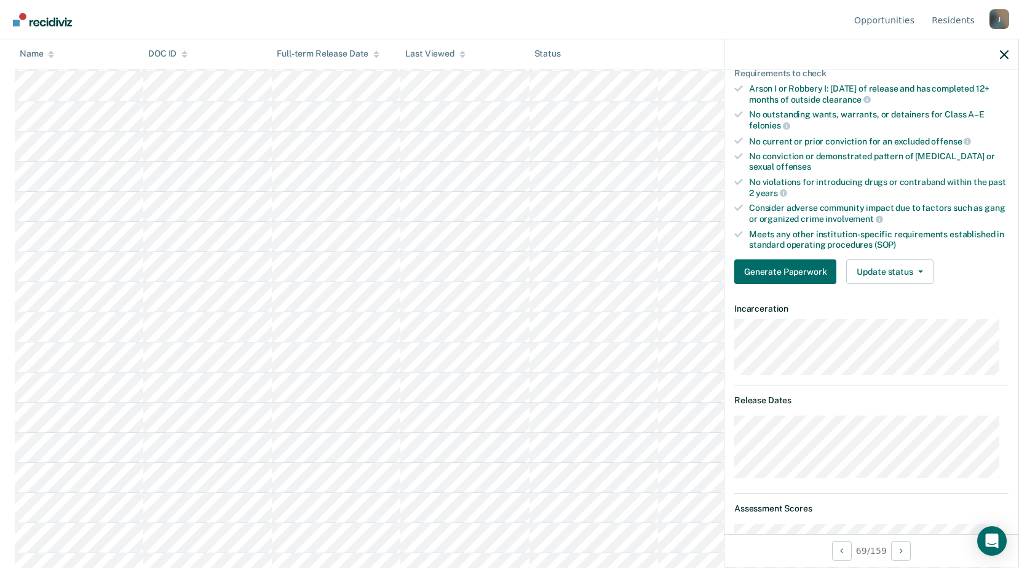
scroll to position [154, 0]
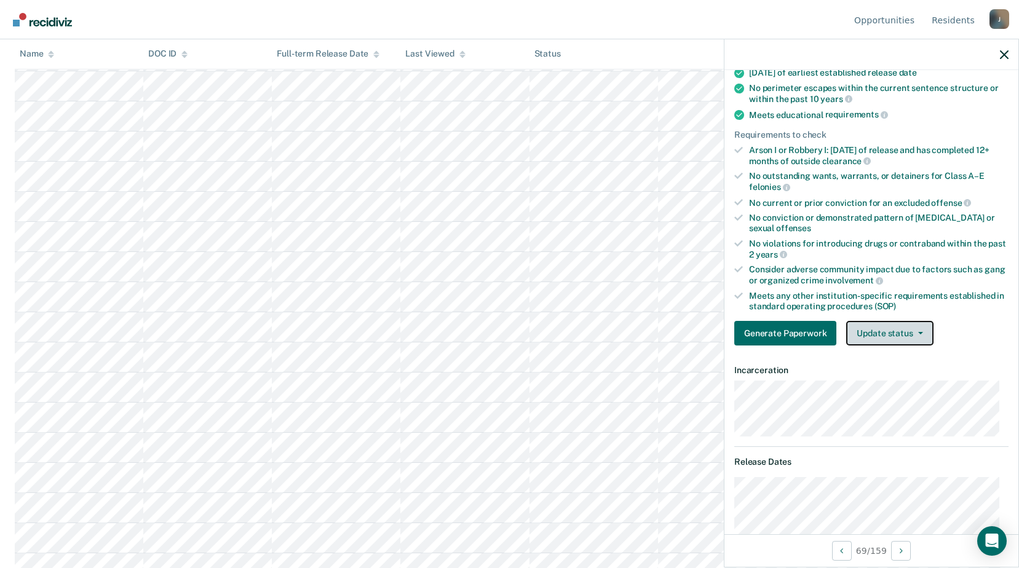
click at [903, 324] on button "Update status" at bounding box center [889, 333] width 87 height 25
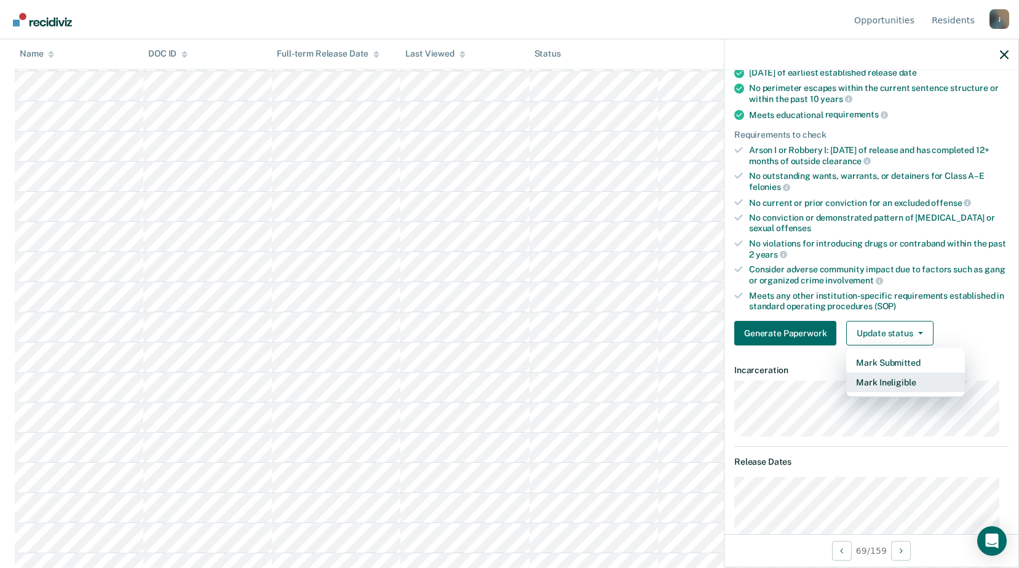
click at [880, 383] on button "Mark Ineligible" at bounding box center [905, 383] width 119 height 20
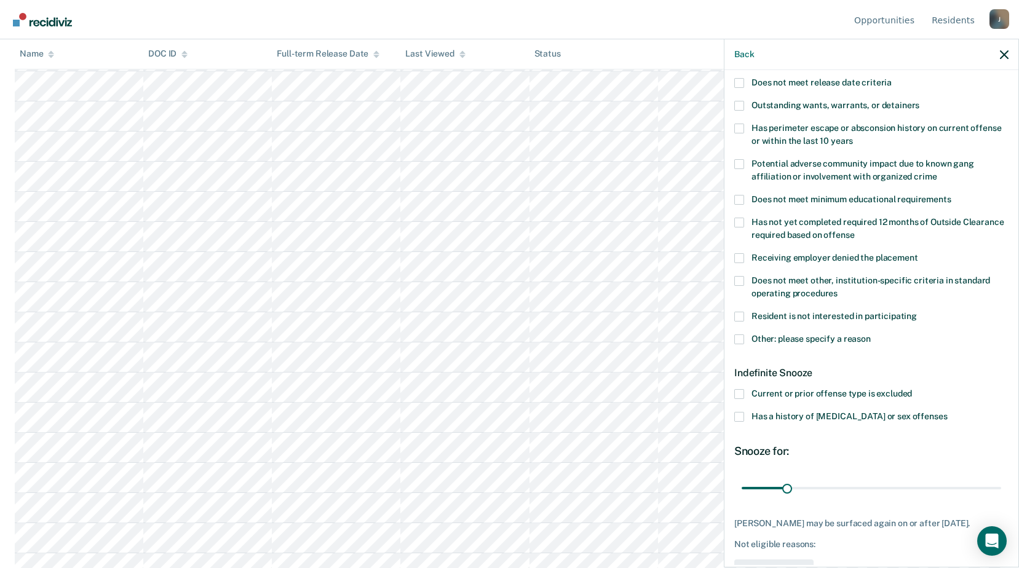
click at [743, 277] on span at bounding box center [739, 281] width 10 height 10
click at [837, 289] on input "Does not meet other, institution-specific criteria in standard operating proced…" at bounding box center [837, 289] width 0 height 0
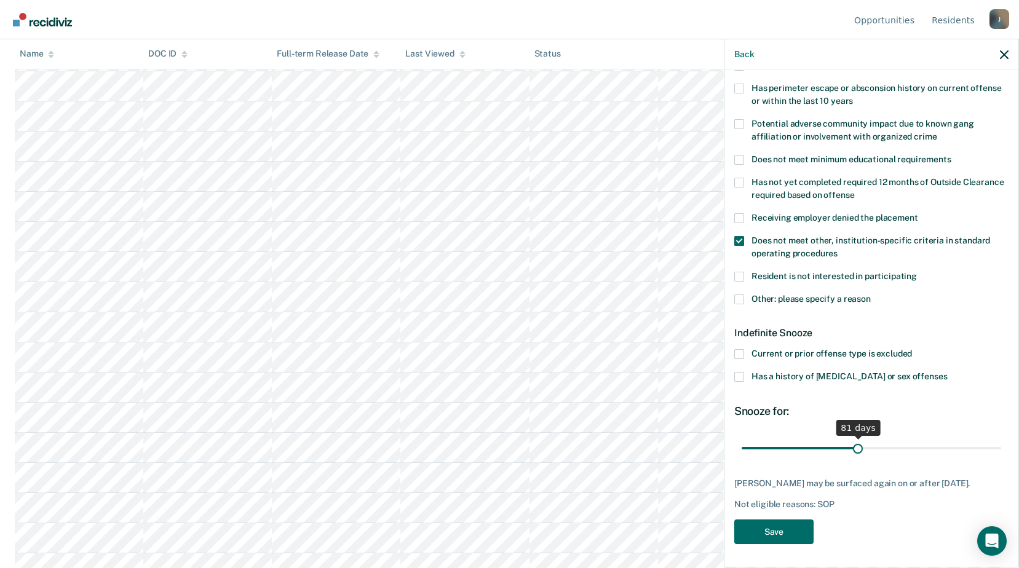
scroll to position [204, 0]
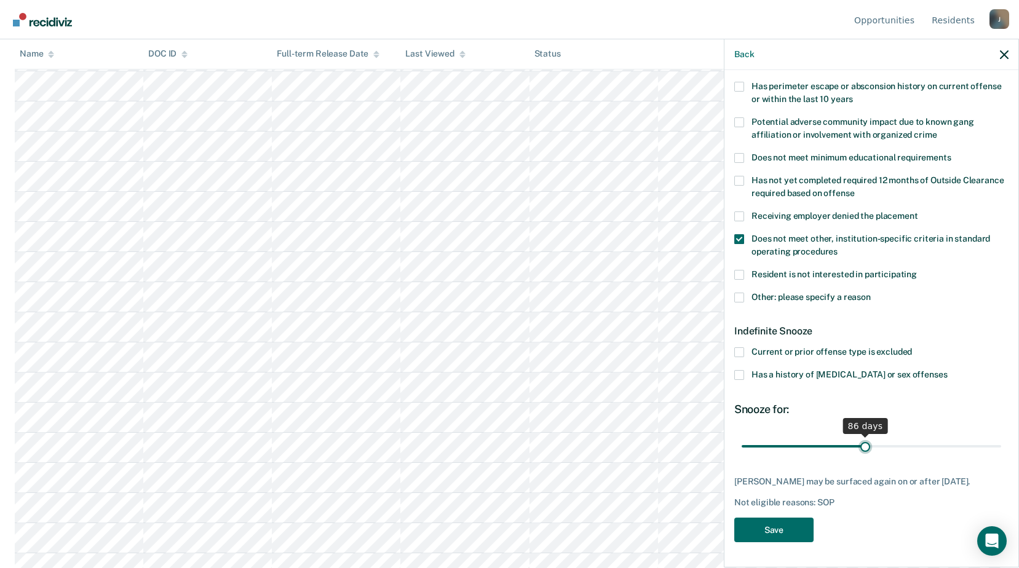
drag, startPoint x: 786, startPoint y: 436, endPoint x: 860, endPoint y: 447, distance: 75.1
type input "86"
click at [860, 447] on input "range" at bounding box center [870, 446] width 259 height 22
click at [802, 463] on div "TJ Which of the following requirements has [PERSON_NAME] not met? Was denied wa…" at bounding box center [871, 219] width 274 height 661
click at [759, 534] on button "Save" at bounding box center [773, 530] width 79 height 25
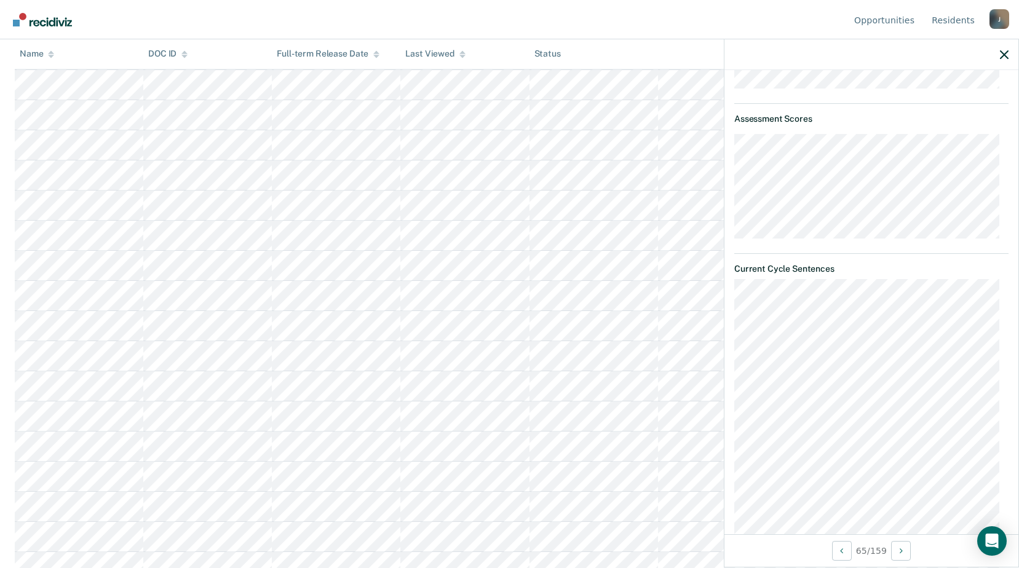
scroll to position [359, 0]
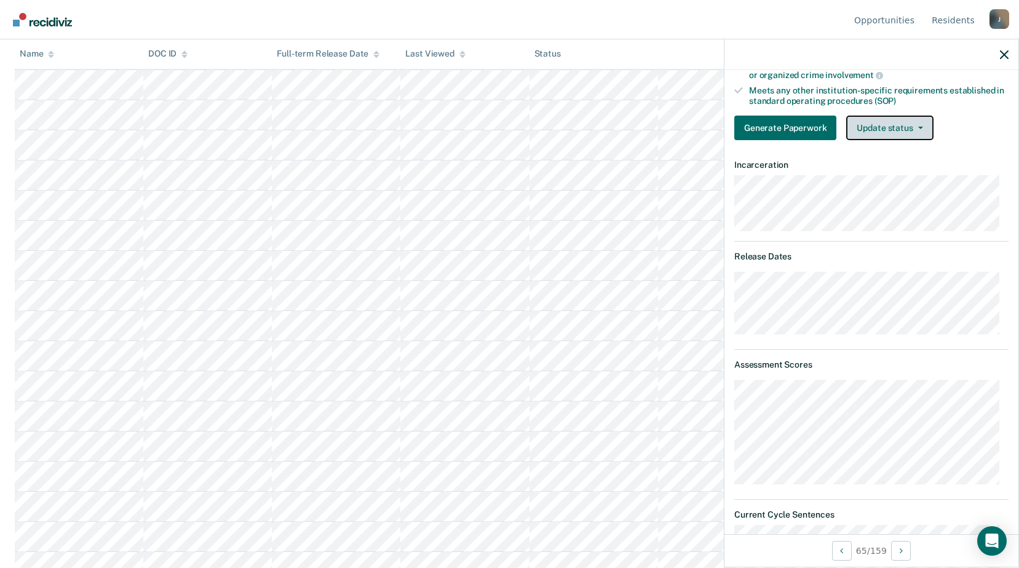
click at [910, 120] on button "Update status" at bounding box center [889, 128] width 87 height 25
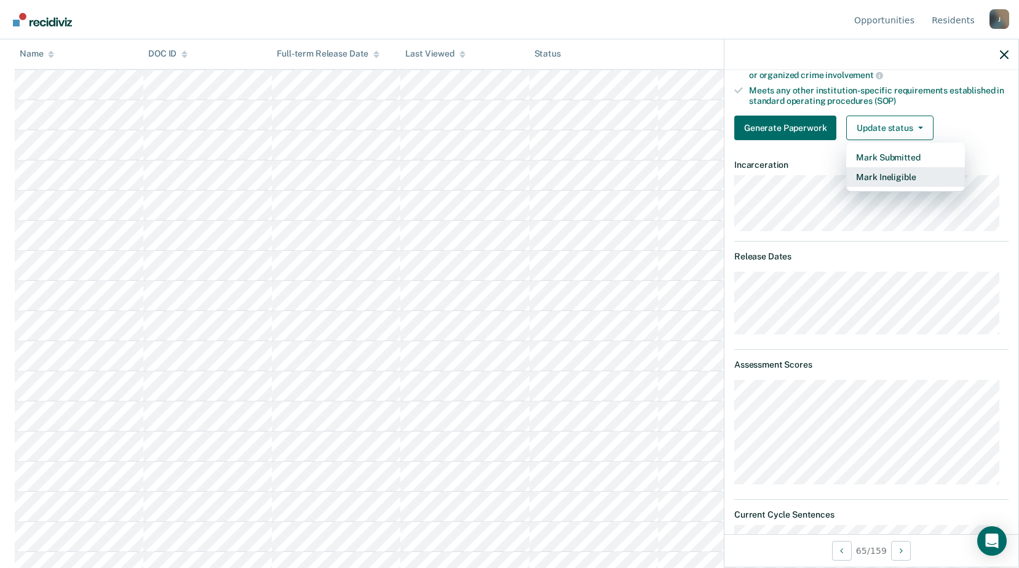
click at [876, 167] on button "Mark Ineligible" at bounding box center [905, 177] width 119 height 20
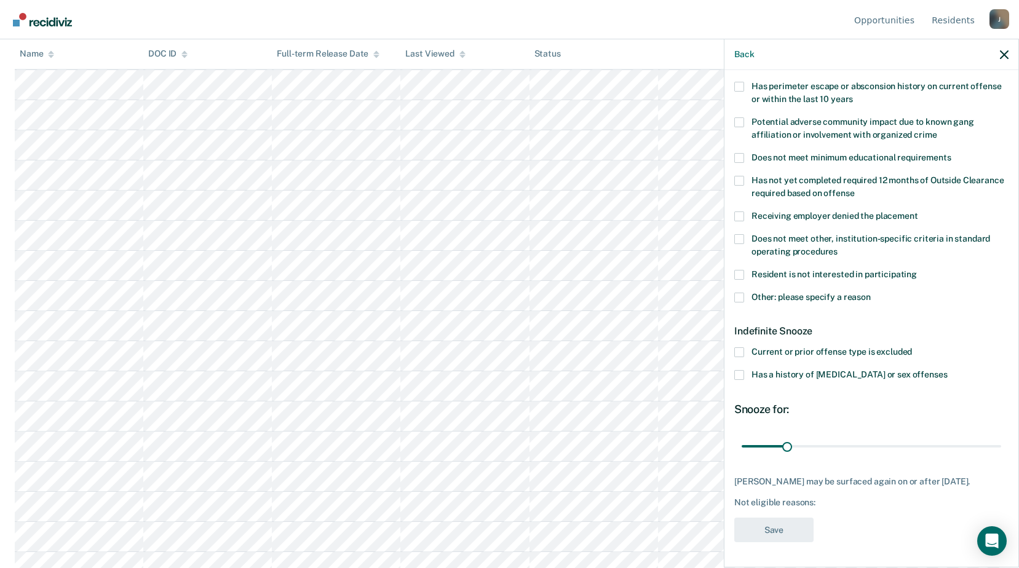
click at [735, 293] on span at bounding box center [739, 298] width 10 height 10
click at [870, 293] on input "Other: please specify a reason" at bounding box center [870, 293] width 0 height 0
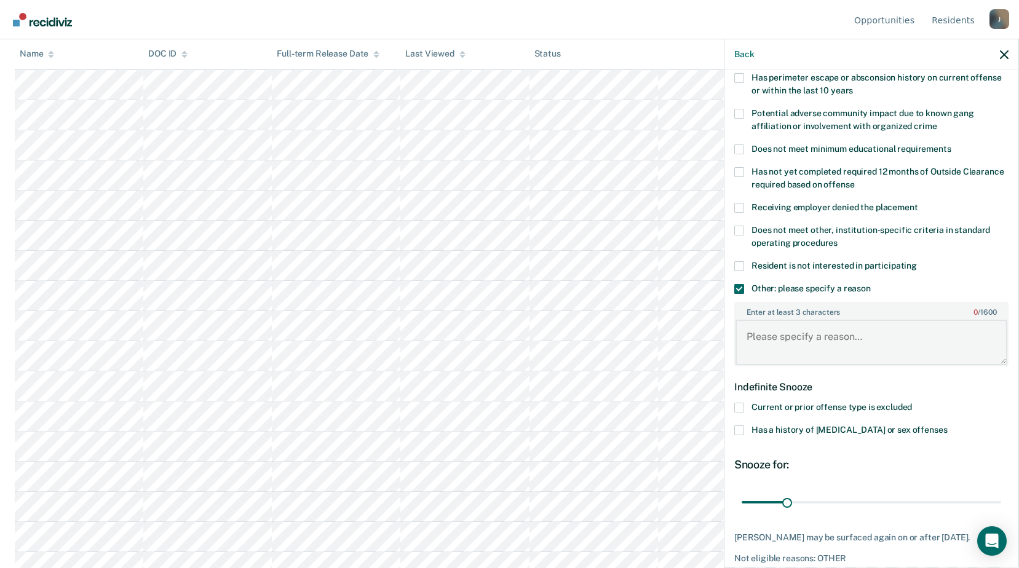
click at [778, 334] on textarea "Enter at least 3 characters 0 / 1600" at bounding box center [871, 342] width 272 height 45
type textarea "Release [DATE]"
drag, startPoint x: 788, startPoint y: 499, endPoint x: 1016, endPoint y: 501, distance: 227.5
type input "180"
click at [1001, 502] on input "range" at bounding box center [870, 502] width 259 height 22
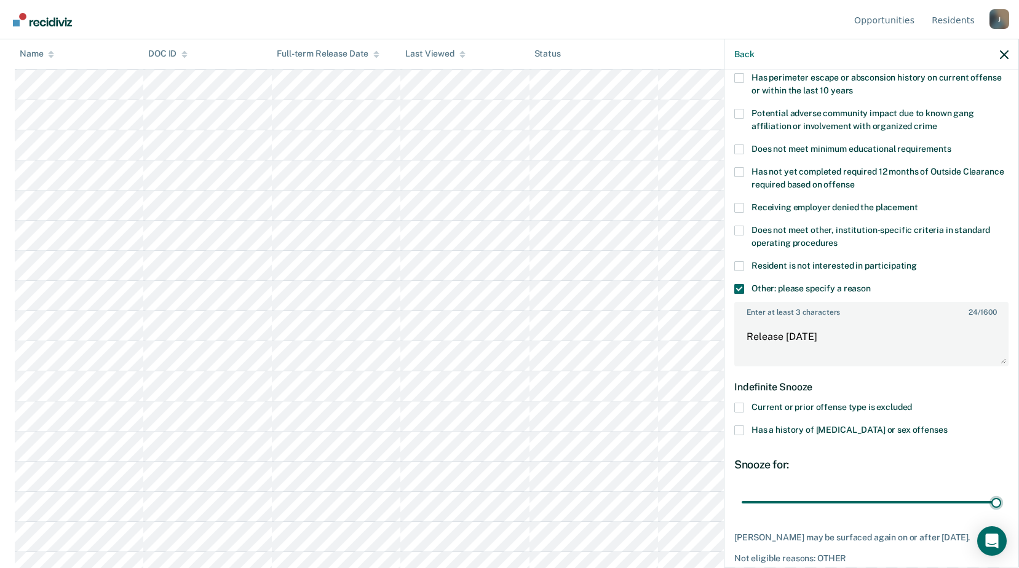
scroll to position [258, 0]
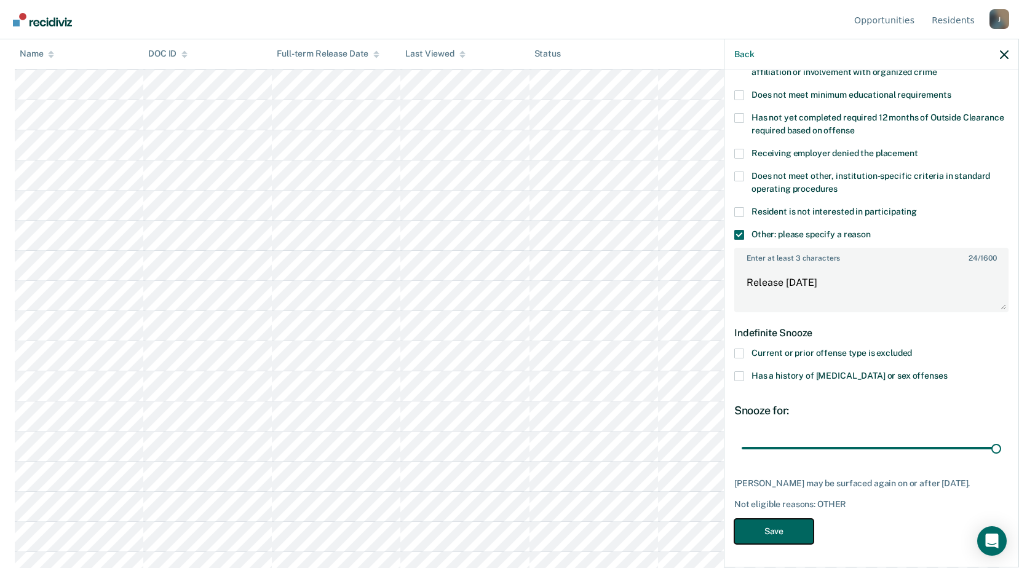
click at [786, 520] on button "Save" at bounding box center [773, 531] width 79 height 25
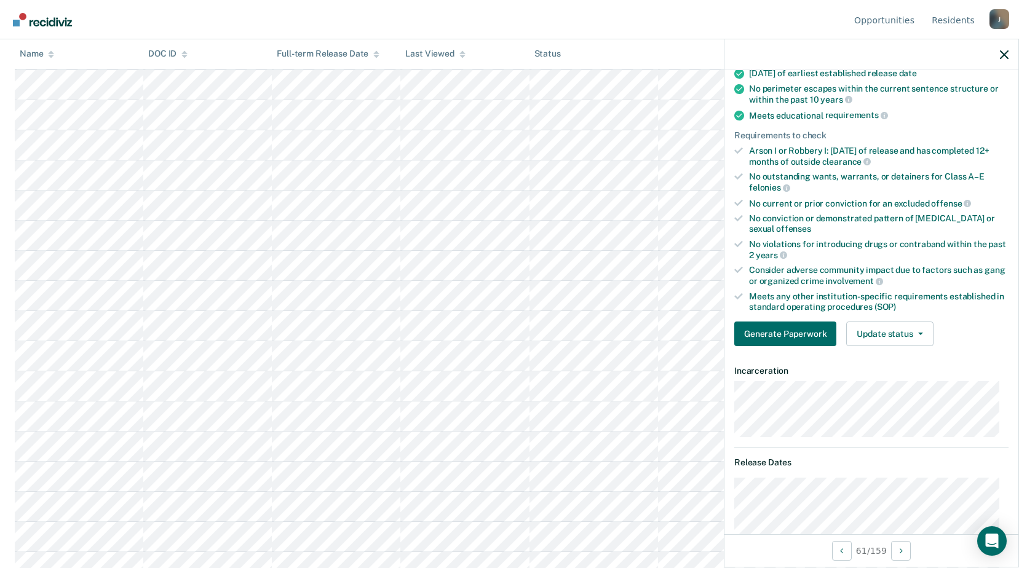
scroll to position [92, 0]
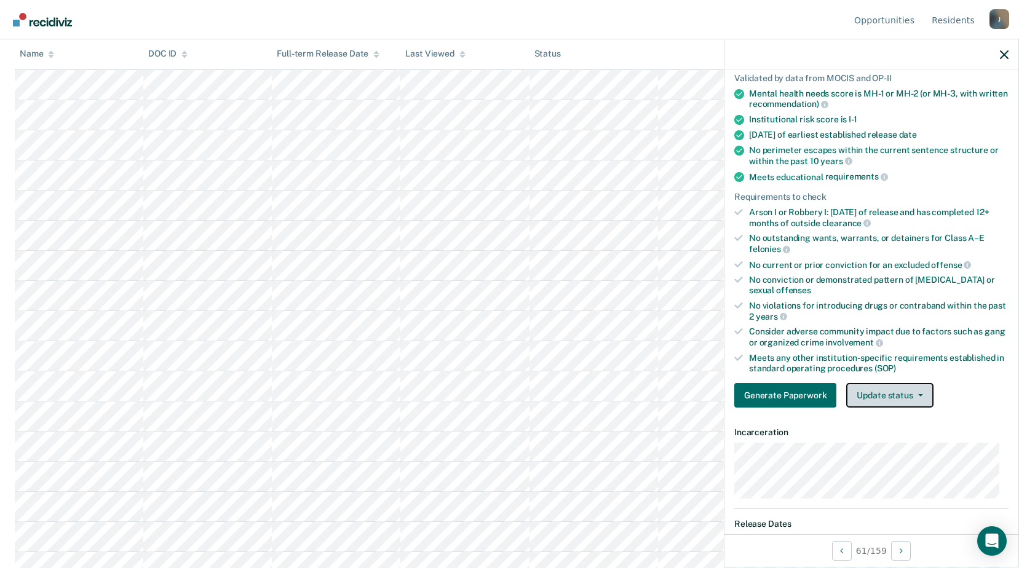
click at [865, 403] on button "Update status" at bounding box center [889, 395] width 87 height 25
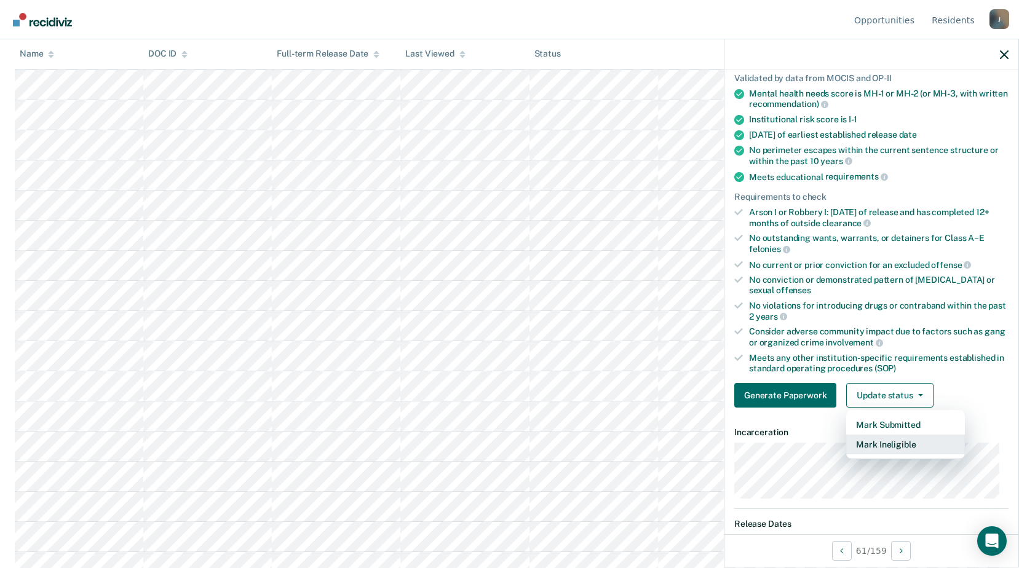
click at [862, 444] on button "Mark Ineligible" at bounding box center [905, 445] width 119 height 20
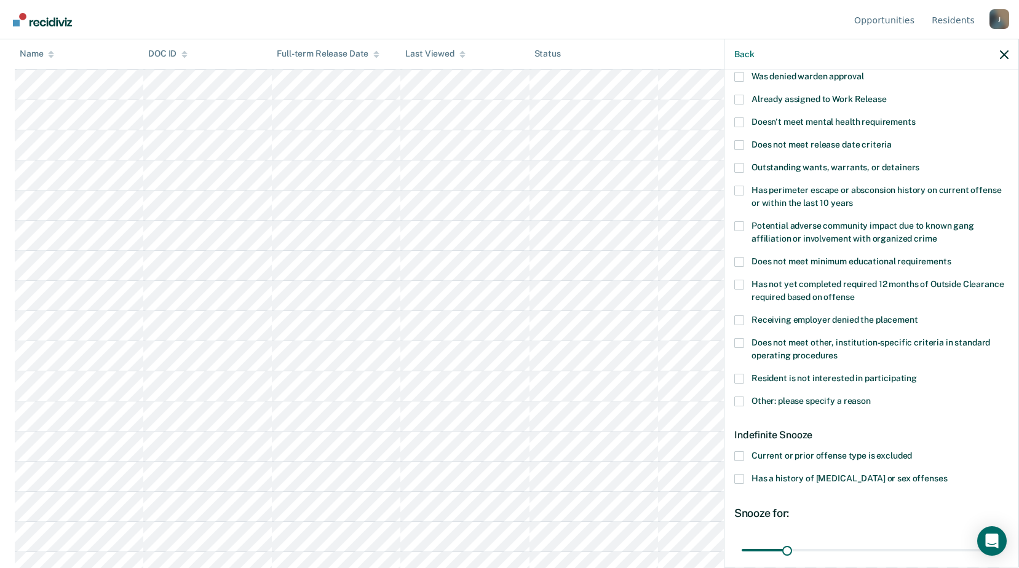
click at [738, 402] on span at bounding box center [739, 402] width 10 height 10
click at [870, 397] on input "Other: please specify a reason" at bounding box center [870, 397] width 0 height 0
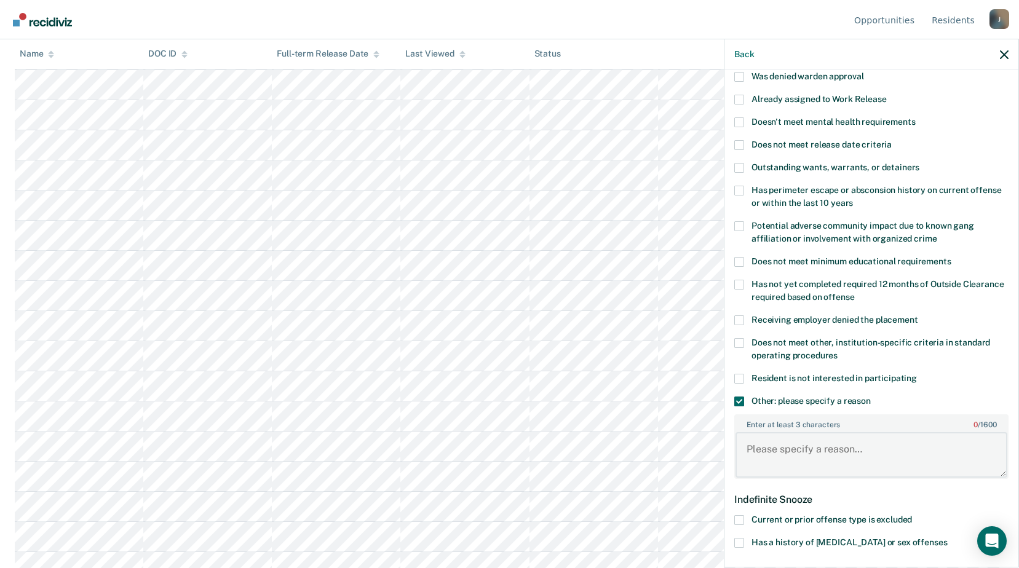
click at [789, 436] on textarea "Enter at least 3 characters 0 / 1600" at bounding box center [871, 454] width 272 height 45
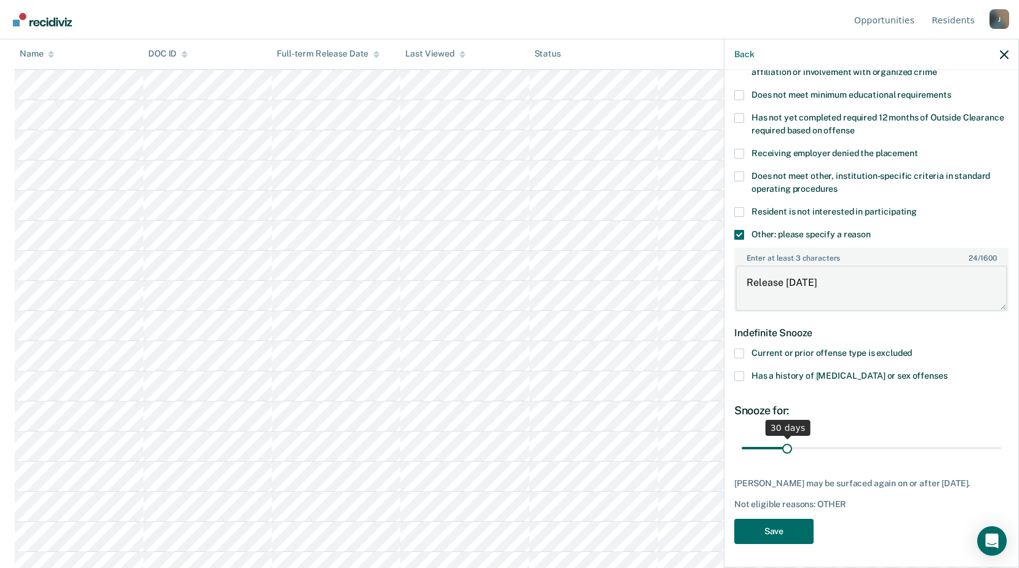
type textarea "Release [DATE]"
drag, startPoint x: 787, startPoint y: 445, endPoint x: 873, endPoint y: 451, distance: 86.3
type input "95"
click at [873, 451] on input "range" at bounding box center [870, 448] width 259 height 22
click at [800, 539] on button "Save" at bounding box center [773, 531] width 79 height 25
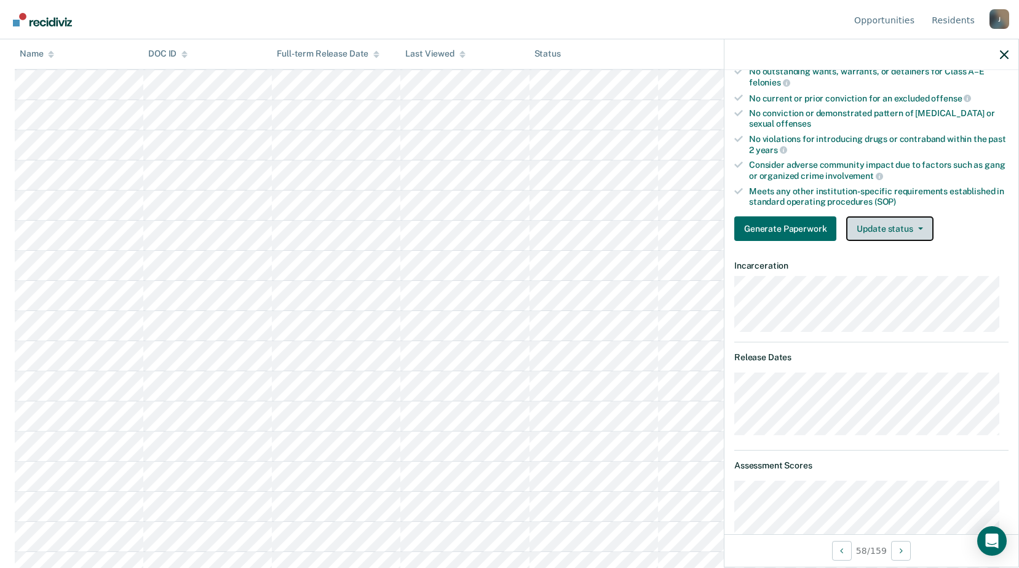
click at [890, 229] on button "Update status" at bounding box center [889, 228] width 87 height 25
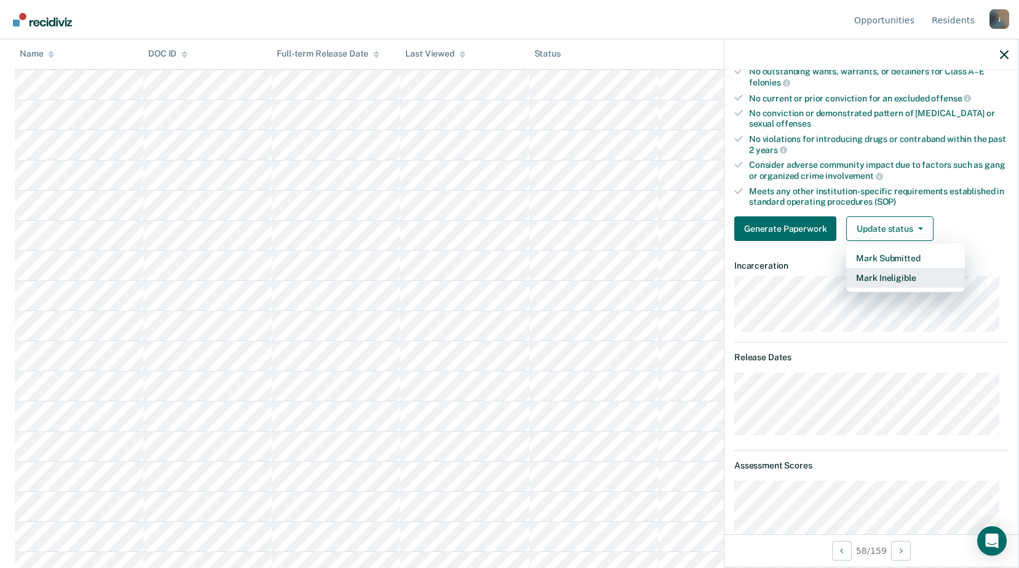
click at [888, 281] on button "Mark Ineligible" at bounding box center [905, 278] width 119 height 20
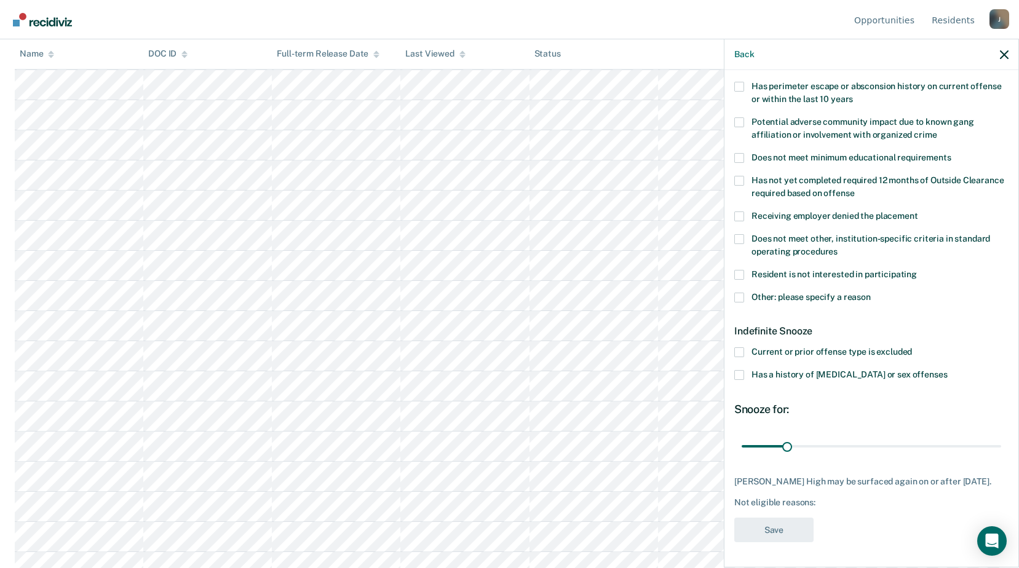
click at [744, 293] on label "Other: please specify a reason" at bounding box center [871, 299] width 274 height 13
click at [870, 293] on input "Other: please specify a reason" at bounding box center [870, 293] width 0 height 0
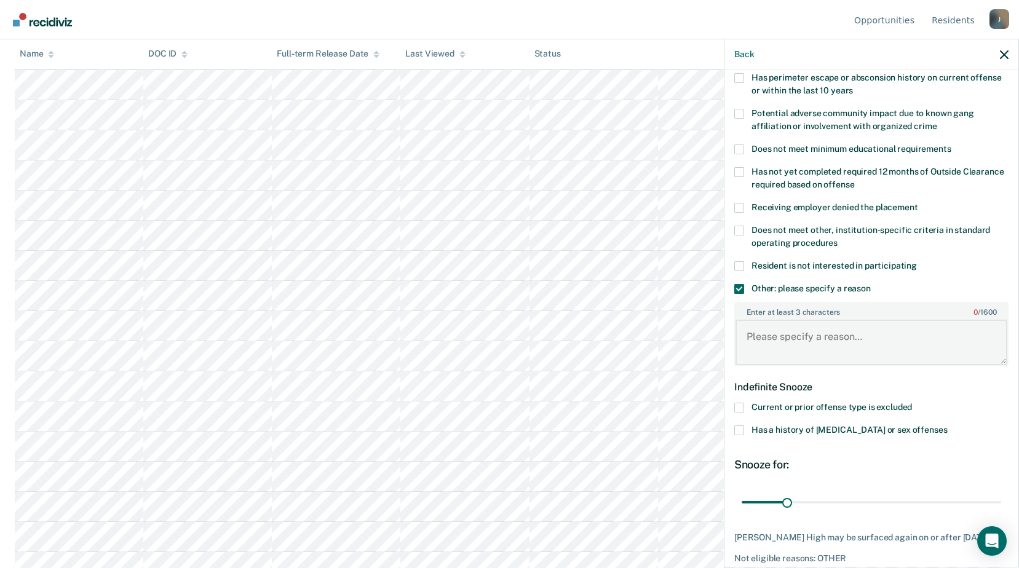
click at [782, 337] on textarea "Enter at least 3 characters 0 / 1600" at bounding box center [871, 342] width 272 height 45
type textarea "Medical Restrictions"
drag, startPoint x: 821, startPoint y: 511, endPoint x: 968, endPoint y: 520, distance: 147.8
click at [969, 513] on input "range" at bounding box center [870, 502] width 259 height 22
drag, startPoint x: 968, startPoint y: 503, endPoint x: 995, endPoint y: 499, distance: 27.5
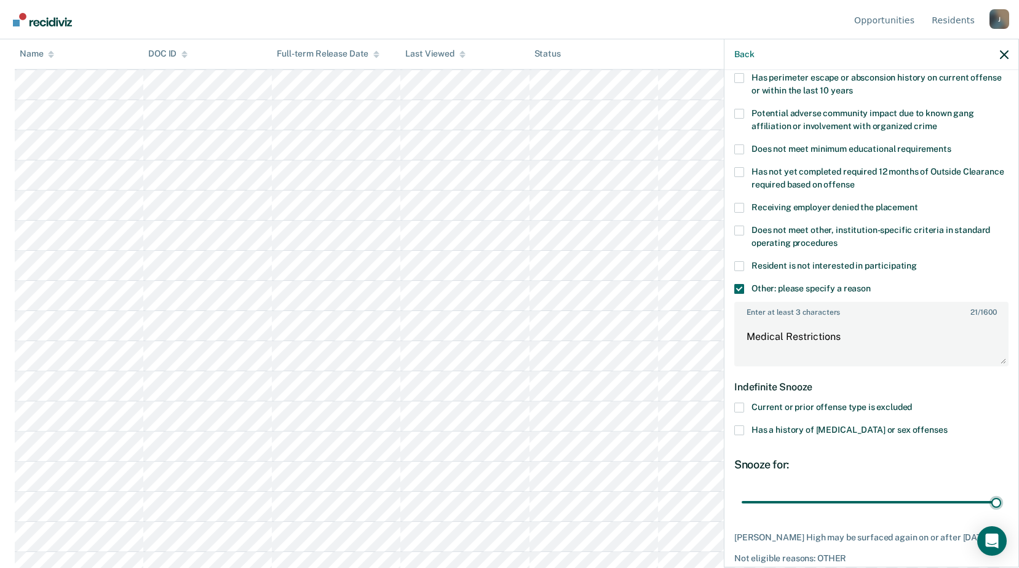
type input "180"
click at [1001, 504] on input "range" at bounding box center [870, 502] width 259 height 22
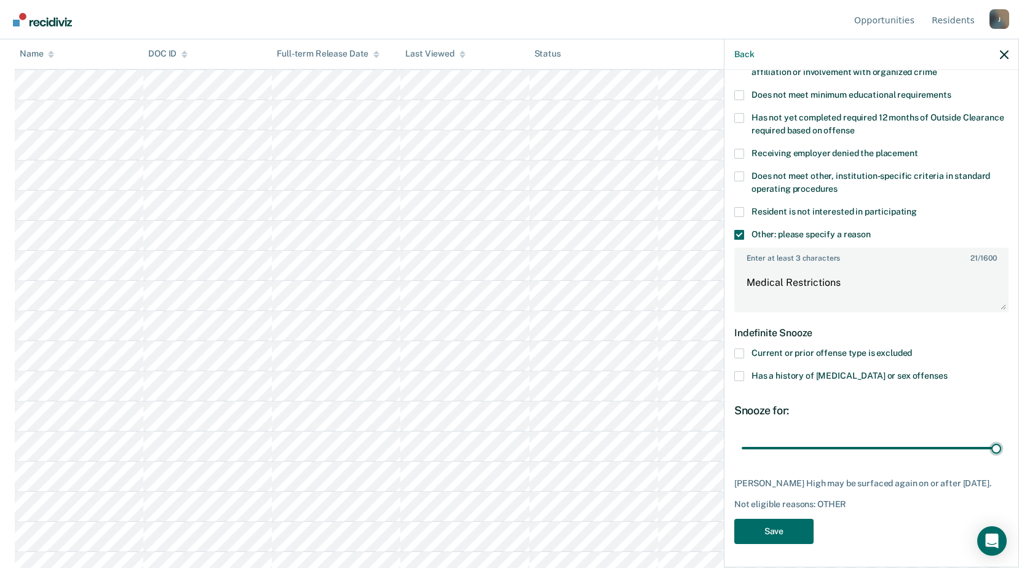
scroll to position [1783, 0]
click at [793, 519] on button "Save" at bounding box center [773, 531] width 79 height 25
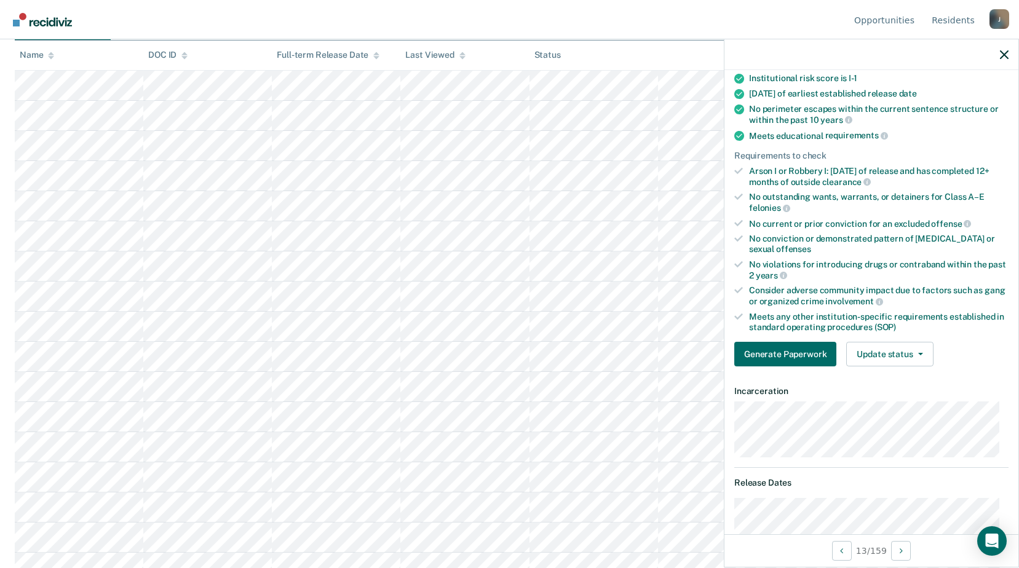
scroll to position [194, 0]
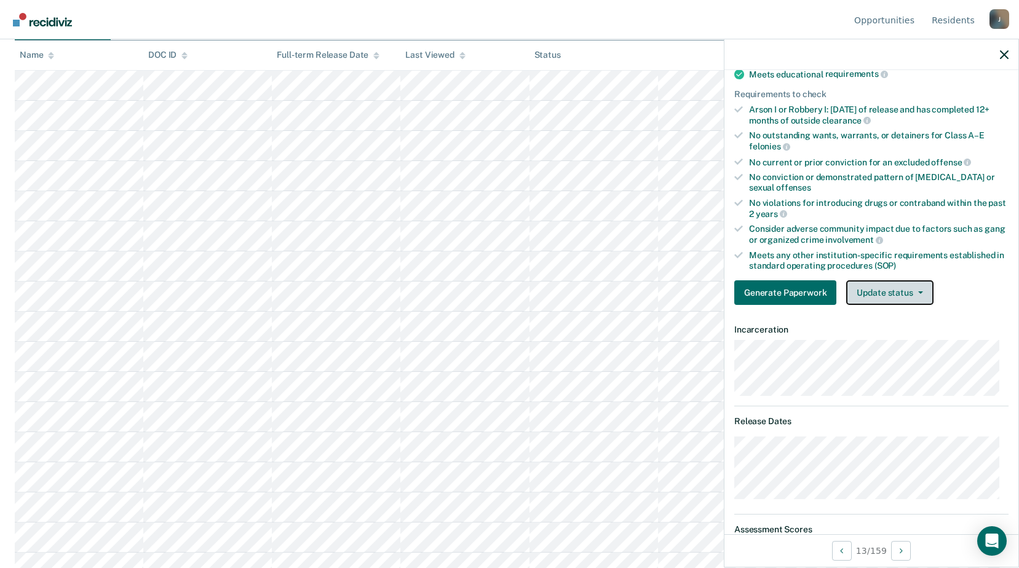
click at [913, 292] on span "button" at bounding box center [918, 292] width 10 height 2
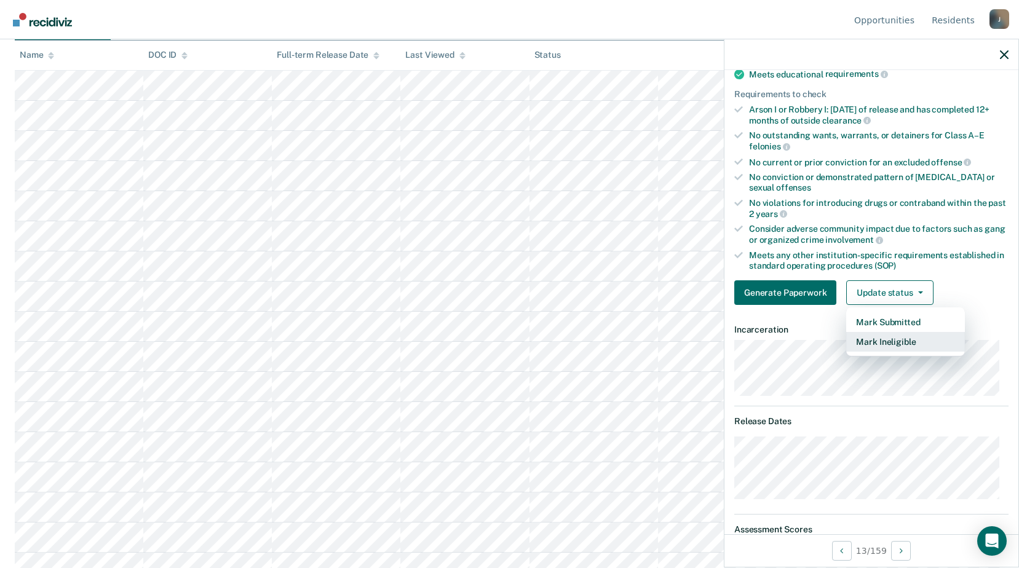
click at [884, 339] on button "Mark Ineligible" at bounding box center [905, 342] width 119 height 20
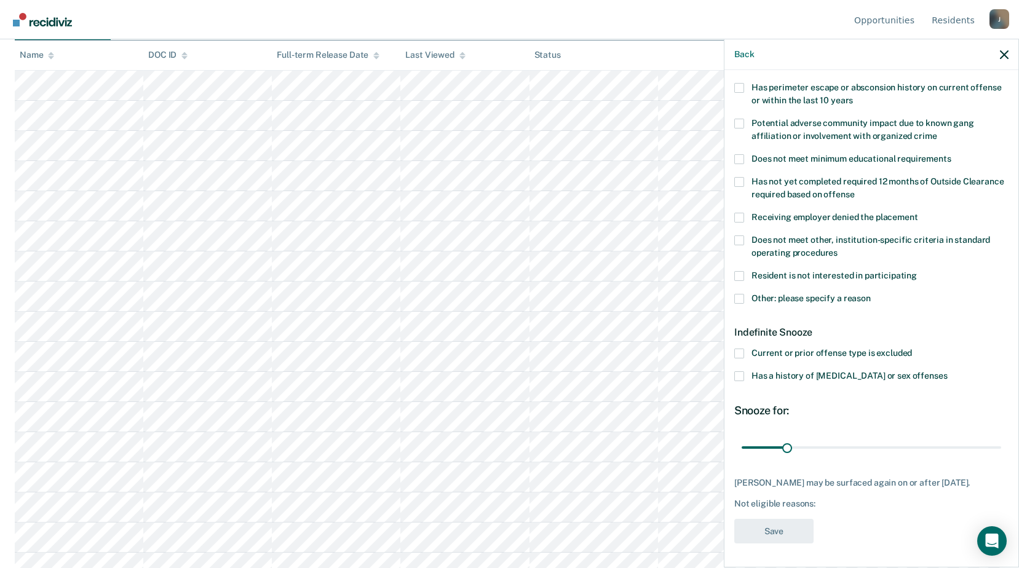
click at [738, 298] on span at bounding box center [739, 299] width 10 height 10
click at [870, 294] on input "Other: please specify a reason" at bounding box center [870, 294] width 0 height 0
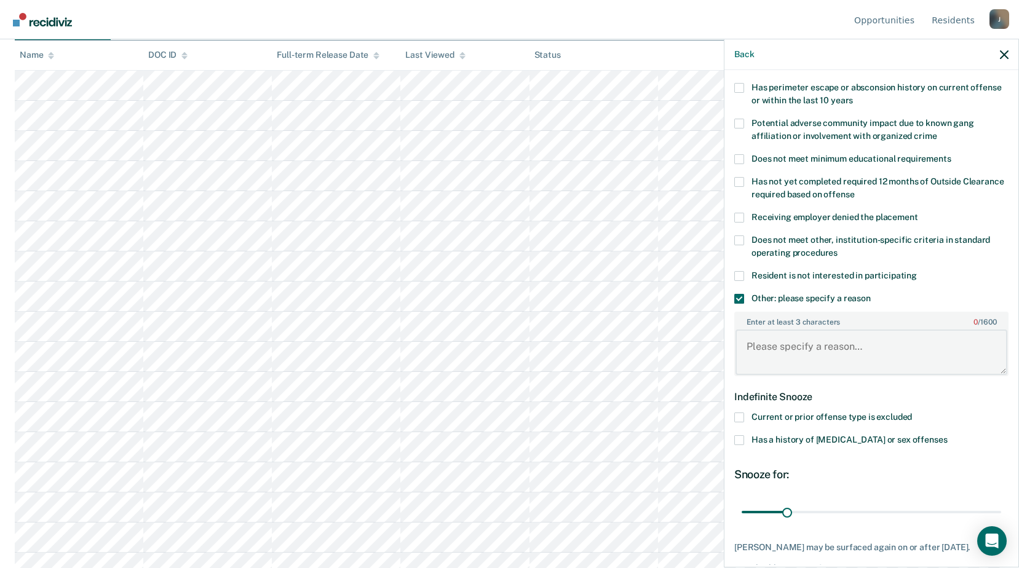
click at [786, 342] on textarea "Enter at least 3 characters 0 / 1600" at bounding box center [871, 351] width 272 height 45
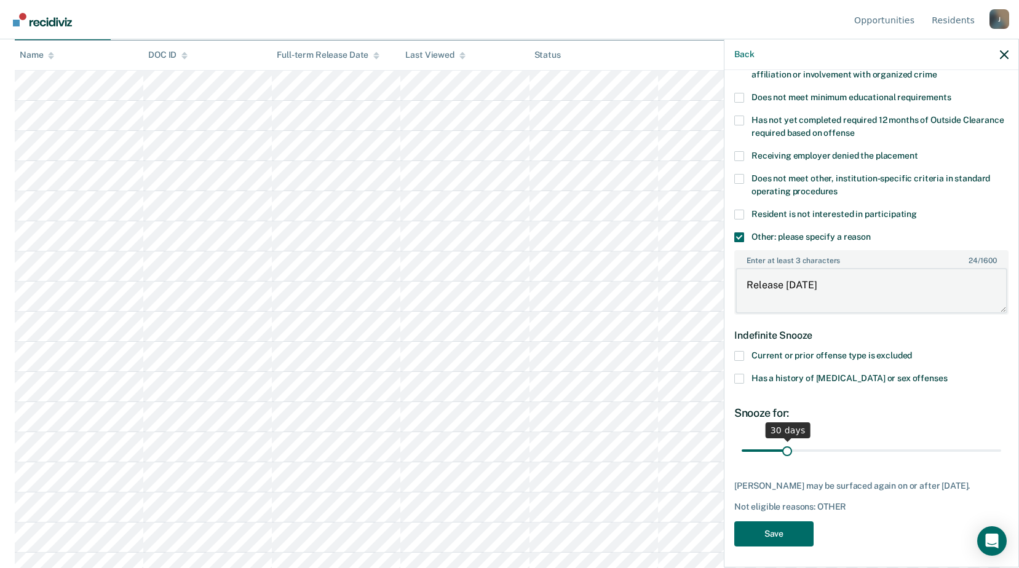
type textarea "Release [DATE]"
drag, startPoint x: 791, startPoint y: 438, endPoint x: 810, endPoint y: 433, distance: 20.3
type input "49"
click at [810, 440] on input "range" at bounding box center [870, 451] width 259 height 22
click at [790, 543] on button "Save" at bounding box center [773, 533] width 79 height 25
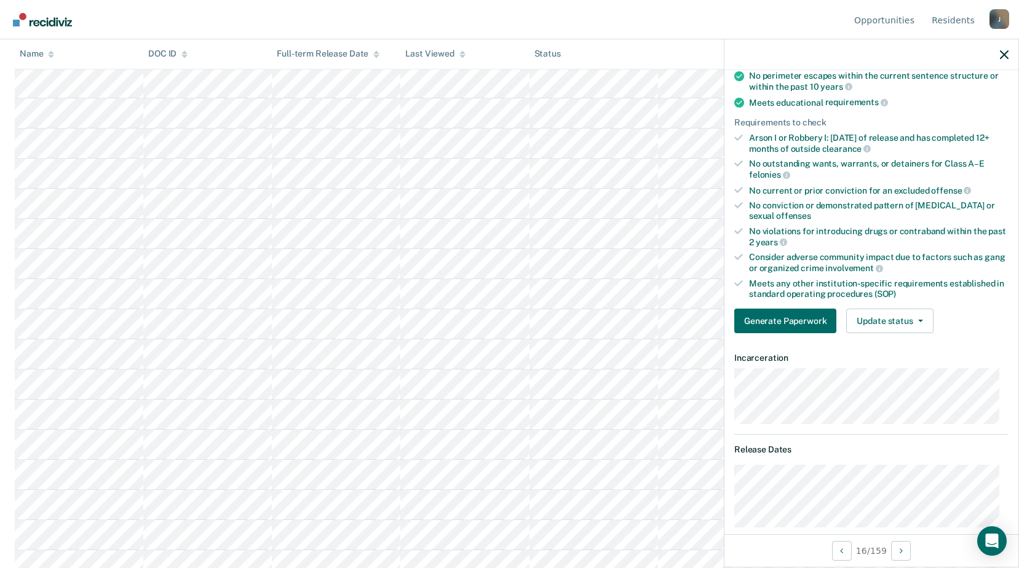
scroll to position [105, 0]
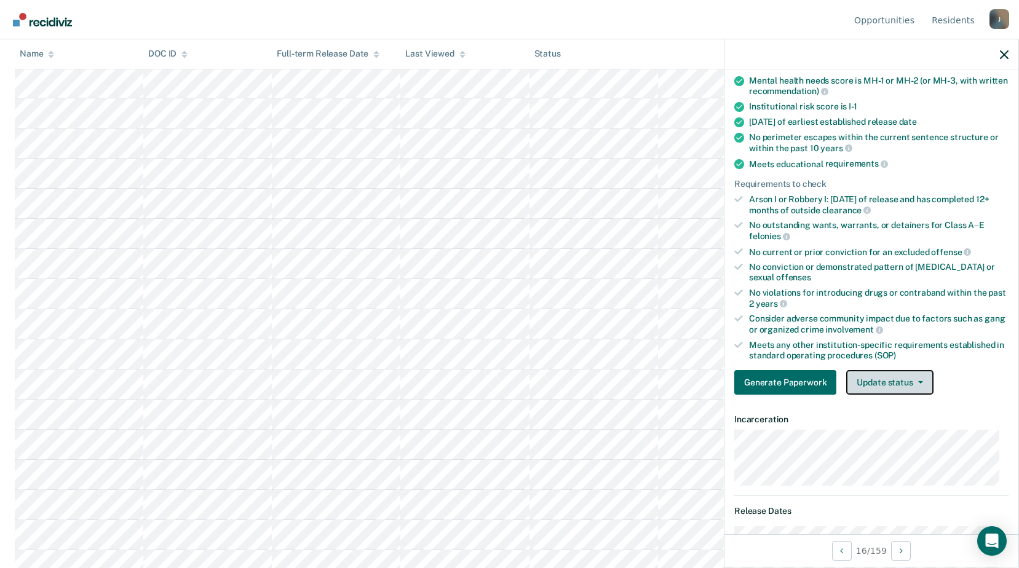
click at [885, 384] on button "Update status" at bounding box center [889, 382] width 87 height 25
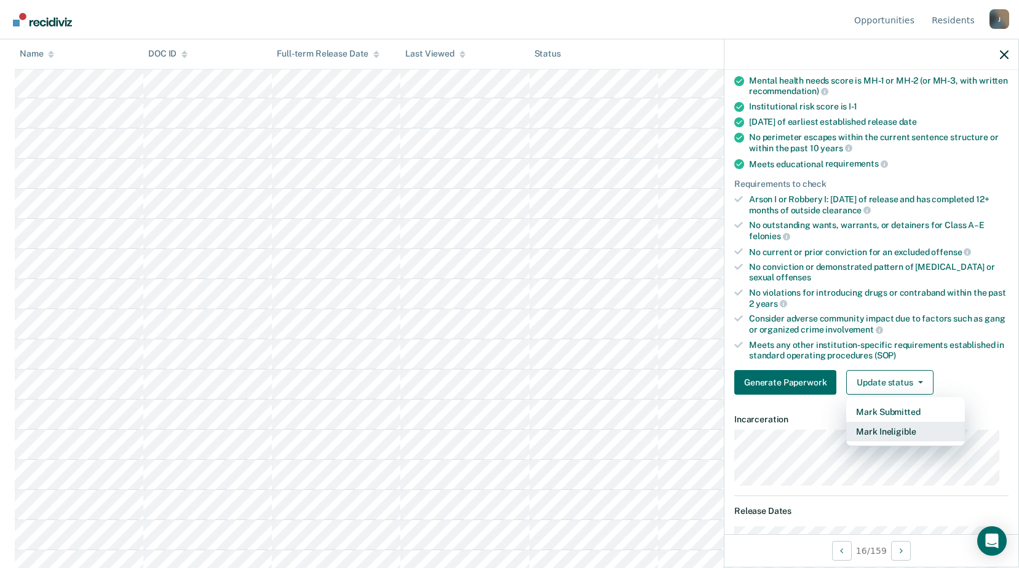
click at [884, 427] on button "Mark Ineligible" at bounding box center [905, 432] width 119 height 20
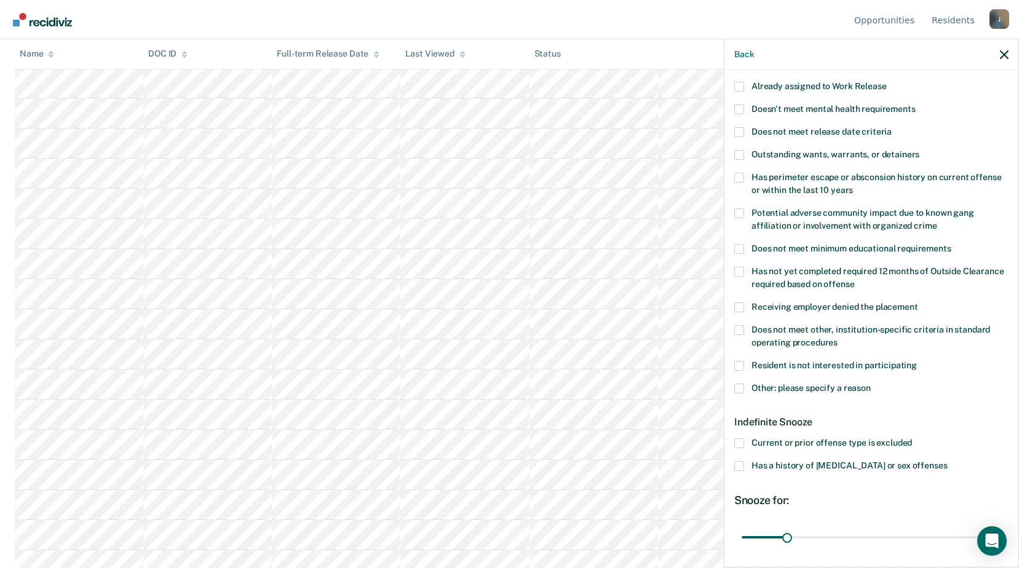
scroll to position [43, 0]
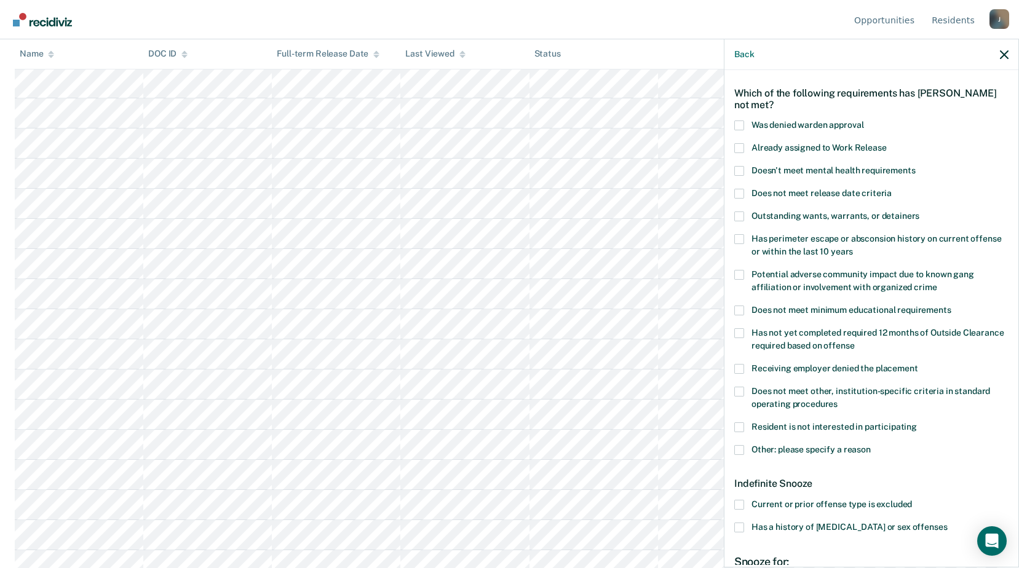
click at [735, 195] on span at bounding box center [739, 194] width 10 height 10
click at [891, 189] on input "Does not meet release date criteria" at bounding box center [891, 189] width 0 height 0
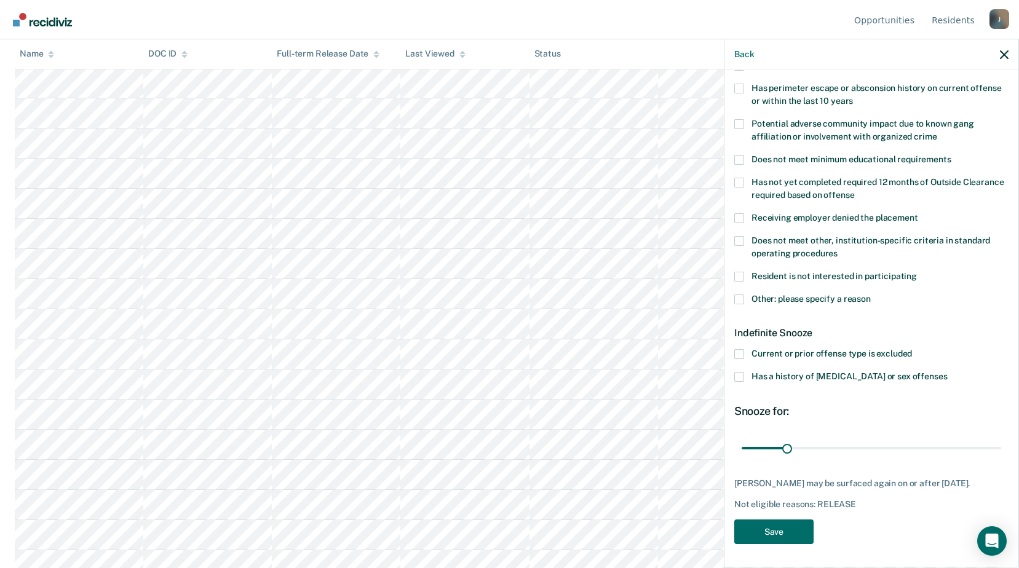
scroll to position [369, 0]
drag, startPoint x: 788, startPoint y: 449, endPoint x: 1030, endPoint y: 441, distance: 241.7
type input "180"
click at [1001, 441] on input "range" at bounding box center [870, 448] width 259 height 22
click at [789, 527] on button "Save" at bounding box center [773, 531] width 79 height 25
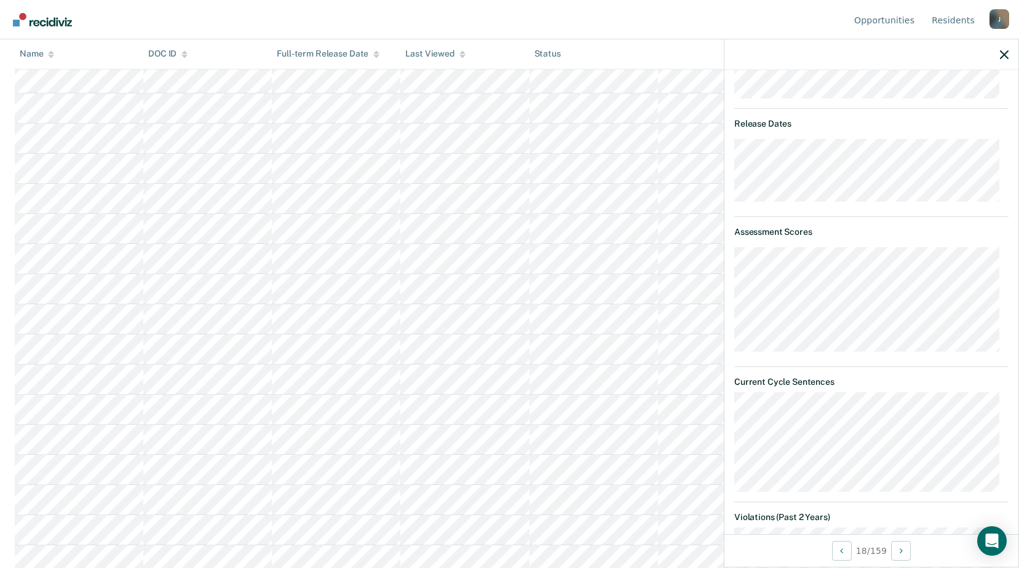
scroll to position [246, 0]
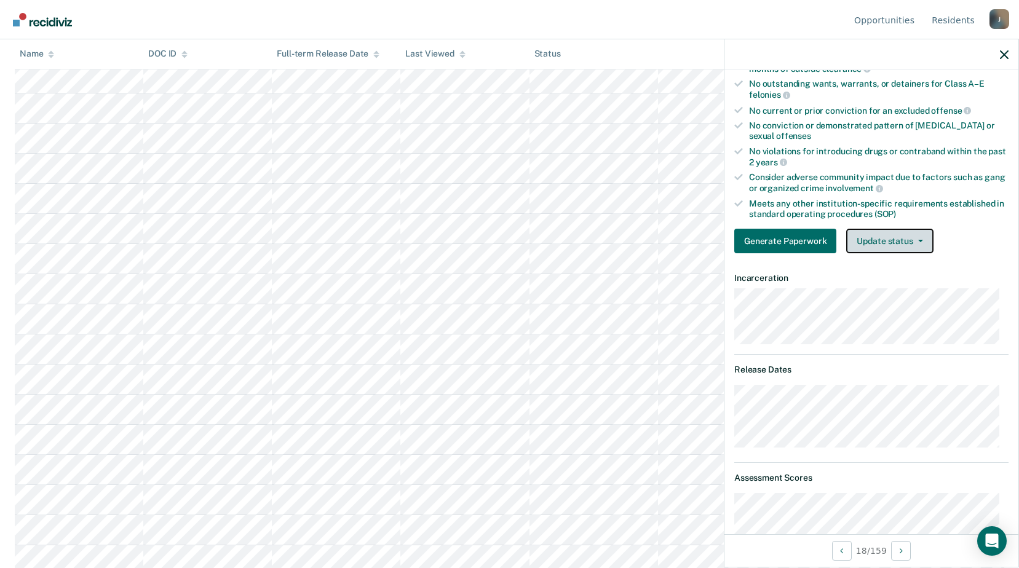
click at [877, 244] on button "Update status" at bounding box center [889, 241] width 87 height 25
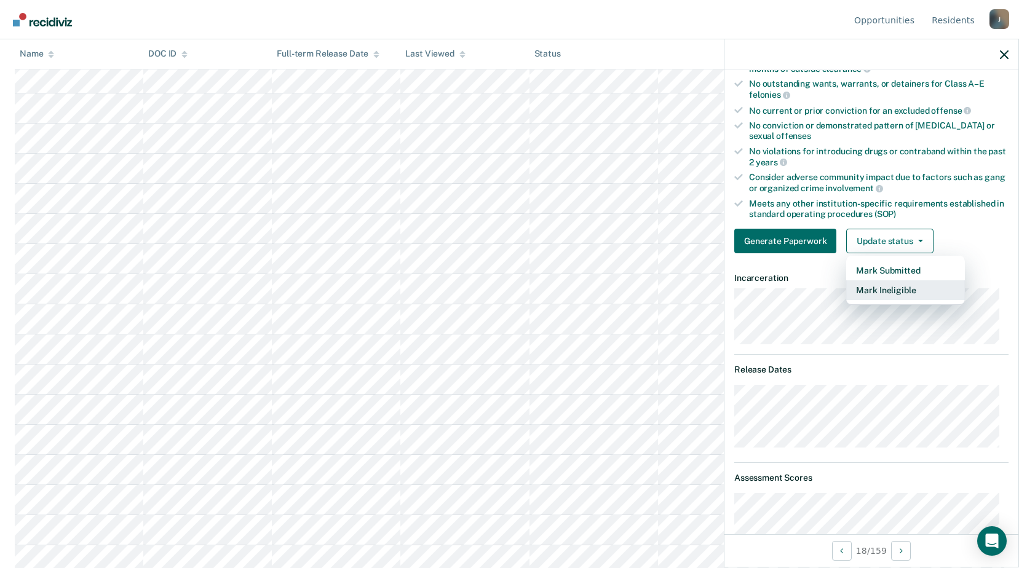
click at [889, 296] on button "Mark Ineligible" at bounding box center [905, 290] width 119 height 20
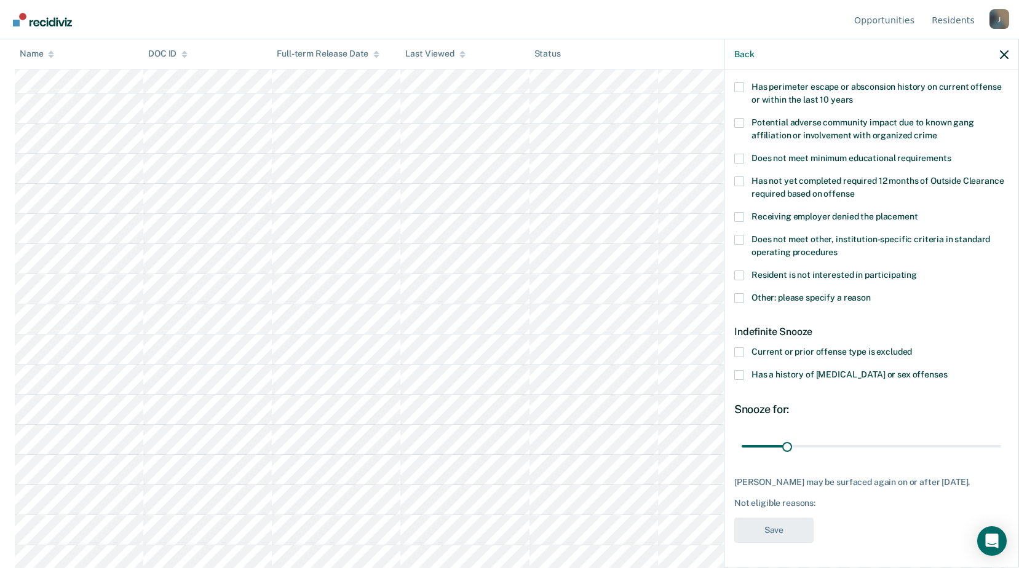
scroll to position [194, 0]
drag, startPoint x: 784, startPoint y: 450, endPoint x: 806, endPoint y: 450, distance: 21.5
type input "45"
click at [806, 450] on input "range" at bounding box center [870, 448] width 259 height 22
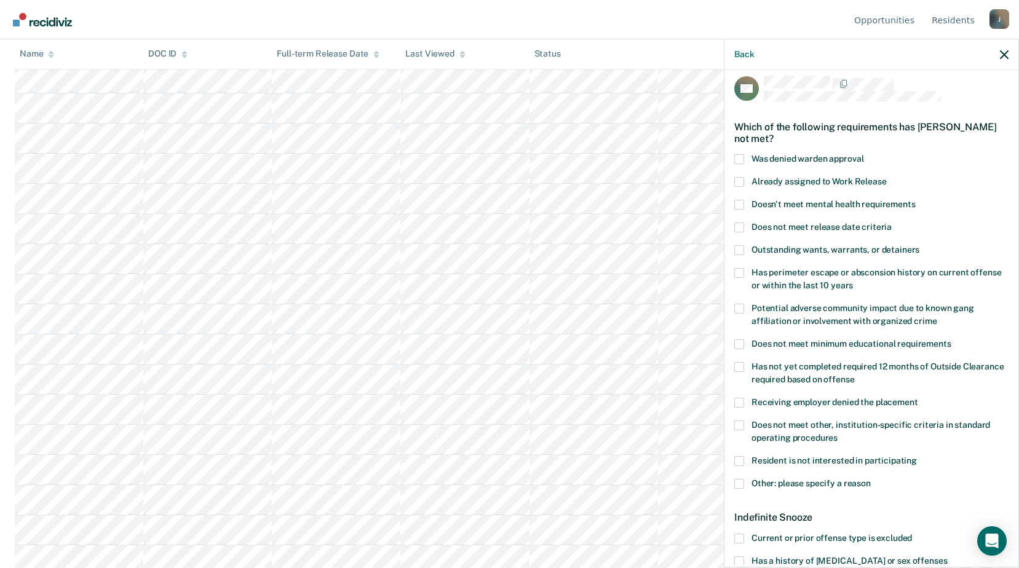
scroll to position [71, 0]
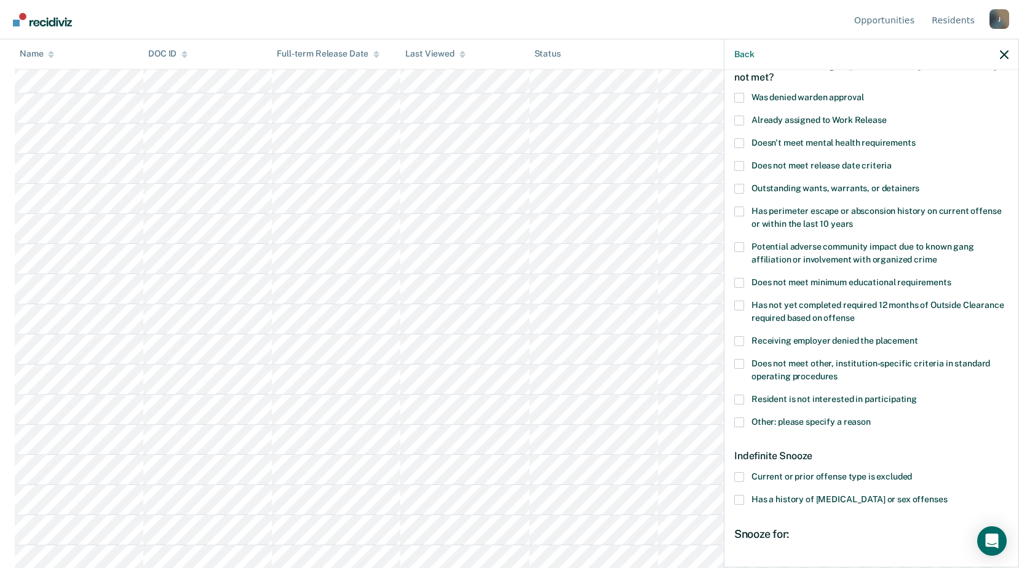
click at [736, 365] on span at bounding box center [739, 364] width 10 height 10
click at [837, 372] on input "Does not meet other, institution-specific criteria in standard operating proced…" at bounding box center [837, 372] width 0 height 0
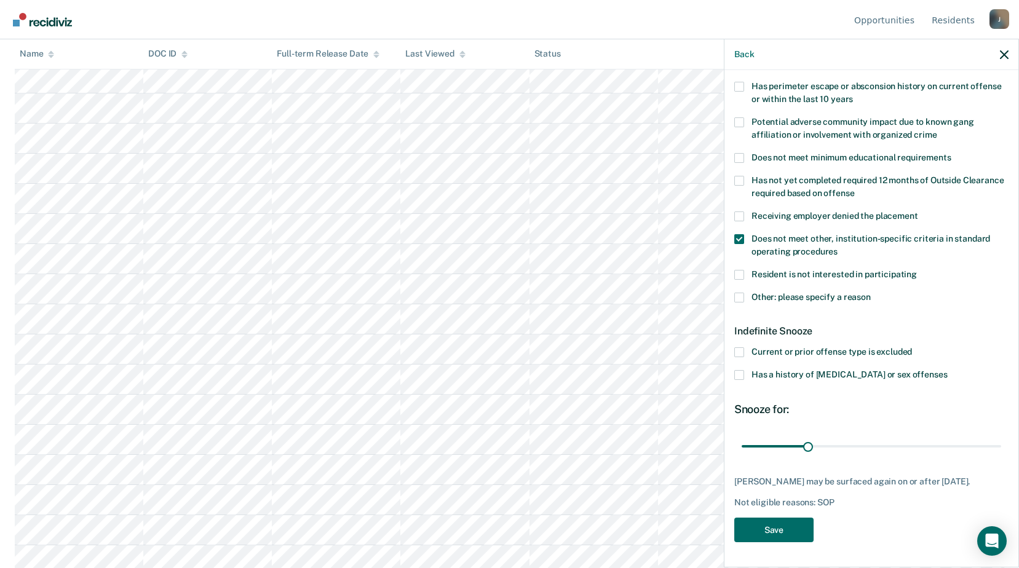
scroll to position [615, 0]
click at [800, 532] on button "Save" at bounding box center [773, 530] width 79 height 25
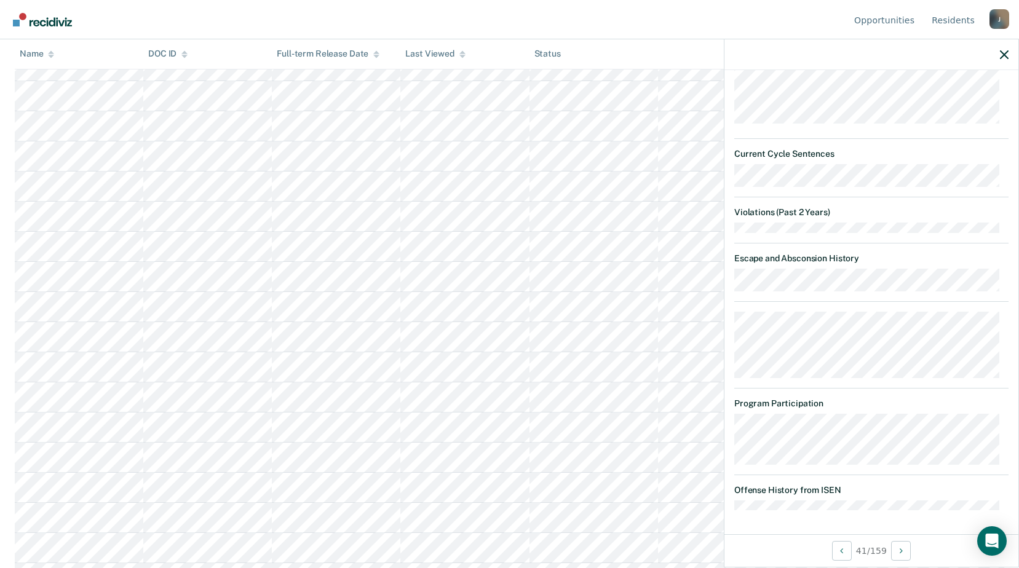
scroll to position [1229, 0]
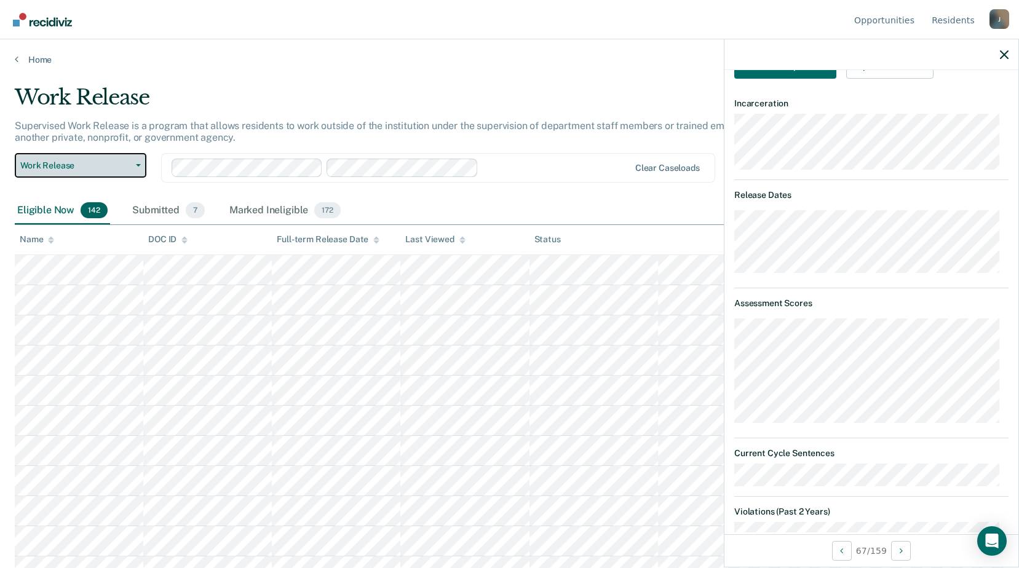
click at [97, 159] on button "Work Release" at bounding box center [81, 165] width 132 height 25
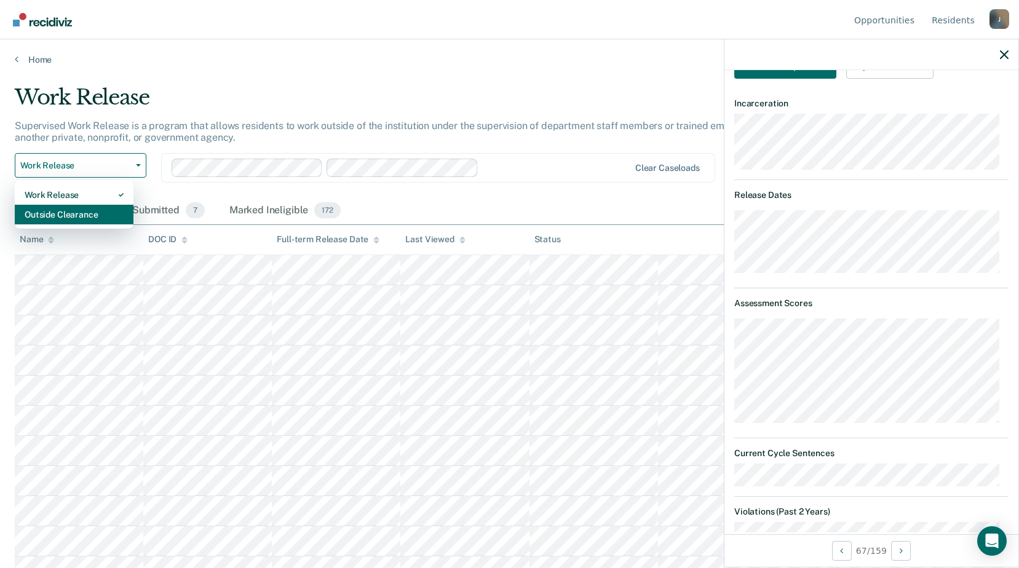
click at [101, 216] on div "Outside Clearance" at bounding box center [74, 215] width 99 height 20
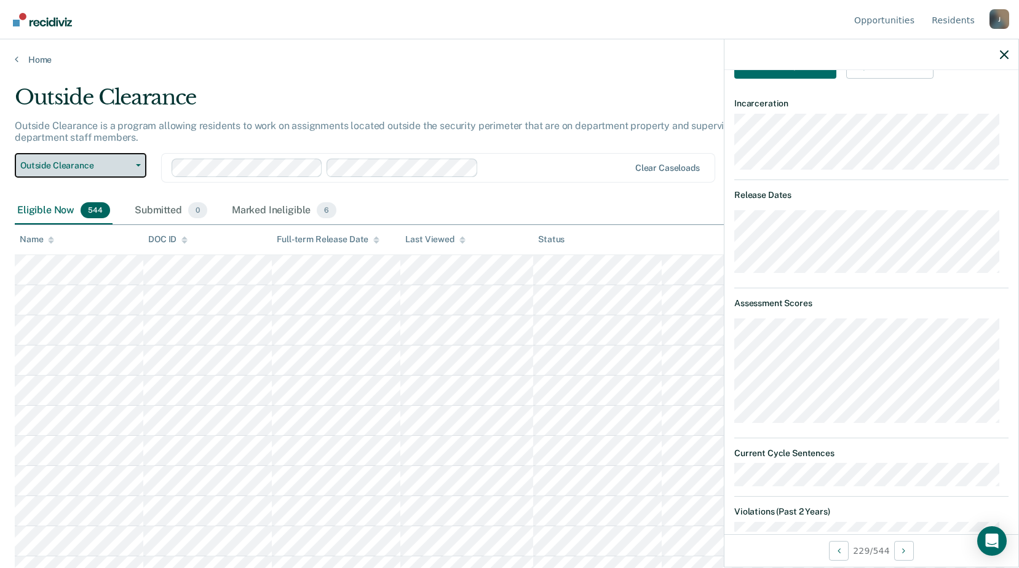
scroll to position [184, 0]
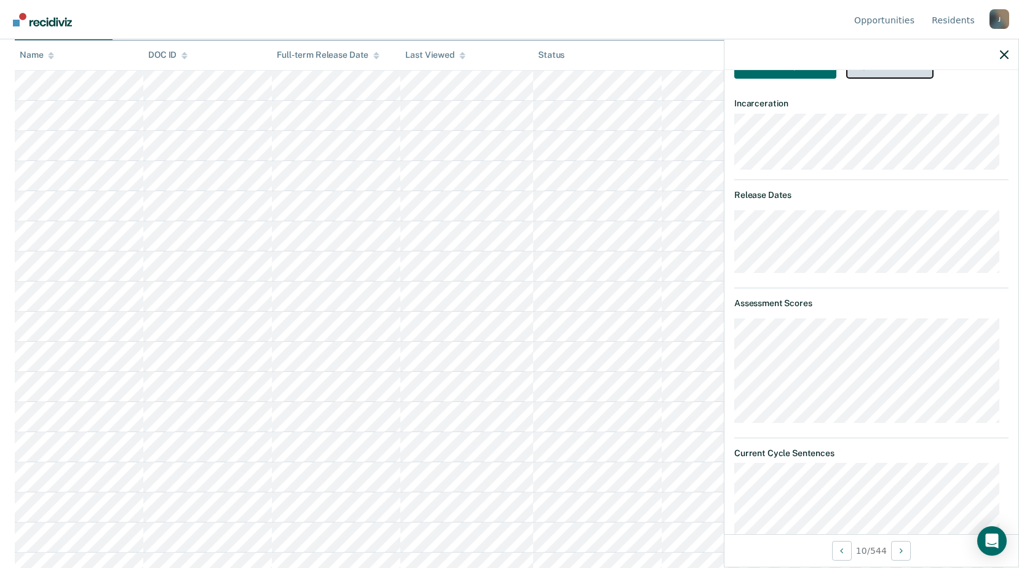
click at [894, 79] on button "Update status" at bounding box center [889, 66] width 87 height 25
click at [886, 125] on button "Mark Ineligible" at bounding box center [905, 116] width 119 height 20
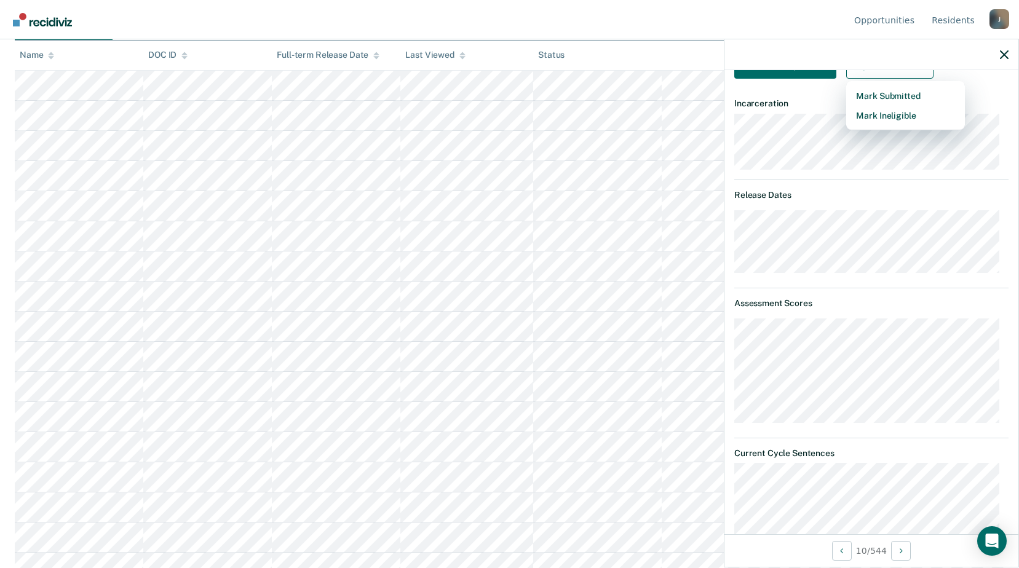
scroll to position [0, 0]
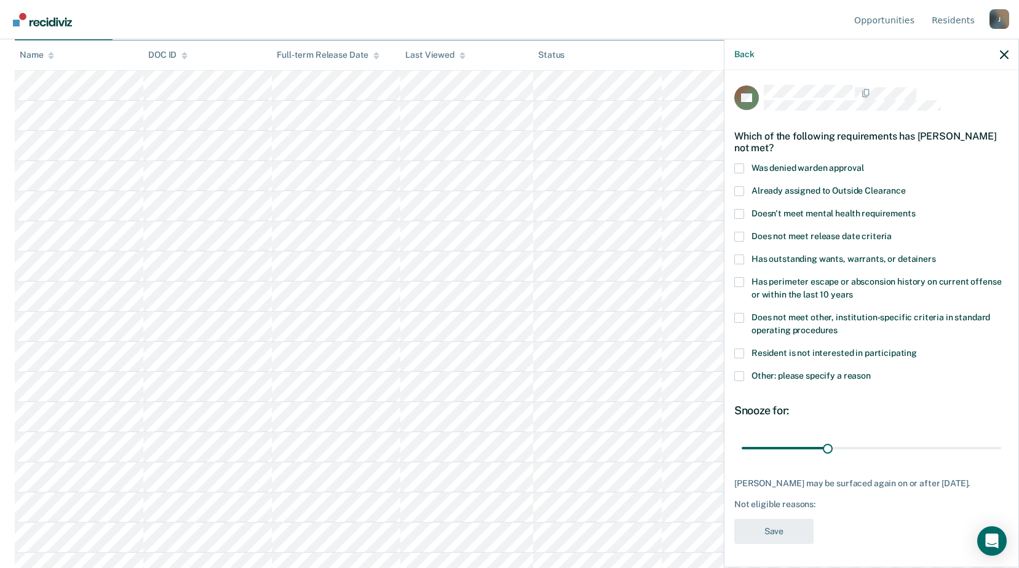
click at [740, 377] on span at bounding box center [739, 376] width 10 height 10
click at [870, 371] on input "Other: please specify a reason" at bounding box center [870, 371] width 0 height 0
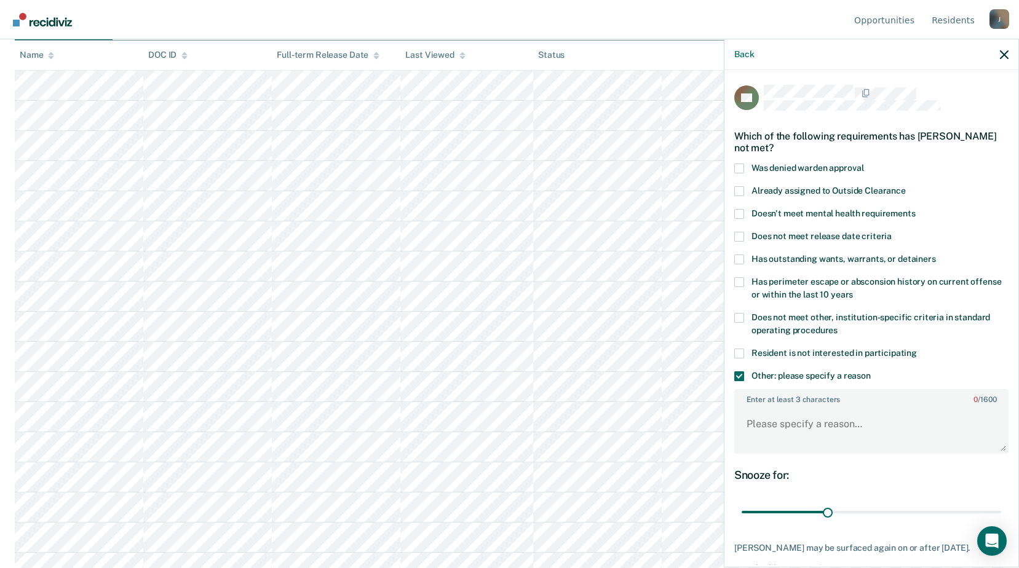
click at [741, 371] on span at bounding box center [739, 376] width 10 height 10
click at [870, 371] on input "Other: please specify a reason" at bounding box center [870, 371] width 0 height 0
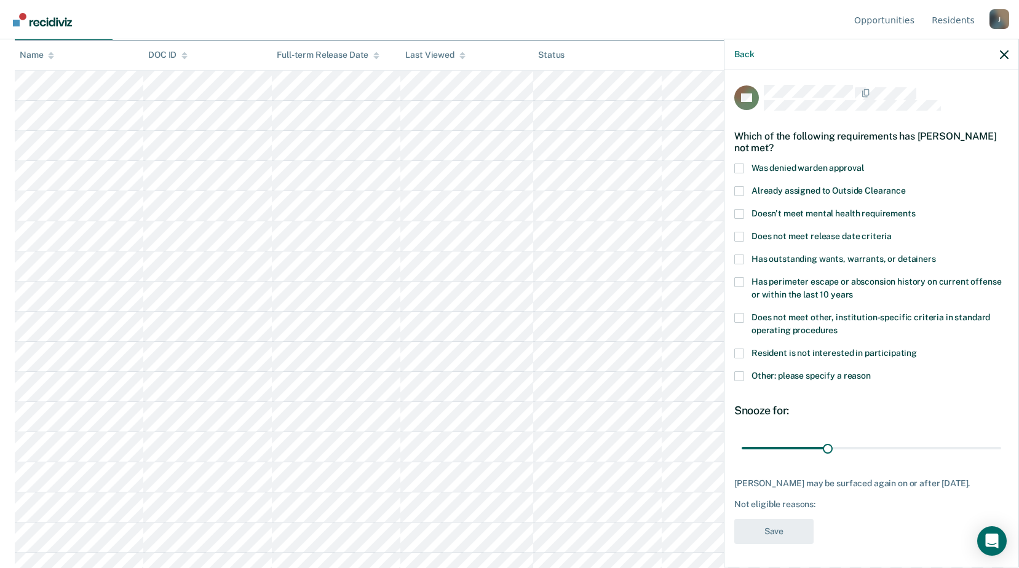
click at [741, 318] on span at bounding box center [739, 318] width 10 height 10
click at [837, 326] on input "Does not meet other, institution-specific criteria in standard operating proced…" at bounding box center [837, 326] width 0 height 0
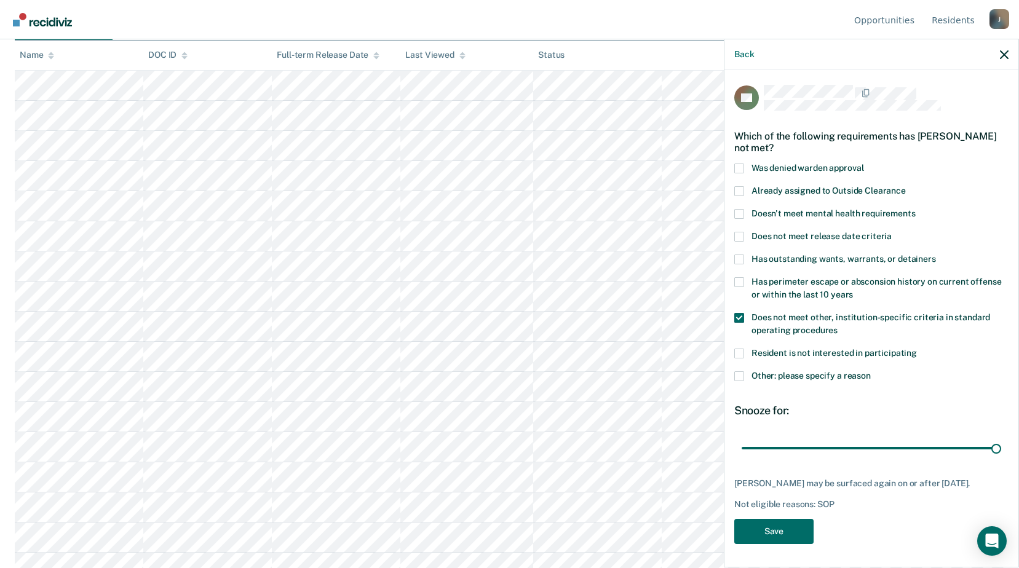
drag, startPoint x: 823, startPoint y: 448, endPoint x: 1019, endPoint y: 440, distance: 196.3
type input "90"
click at [1001, 437] on input "range" at bounding box center [870, 448] width 259 height 22
click at [771, 539] on button "Save" at bounding box center [773, 531] width 79 height 25
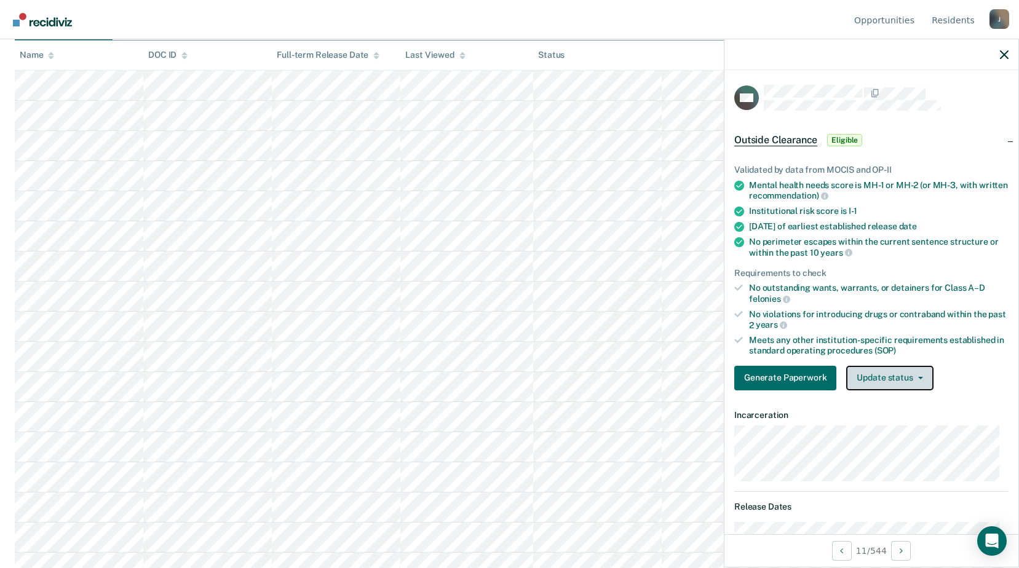
click at [857, 380] on button "Update status" at bounding box center [889, 378] width 87 height 25
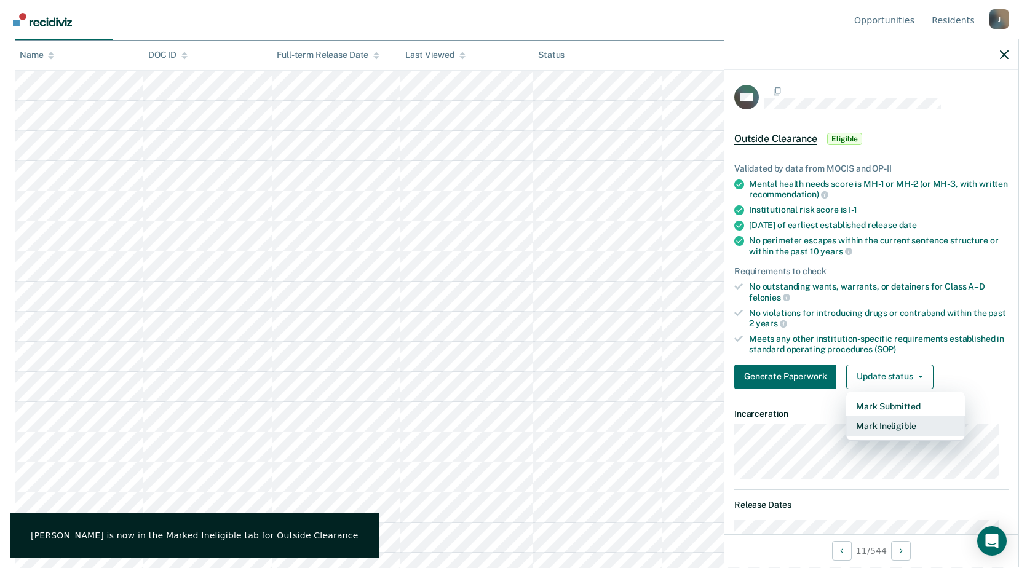
click at [877, 424] on button "Mark Ineligible" at bounding box center [905, 426] width 119 height 20
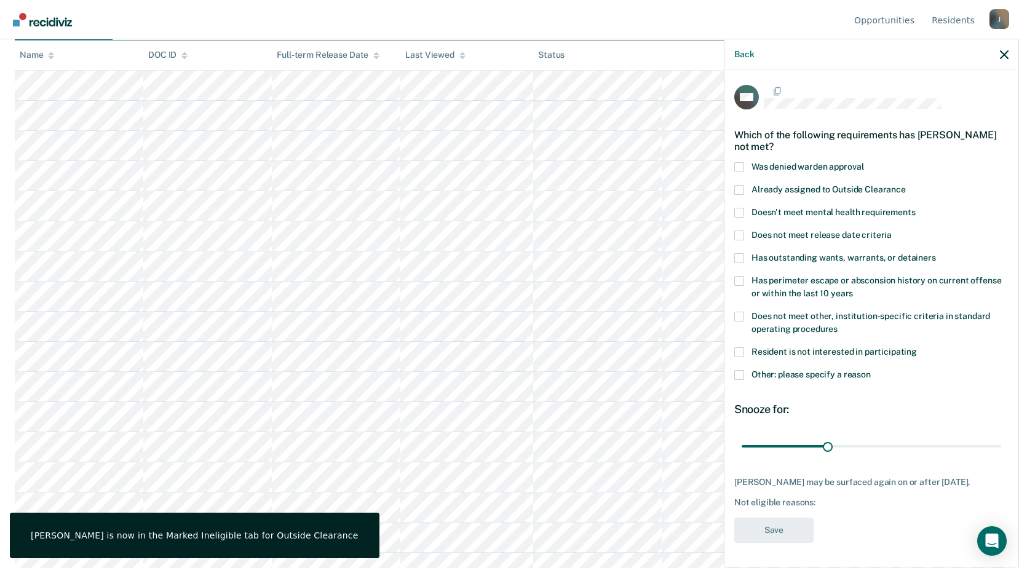
click at [738, 376] on span at bounding box center [739, 375] width 10 height 10
click at [870, 370] on input "Other: please specify a reason" at bounding box center [870, 370] width 0 height 0
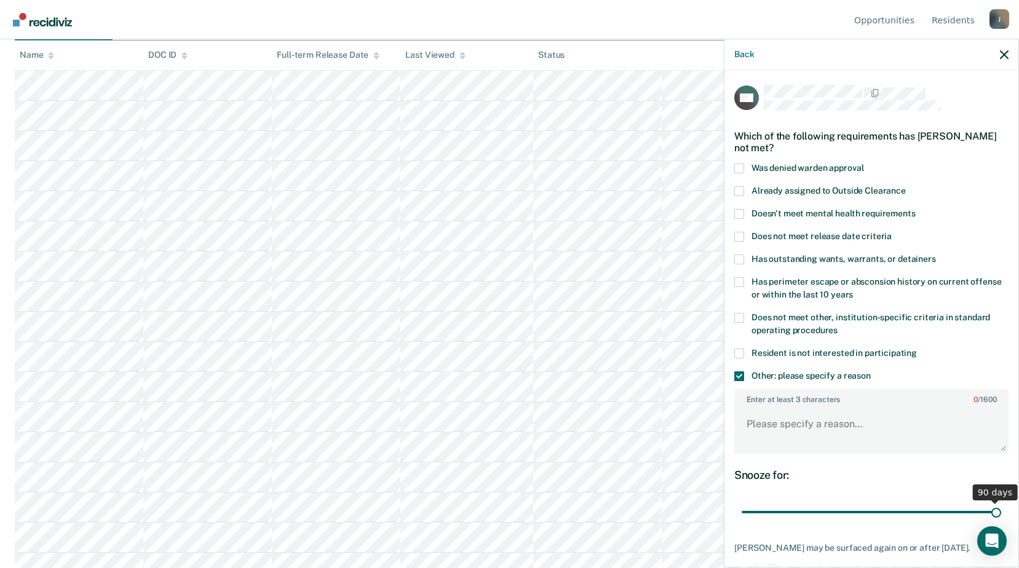
drag, startPoint x: 821, startPoint y: 513, endPoint x: 1030, endPoint y: 493, distance: 209.9
type input "90"
click at [1001, 502] on input "range" at bounding box center [870, 513] width 259 height 22
drag, startPoint x: 761, startPoint y: 420, endPoint x: 752, endPoint y: 421, distance: 9.2
click at [762, 420] on textarea "Enter at least 3 characters 0 / 1600" at bounding box center [871, 429] width 272 height 45
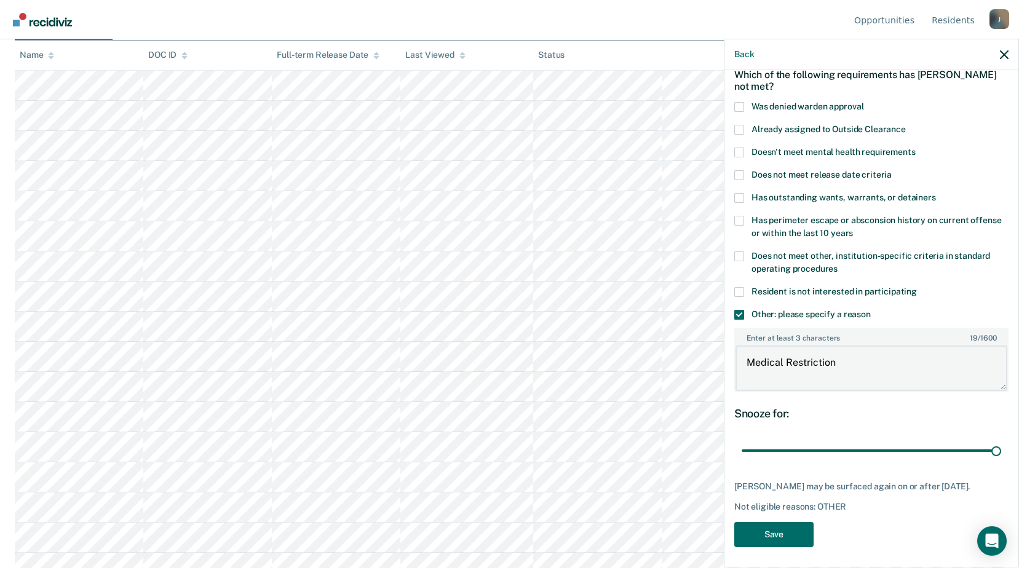
scroll to position [75, 0]
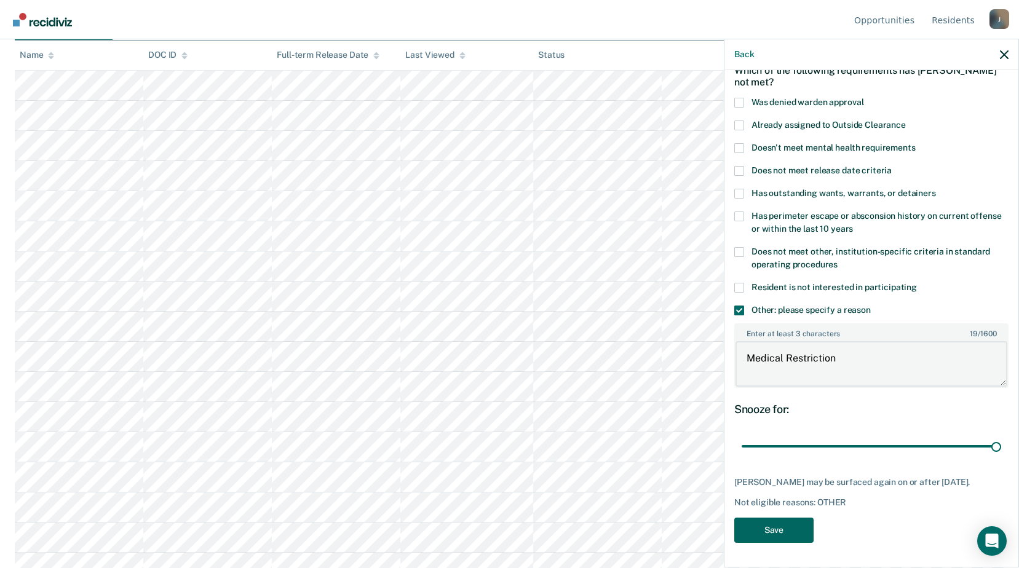
type textarea "Medical Restriction"
click at [761, 526] on button "Save" at bounding box center [773, 530] width 79 height 25
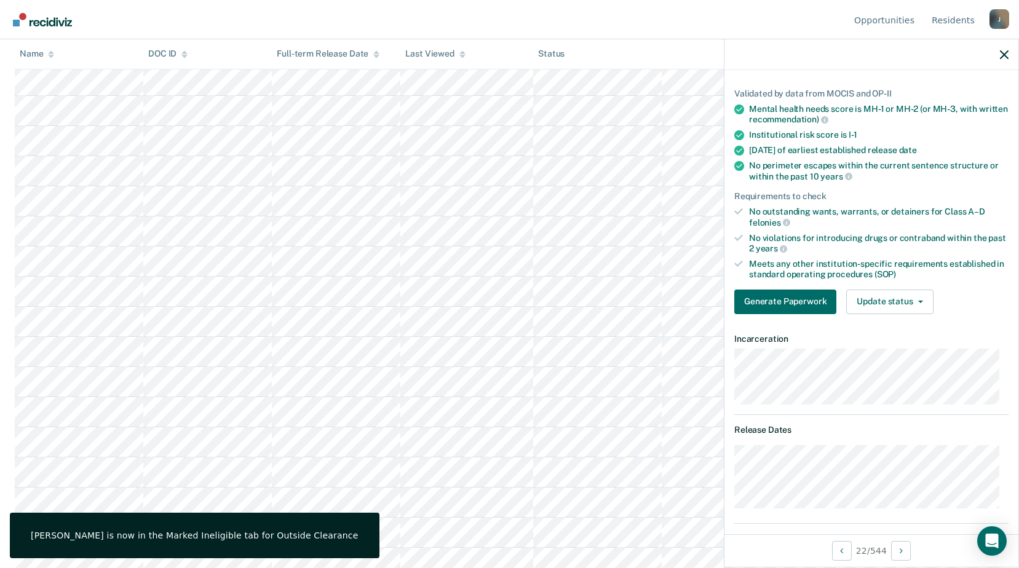
scroll to position [136, 0]
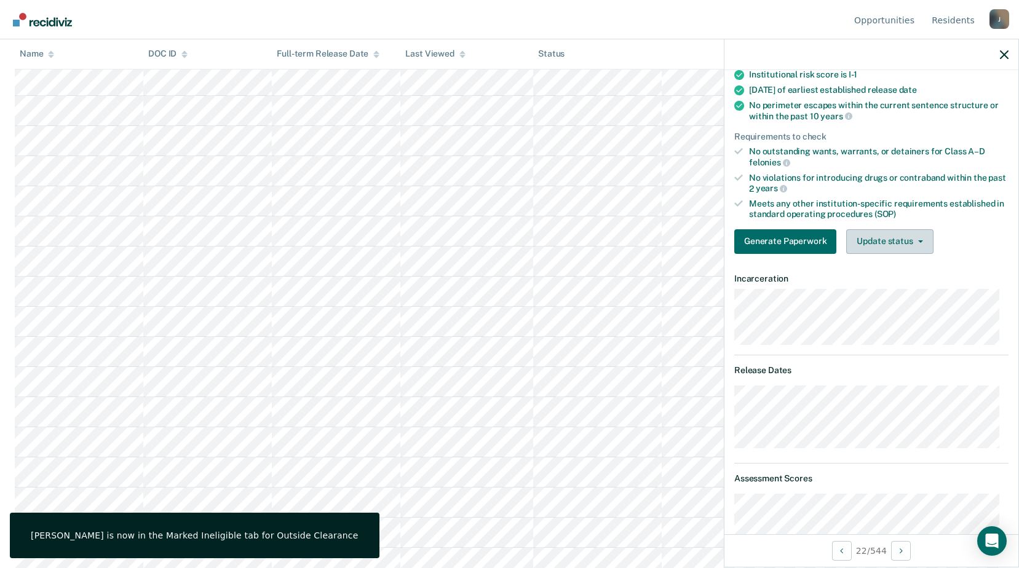
click at [882, 247] on button "Update status" at bounding box center [889, 241] width 87 height 25
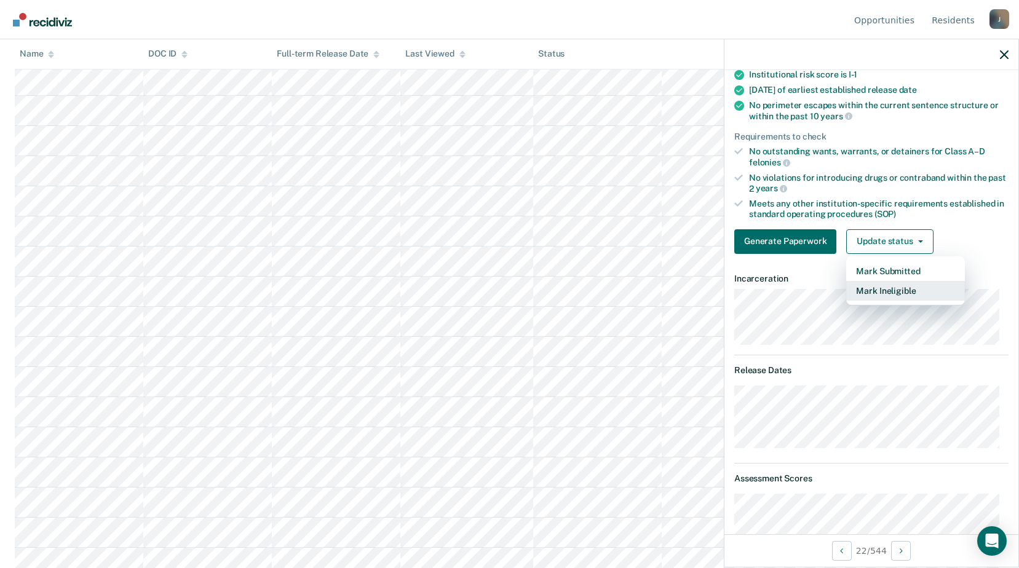
click at [883, 296] on button "Mark Ineligible" at bounding box center [905, 291] width 119 height 20
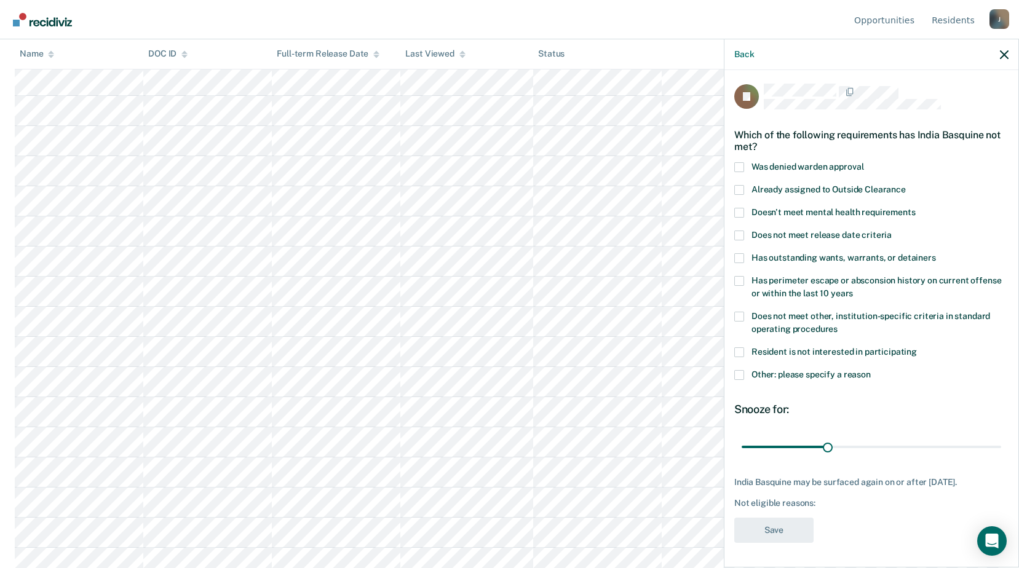
drag, startPoint x: 738, startPoint y: 362, endPoint x: 740, endPoint y: 369, distance: 7.2
click at [738, 370] on span at bounding box center [739, 375] width 10 height 10
click at [870, 370] on input "Other: please specify a reason" at bounding box center [870, 370] width 0 height 0
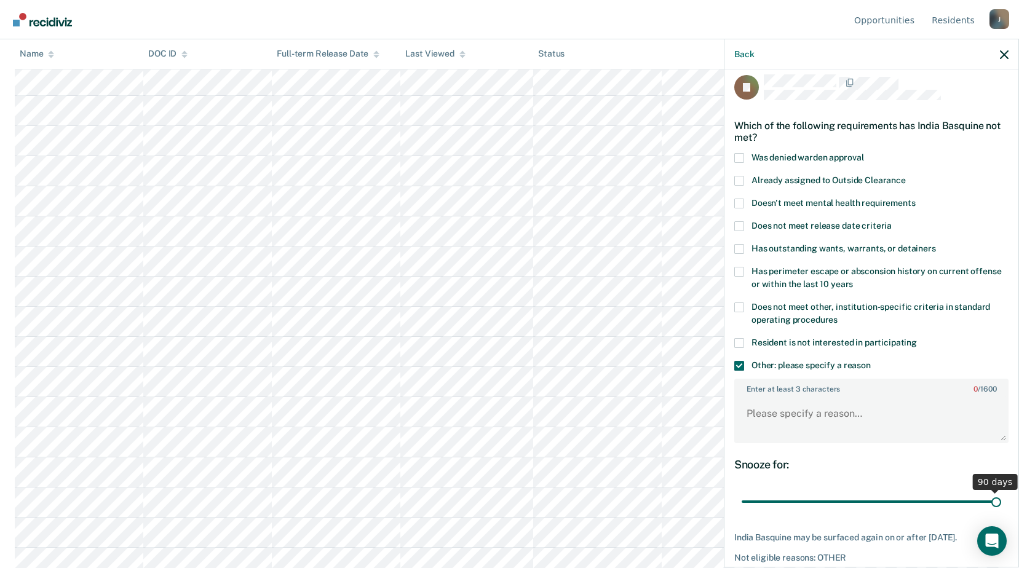
drag, startPoint x: 821, startPoint y: 497, endPoint x: 1030, endPoint y: 481, distance: 209.1
type input "90"
click at [1001, 491] on input "range" at bounding box center [870, 502] width 259 height 22
click at [799, 412] on textarea "Enter at least 3 characters 0 / 1600" at bounding box center [871, 419] width 272 height 45
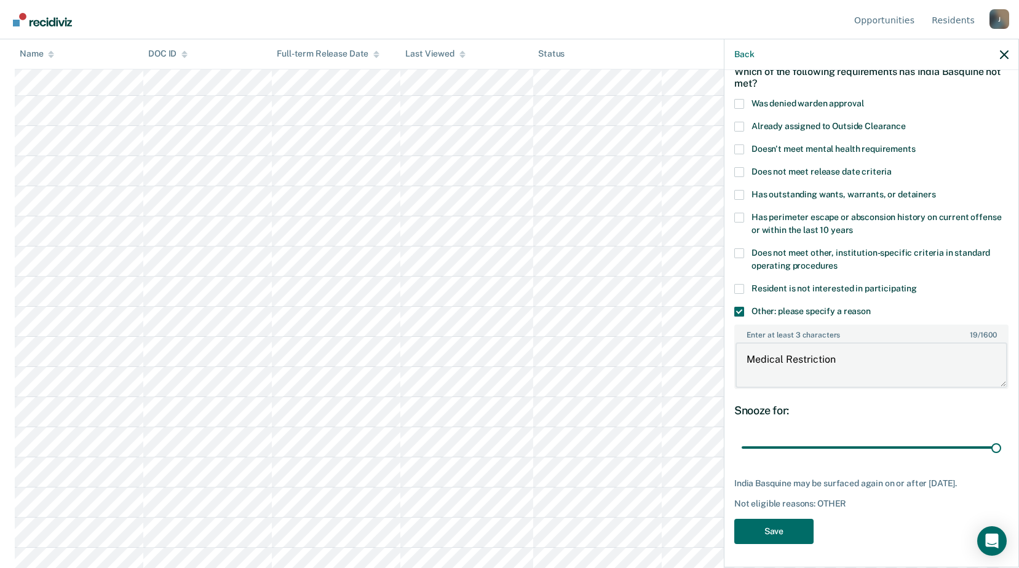
scroll to position [492, 0]
type textarea "Medical Restriction"
click at [784, 526] on button "Save" at bounding box center [773, 531] width 79 height 25
click at [778, 365] on textarea "Enter at least 3 characters 0 / 1600" at bounding box center [871, 364] width 272 height 45
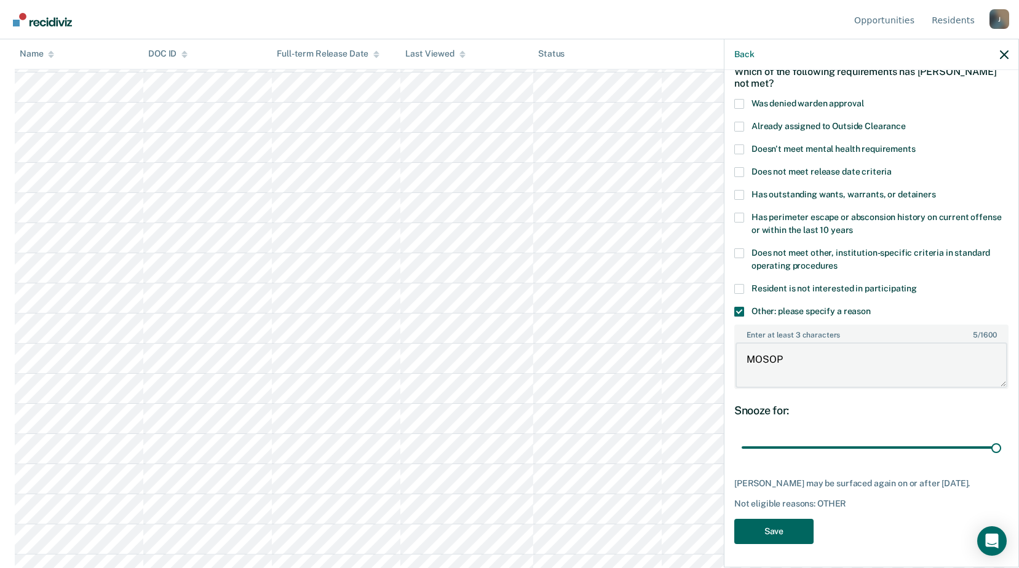
type textarea "MOSOP"
click at [782, 529] on button "Save" at bounding box center [773, 531] width 79 height 25
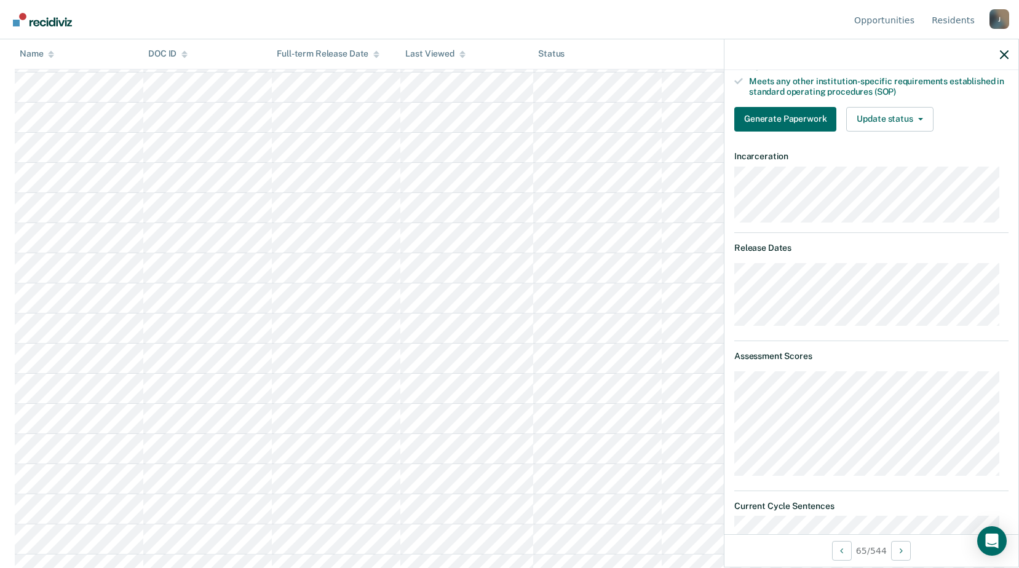
scroll to position [136, 0]
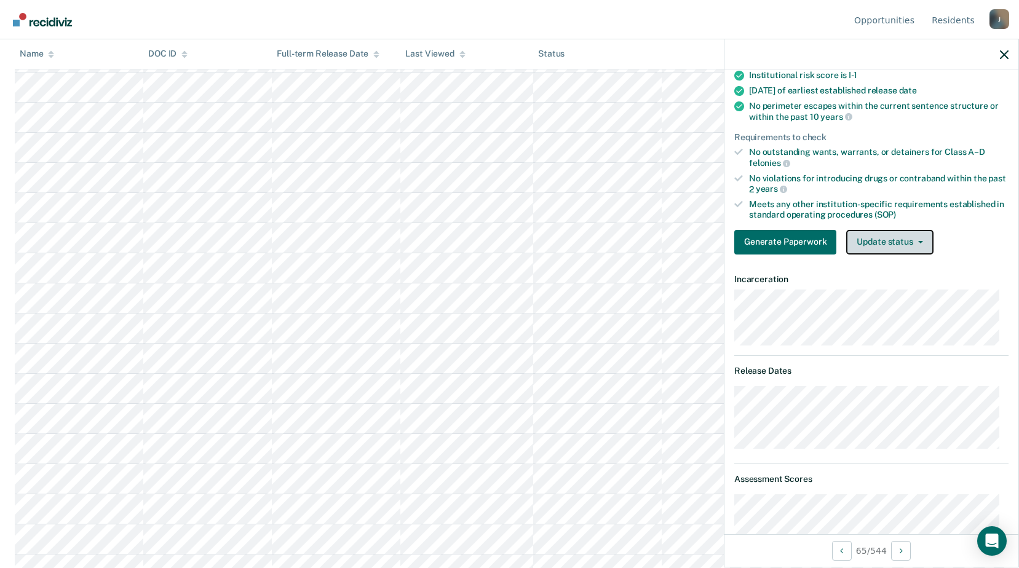
click at [903, 245] on button "Update status" at bounding box center [889, 242] width 87 height 25
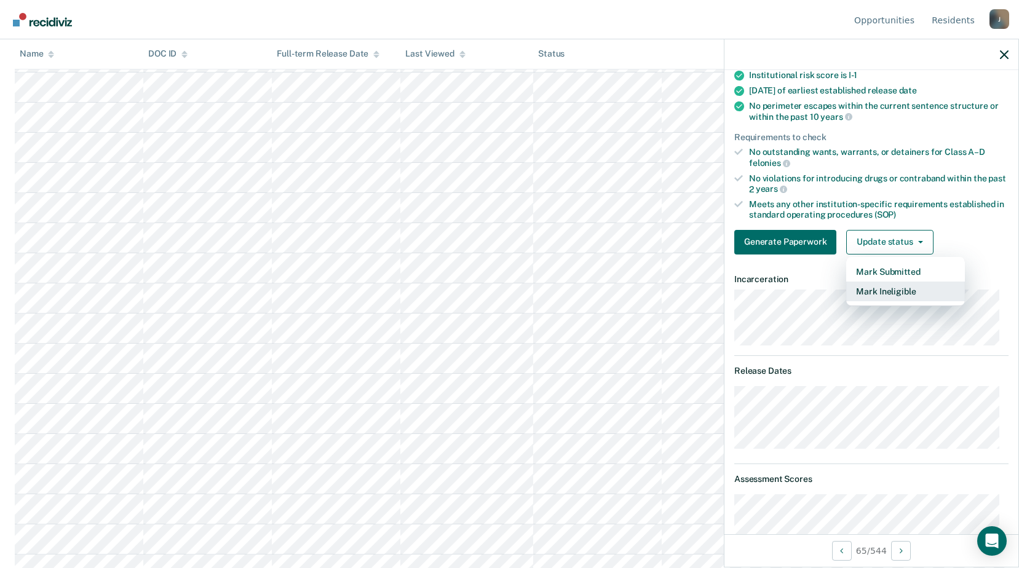
click at [888, 294] on button "Mark Ineligible" at bounding box center [905, 292] width 119 height 20
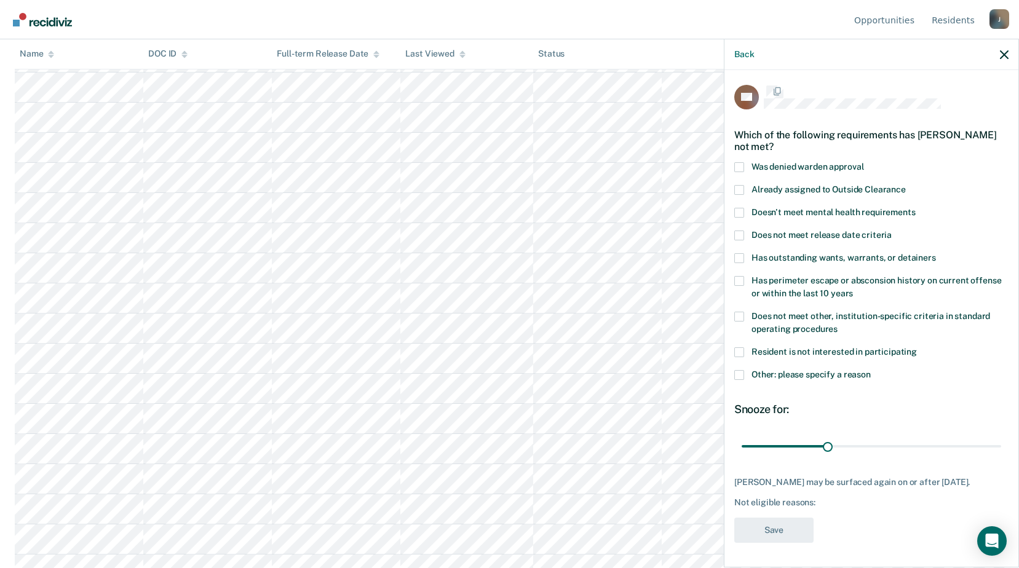
scroll to position [0, 0]
click at [748, 380] on label "Other: please specify a reason" at bounding box center [871, 377] width 274 height 13
click at [870, 371] on input "Other: please specify a reason" at bounding box center [870, 371] width 0 height 0
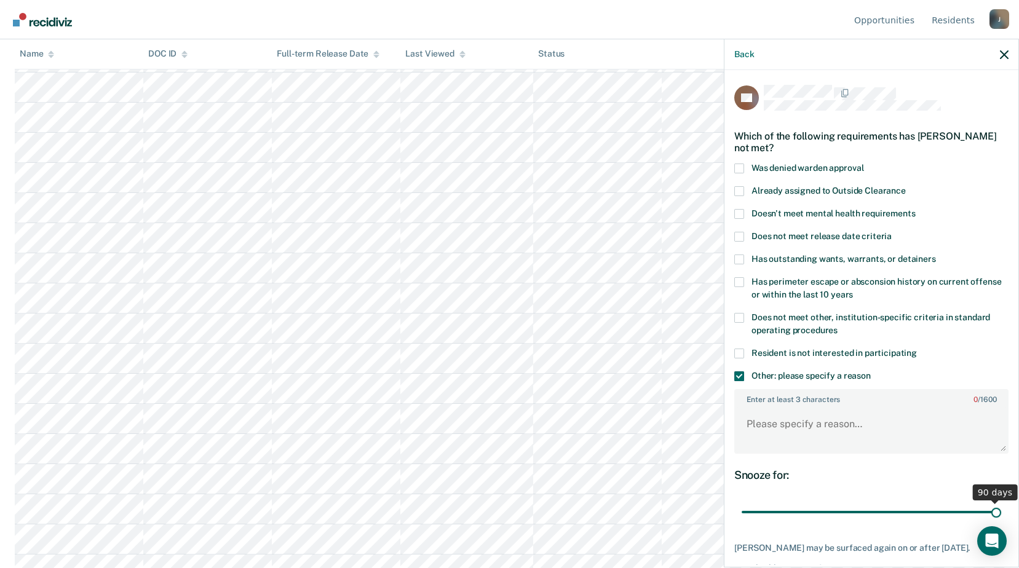
drag, startPoint x: 832, startPoint y: 515, endPoint x: 1030, endPoint y: 512, distance: 197.3
type input "90"
click at [1001, 512] on input "range" at bounding box center [870, 513] width 259 height 22
click at [778, 419] on textarea "Enter at least 3 characters 0 / 1600" at bounding box center [871, 429] width 272 height 45
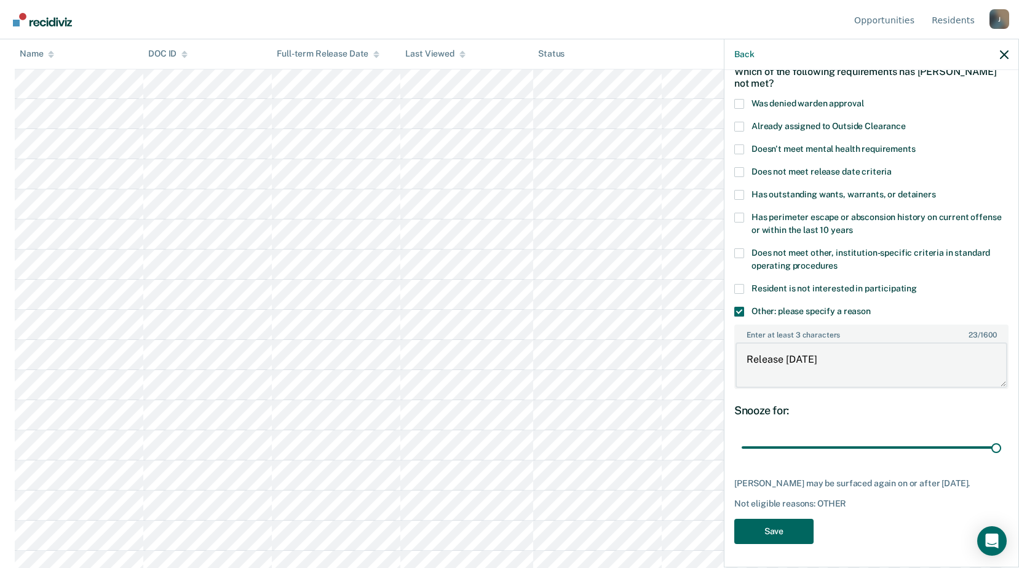
type textarea "Release [DATE]"
click at [795, 531] on button "Save" at bounding box center [773, 531] width 79 height 25
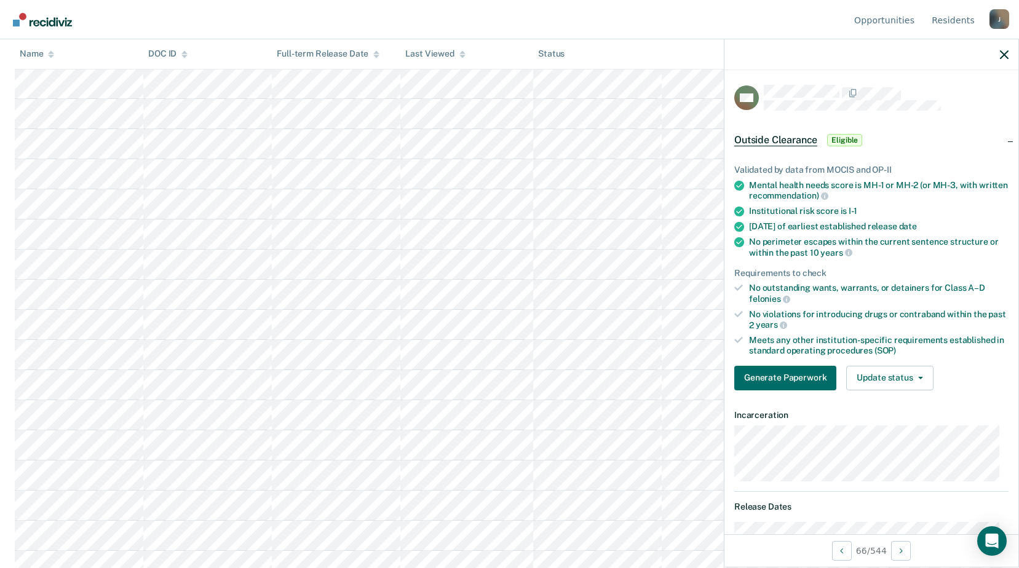
scroll to position [1660, 0]
click at [881, 376] on button "Update status" at bounding box center [889, 378] width 87 height 25
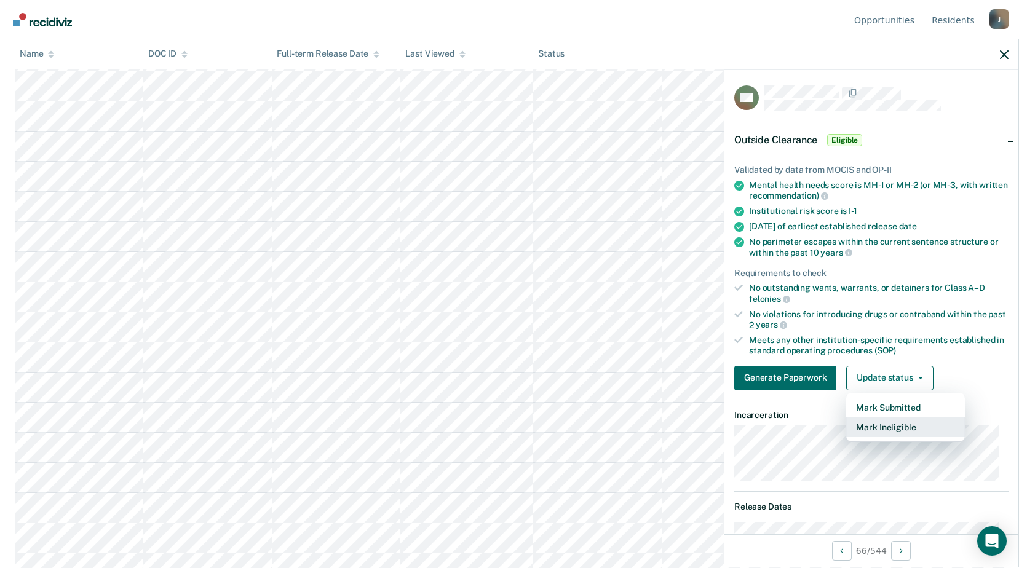
click at [880, 430] on button "Mark Ineligible" at bounding box center [905, 427] width 119 height 20
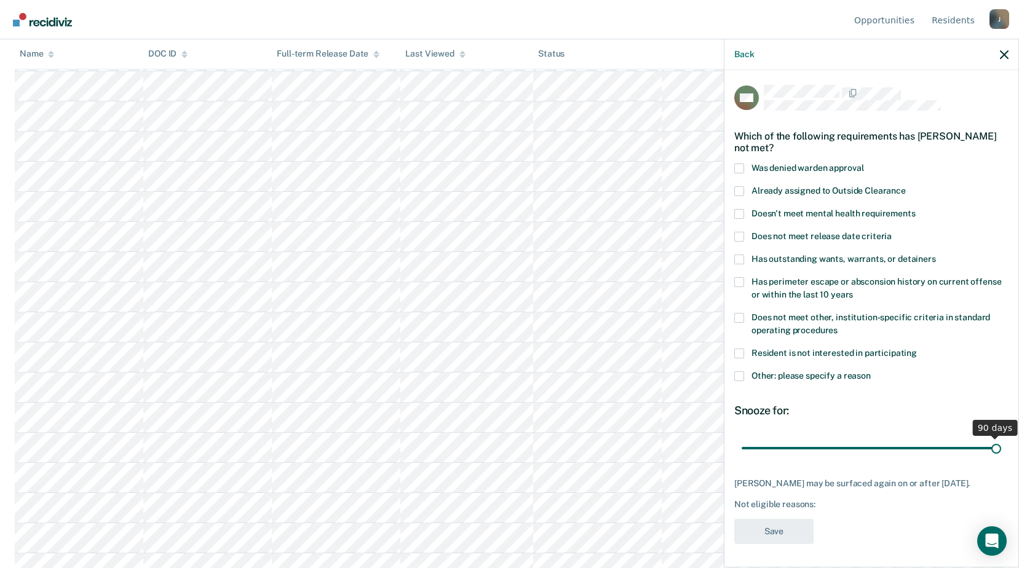
drag, startPoint x: 824, startPoint y: 449, endPoint x: 1028, endPoint y: 431, distance: 204.9
click at [1001, 437] on input "range" at bounding box center [870, 448] width 259 height 22
click at [745, 320] on label "Does not meet other, institution-specific criteria in standard operating proced…" at bounding box center [871, 326] width 274 height 26
click at [837, 326] on input "Does not meet other, institution-specific criteria in standard operating proced…" at bounding box center [837, 326] width 0 height 0
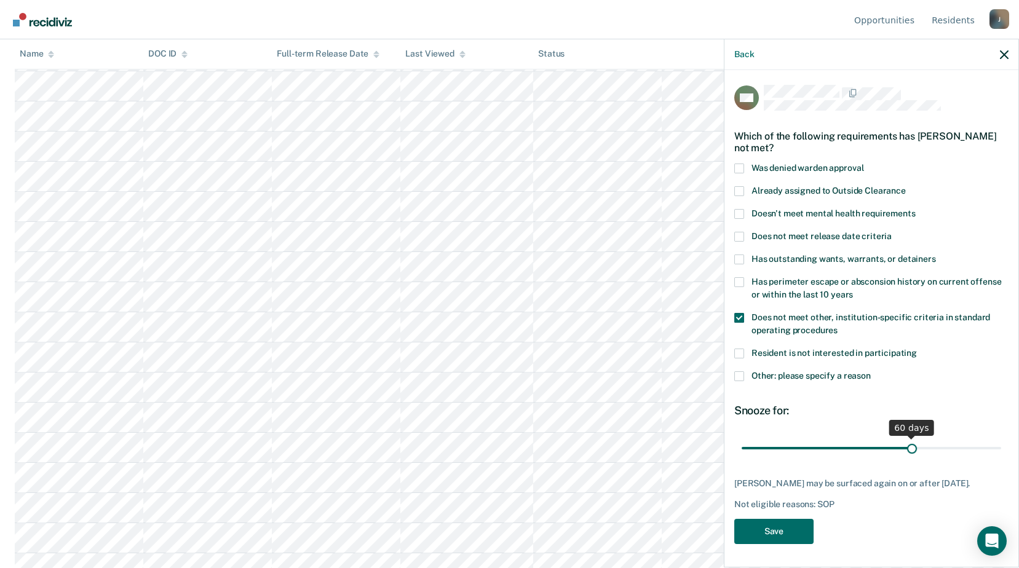
drag, startPoint x: 993, startPoint y: 449, endPoint x: 896, endPoint y: 453, distance: 97.2
type input "60"
click at [906, 449] on input "range" at bounding box center [870, 448] width 259 height 22
click at [792, 533] on button "Save" at bounding box center [773, 531] width 79 height 25
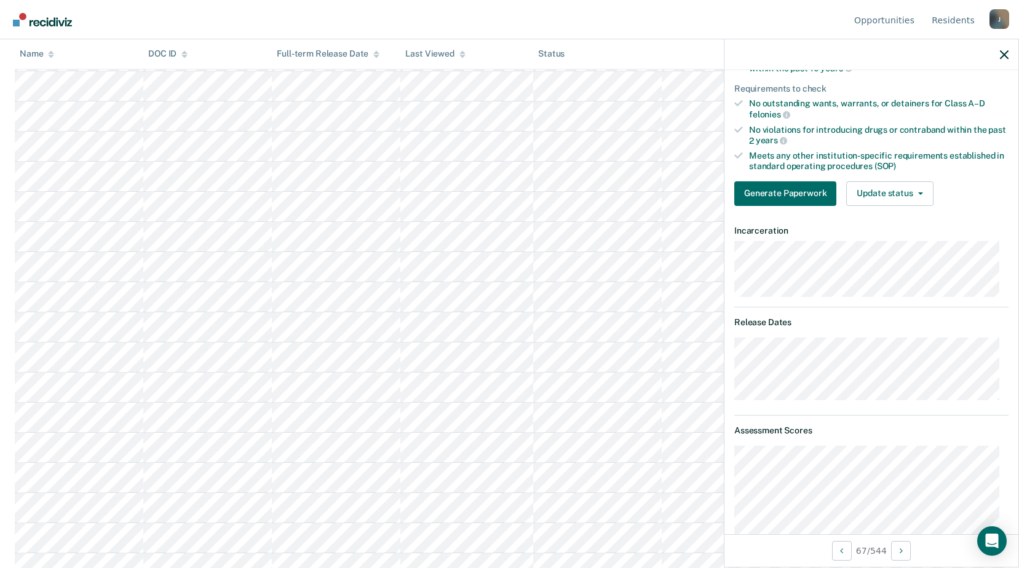
scroll to position [123, 0]
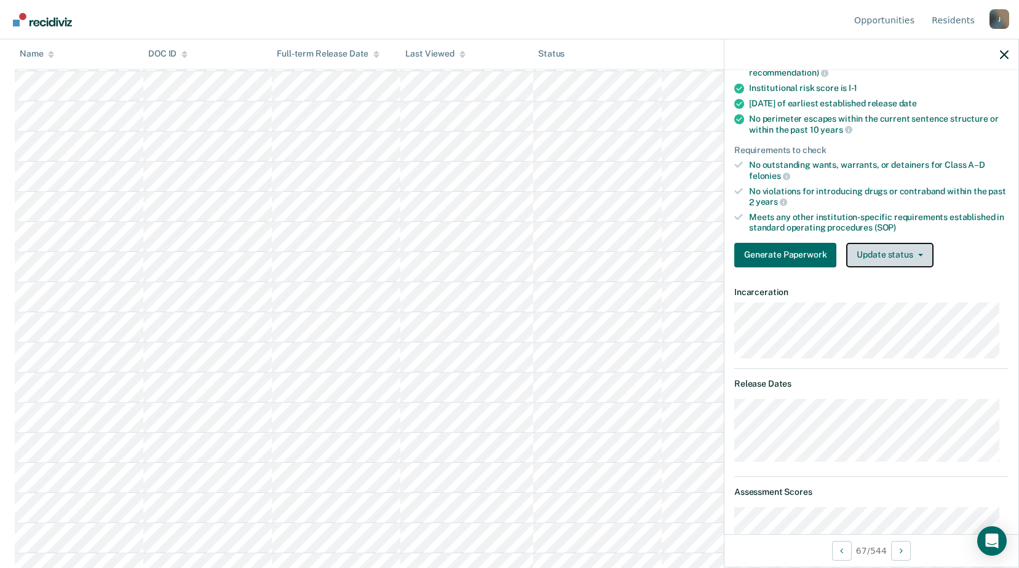
click at [901, 245] on button "Update status" at bounding box center [889, 255] width 87 height 25
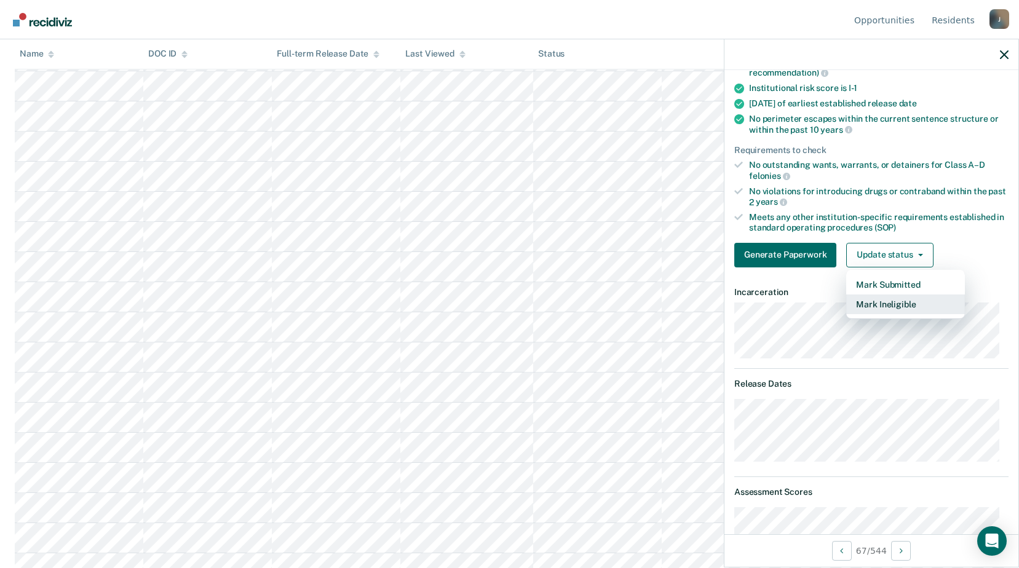
click at [884, 309] on button "Mark Ineligible" at bounding box center [905, 304] width 119 height 20
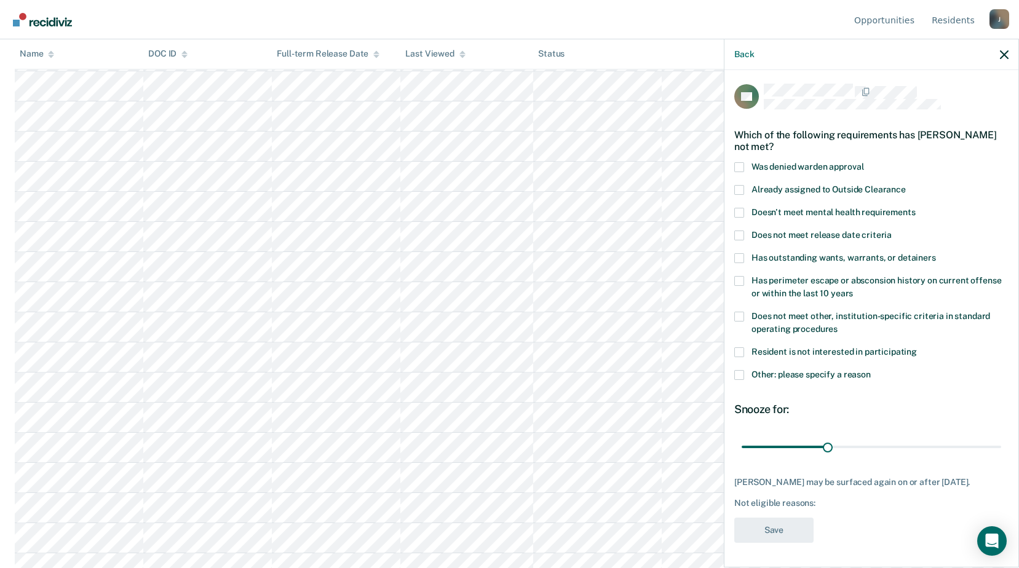
click at [737, 370] on span at bounding box center [739, 375] width 10 height 10
click at [870, 370] on input "Other: please specify a reason" at bounding box center [870, 370] width 0 height 0
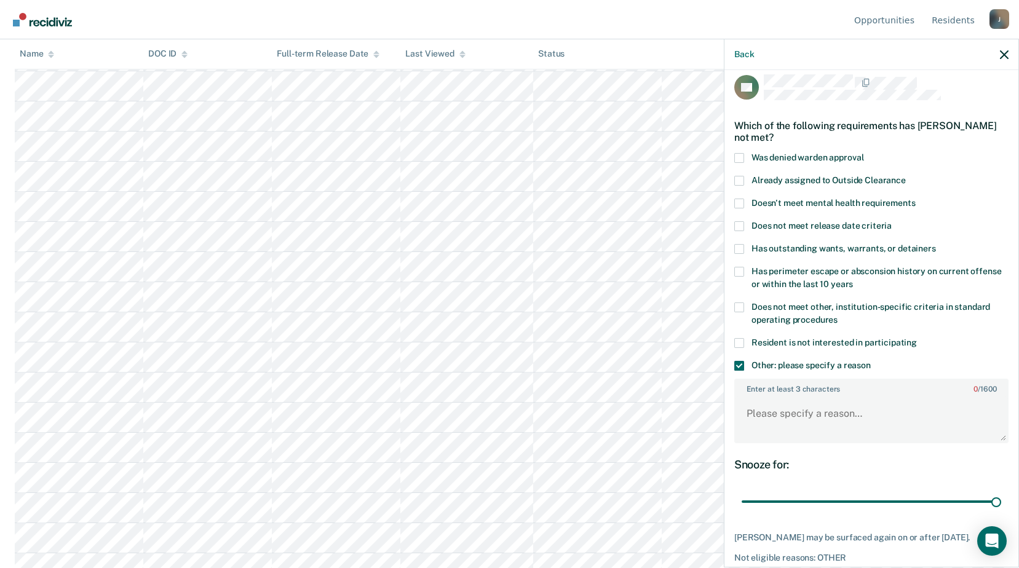
drag, startPoint x: 830, startPoint y: 499, endPoint x: 893, endPoint y: 427, distance: 95.9
type input "90"
click at [1001, 494] on input "range" at bounding box center [870, 502] width 259 height 22
click at [813, 400] on textarea "Enter at least 3 characters 0 / 1600" at bounding box center [871, 419] width 272 height 45
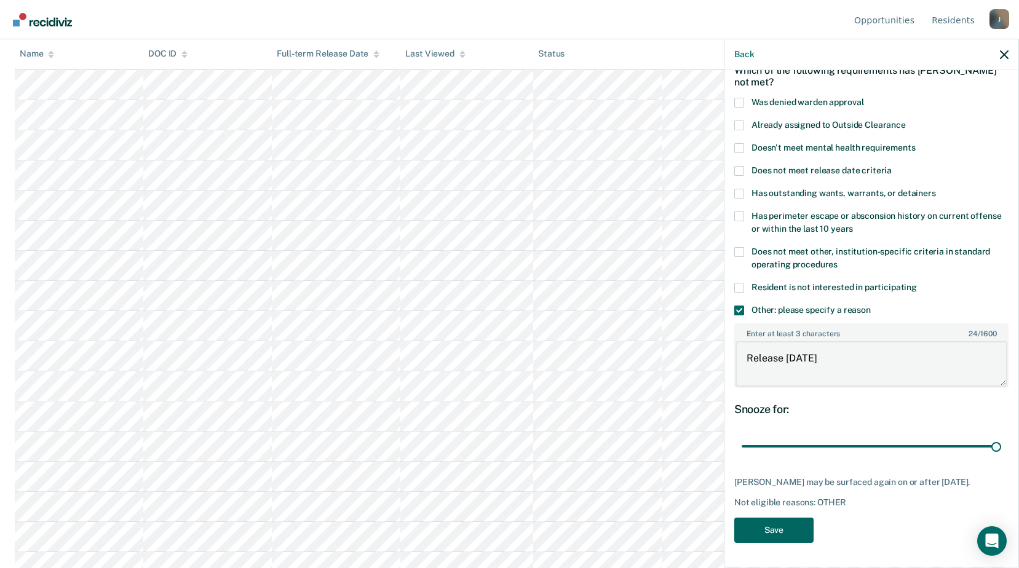
type textarea "Release [DATE]"
click at [789, 524] on button "Save" at bounding box center [773, 530] width 79 height 25
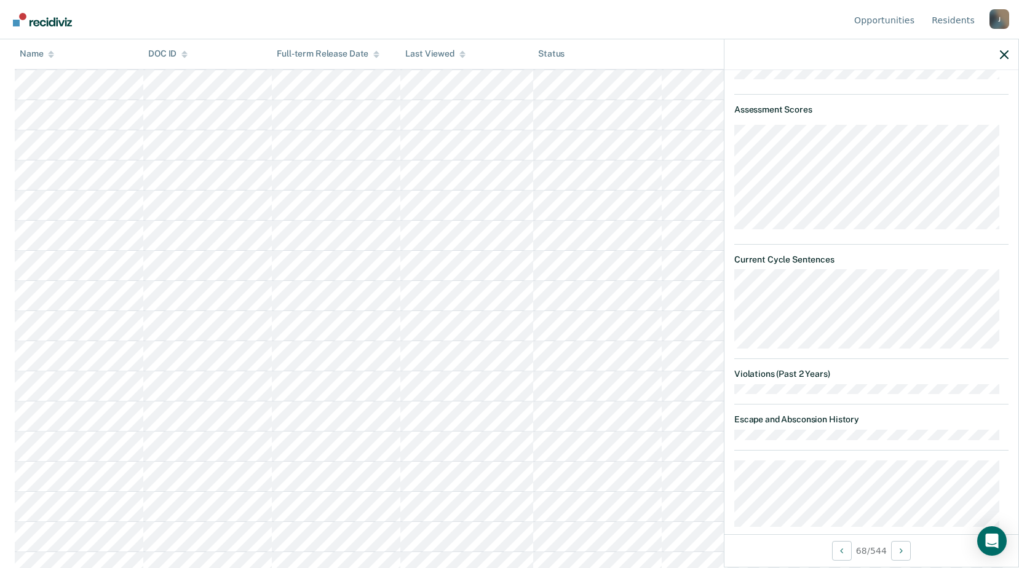
scroll to position [0, 0]
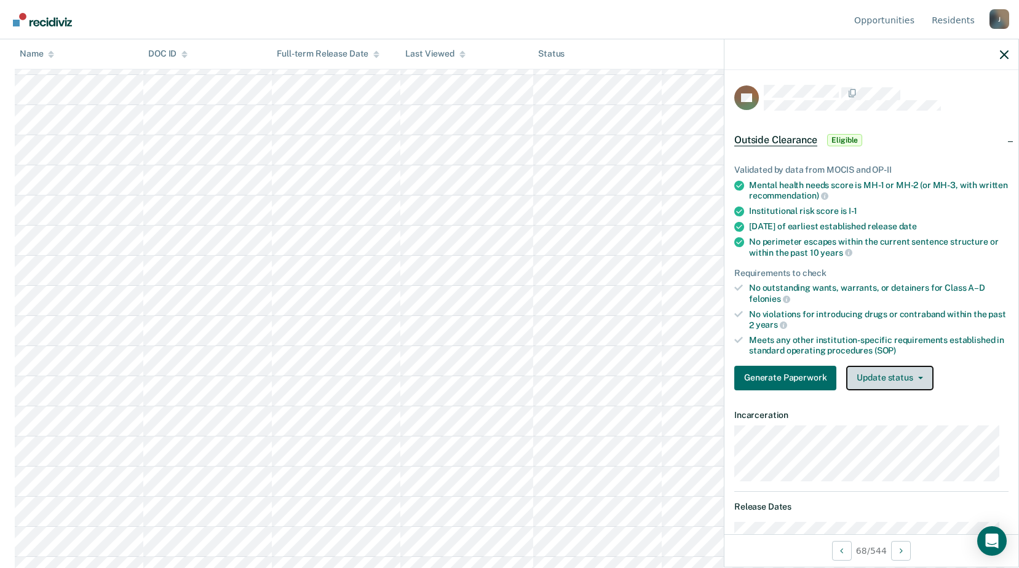
click at [918, 377] on icon "button" at bounding box center [920, 378] width 5 height 2
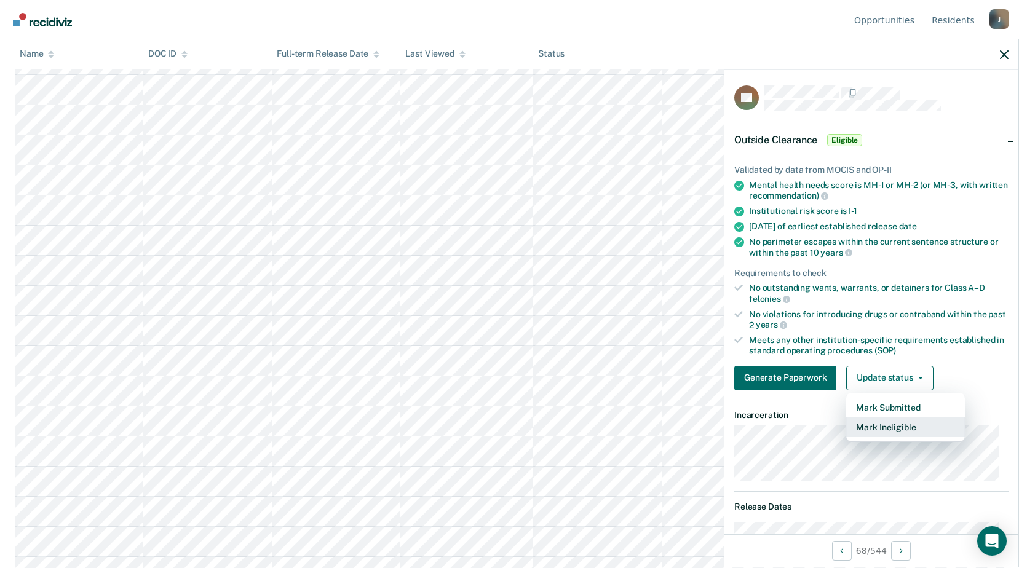
click at [888, 430] on button "Mark Ineligible" at bounding box center [905, 427] width 119 height 20
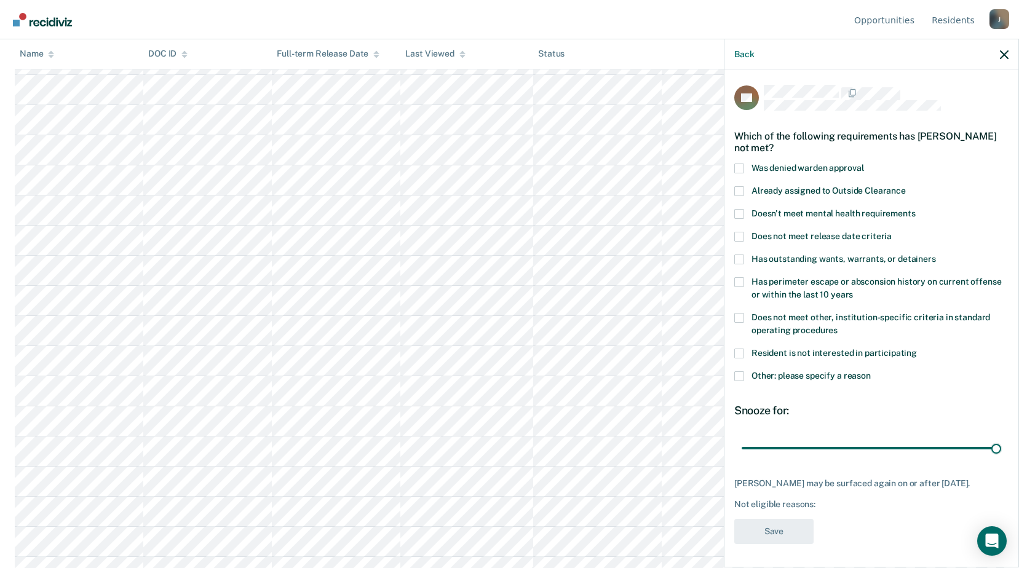
drag, startPoint x: 821, startPoint y: 447, endPoint x: 869, endPoint y: 402, distance: 65.7
type input "90"
click at [1001, 442] on input "range" at bounding box center [870, 448] width 259 height 22
click at [743, 377] on span at bounding box center [739, 376] width 10 height 10
click at [870, 371] on input "Other: please specify a reason" at bounding box center [870, 371] width 0 height 0
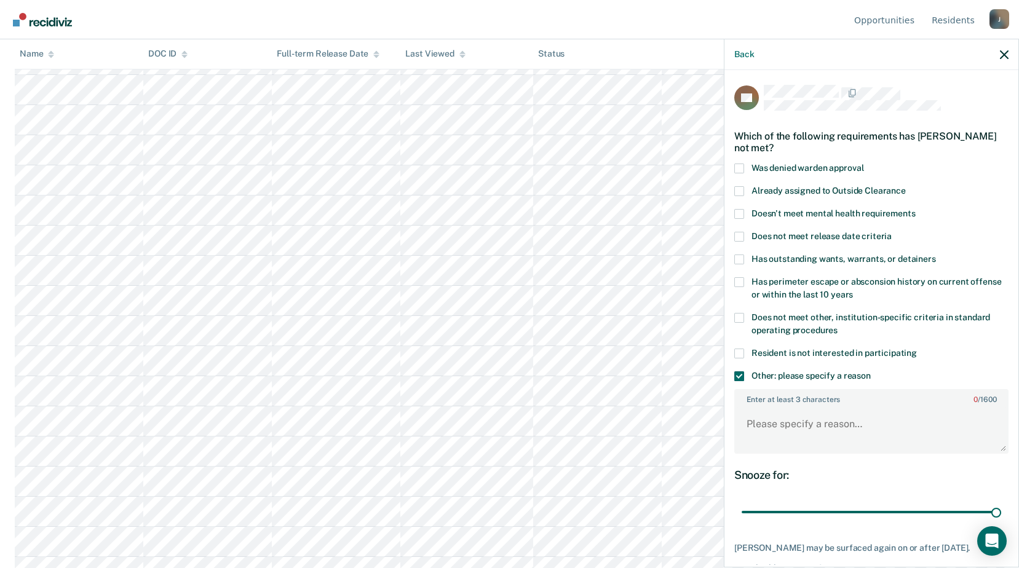
click at [743, 378] on span at bounding box center [739, 376] width 10 height 10
click at [870, 371] on input "Other: please specify a reason" at bounding box center [870, 371] width 0 height 0
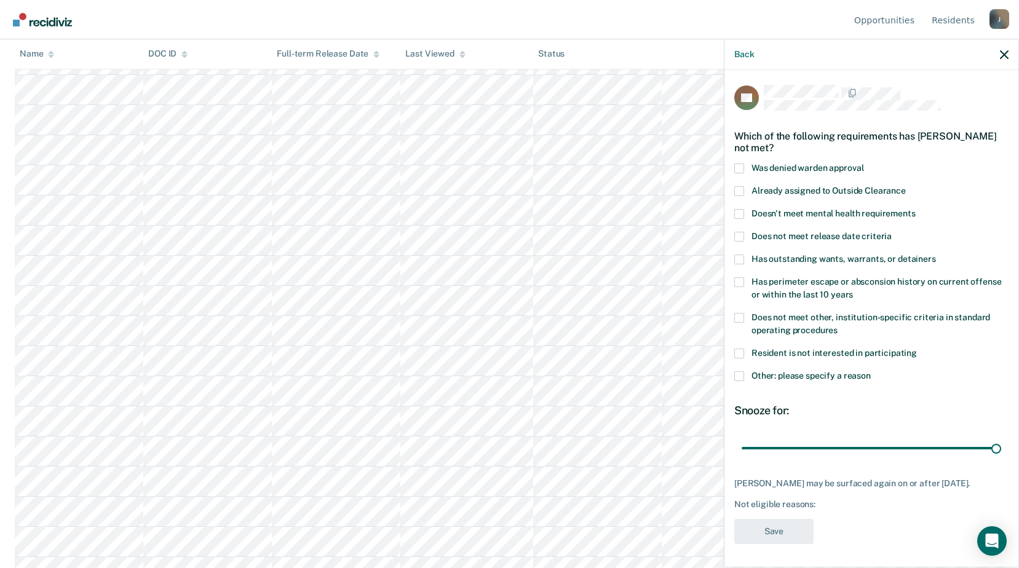
click at [741, 307] on div "Has perimeter escape or absconsion history on current offense or within the las…" at bounding box center [871, 295] width 274 height 36
click at [741, 322] on span at bounding box center [739, 318] width 10 height 10
click at [837, 326] on input "Does not meet other, institution-specific criteria in standard operating proced…" at bounding box center [837, 326] width 0 height 0
click at [785, 529] on button "Save" at bounding box center [773, 531] width 79 height 25
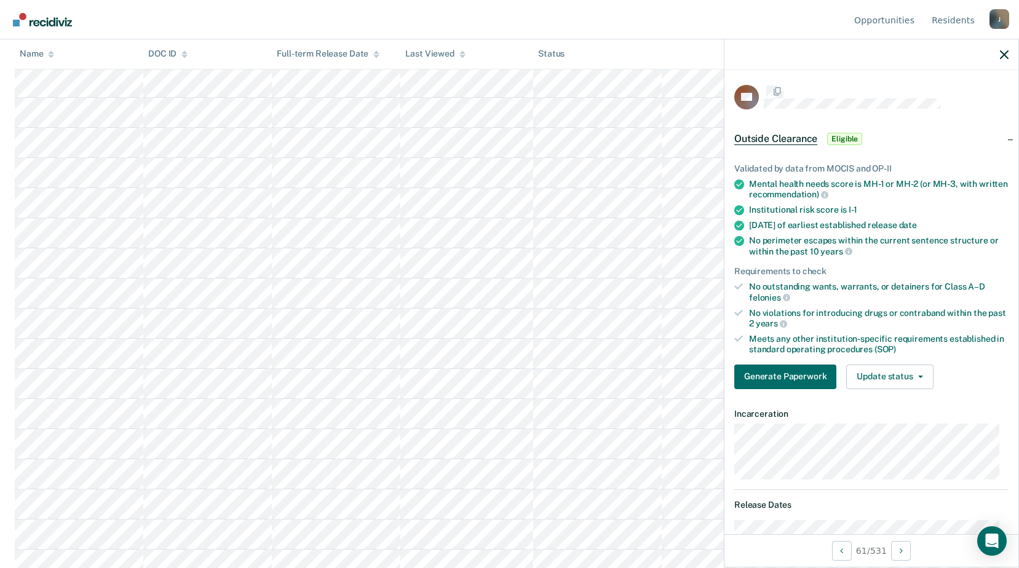
scroll to position [136, 0]
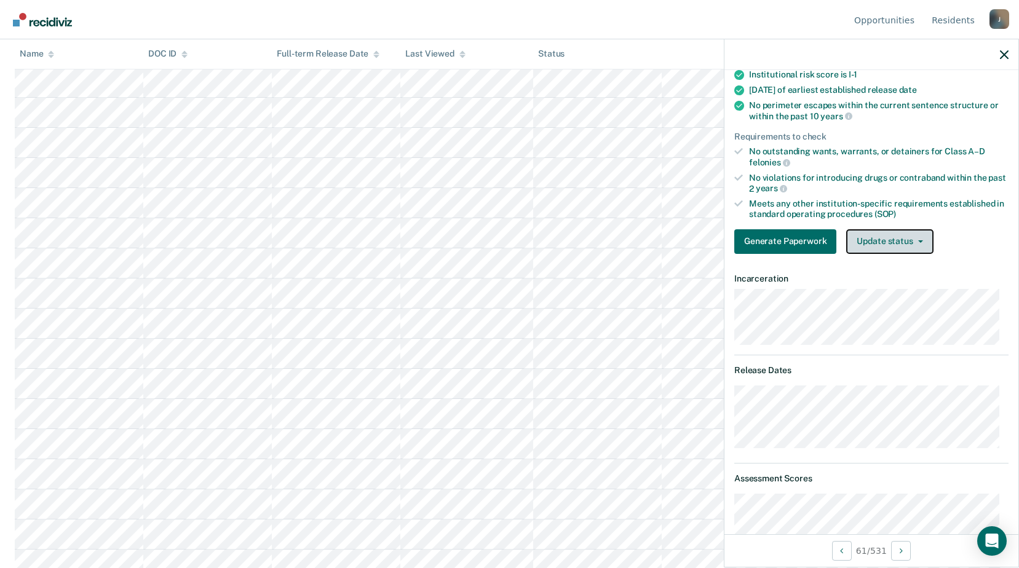
click at [923, 248] on button "Update status" at bounding box center [889, 241] width 87 height 25
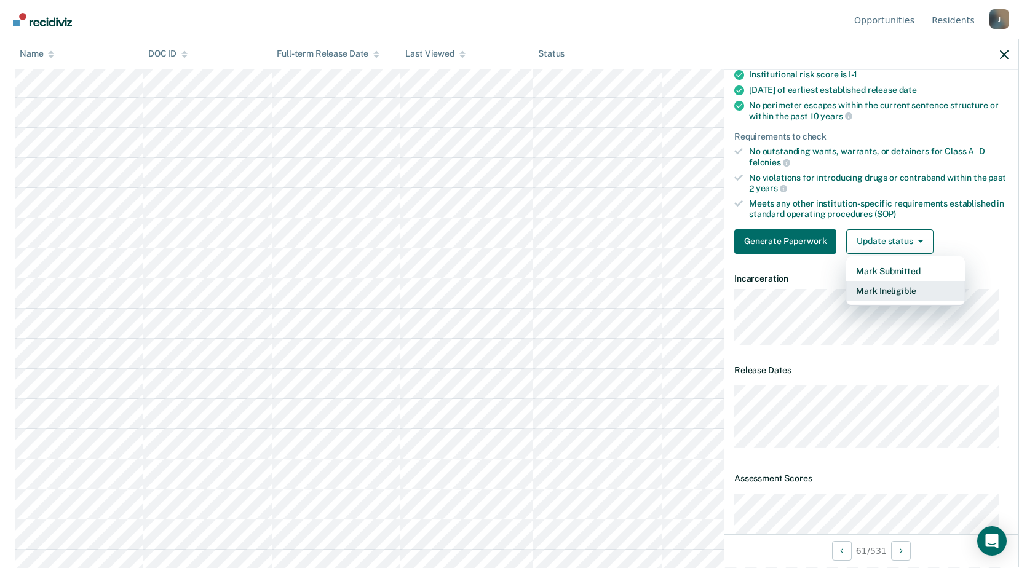
click at [904, 291] on button "Mark Ineligible" at bounding box center [905, 291] width 119 height 20
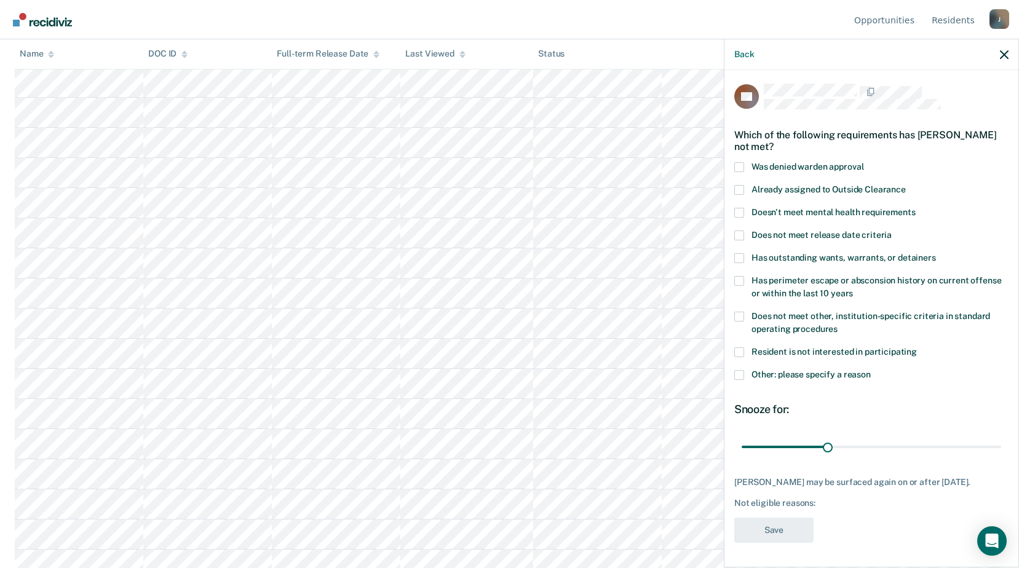
click at [737, 370] on span at bounding box center [739, 375] width 10 height 10
click at [870, 370] on input "Other: please specify a reason" at bounding box center [870, 370] width 0 height 0
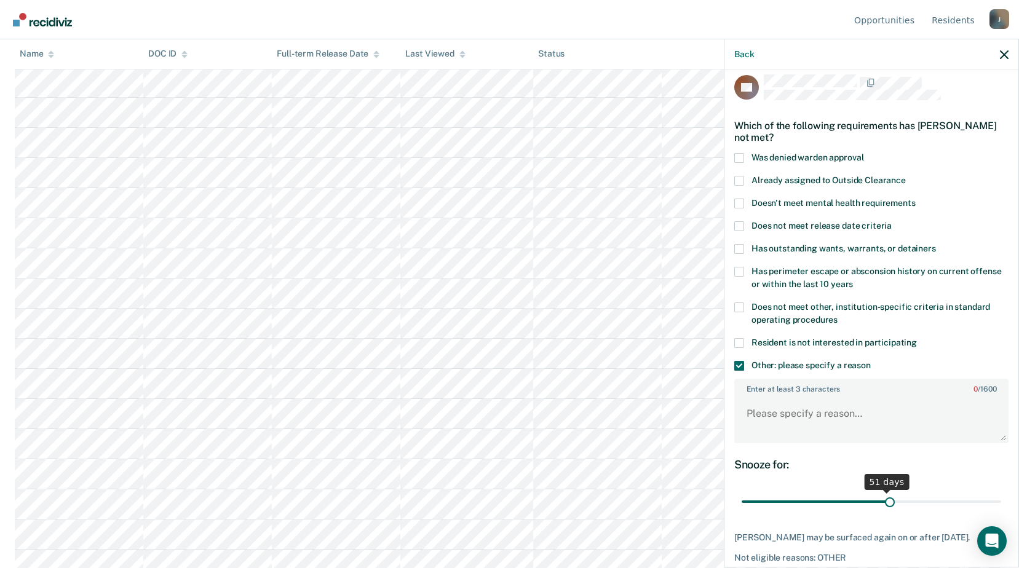
drag, startPoint x: 818, startPoint y: 499, endPoint x: 884, endPoint y: 473, distance: 71.0
type input "52"
click at [884, 491] on input "range" at bounding box center [870, 502] width 259 height 22
click at [813, 417] on textarea "Enter at least 3 characters 0 / 1600" at bounding box center [871, 419] width 272 height 45
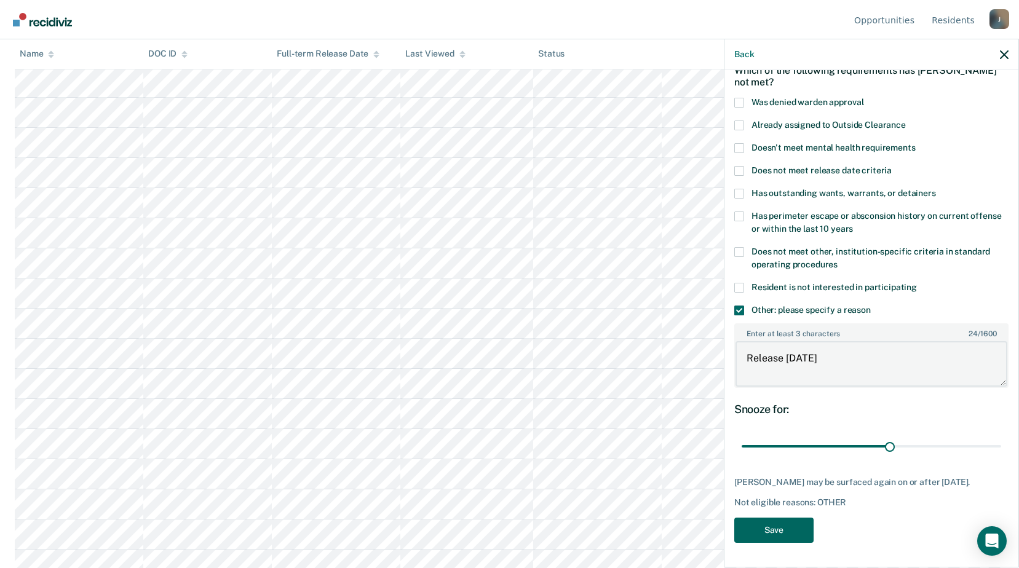
type textarea "Release [DATE]"
click at [790, 534] on button "Save" at bounding box center [773, 530] width 79 height 25
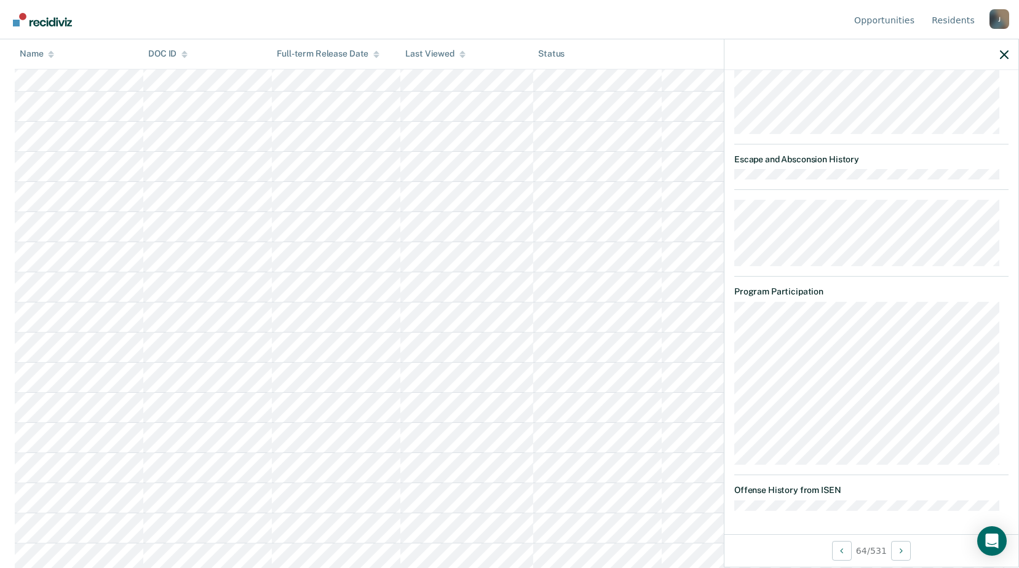
scroll to position [153, 0]
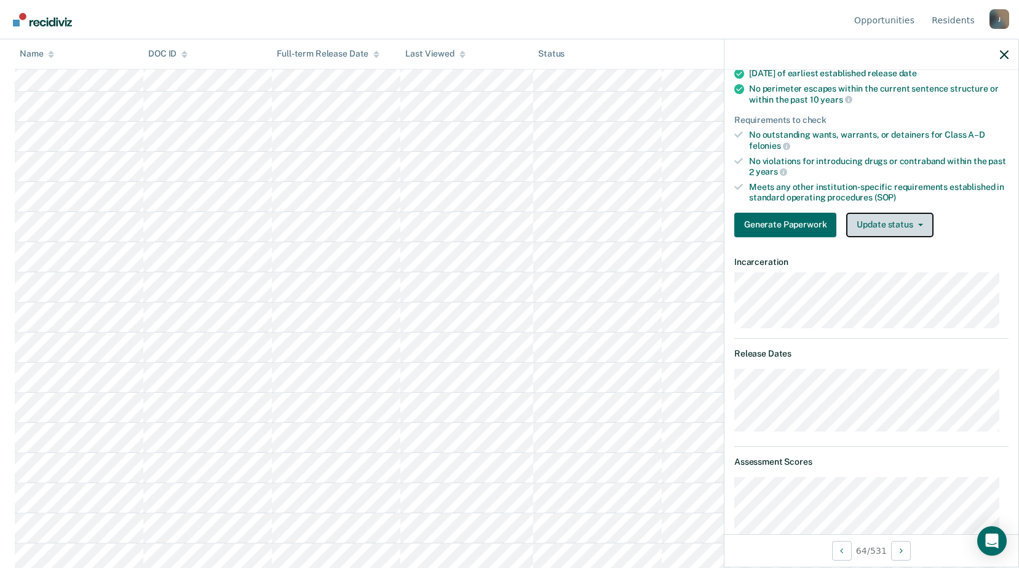
click at [913, 224] on span "button" at bounding box center [918, 225] width 10 height 2
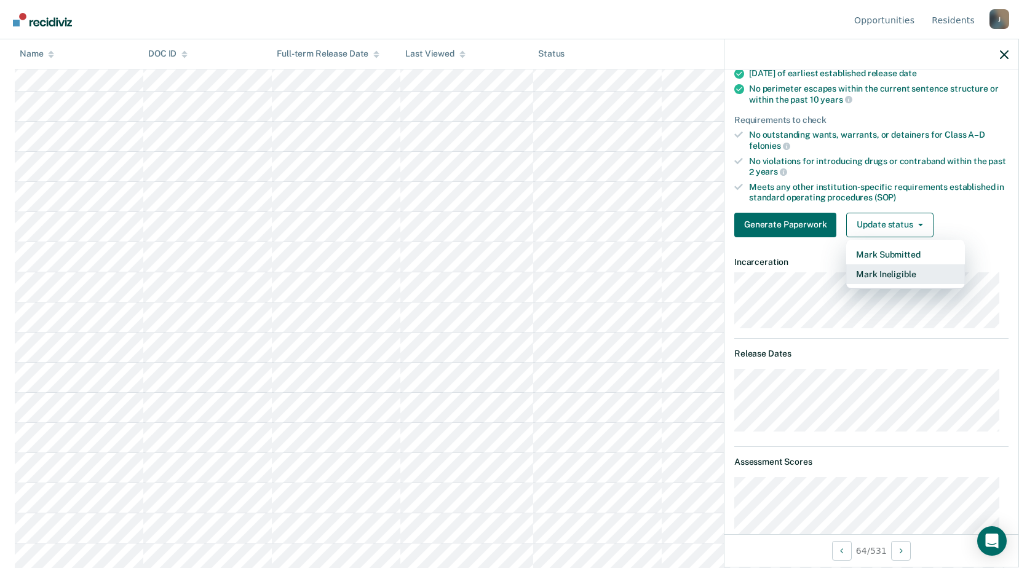
click at [893, 274] on button "Mark Ineligible" at bounding box center [905, 274] width 119 height 20
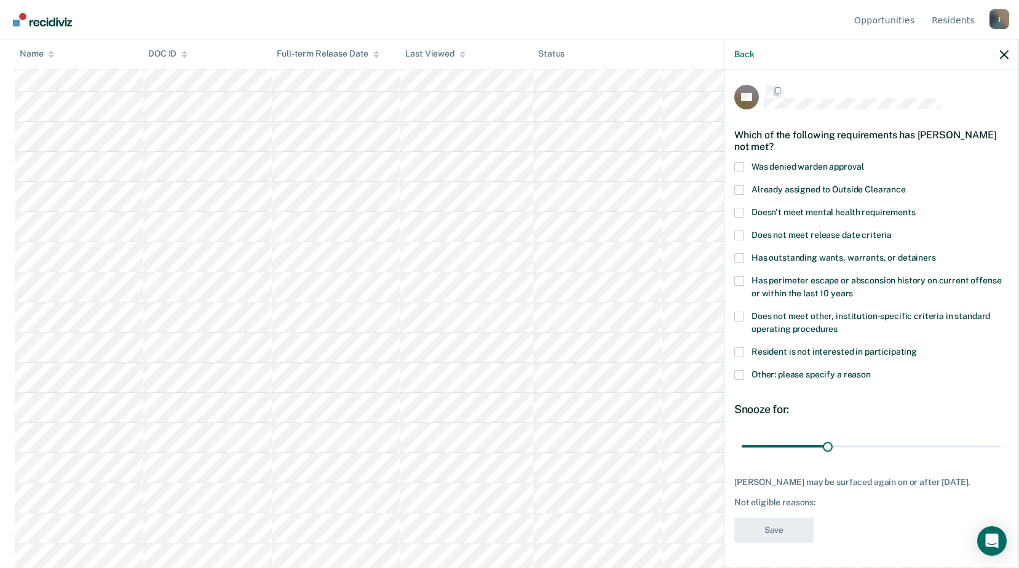
scroll to position [10, 0]
click at [741, 312] on span at bounding box center [739, 317] width 10 height 10
click at [837, 325] on input "Does not meet other, institution-specific criteria in standard operating proced…" at bounding box center [837, 325] width 0 height 0
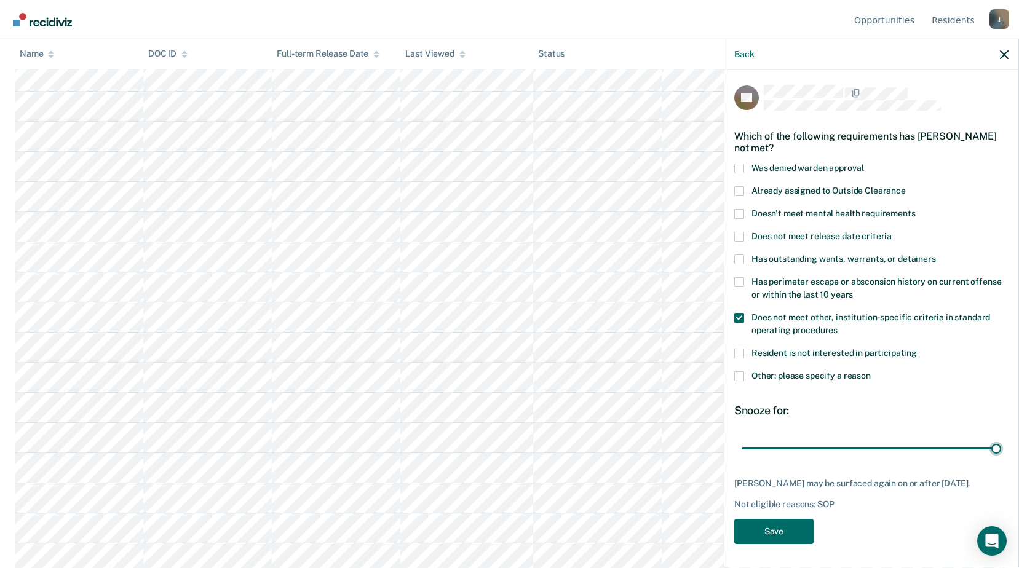
drag, startPoint x: 825, startPoint y: 435, endPoint x: 1027, endPoint y: 433, distance: 202.3
type input "90"
click at [1001, 437] on input "range" at bounding box center [870, 448] width 259 height 22
click at [790, 530] on button "Save" at bounding box center [773, 531] width 79 height 25
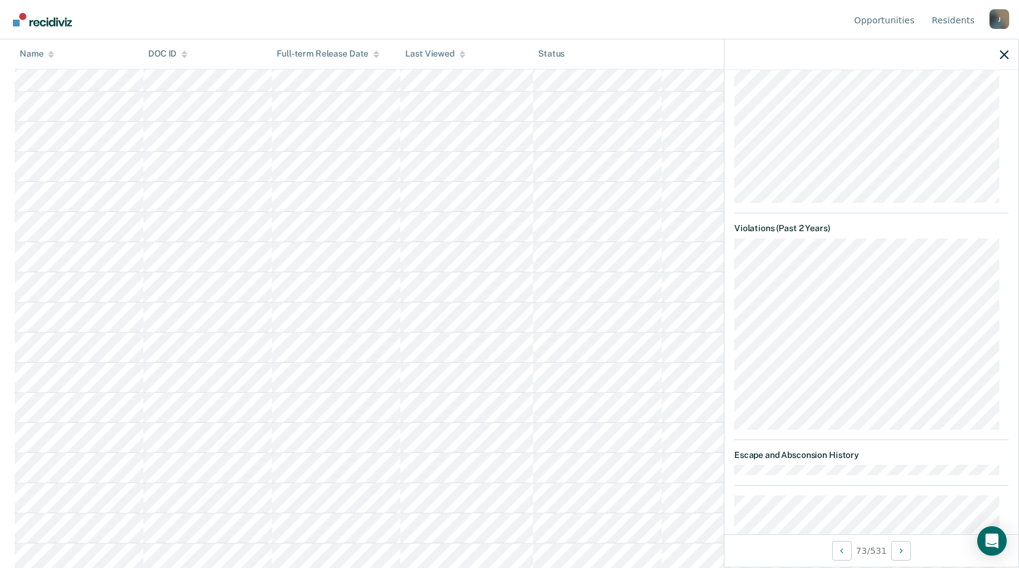
scroll to position [1045, 0]
